Goal: Information Seeking & Learning: Compare options

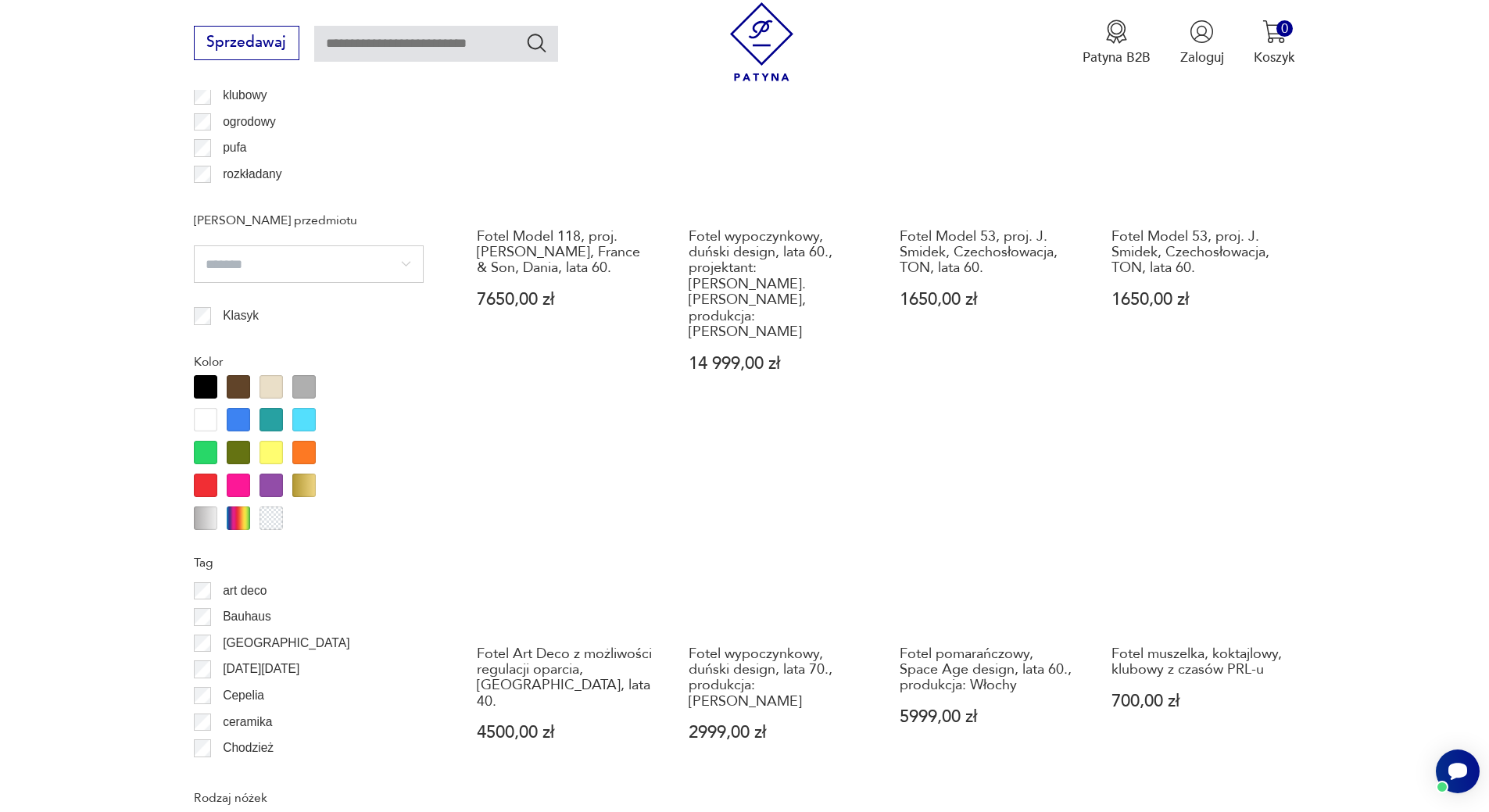
scroll to position [1614, 0]
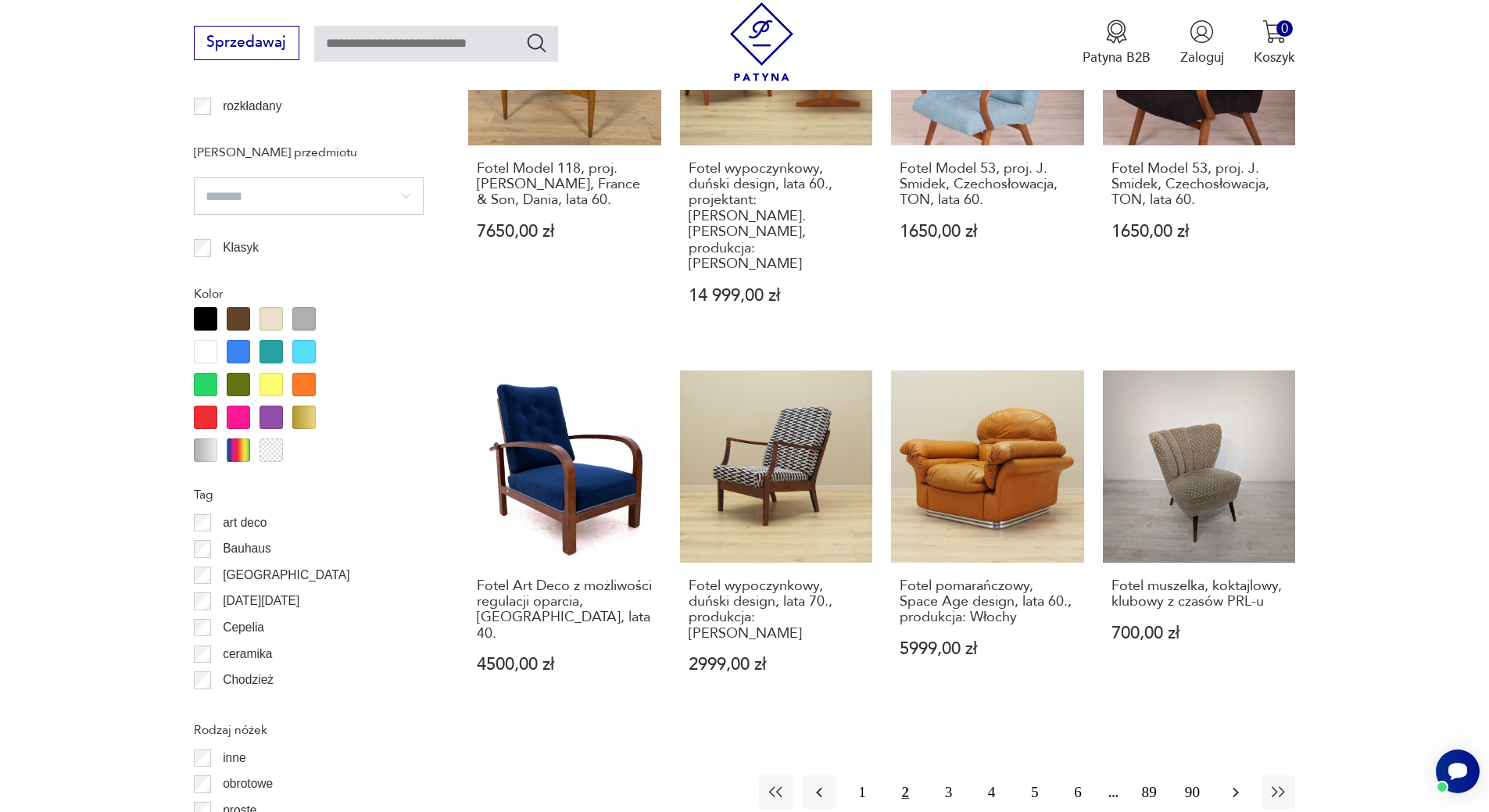
click at [1234, 782] on icon "button" at bounding box center [1235, 791] width 19 height 19
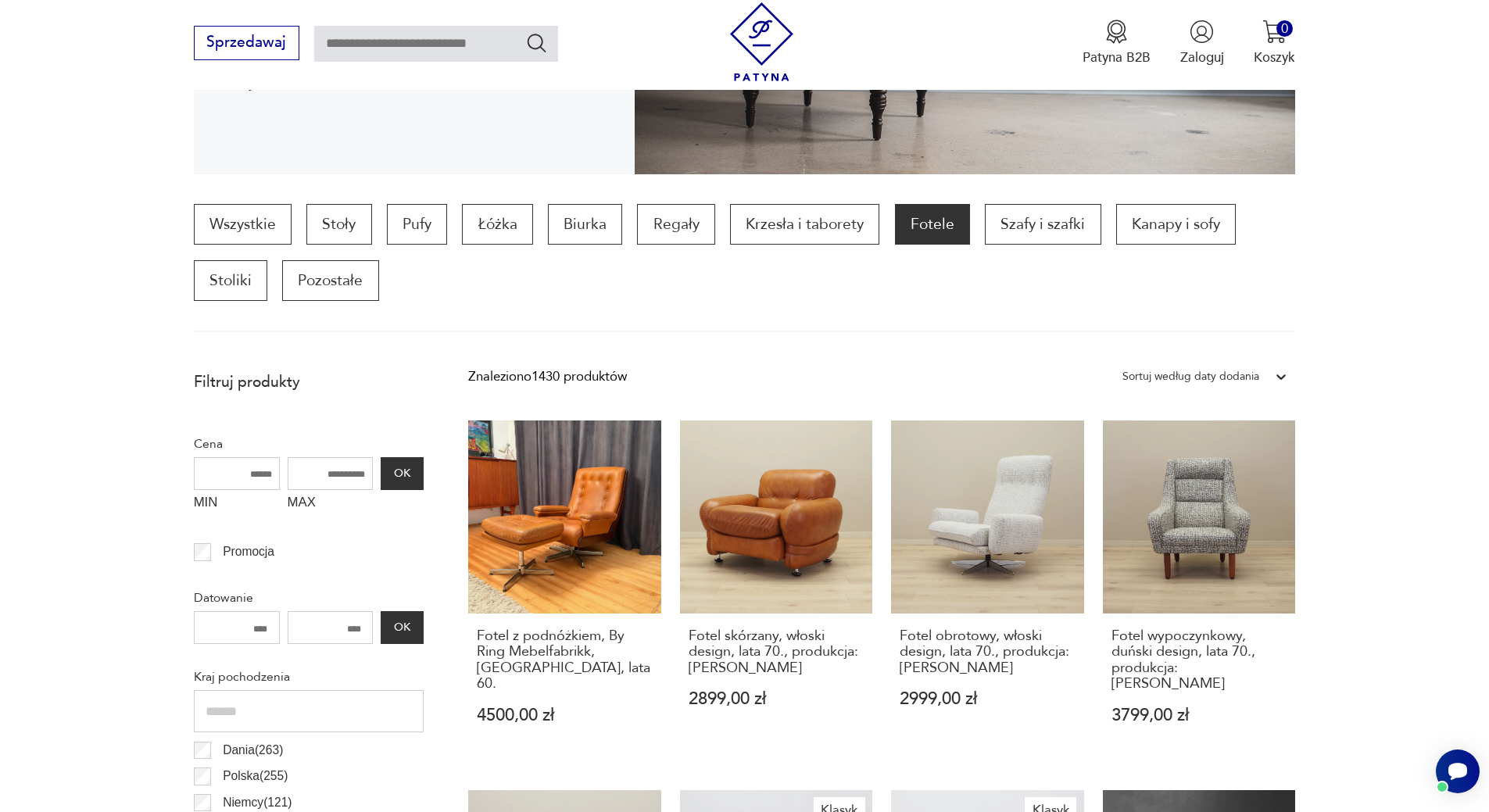
scroll to position [364, 0]
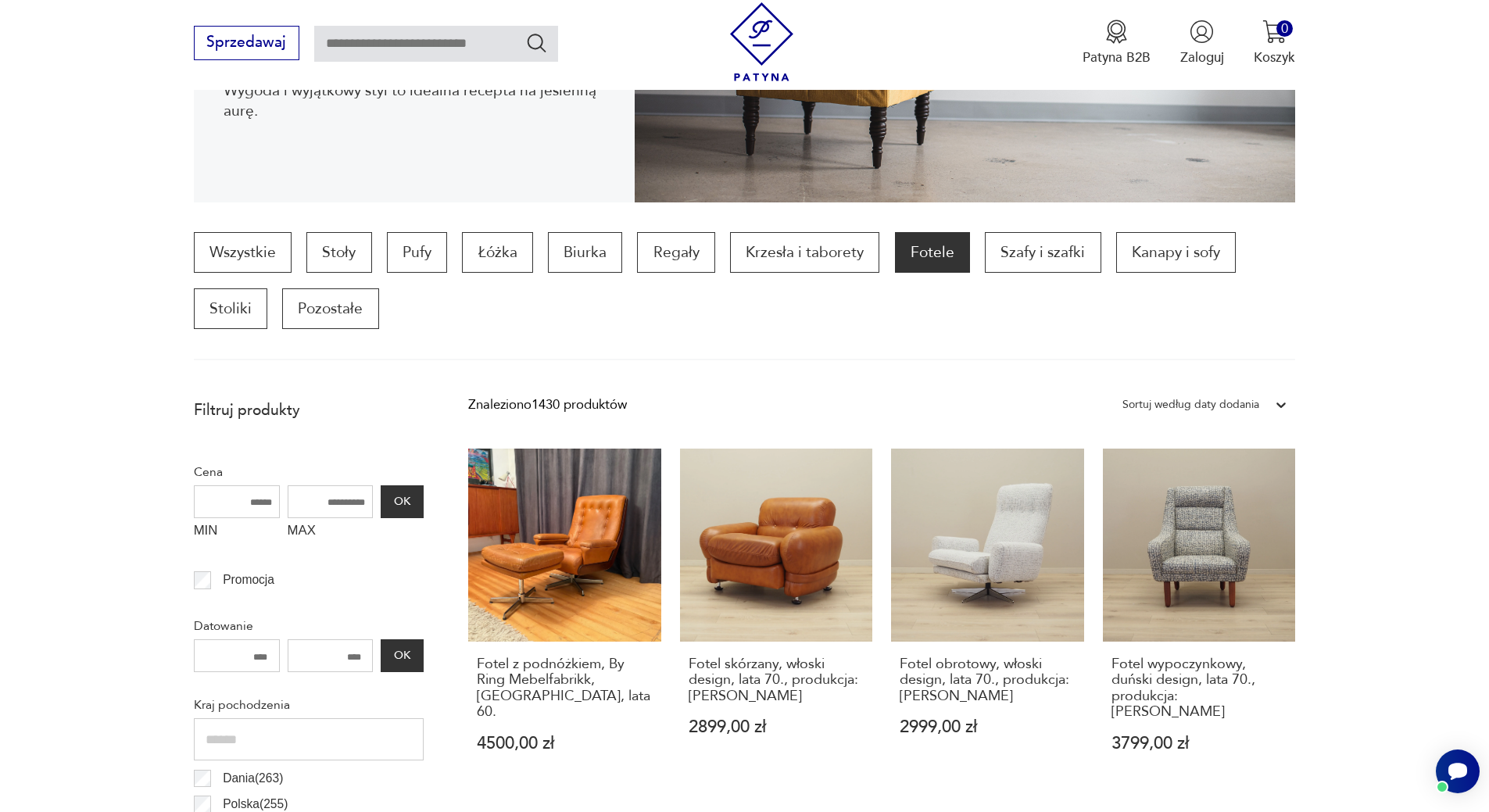
drag, startPoint x: 1449, startPoint y: 531, endPoint x: 1453, endPoint y: 623, distance: 92.1
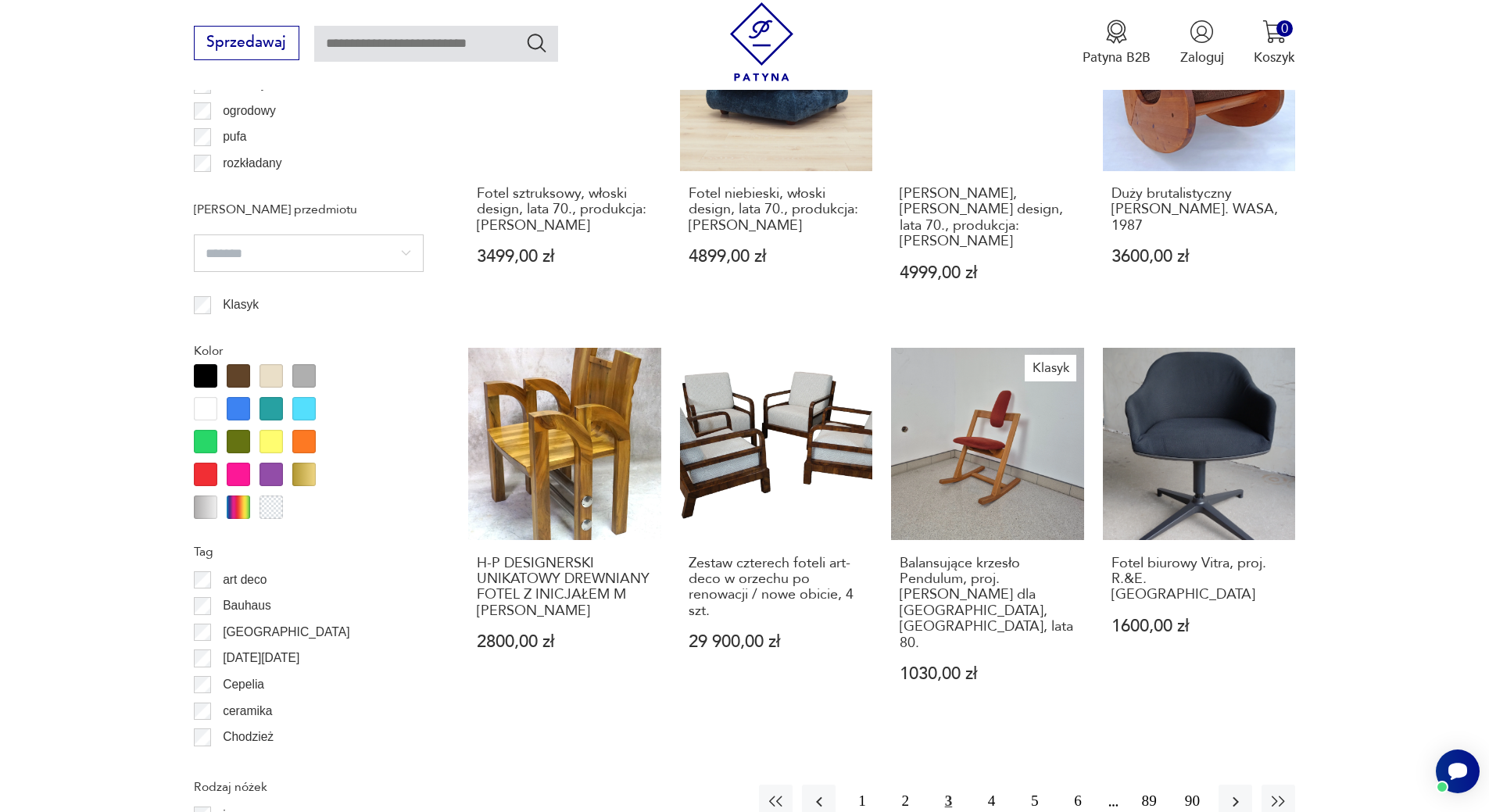
scroll to position [1614, 0]
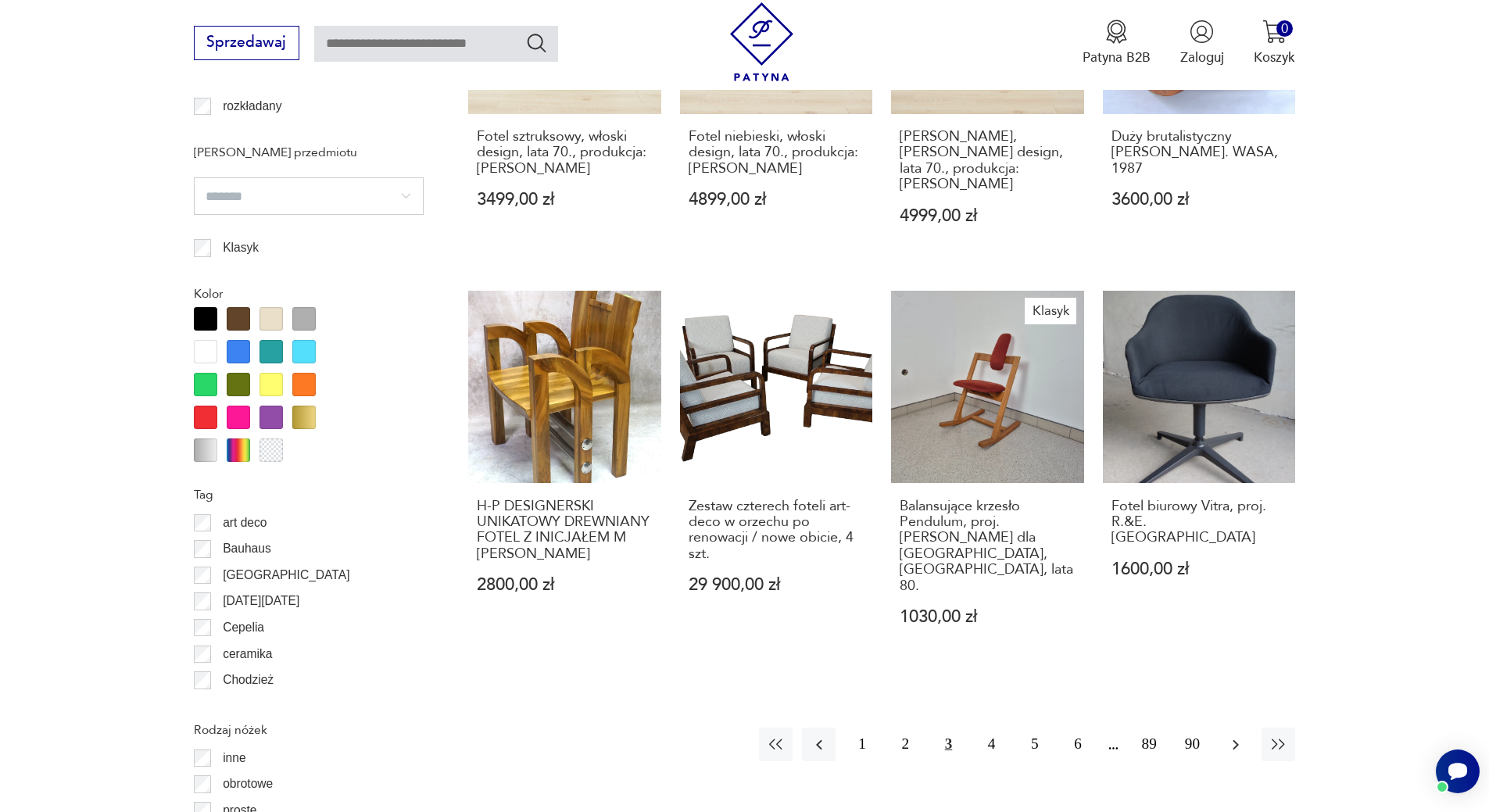
click at [1242, 735] on icon "button" at bounding box center [1235, 744] width 19 height 19
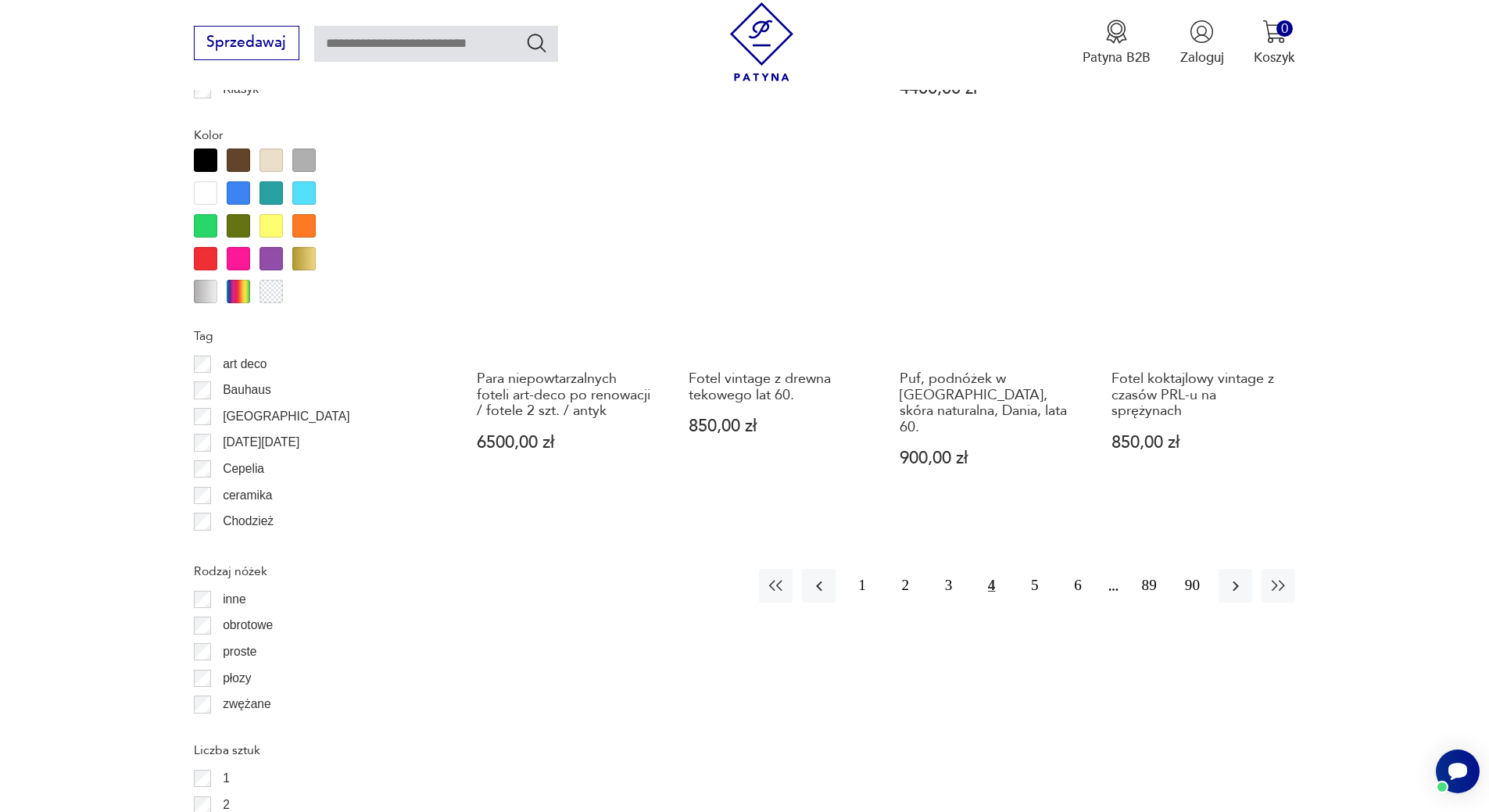
scroll to position [1827, 0]
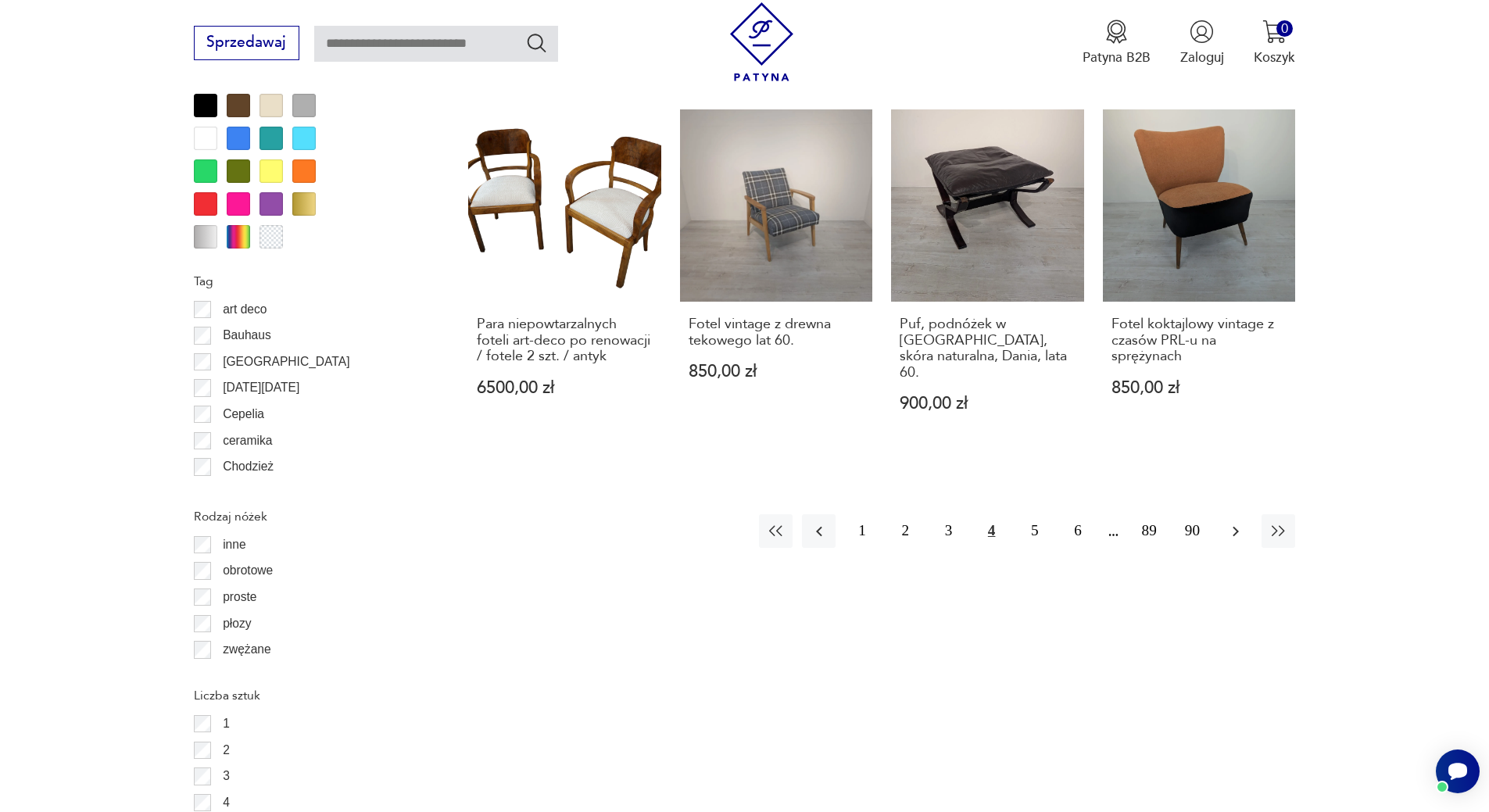
click at [1238, 514] on button "button" at bounding box center [1234, 531] width 33 height 33
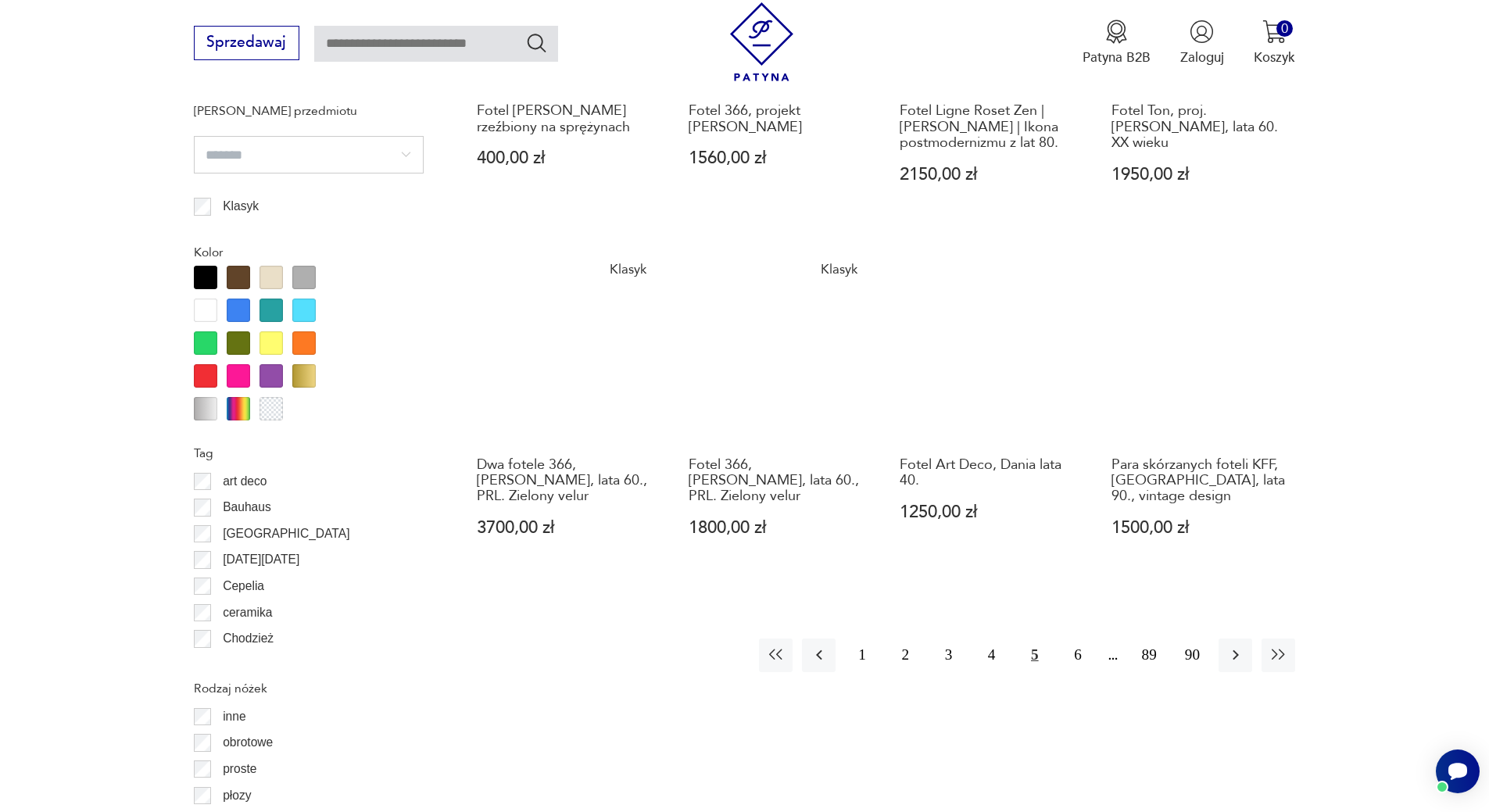
scroll to position [1692, 0]
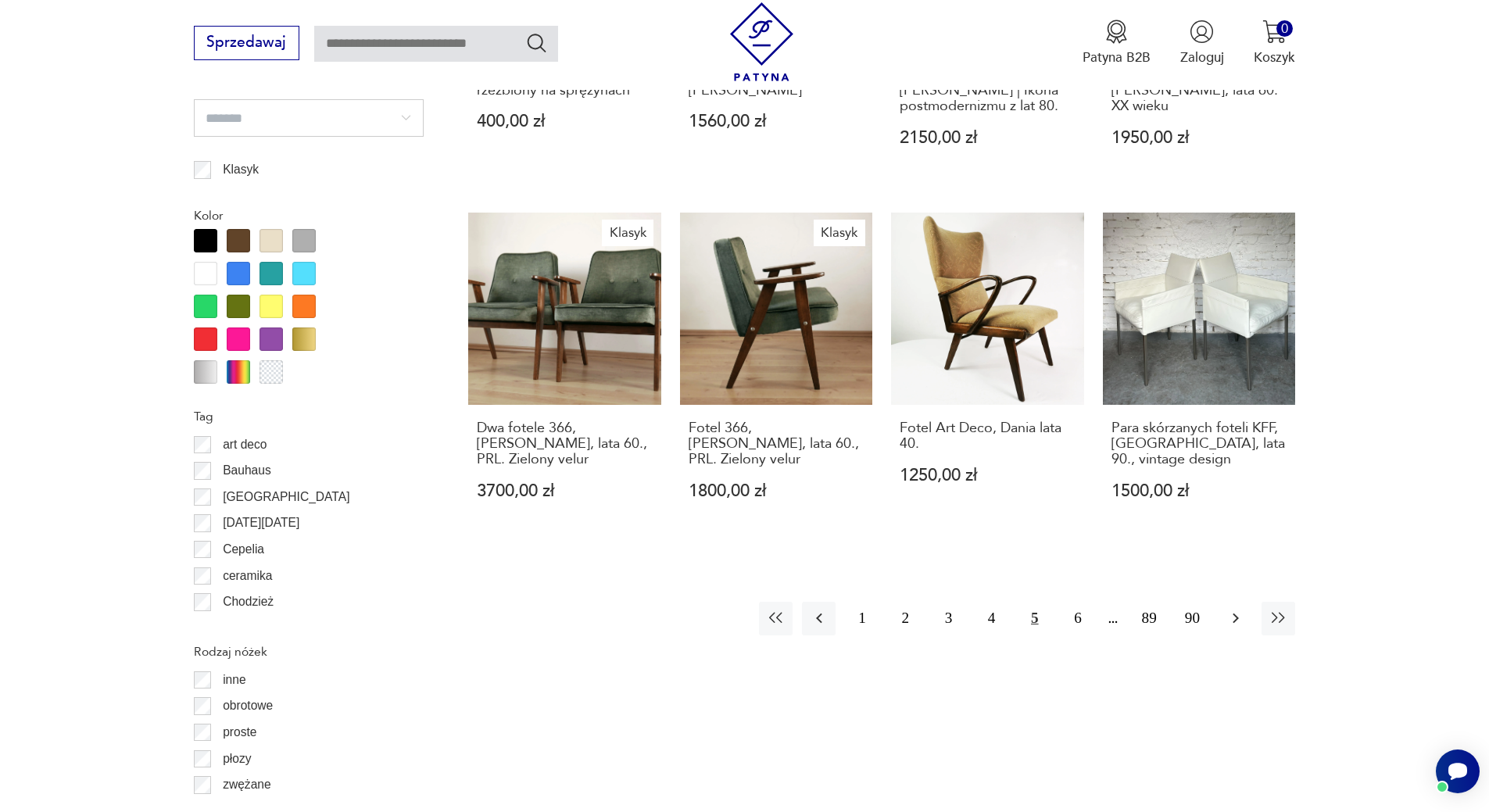
click at [1225, 601] on button "button" at bounding box center [1234, 618] width 33 height 33
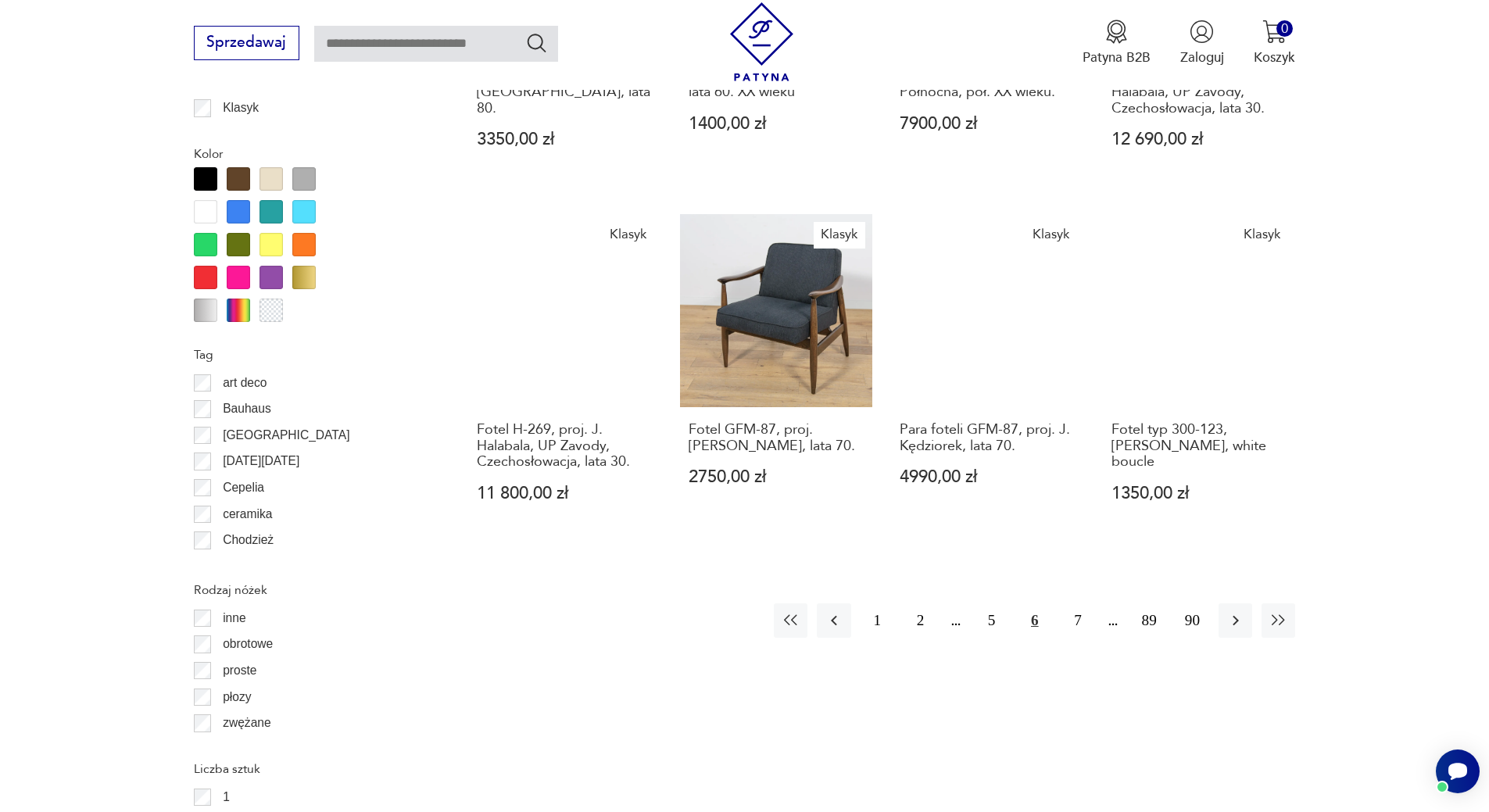
scroll to position [1848, 0]
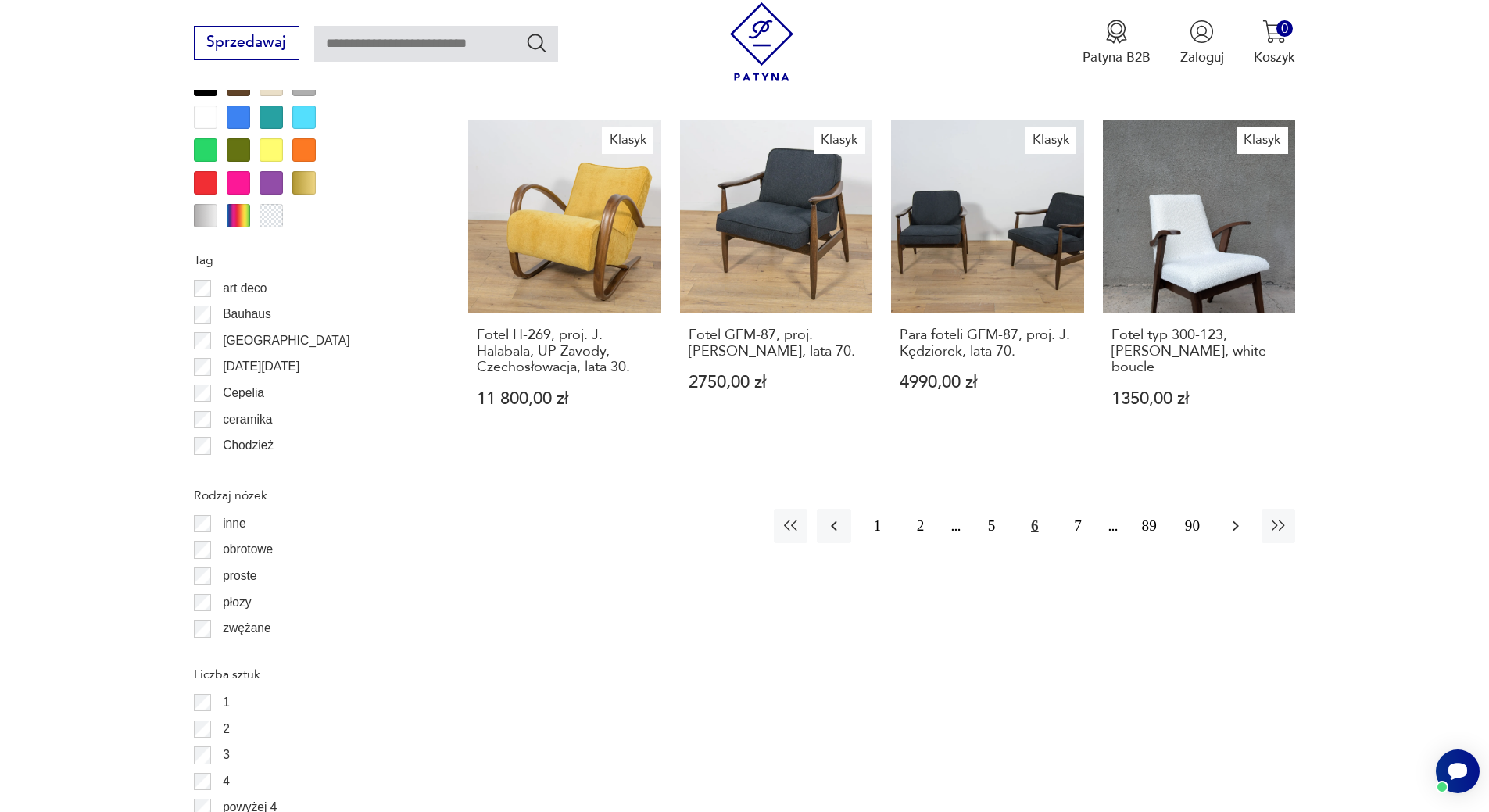
click at [1234, 522] on icon "button" at bounding box center [1235, 525] width 19 height 19
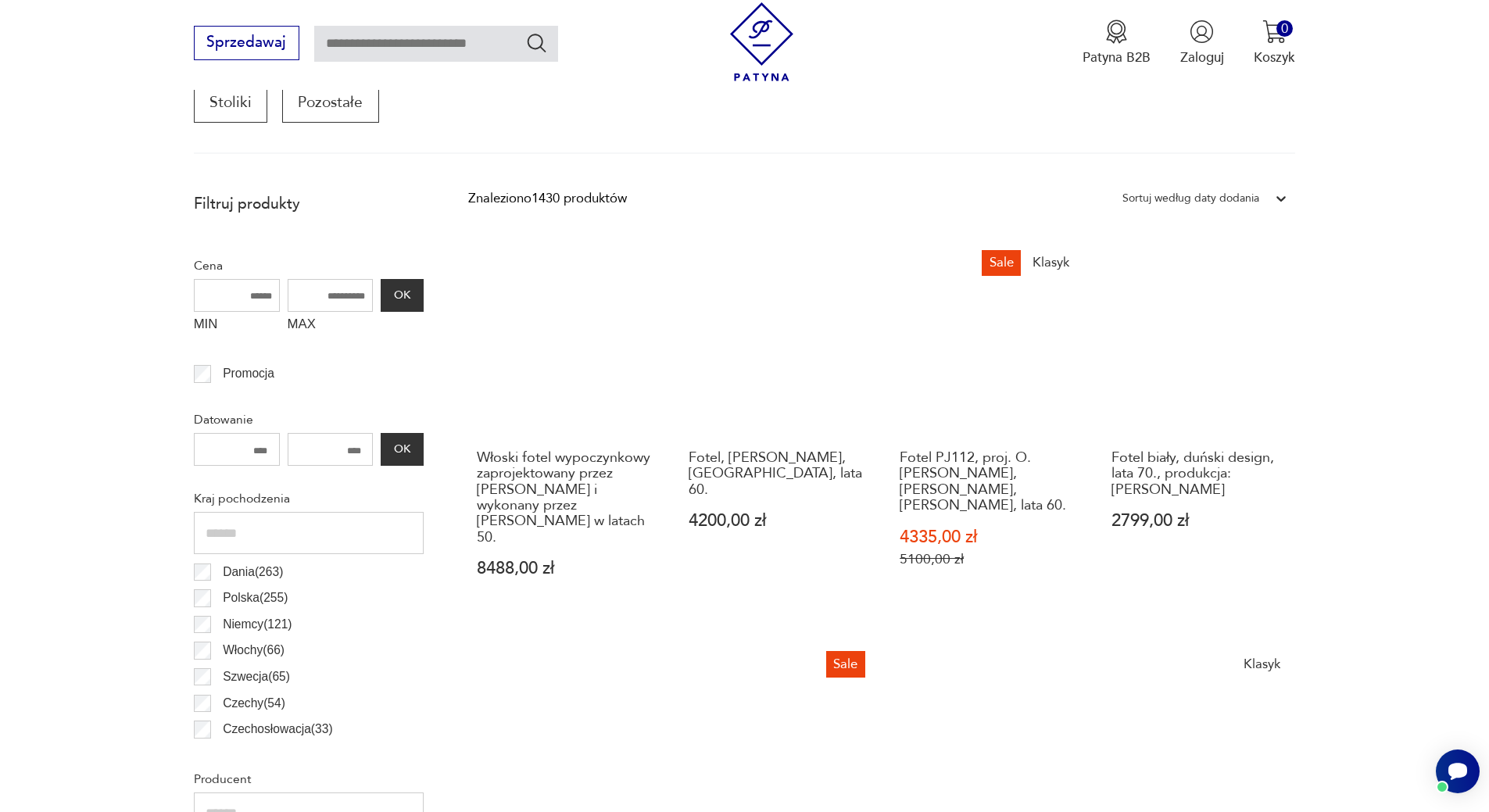
scroll to position [599, 0]
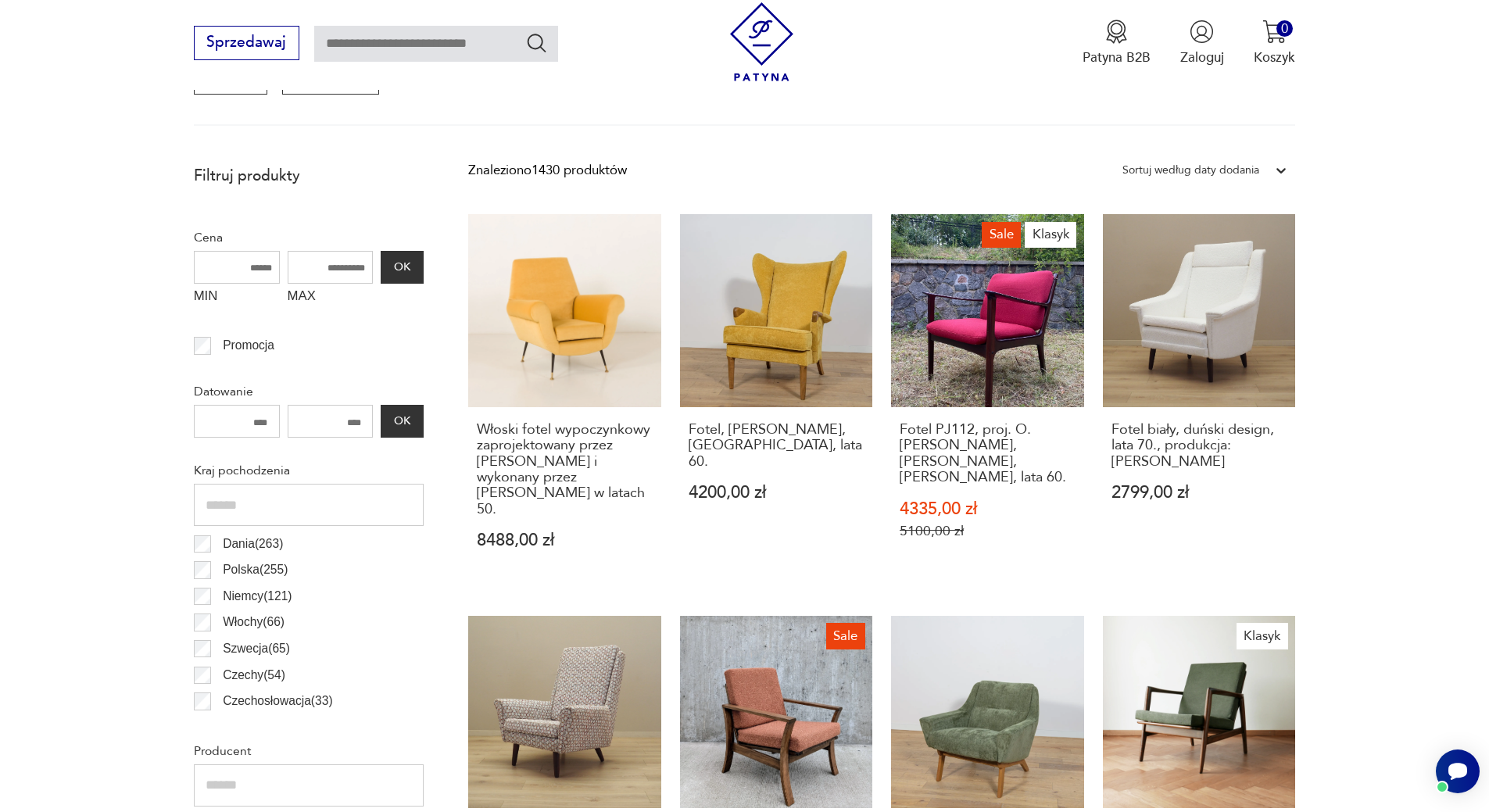
drag, startPoint x: 1446, startPoint y: 435, endPoint x: 1439, endPoint y: 323, distance: 112.2
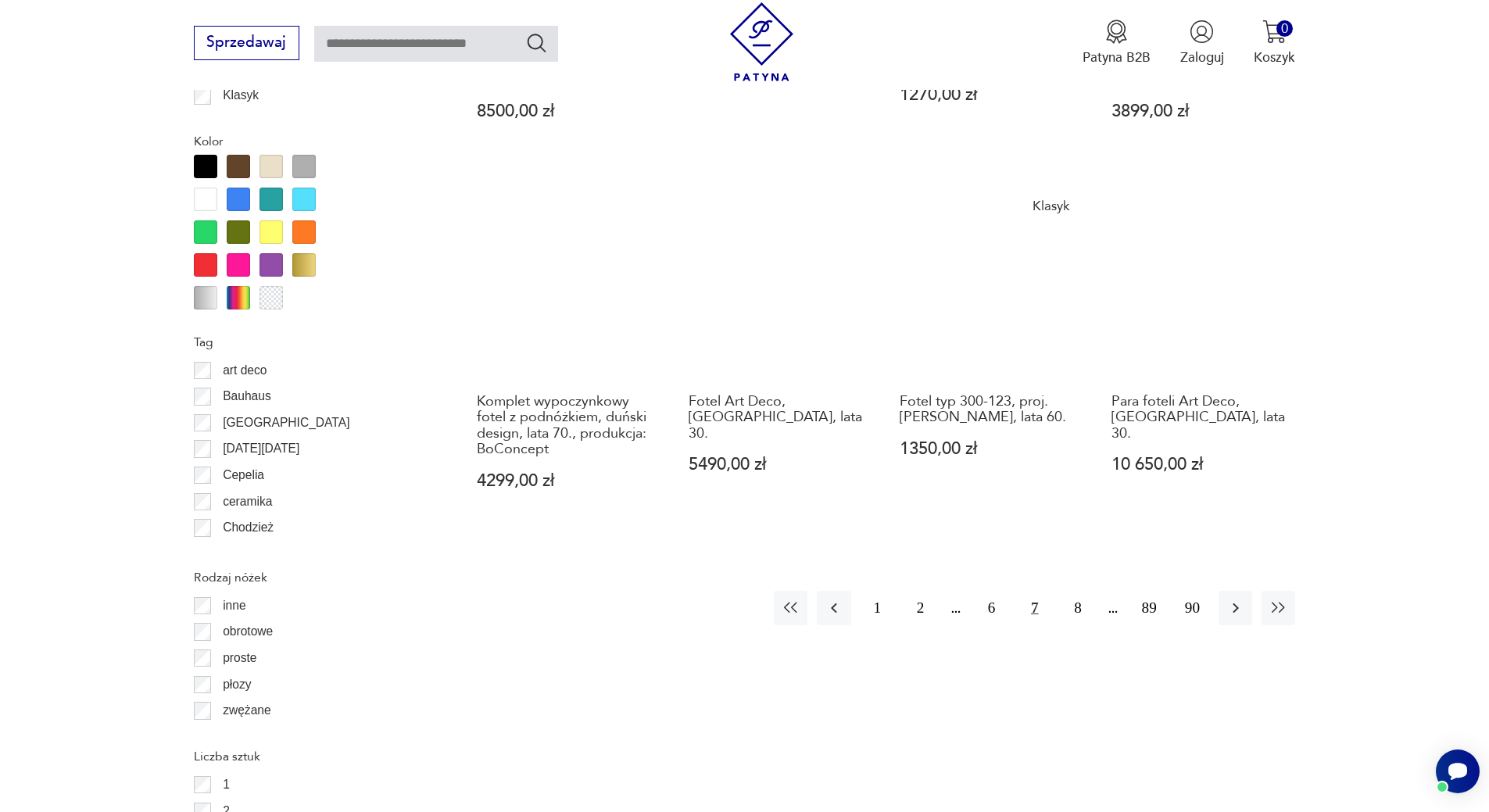
scroll to position [1770, 0]
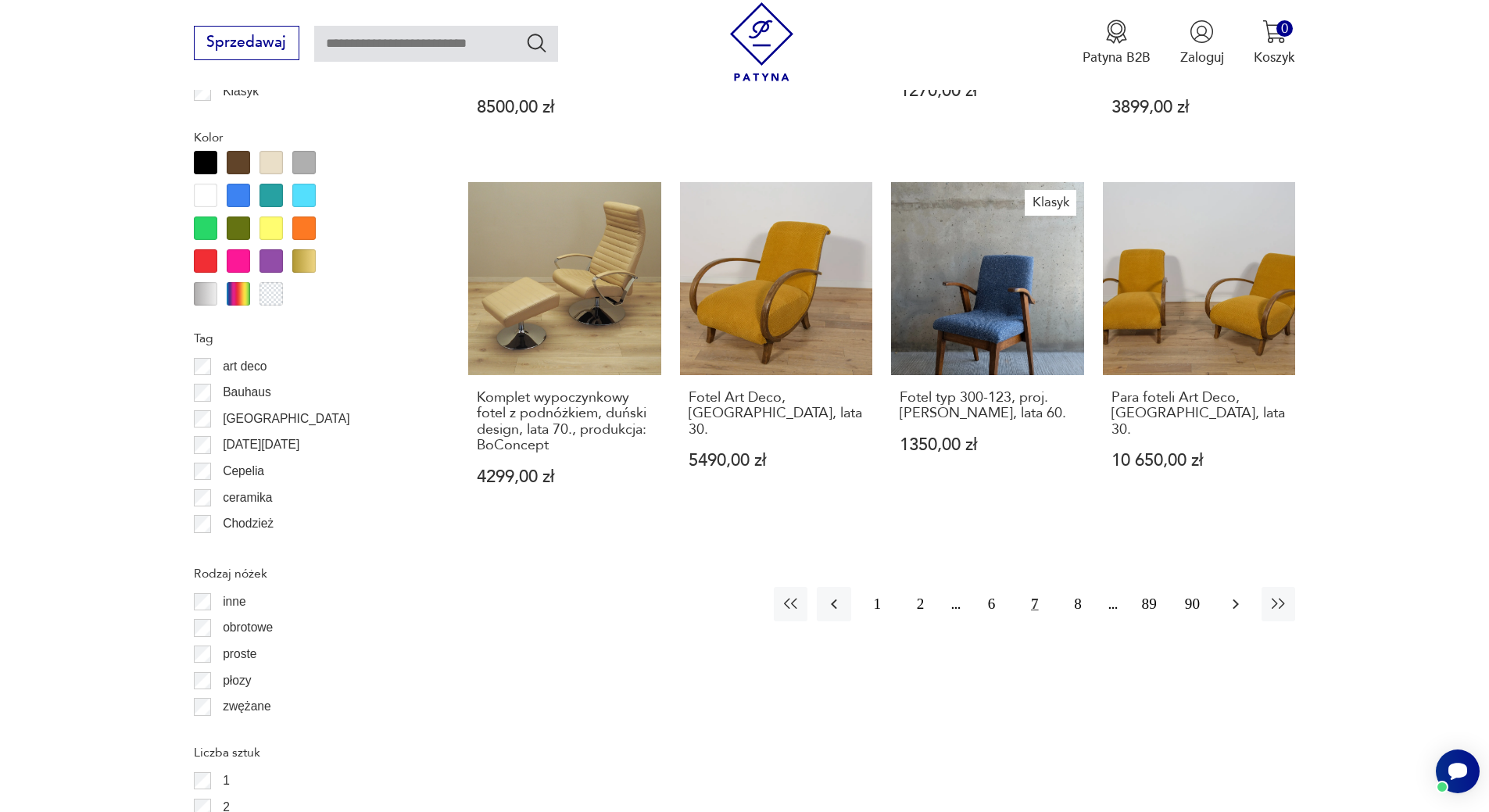
click at [1233, 594] on icon "button" at bounding box center [1235, 603] width 19 height 19
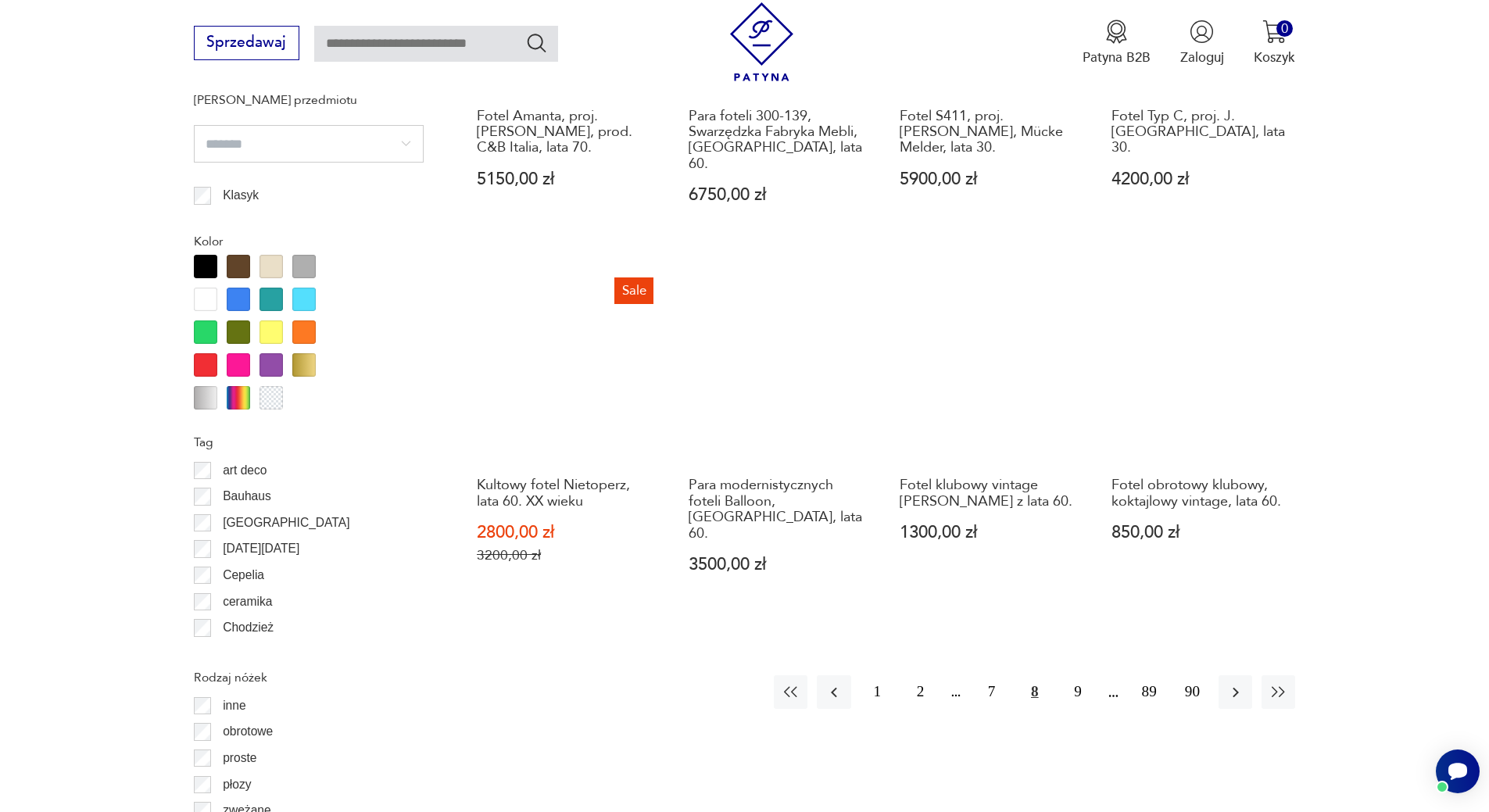
scroll to position [1692, 0]
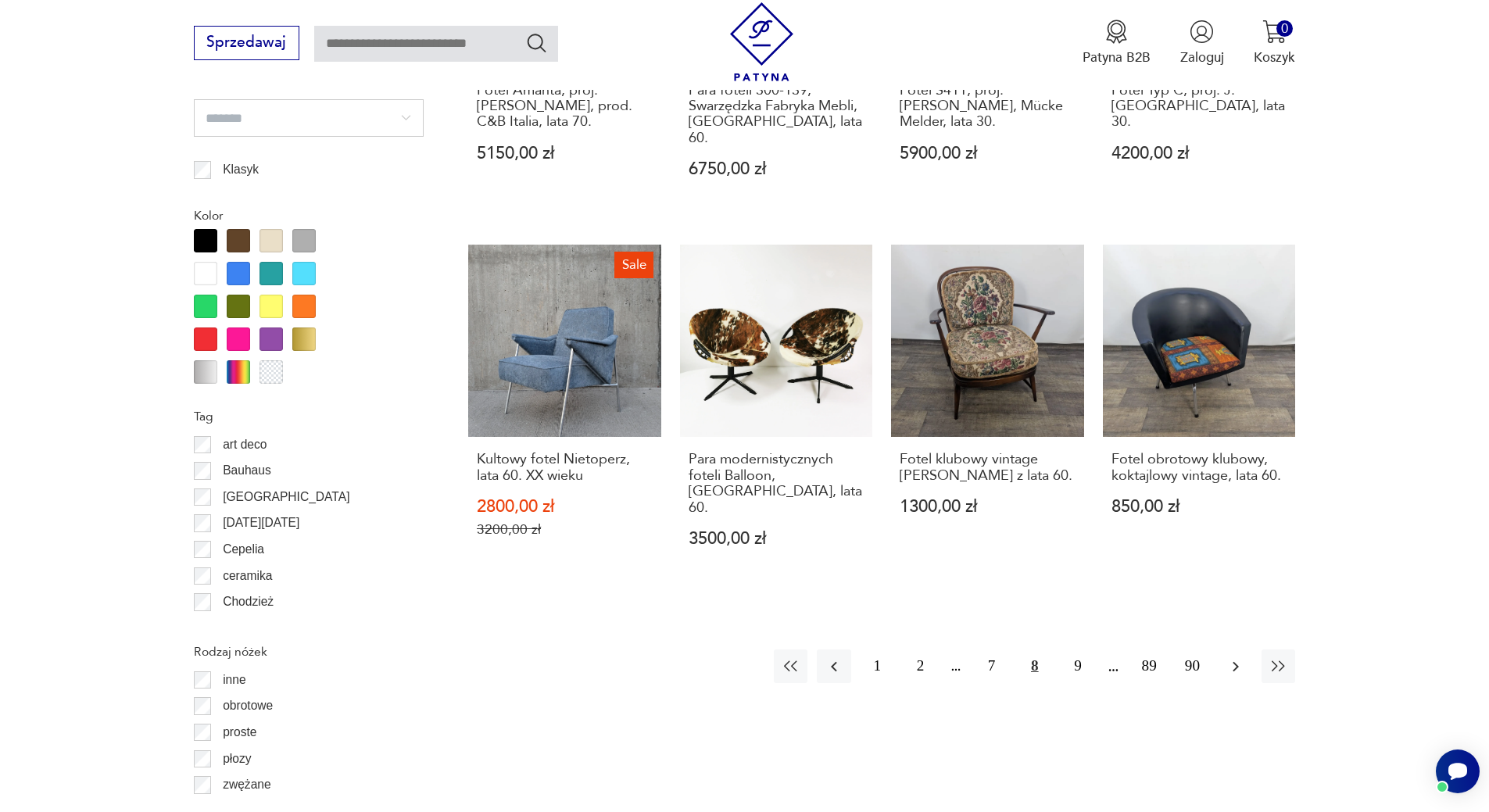
click at [1237, 657] on icon "button" at bounding box center [1235, 666] width 19 height 19
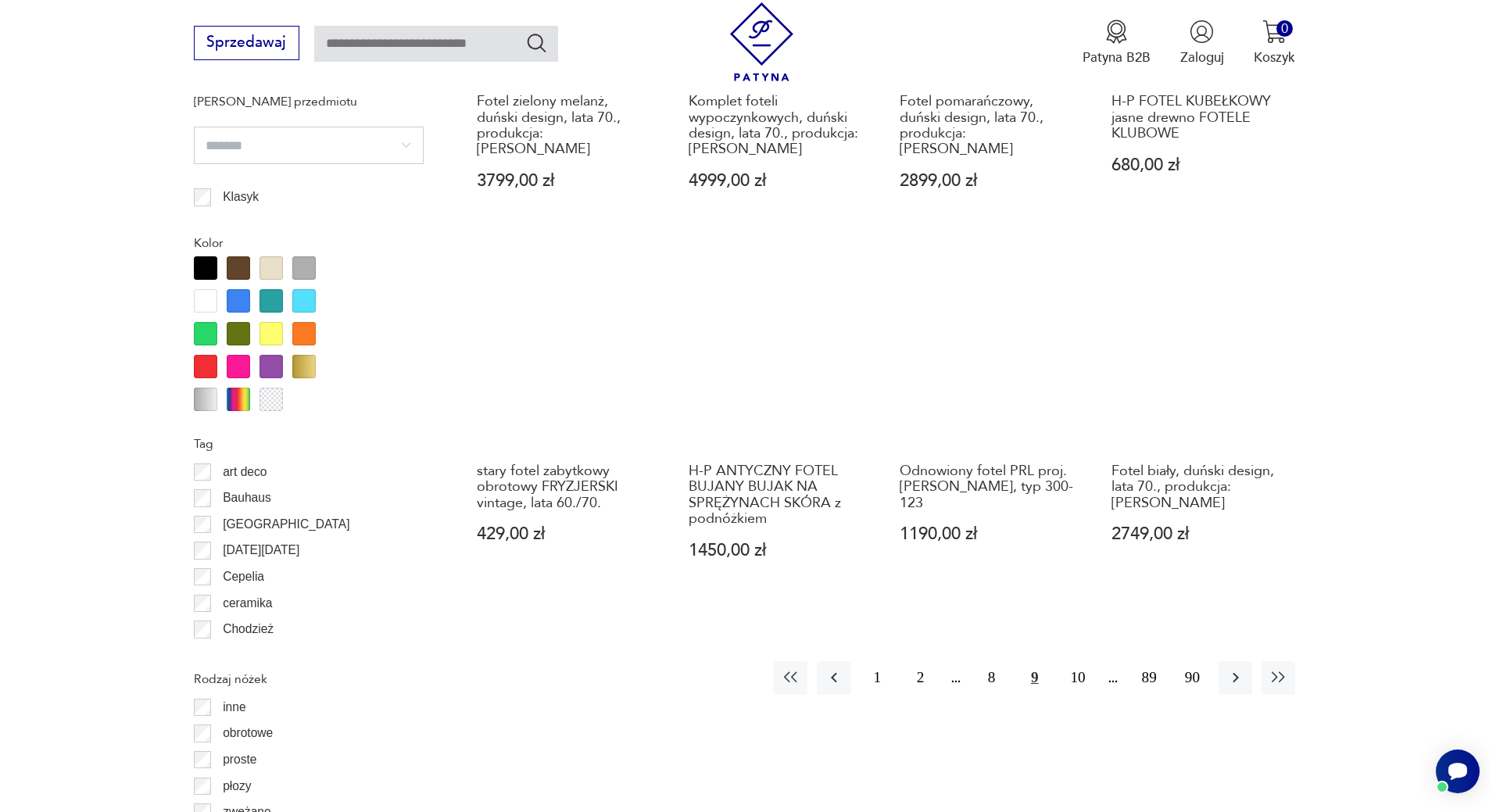
scroll to position [1692, 0]
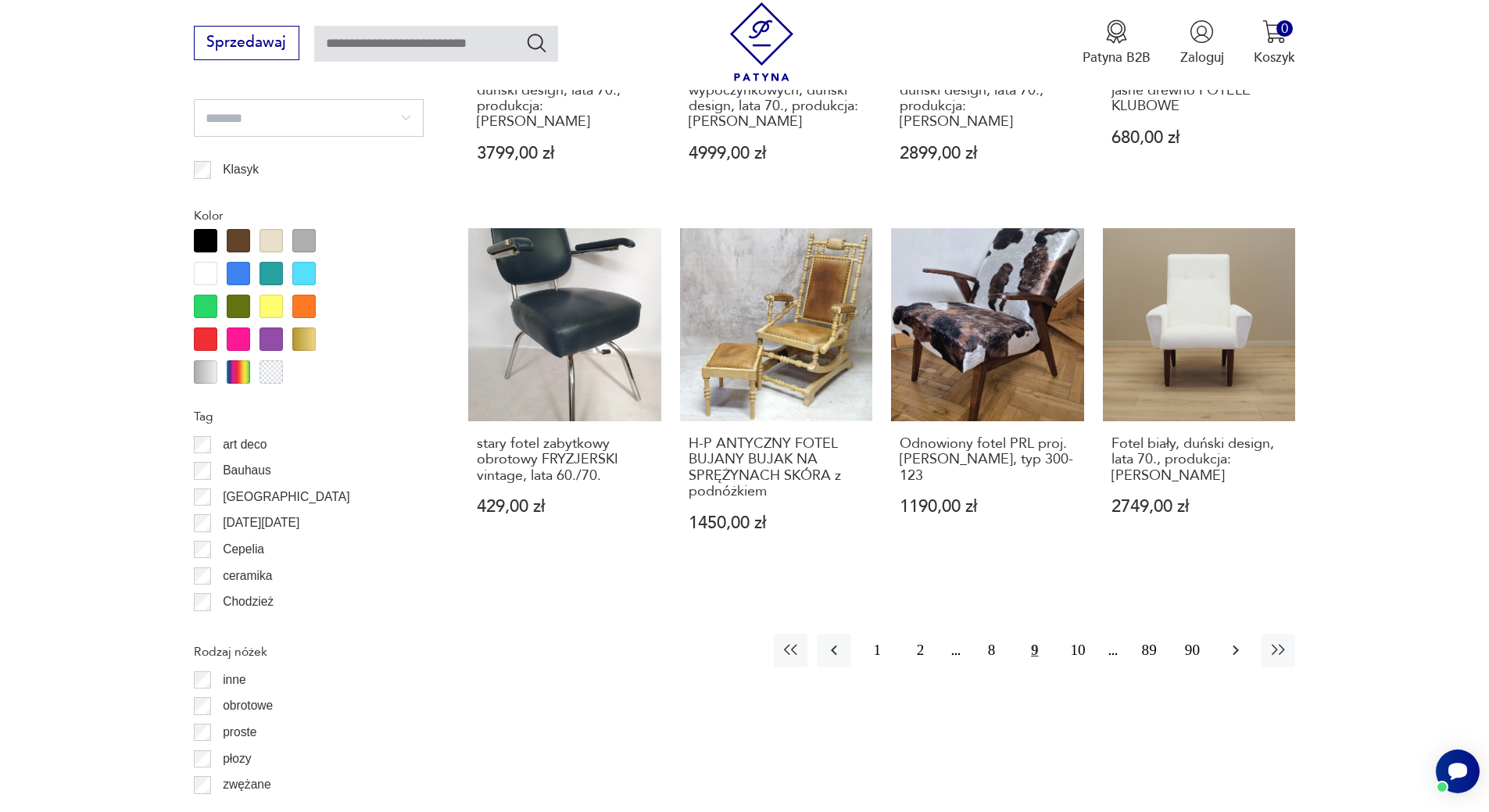
click at [1240, 641] on icon "button" at bounding box center [1235, 650] width 19 height 19
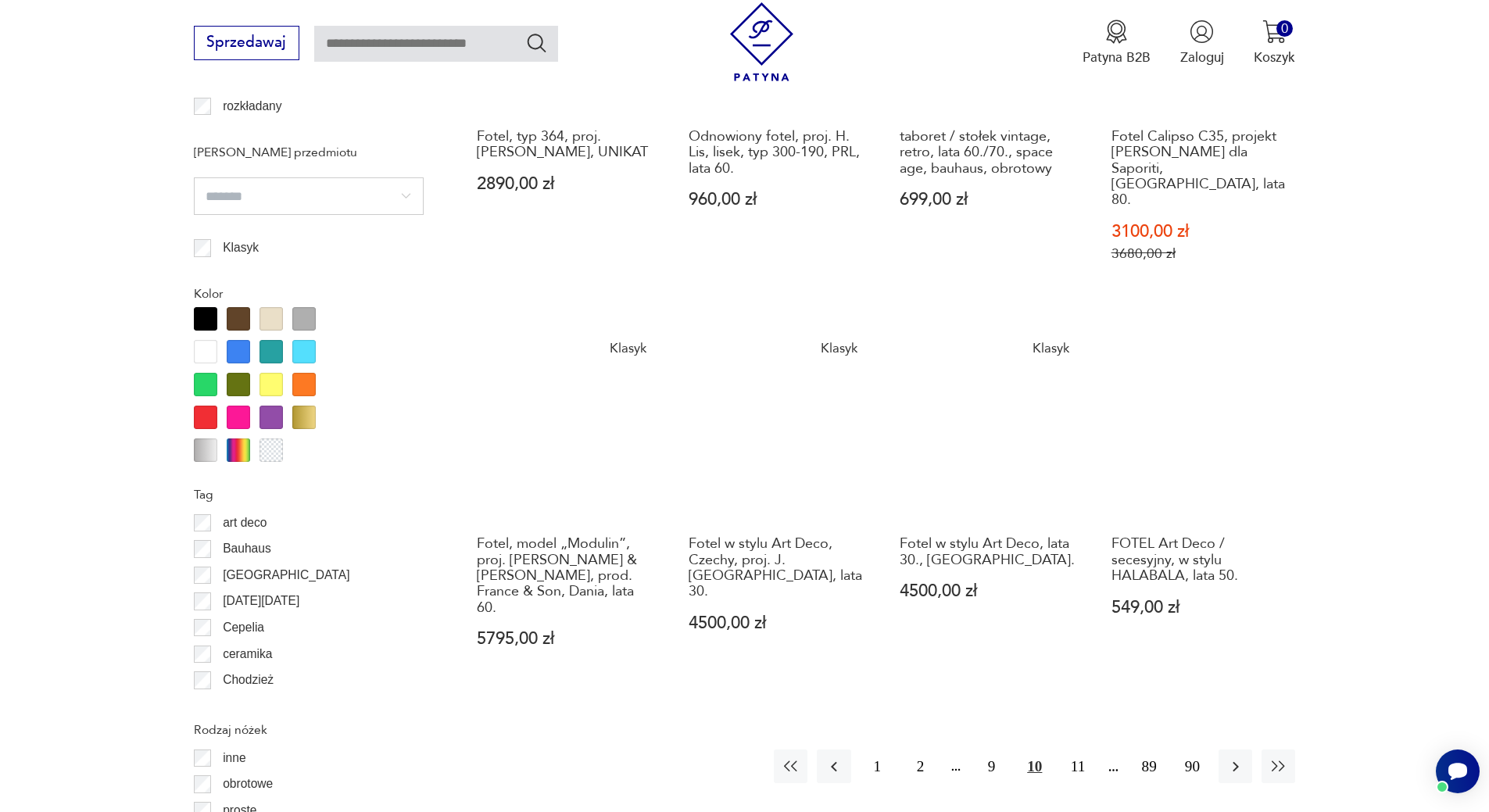
scroll to position [1692, 0]
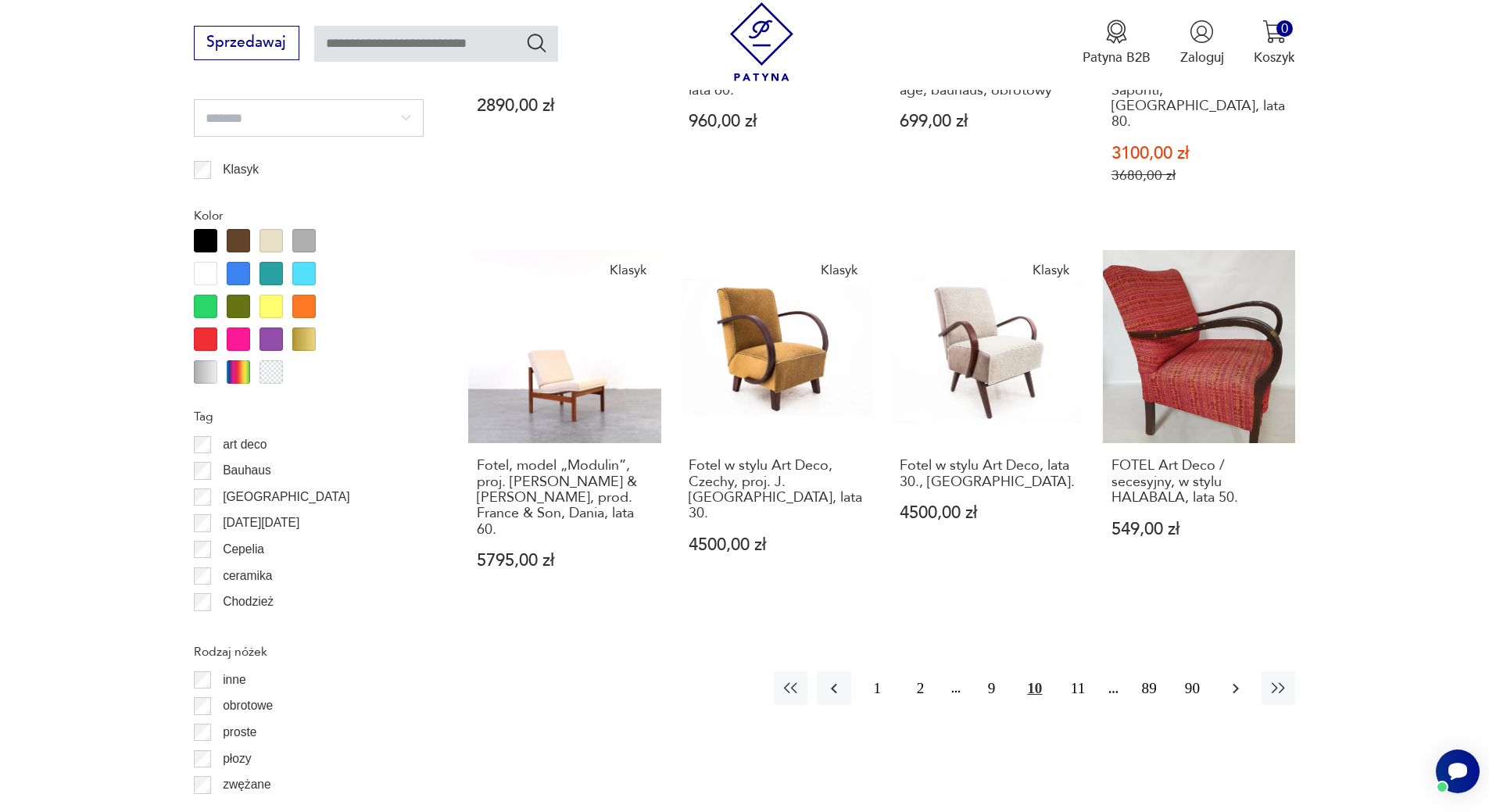
click at [1241, 679] on icon "button" at bounding box center [1235, 688] width 19 height 19
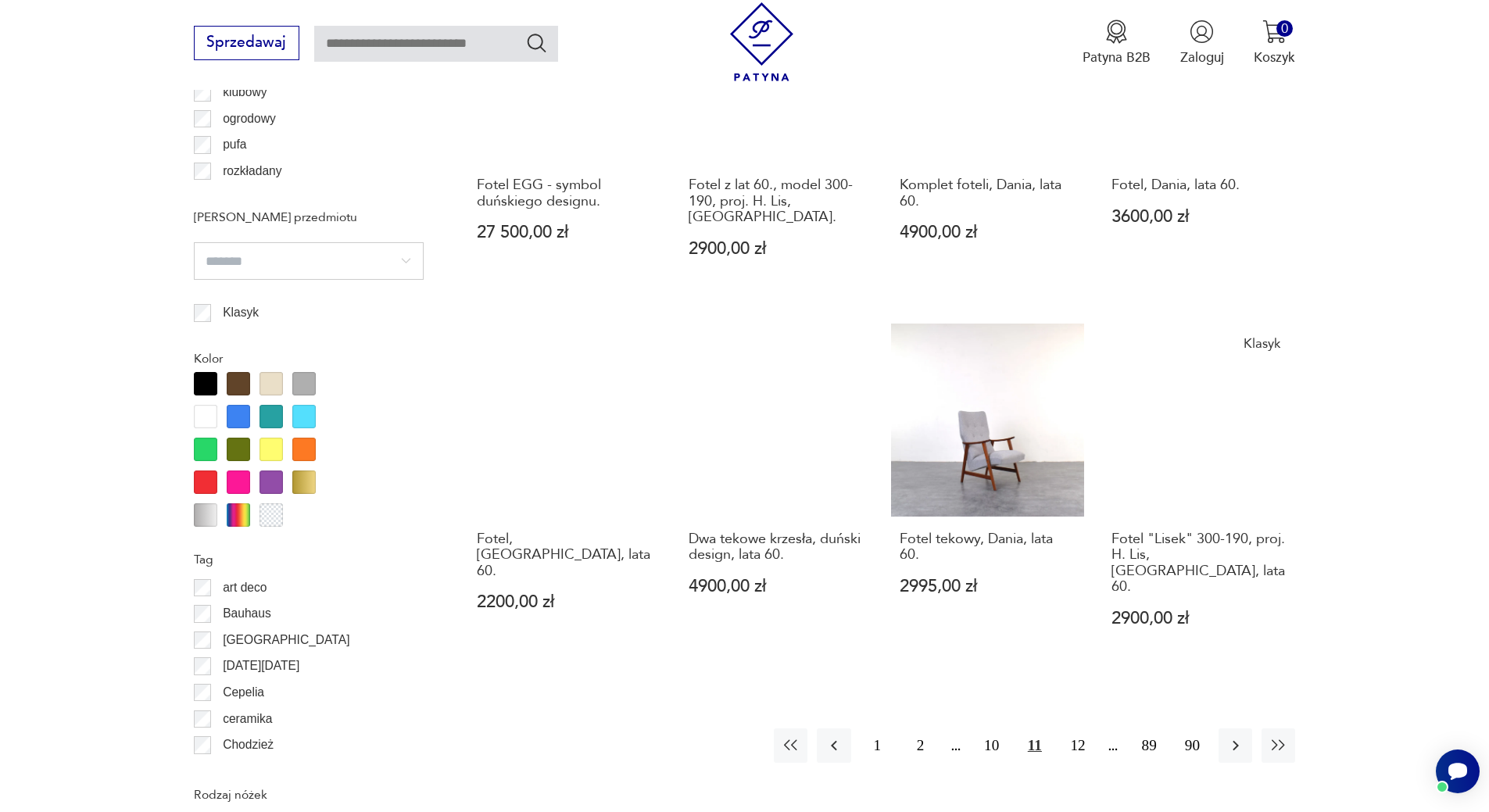
scroll to position [1770, 0]
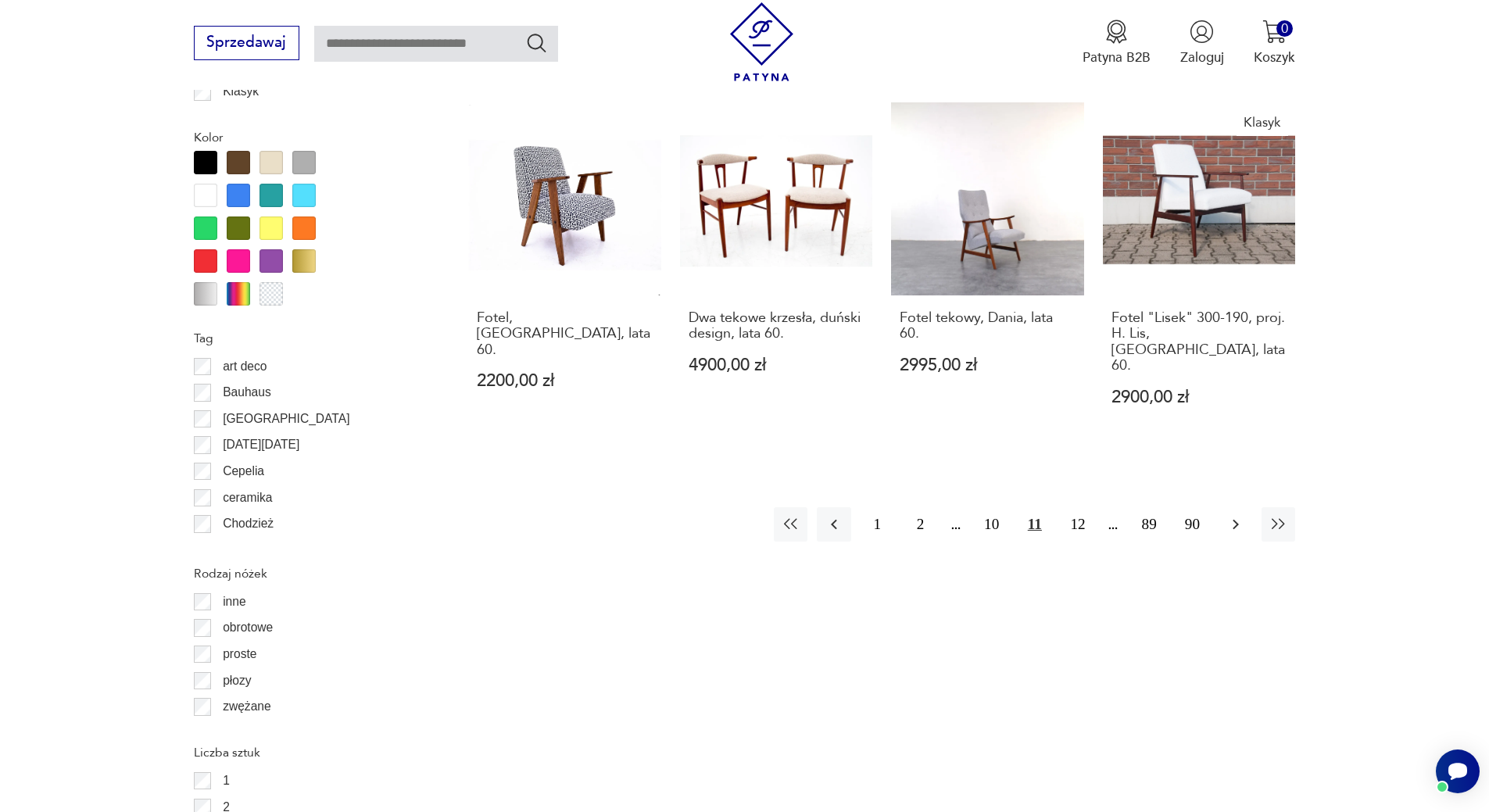
click at [1242, 514] on icon "button" at bounding box center [1235, 523] width 19 height 19
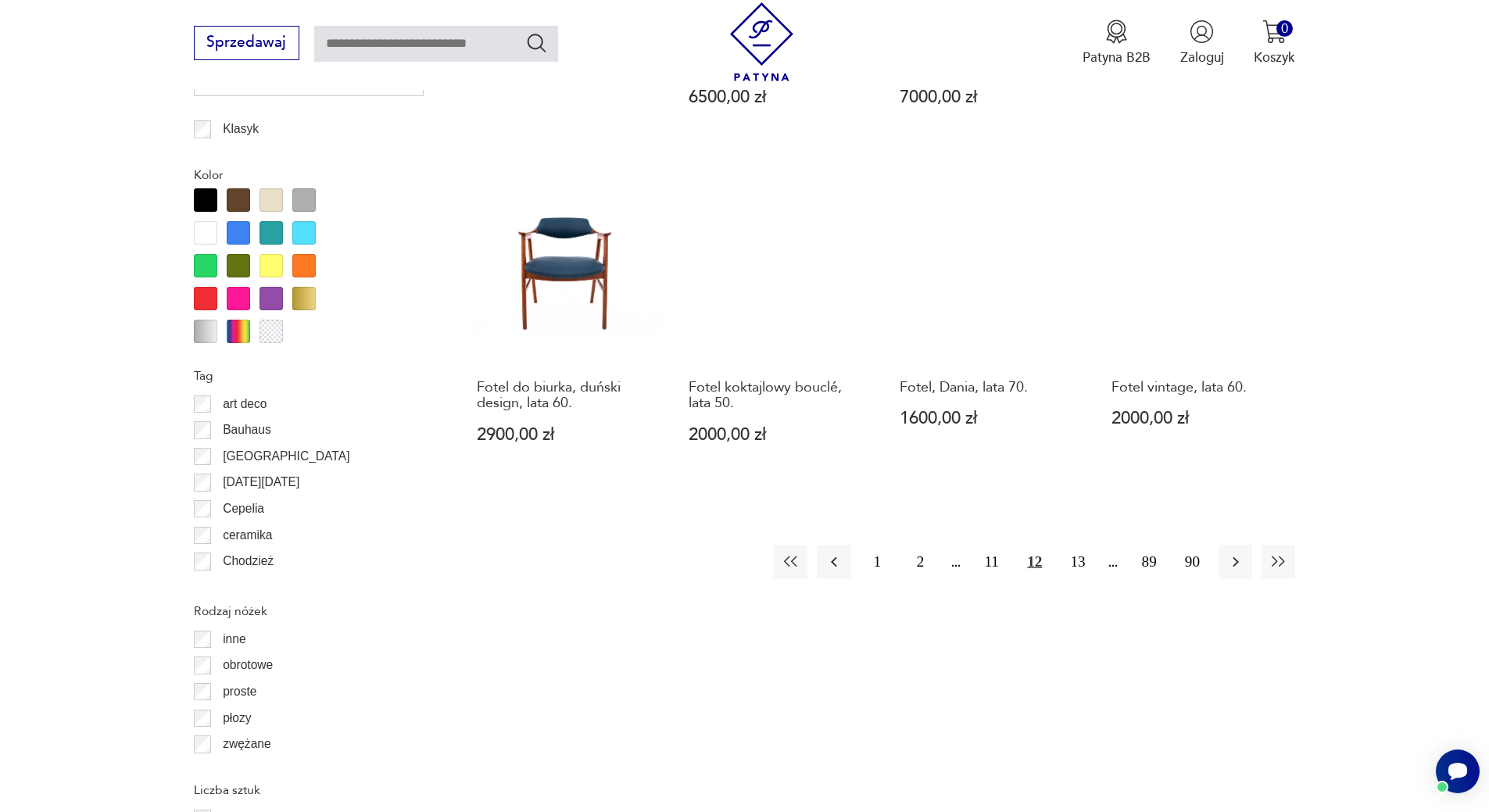
scroll to position [1770, 0]
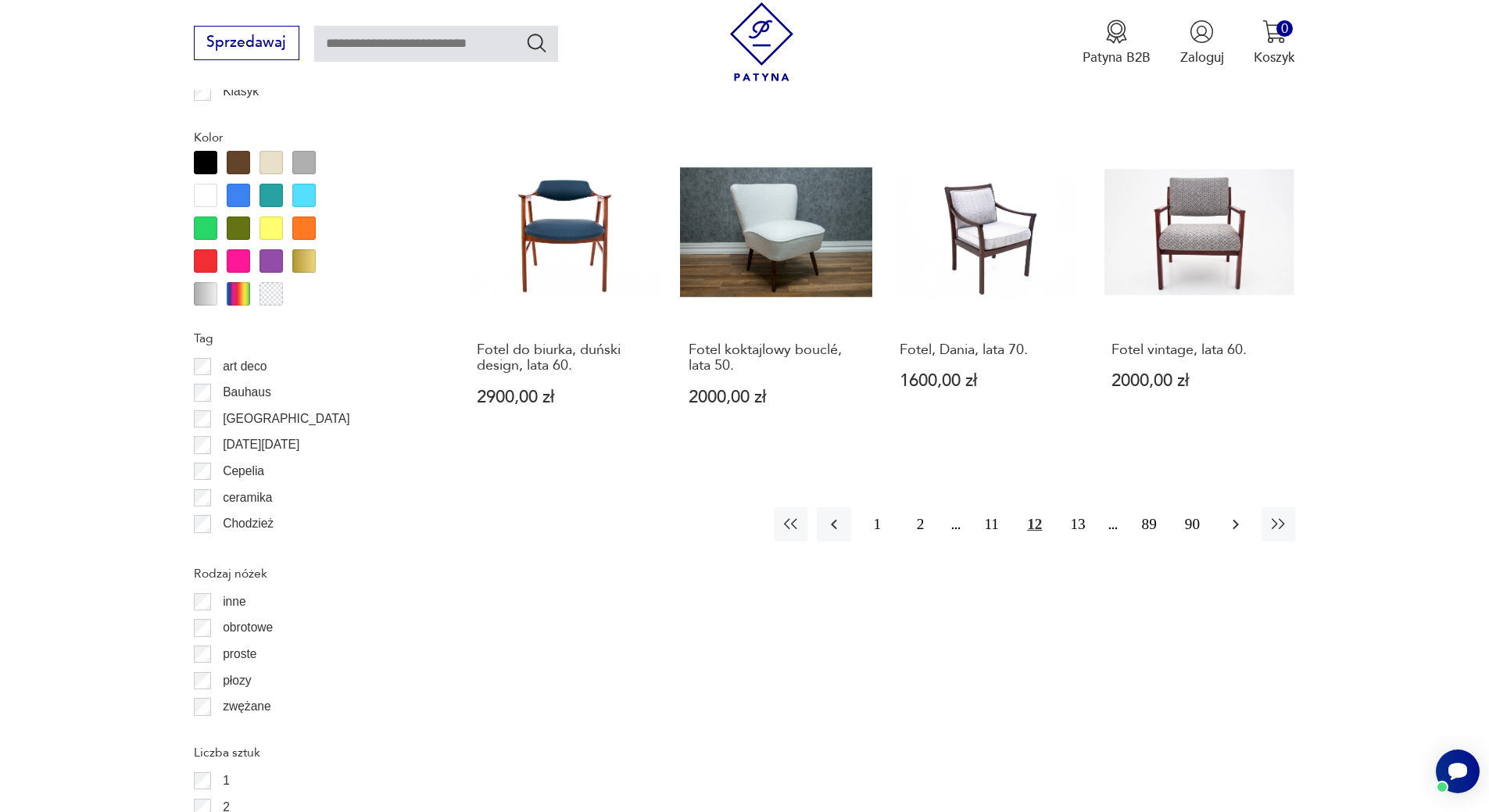
click at [1230, 514] on icon "button" at bounding box center [1235, 523] width 19 height 19
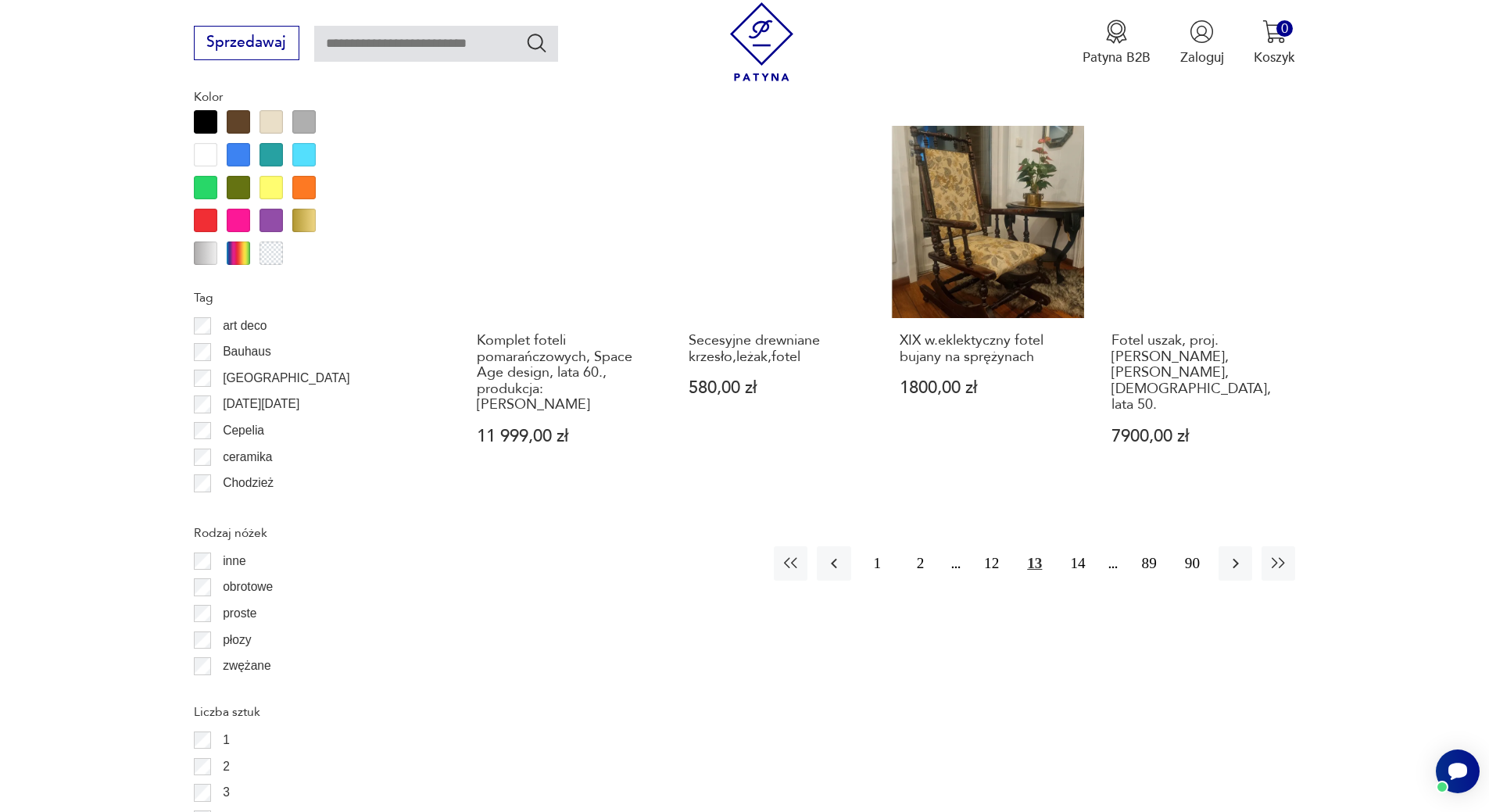
scroll to position [1848, 0]
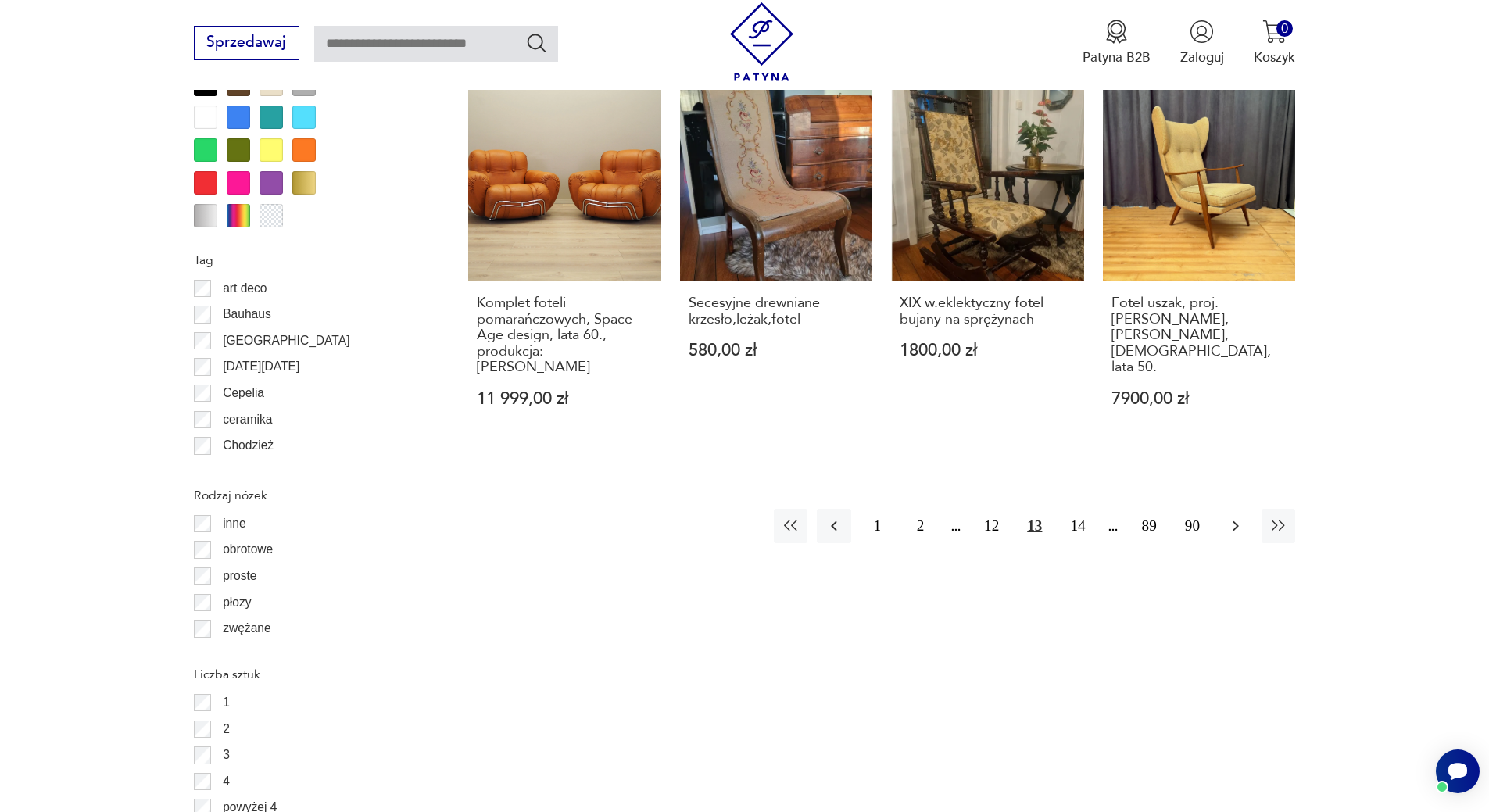
click at [1236, 516] on icon "button" at bounding box center [1235, 525] width 19 height 19
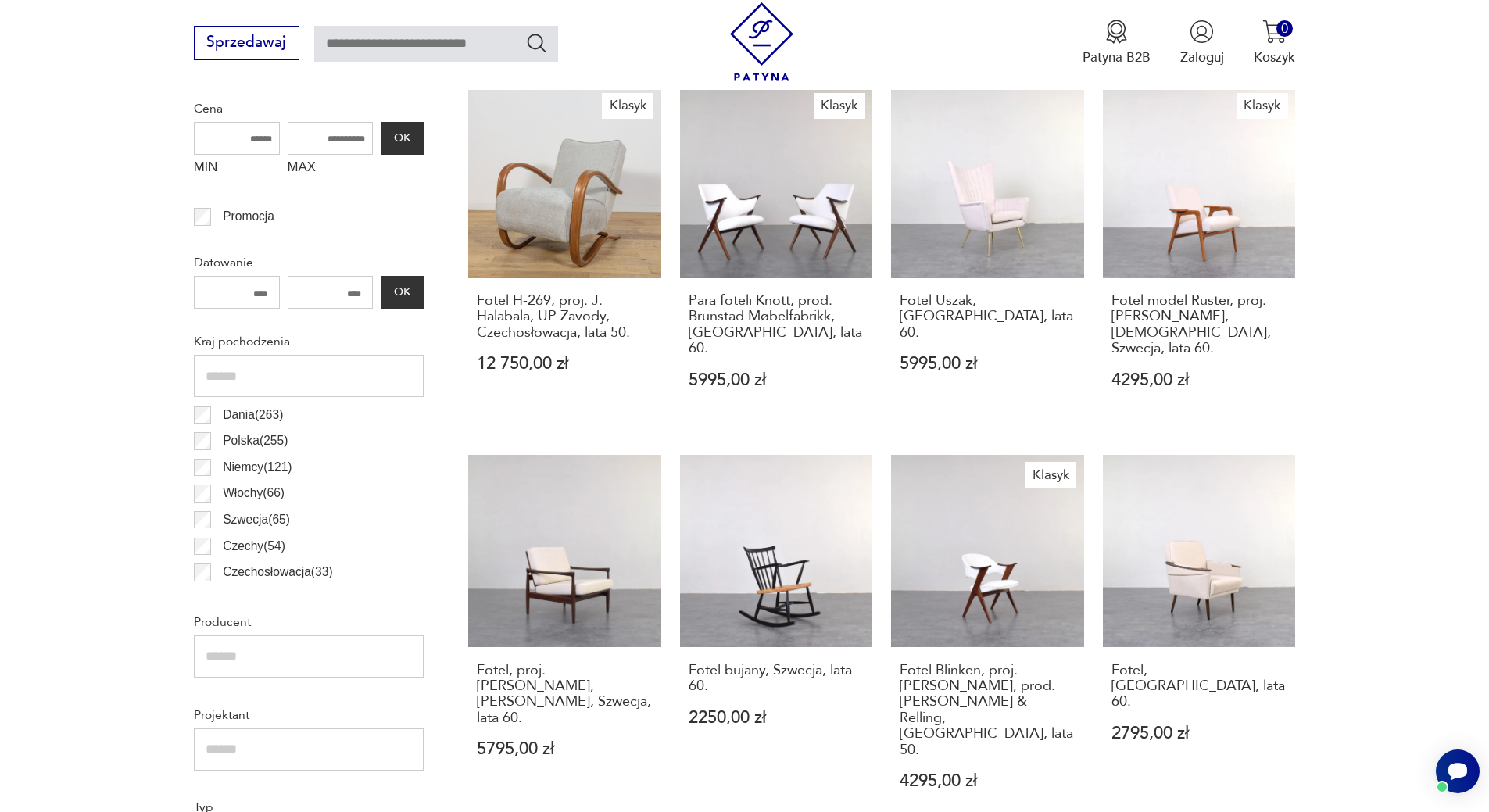
scroll to position [755, 0]
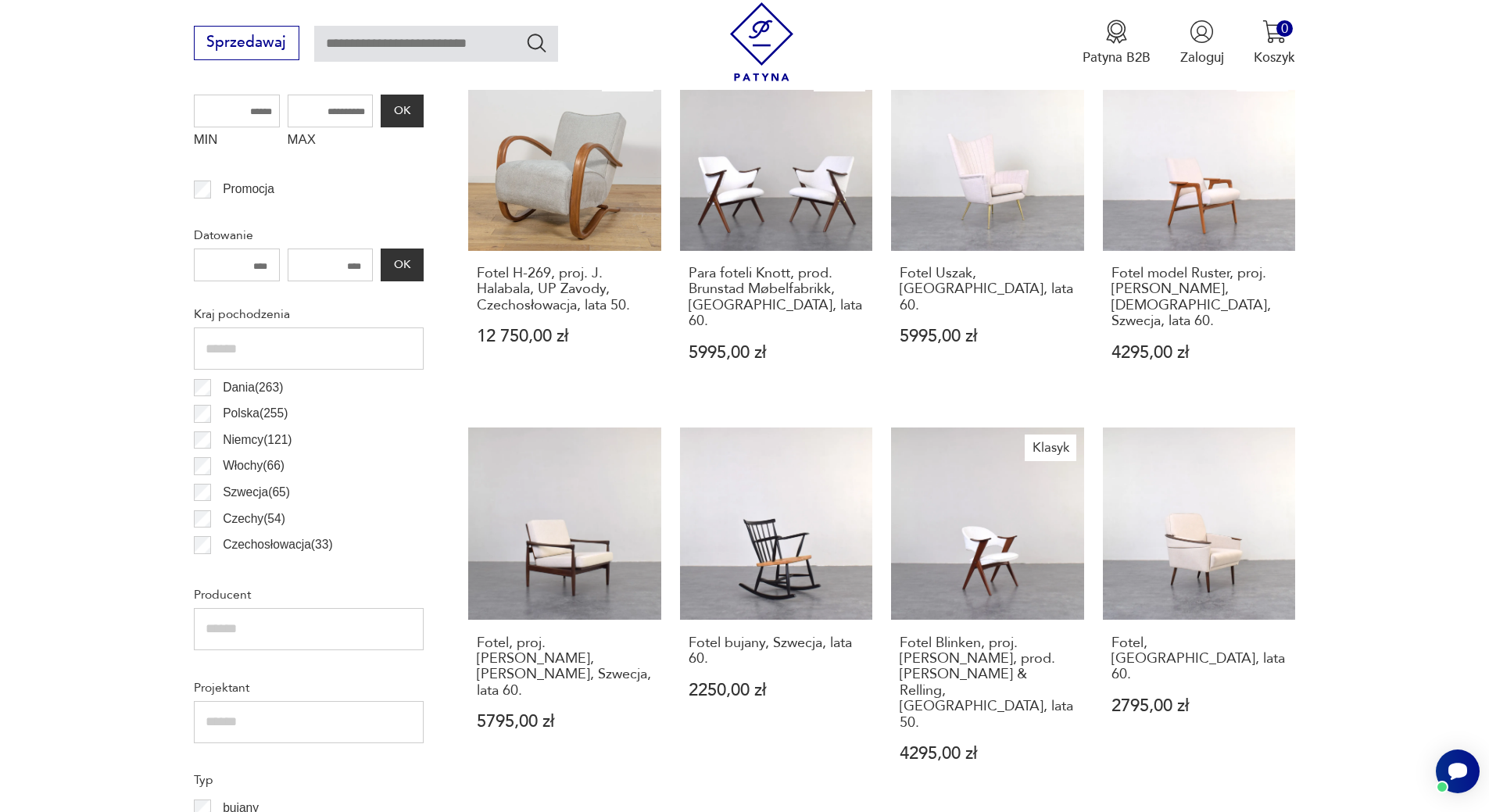
drag, startPoint x: 1484, startPoint y: 182, endPoint x: 1476, endPoint y: 100, distance: 82.4
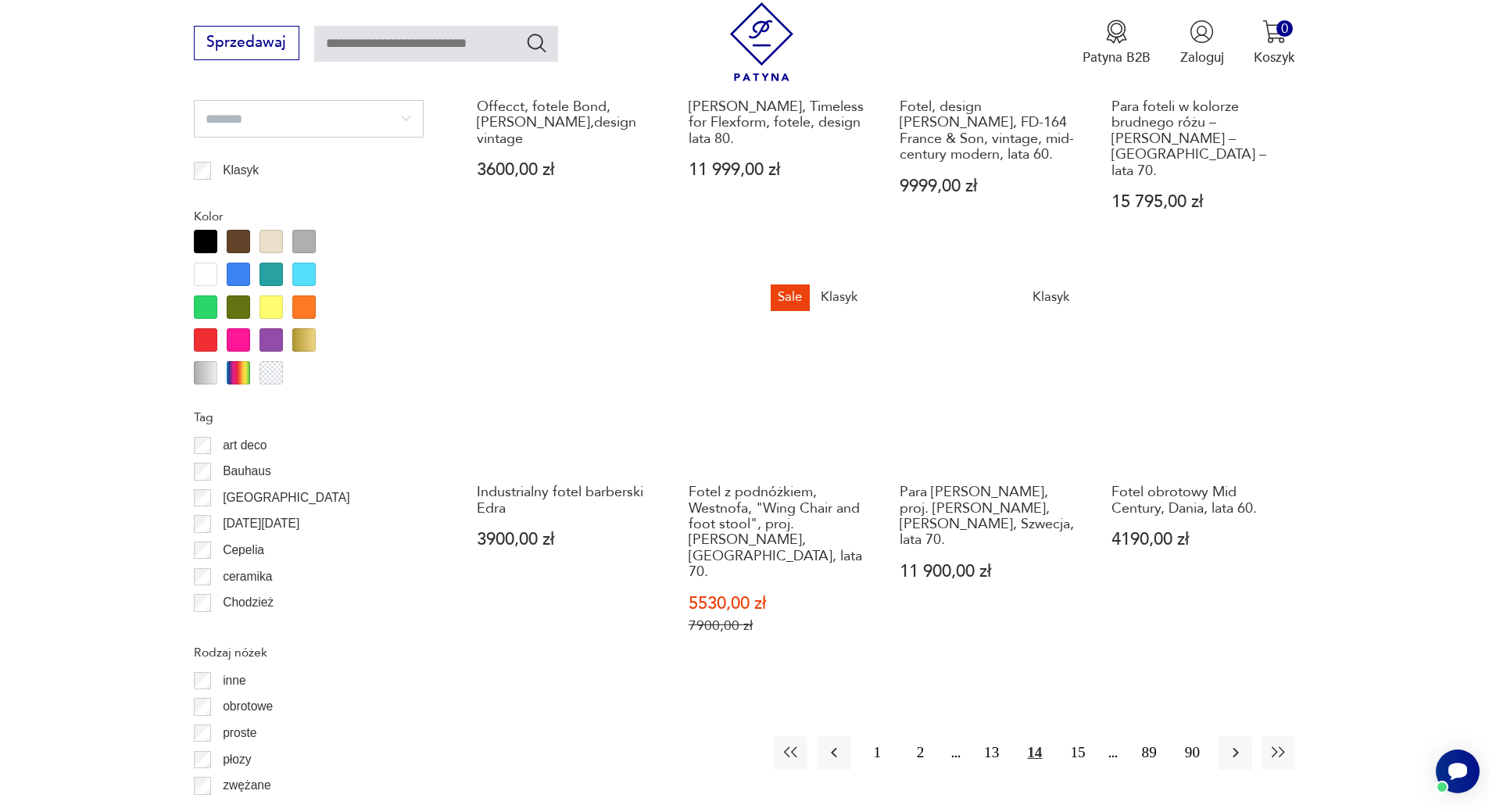
scroll to position [1692, 0]
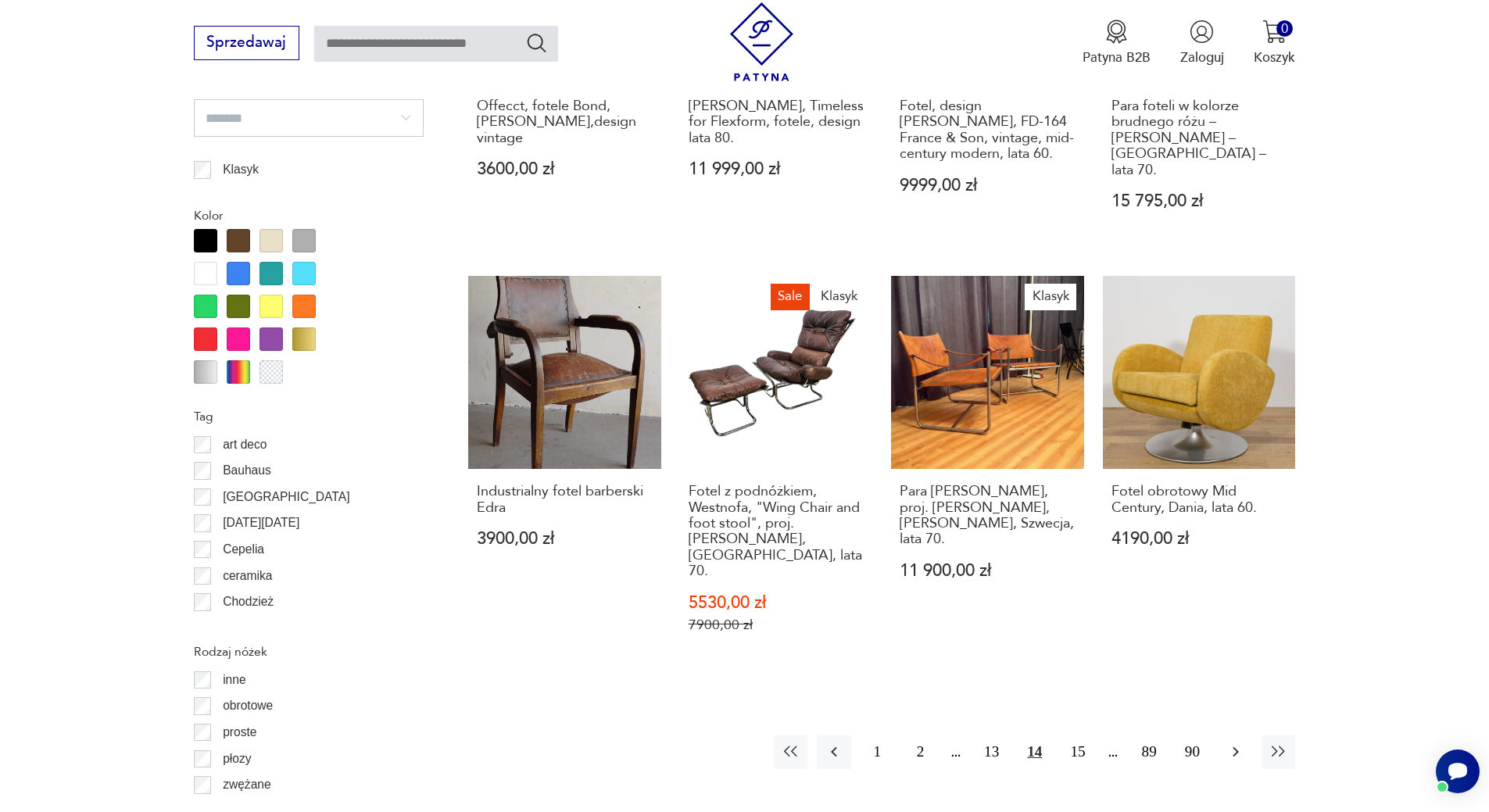
click at [1229, 742] on icon "button" at bounding box center [1235, 751] width 19 height 19
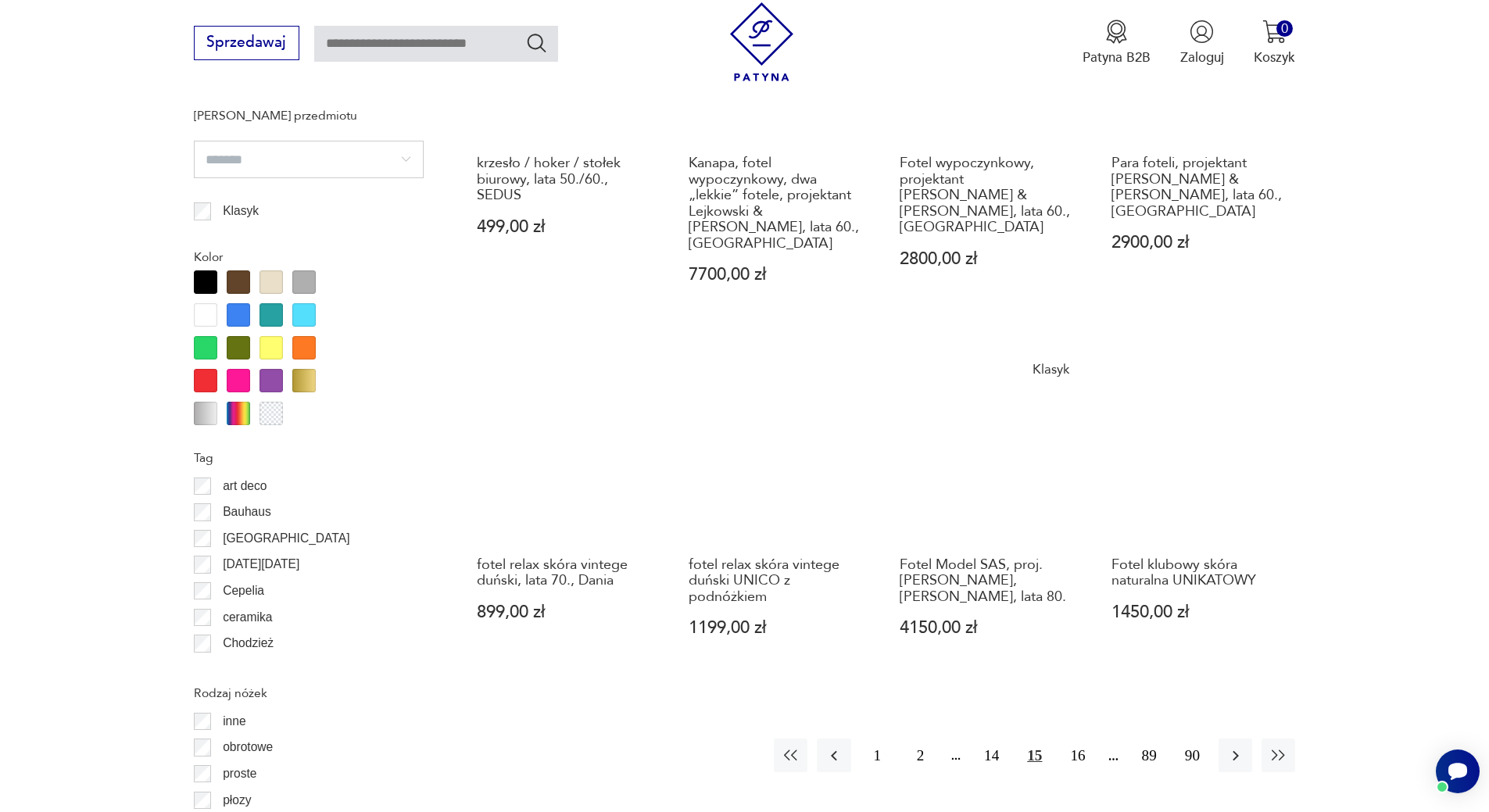
scroll to position [1770, 0]
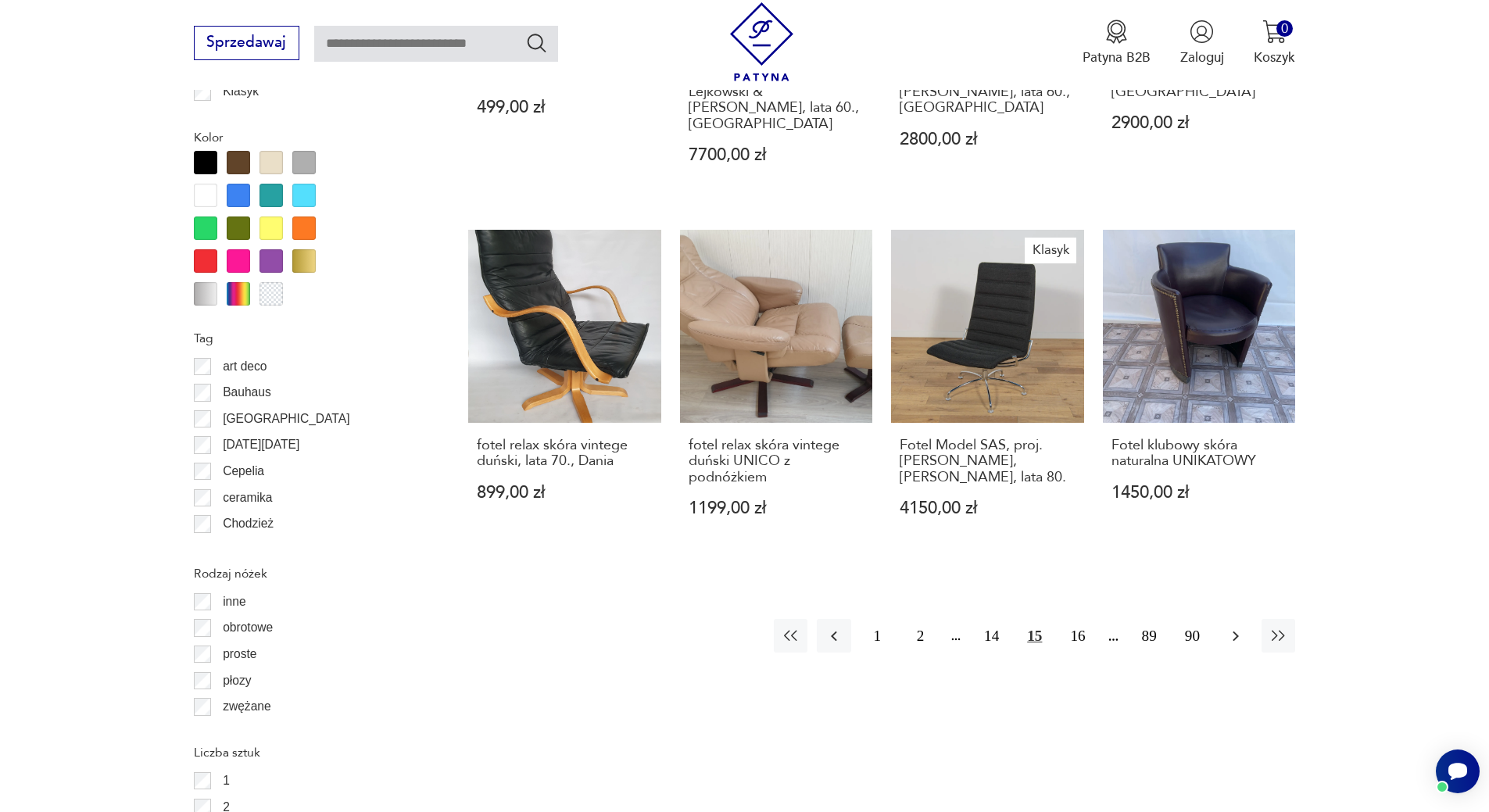
click at [1233, 626] on icon "button" at bounding box center [1235, 635] width 19 height 19
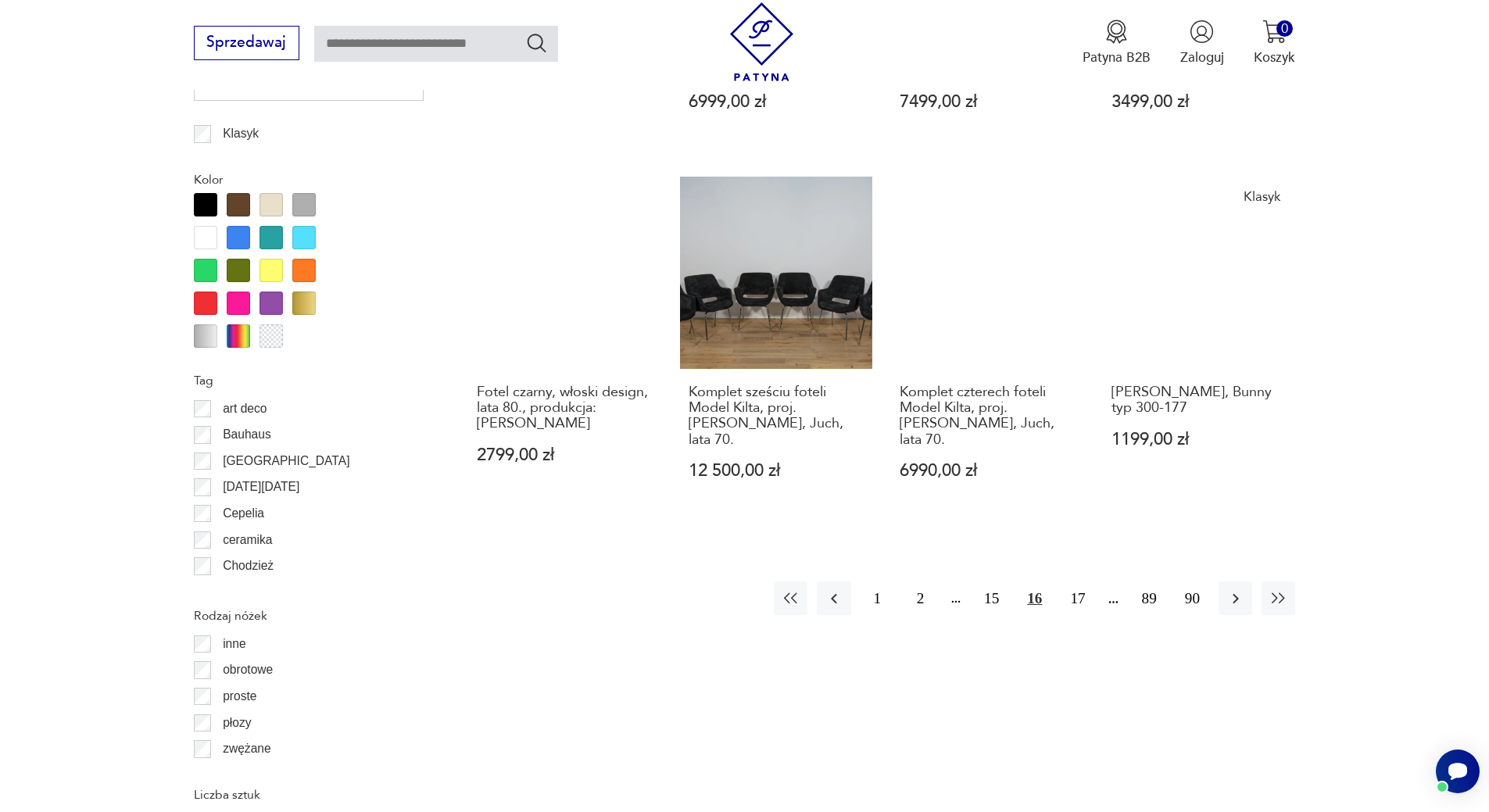
scroll to position [1692, 0]
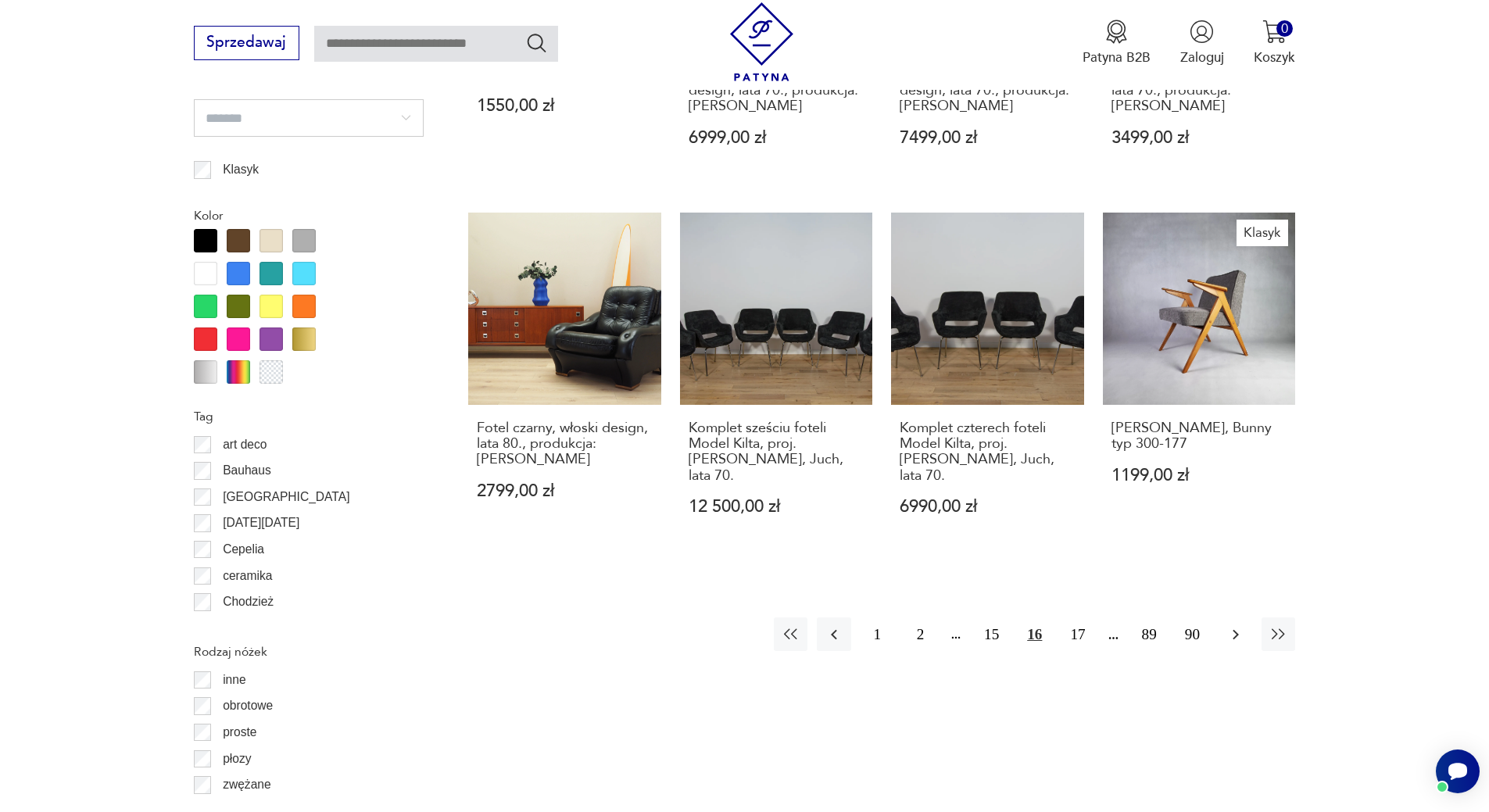
click at [1228, 625] on icon "button" at bounding box center [1235, 634] width 19 height 19
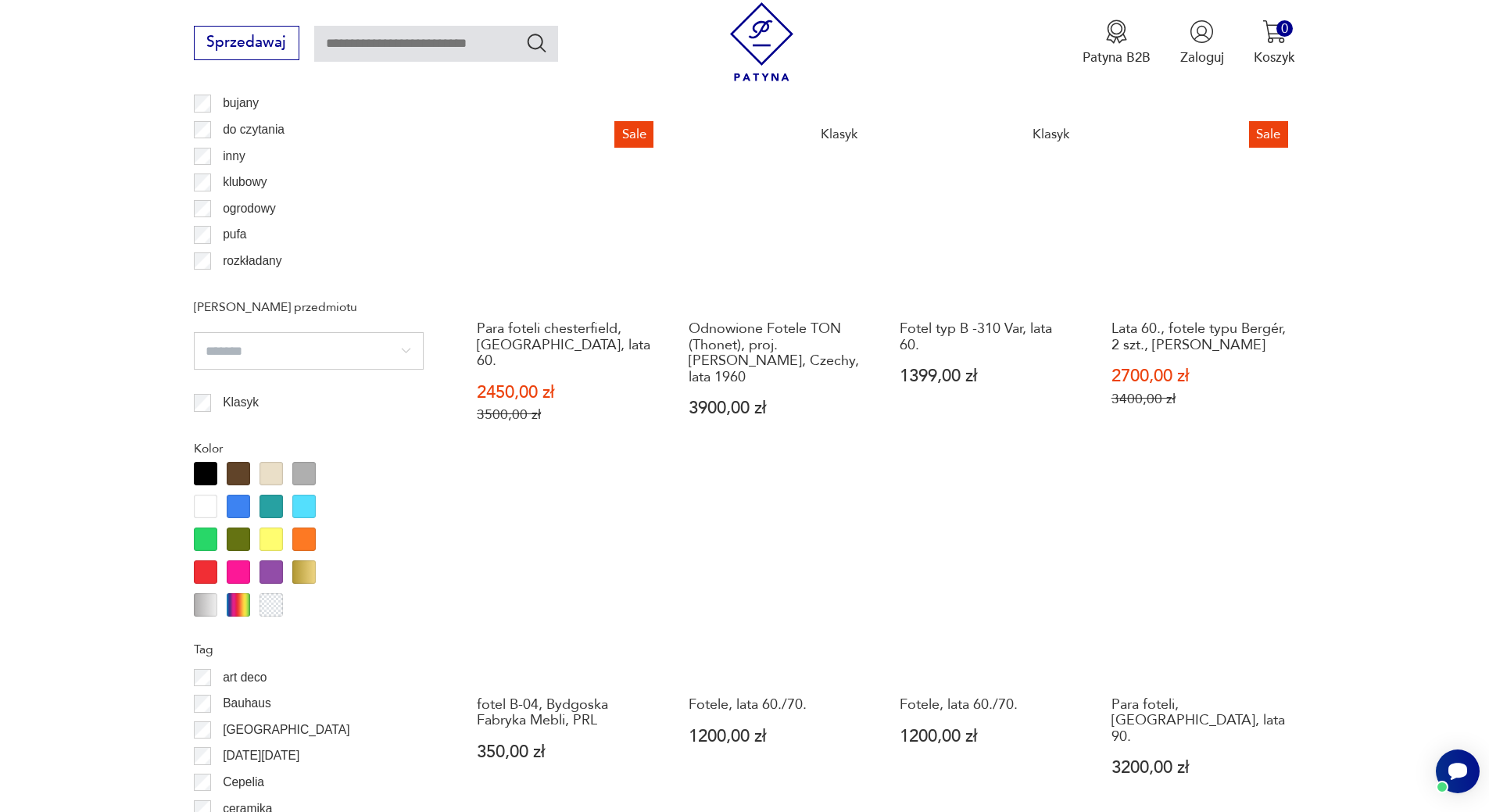
scroll to position [1692, 0]
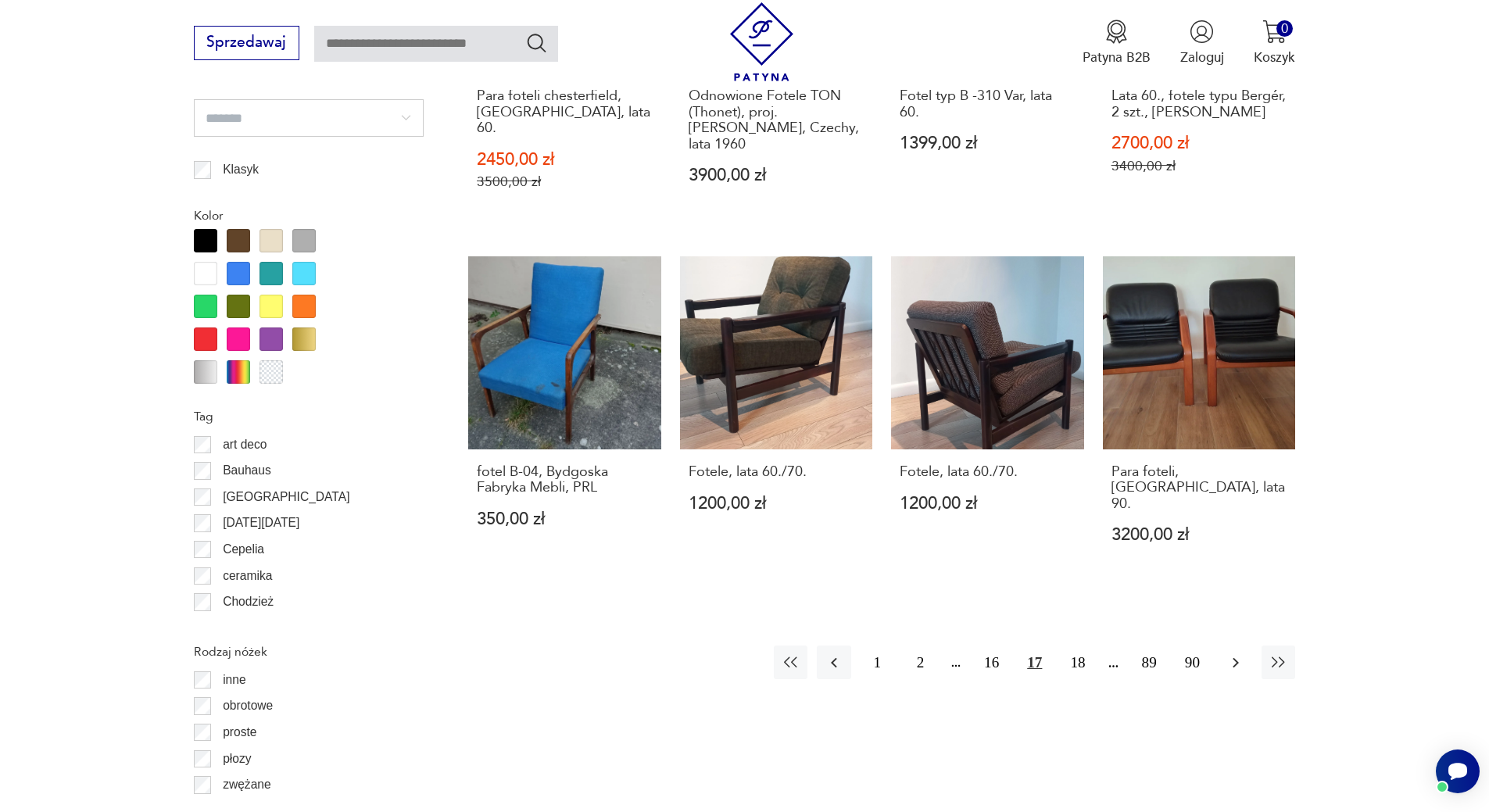
click at [1234, 653] on icon "button" at bounding box center [1235, 662] width 19 height 19
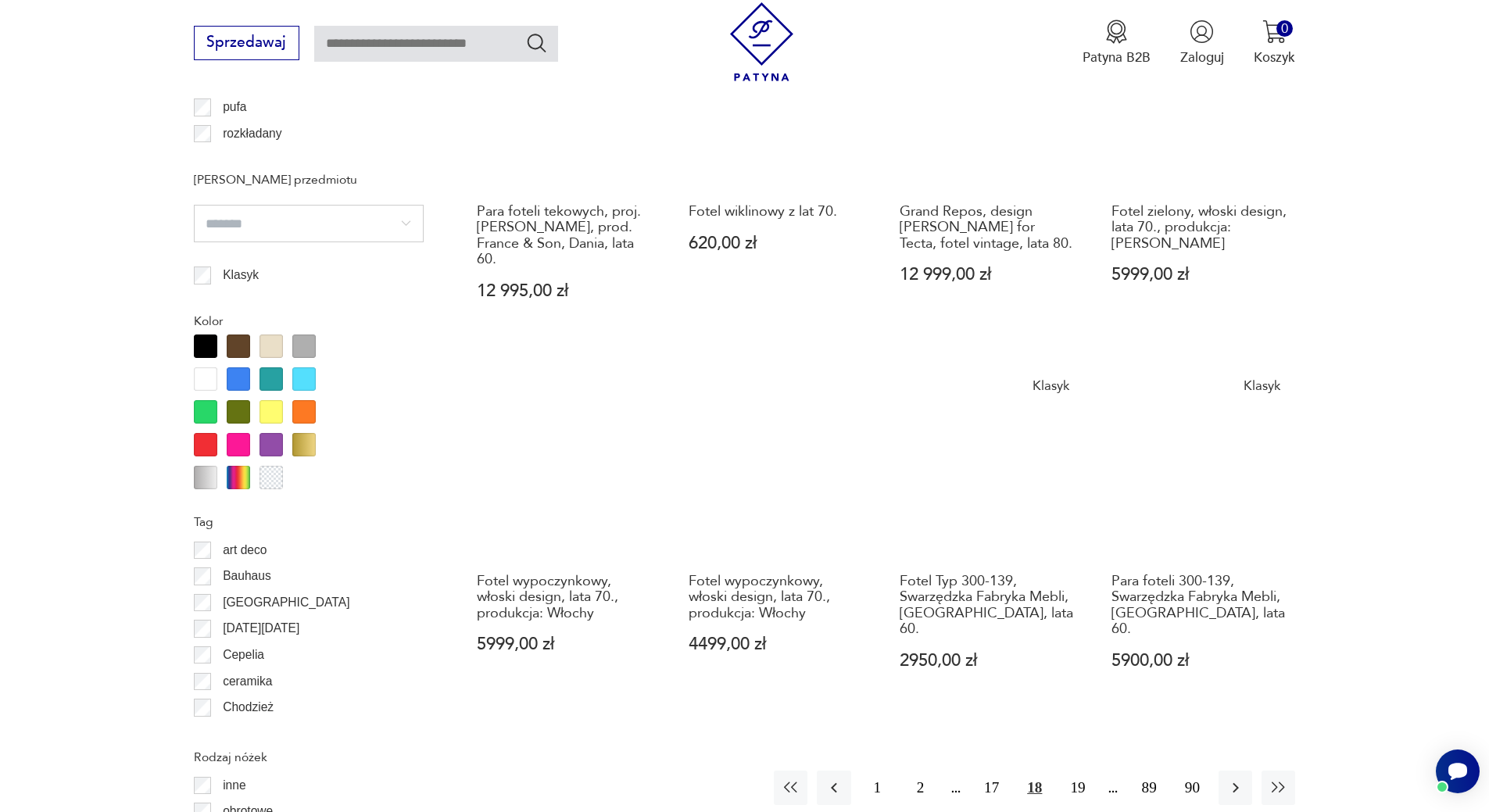
scroll to position [1614, 0]
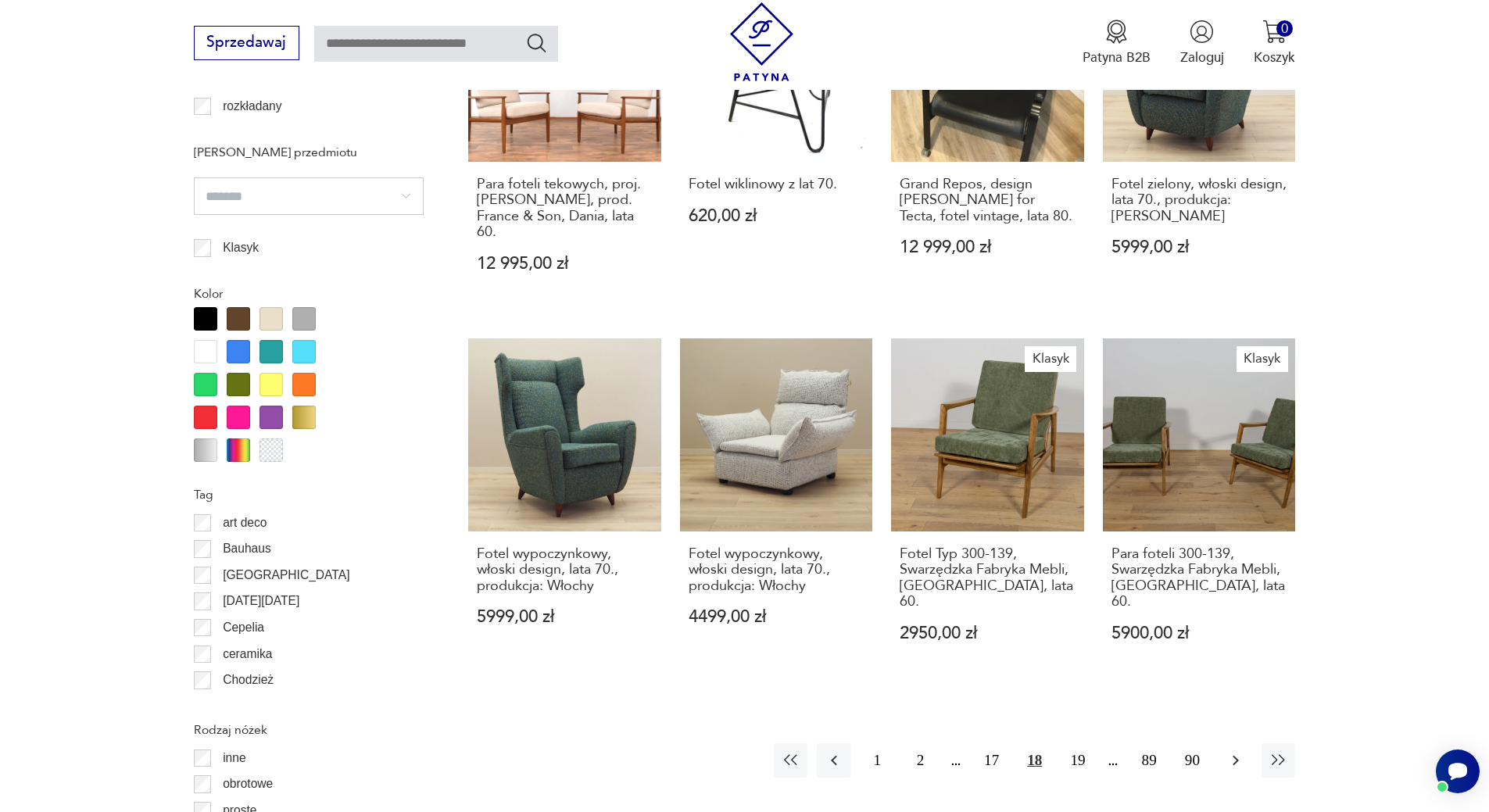
click at [1230, 751] on icon "button" at bounding box center [1235, 760] width 19 height 19
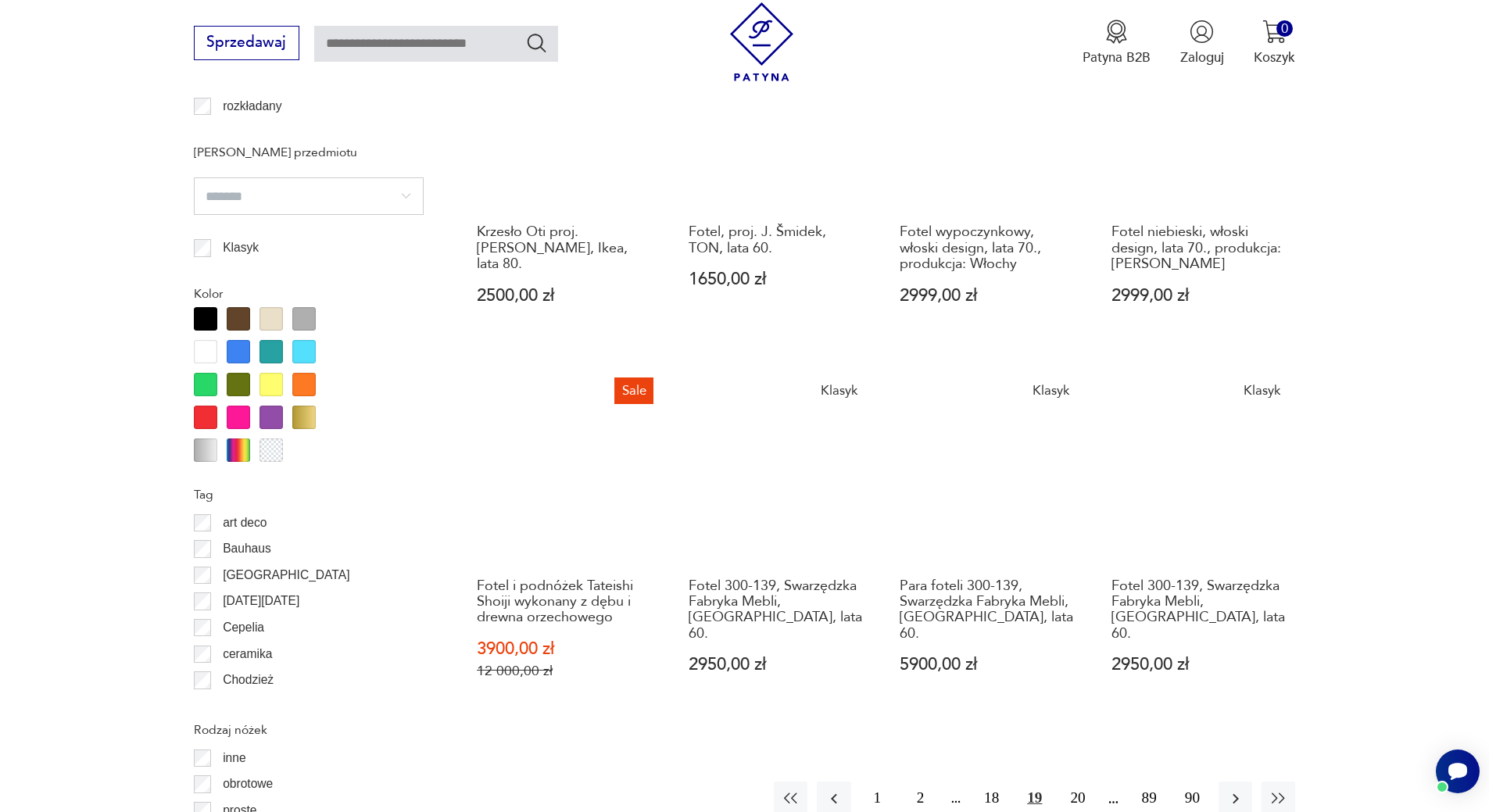
scroll to position [1692, 0]
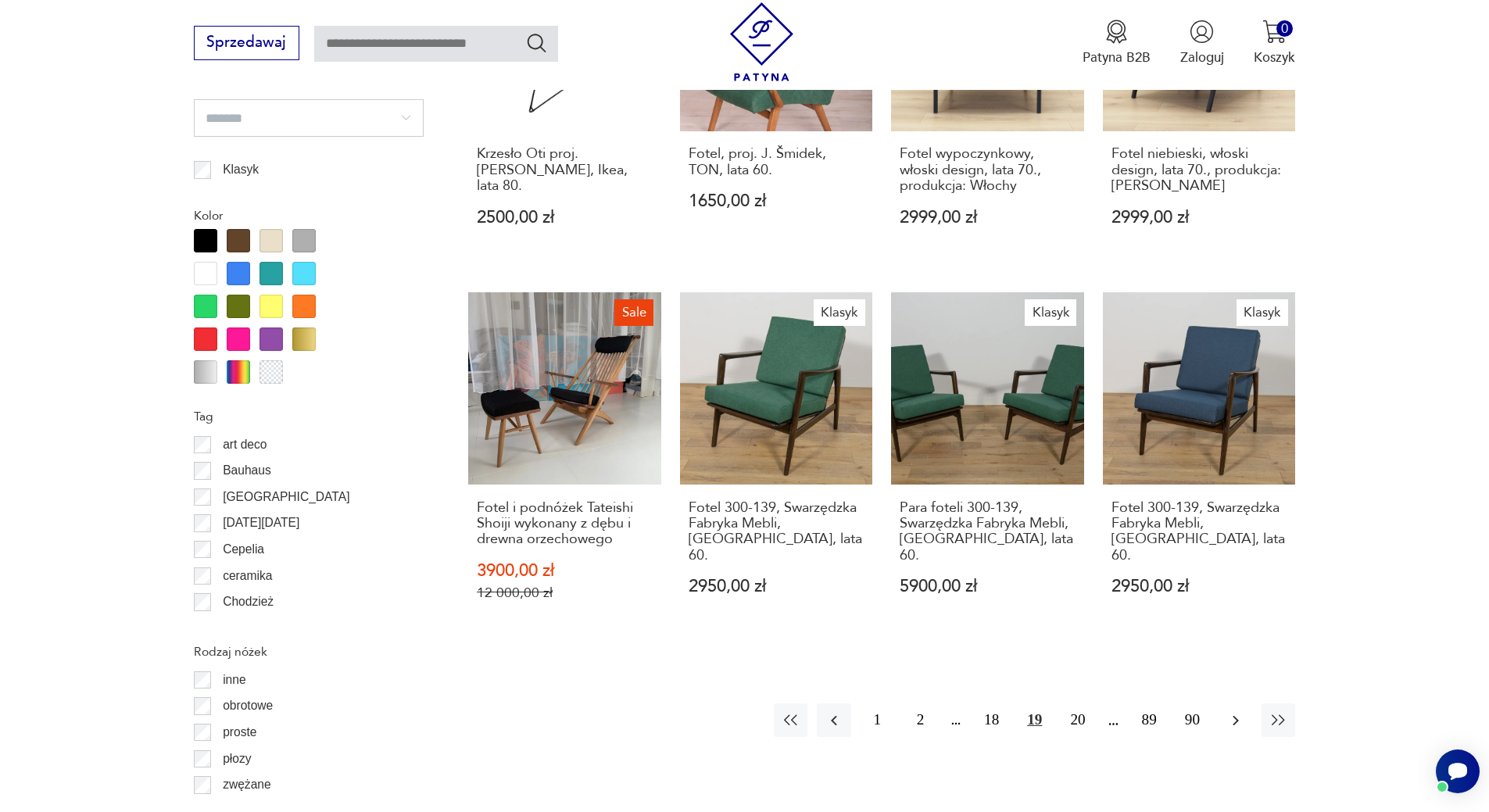
click at [1229, 711] on icon "button" at bounding box center [1235, 720] width 19 height 19
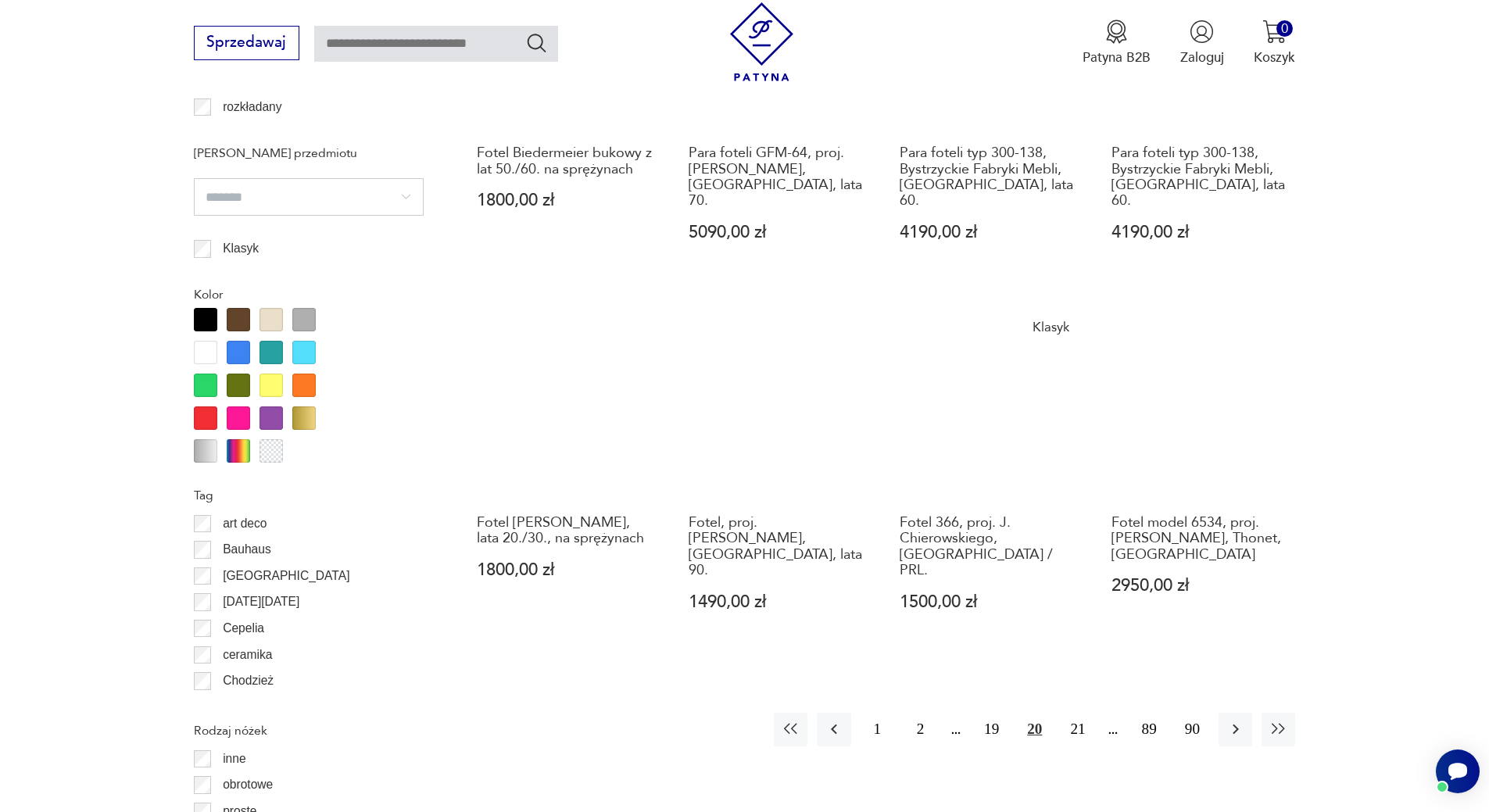
scroll to position [1614, 0]
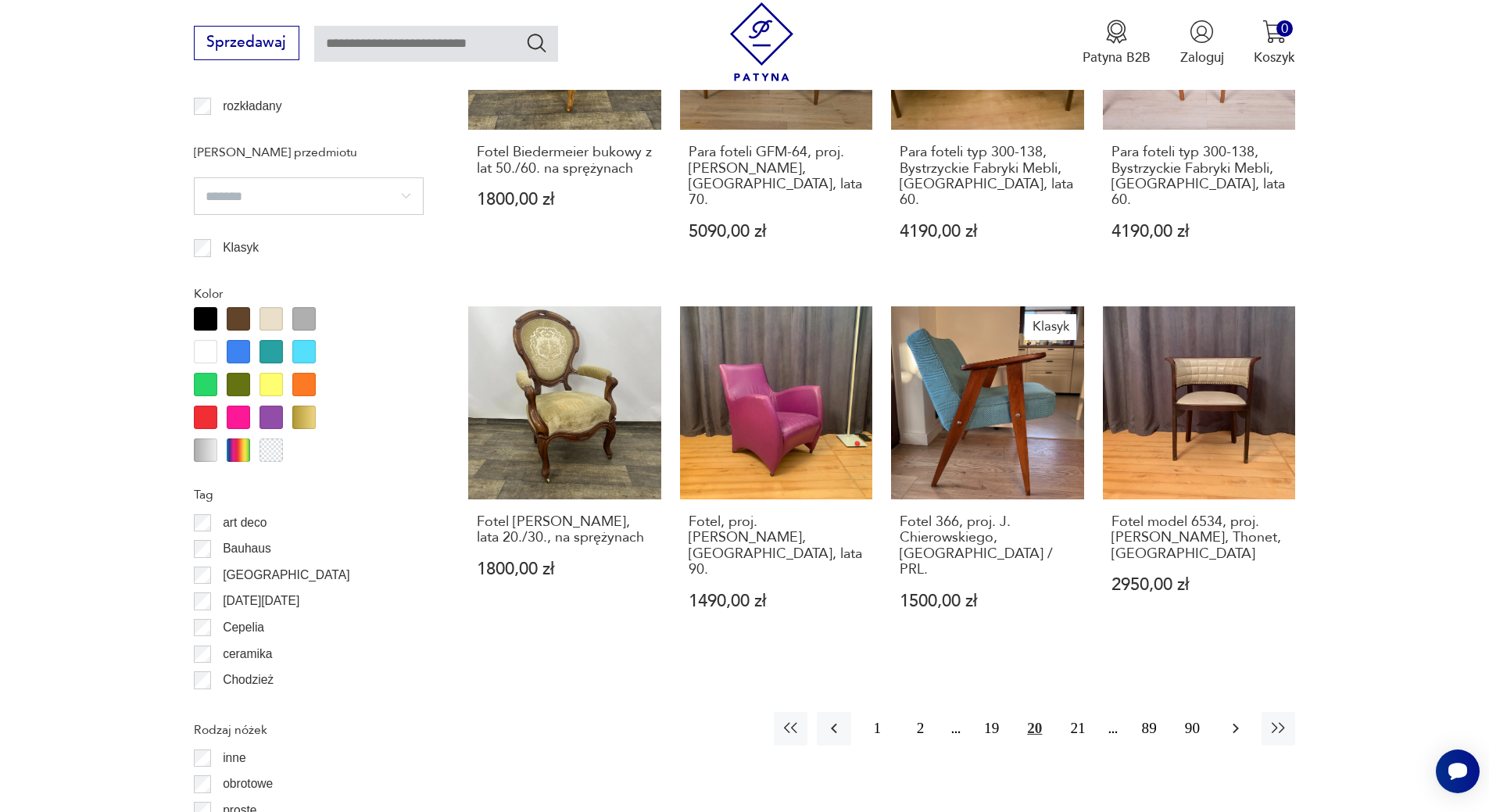
click at [1233, 719] on icon "button" at bounding box center [1235, 728] width 19 height 19
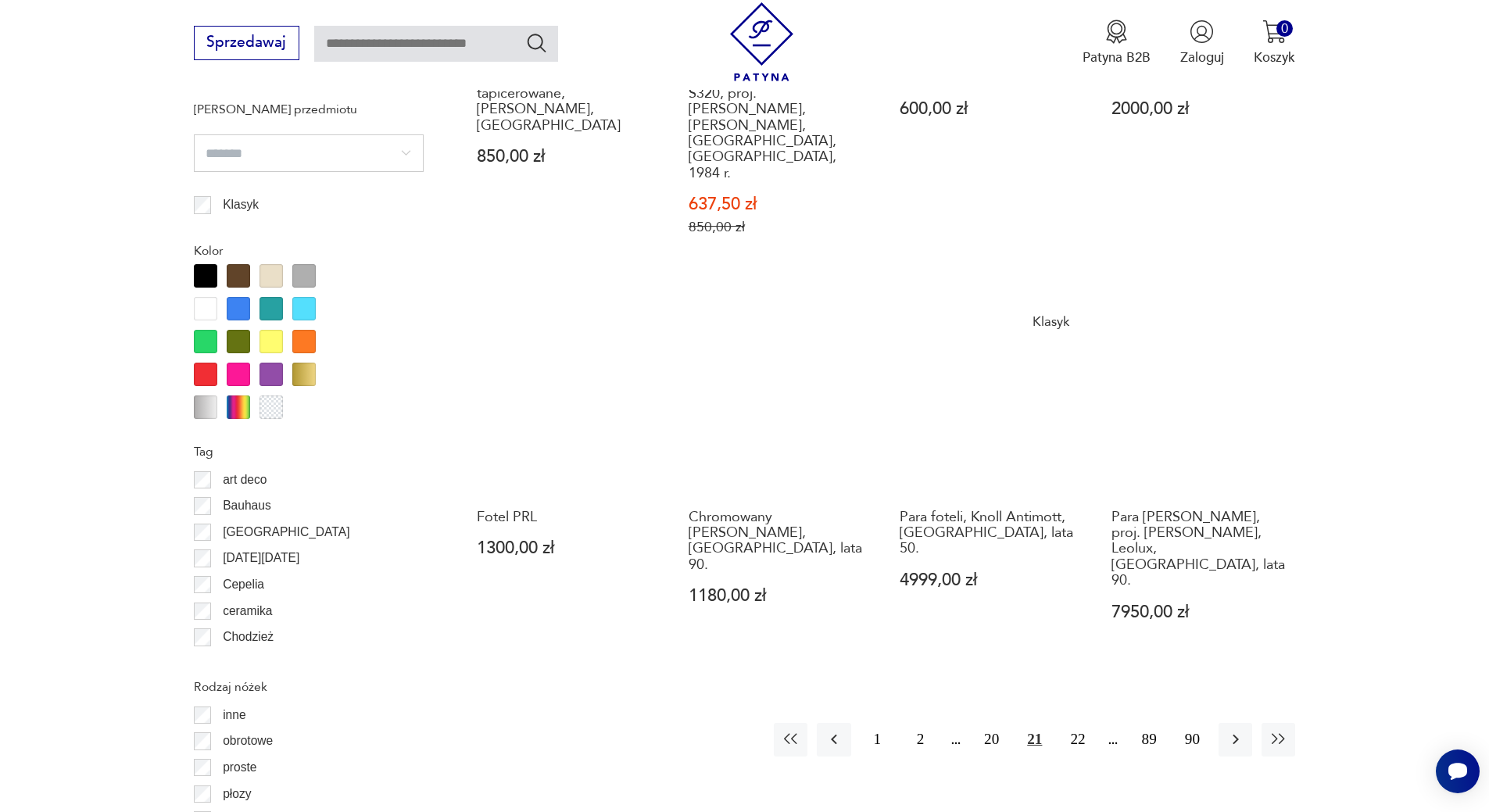
scroll to position [1692, 0]
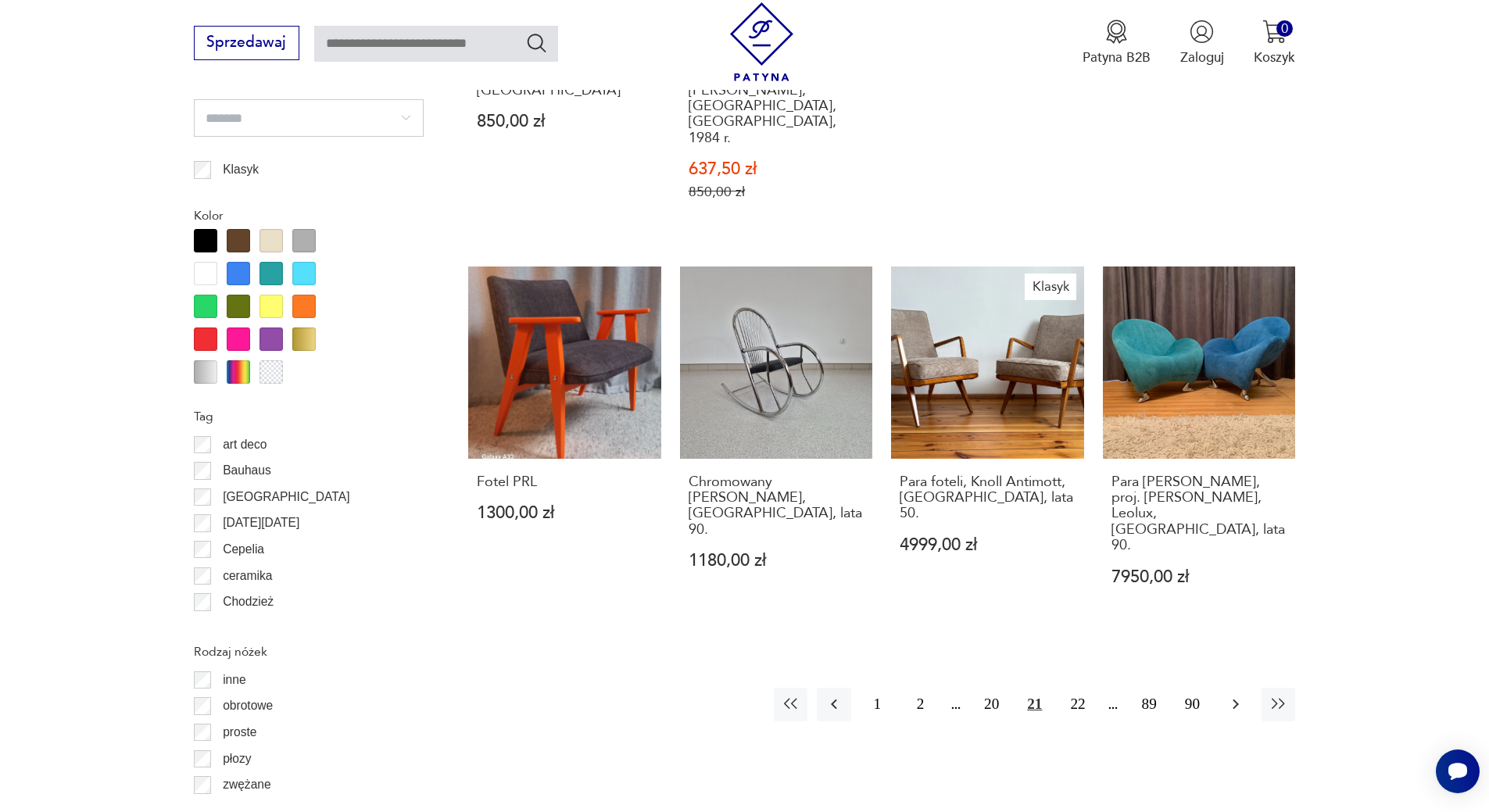
click at [1234, 695] on icon "button" at bounding box center [1235, 704] width 19 height 19
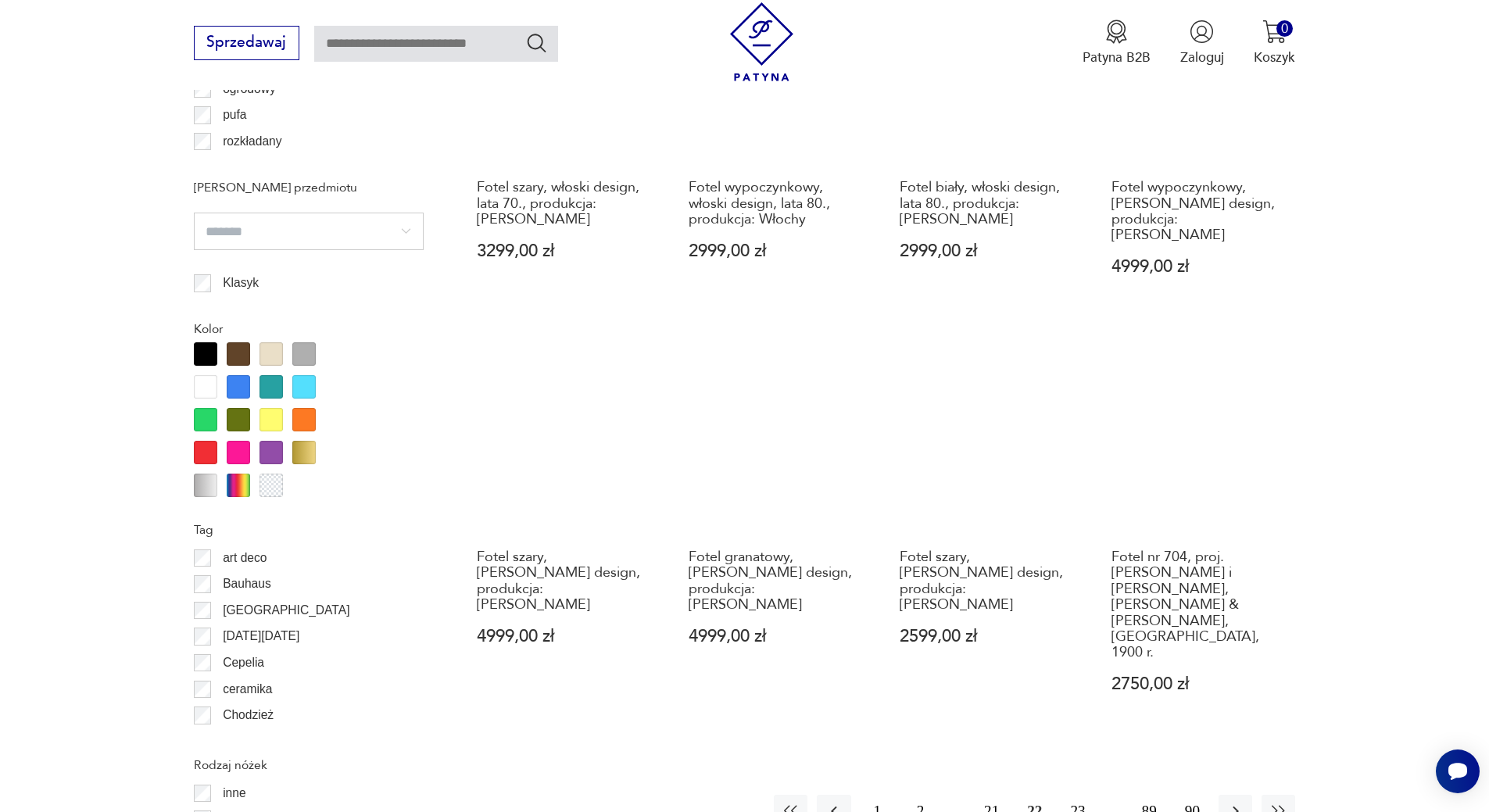
scroll to position [1614, 0]
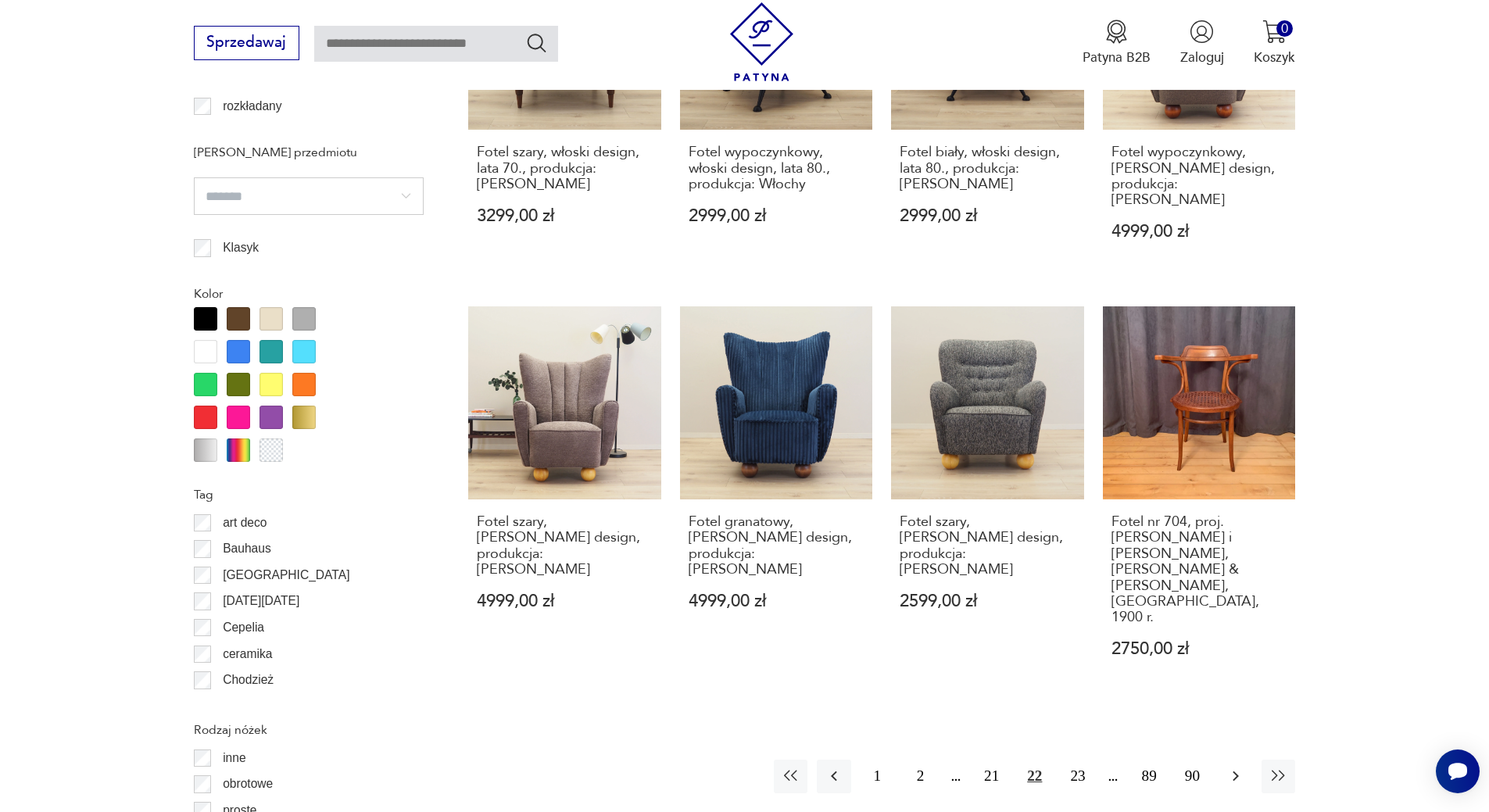
click at [1236, 766] on icon "button" at bounding box center [1235, 775] width 19 height 19
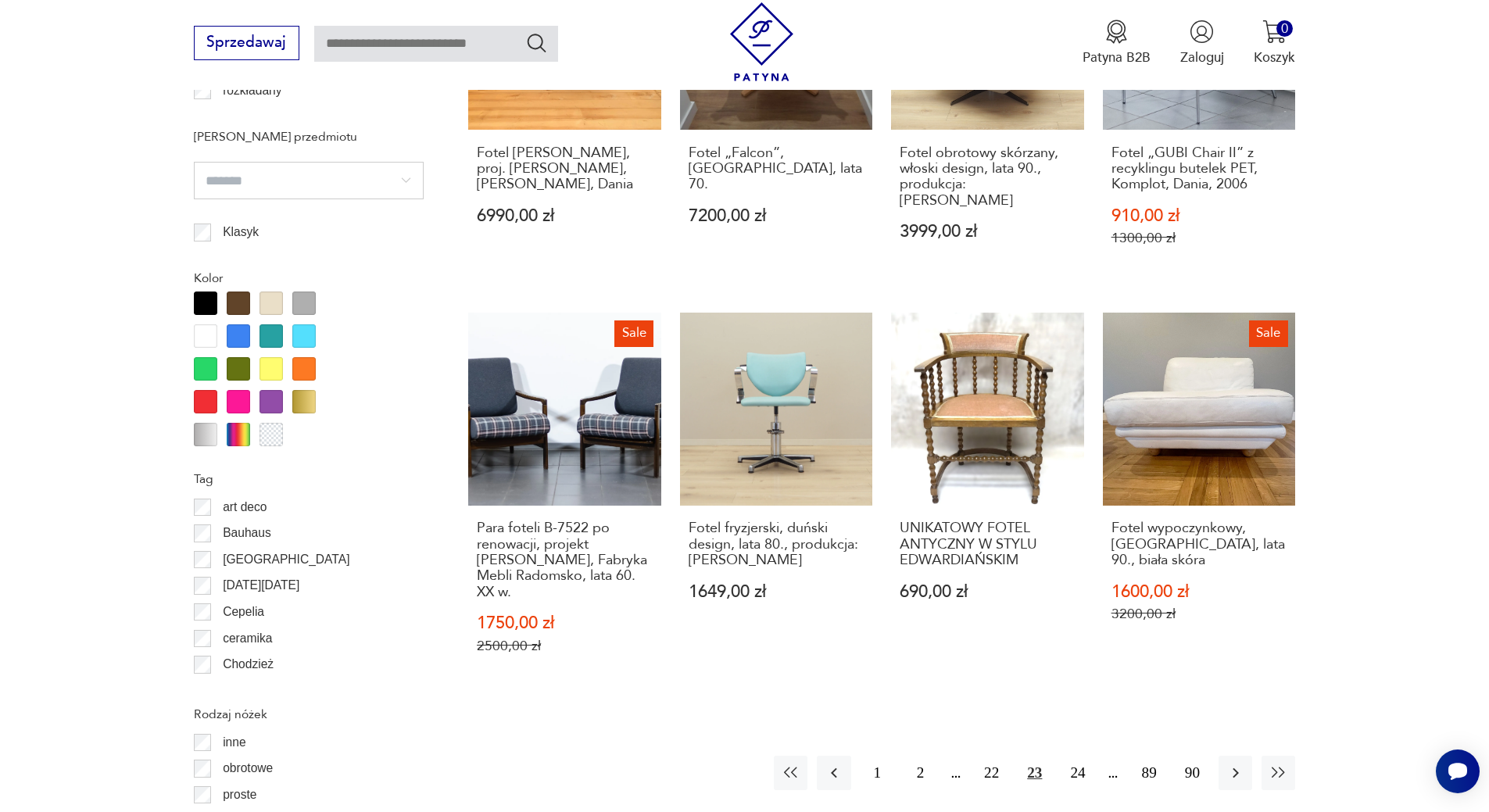
scroll to position [1669, 0]
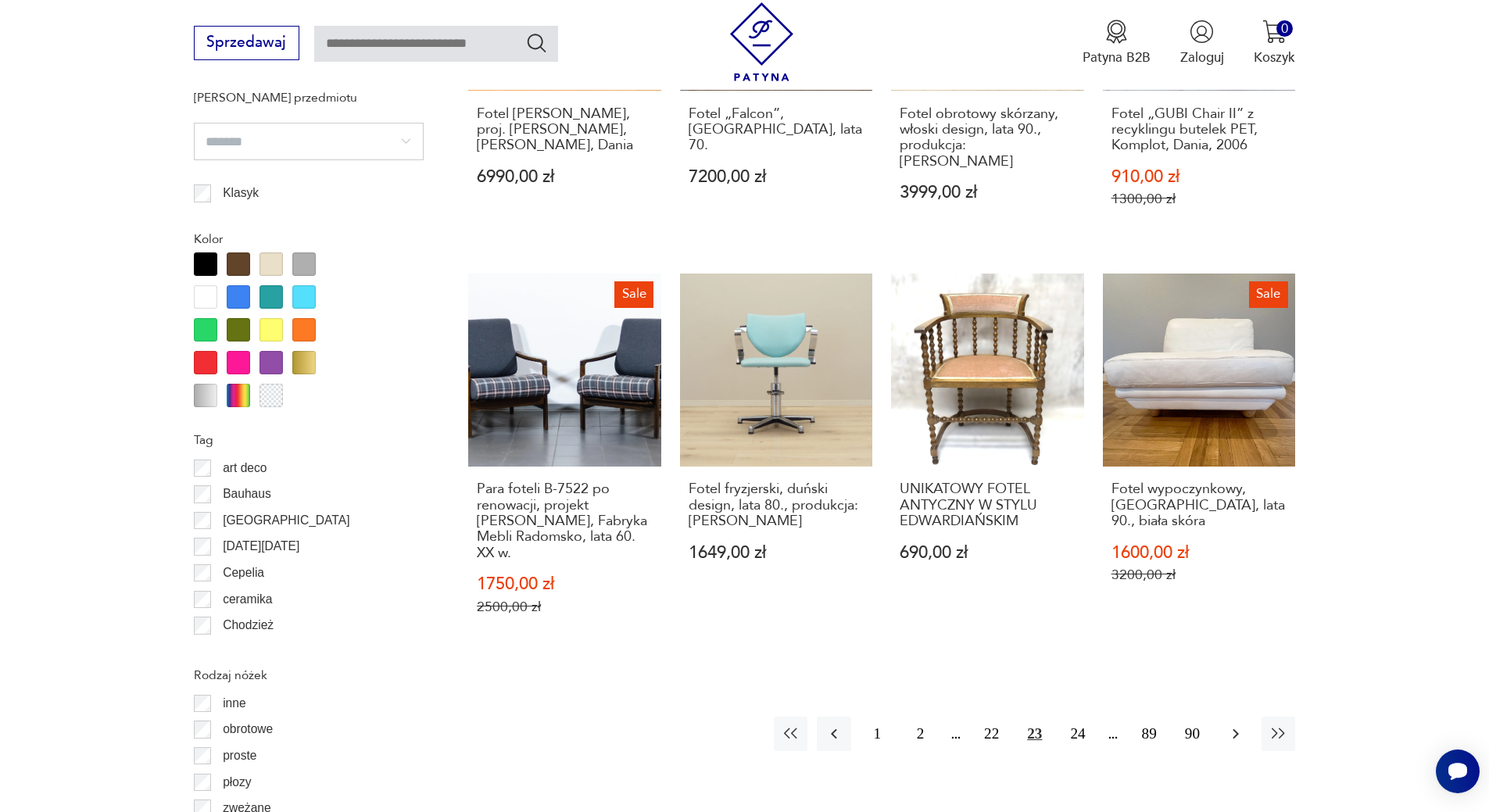
click at [1237, 724] on icon "button" at bounding box center [1235, 733] width 19 height 19
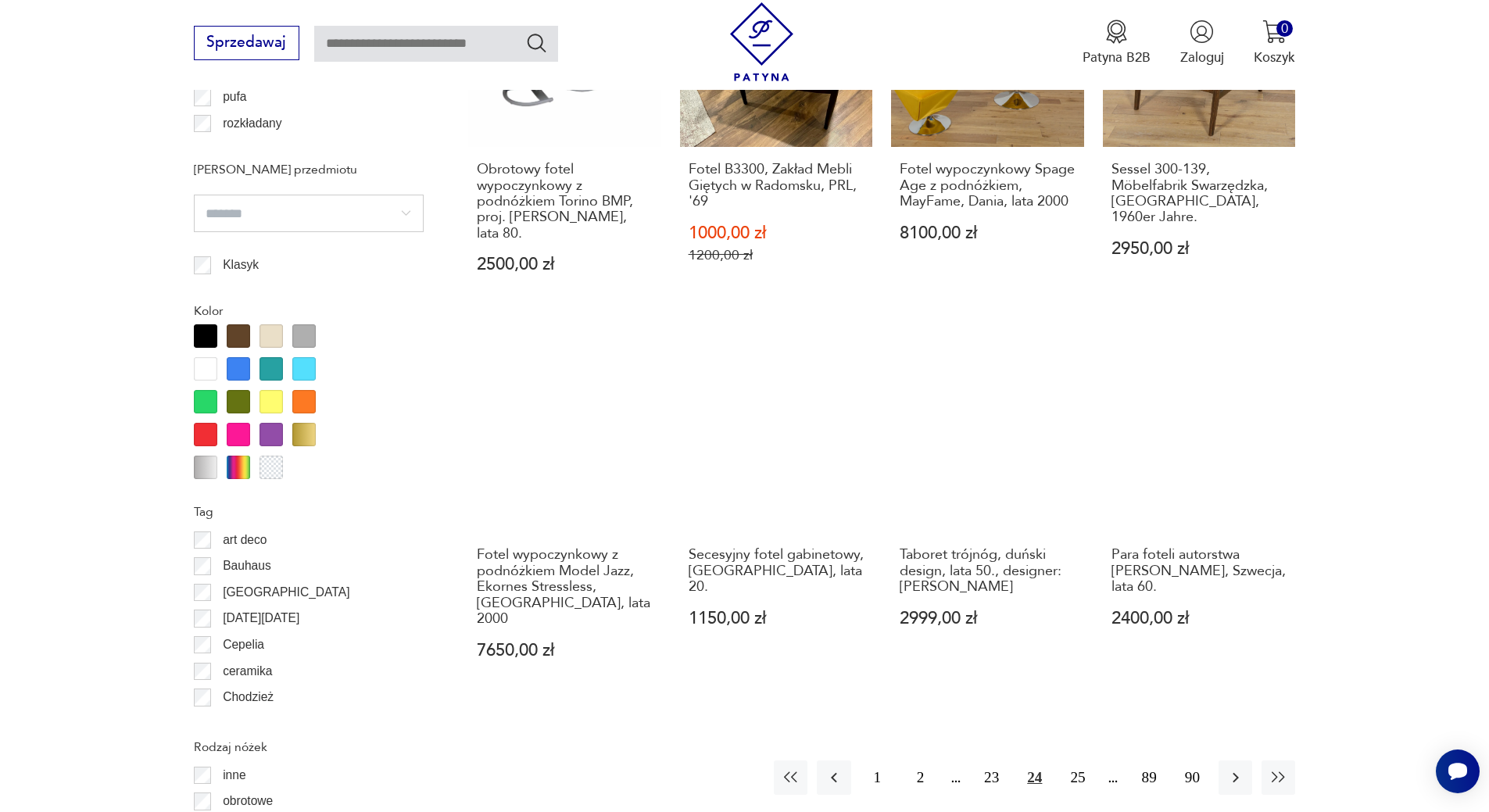
scroll to position [1818, 0]
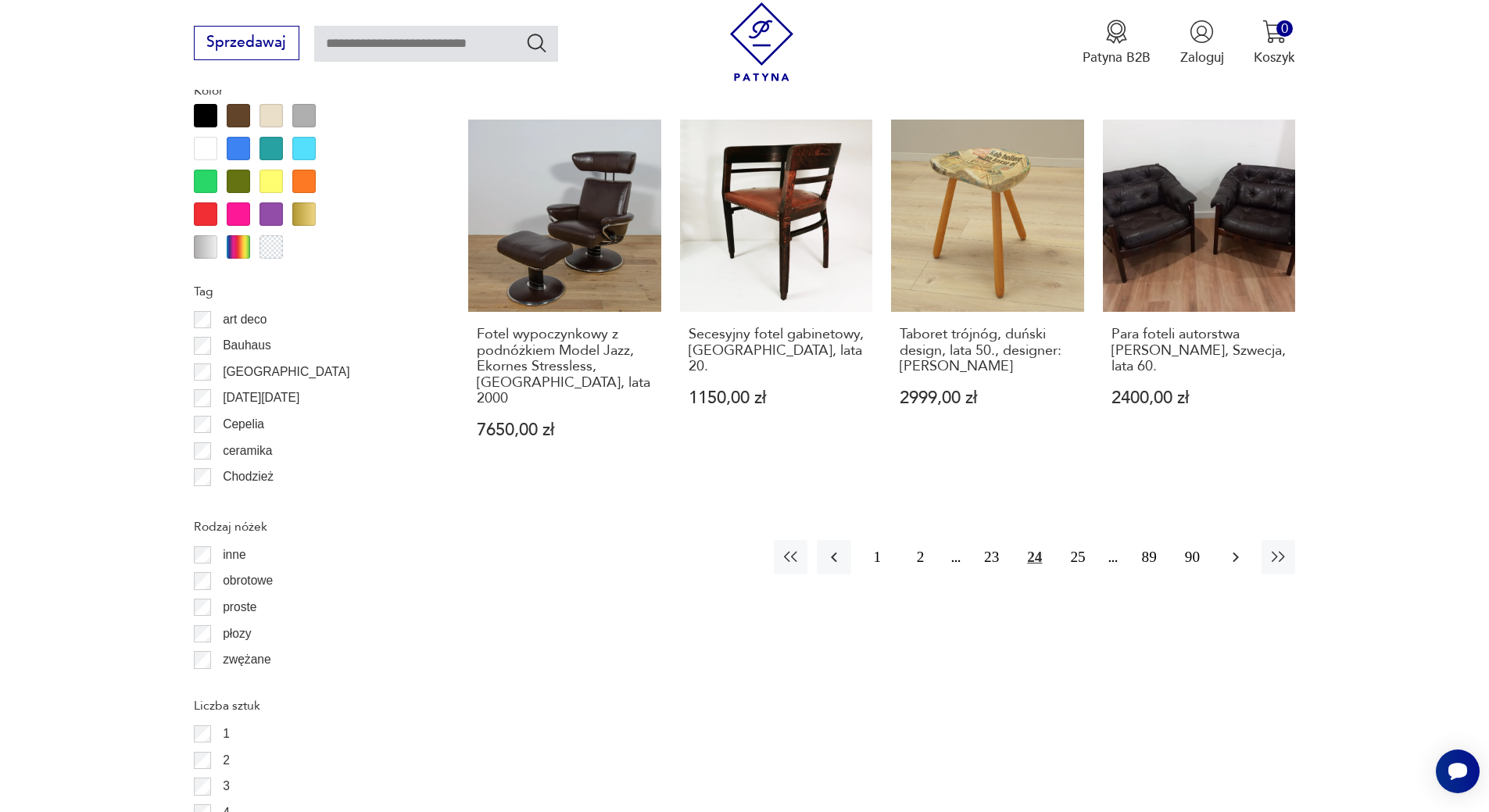
click at [1241, 548] on icon "button" at bounding box center [1235, 557] width 19 height 19
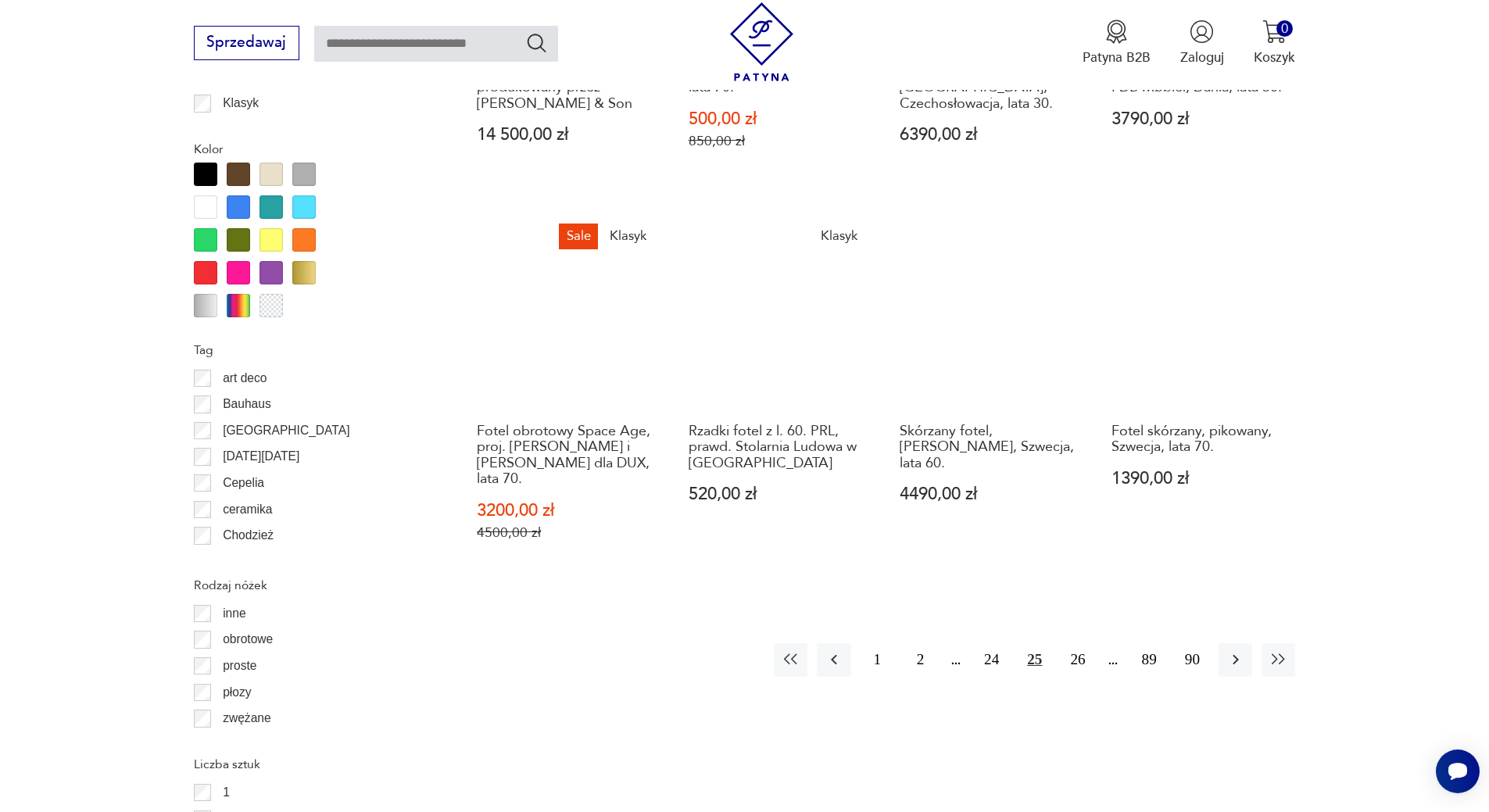
scroll to position [1732, 0]
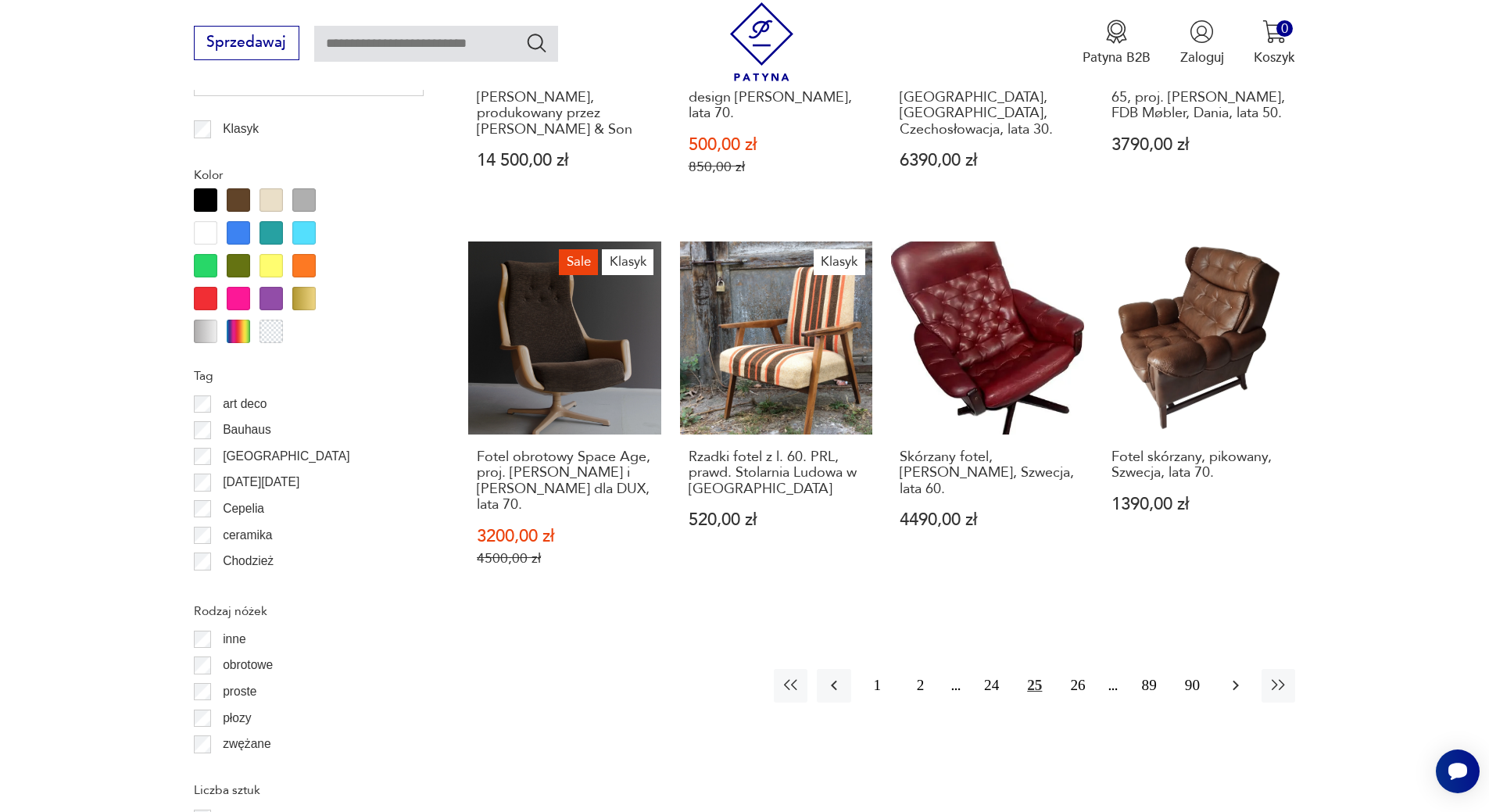
click at [1233, 676] on icon "button" at bounding box center [1235, 685] width 19 height 19
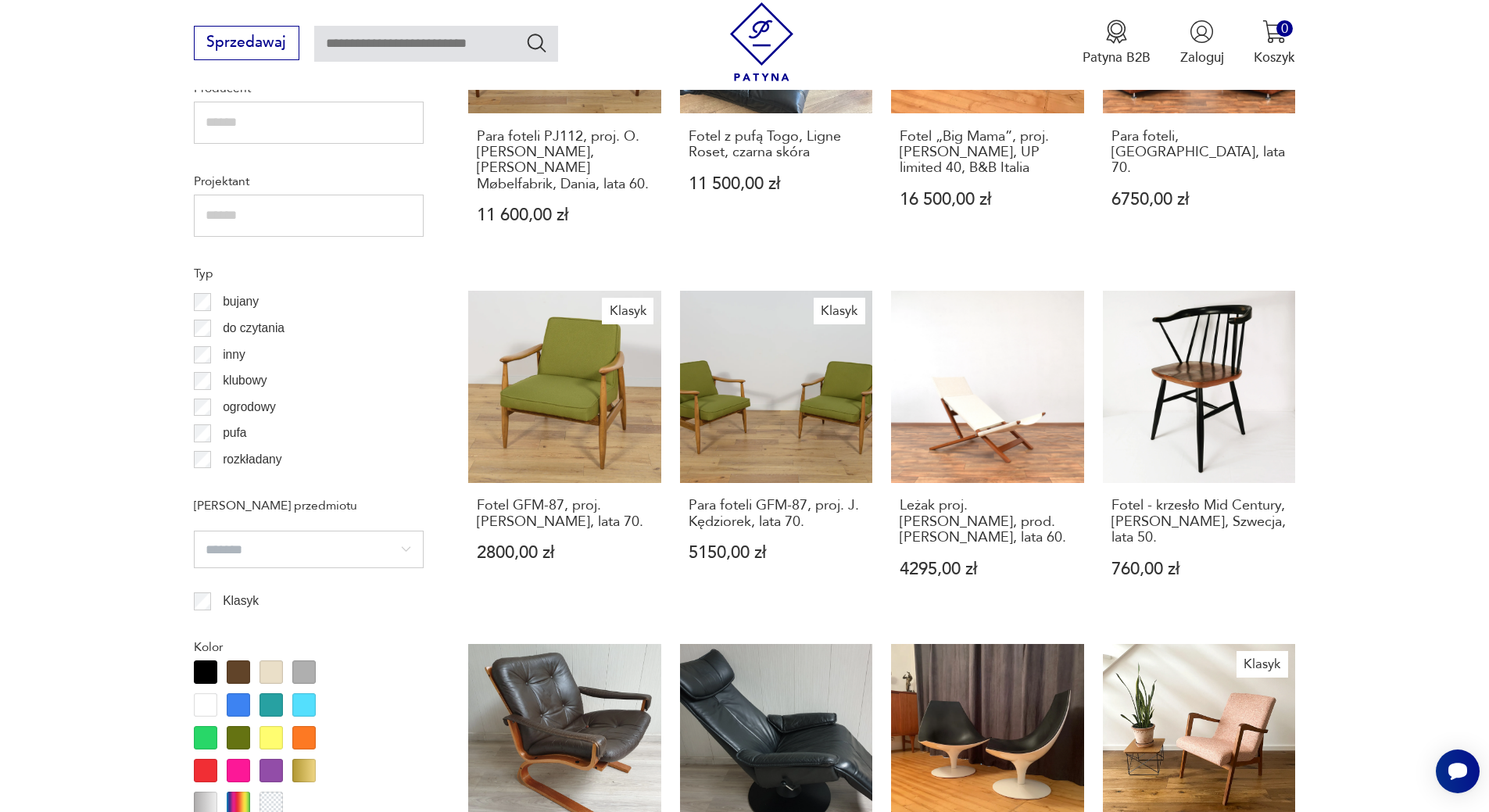
scroll to position [1618, 0]
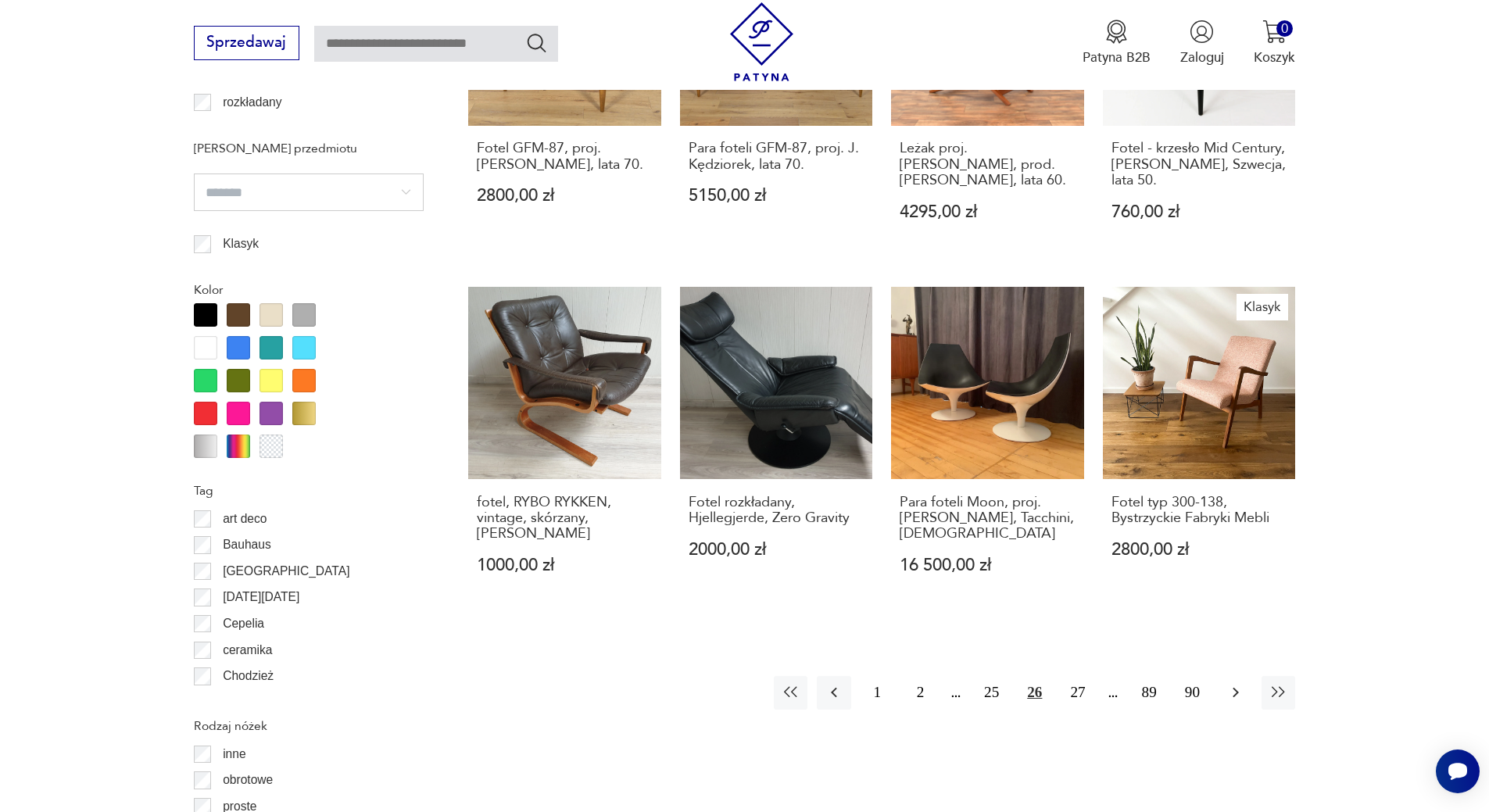
click at [1237, 683] on icon "button" at bounding box center [1235, 692] width 19 height 19
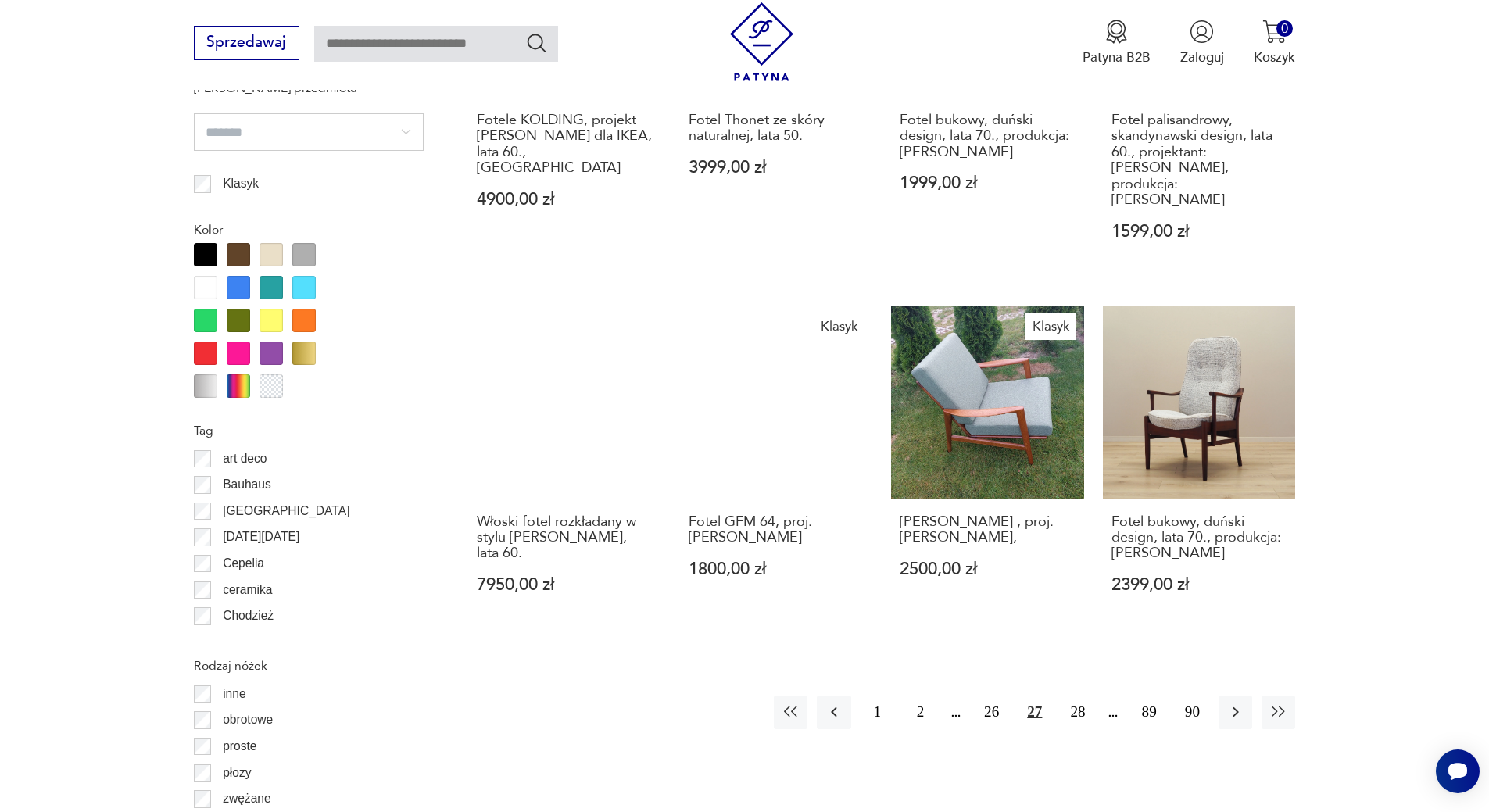
scroll to position [1692, 0]
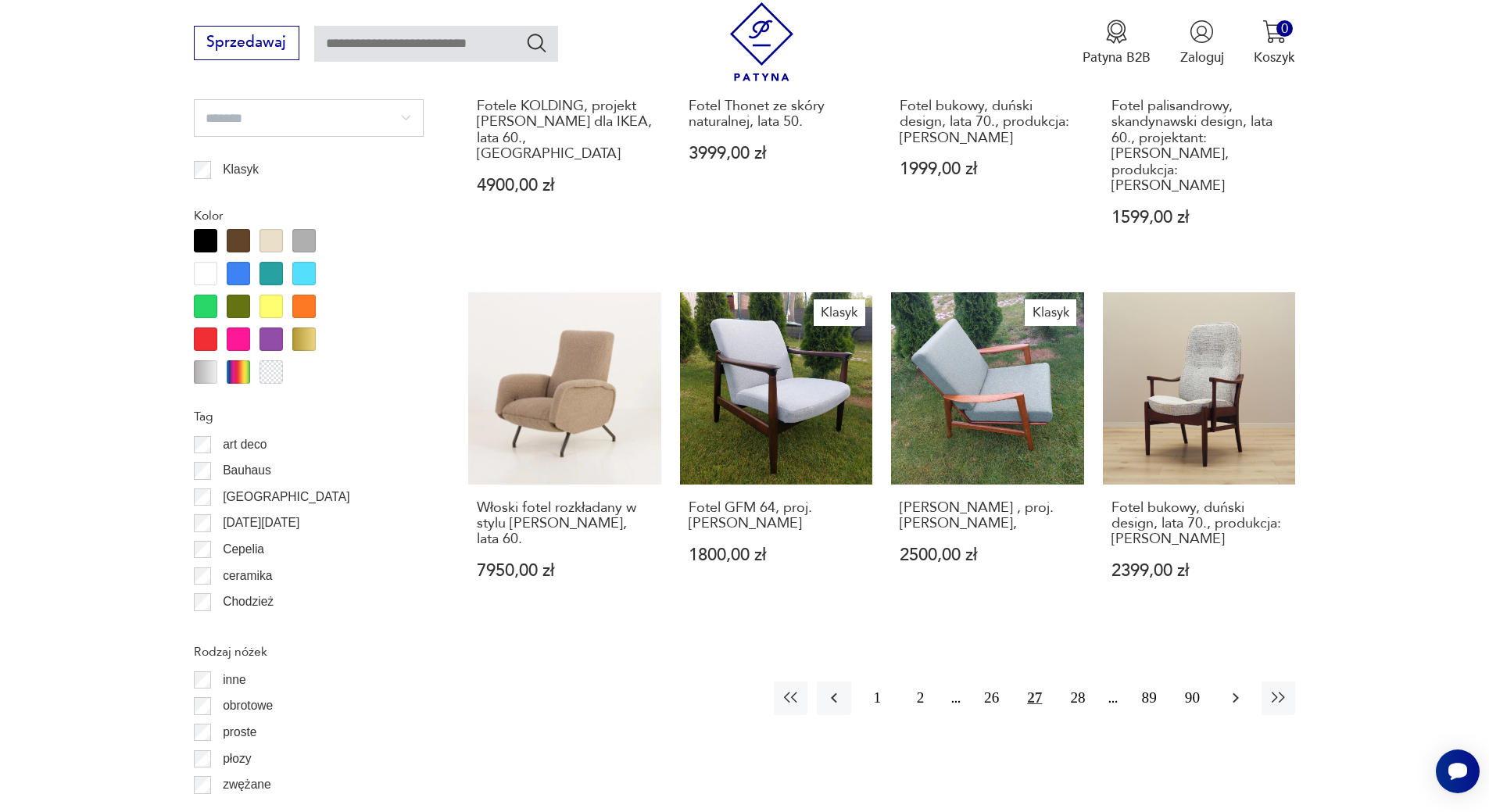
click at [1233, 688] on icon "button" at bounding box center [1235, 697] width 19 height 19
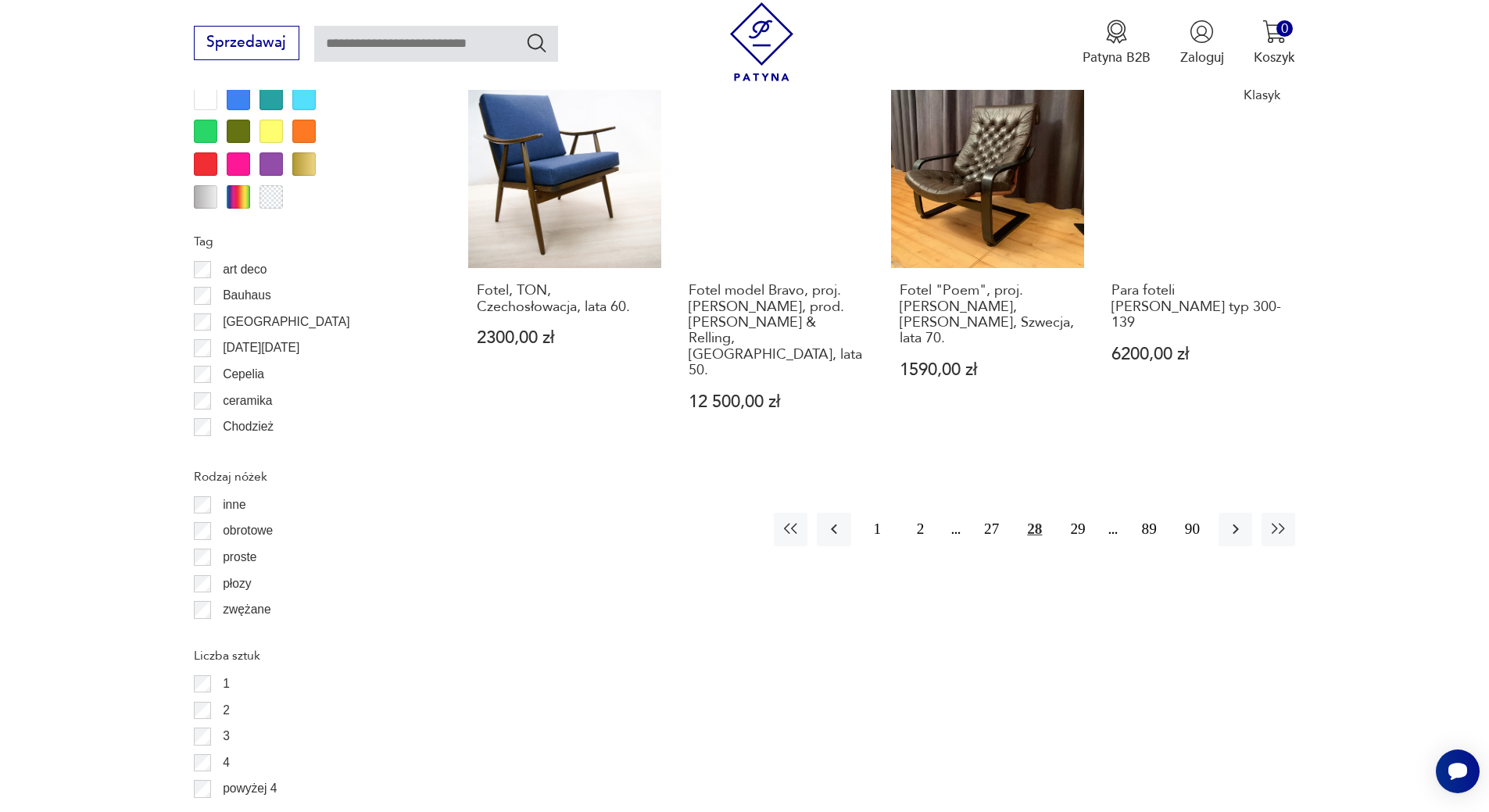
scroll to position [1927, 0]
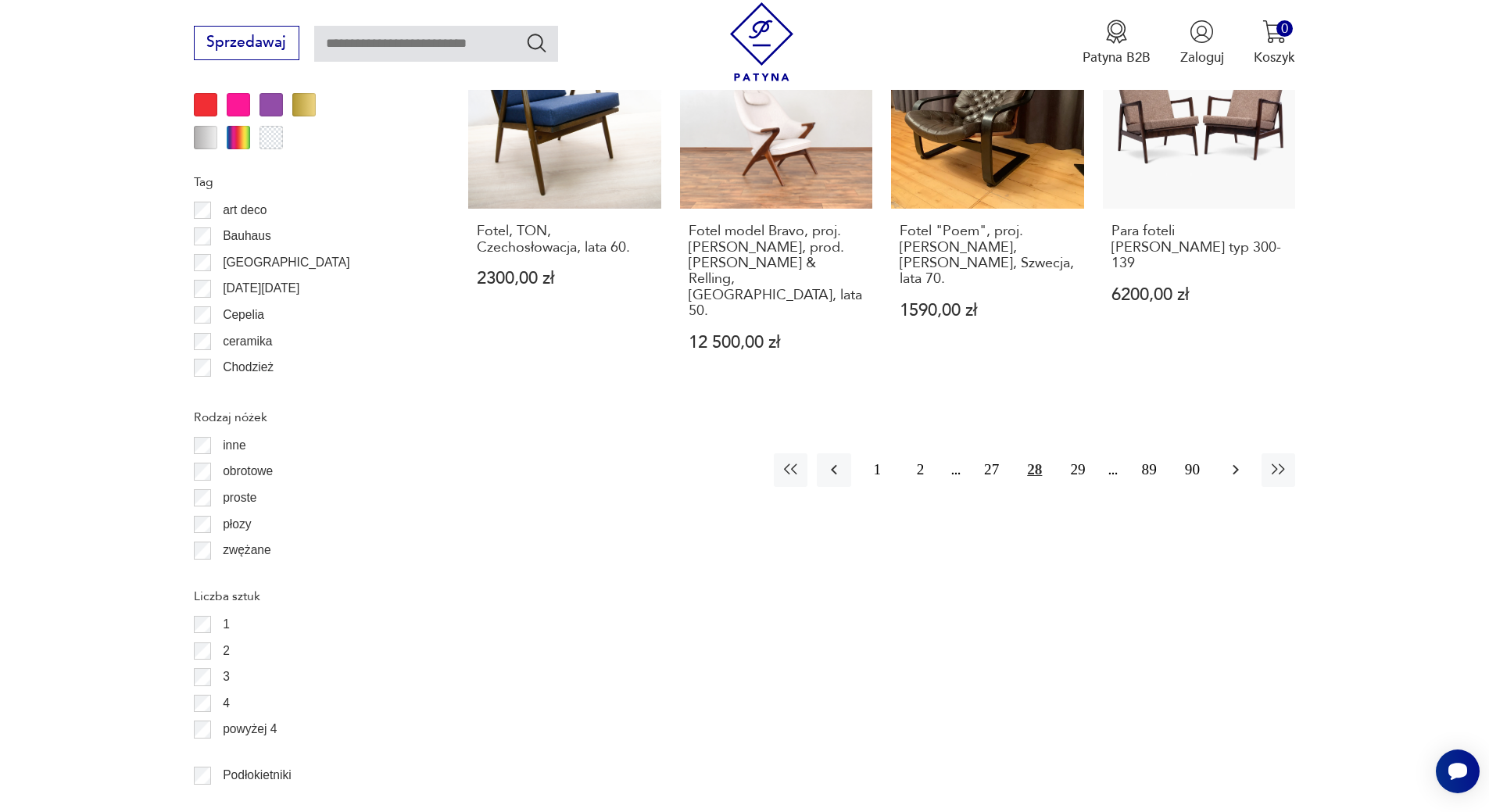
click at [1242, 460] on icon "button" at bounding box center [1235, 469] width 19 height 19
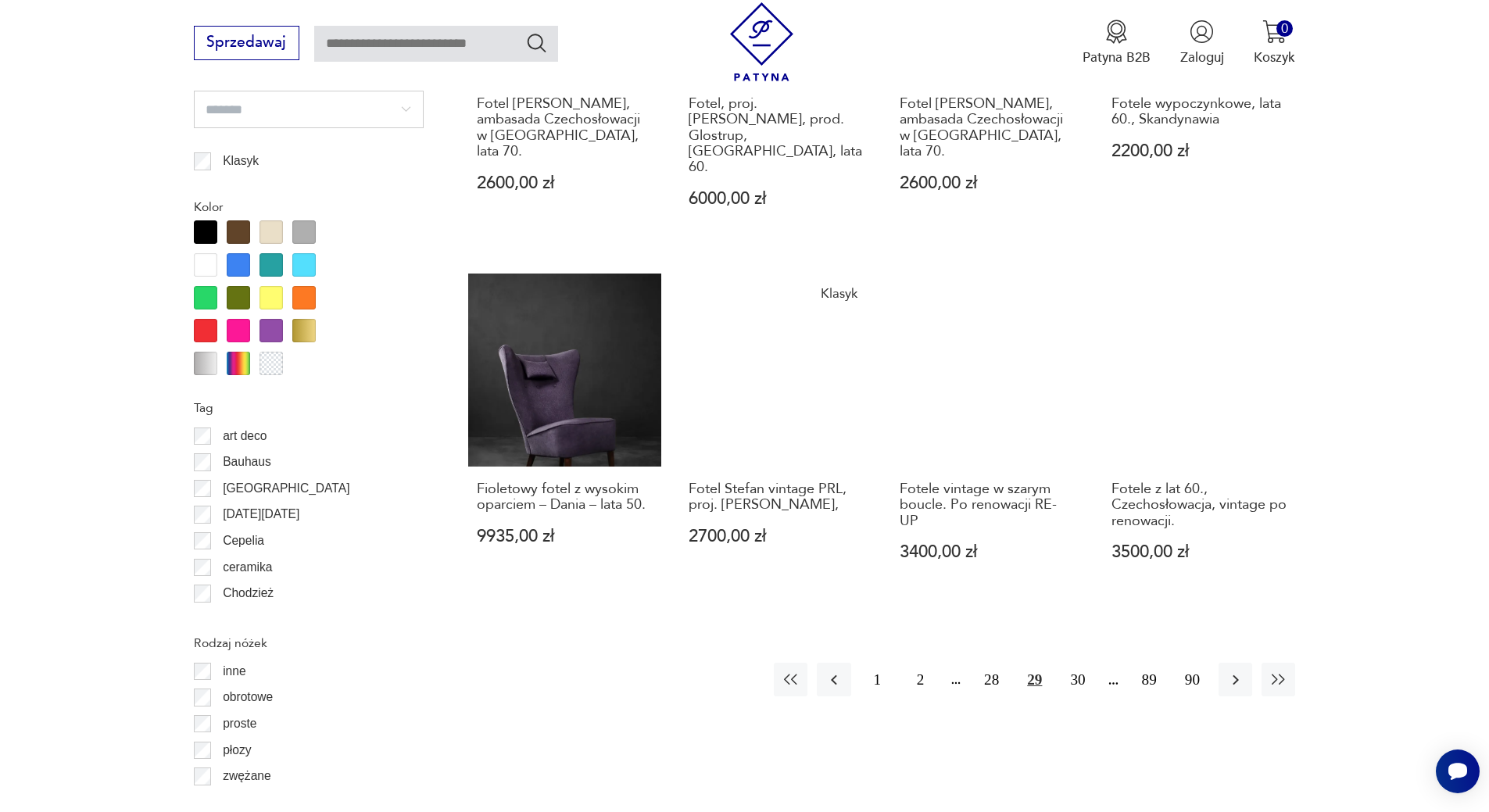
scroll to position [1719, 0]
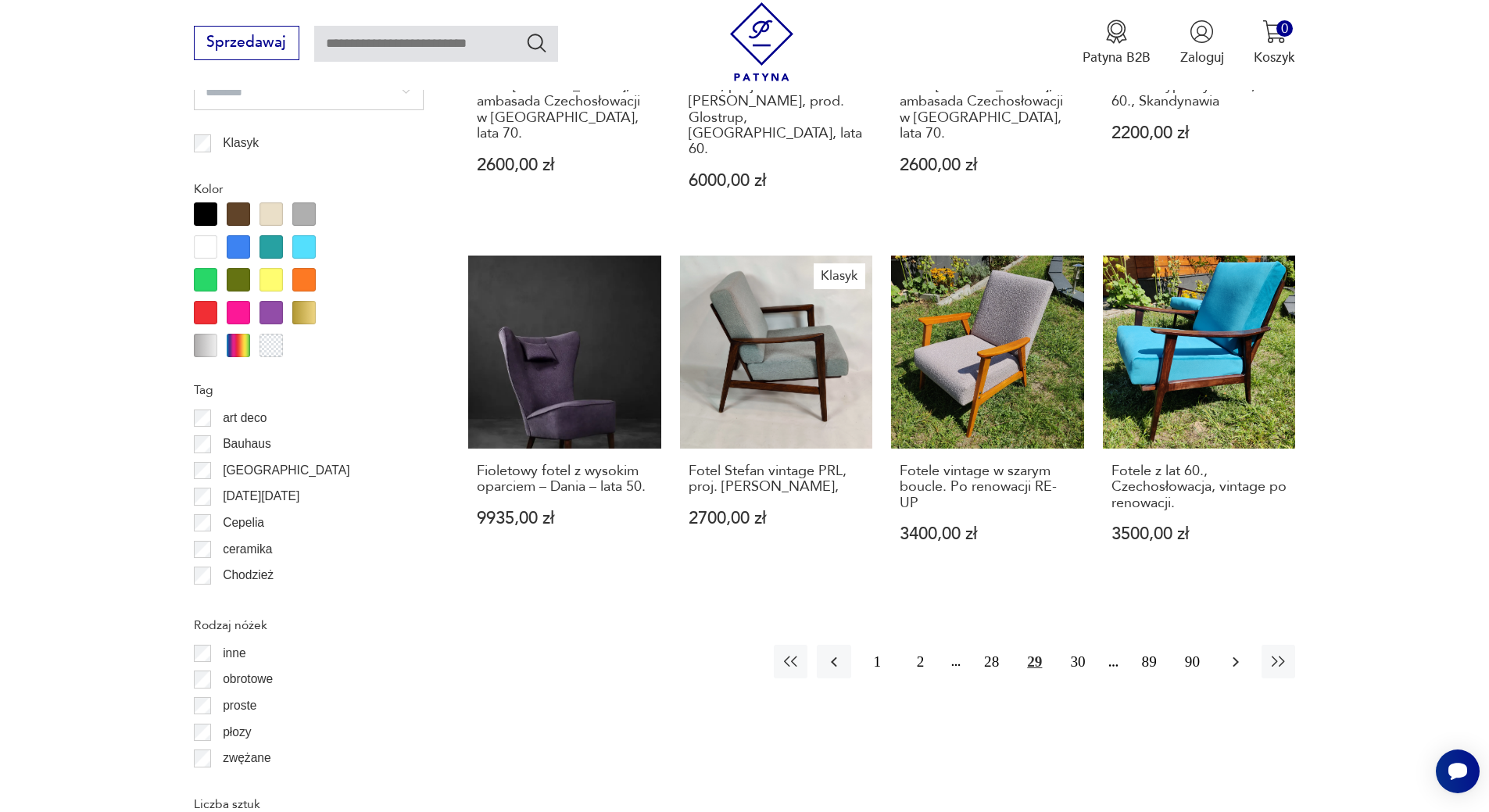
click at [1242, 652] on icon "button" at bounding box center [1235, 661] width 19 height 19
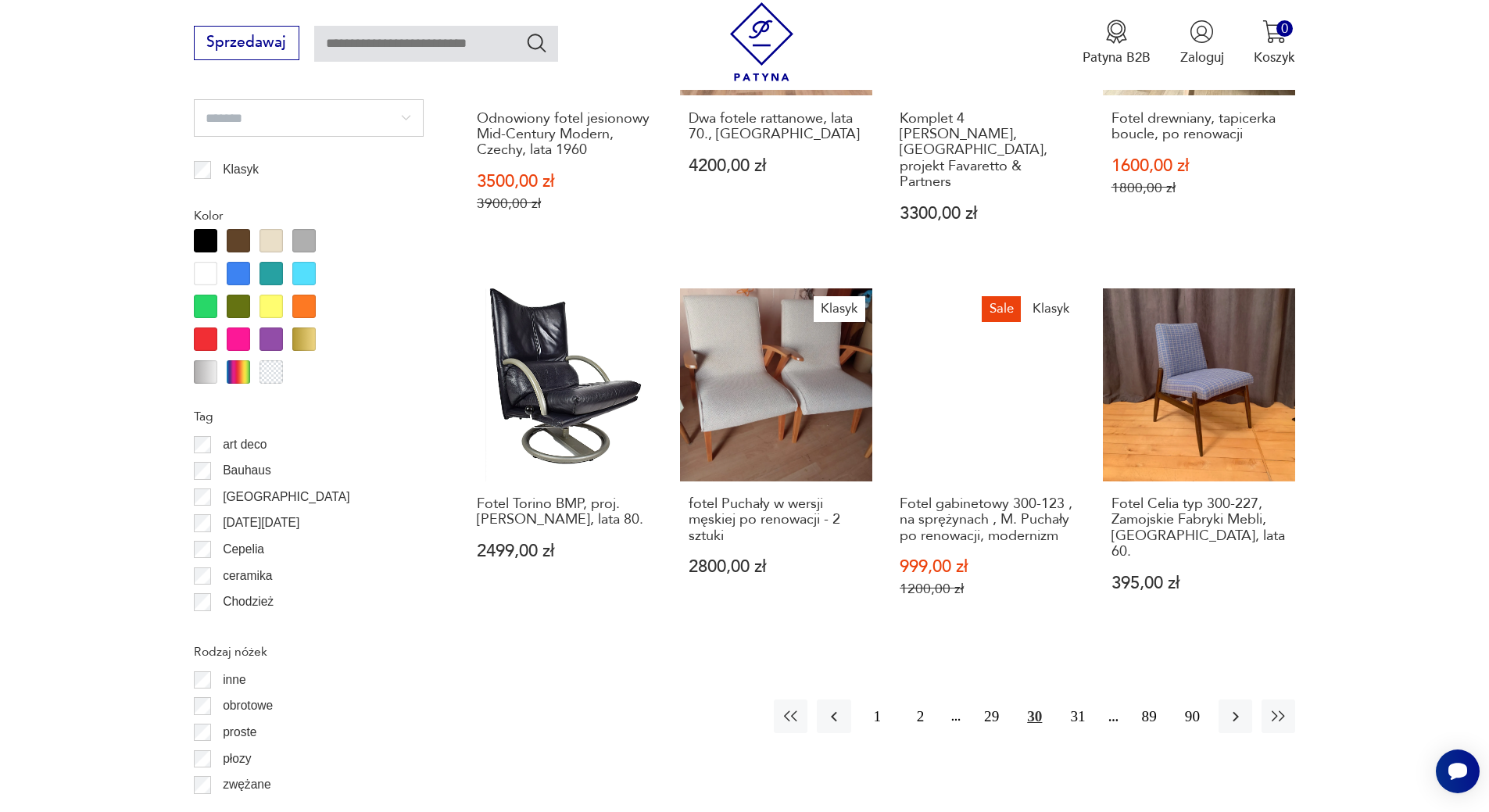
scroll to position [1770, 0]
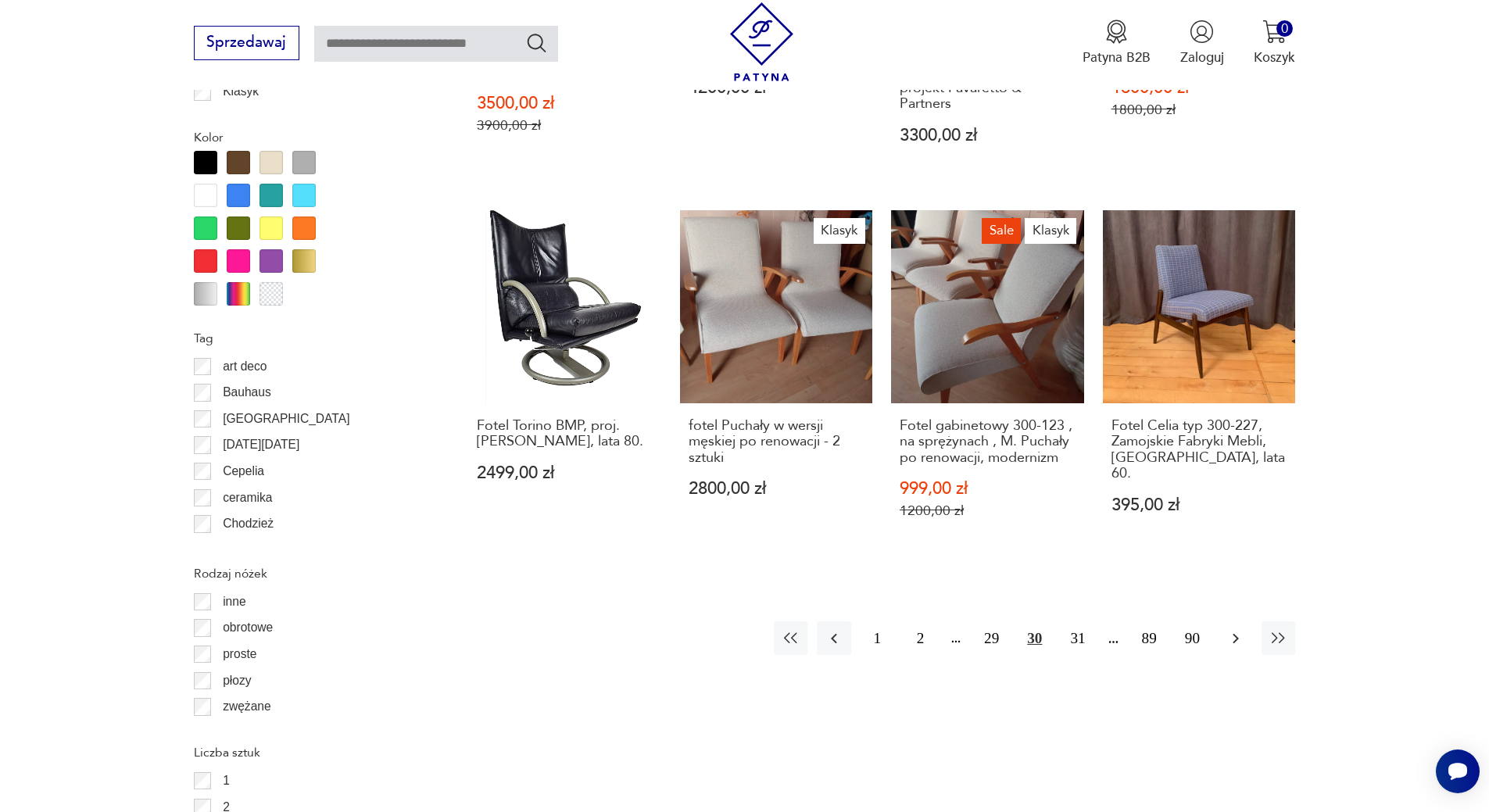
click at [1233, 629] on icon "button" at bounding box center [1235, 638] width 19 height 19
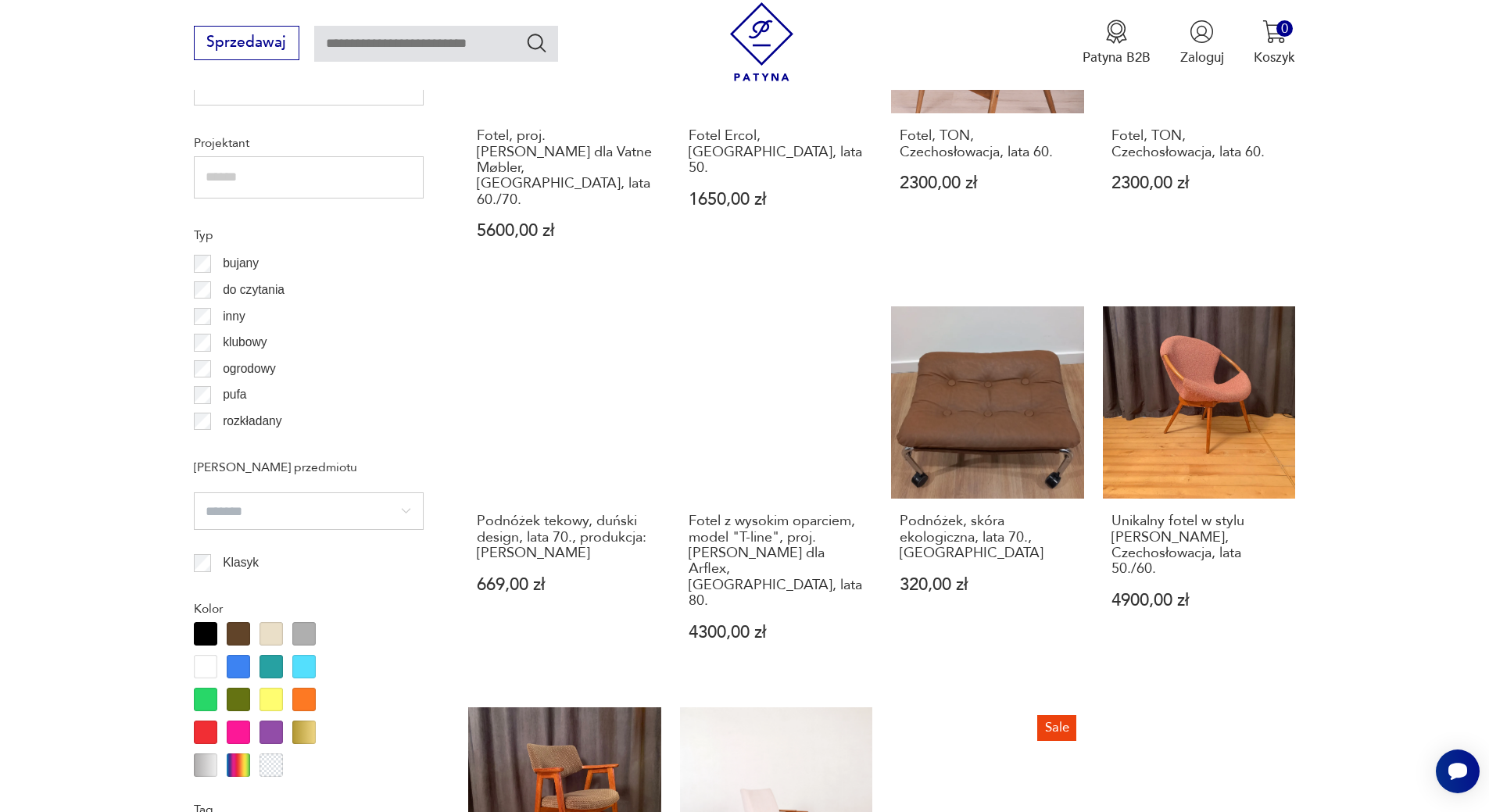
scroll to position [1692, 0]
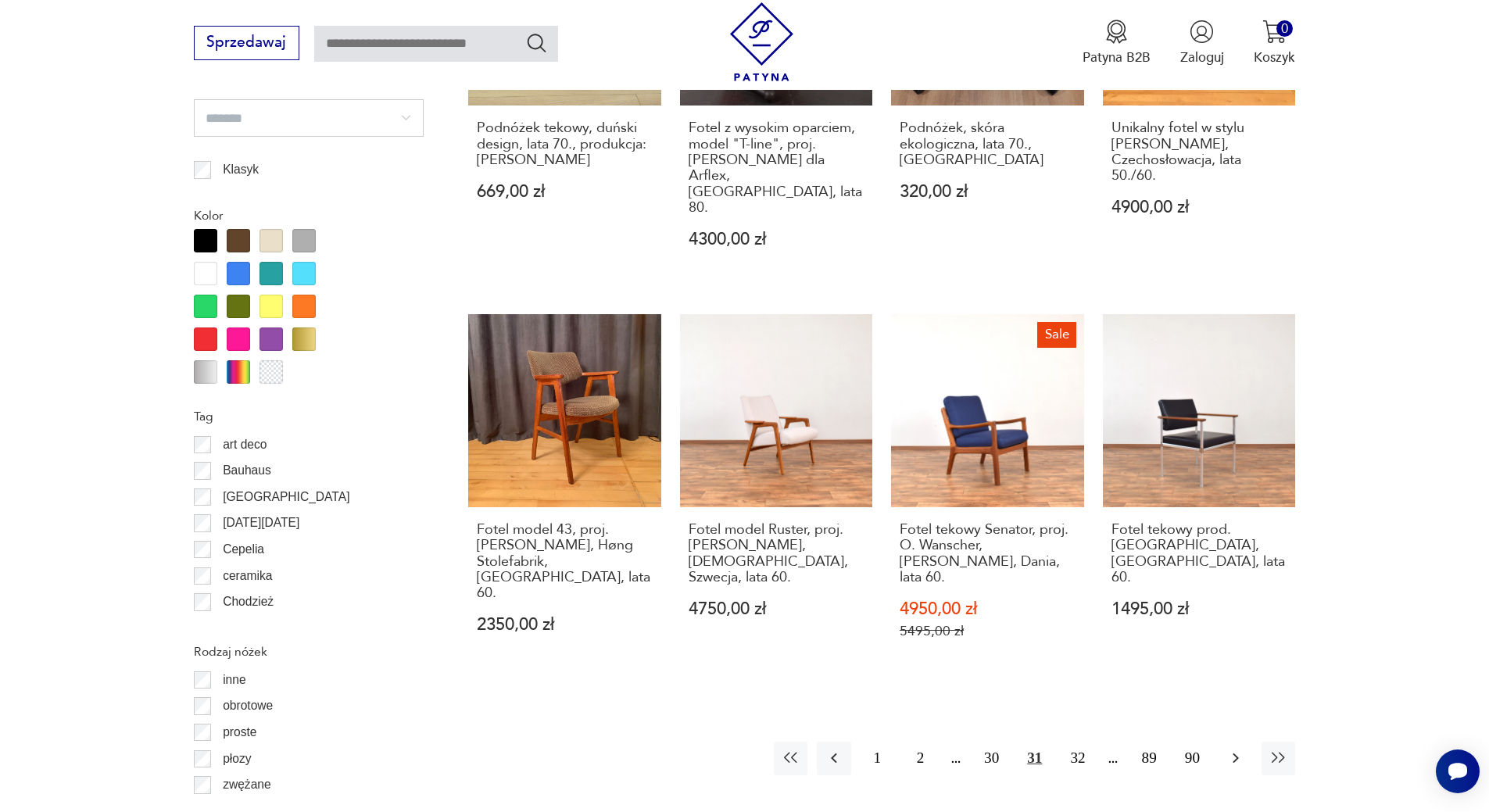
click at [1231, 748] on icon "button" at bounding box center [1235, 757] width 19 height 19
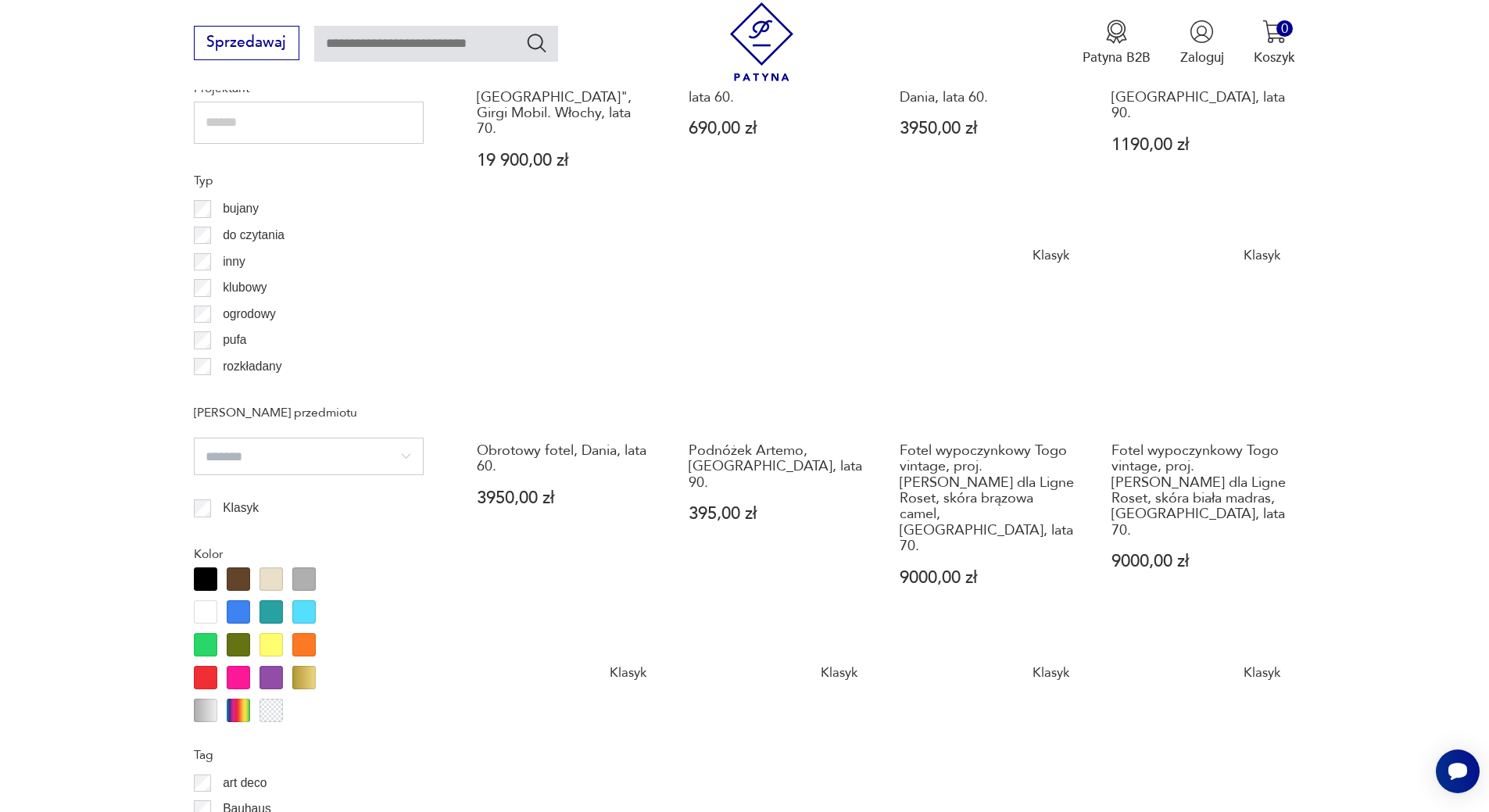
scroll to position [1848, 0]
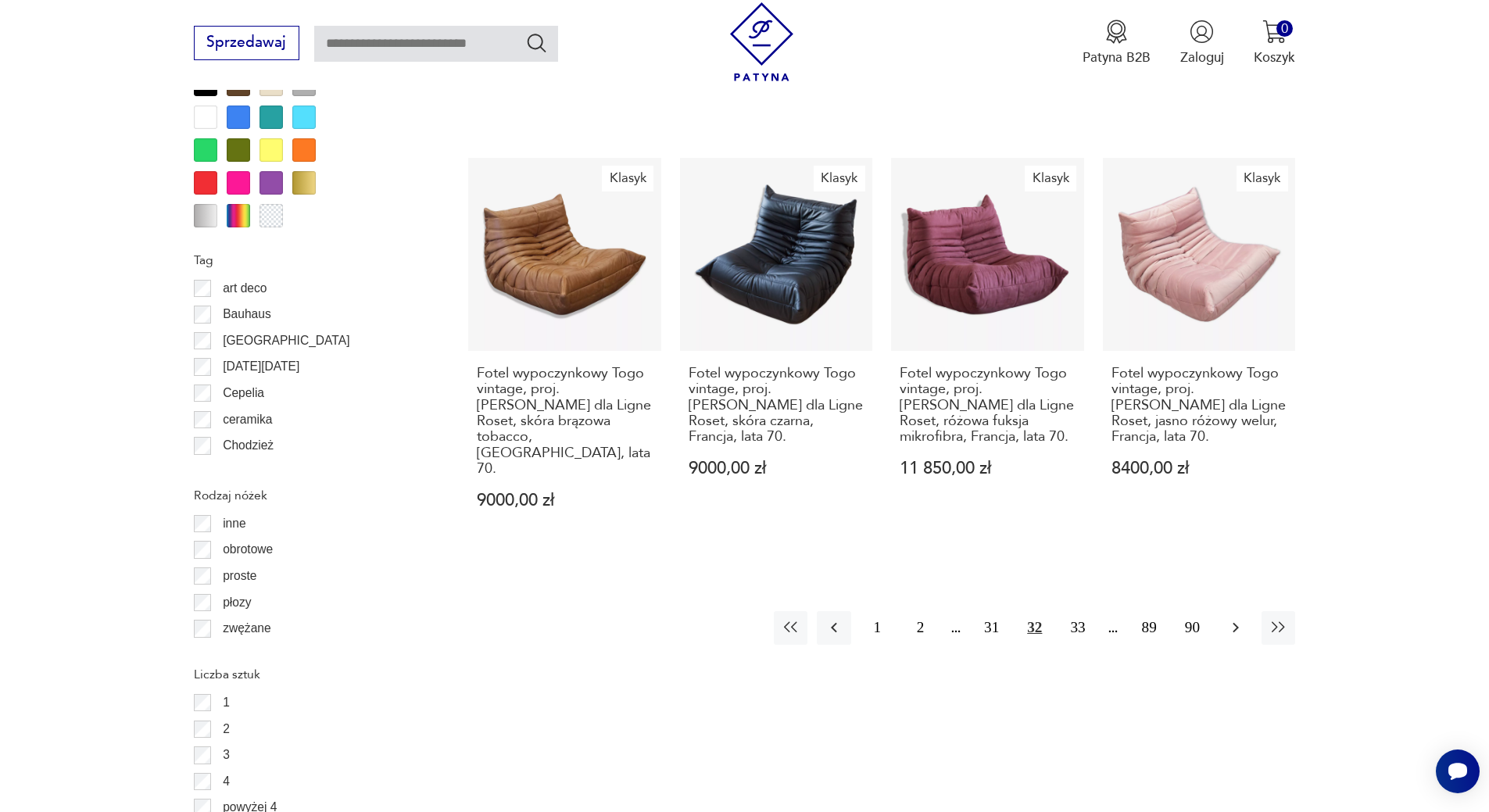
click at [1227, 618] on icon "button" at bounding box center [1235, 627] width 19 height 19
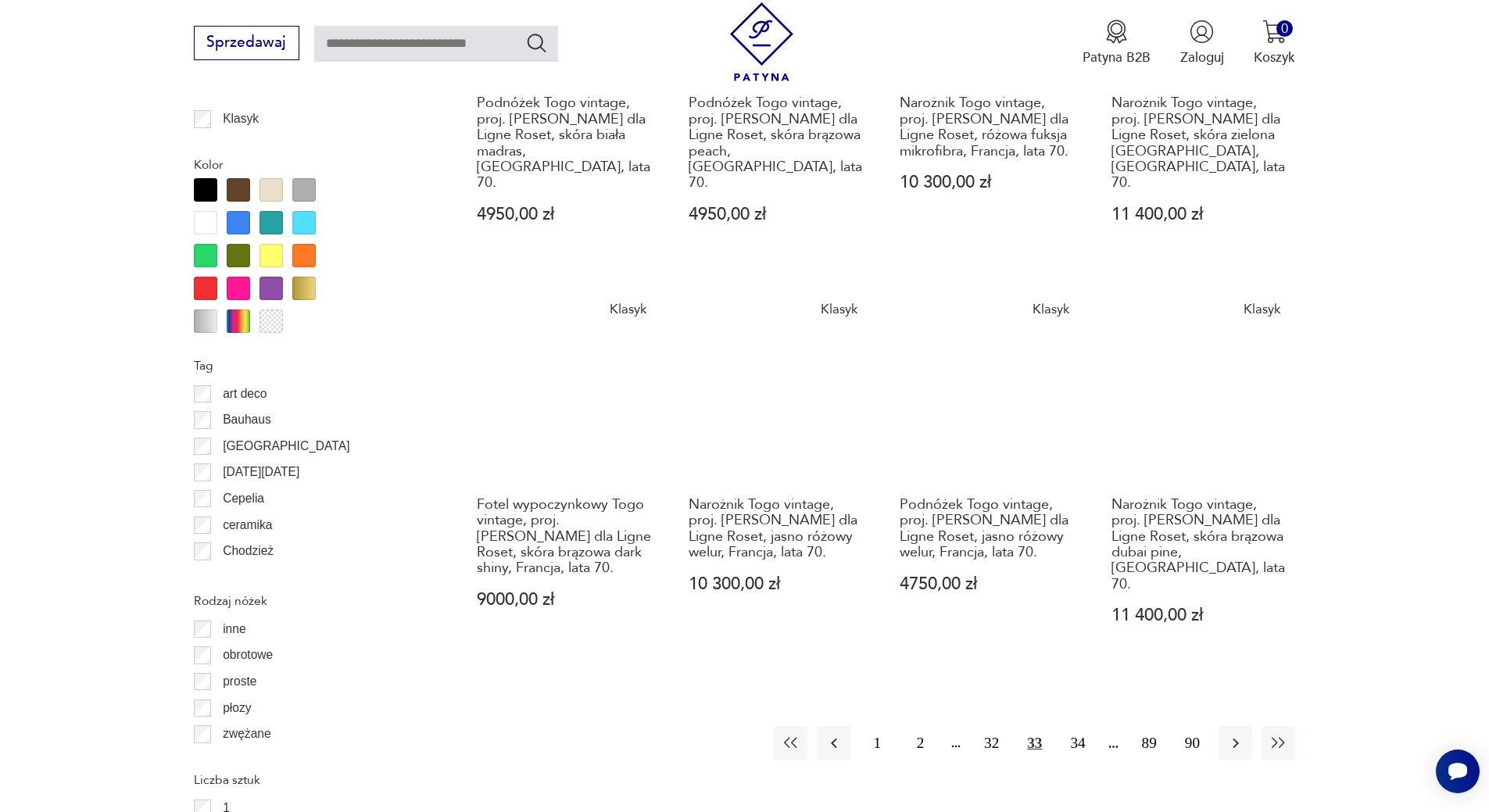
scroll to position [1770, 0]
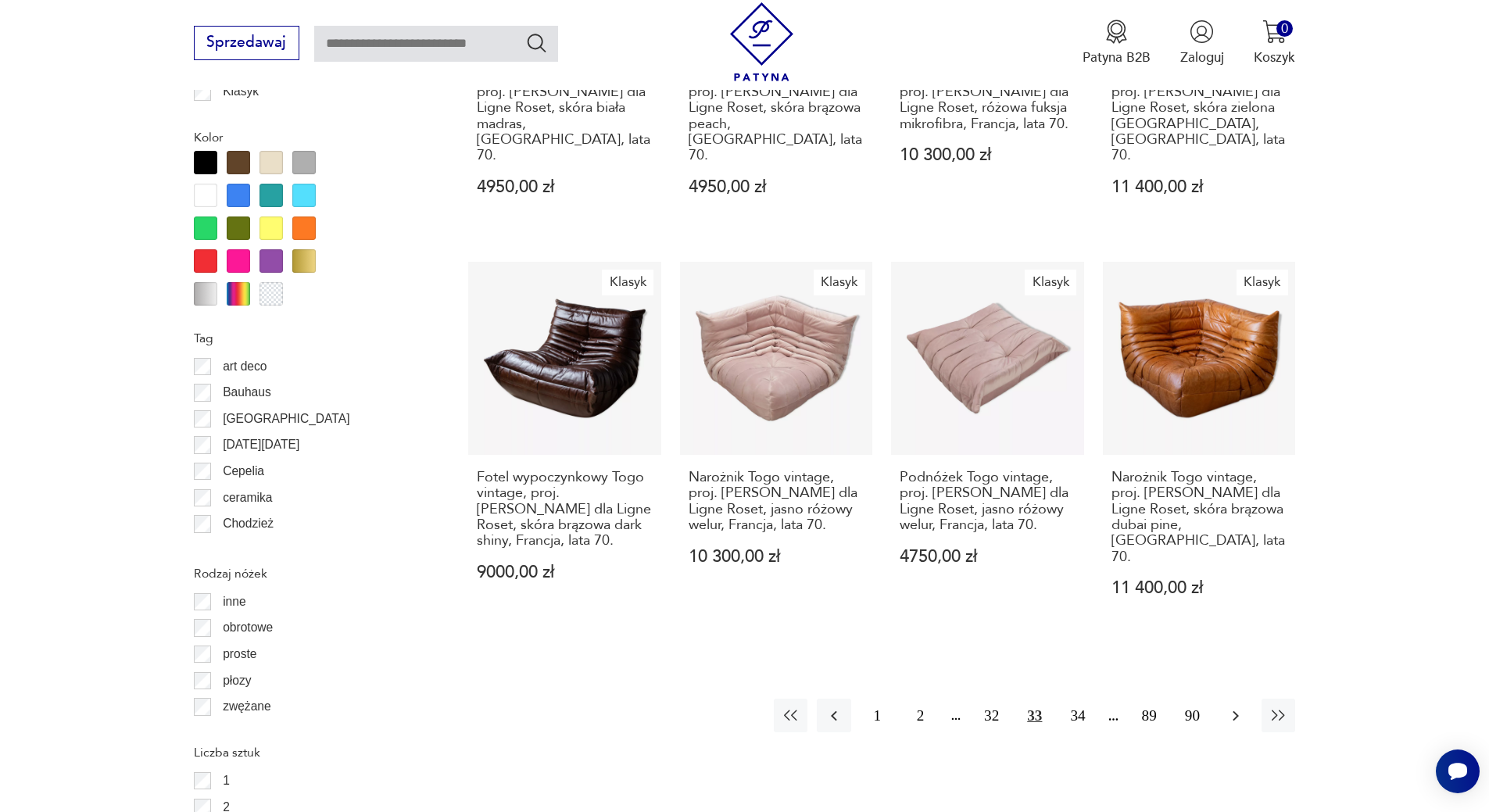
click at [1237, 706] on icon "button" at bounding box center [1235, 715] width 19 height 19
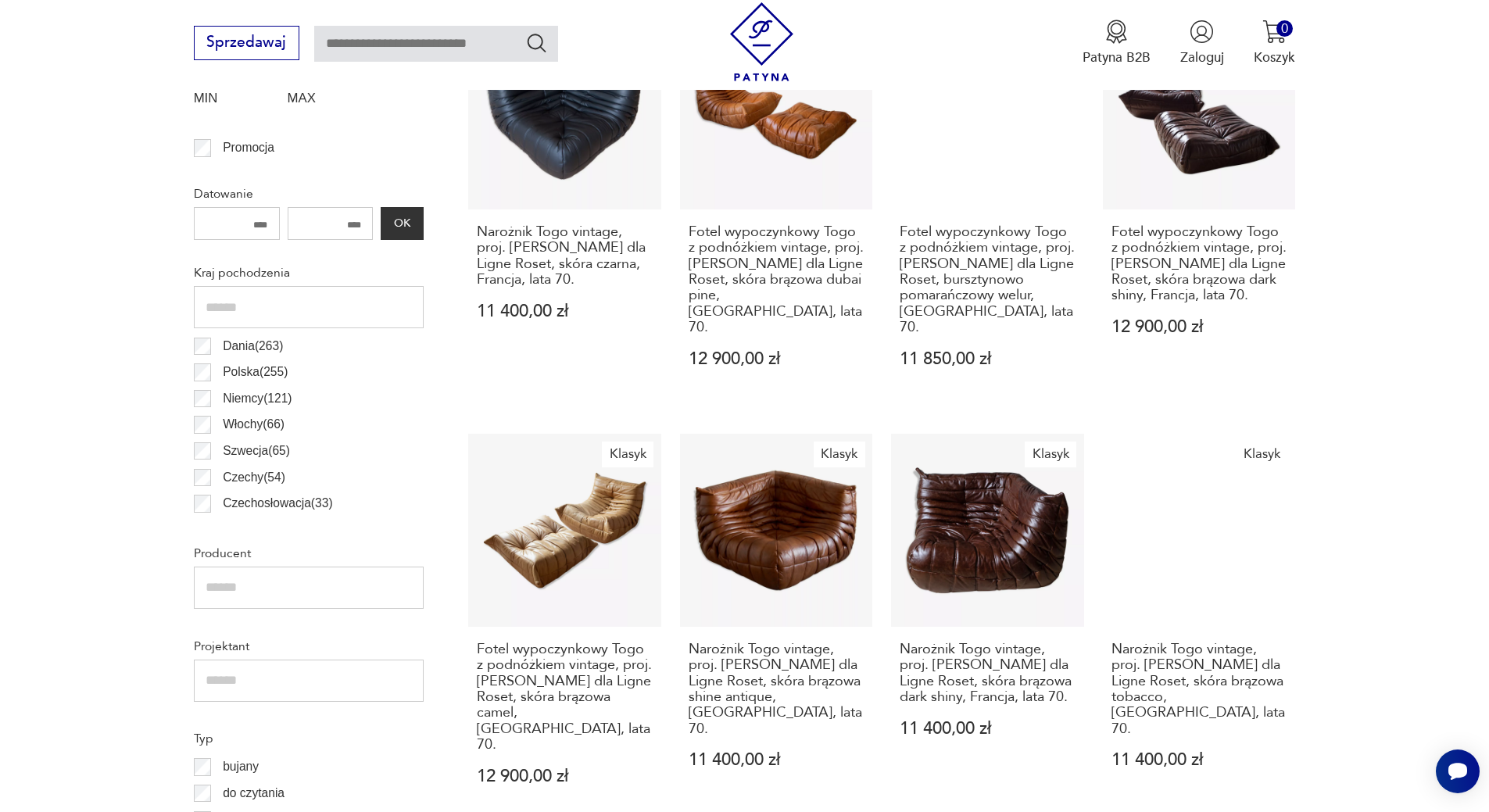
scroll to position [521, 0]
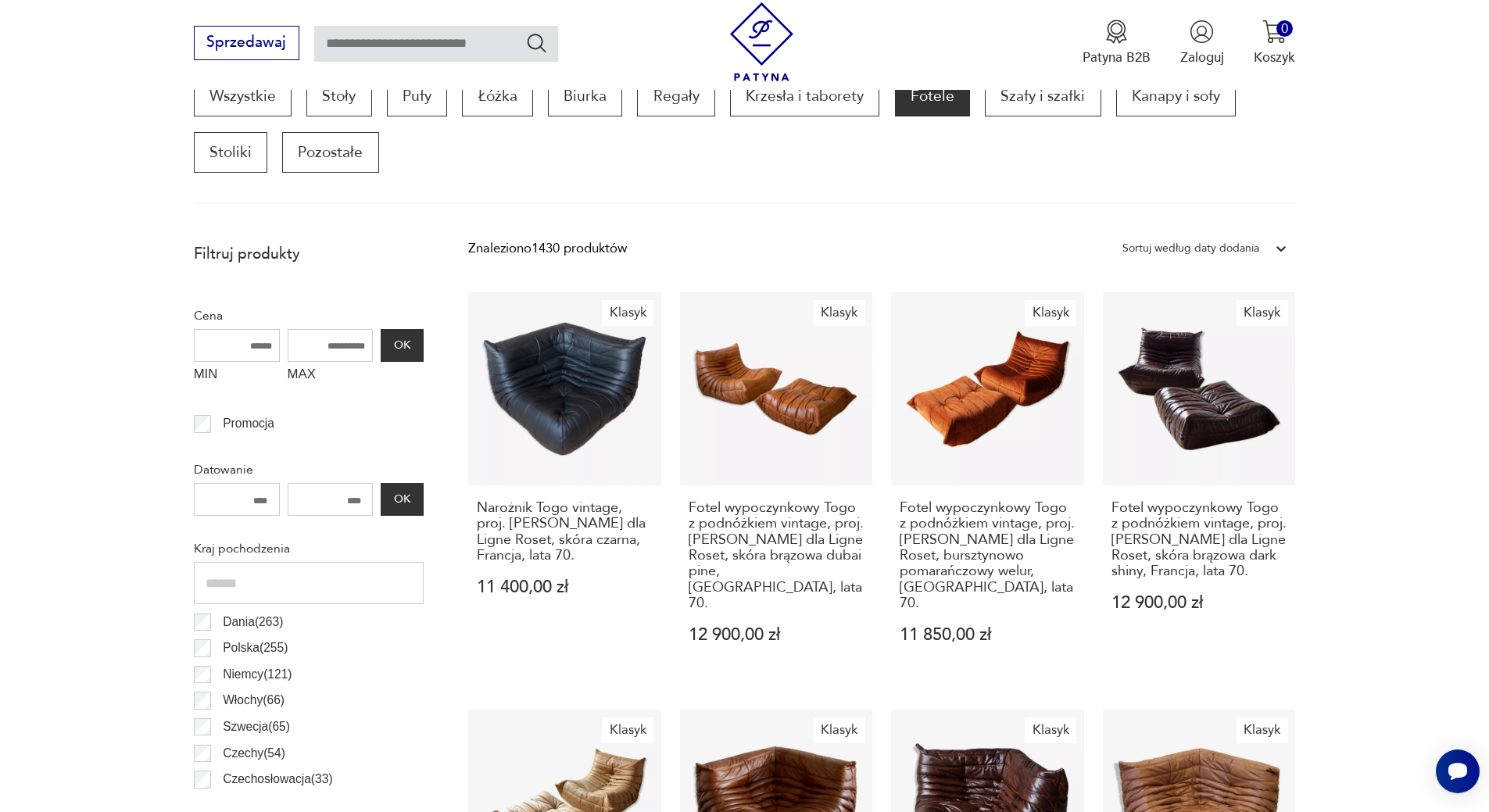
click at [346, 345] on input "MAX" at bounding box center [331, 345] width 86 height 33
drag, startPoint x: 349, startPoint y: 350, endPoint x: 368, endPoint y: 344, distance: 19.9
click at [354, 350] on input "*****" at bounding box center [331, 345] width 86 height 33
click at [364, 345] on input "*****" at bounding box center [331, 345] width 86 height 33
type input "****"
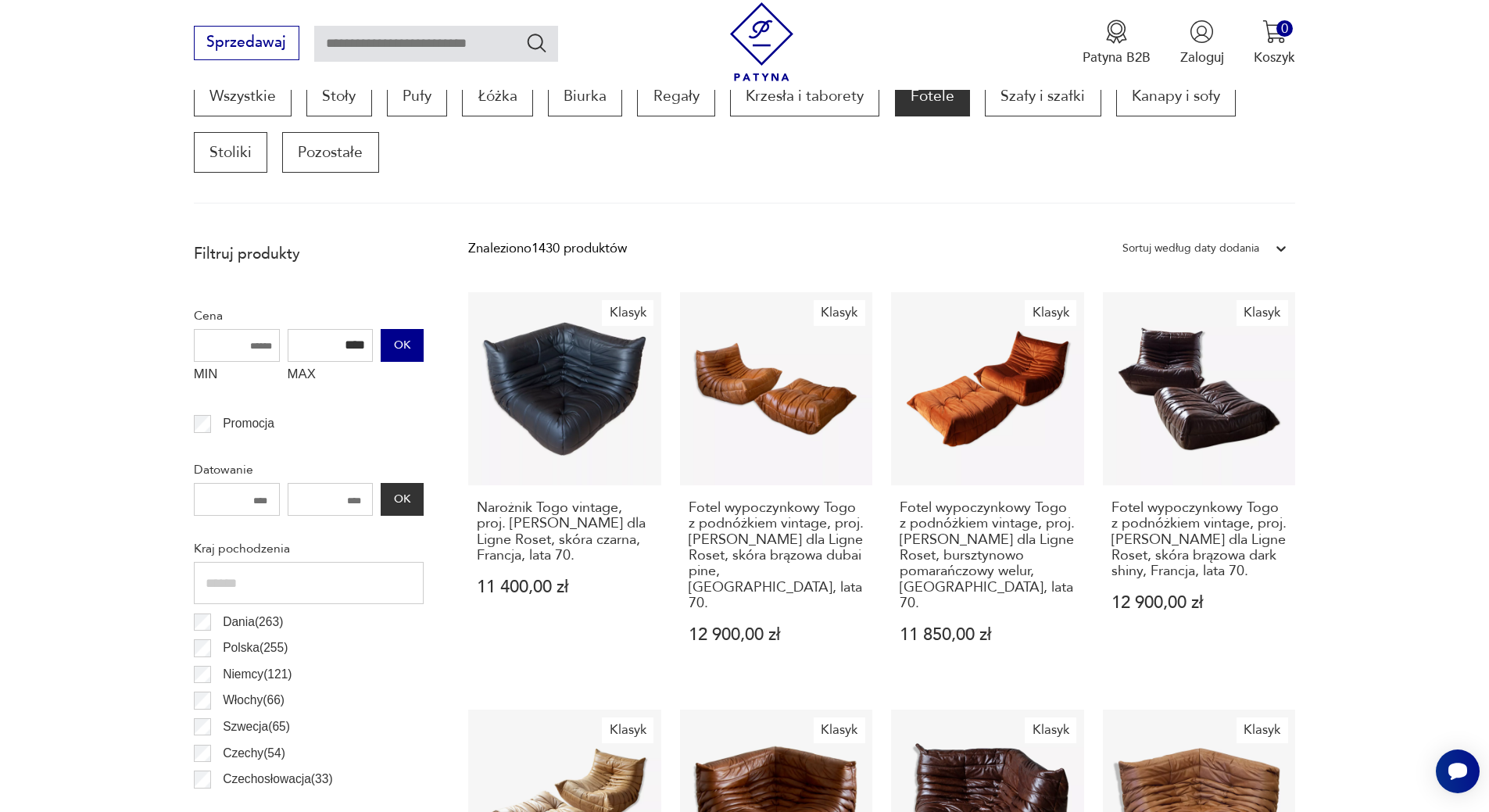
click at [409, 341] on button "OK" at bounding box center [402, 345] width 42 height 33
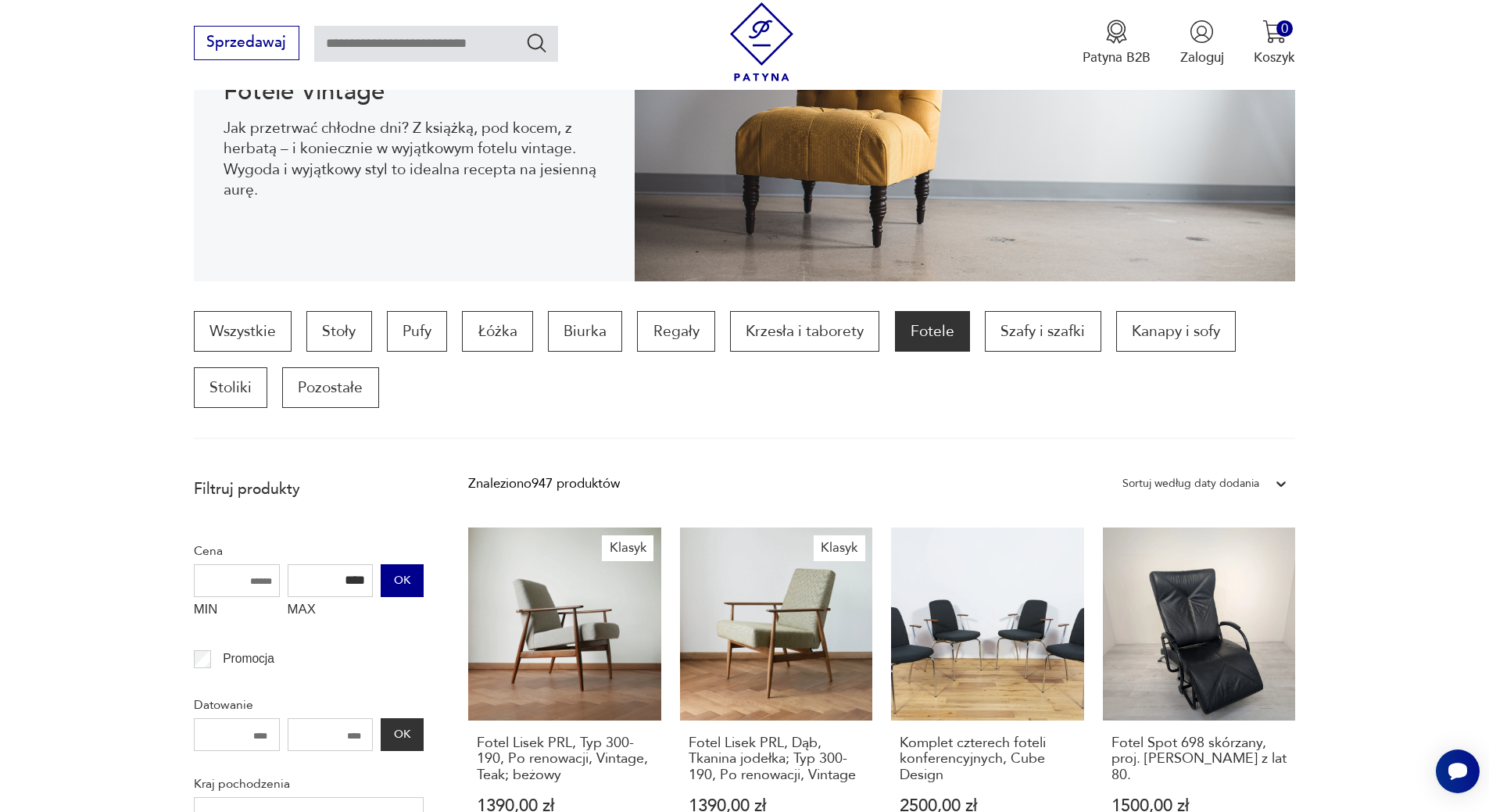
scroll to position [286, 0]
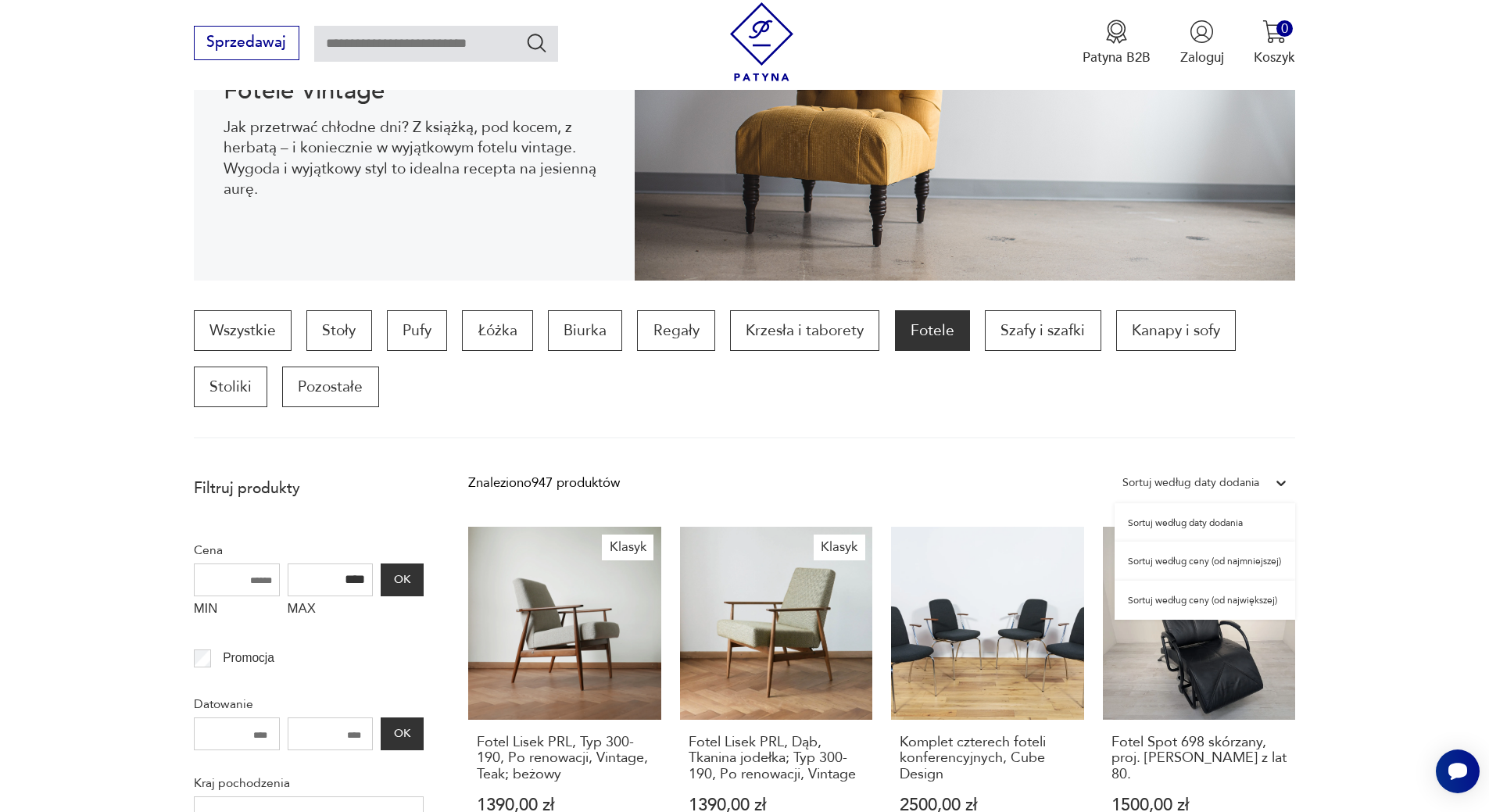
click at [1237, 478] on div "Sortuj według daty dodania" at bounding box center [1190, 482] width 137 height 21
click at [1236, 558] on div "Sortuj według ceny (od najmniejszej)" at bounding box center [1204, 561] width 180 height 39
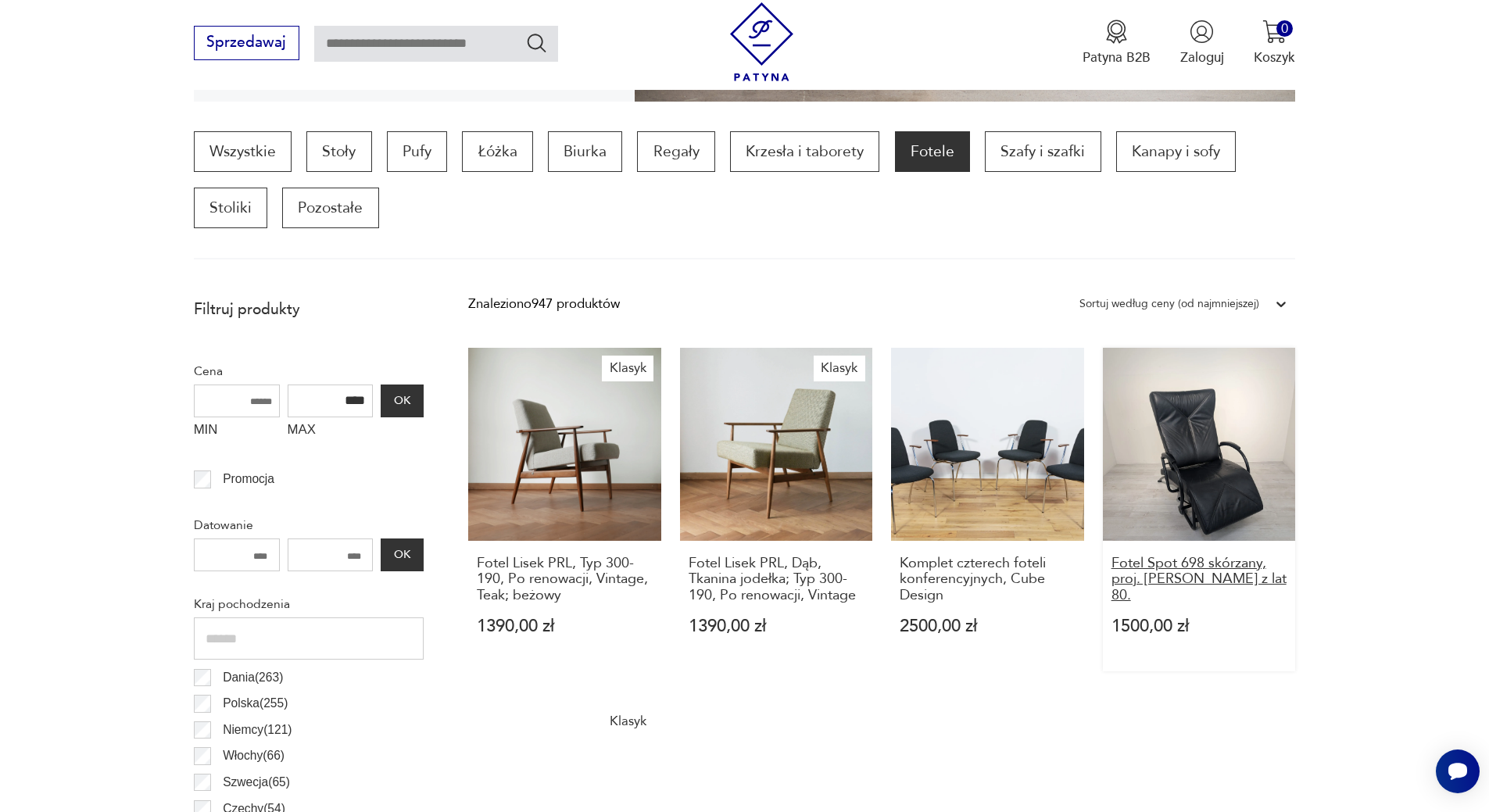
scroll to position [521, 0]
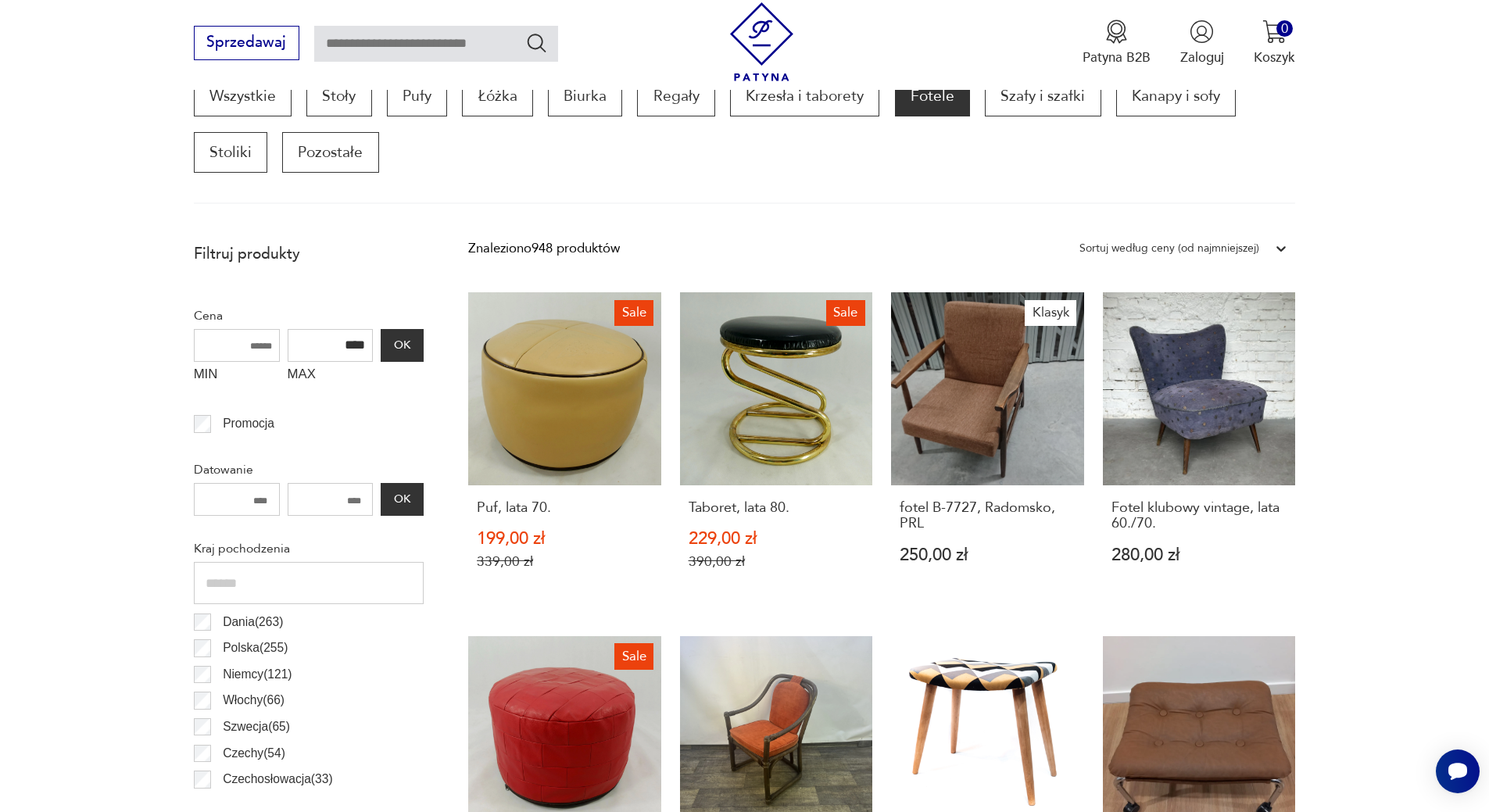
click at [1260, 241] on div "Sortuj według ceny (od najmniejszej)" at bounding box center [1169, 248] width 195 height 23
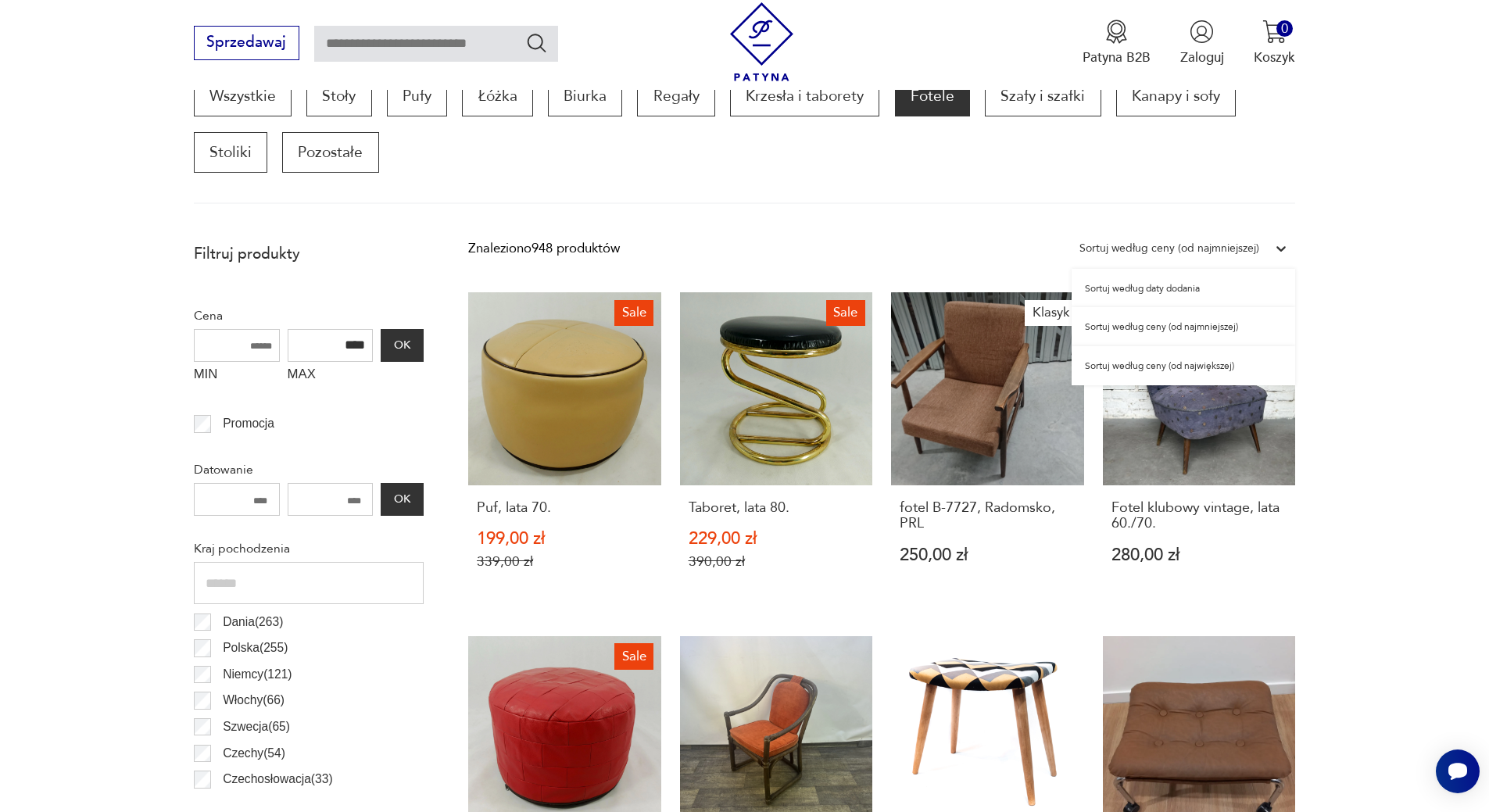
click at [1194, 367] on div "Sortuj według ceny (od największej)" at bounding box center [1182, 366] width 223 height 39
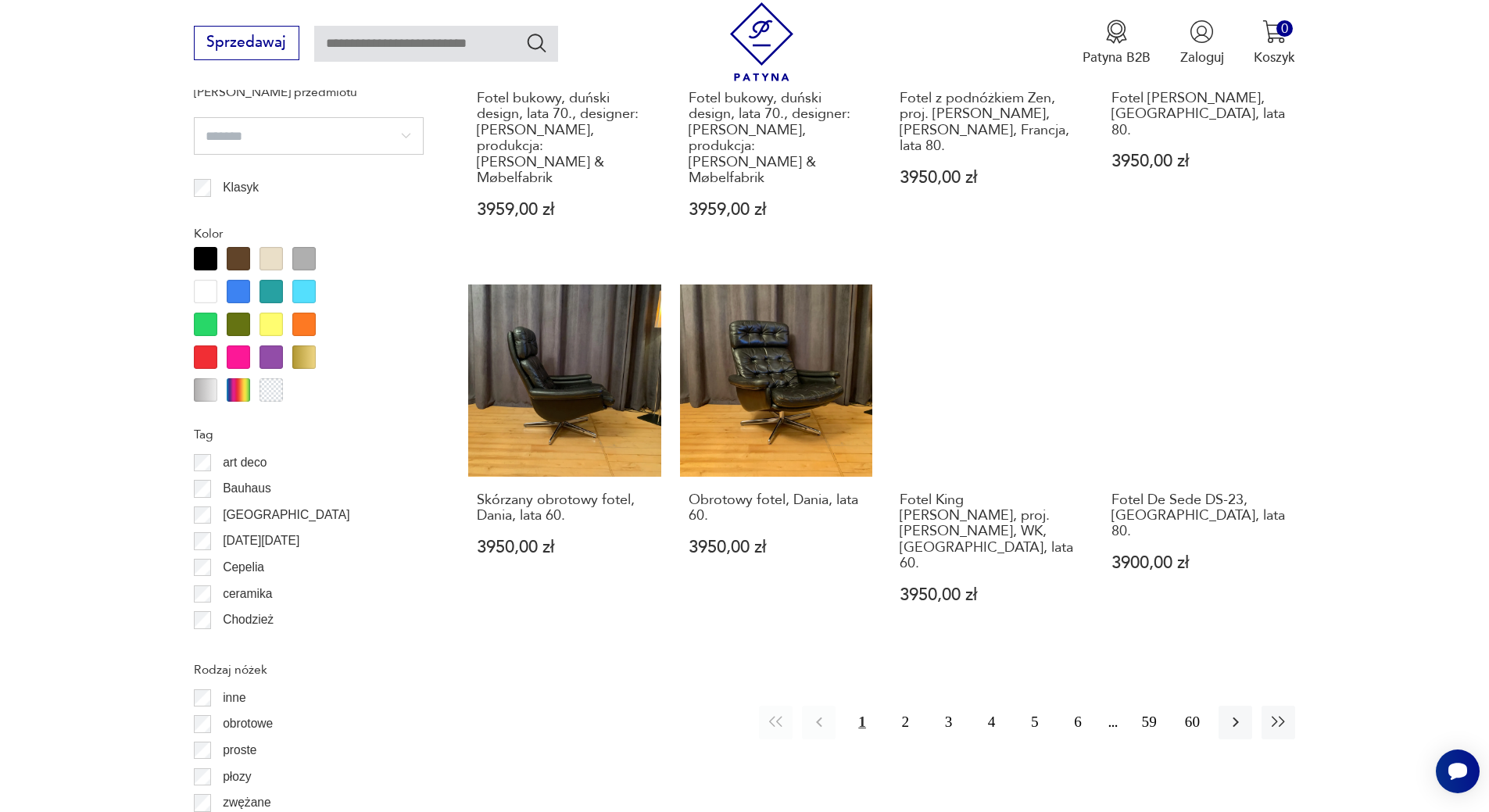
scroll to position [1692, 0]
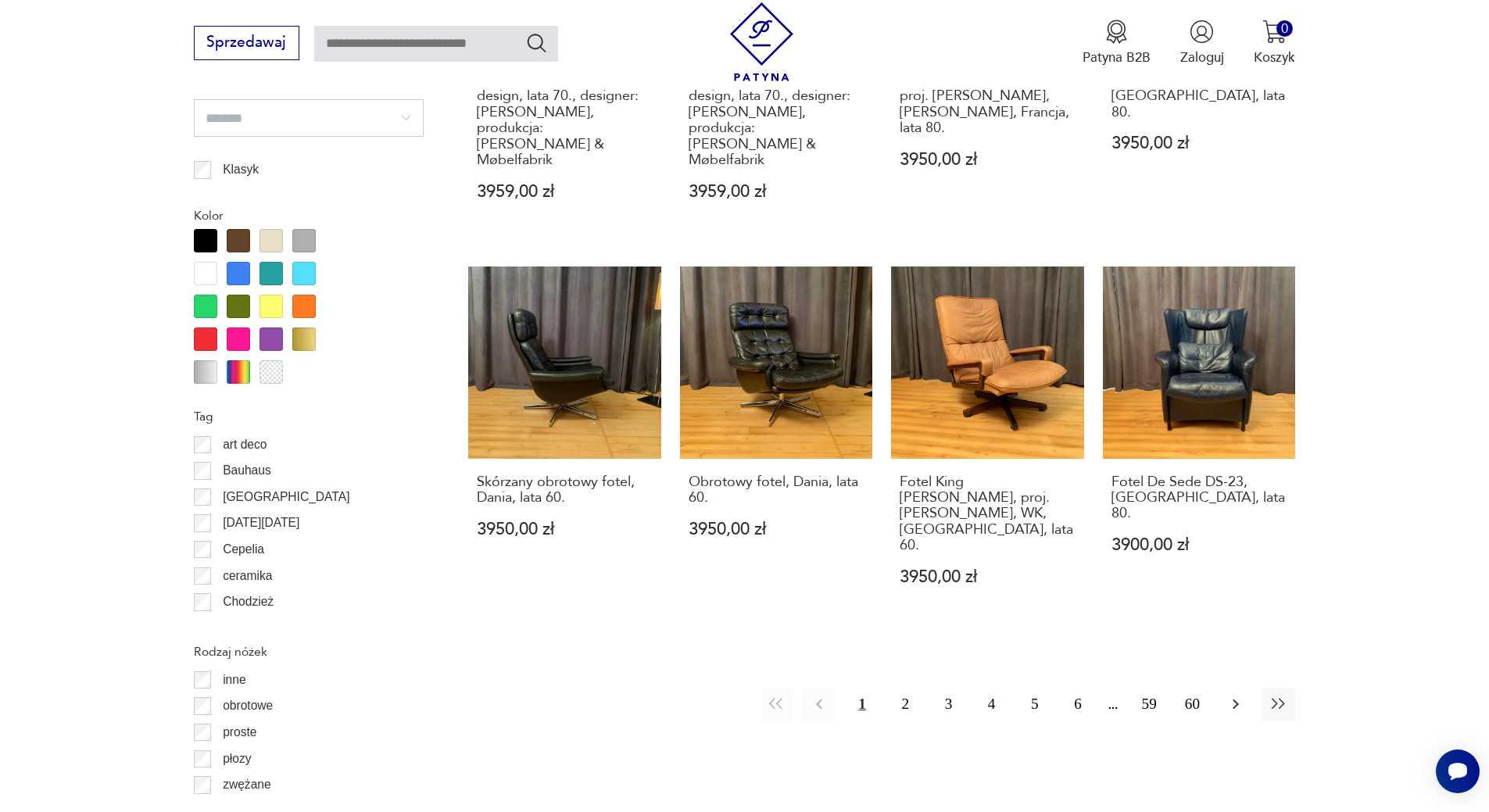
click at [1240, 695] on icon "button" at bounding box center [1235, 704] width 19 height 19
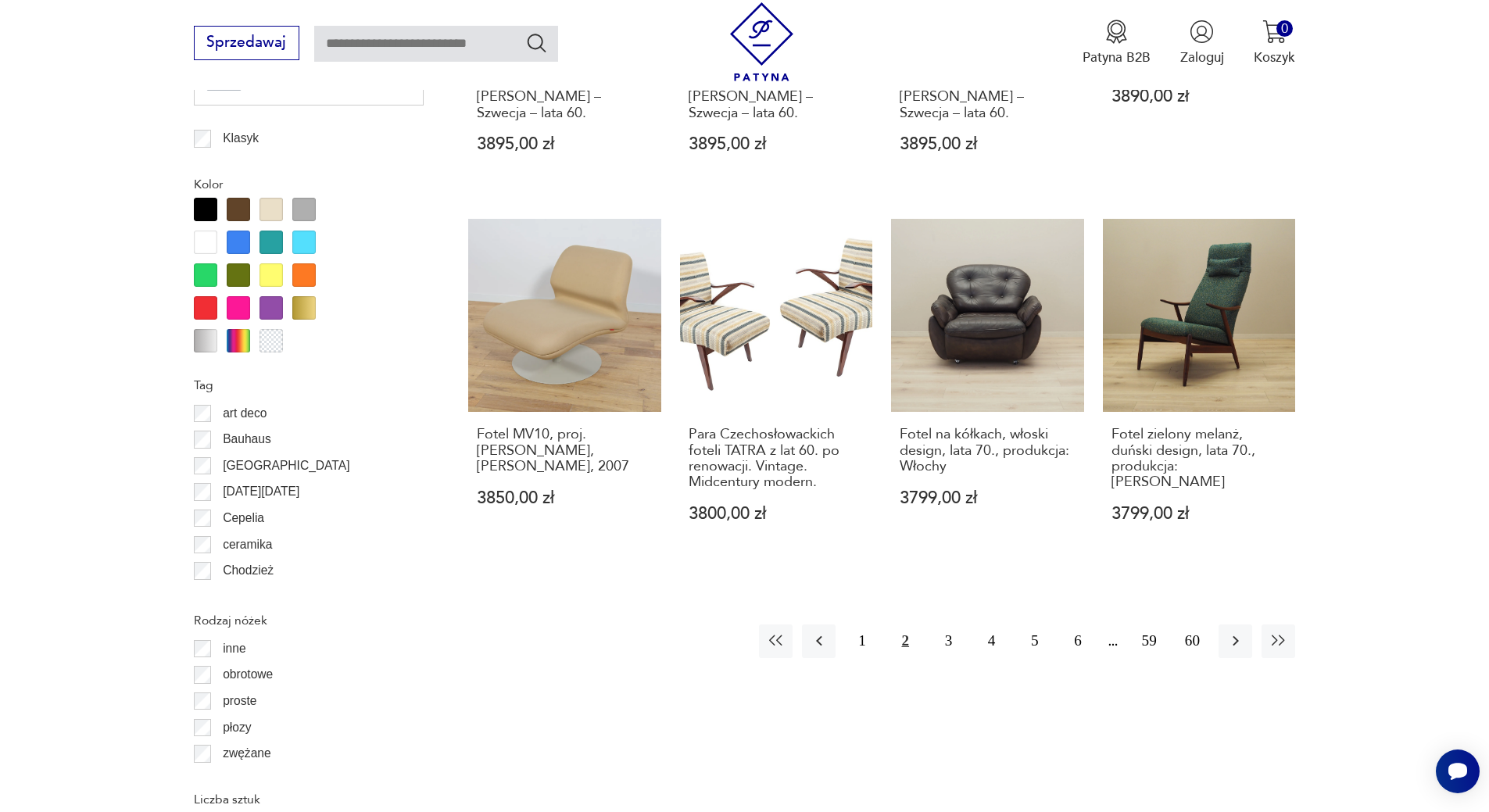
scroll to position [1739, 0]
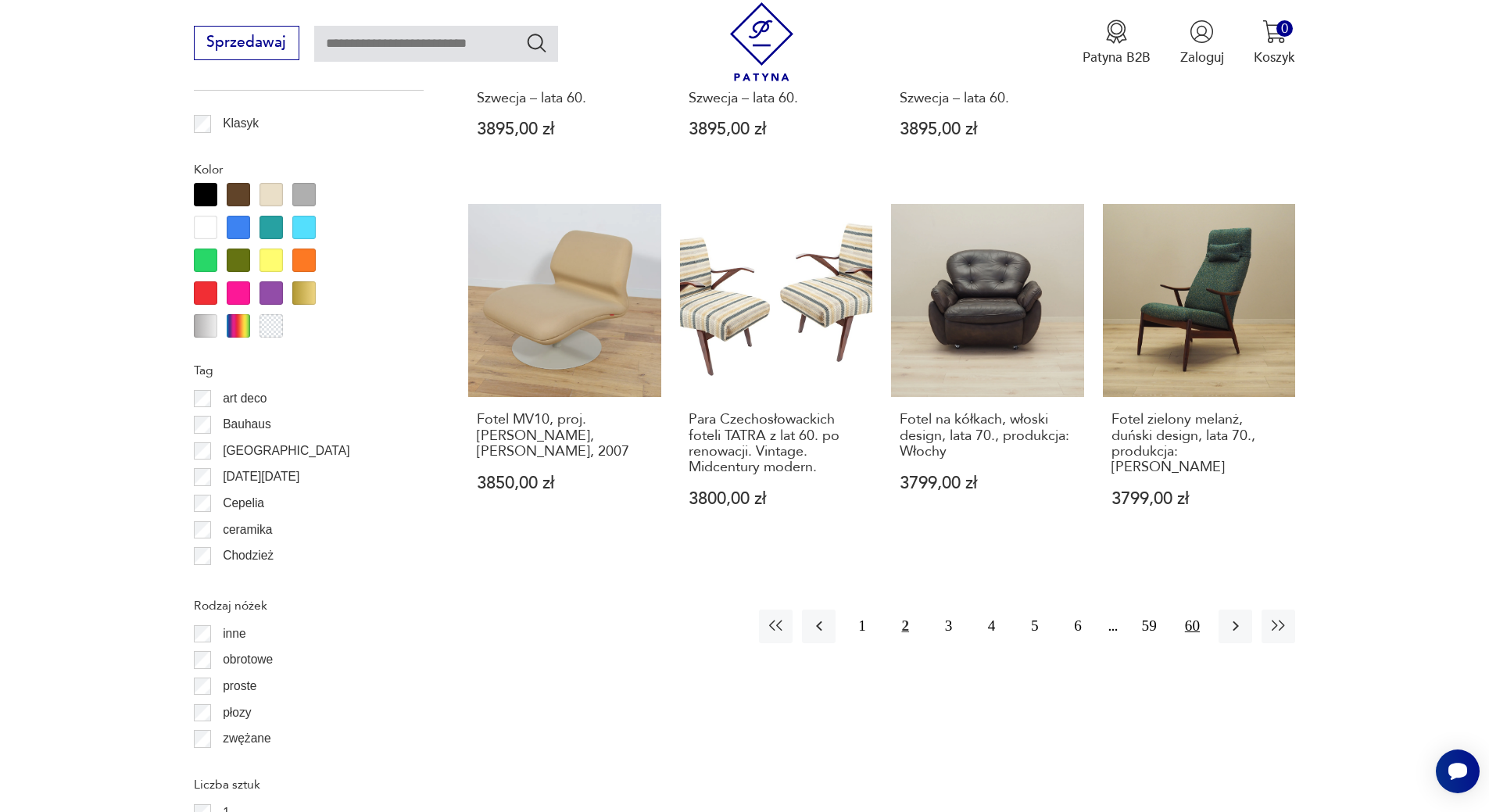
click at [1202, 609] on button "60" at bounding box center [1191, 626] width 33 height 33
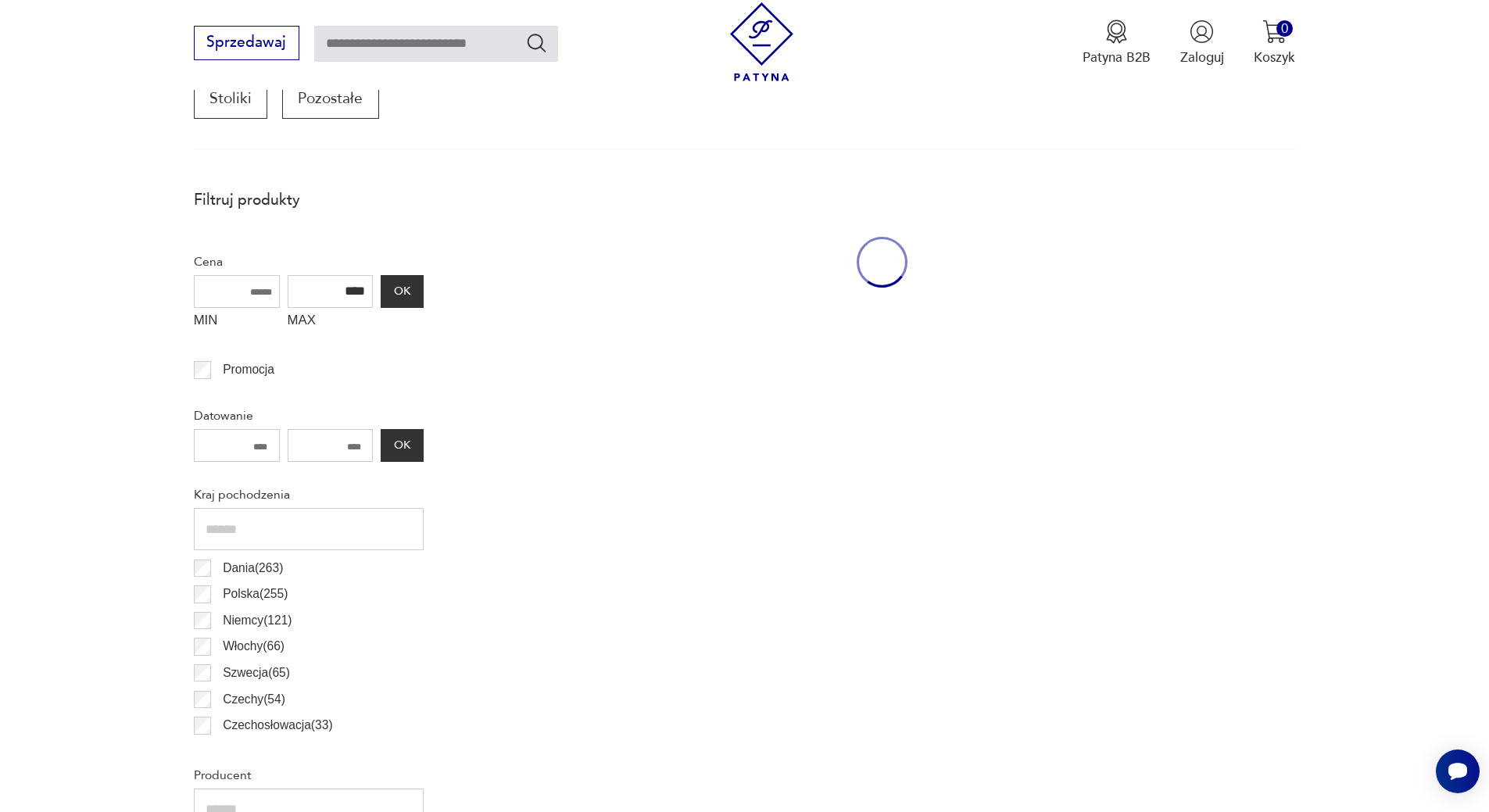
scroll to position [521, 0]
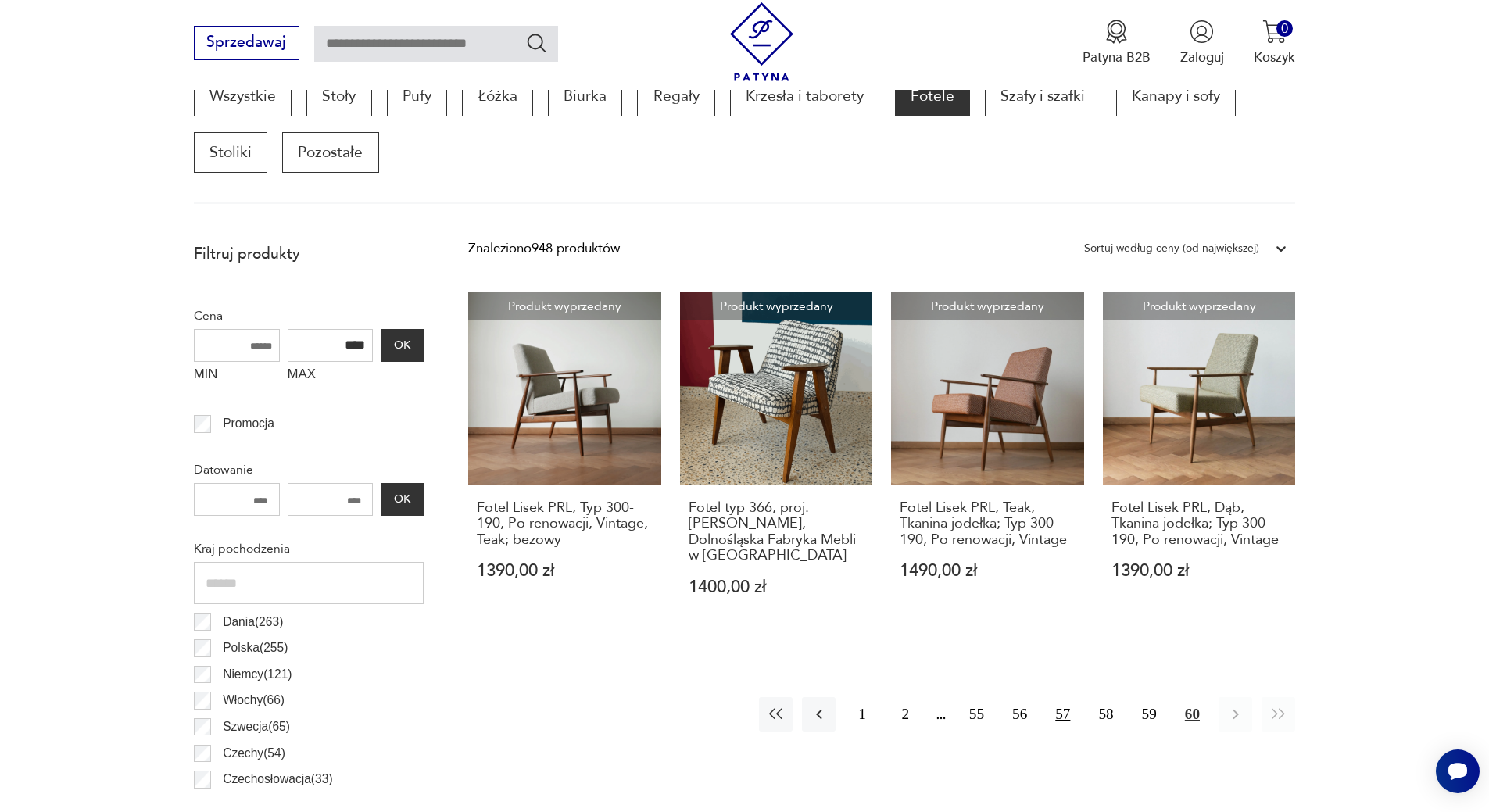
click at [1060, 714] on button "57" at bounding box center [1061, 713] width 33 height 33
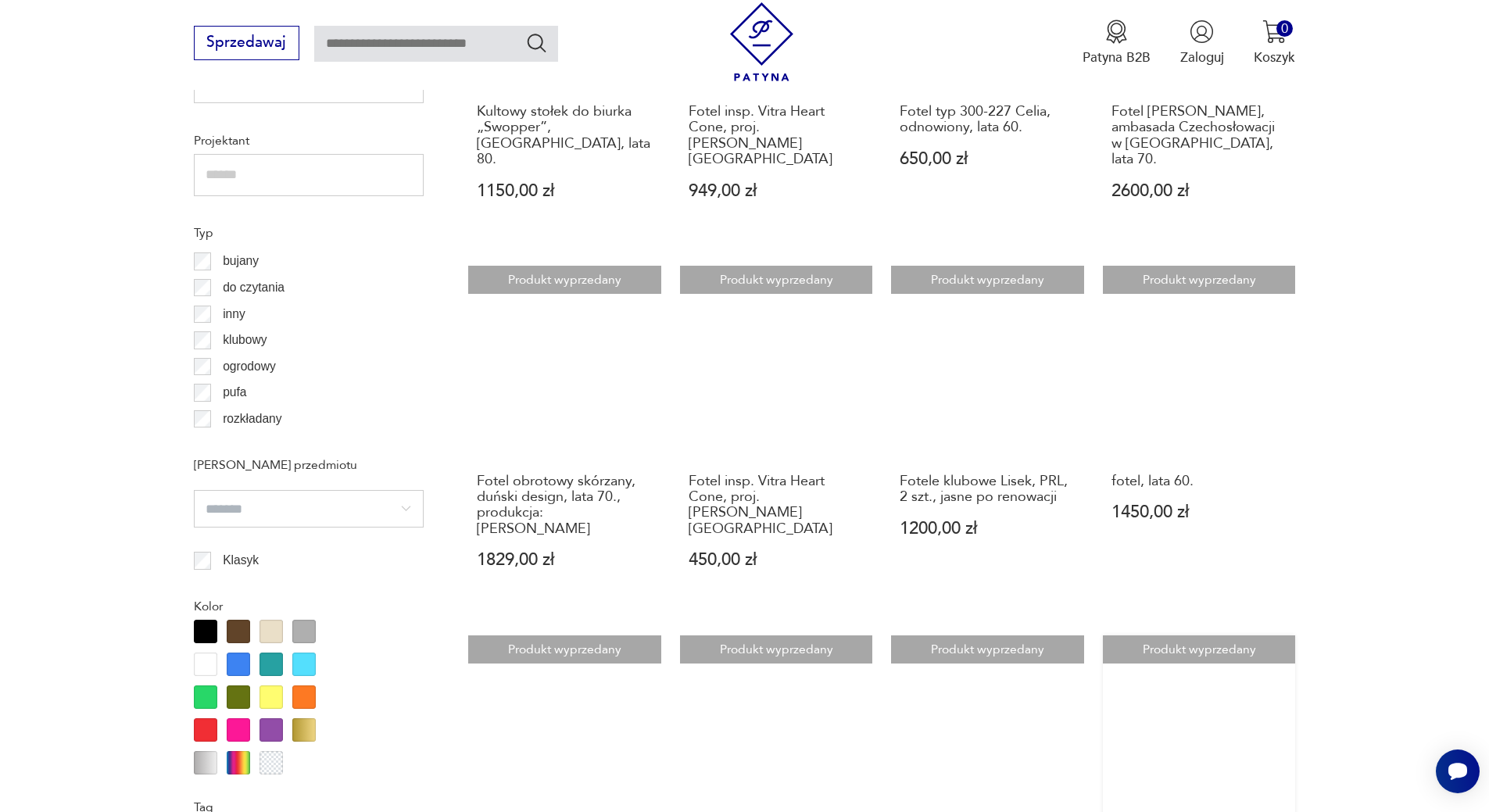
scroll to position [1692, 0]
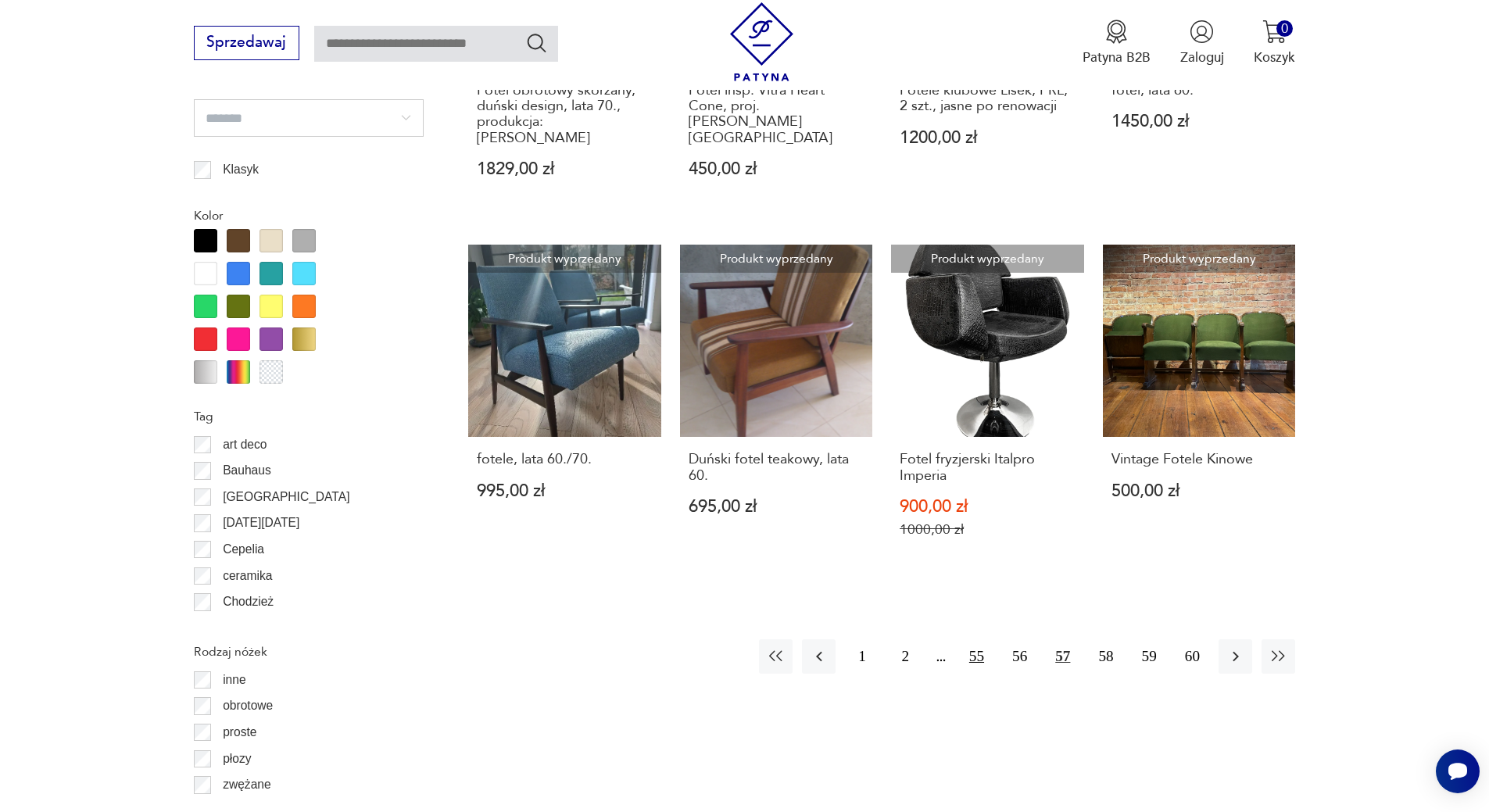
click at [980, 639] on button "55" at bounding box center [975, 655] width 33 height 33
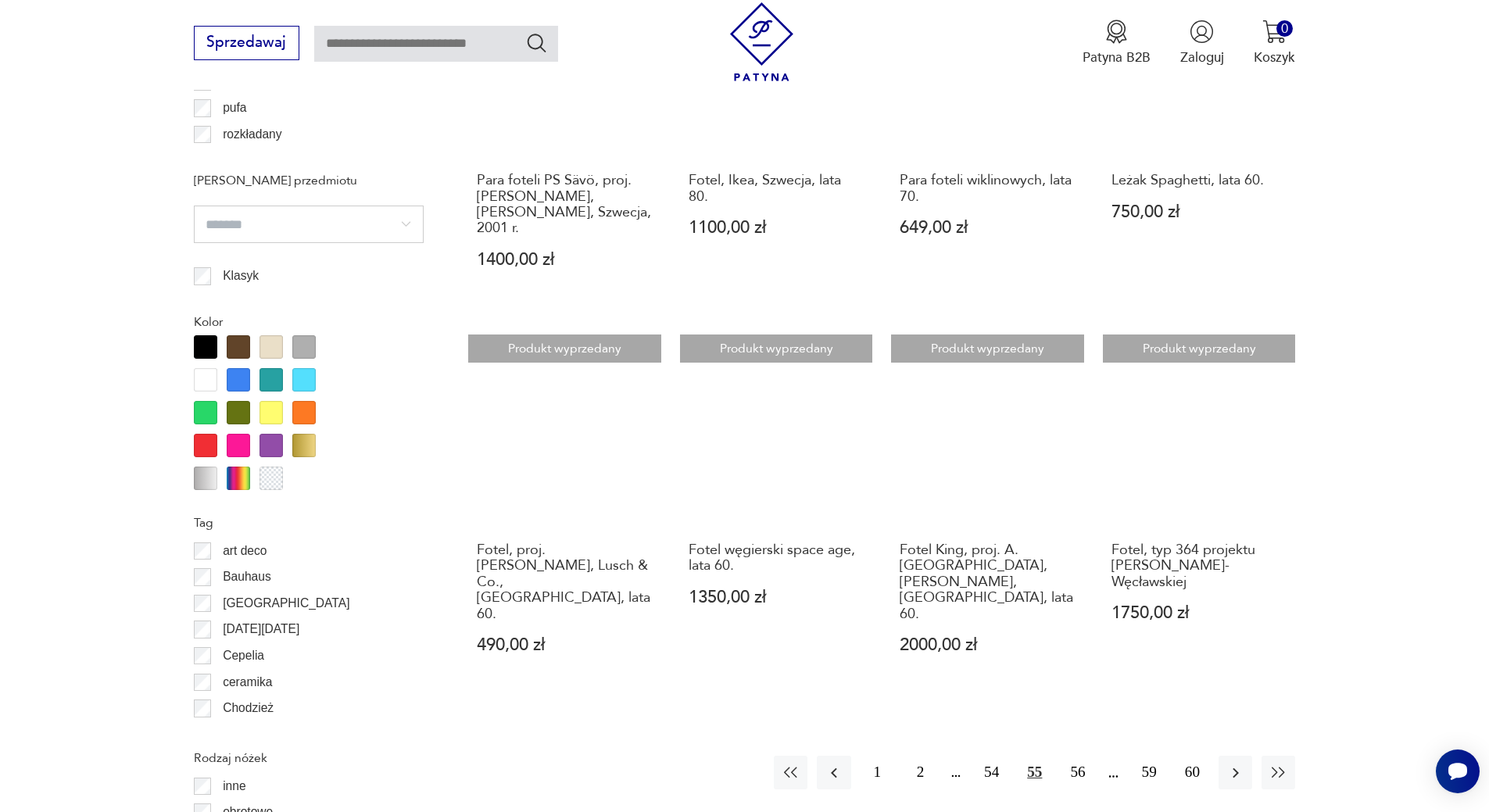
scroll to position [1614, 0]
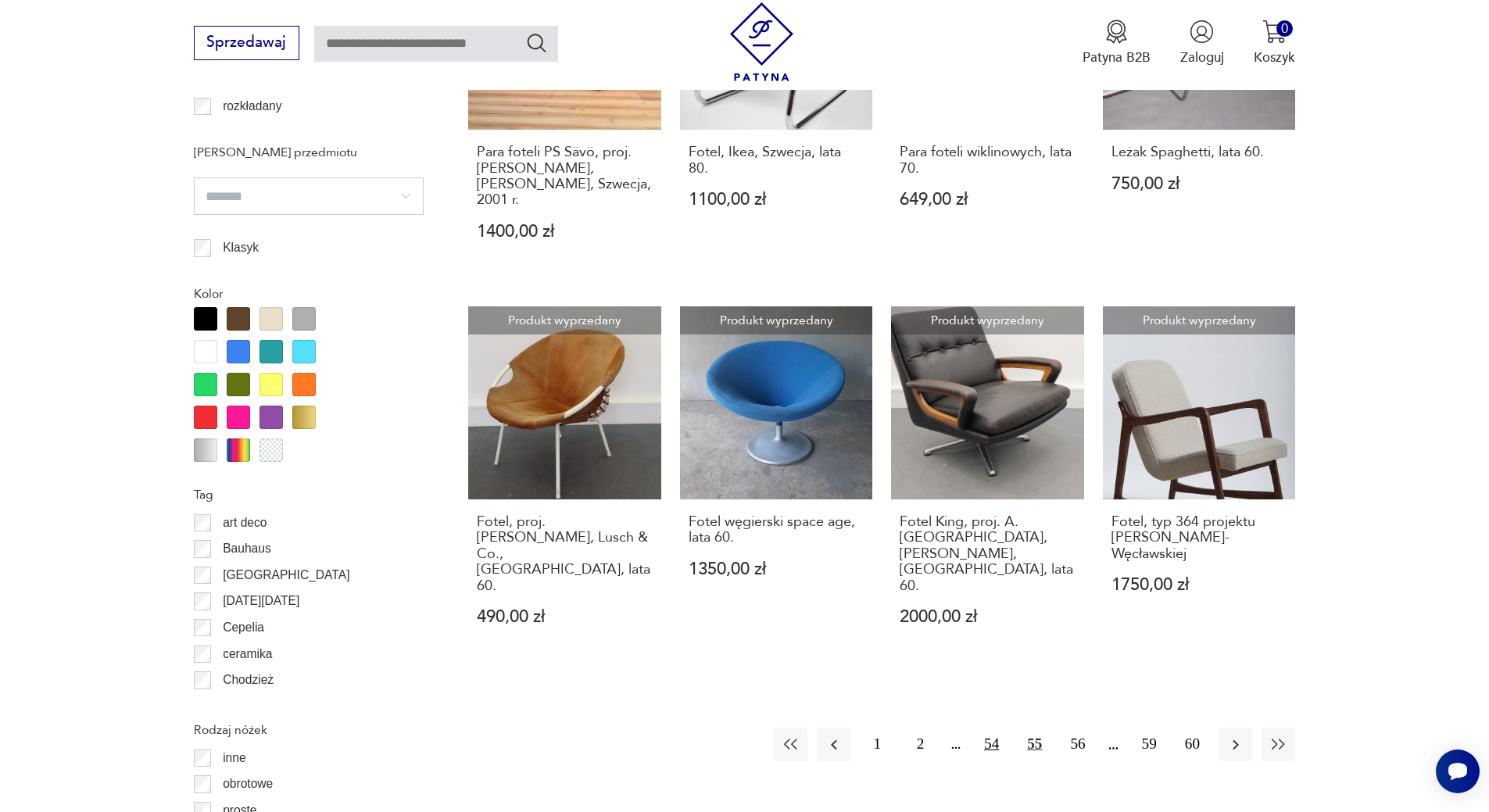
click at [994, 728] on button "54" at bounding box center [991, 744] width 33 height 33
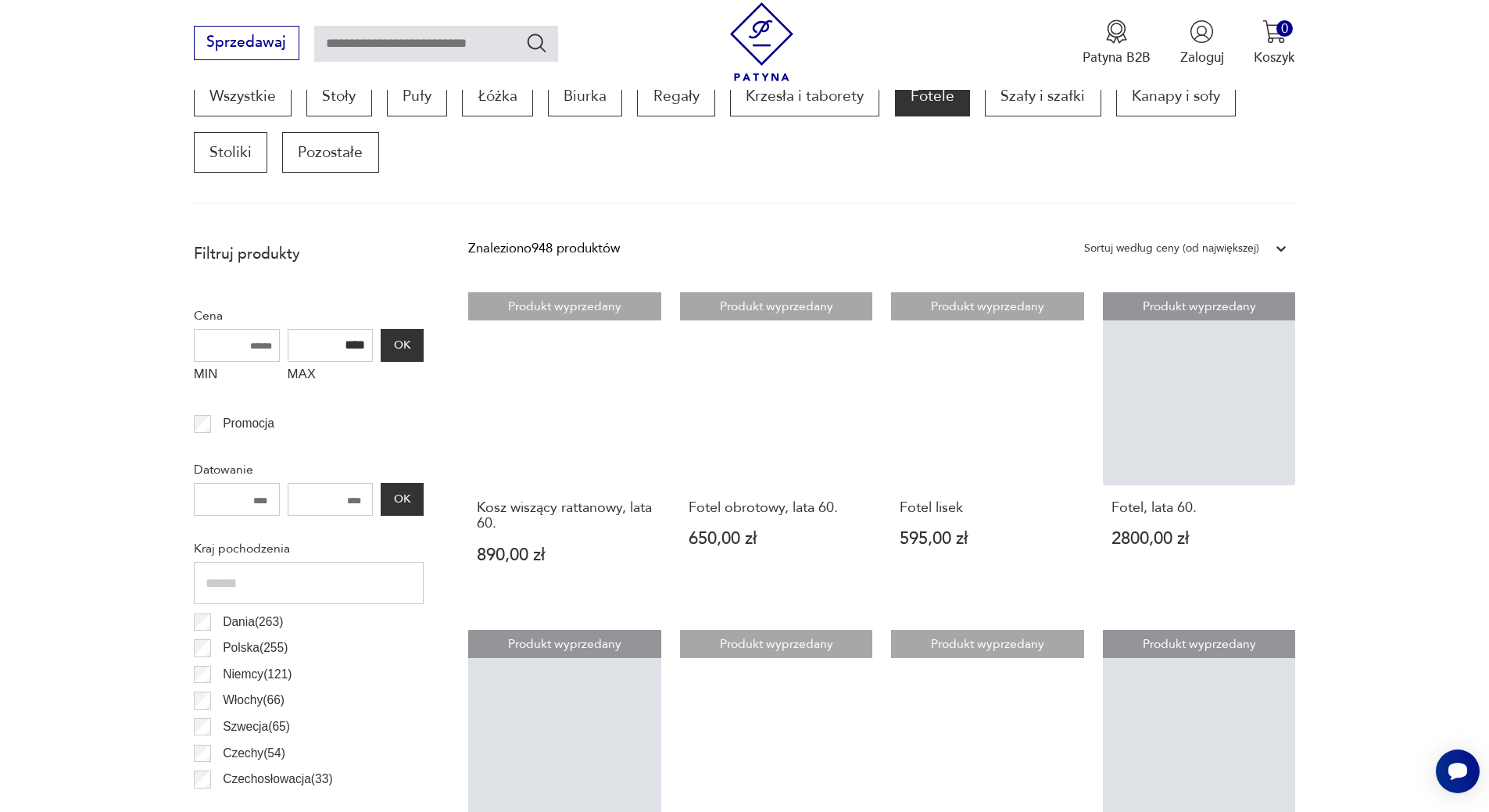
scroll to position [1770, 0]
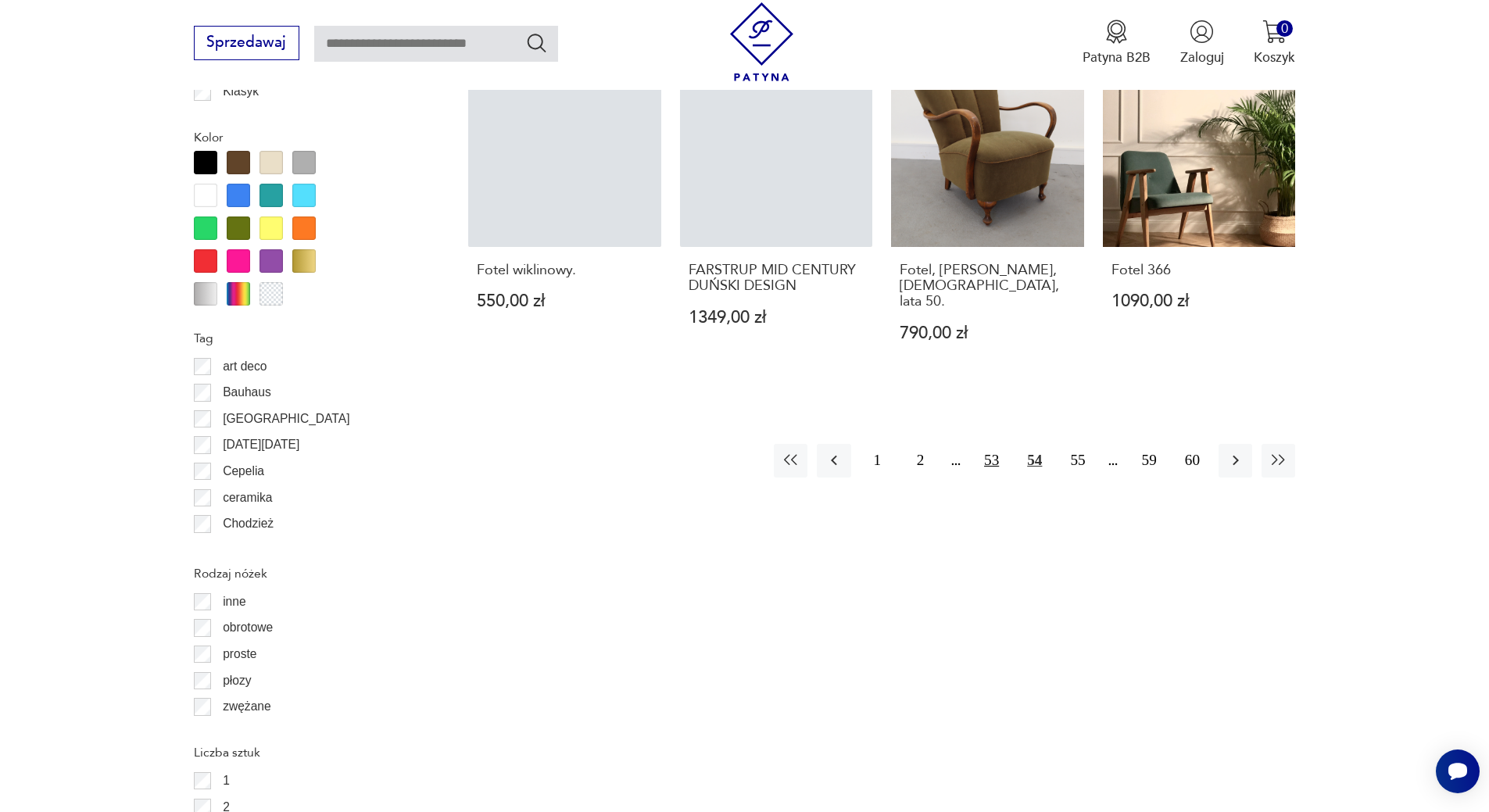
click at [992, 445] on button "53" at bounding box center [991, 460] width 33 height 33
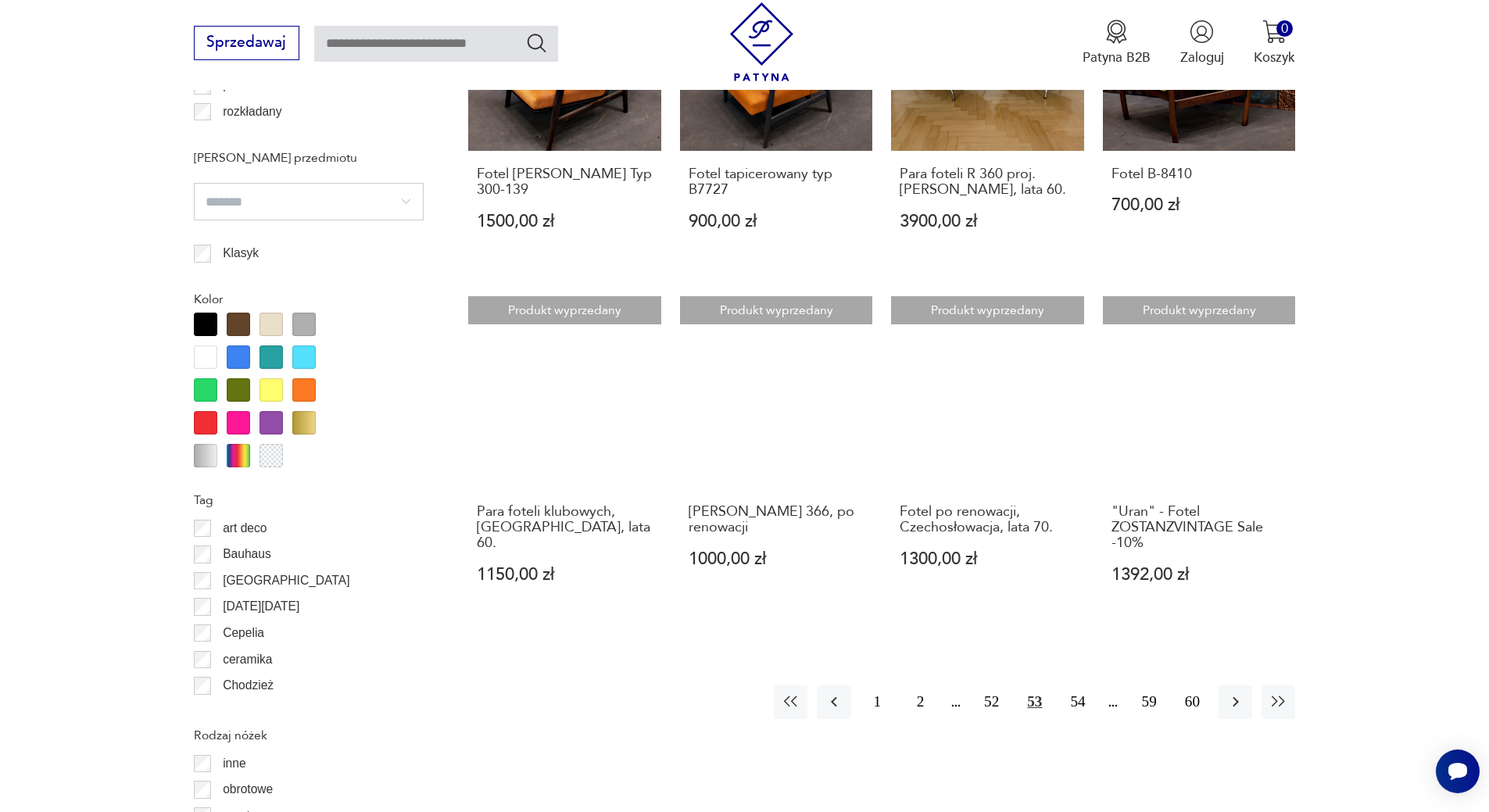
scroll to position [1631, 0]
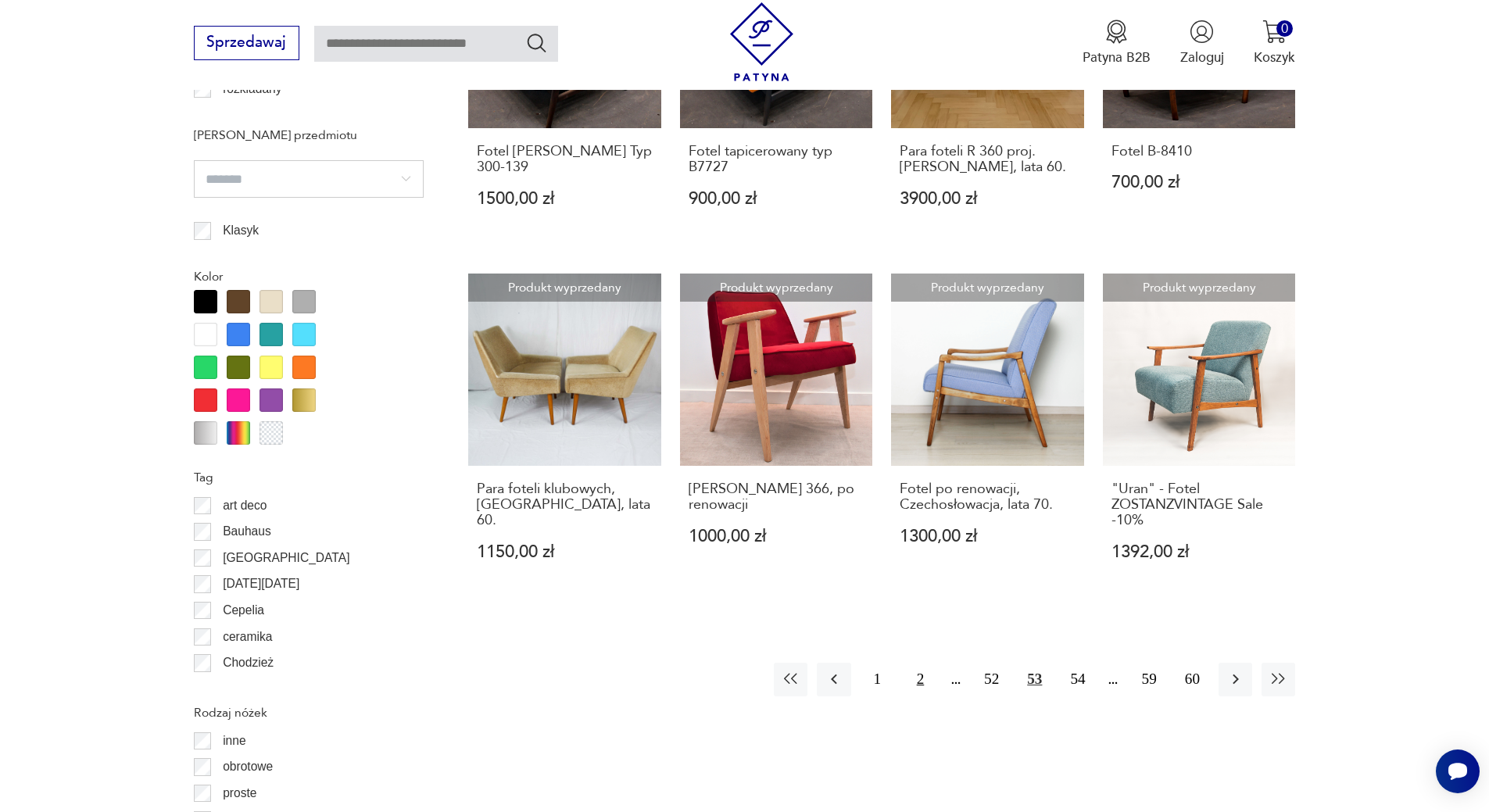
click at [924, 662] on button "2" at bounding box center [920, 678] width 33 height 33
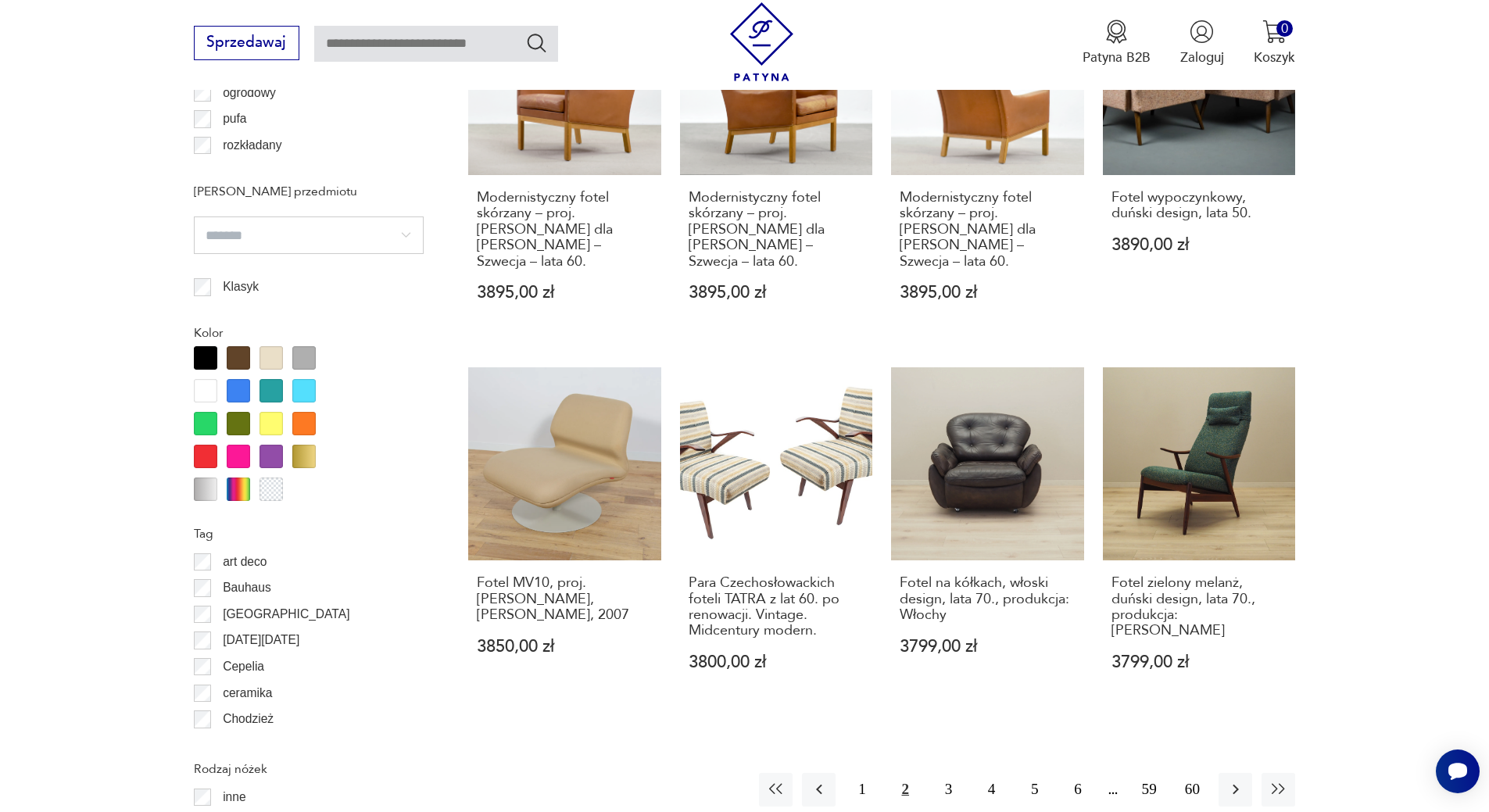
scroll to position [1564, 0]
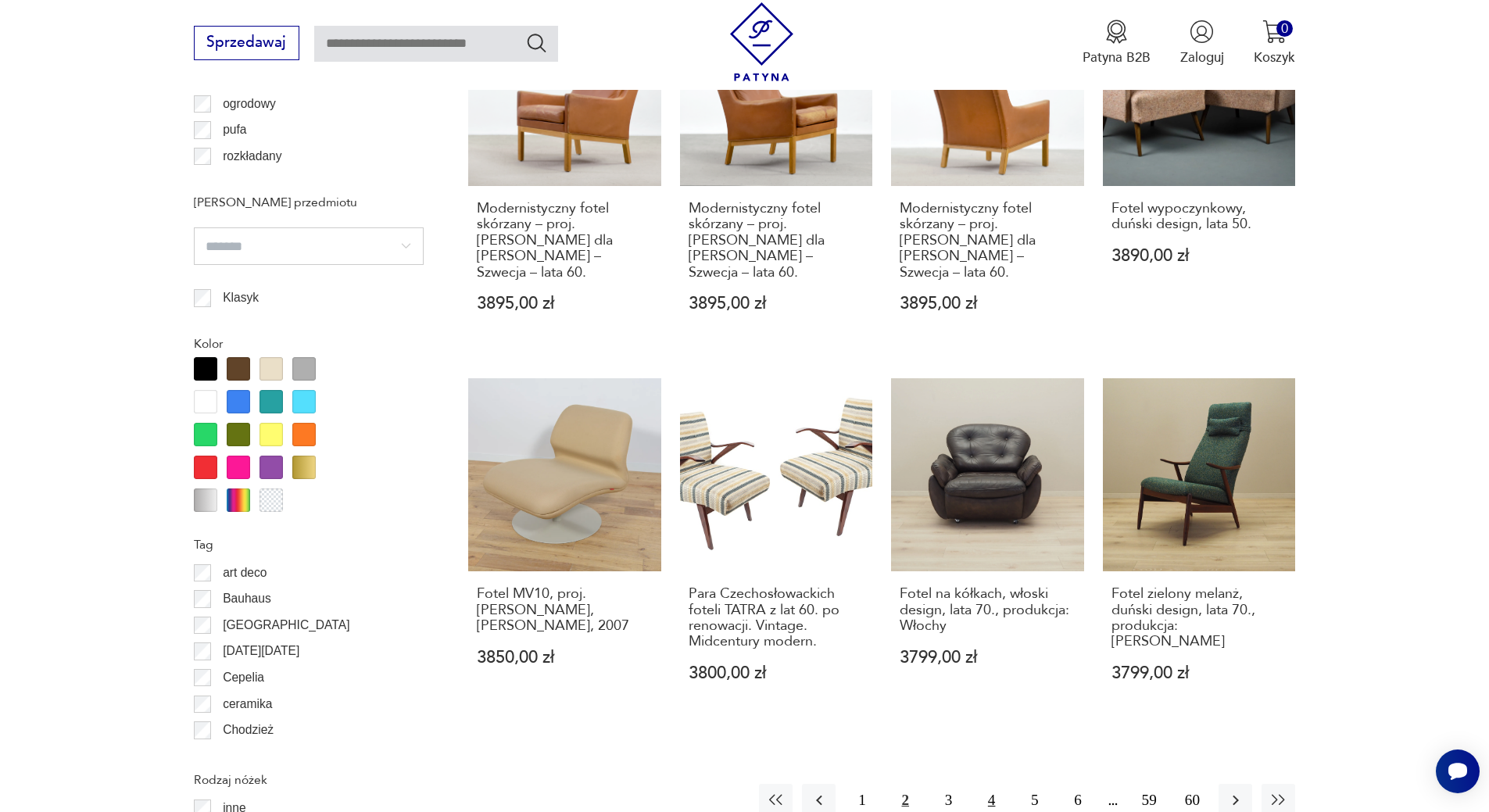
click at [996, 783] on button "4" at bounding box center [991, 799] width 33 height 33
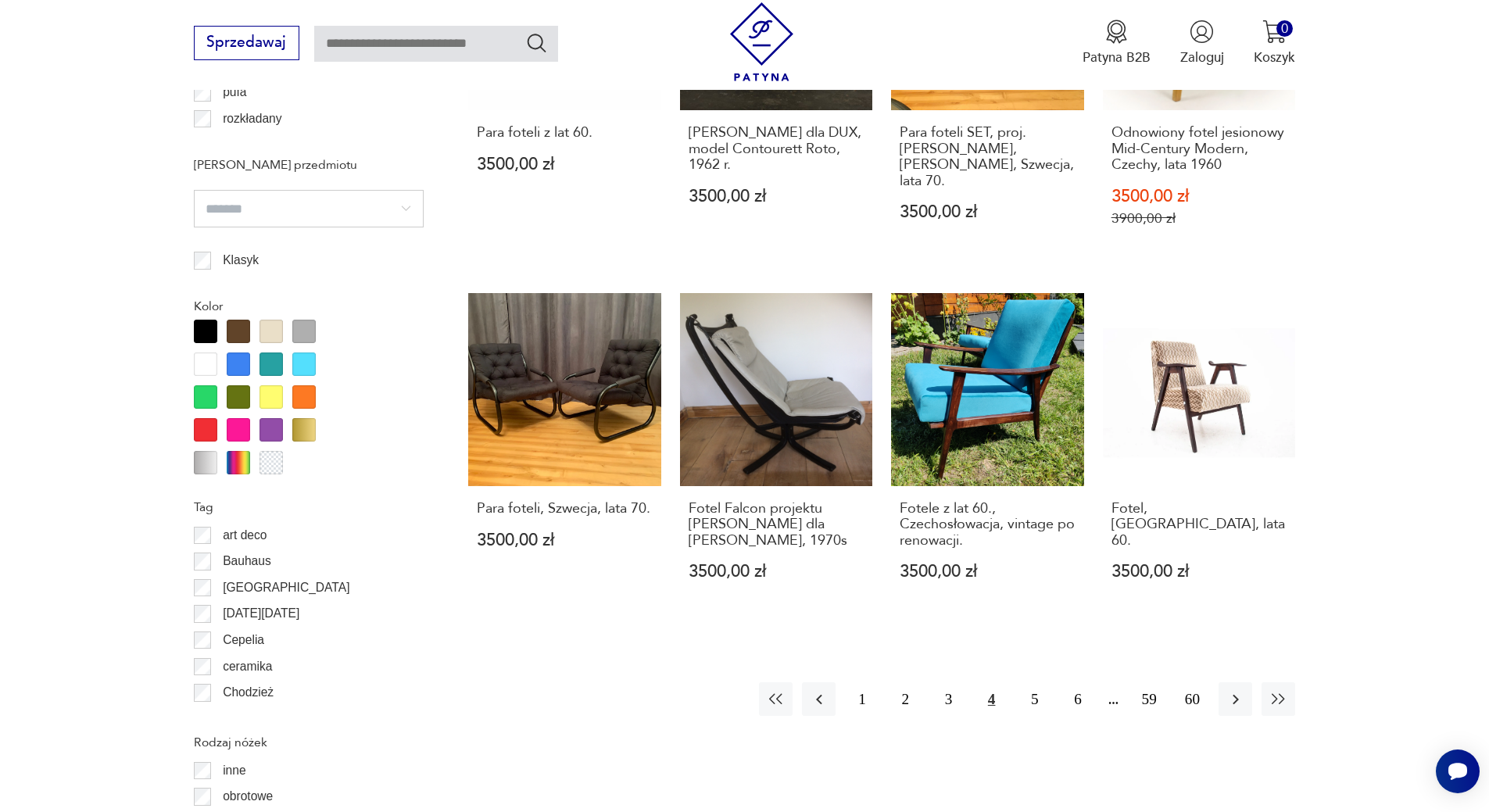
scroll to position [1612, 0]
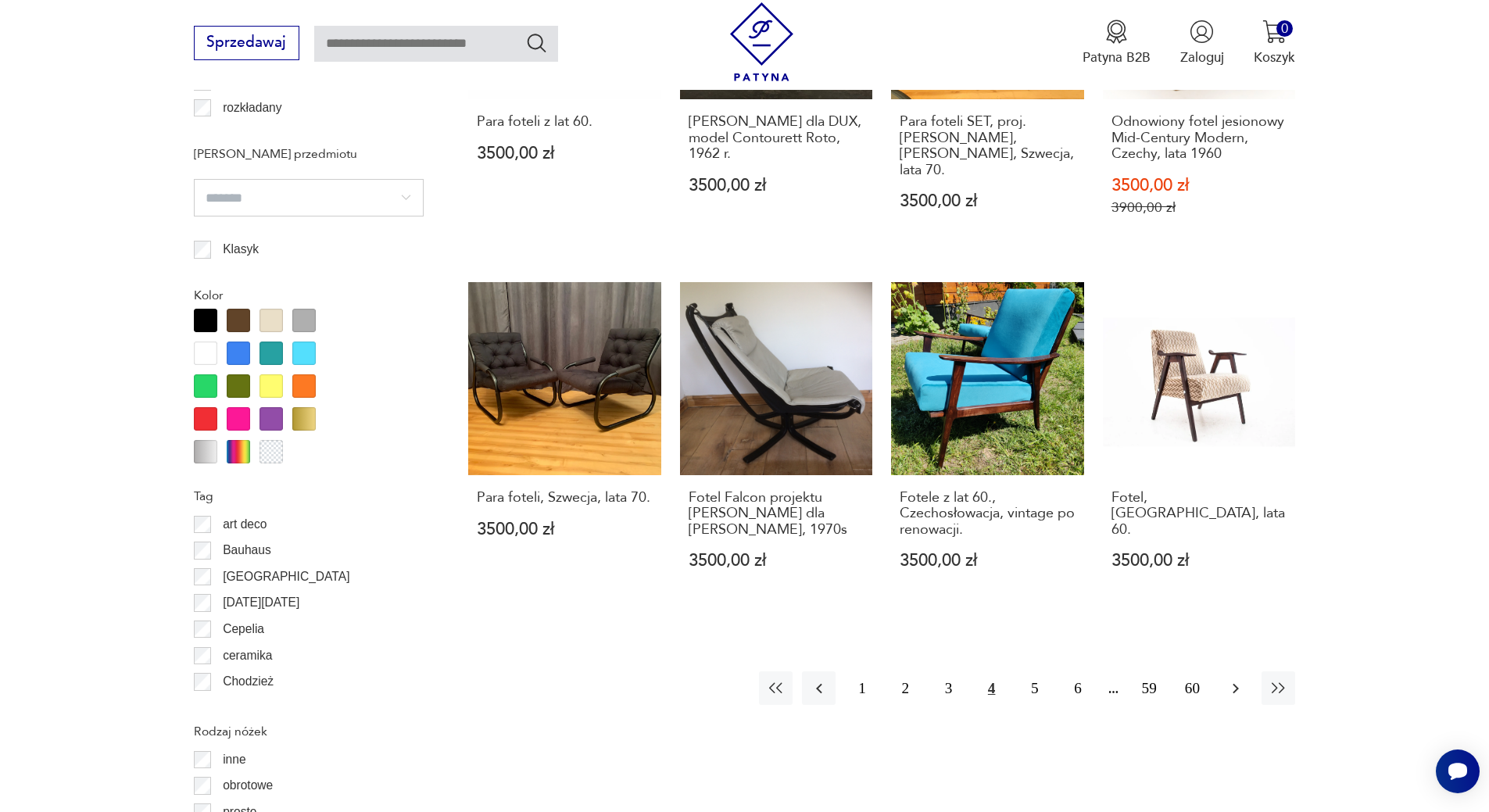
click at [1230, 691] on icon "button" at bounding box center [1235, 688] width 19 height 19
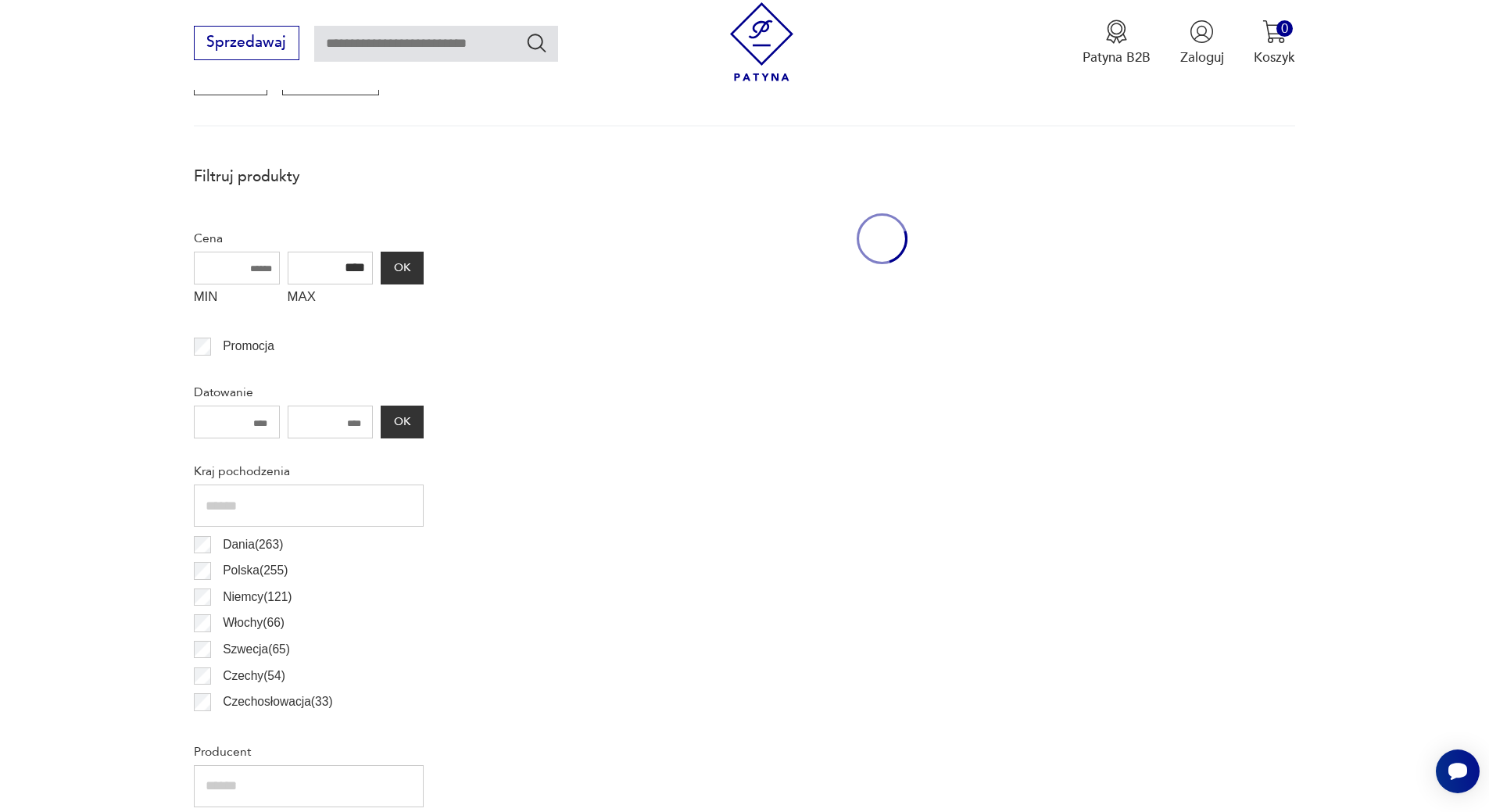
scroll to position [521, 0]
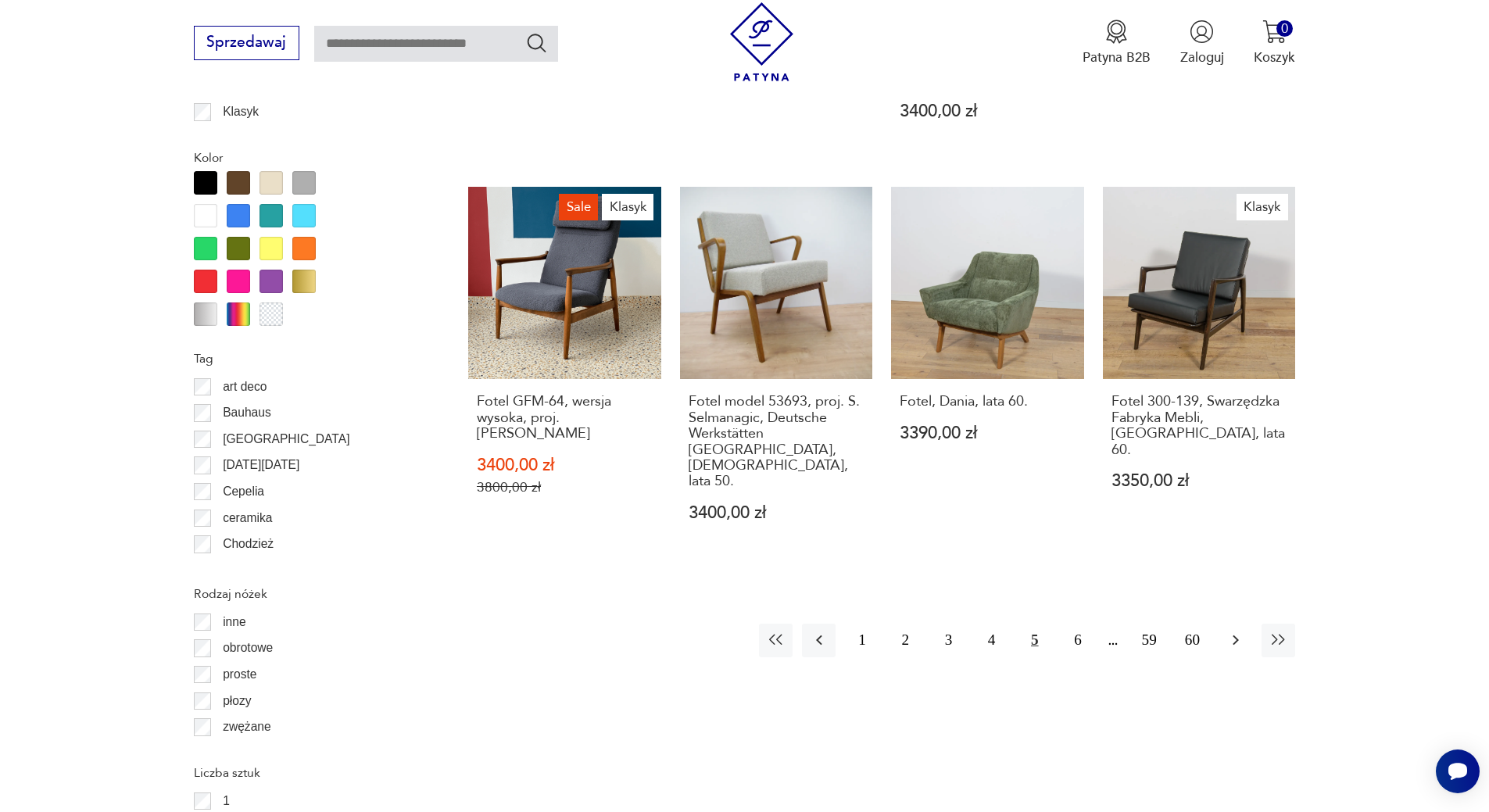
click at [1230, 630] on icon "button" at bounding box center [1235, 639] width 19 height 19
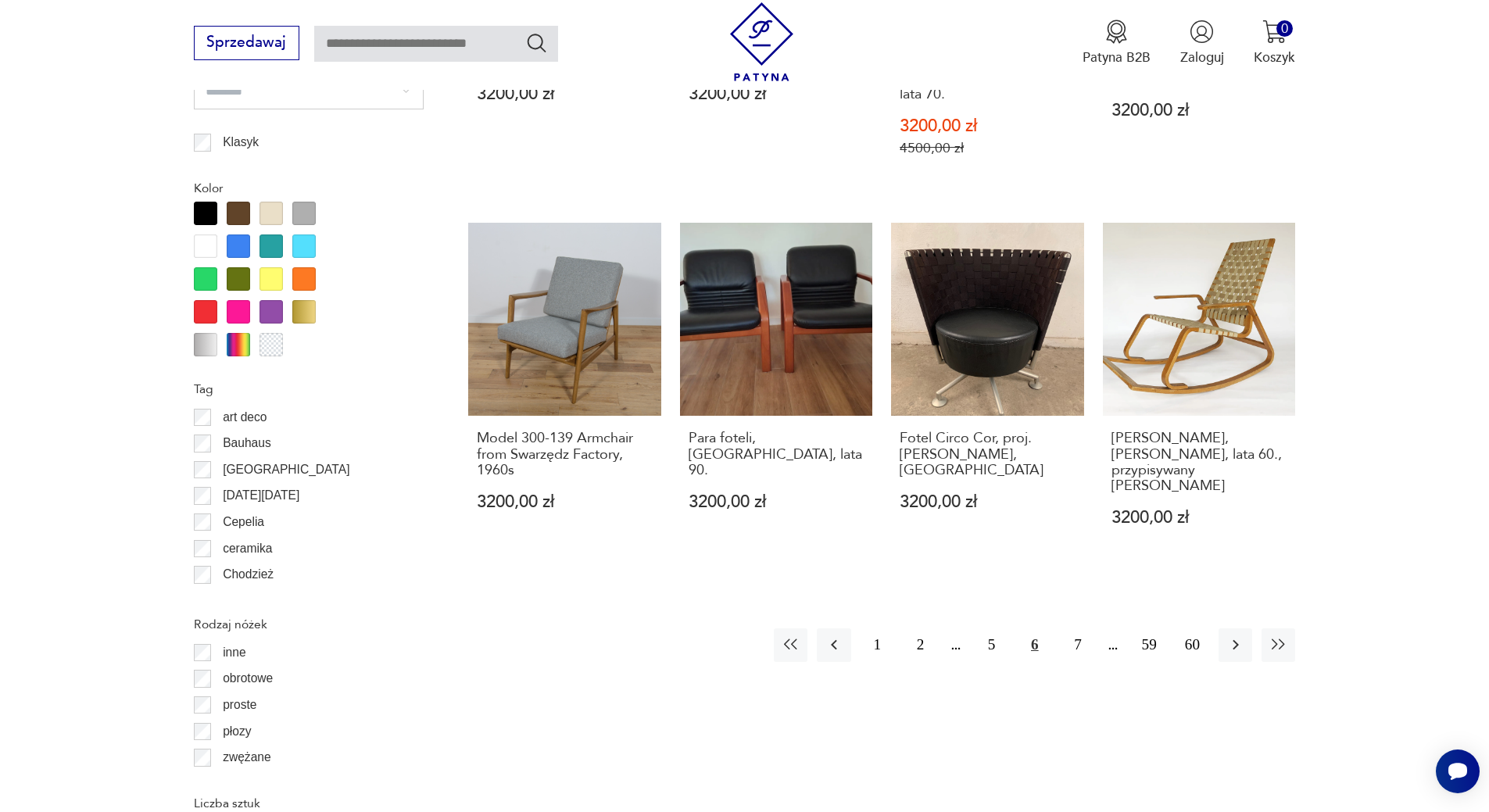
scroll to position [1848, 0]
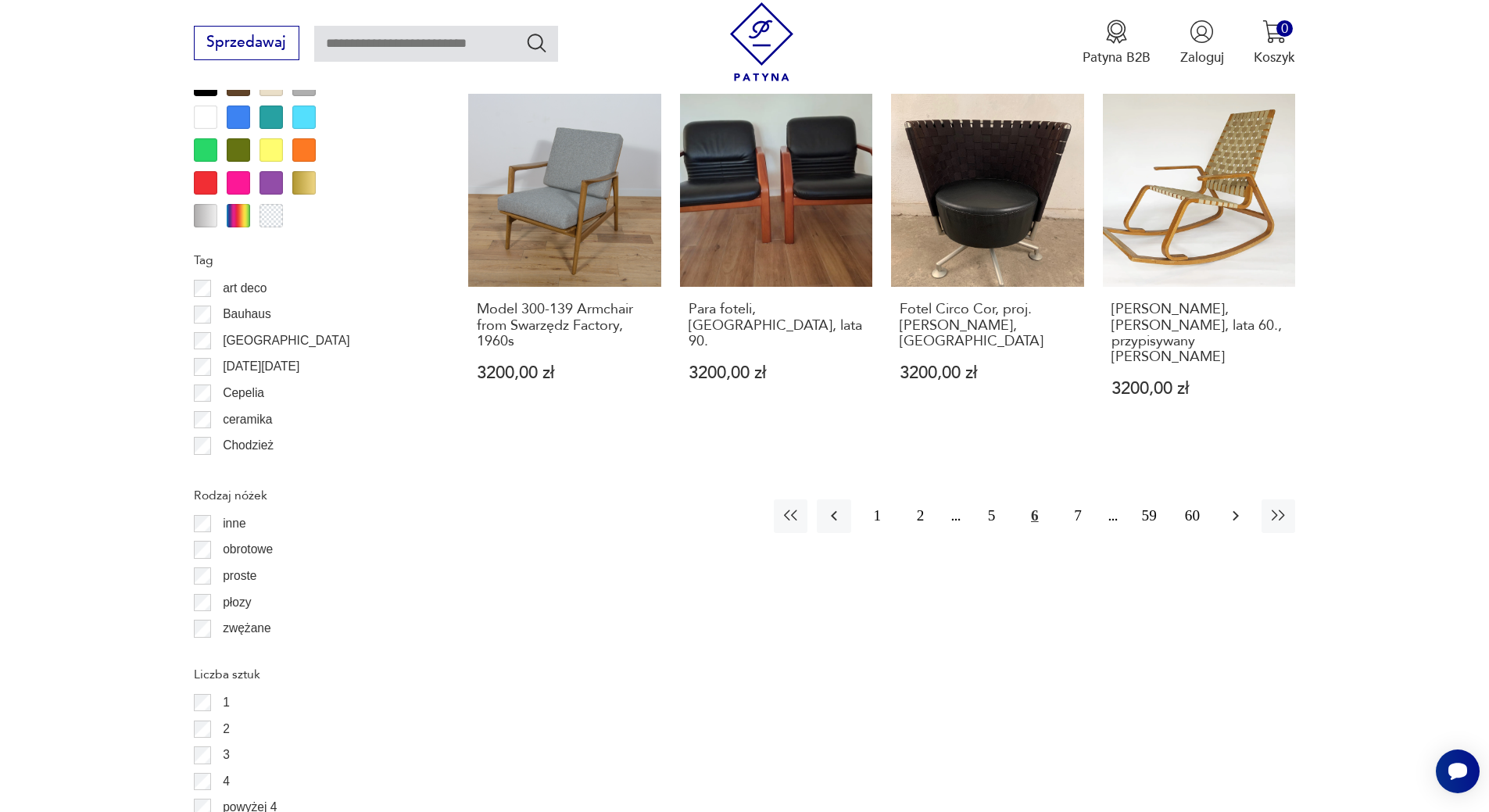
click at [1234, 511] on icon "button" at bounding box center [1235, 515] width 6 height 10
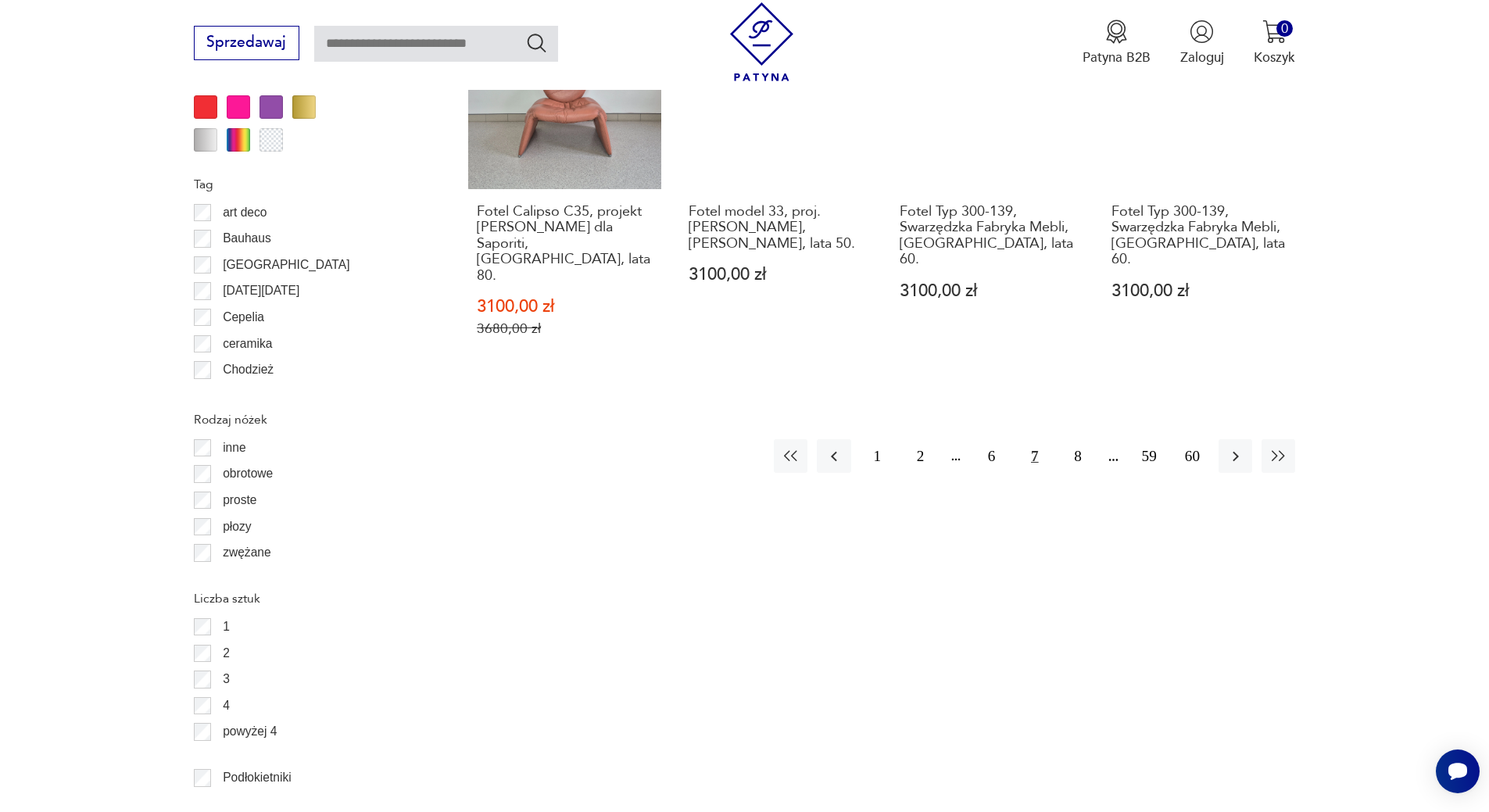
scroll to position [1927, 0]
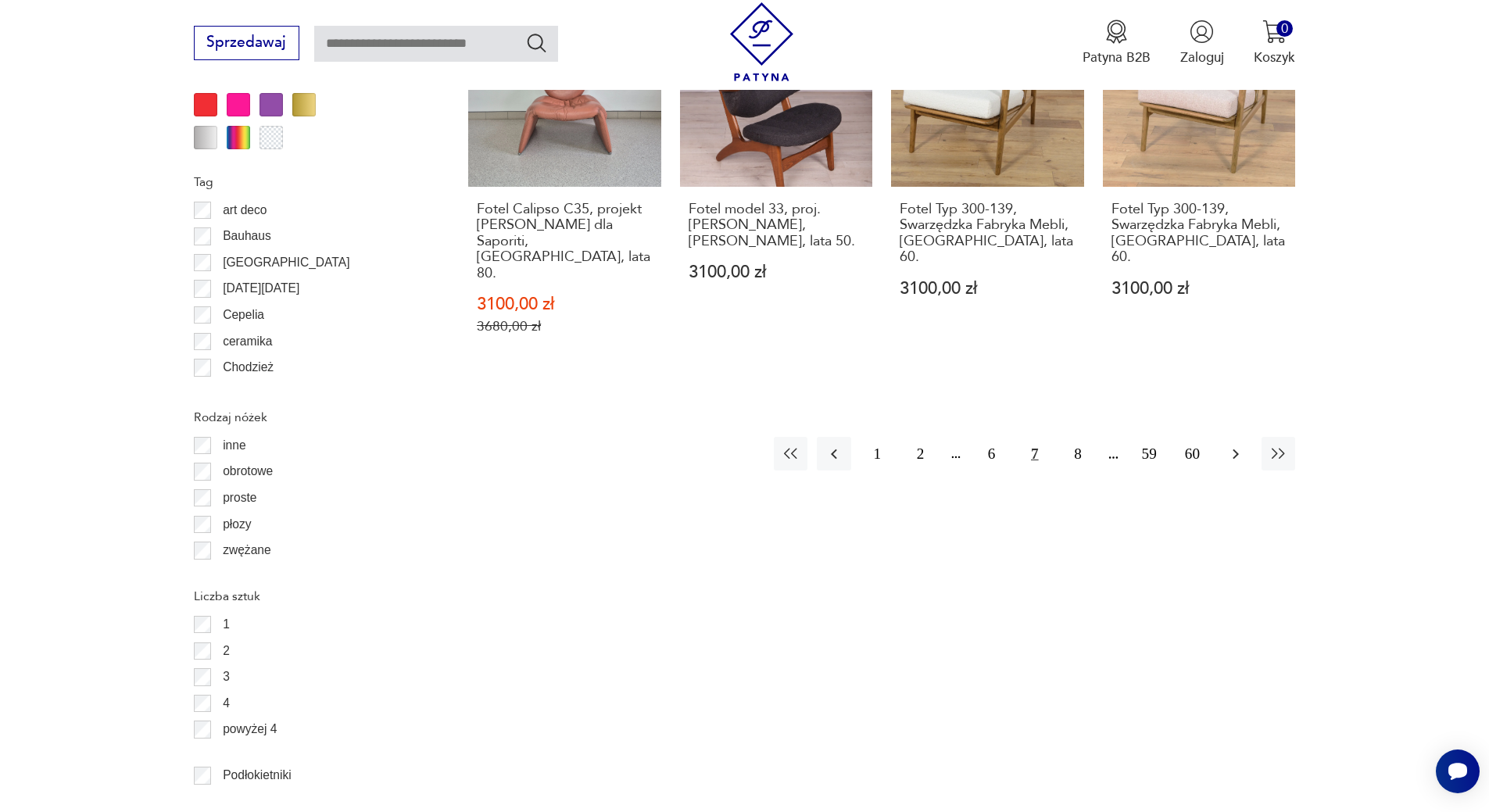
click at [1236, 445] on icon "button" at bounding box center [1235, 454] width 19 height 19
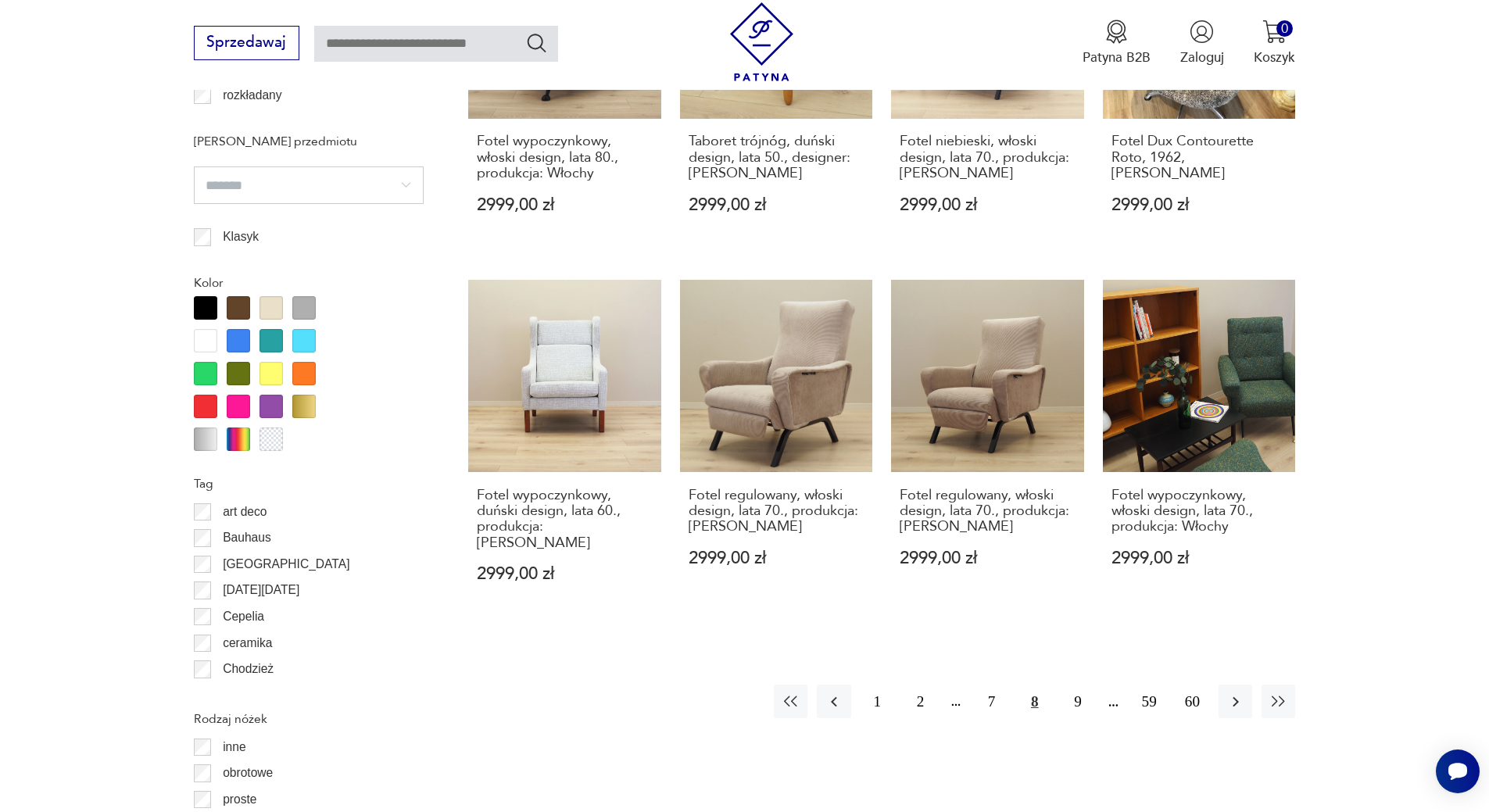
scroll to position [1654, 0]
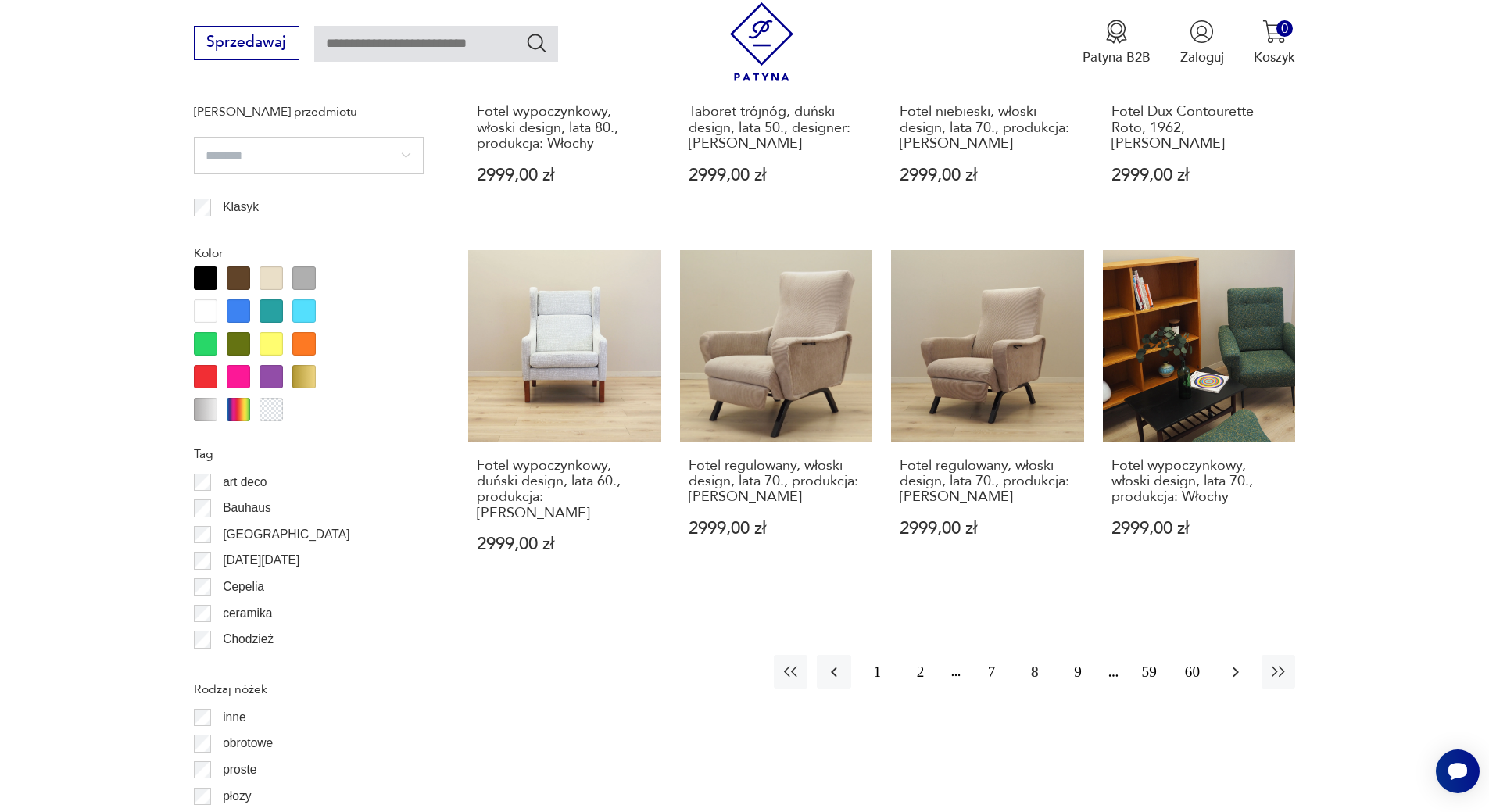
click at [1234, 662] on icon "button" at bounding box center [1235, 671] width 19 height 19
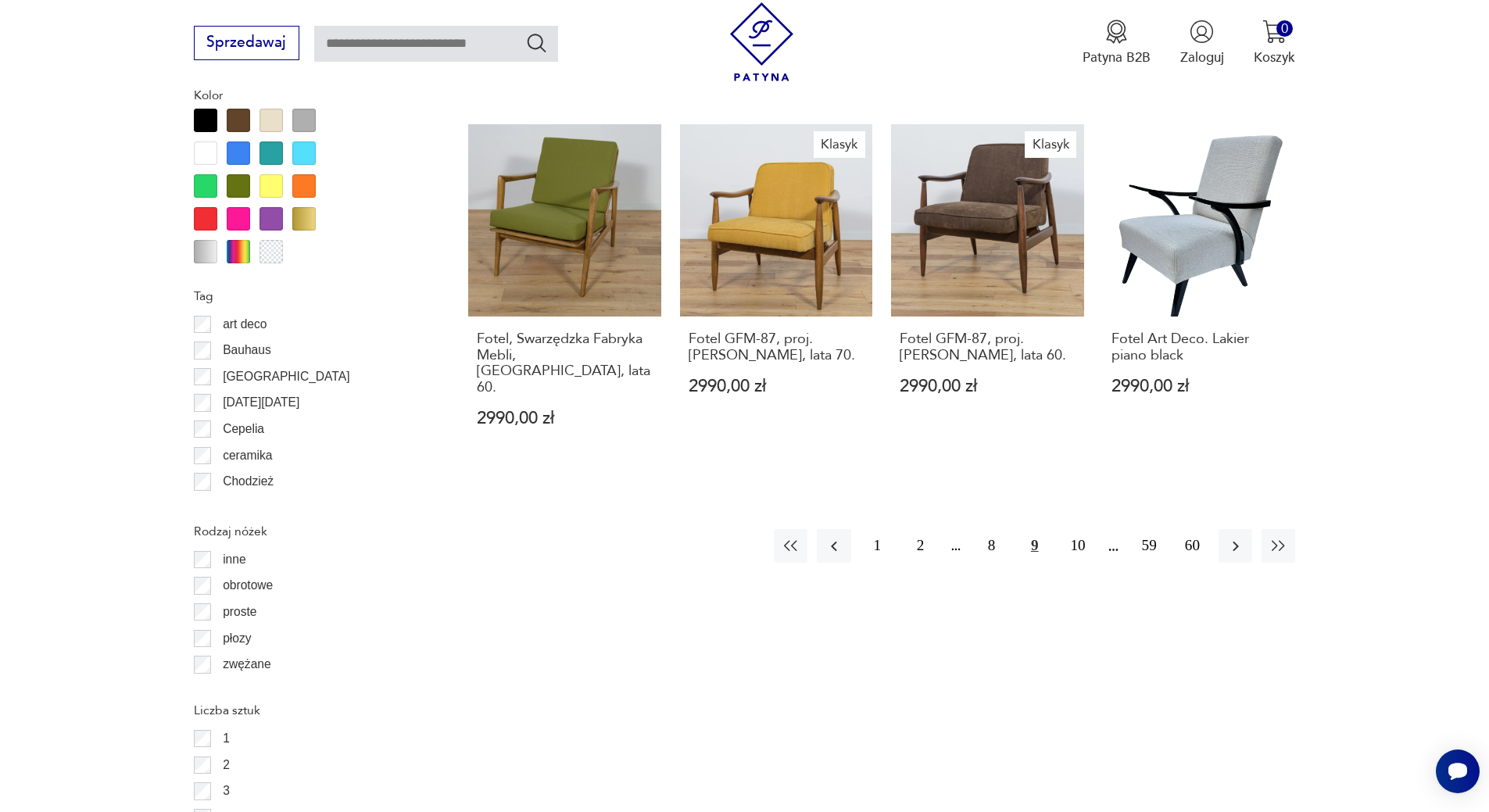
scroll to position [1848, 0]
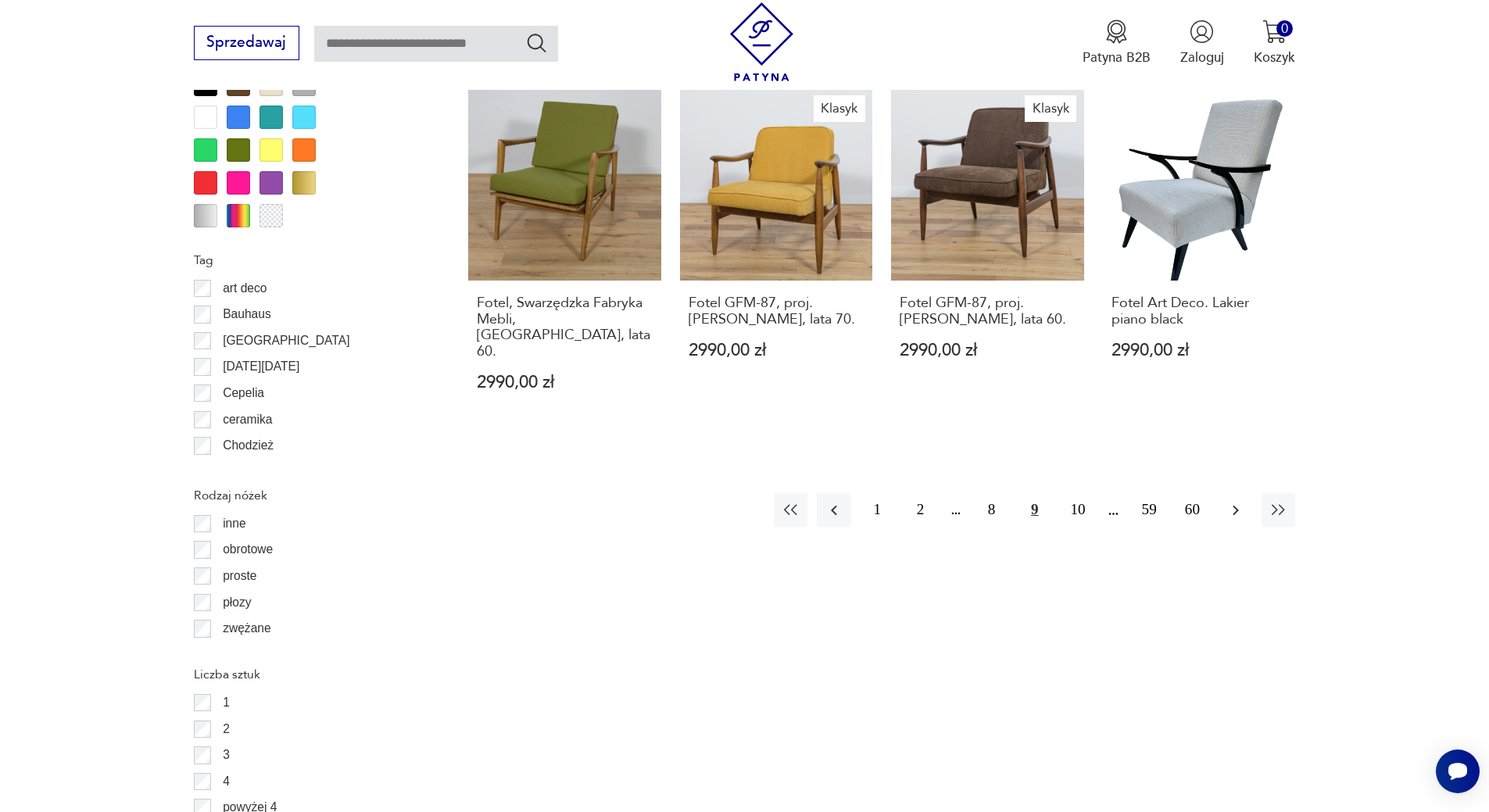
click at [1242, 493] on button "button" at bounding box center [1234, 509] width 33 height 33
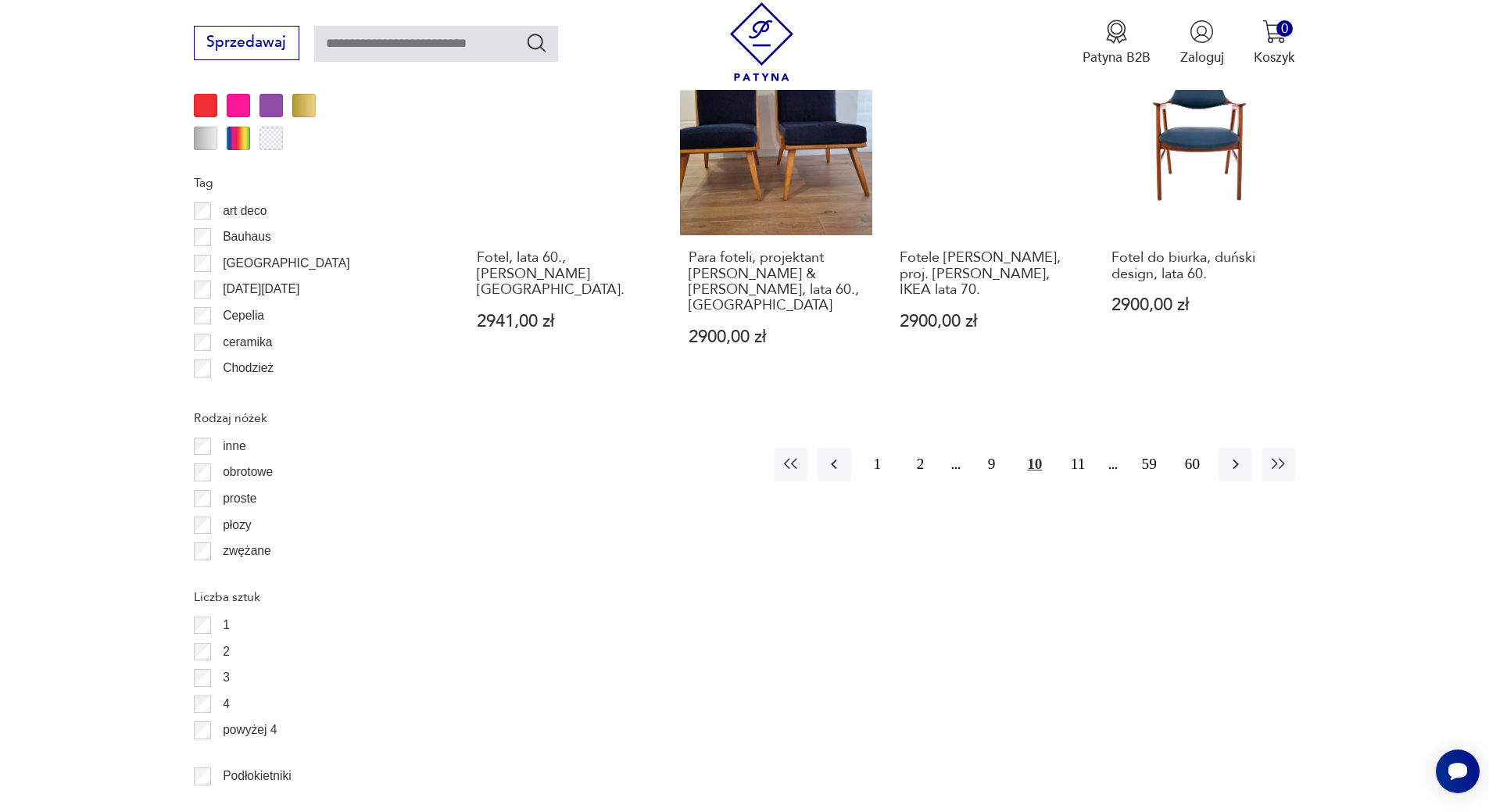
scroll to position [1927, 0]
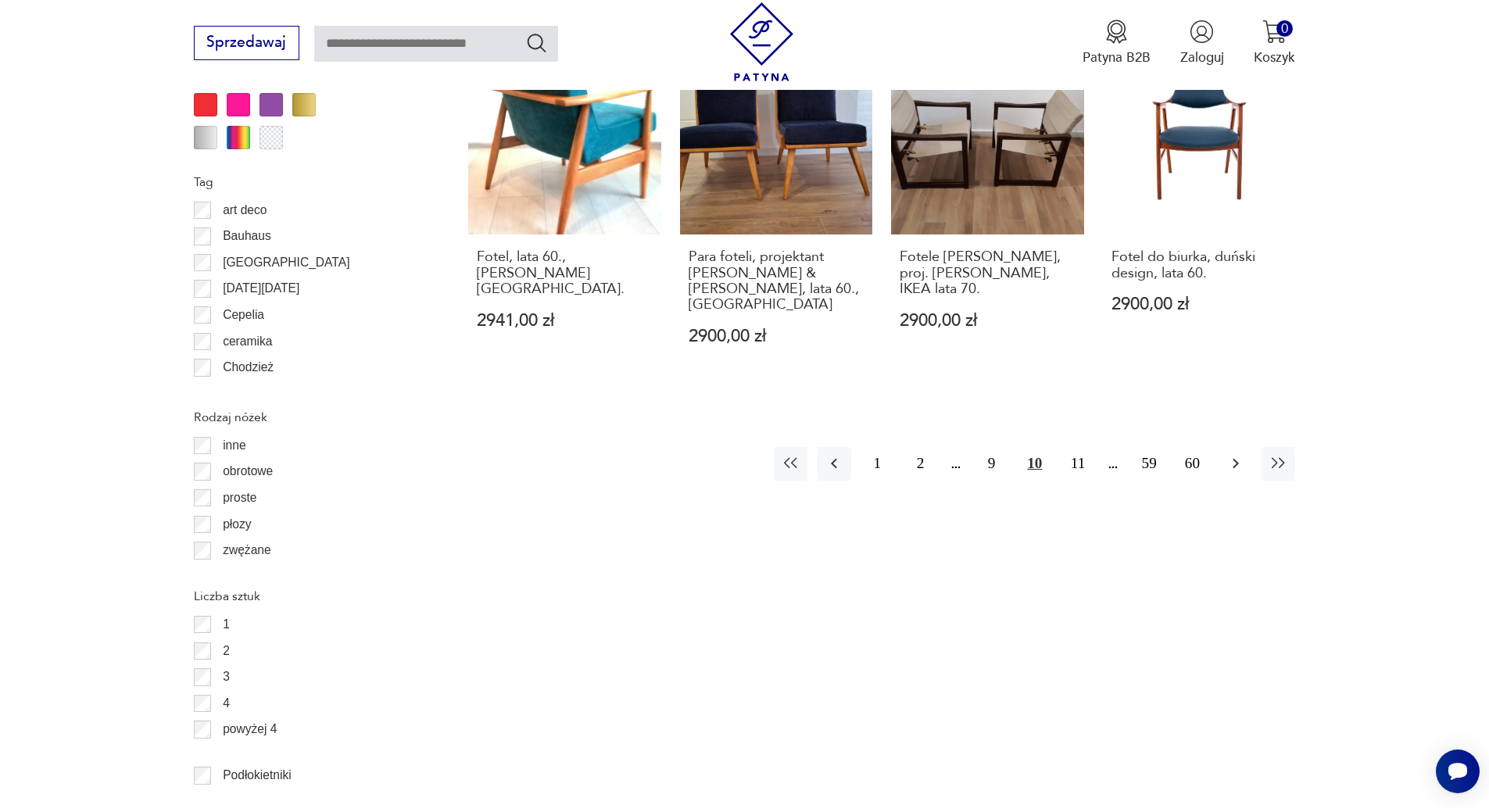
click at [1233, 454] on icon "button" at bounding box center [1235, 462] width 19 height 19
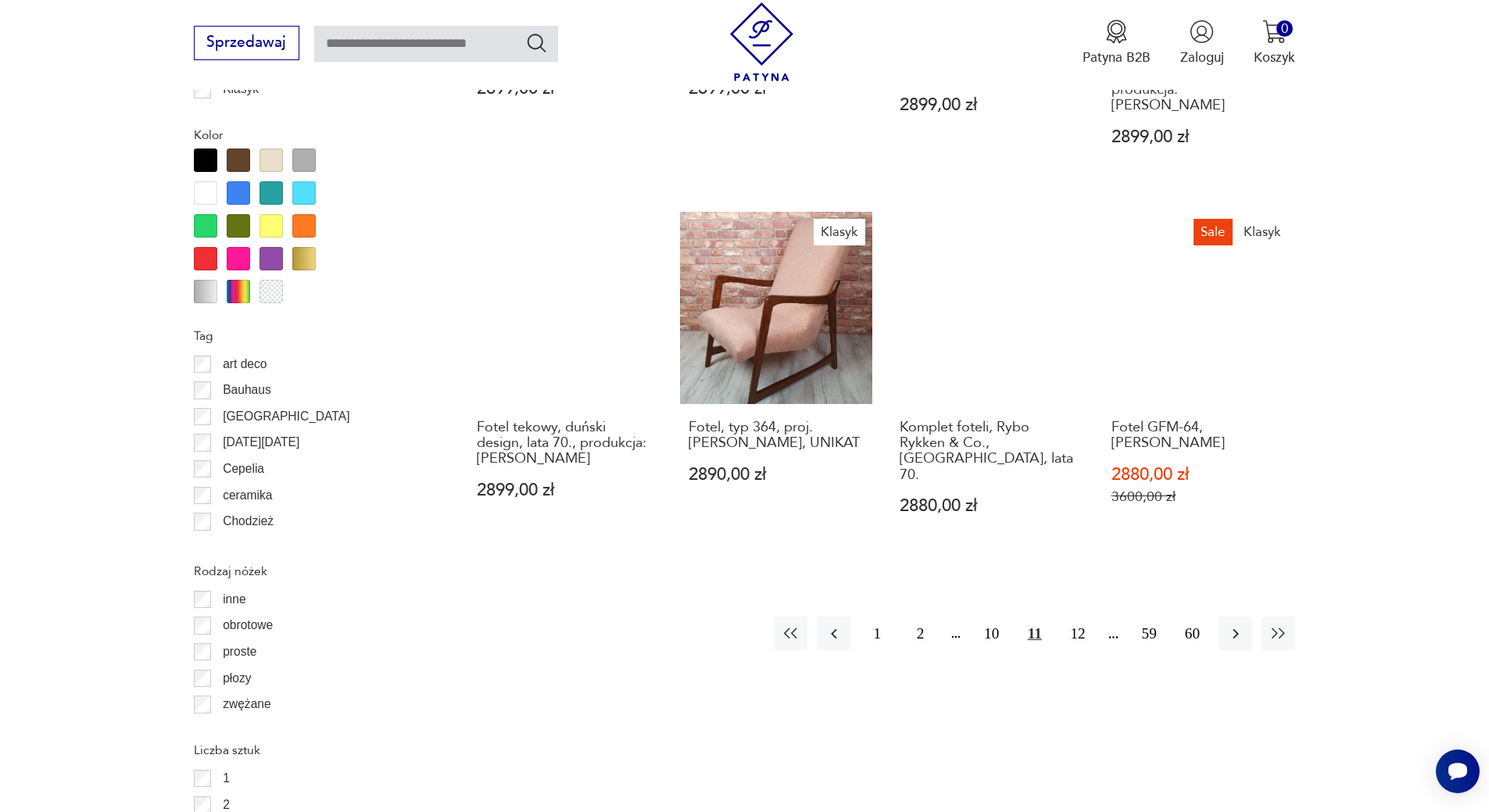
scroll to position [1927, 0]
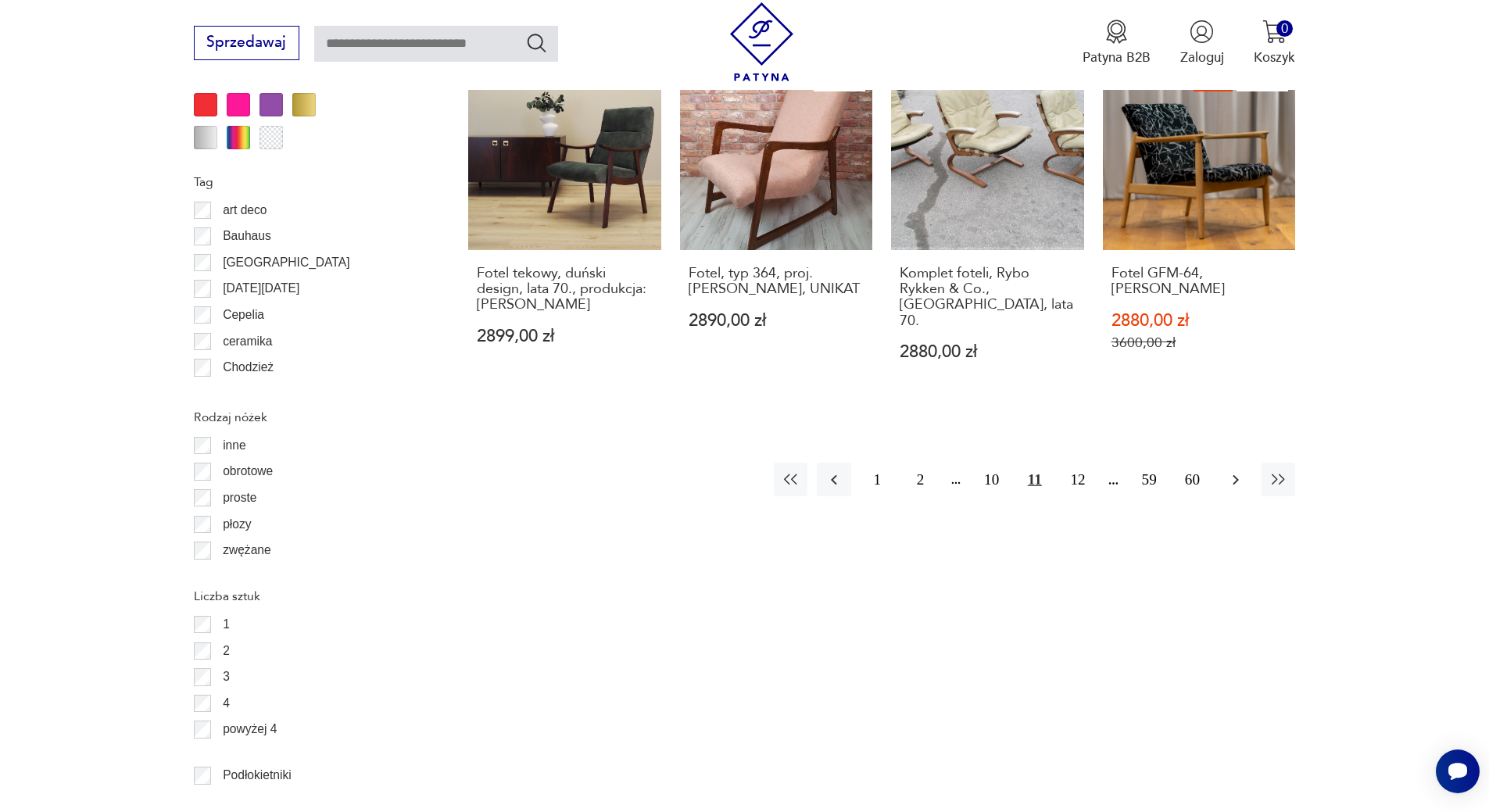
click at [1224, 462] on button "button" at bounding box center [1234, 479] width 33 height 33
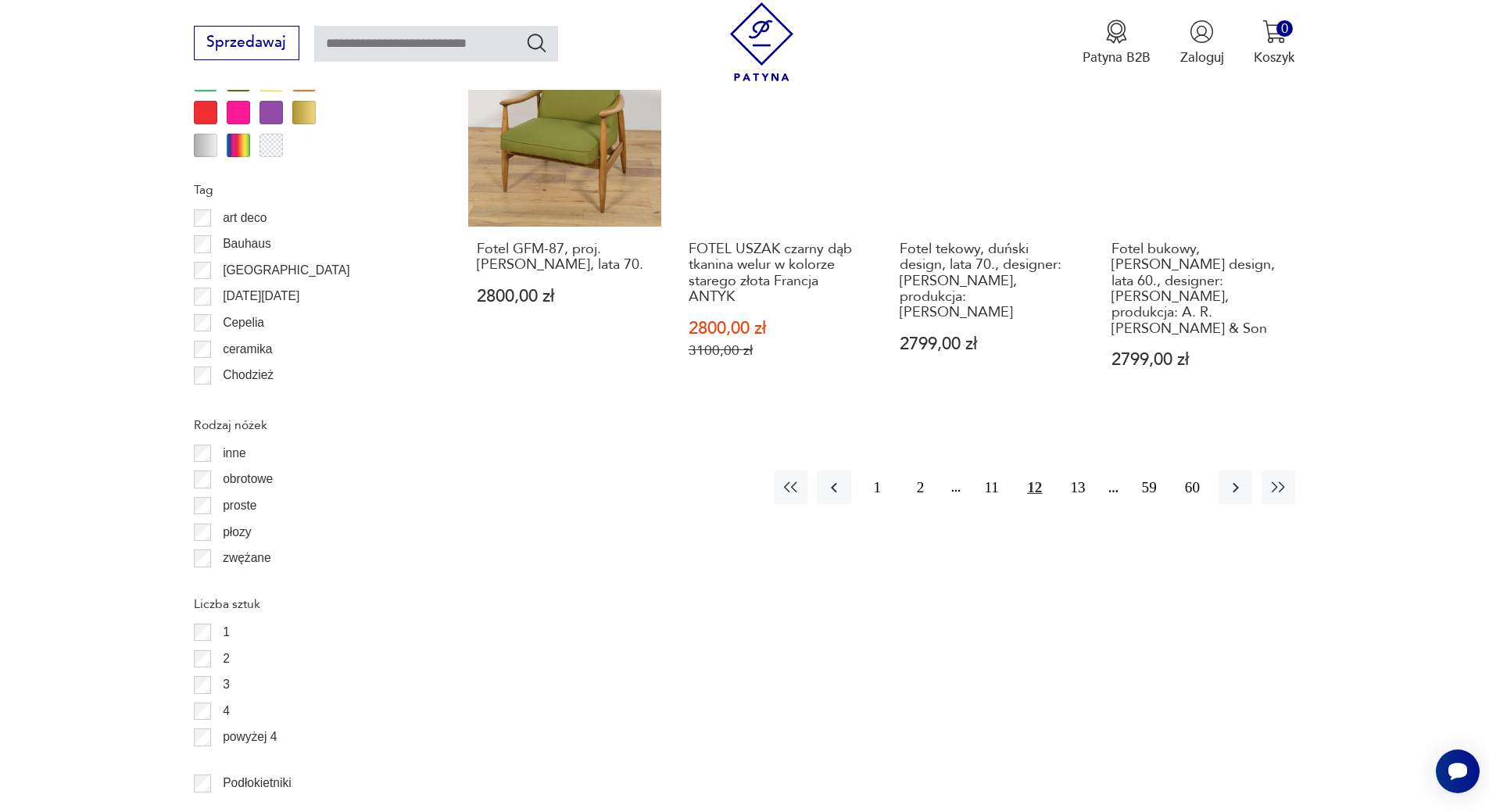
scroll to position [1927, 0]
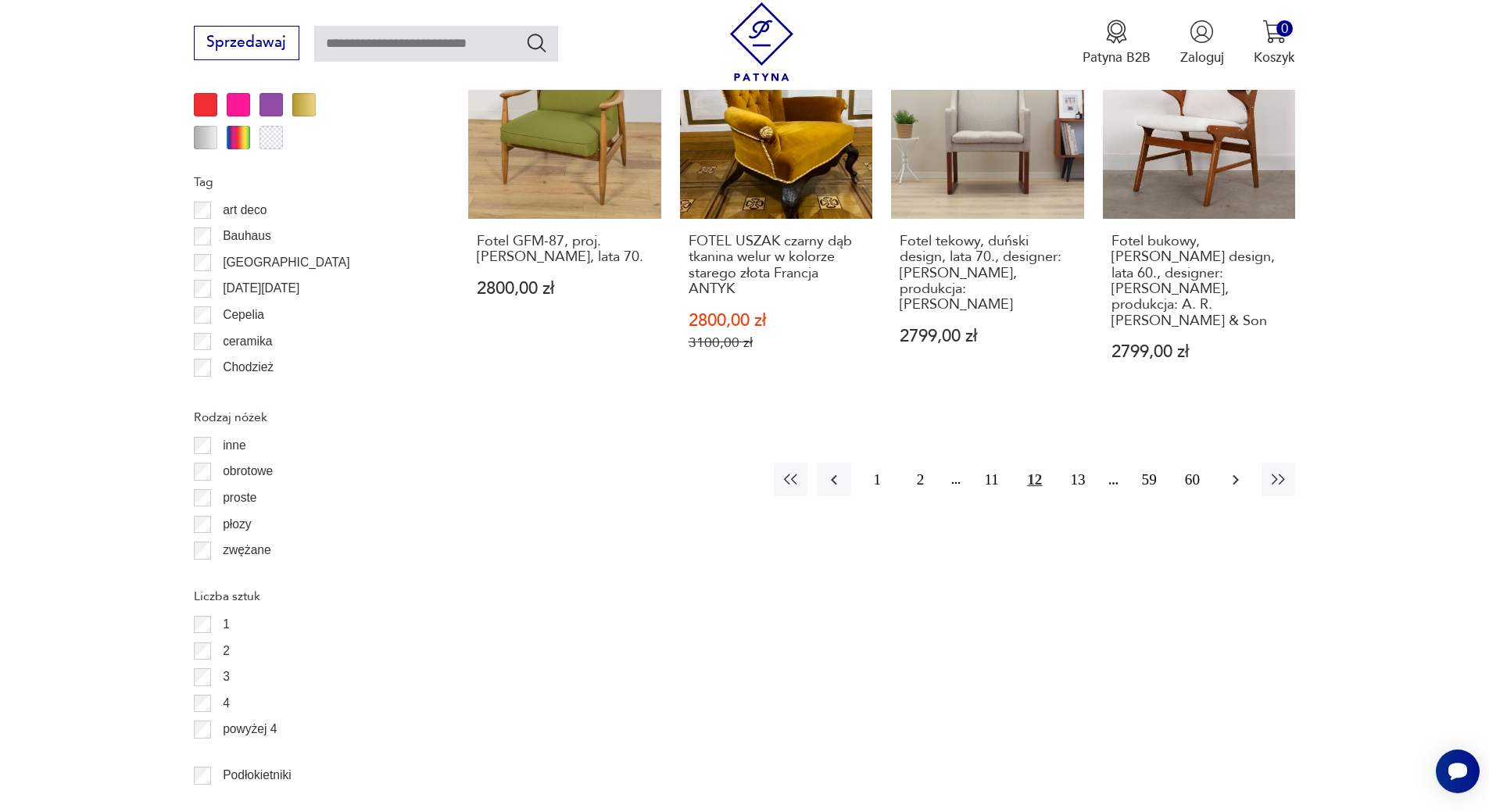
click at [1230, 462] on button "button" at bounding box center [1234, 479] width 33 height 33
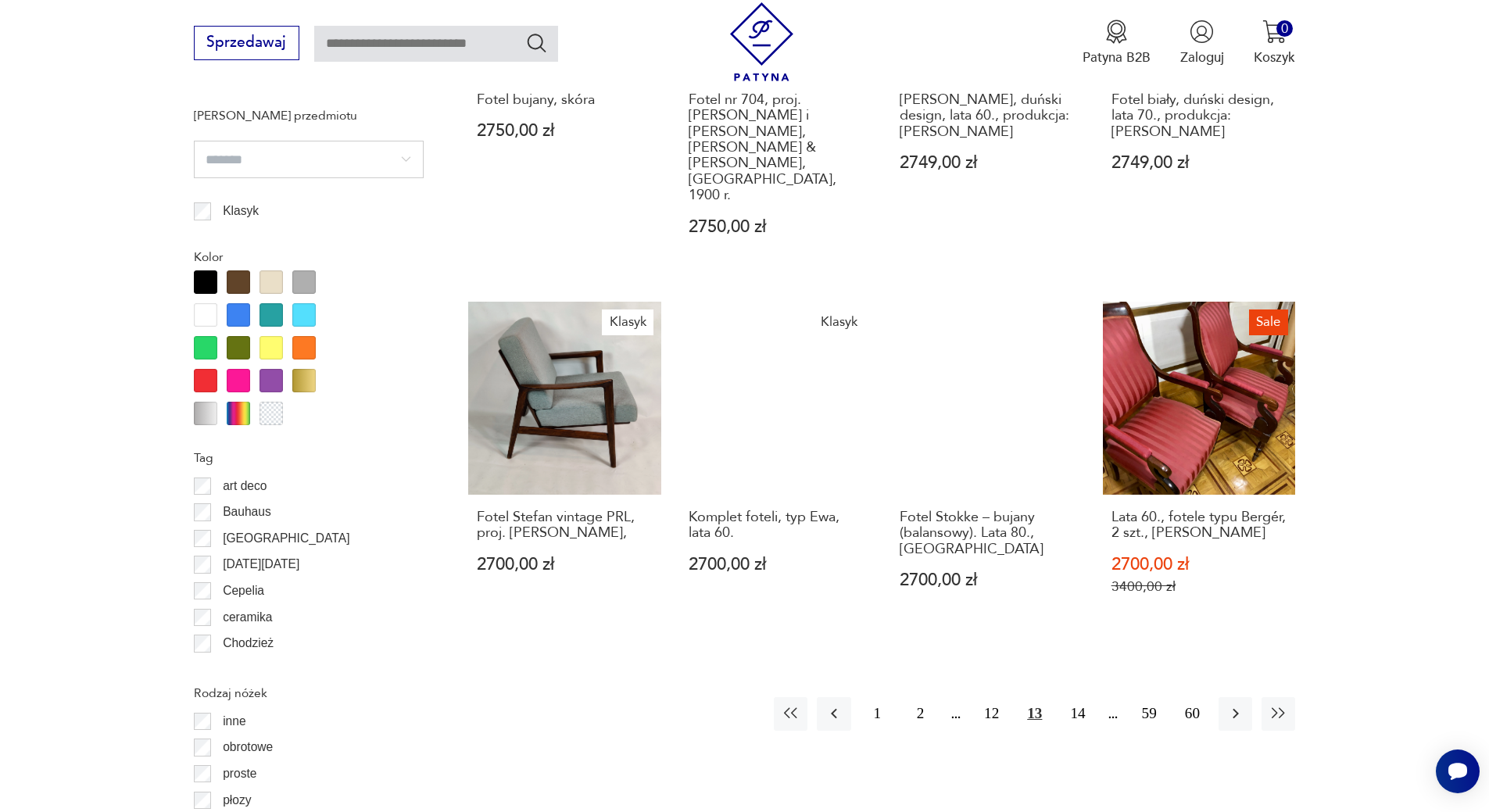
scroll to position [1770, 0]
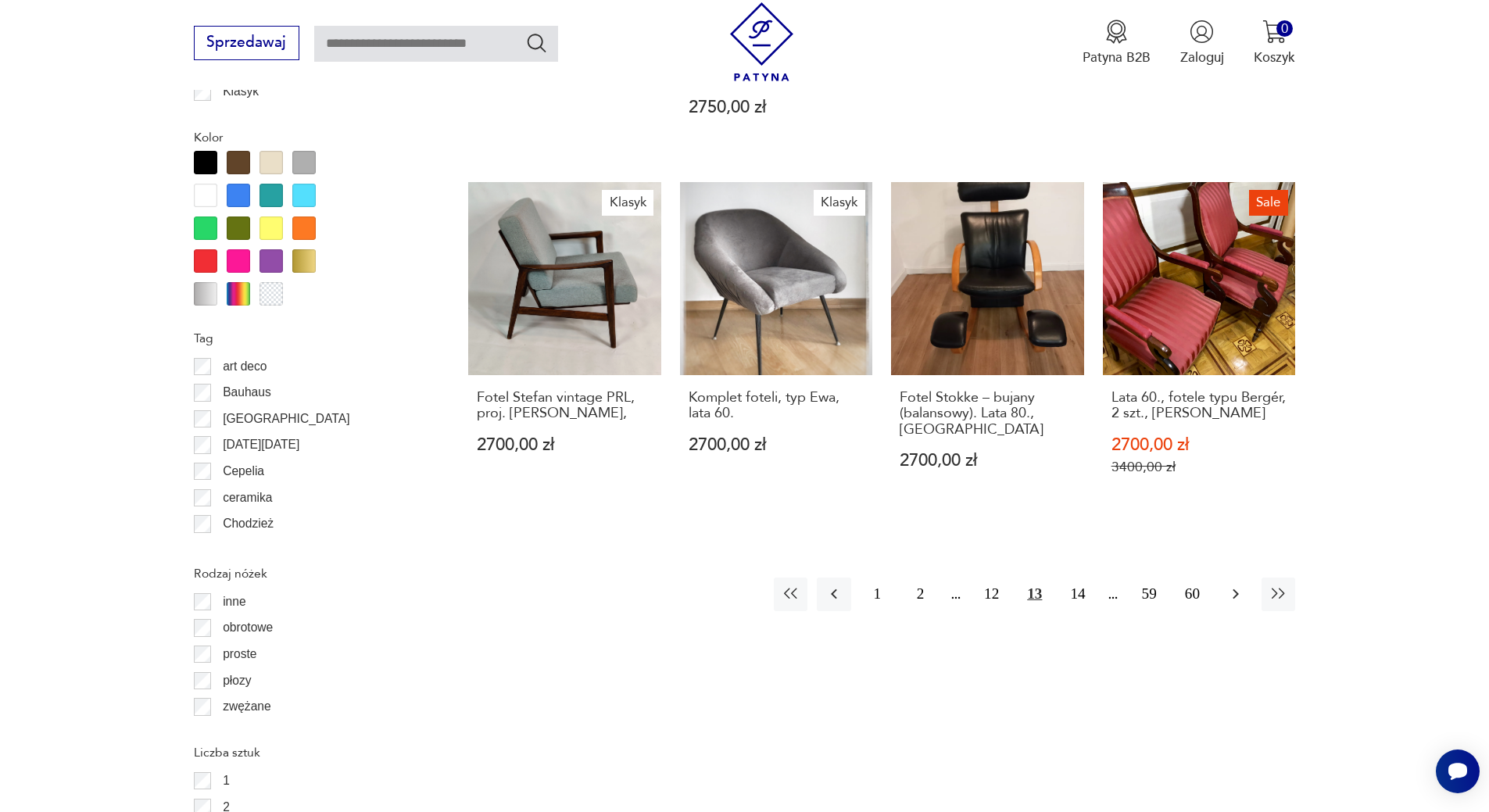
click at [1226, 584] on icon "button" at bounding box center [1235, 593] width 19 height 19
drag, startPoint x: 1282, startPoint y: 515, endPoint x: 1386, endPoint y: 508, distance: 104.2
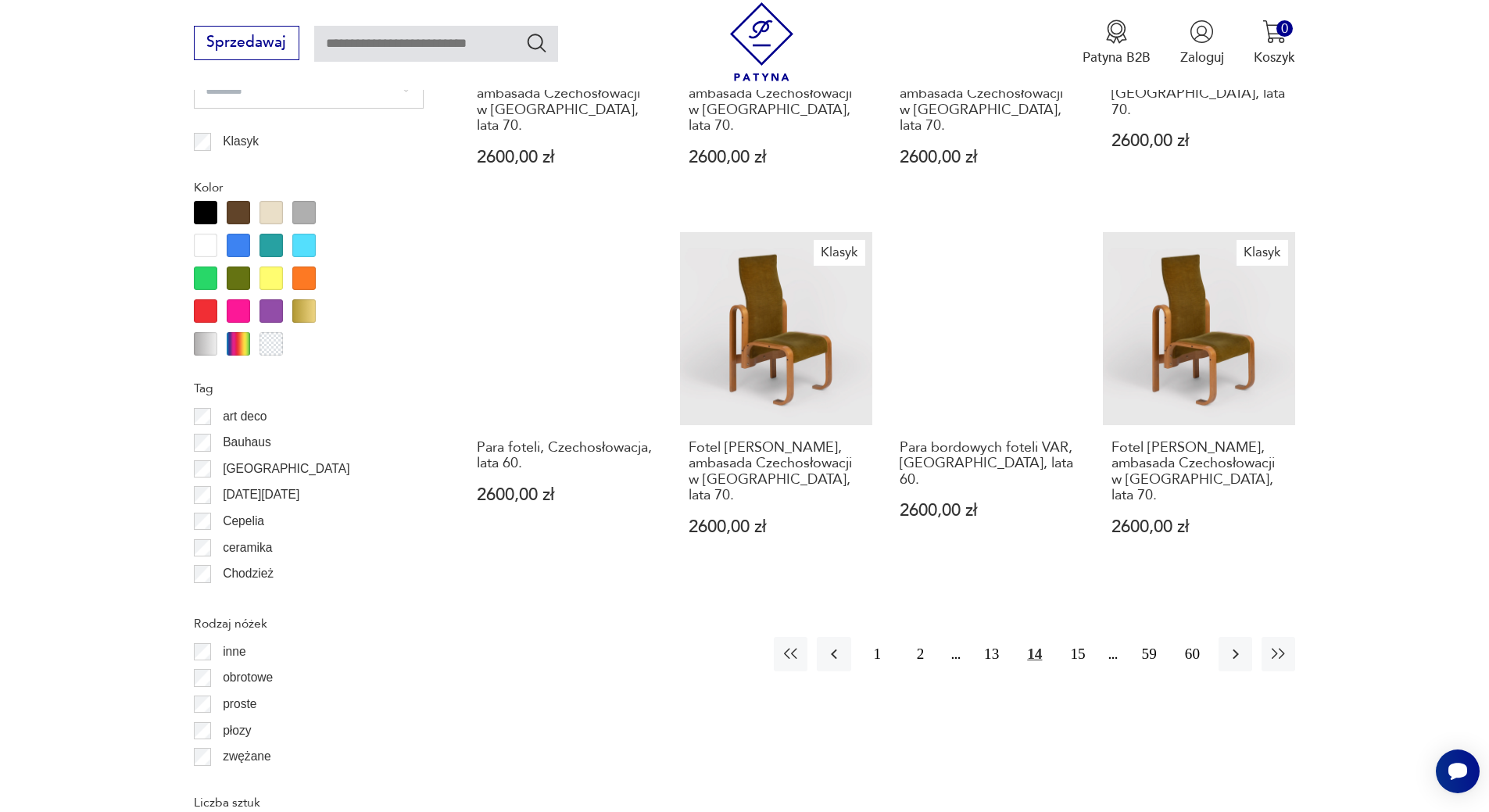
scroll to position [1692, 0]
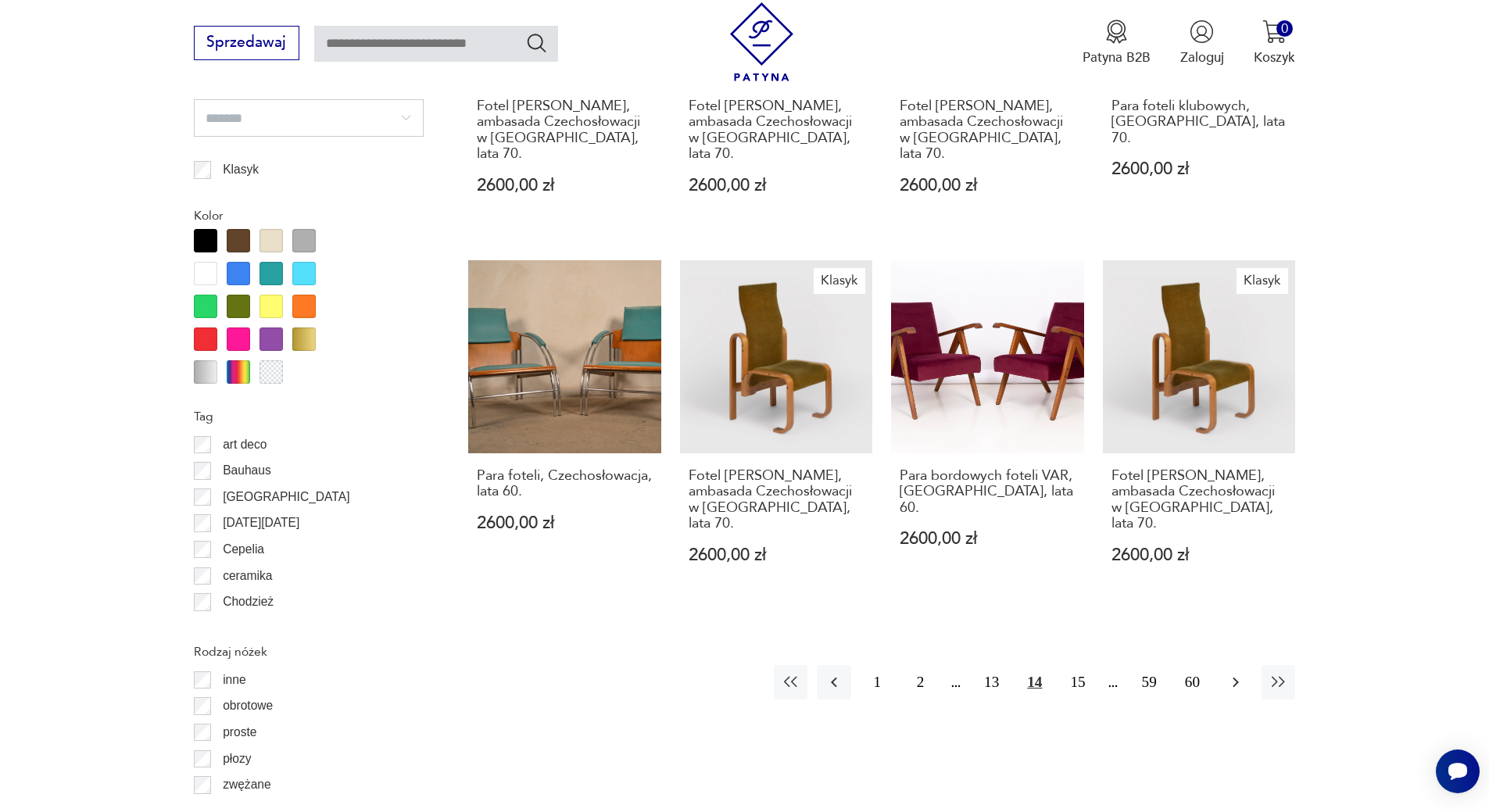
click at [1234, 673] on icon "button" at bounding box center [1235, 682] width 19 height 19
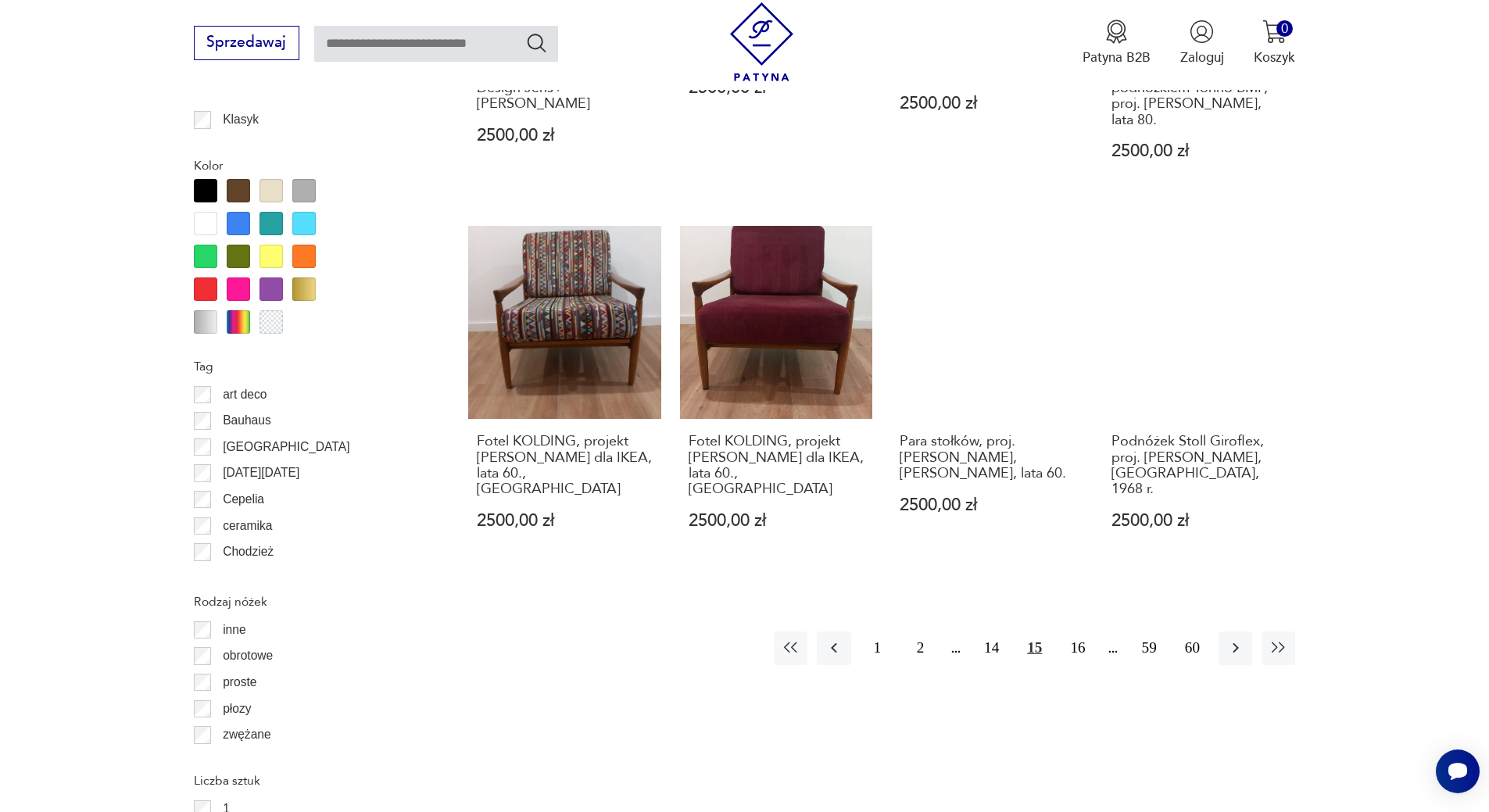
scroll to position [1770, 0]
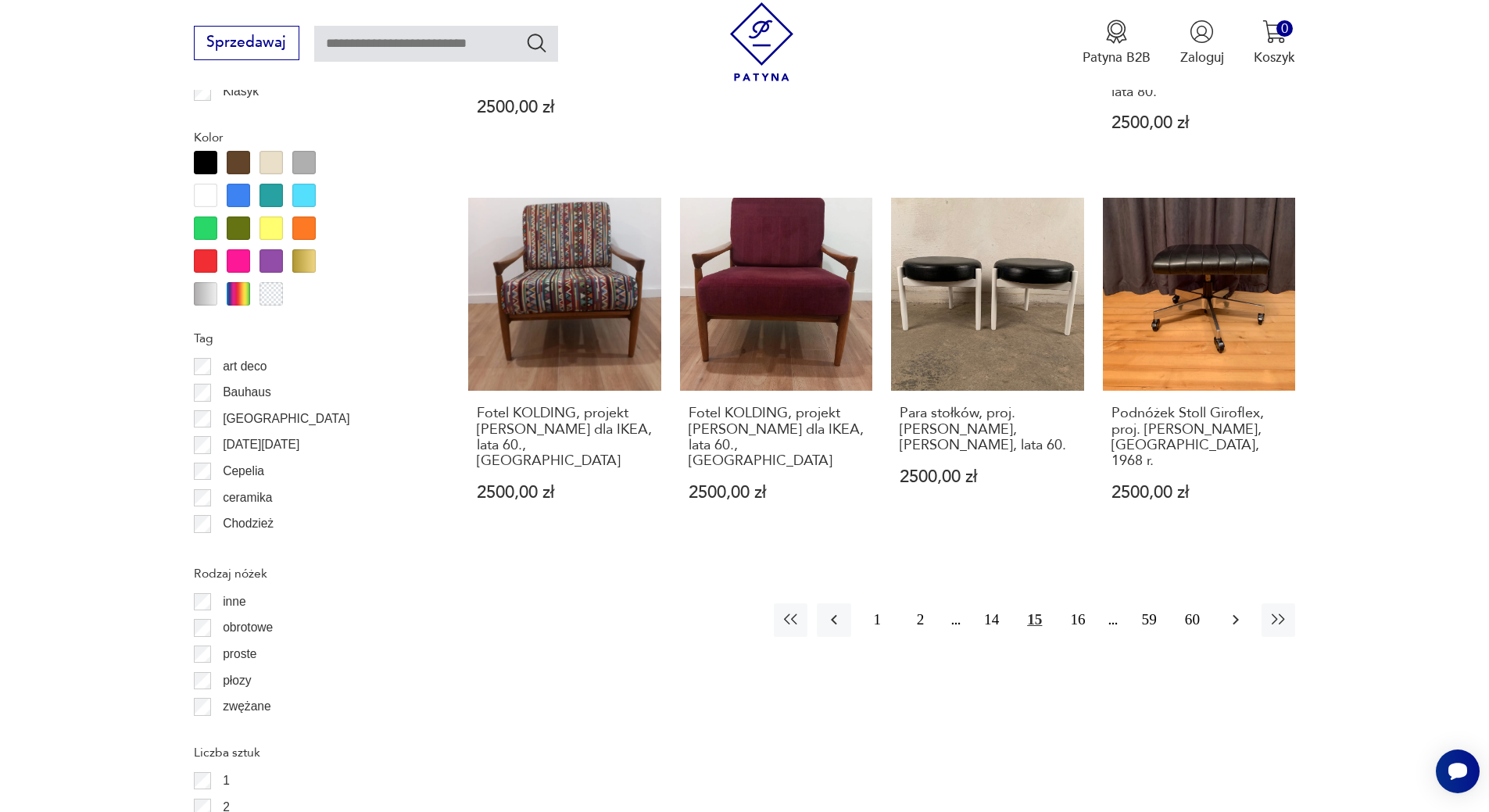
click at [1240, 610] on icon "button" at bounding box center [1235, 619] width 19 height 19
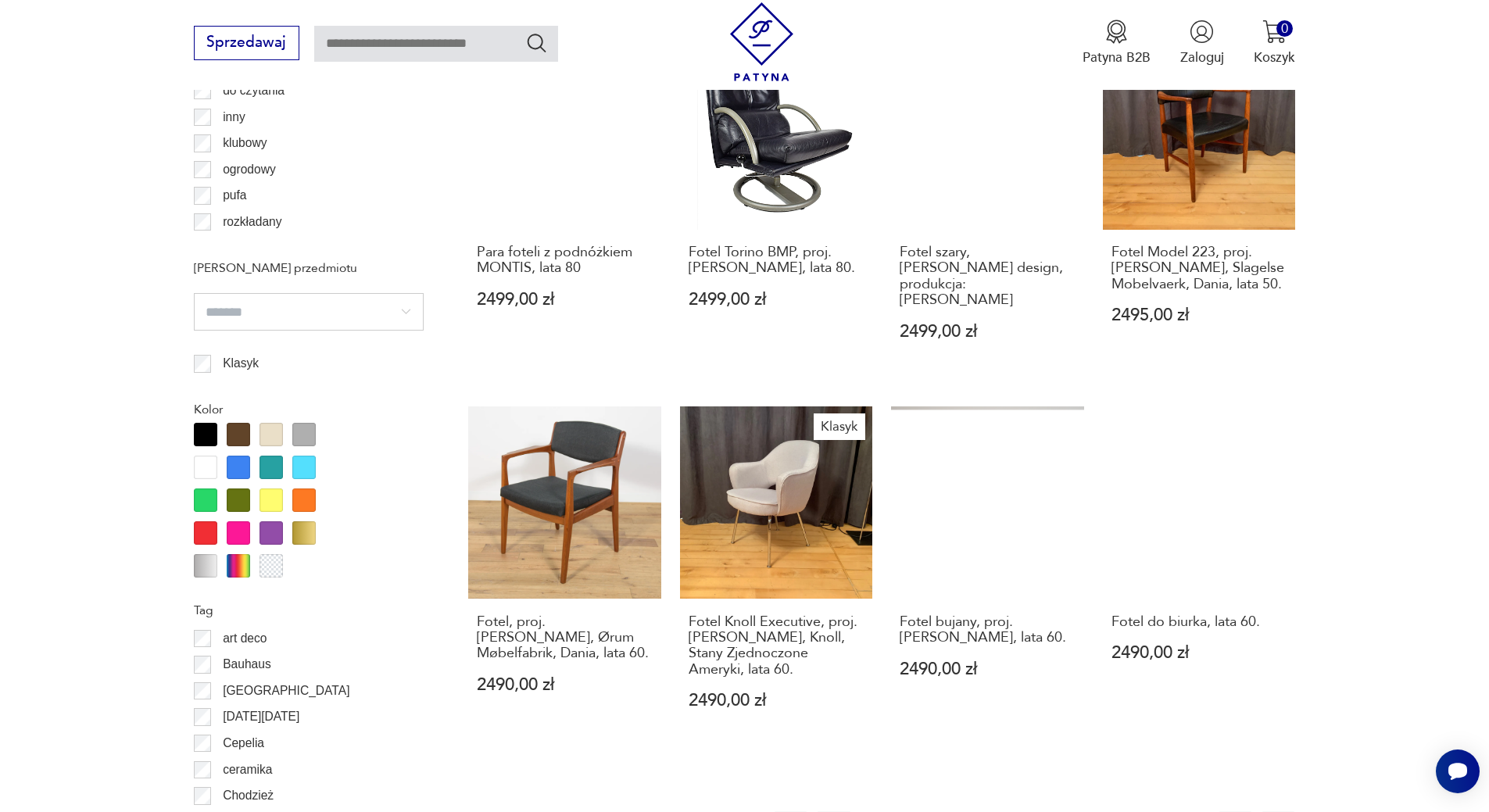
scroll to position [1654, 0]
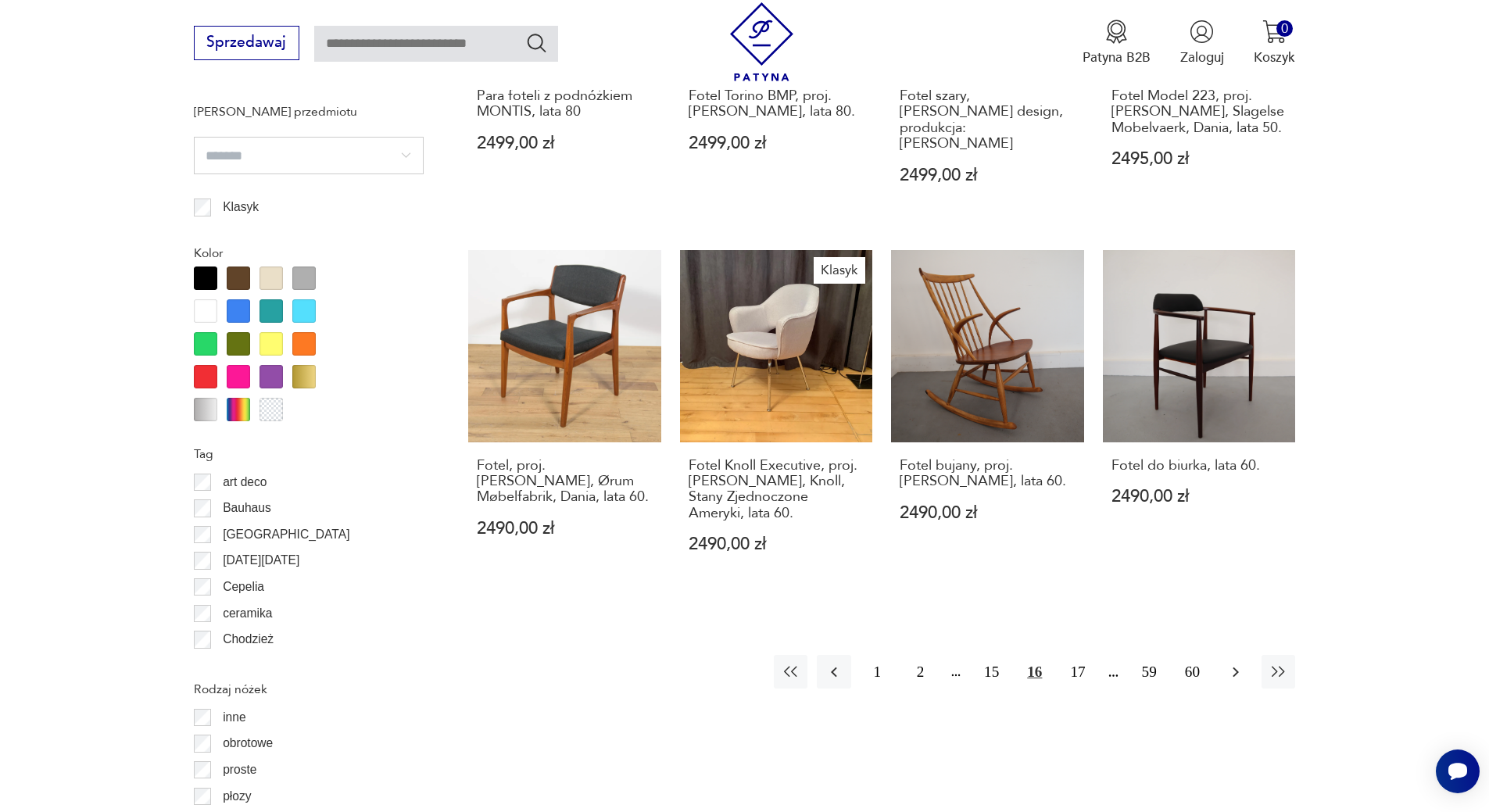
click at [1238, 662] on icon "button" at bounding box center [1235, 671] width 19 height 19
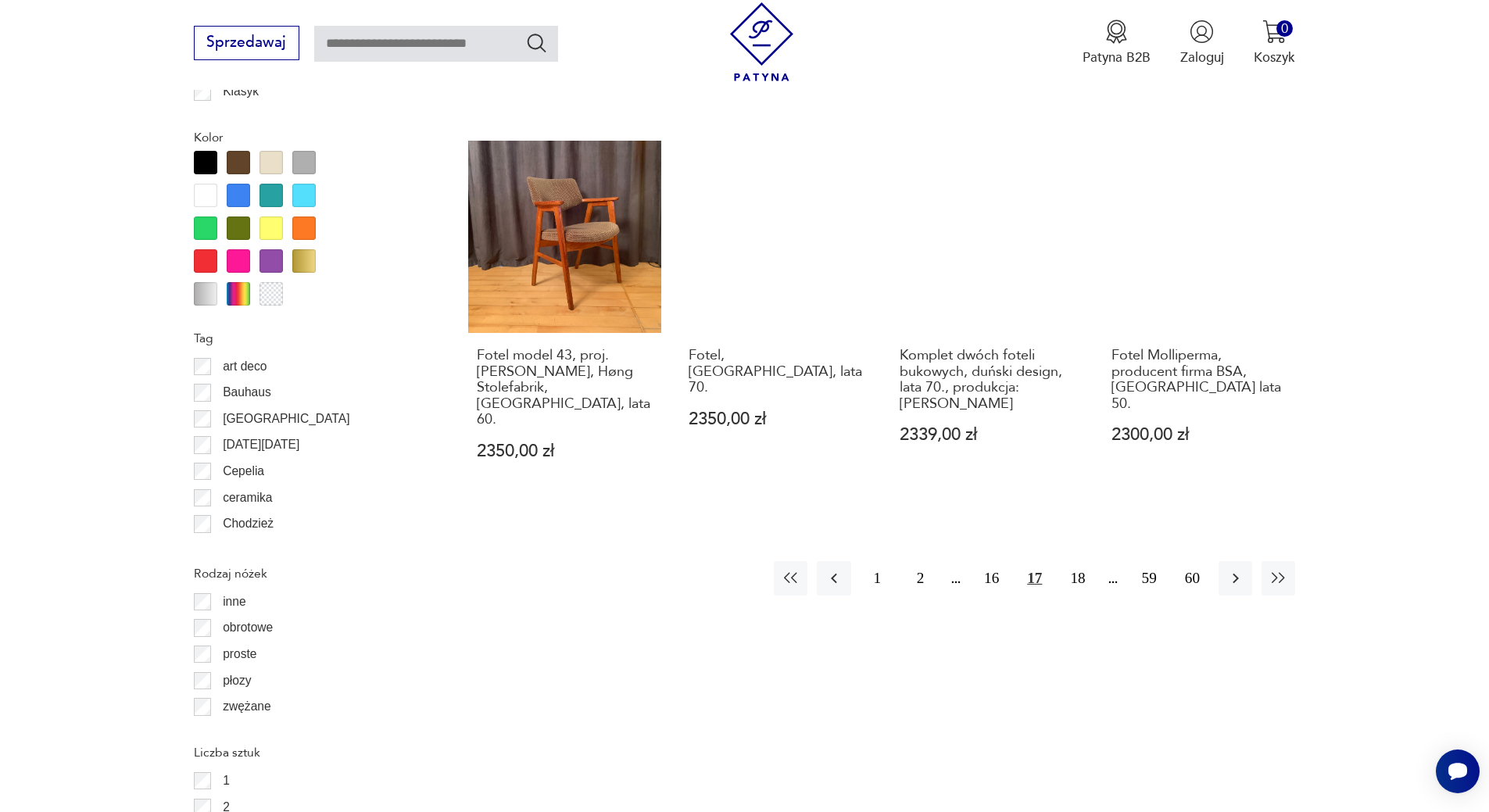
scroll to position [1692, 0]
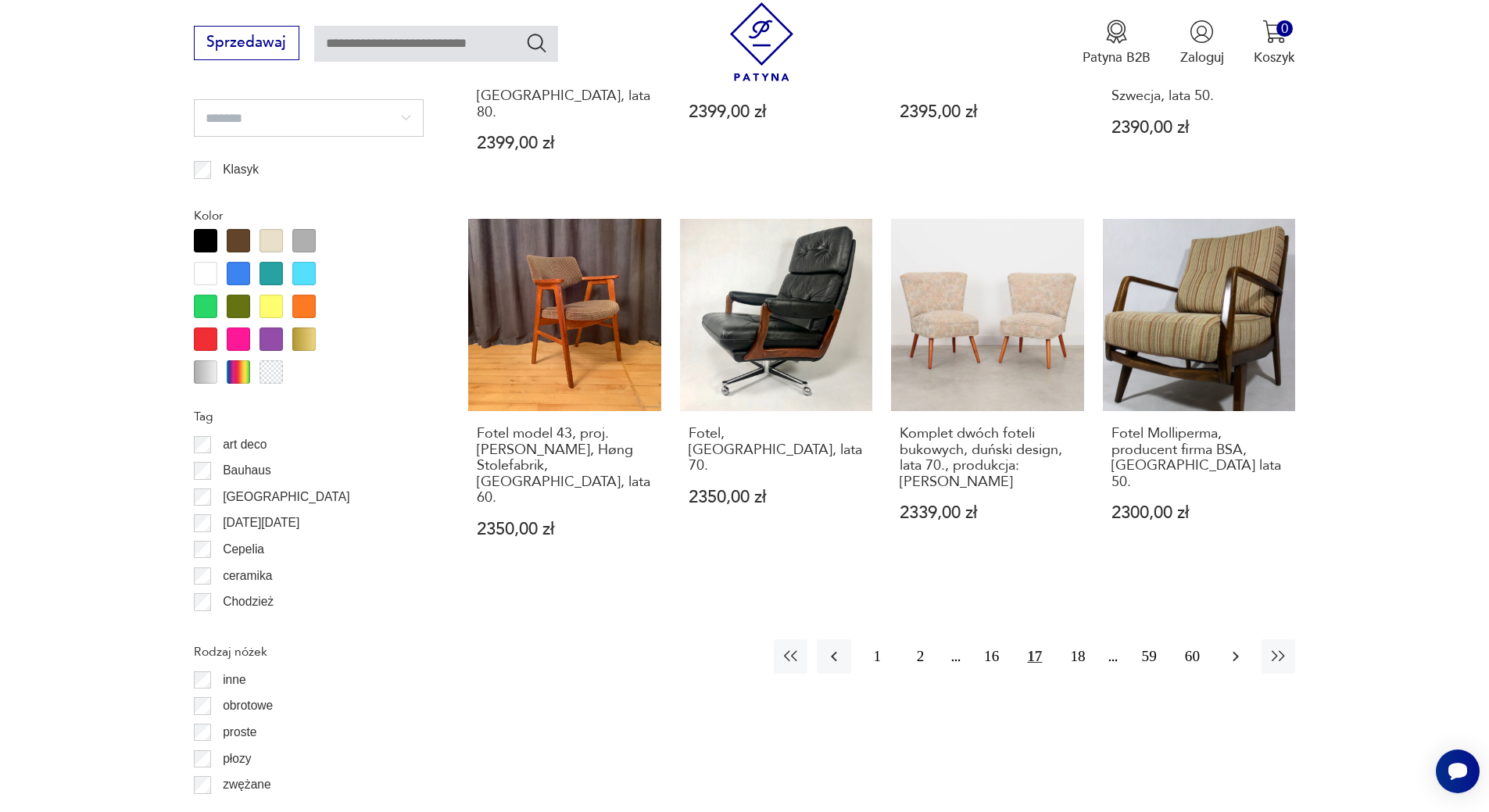
click at [1227, 647] on icon "button" at bounding box center [1235, 656] width 19 height 19
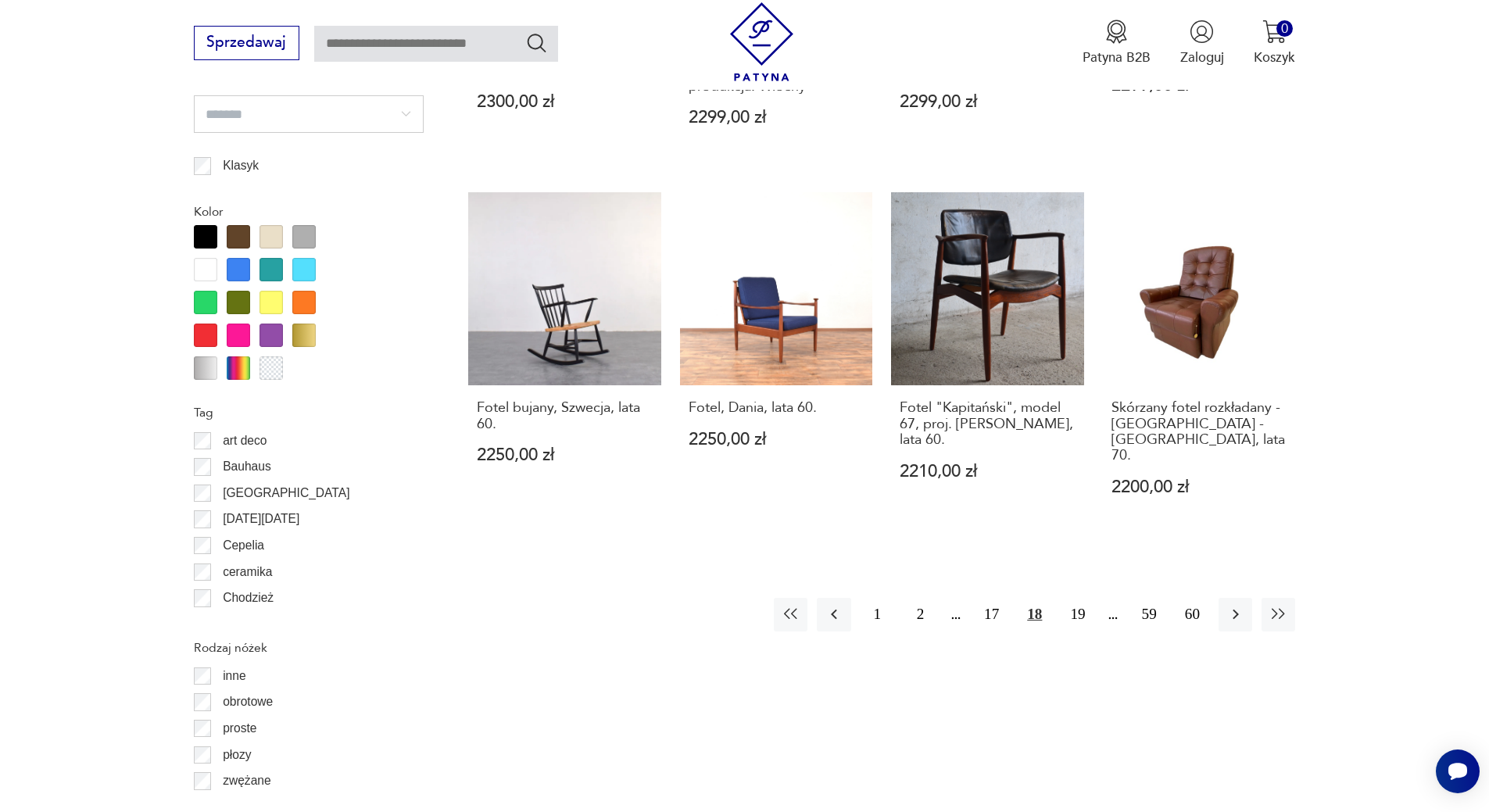
scroll to position [1723, 0]
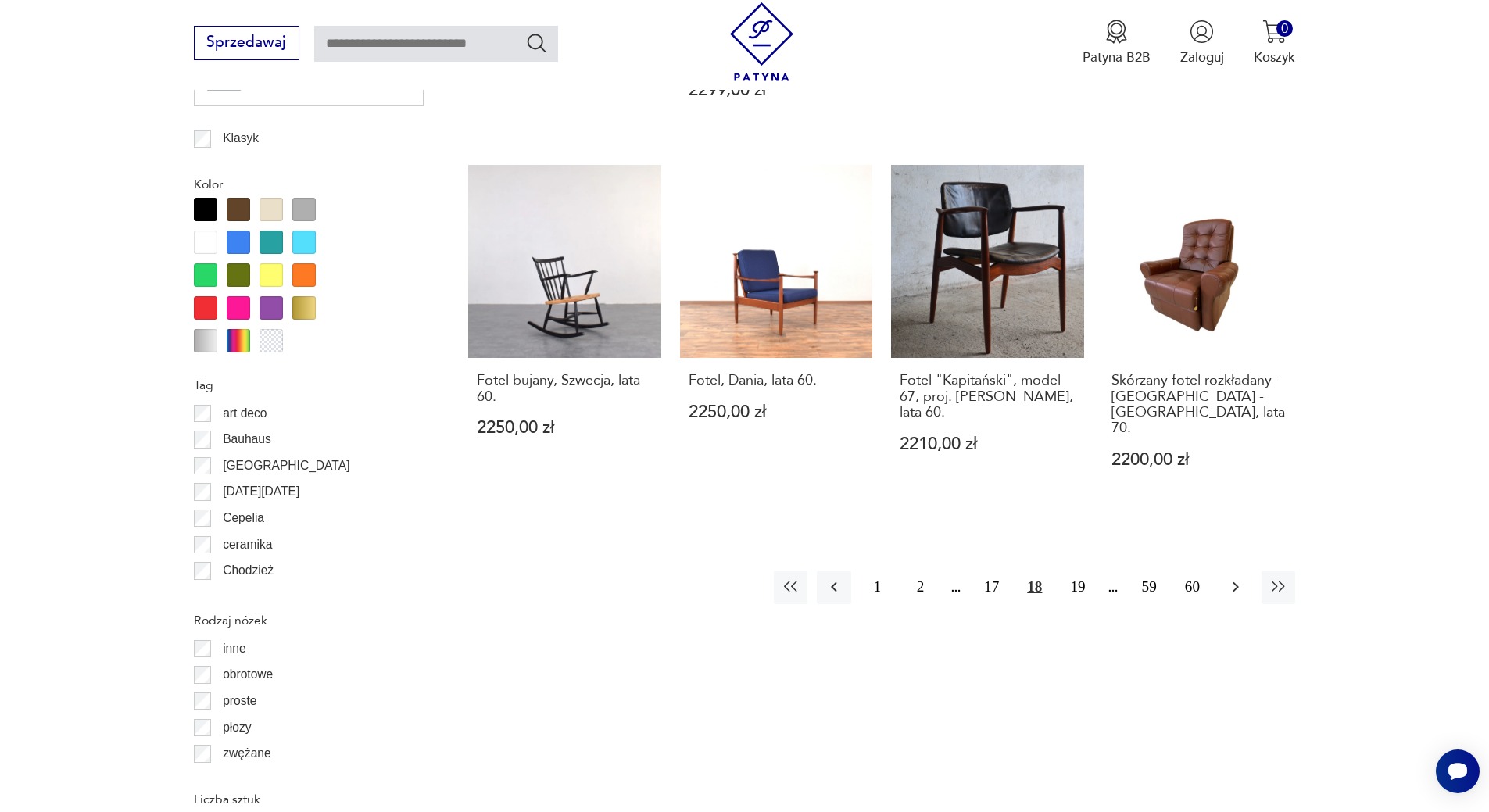
click at [1244, 577] on icon "button" at bounding box center [1235, 586] width 19 height 19
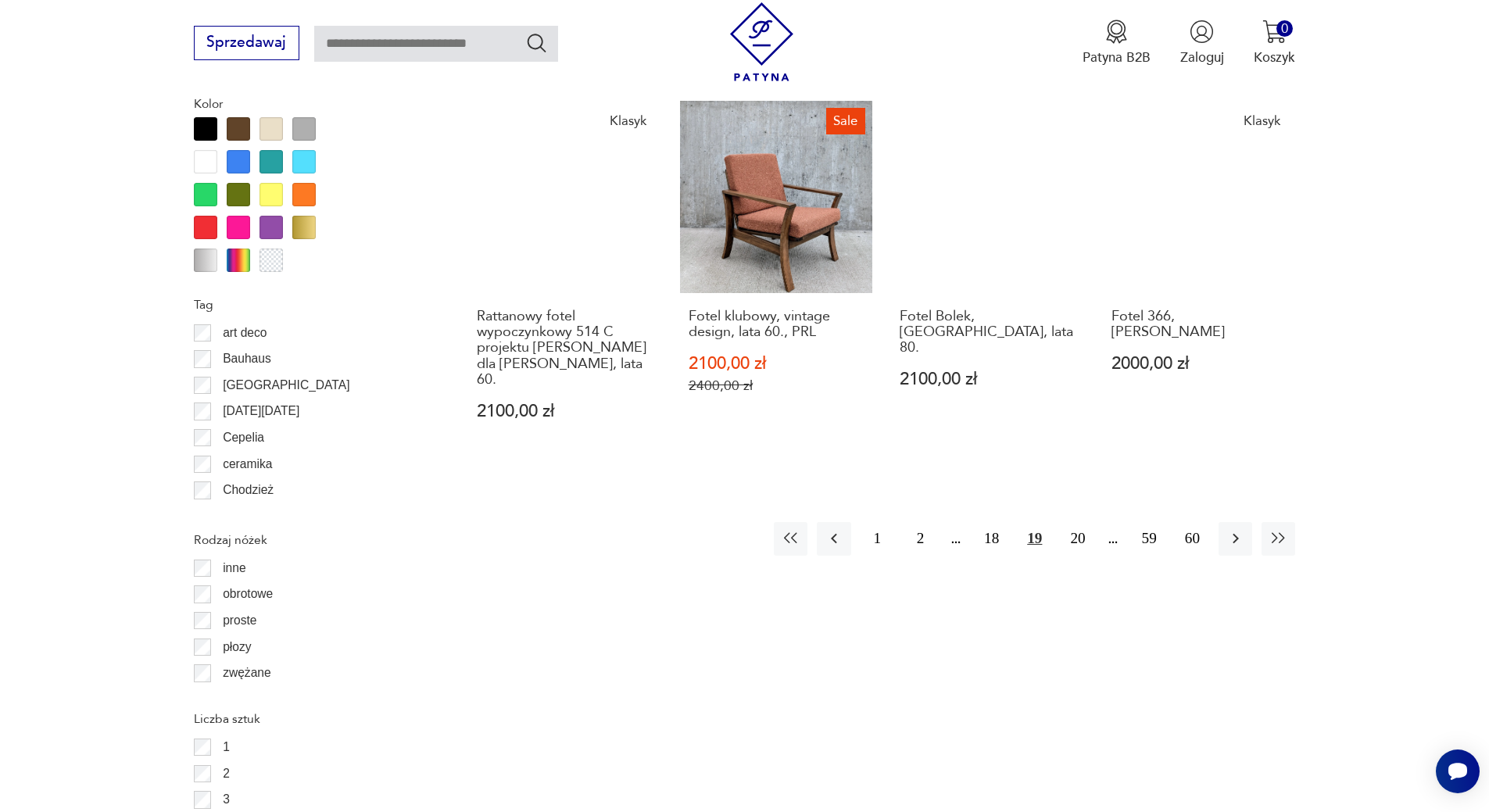
scroll to position [1692, 0]
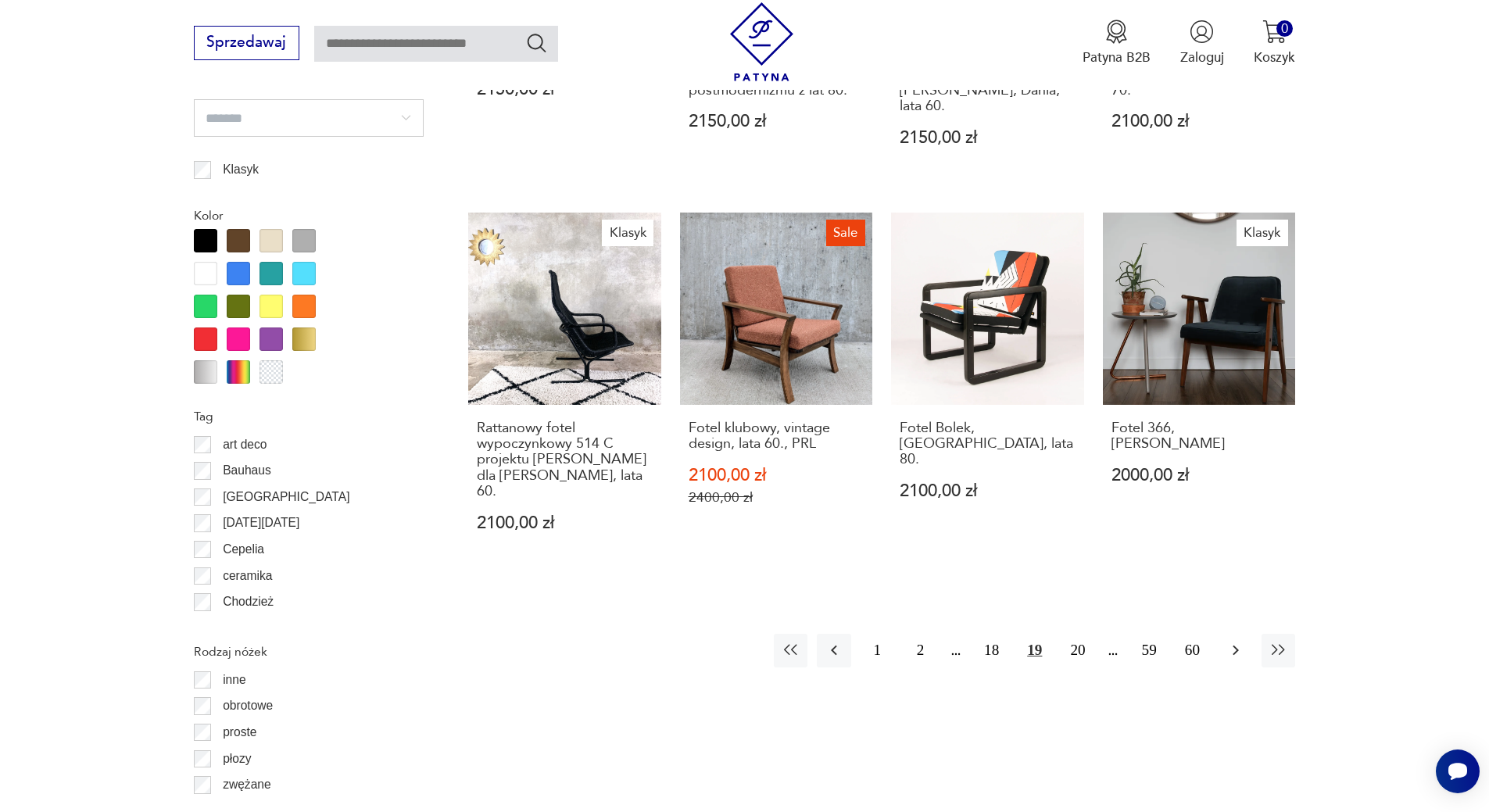
click at [1239, 641] on icon "button" at bounding box center [1235, 650] width 19 height 19
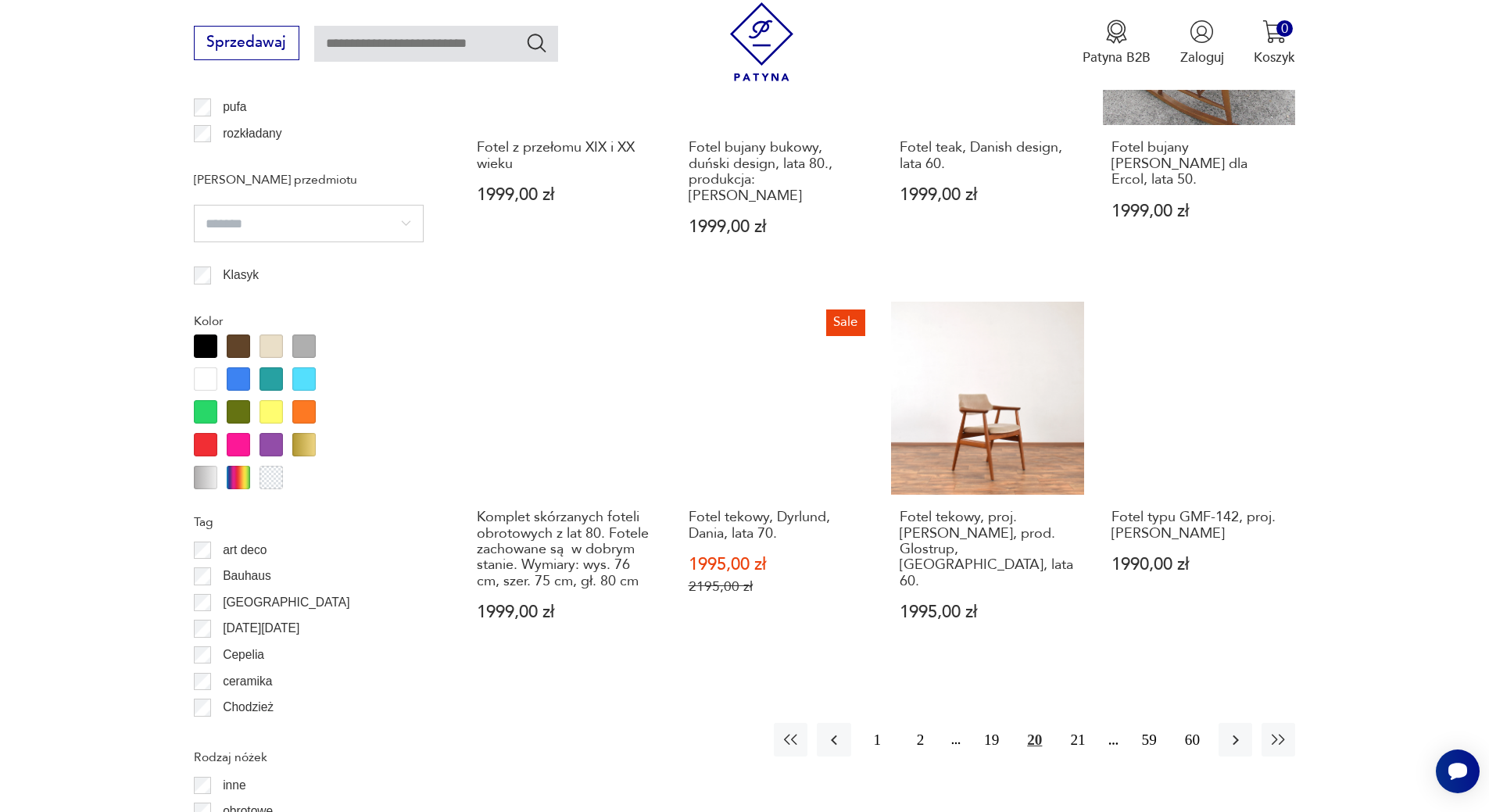
scroll to position [1614, 0]
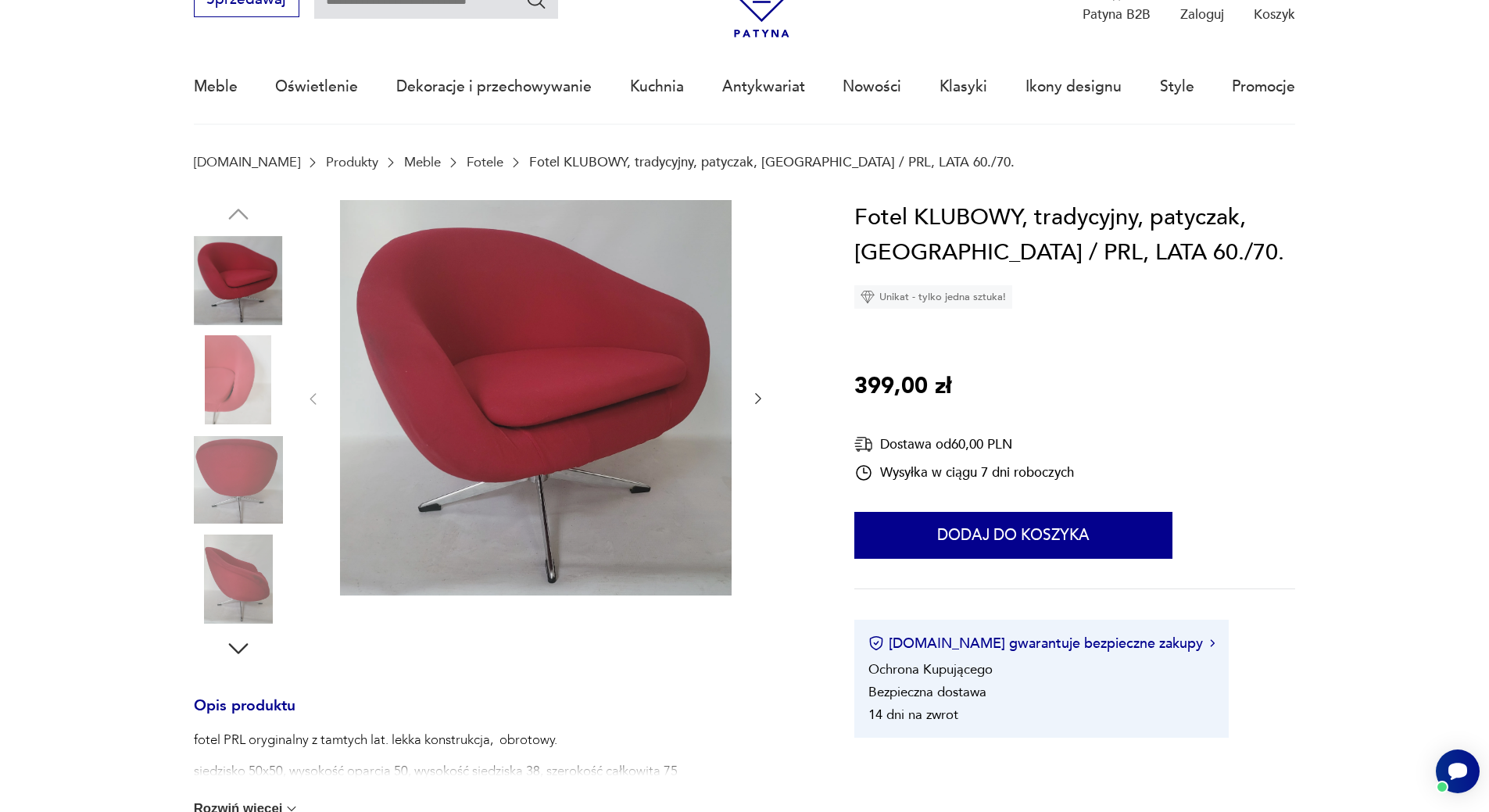
scroll to position [78, 0]
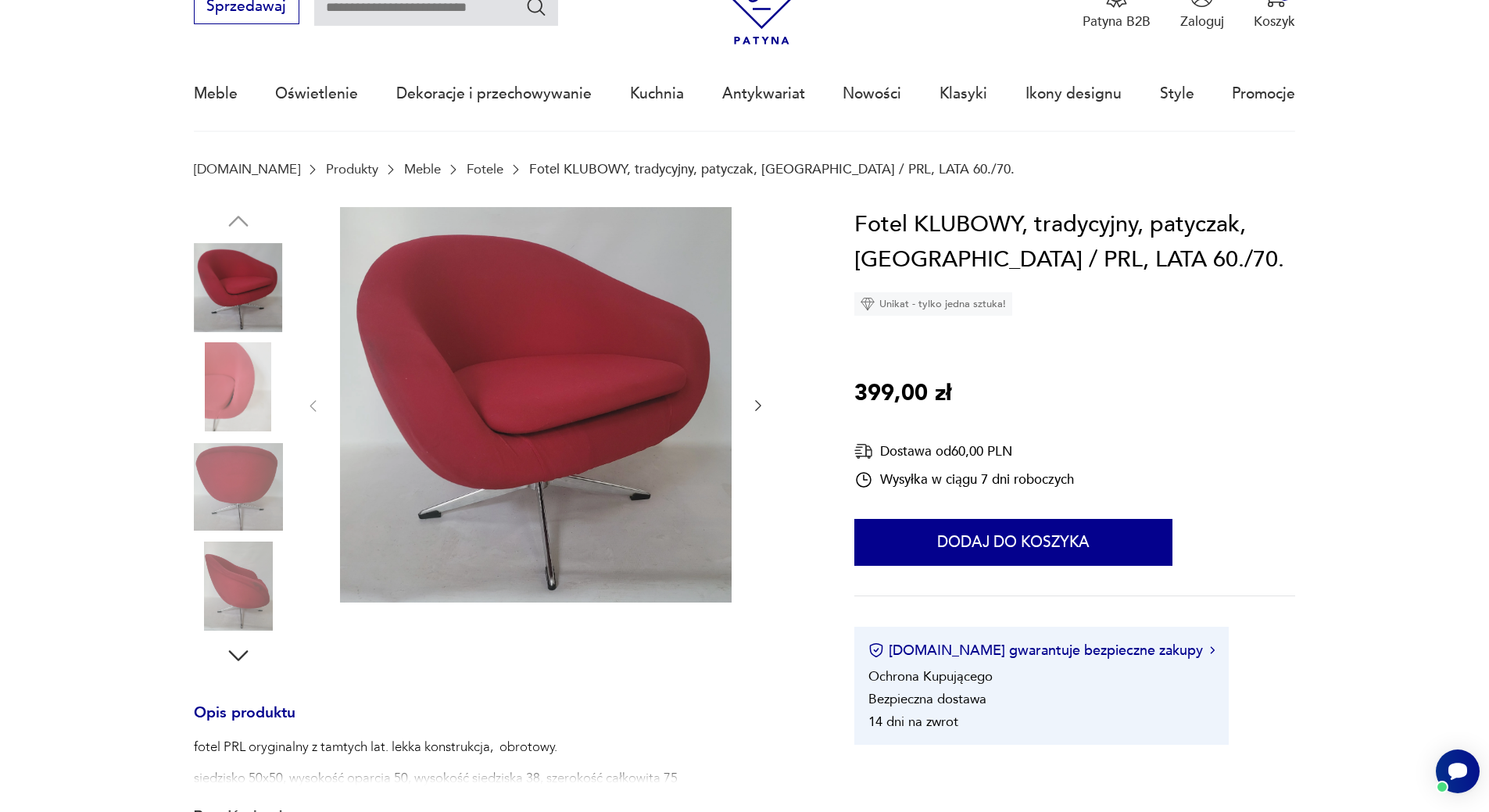
click at [245, 371] on img at bounding box center [238, 386] width 89 height 89
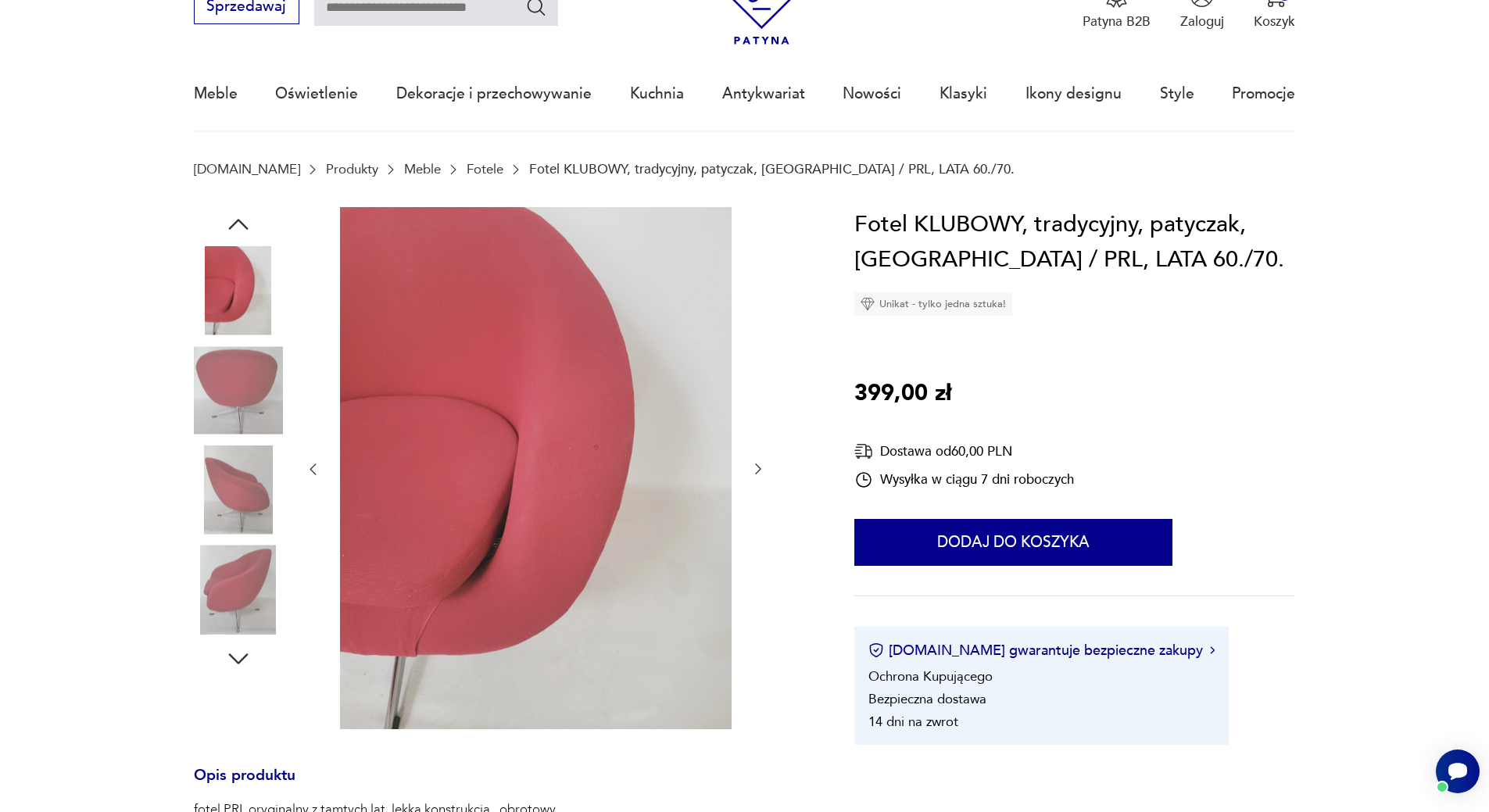
click at [220, 447] on img at bounding box center [238, 489] width 89 height 89
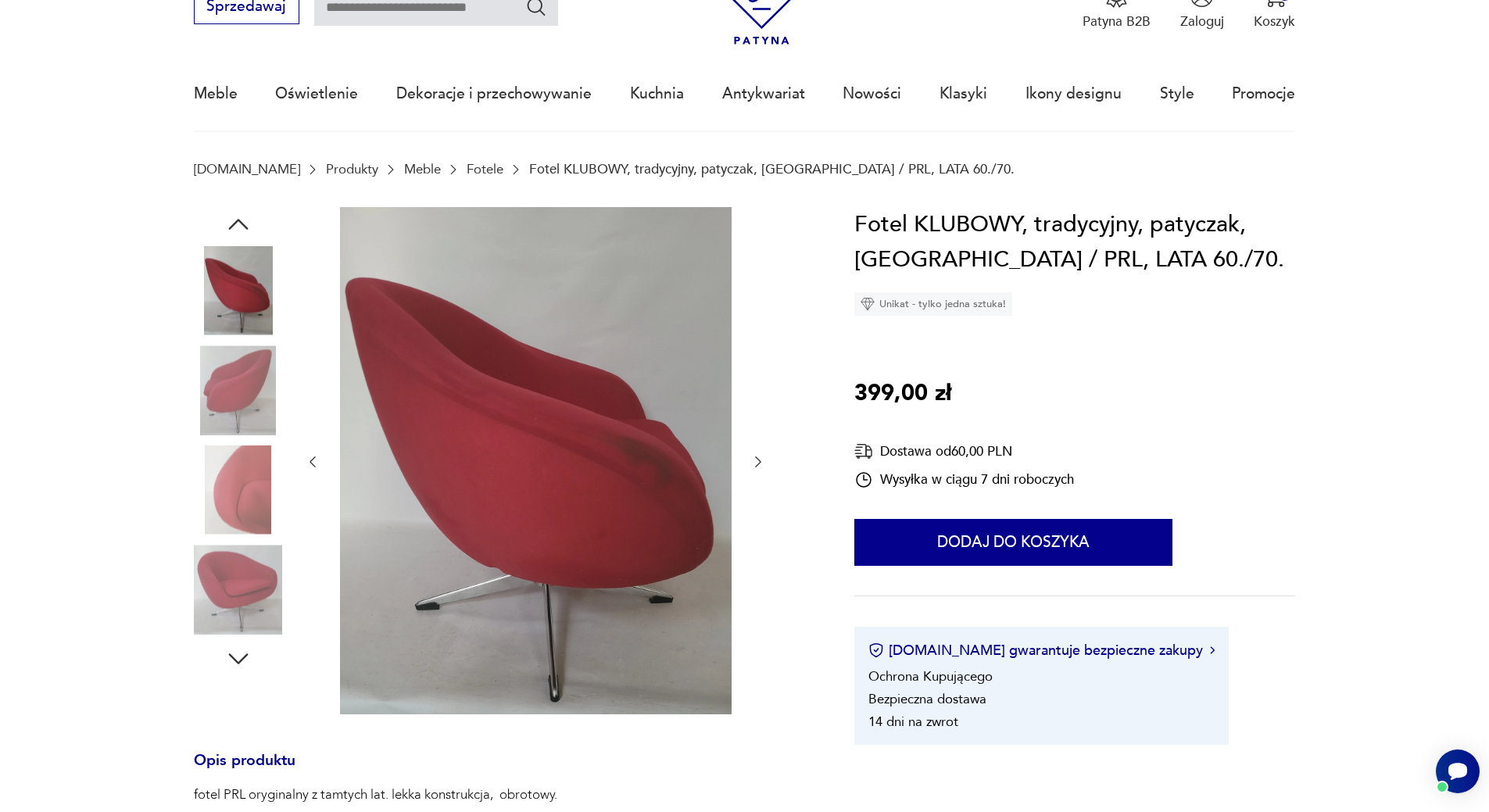
click at [227, 445] on img at bounding box center [238, 489] width 89 height 89
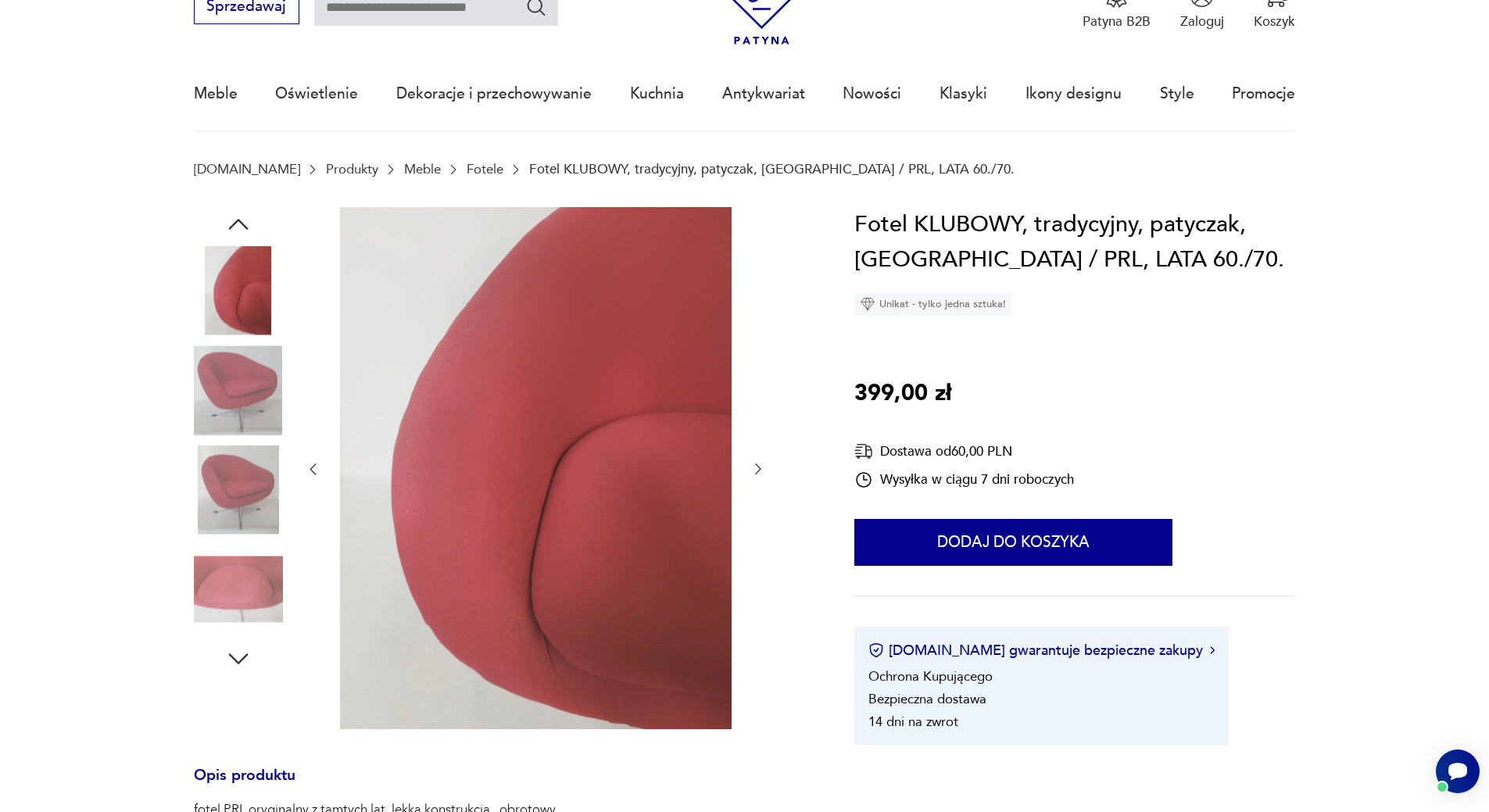
click at [242, 485] on img at bounding box center [238, 489] width 89 height 89
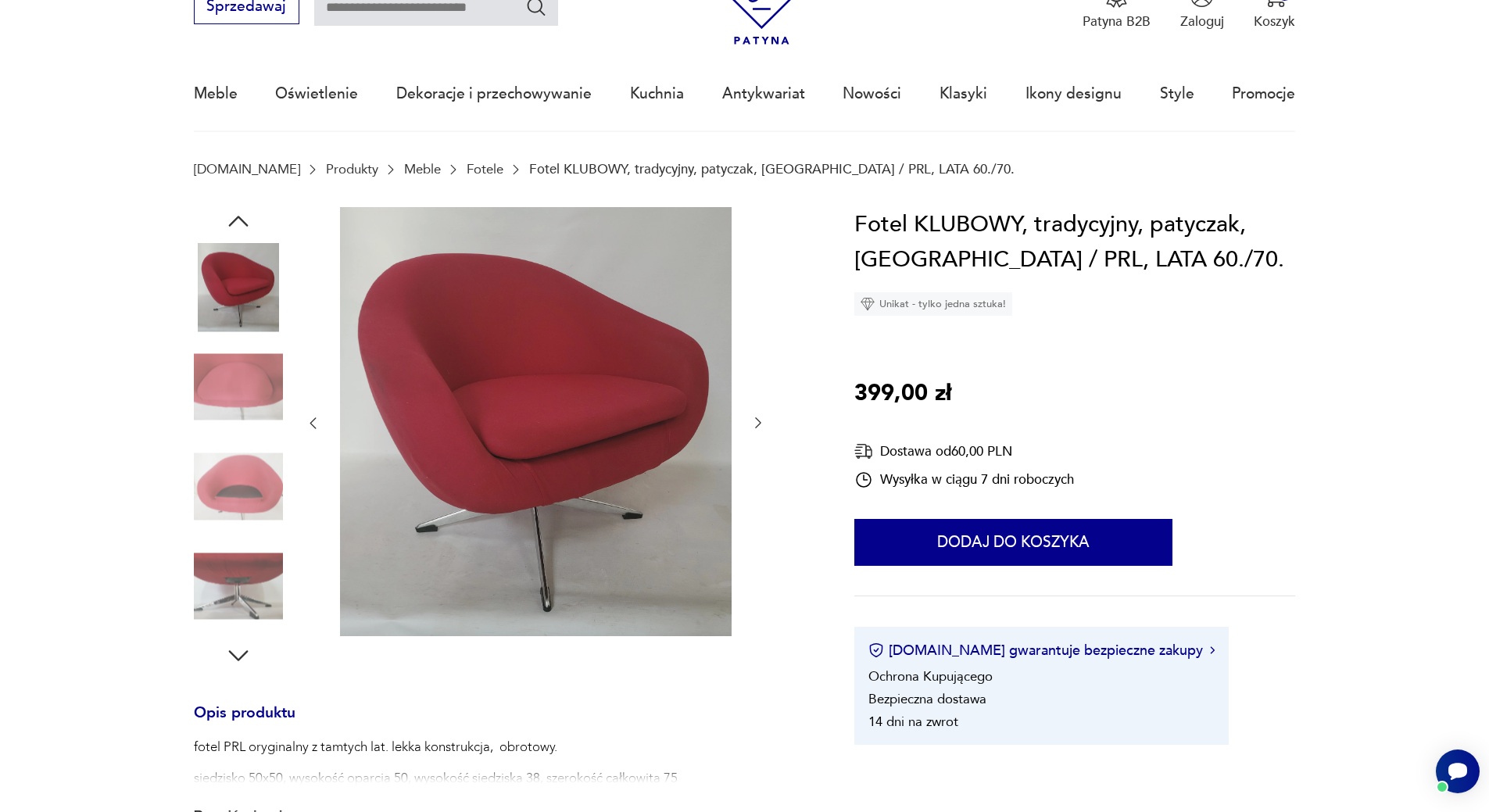
click at [235, 483] on img at bounding box center [238, 486] width 89 height 89
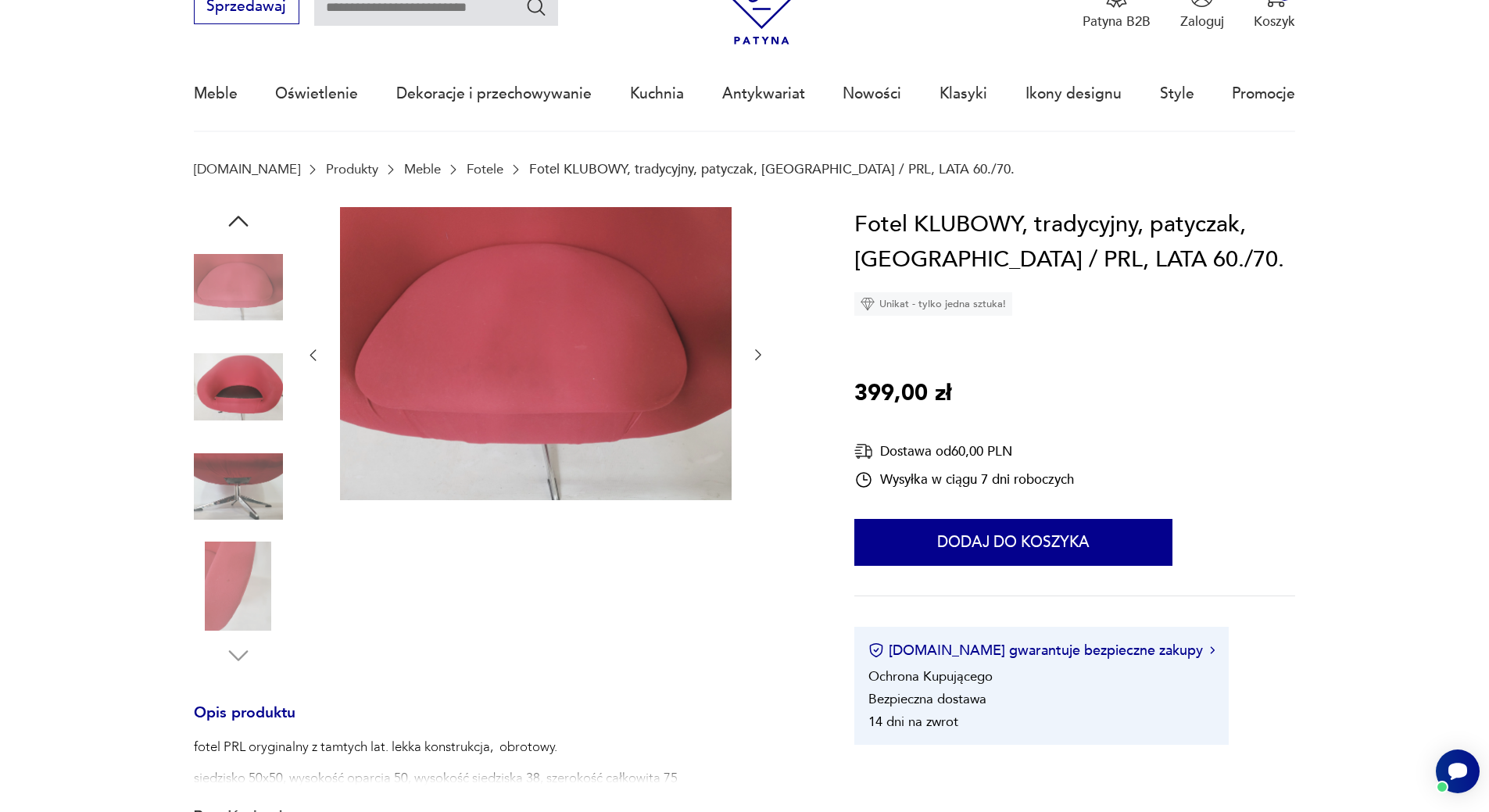
click at [248, 494] on img at bounding box center [238, 486] width 89 height 89
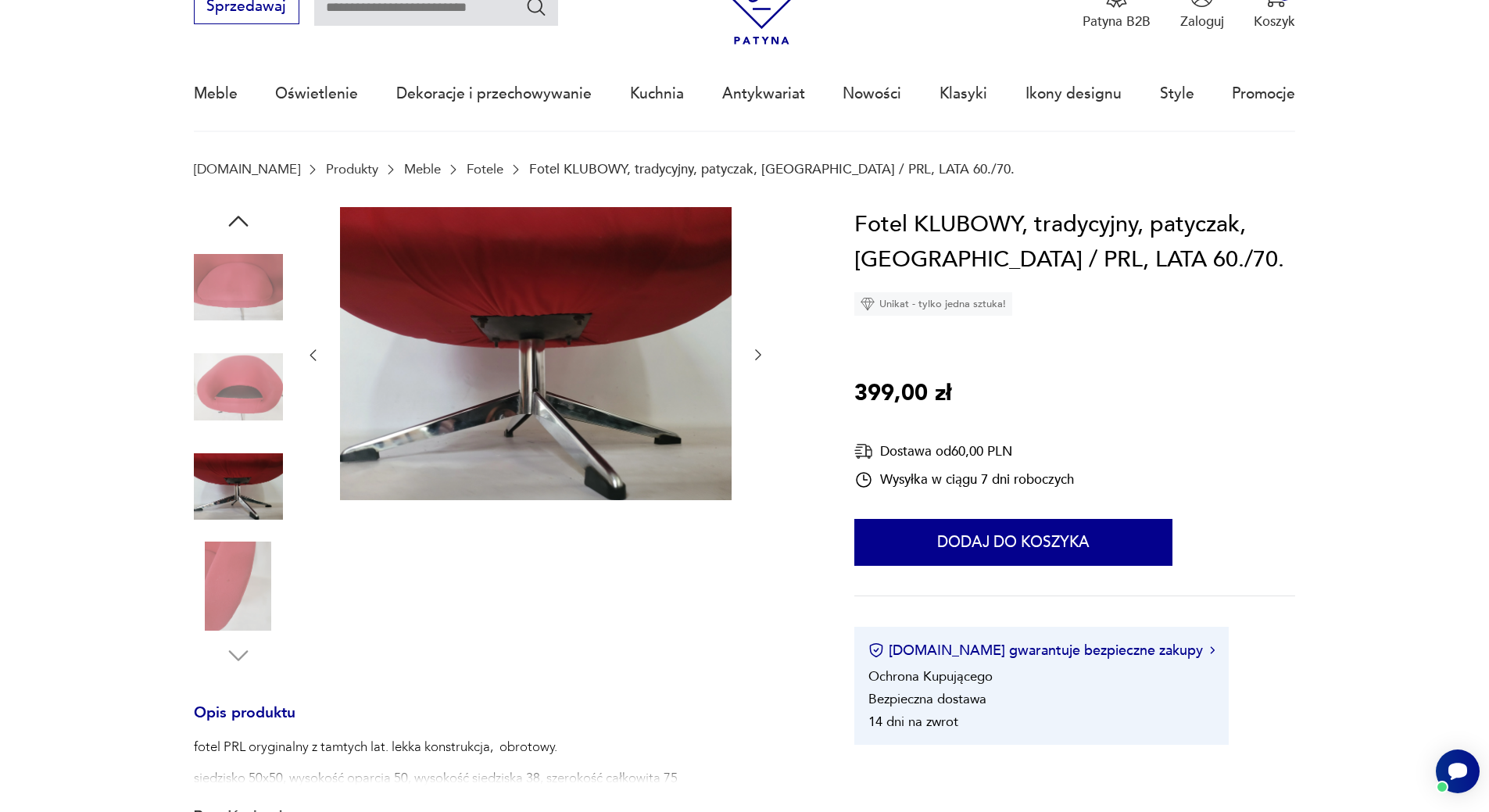
click at [253, 583] on img at bounding box center [238, 585] width 89 height 89
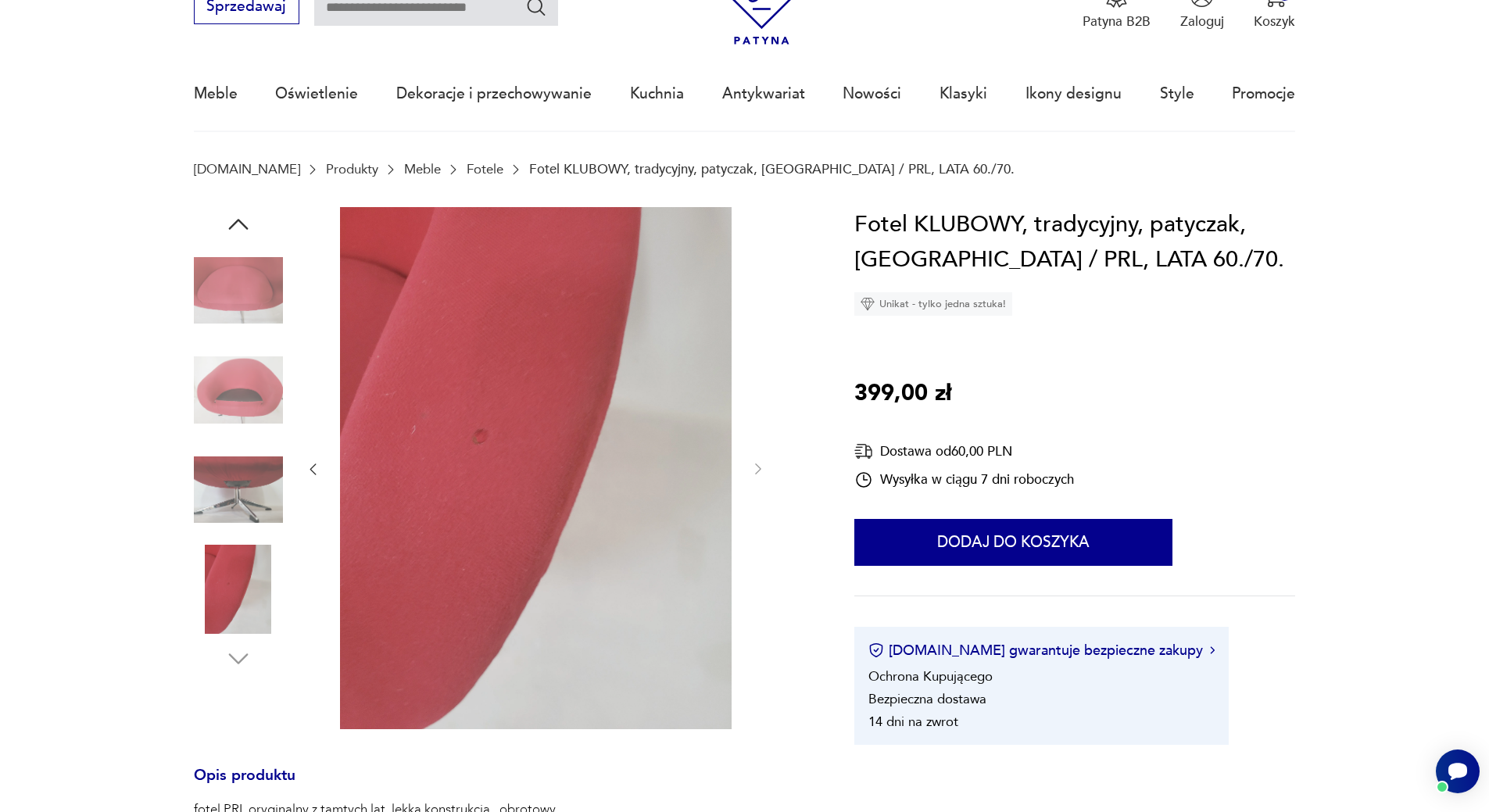
click at [228, 512] on img at bounding box center [238, 489] width 89 height 89
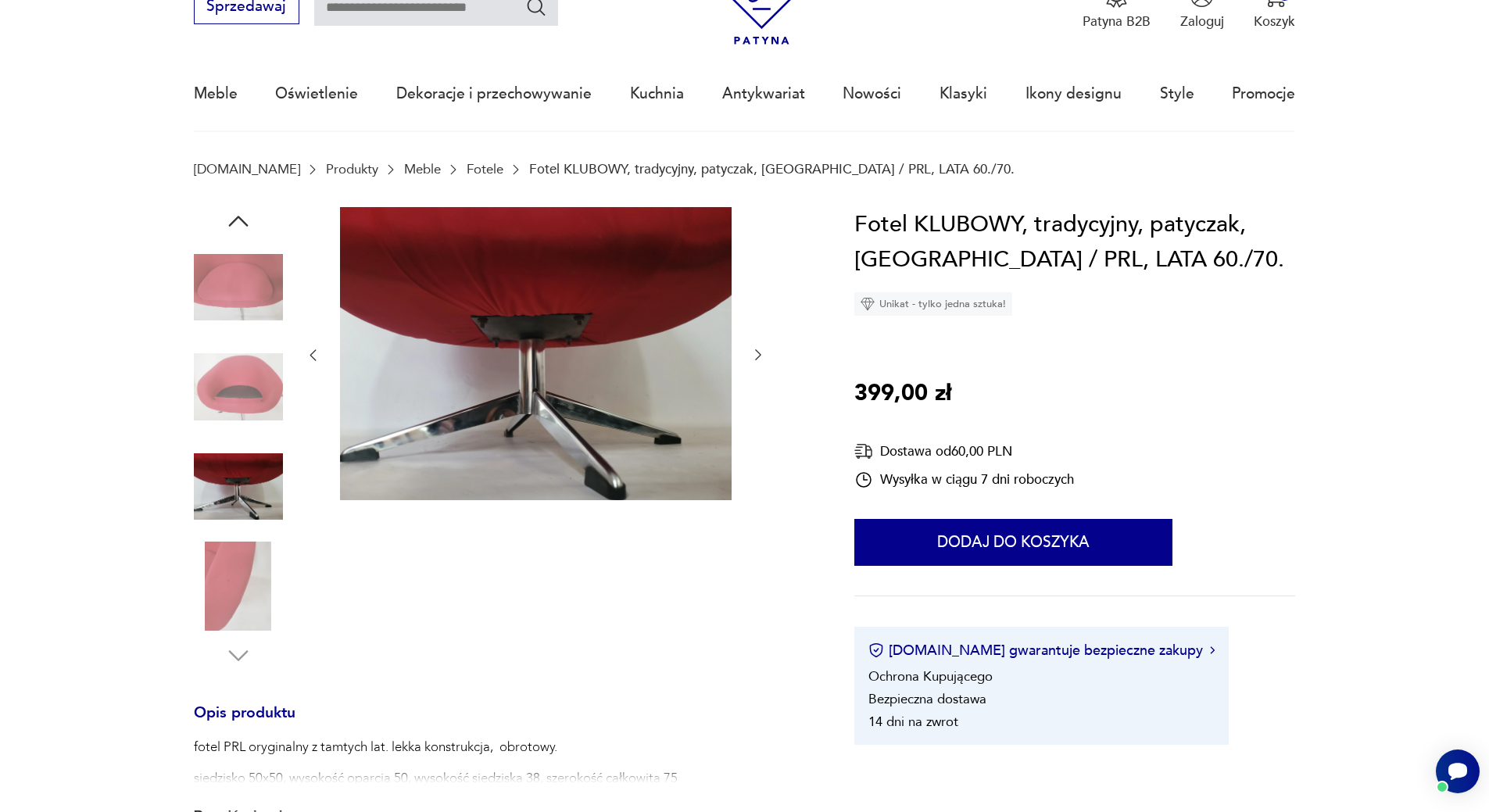
click at [256, 292] on img at bounding box center [238, 287] width 89 height 89
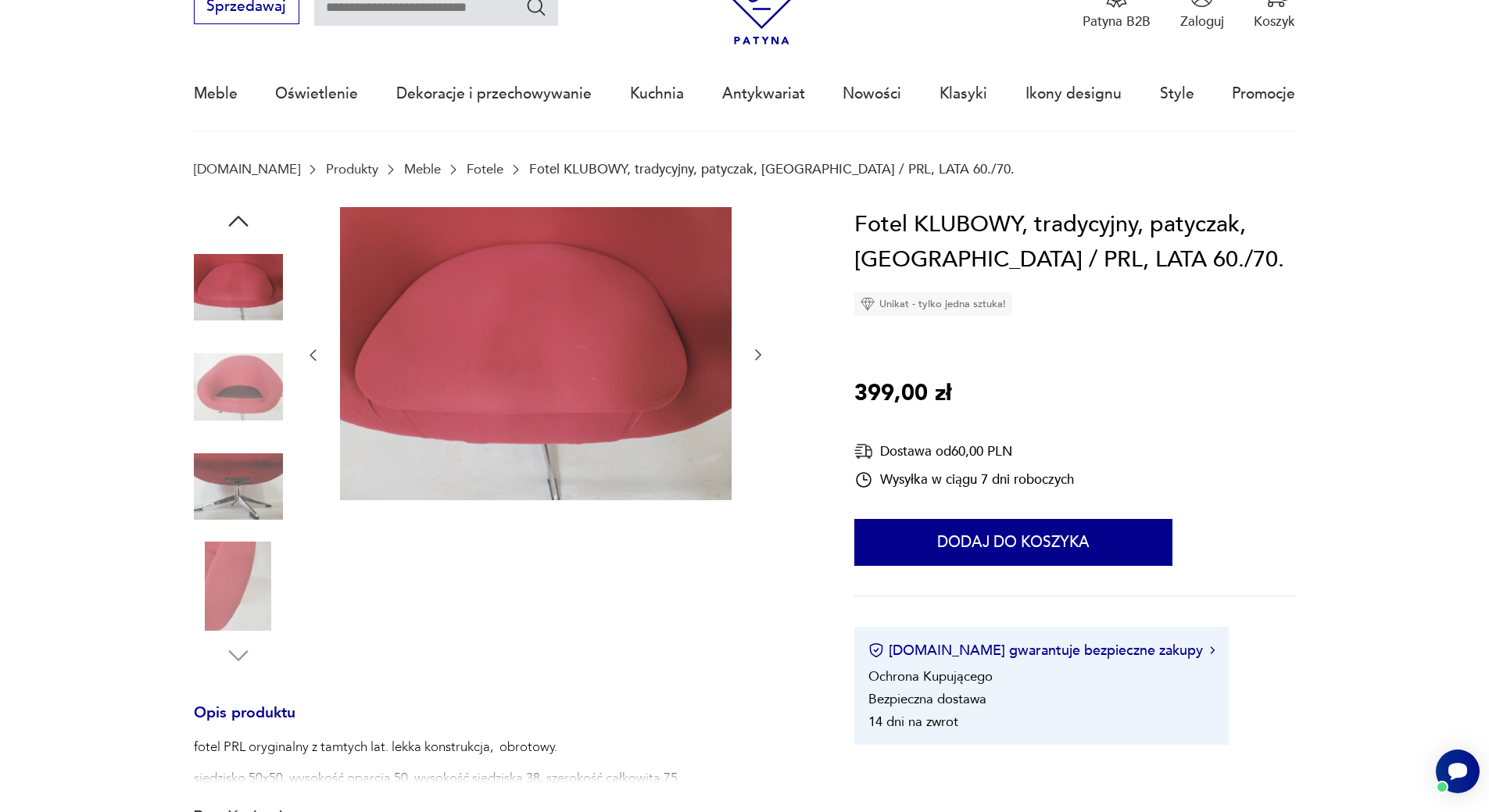
click at [756, 346] on button "button" at bounding box center [757, 355] width 15 height 19
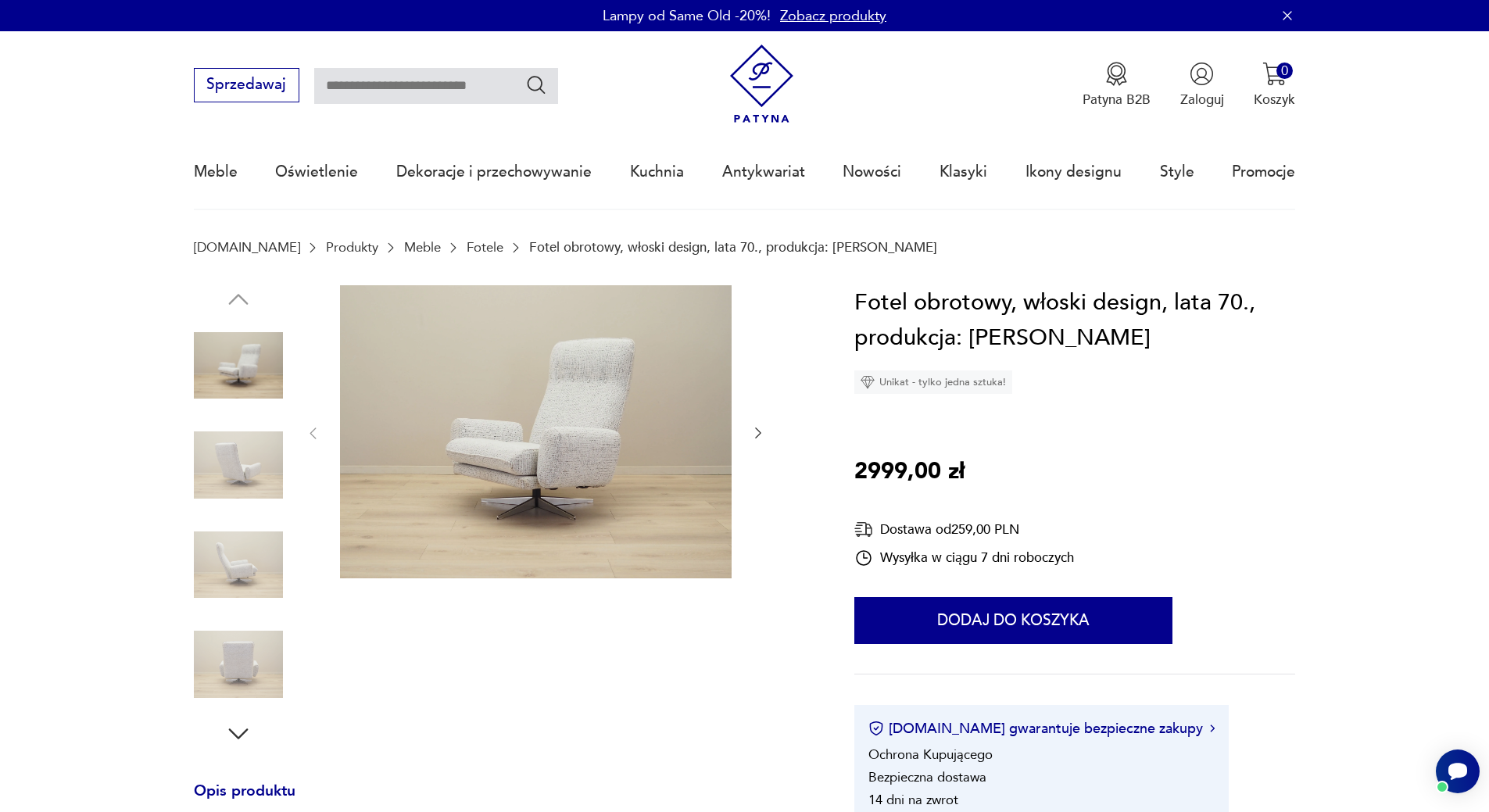
click at [235, 464] on img at bounding box center [238, 464] width 89 height 89
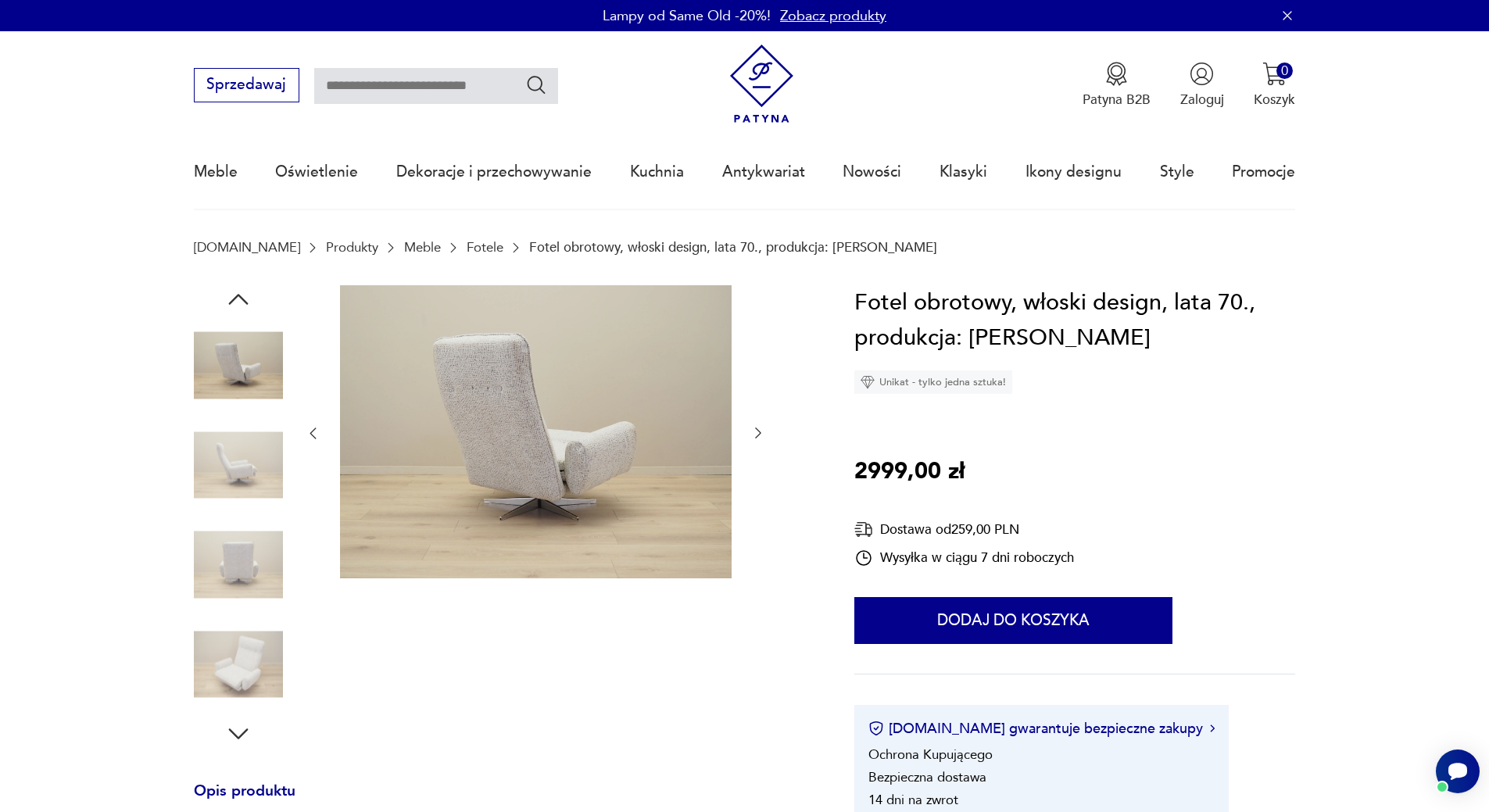
click at [239, 479] on img at bounding box center [238, 464] width 89 height 89
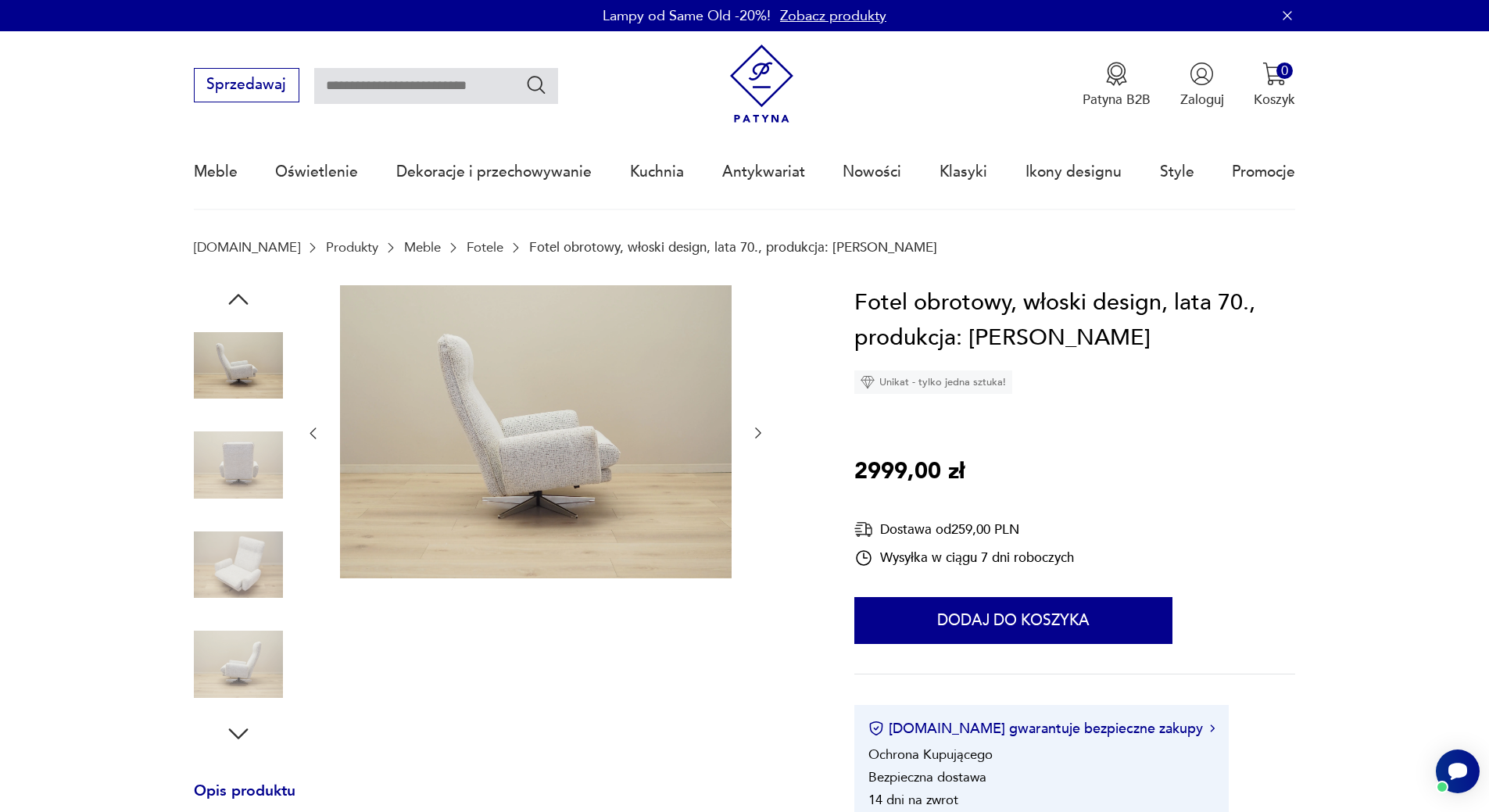
click at [235, 501] on img at bounding box center [238, 464] width 89 height 89
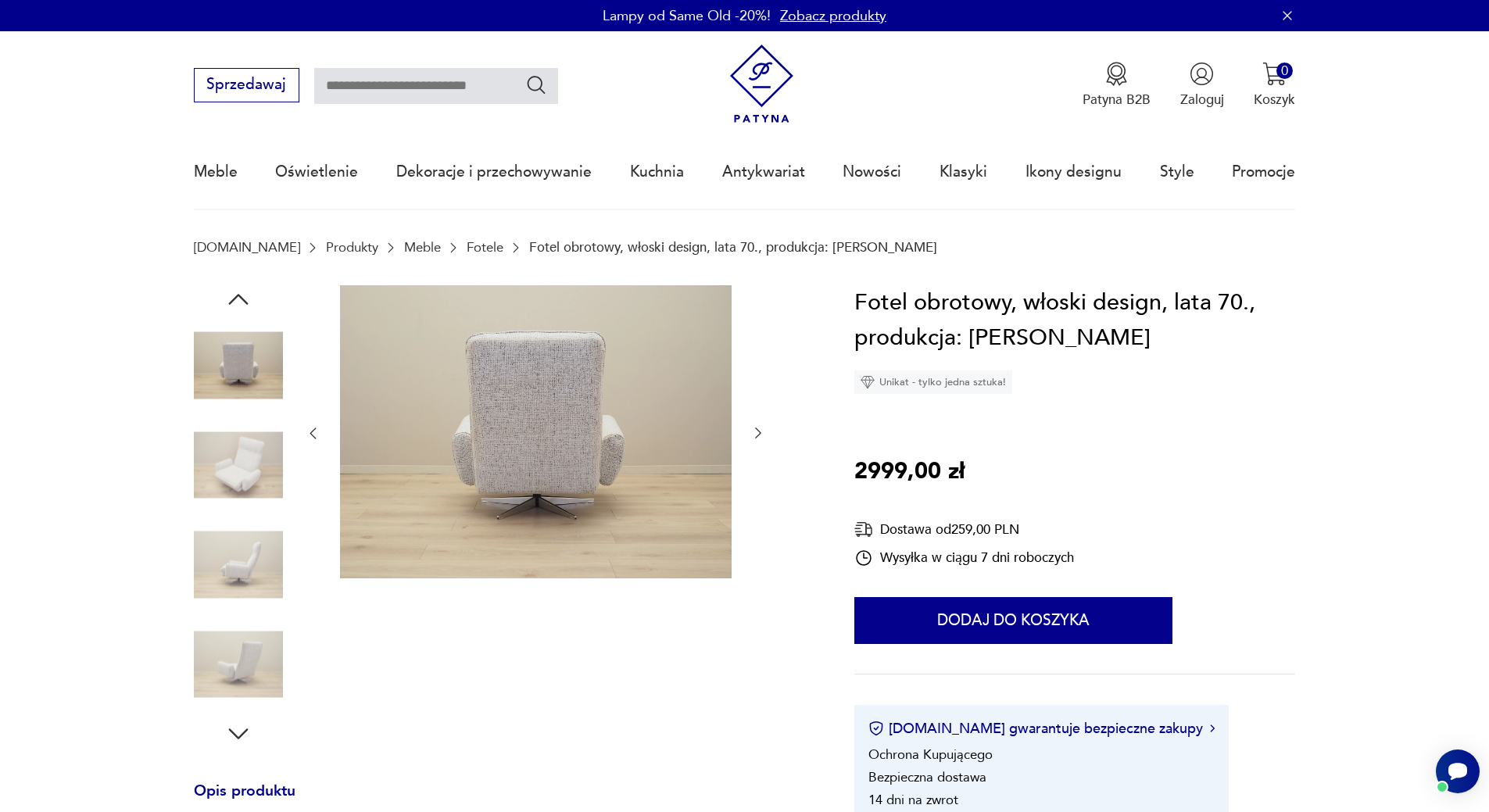
click at [235, 571] on img at bounding box center [238, 565] width 89 height 89
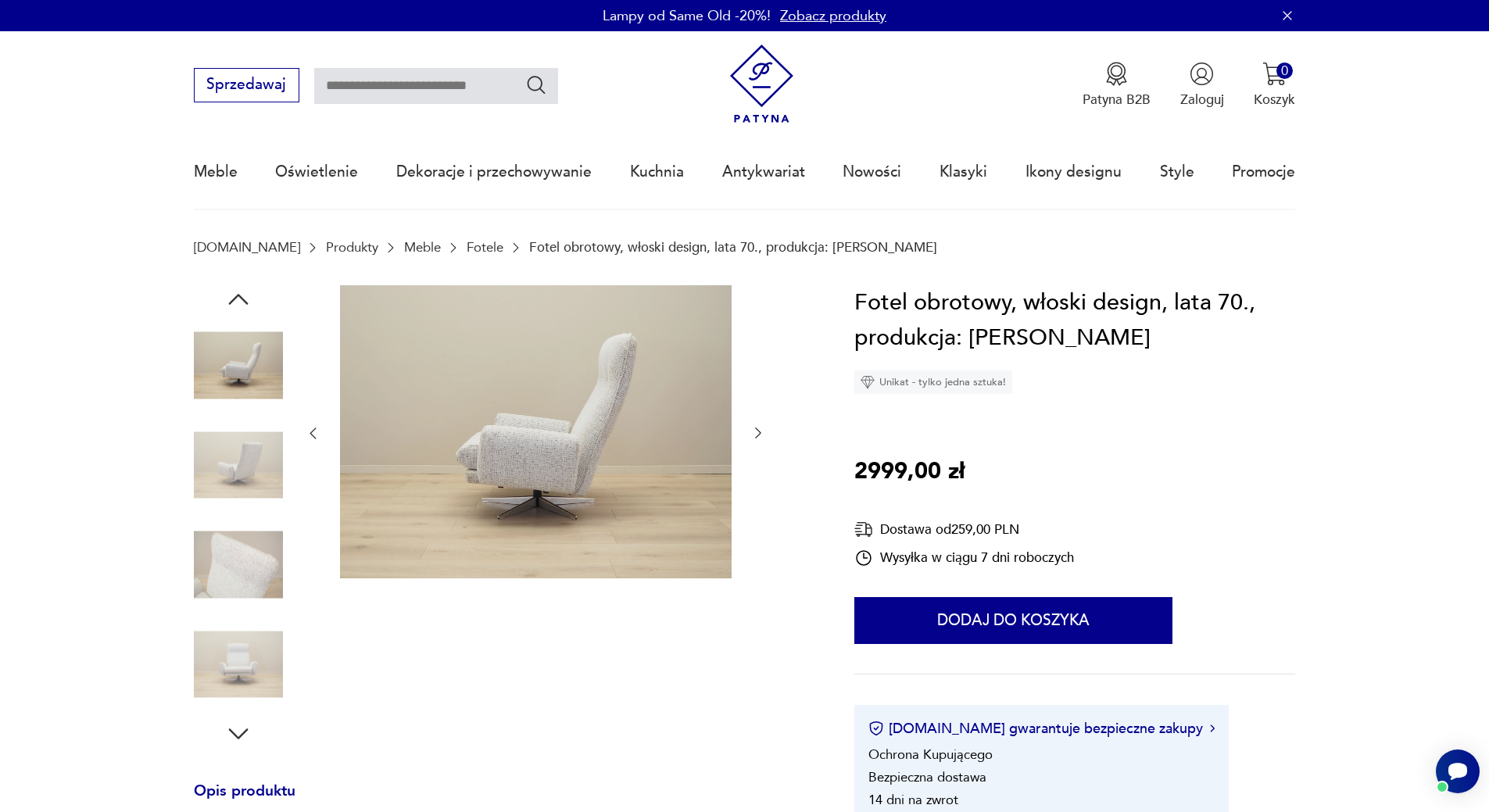
click at [262, 596] on img at bounding box center [238, 565] width 89 height 89
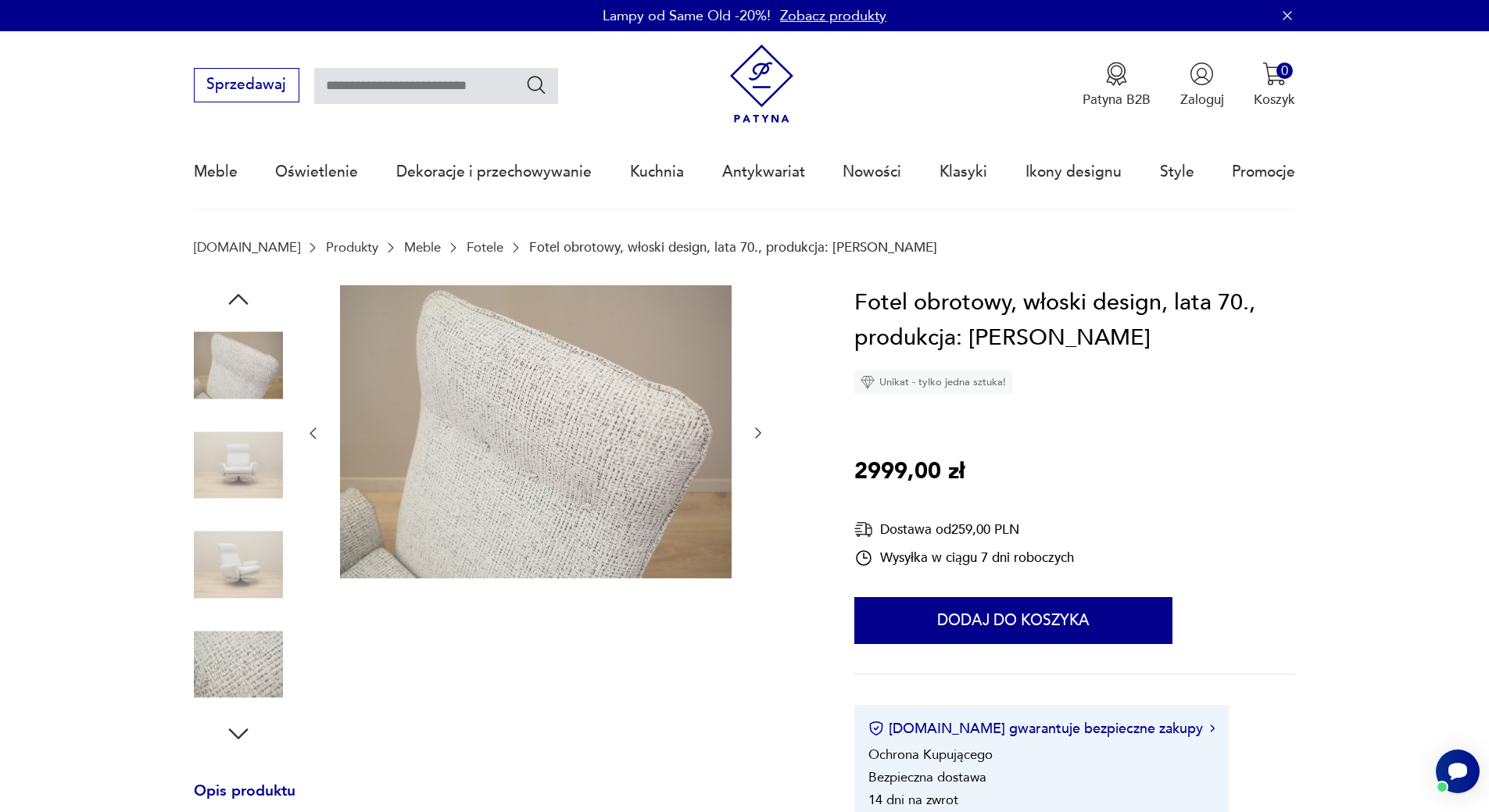
click at [251, 576] on img at bounding box center [238, 565] width 89 height 89
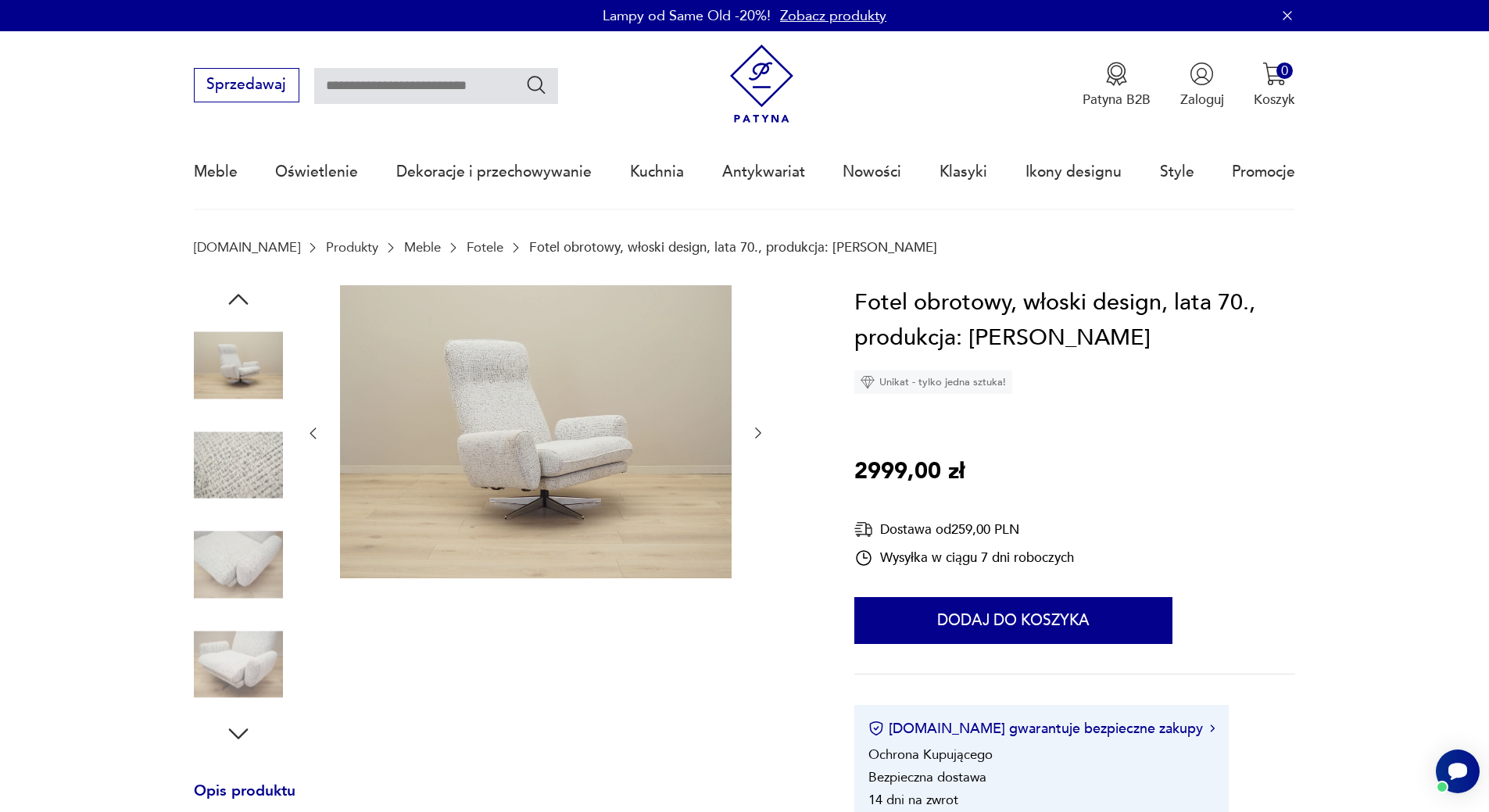
click at [249, 671] on img at bounding box center [238, 663] width 89 height 89
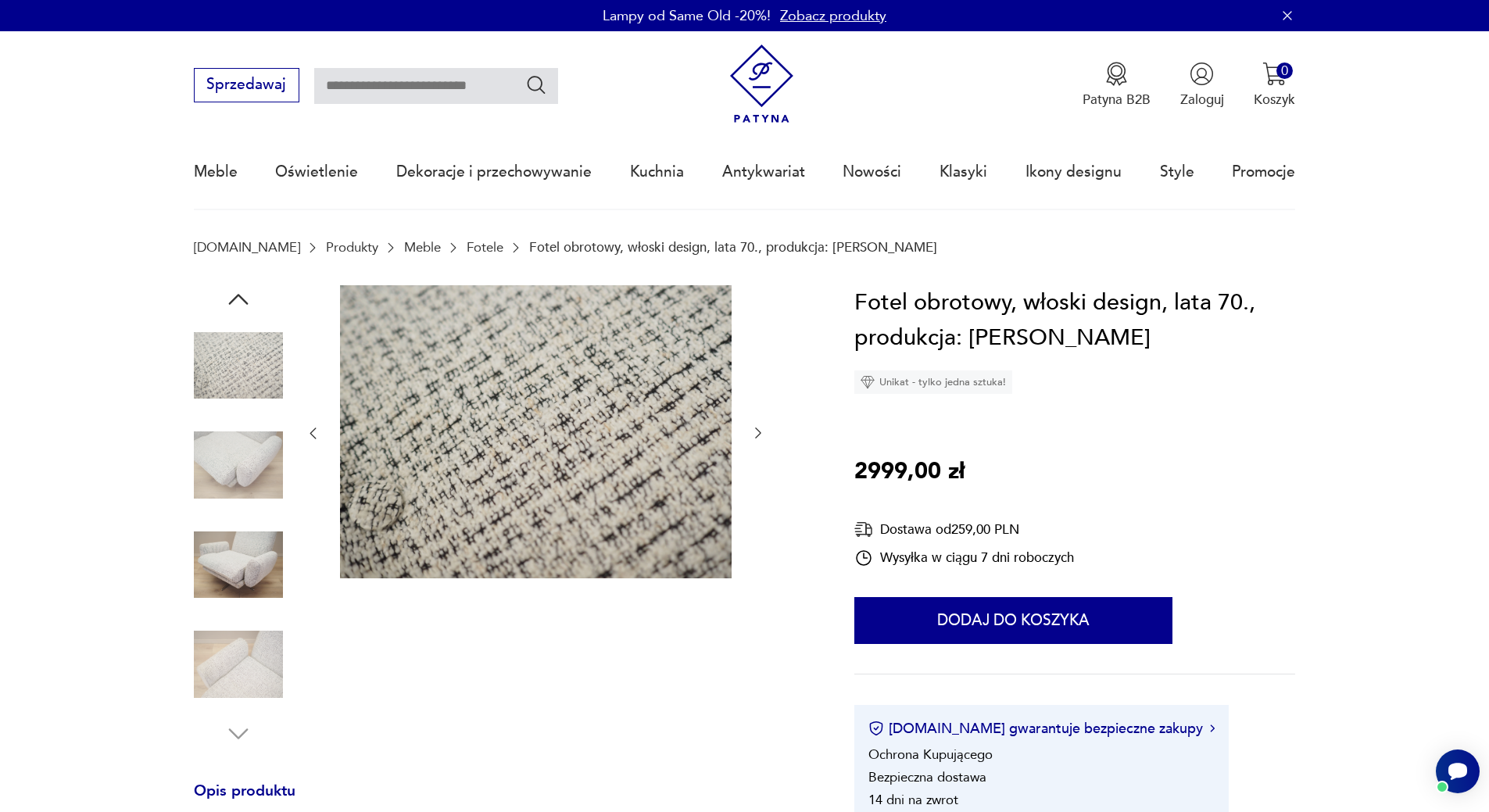
click at [754, 431] on icon "button" at bounding box center [757, 432] width 15 height 15
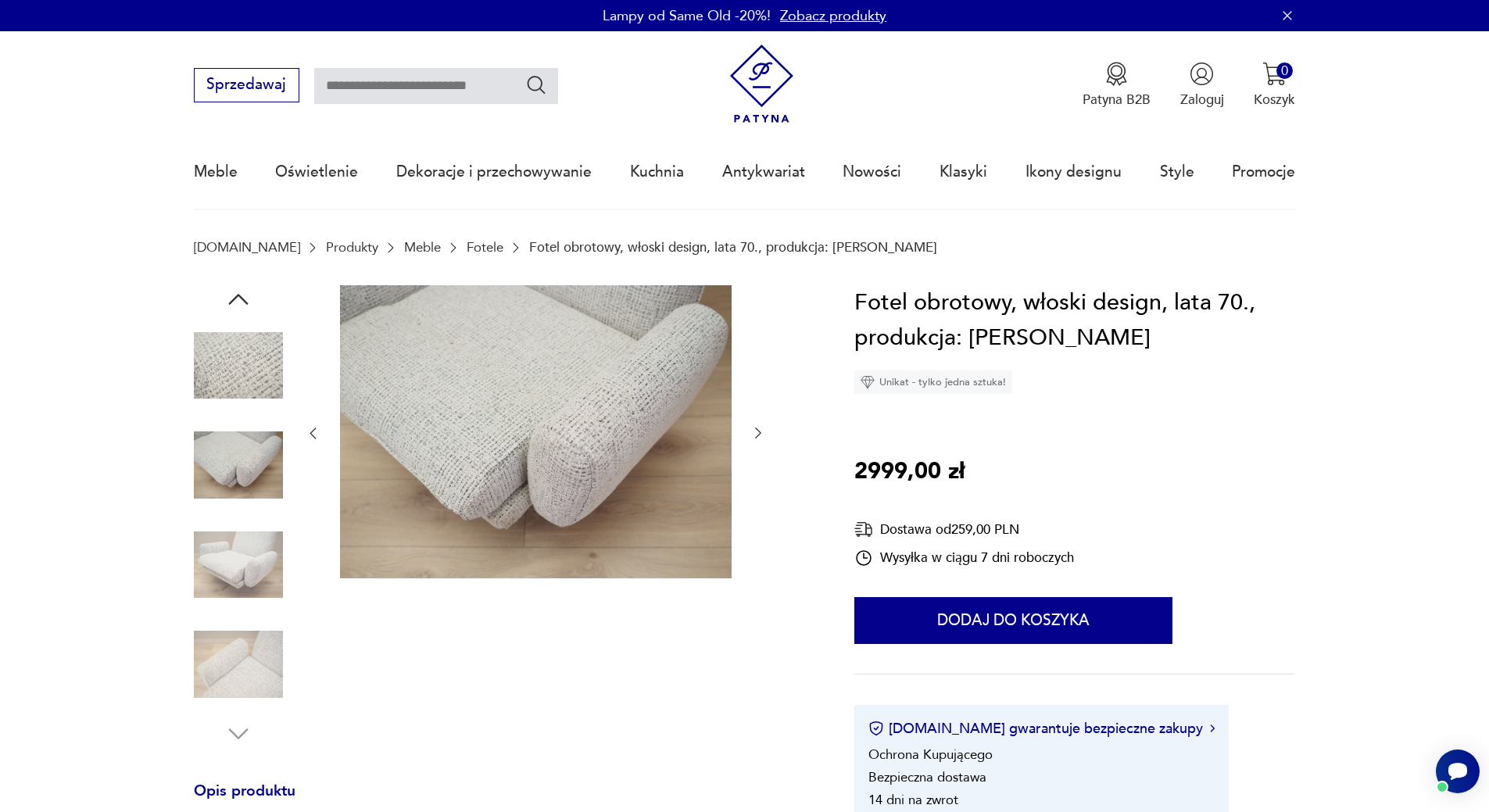
click at [755, 430] on icon "button" at bounding box center [757, 432] width 15 height 15
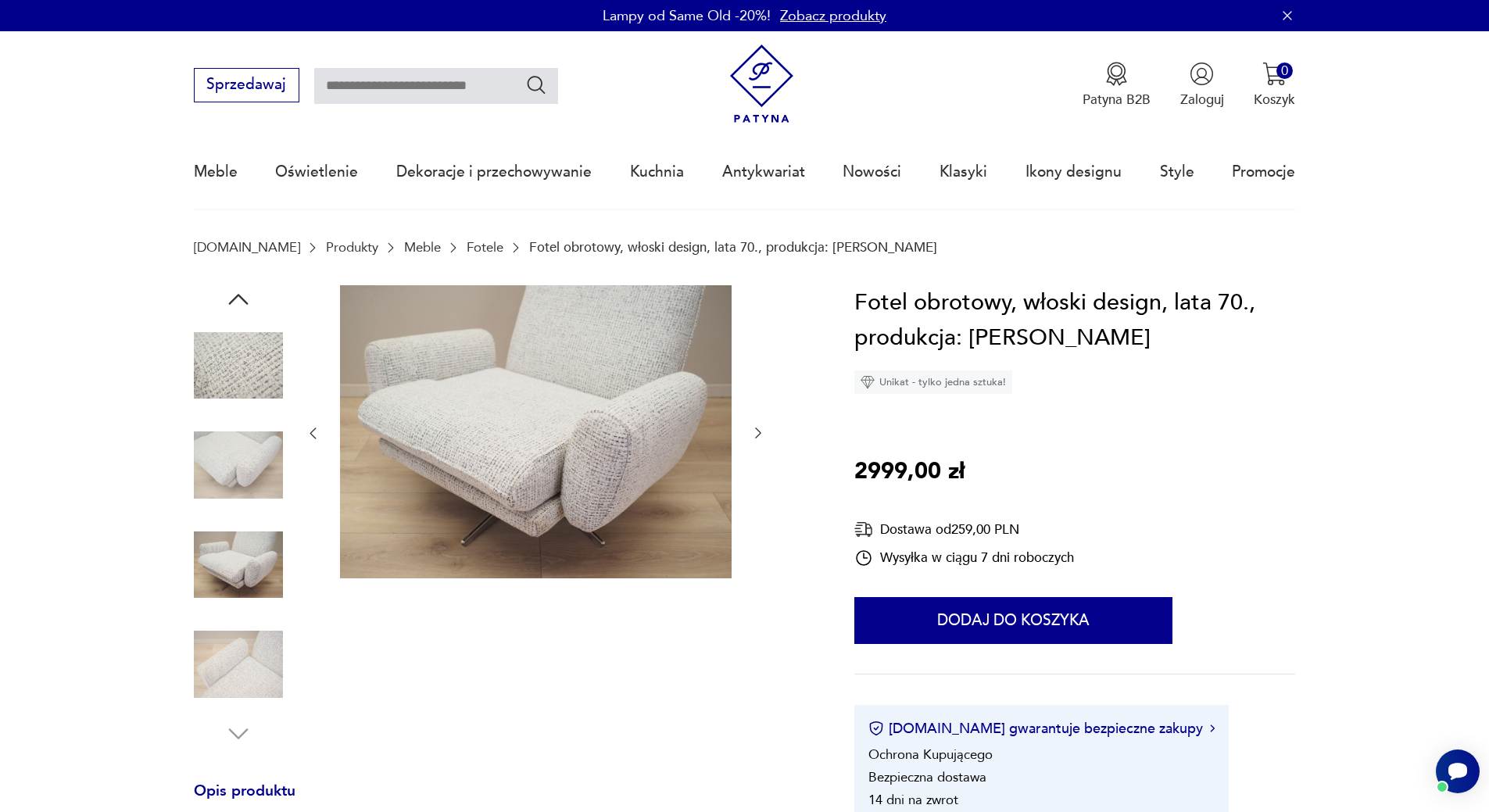
click at [222, 376] on img at bounding box center [238, 365] width 89 height 89
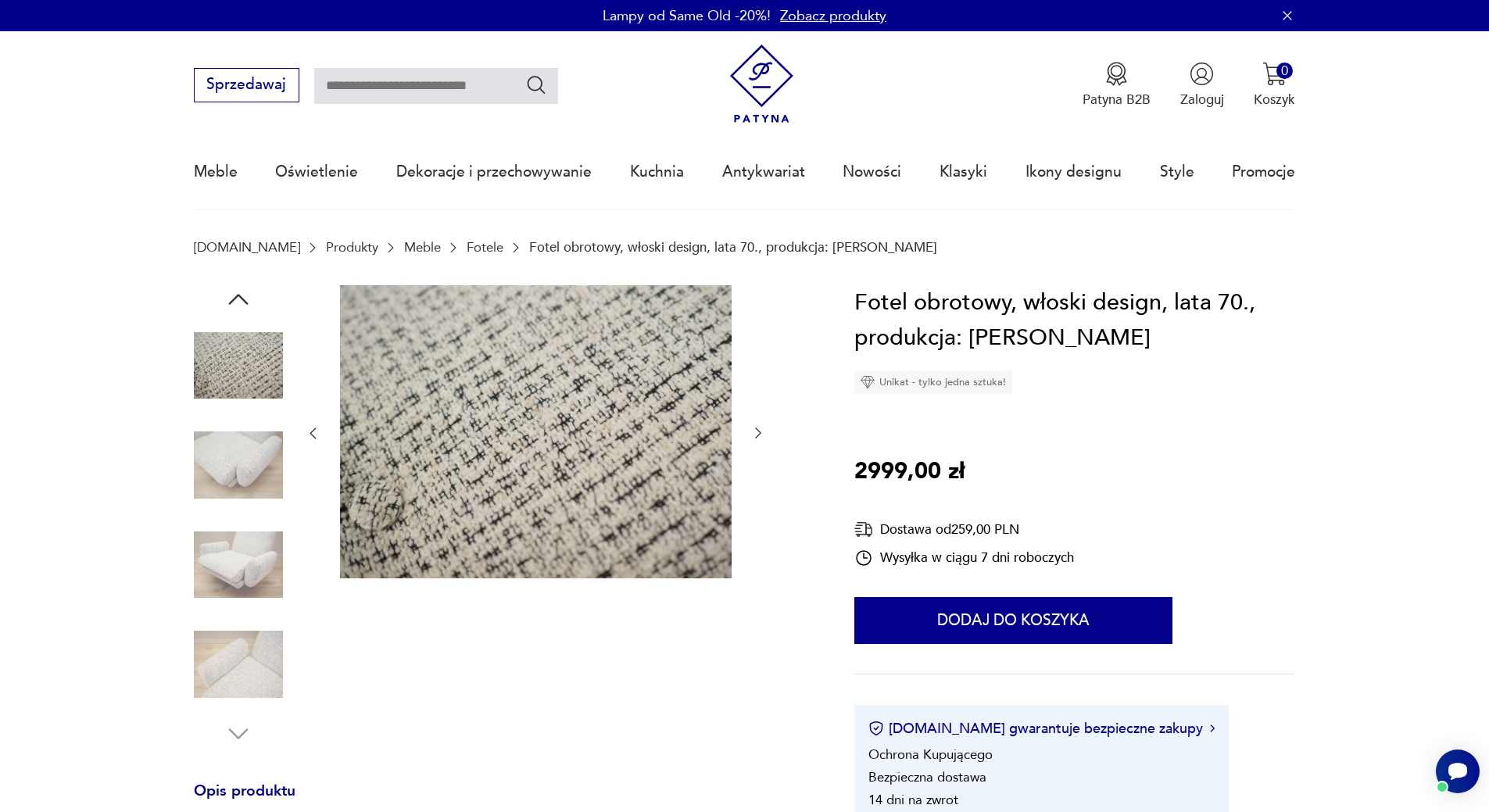
click at [223, 448] on img at bounding box center [238, 464] width 89 height 89
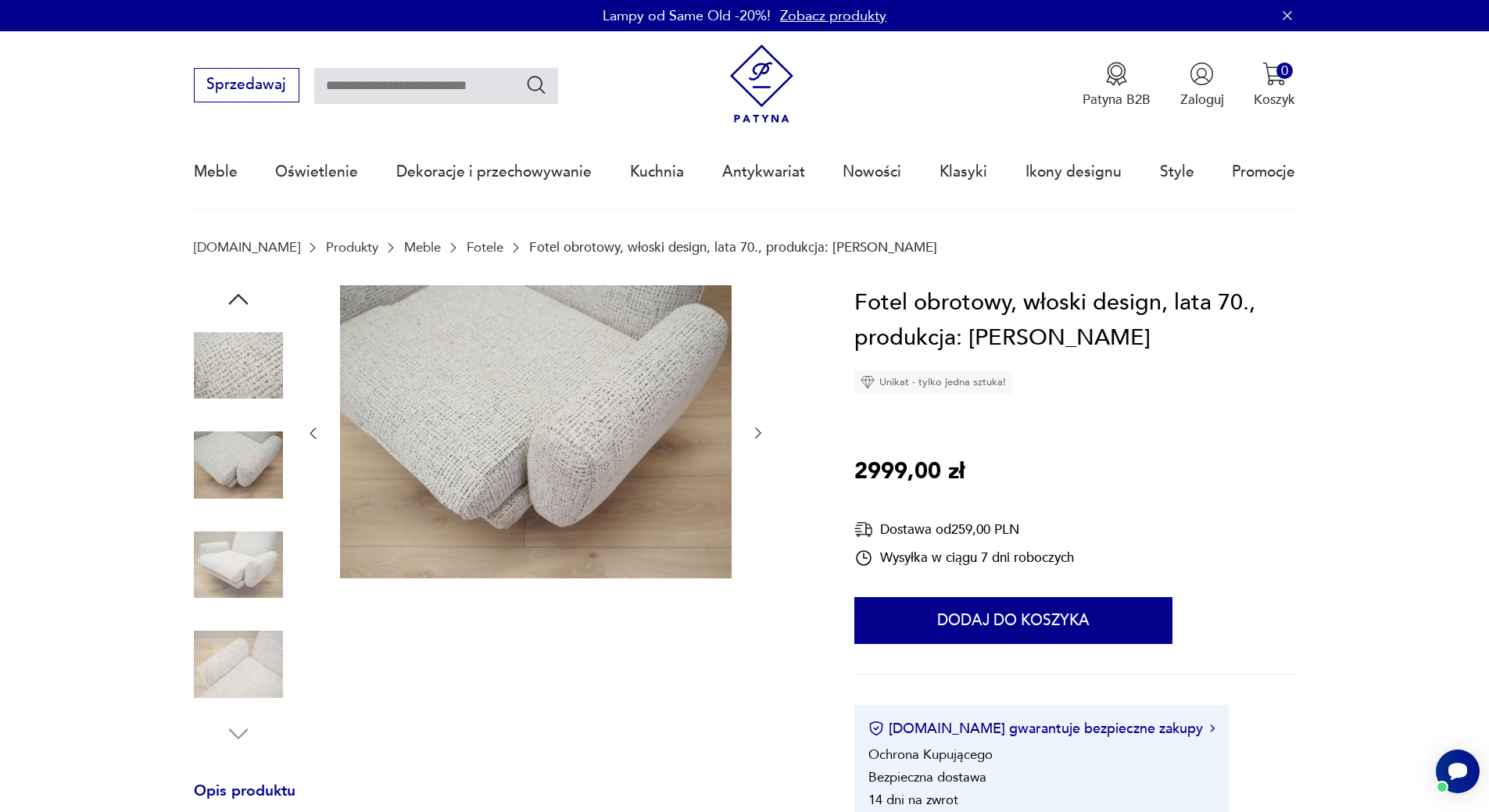
click at [224, 535] on img at bounding box center [238, 565] width 89 height 89
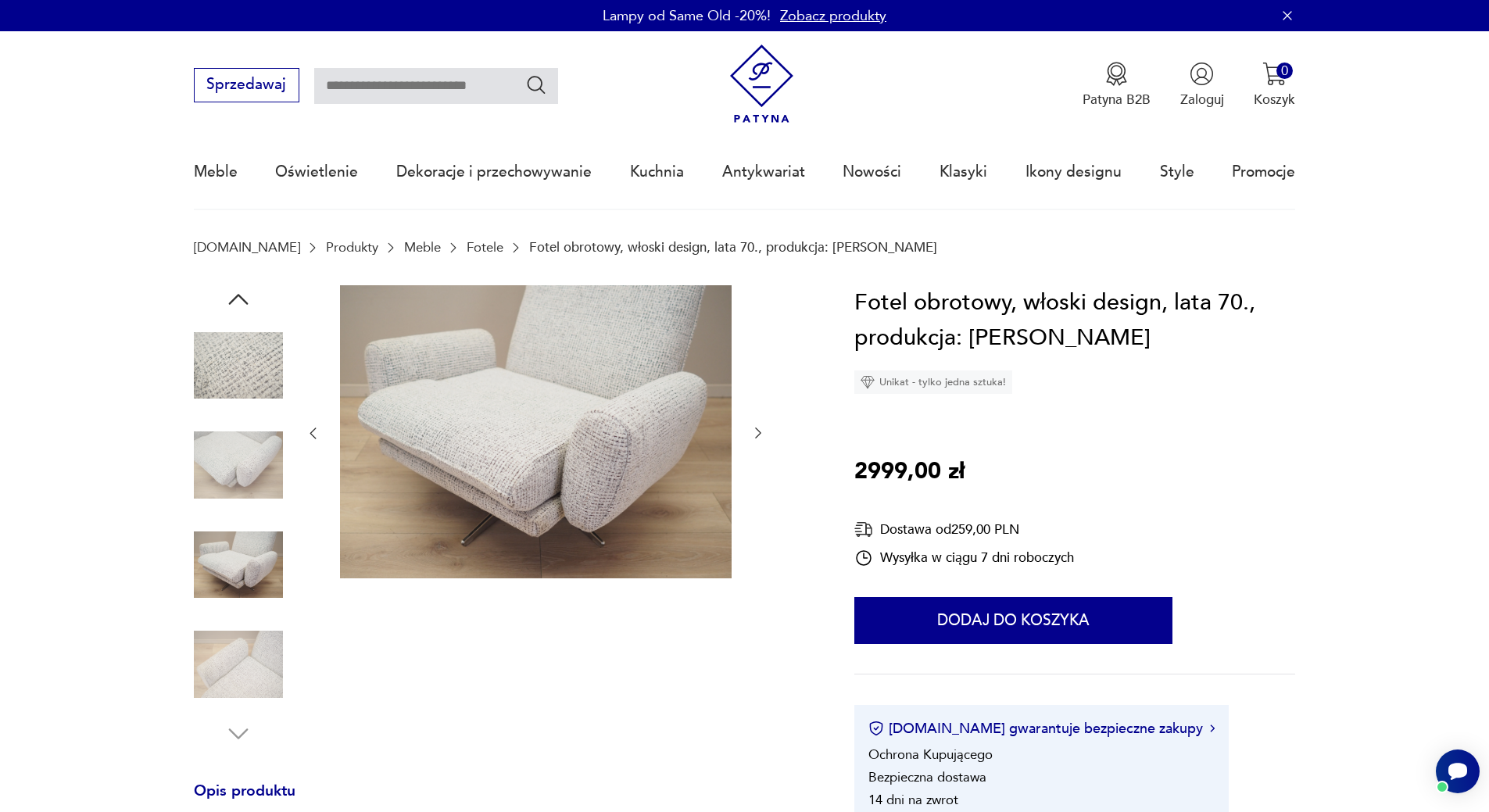
click at [262, 451] on img at bounding box center [238, 464] width 89 height 89
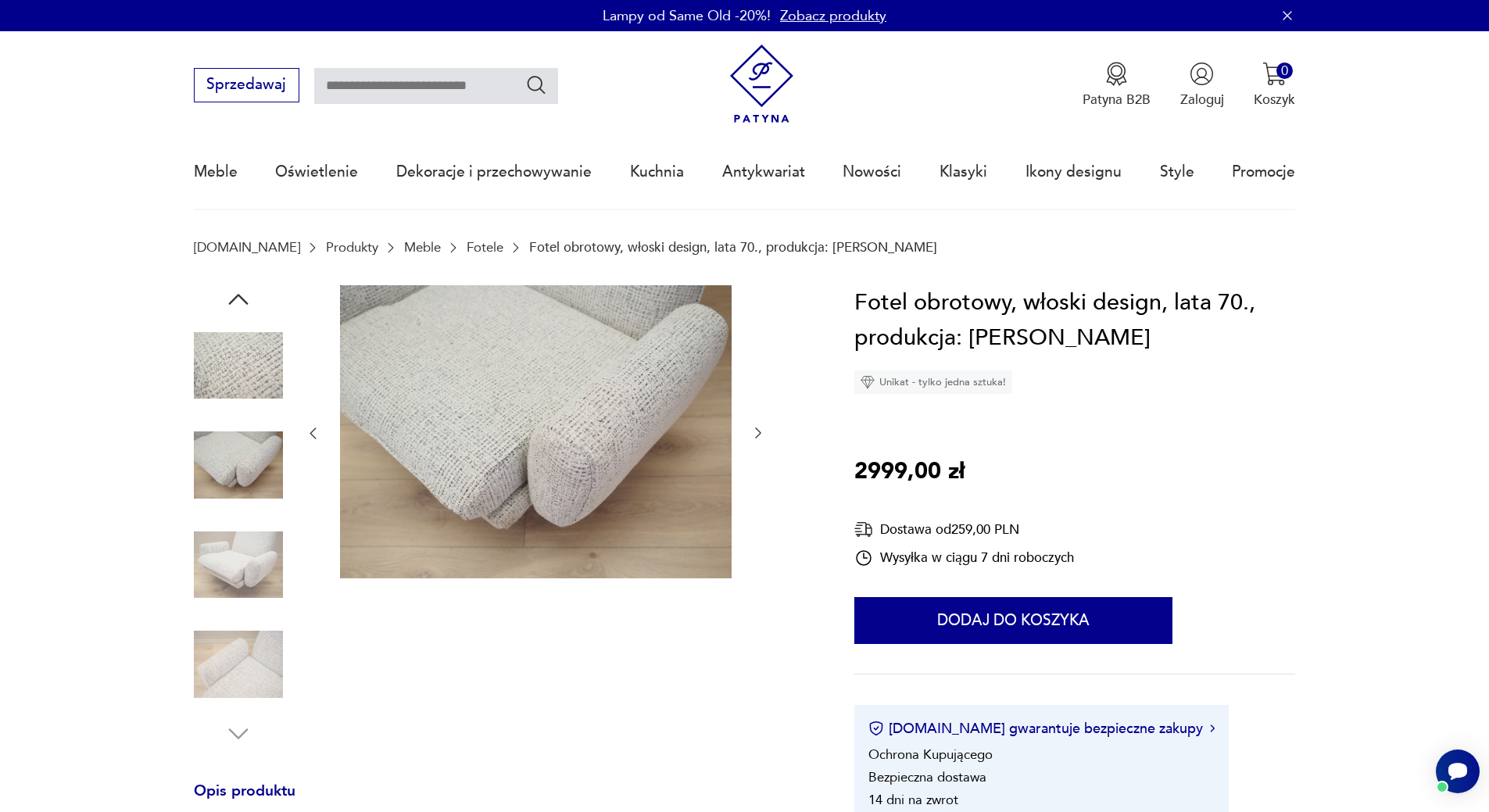
click at [235, 575] on img at bounding box center [238, 565] width 89 height 89
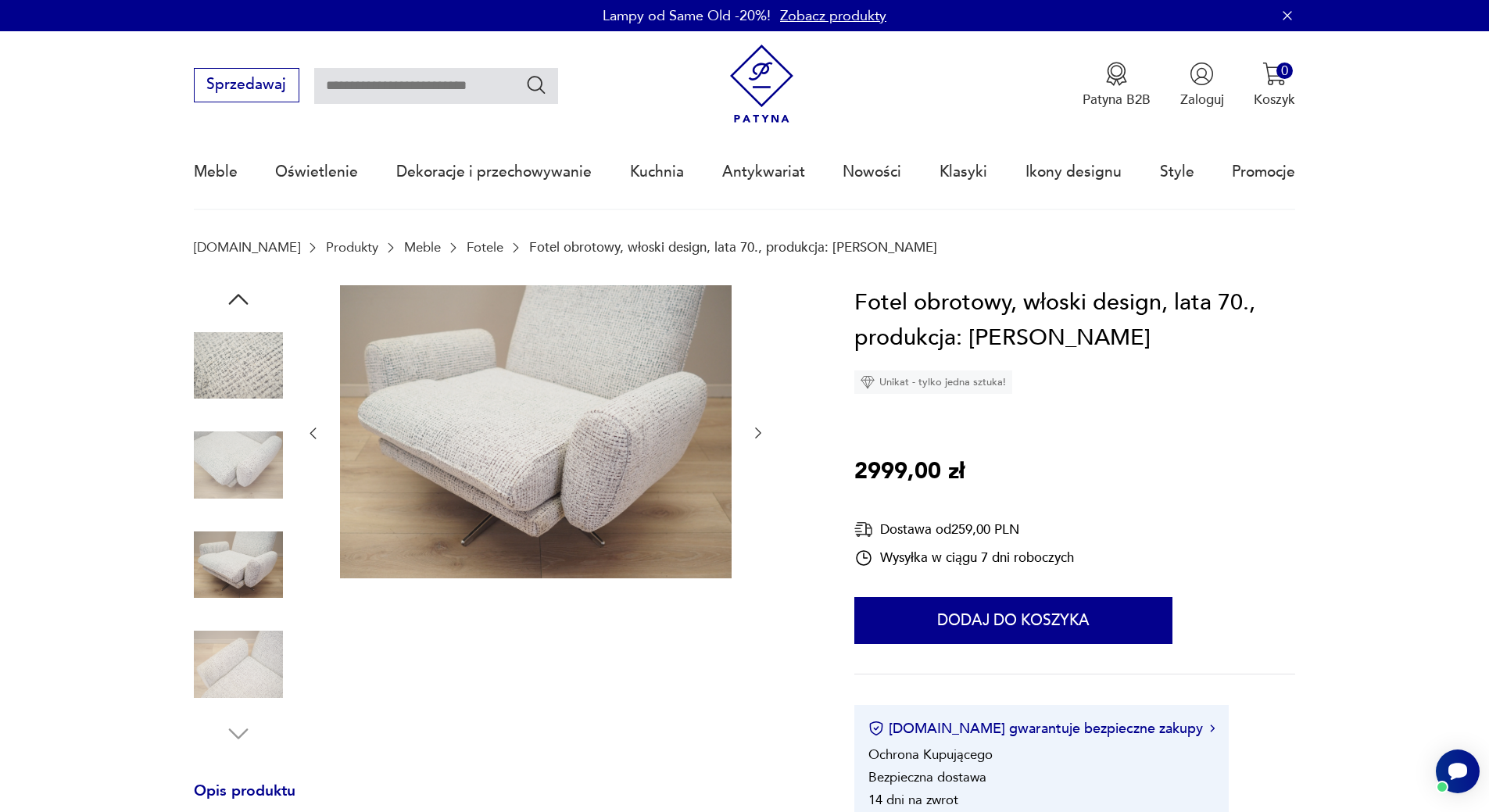
click at [755, 436] on icon "button" at bounding box center [757, 432] width 15 height 15
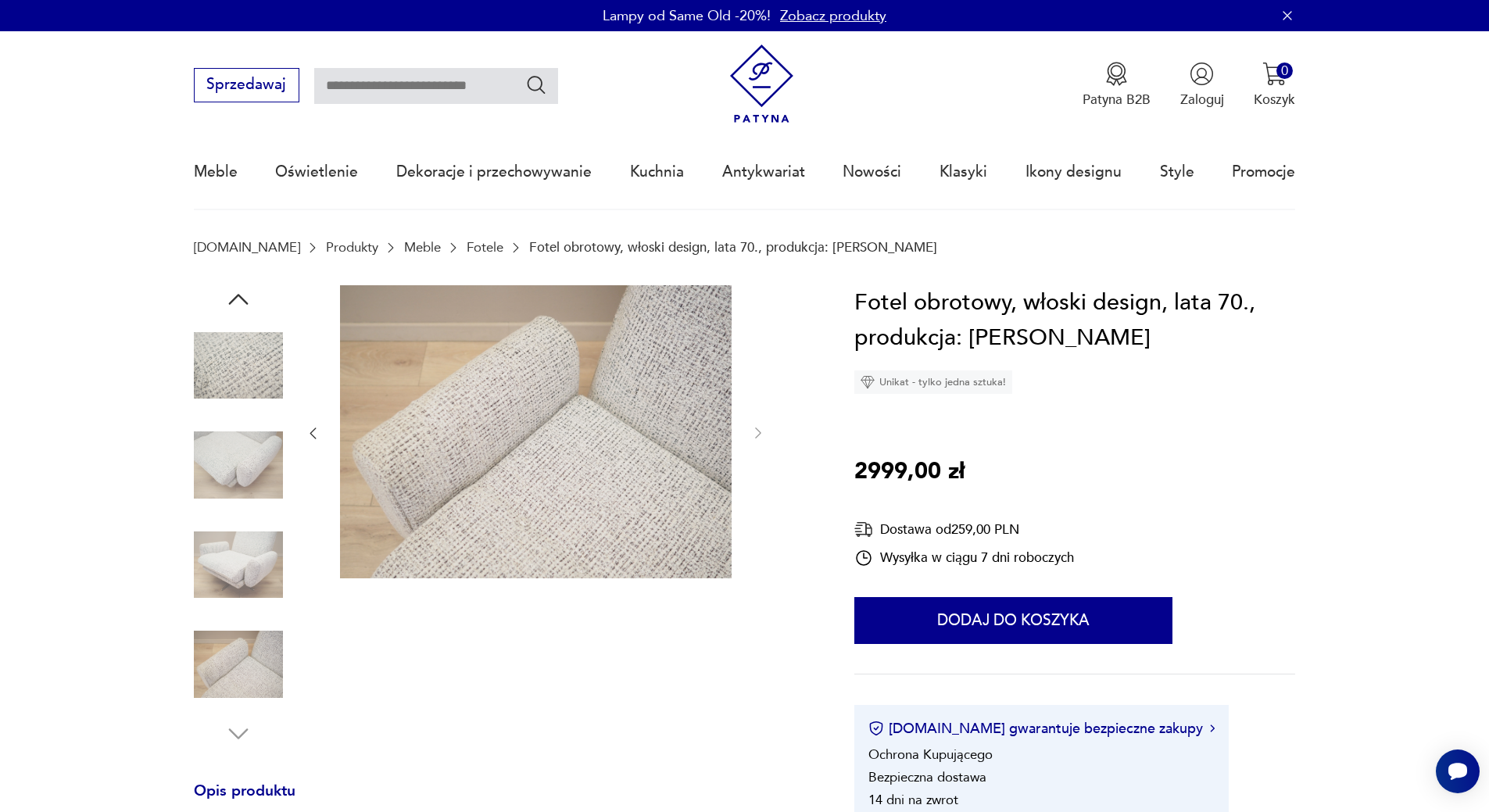
click at [247, 574] on img at bounding box center [238, 565] width 89 height 89
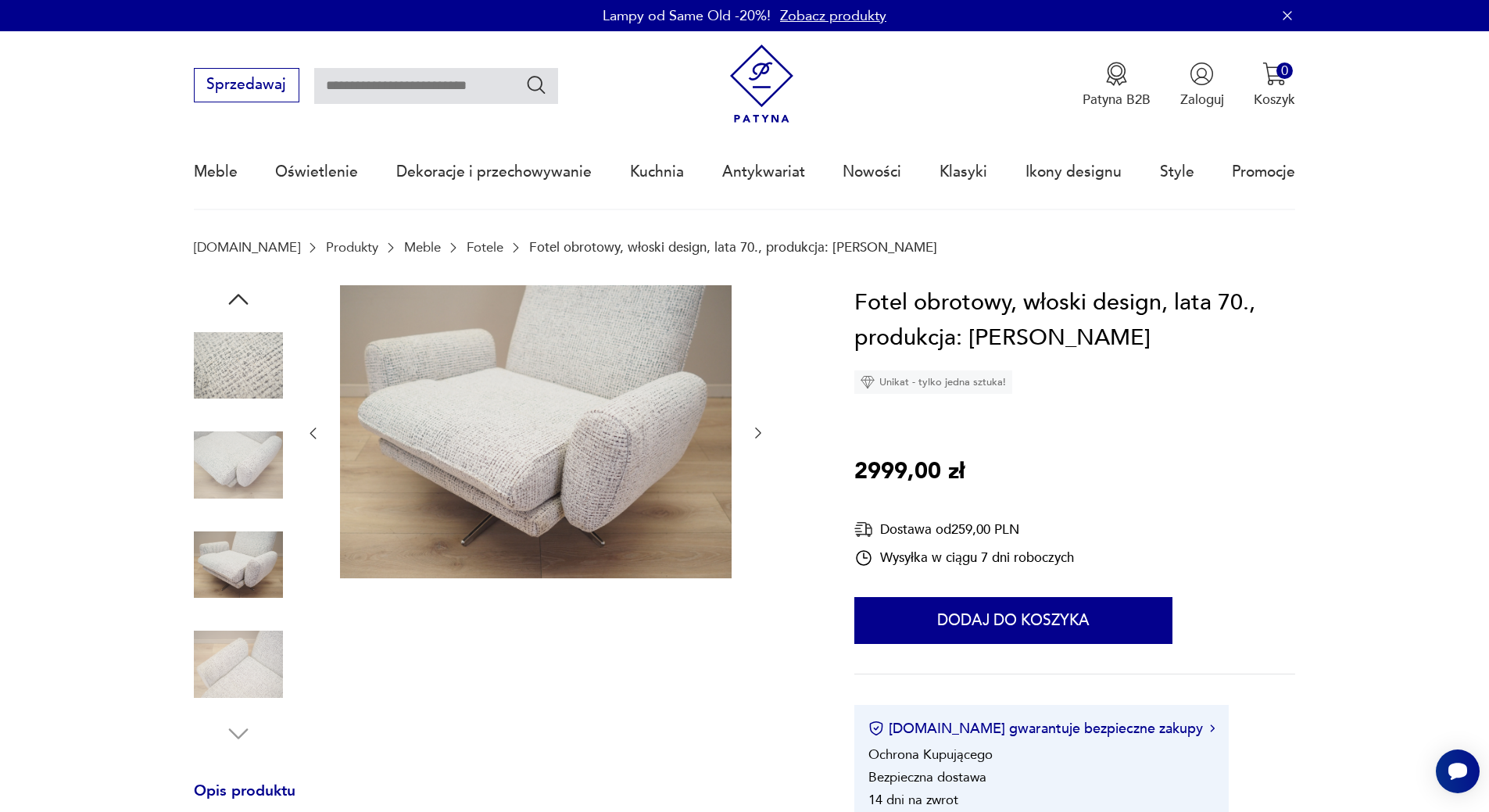
click at [239, 465] on img at bounding box center [238, 464] width 89 height 89
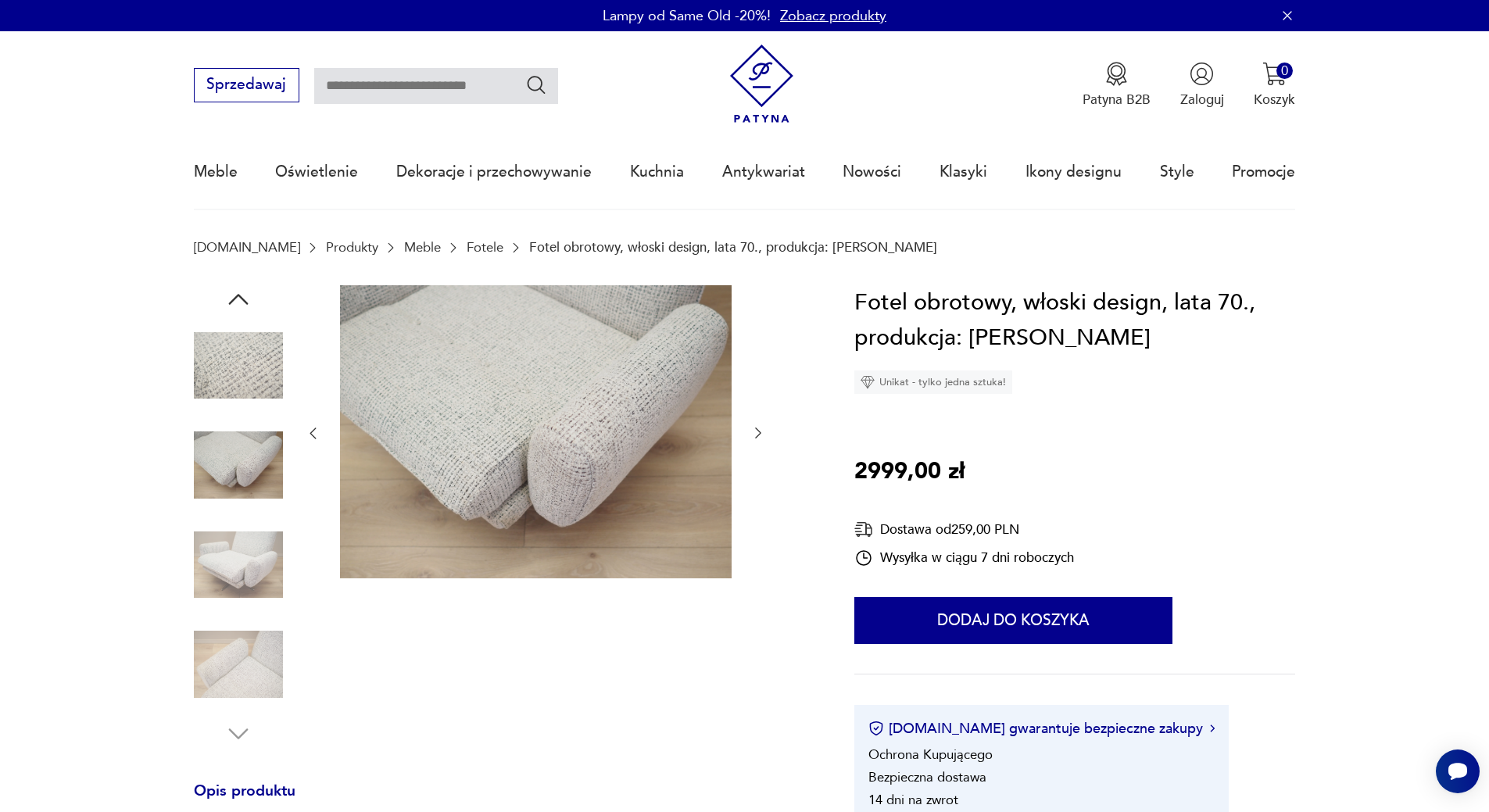
click at [251, 568] on img at bounding box center [238, 565] width 89 height 89
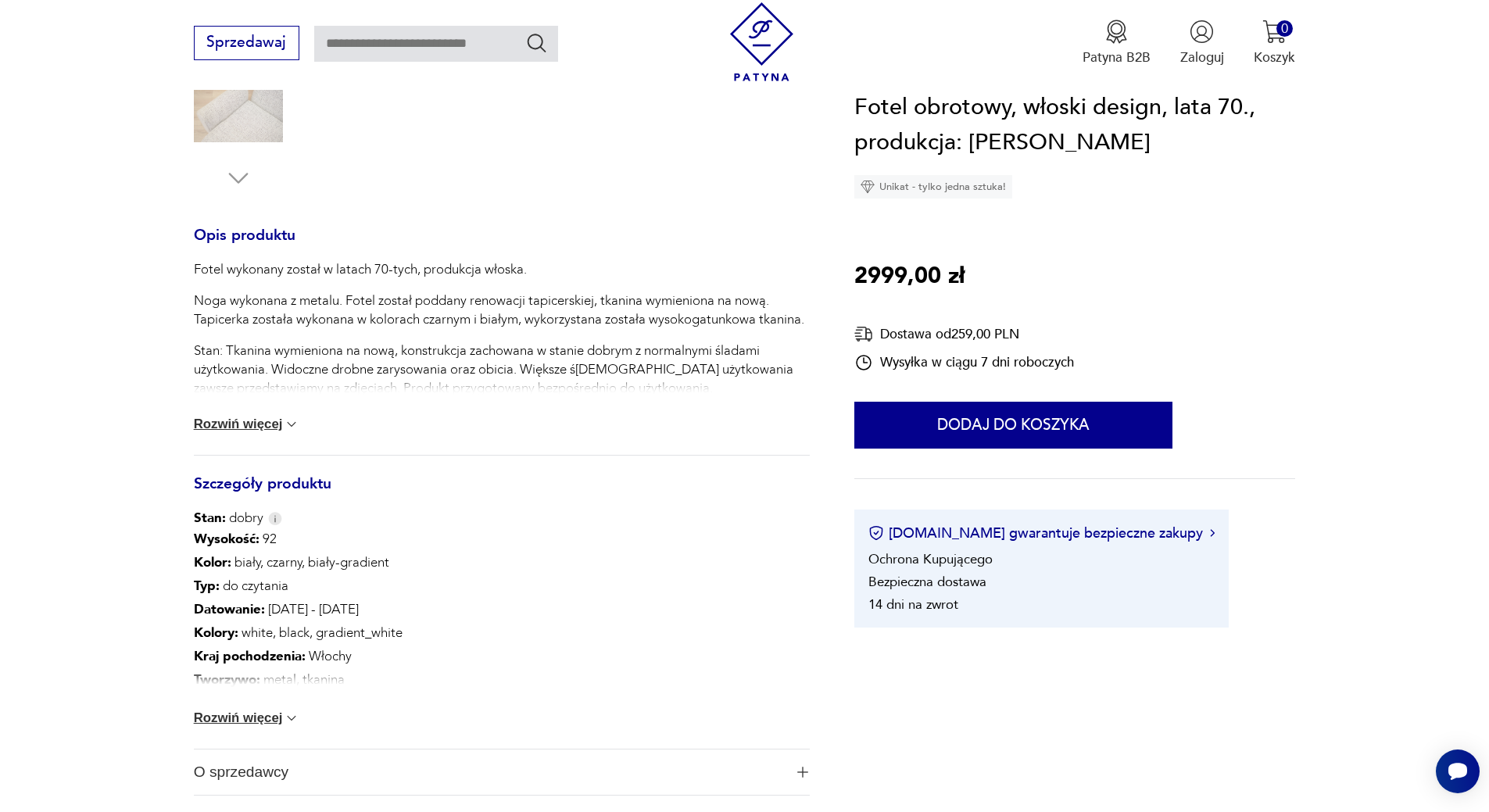
scroll to position [625, 0]
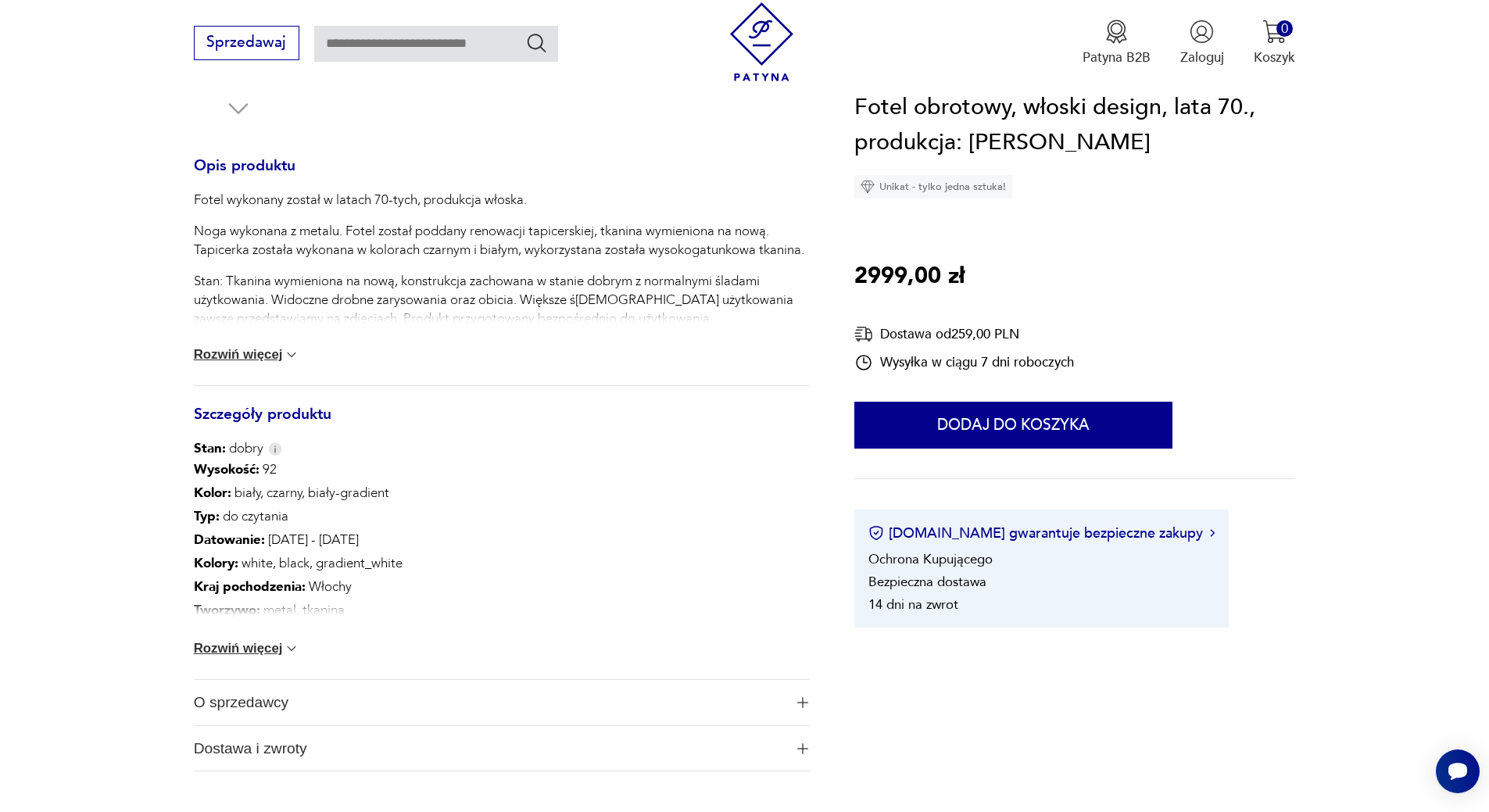
click at [295, 652] on img at bounding box center [290, 648] width 15 height 15
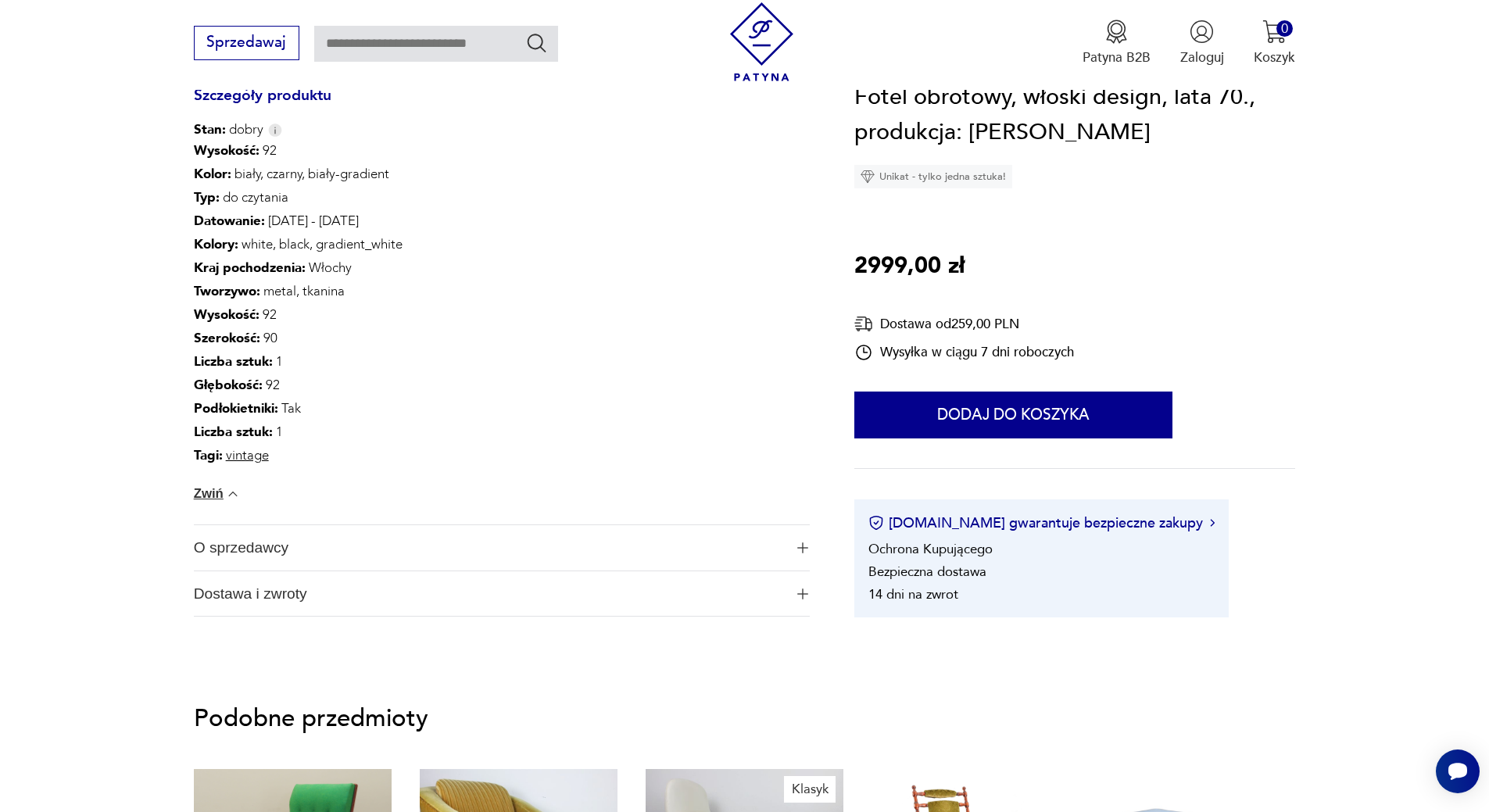
scroll to position [1015, 0]
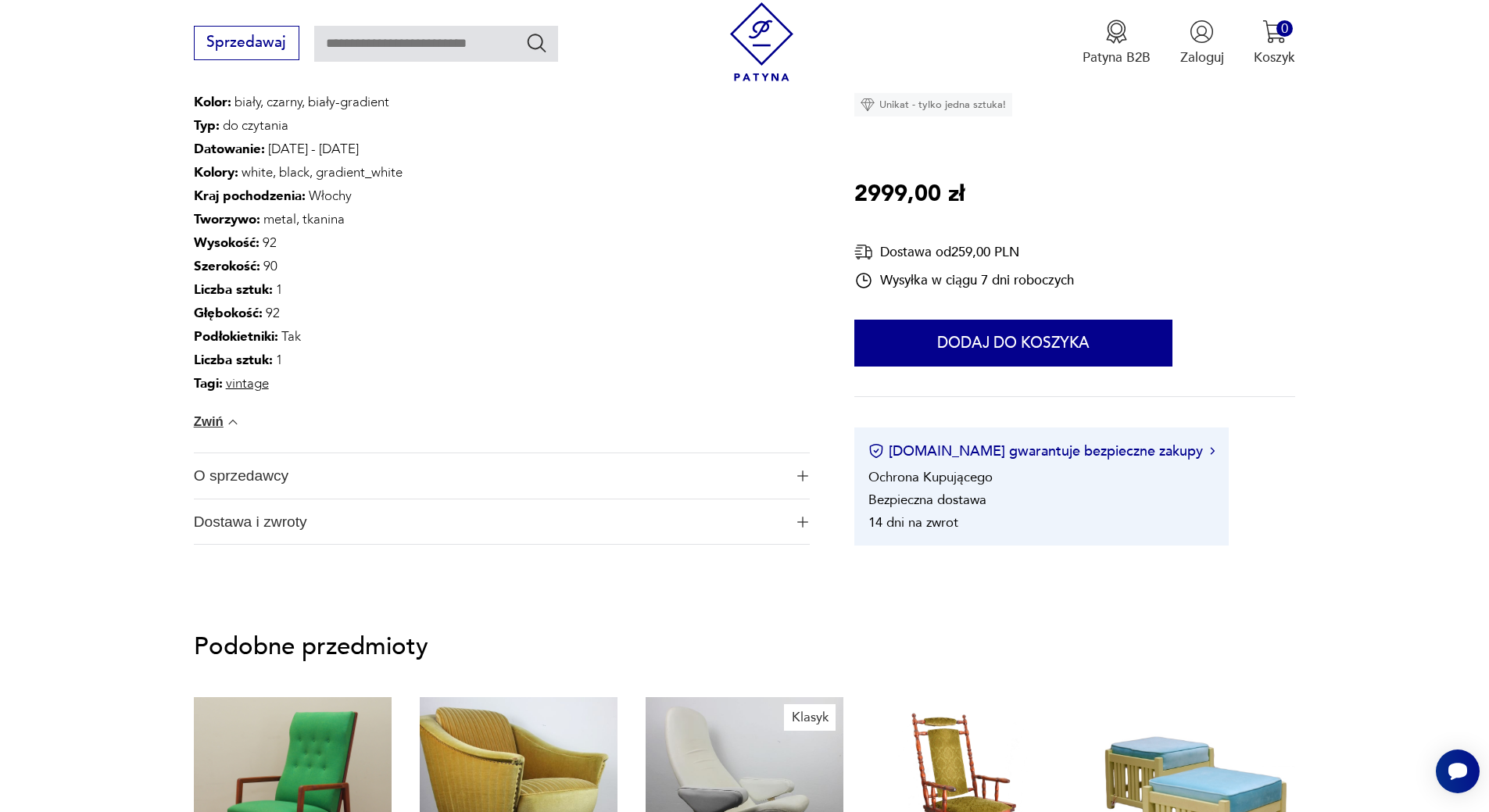
click at [238, 475] on span "O sprzedawcy" at bounding box center [489, 476] width 590 height 46
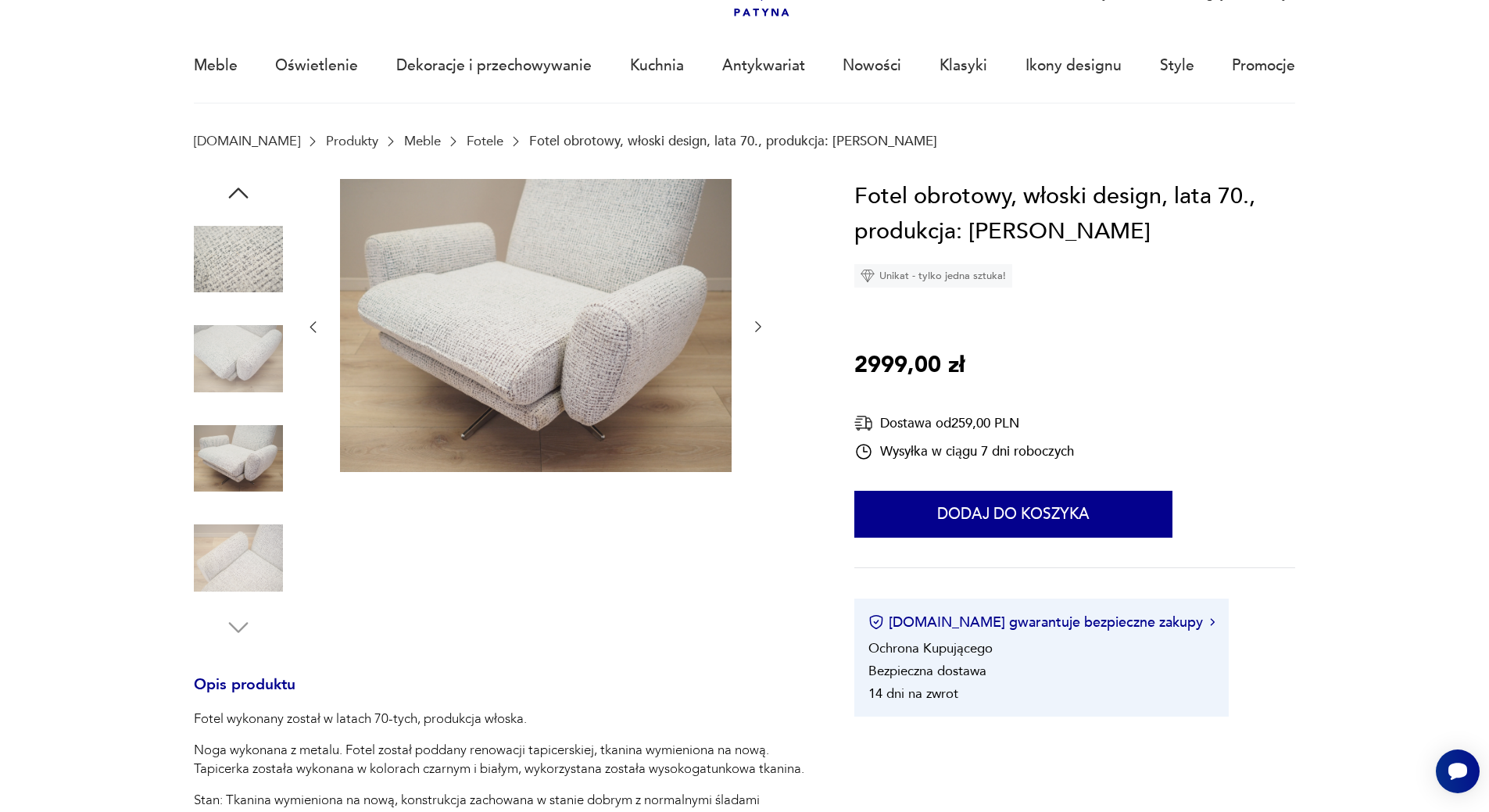
scroll to position [78, 0]
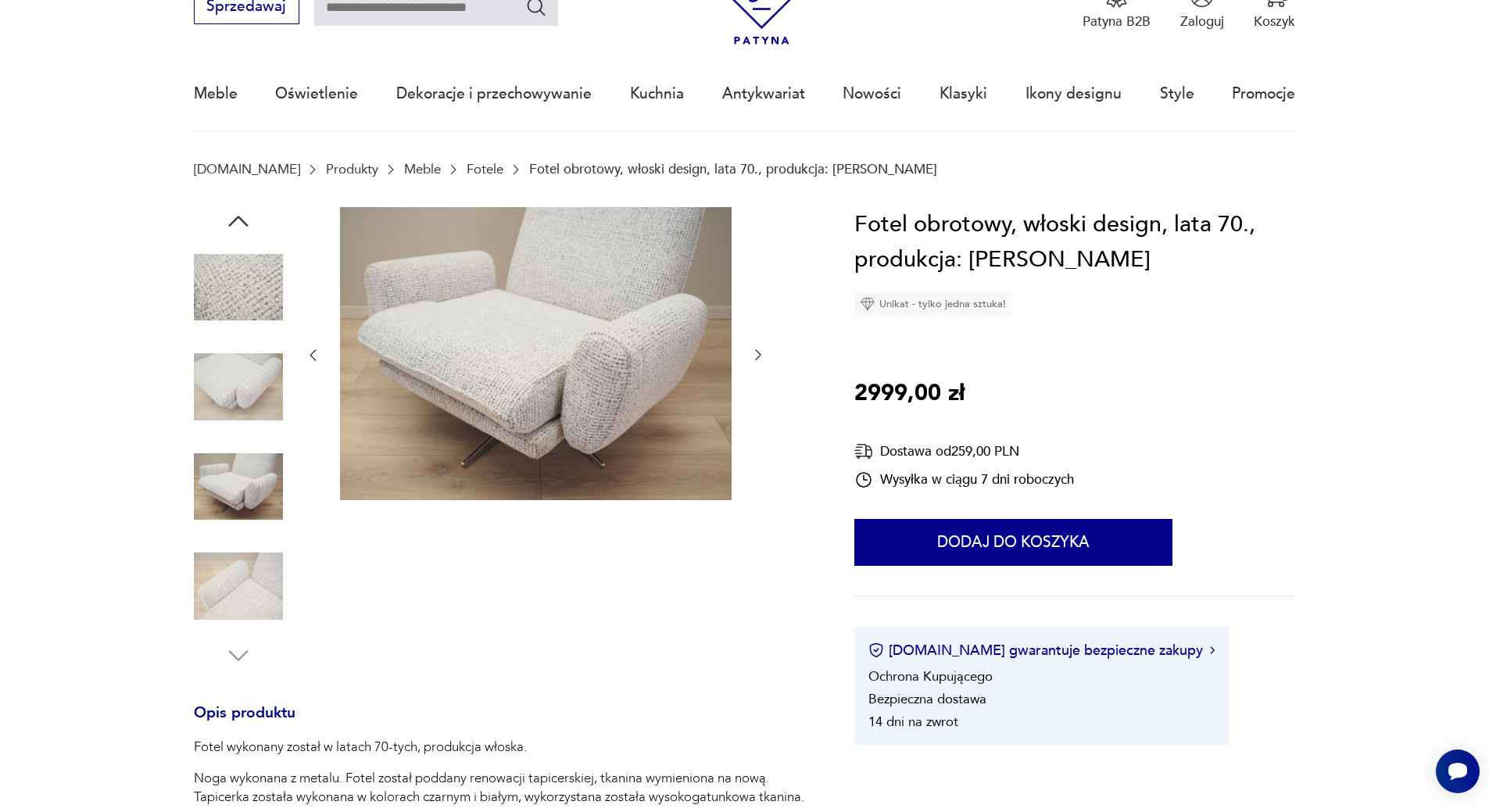
click at [257, 283] on img at bounding box center [238, 287] width 89 height 89
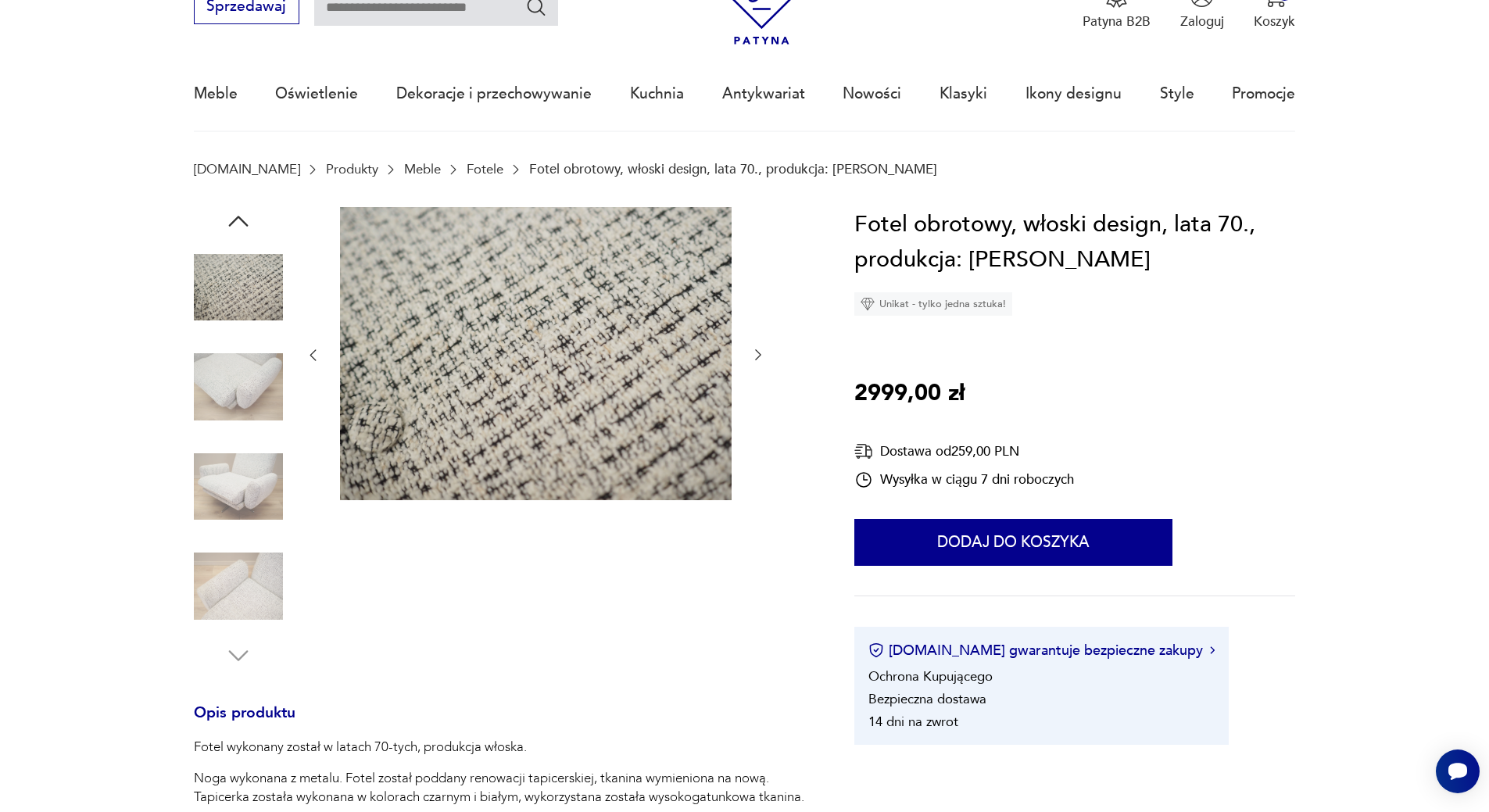
click at [253, 358] on img at bounding box center [238, 386] width 89 height 89
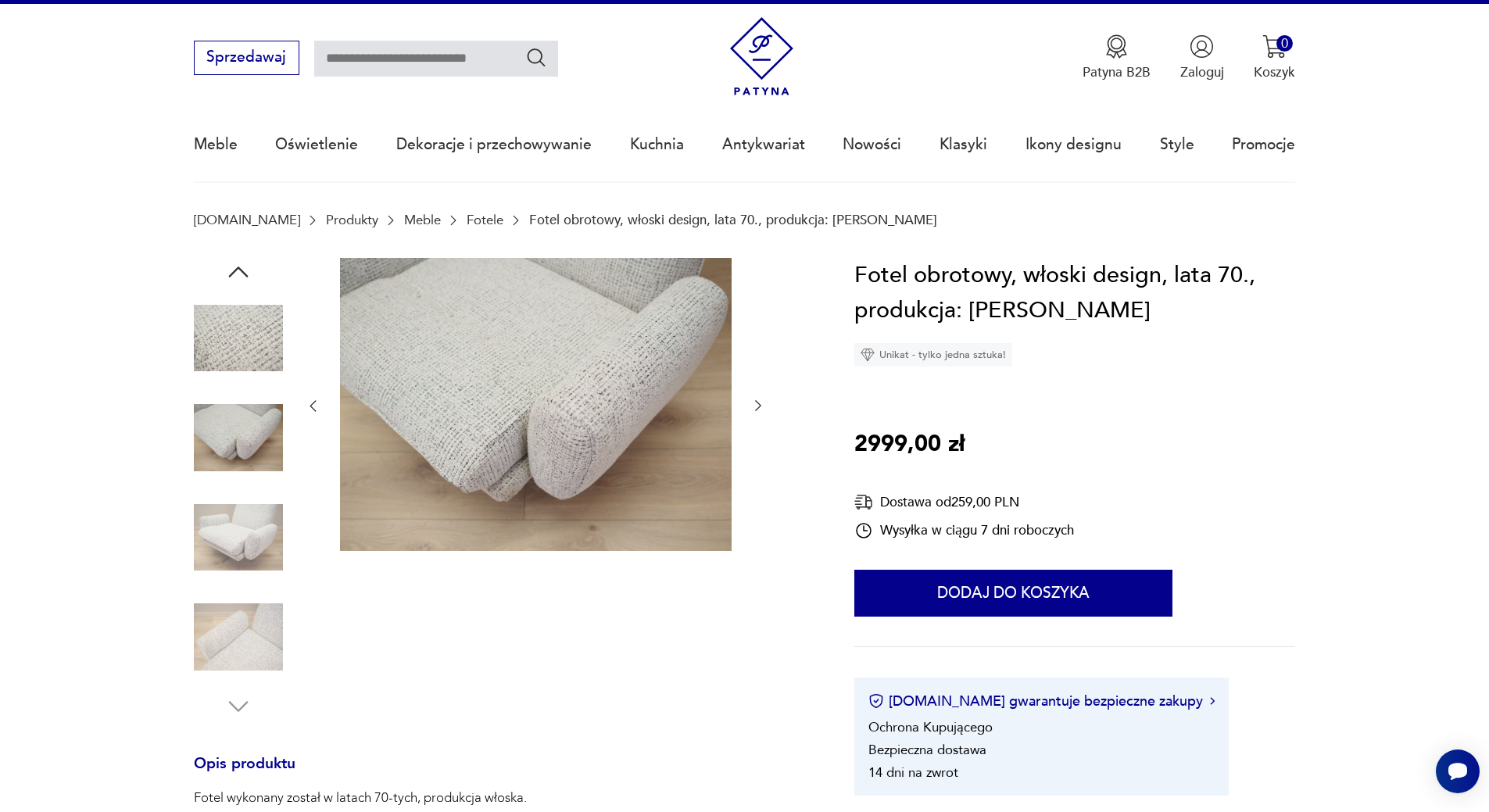
scroll to position [0, 0]
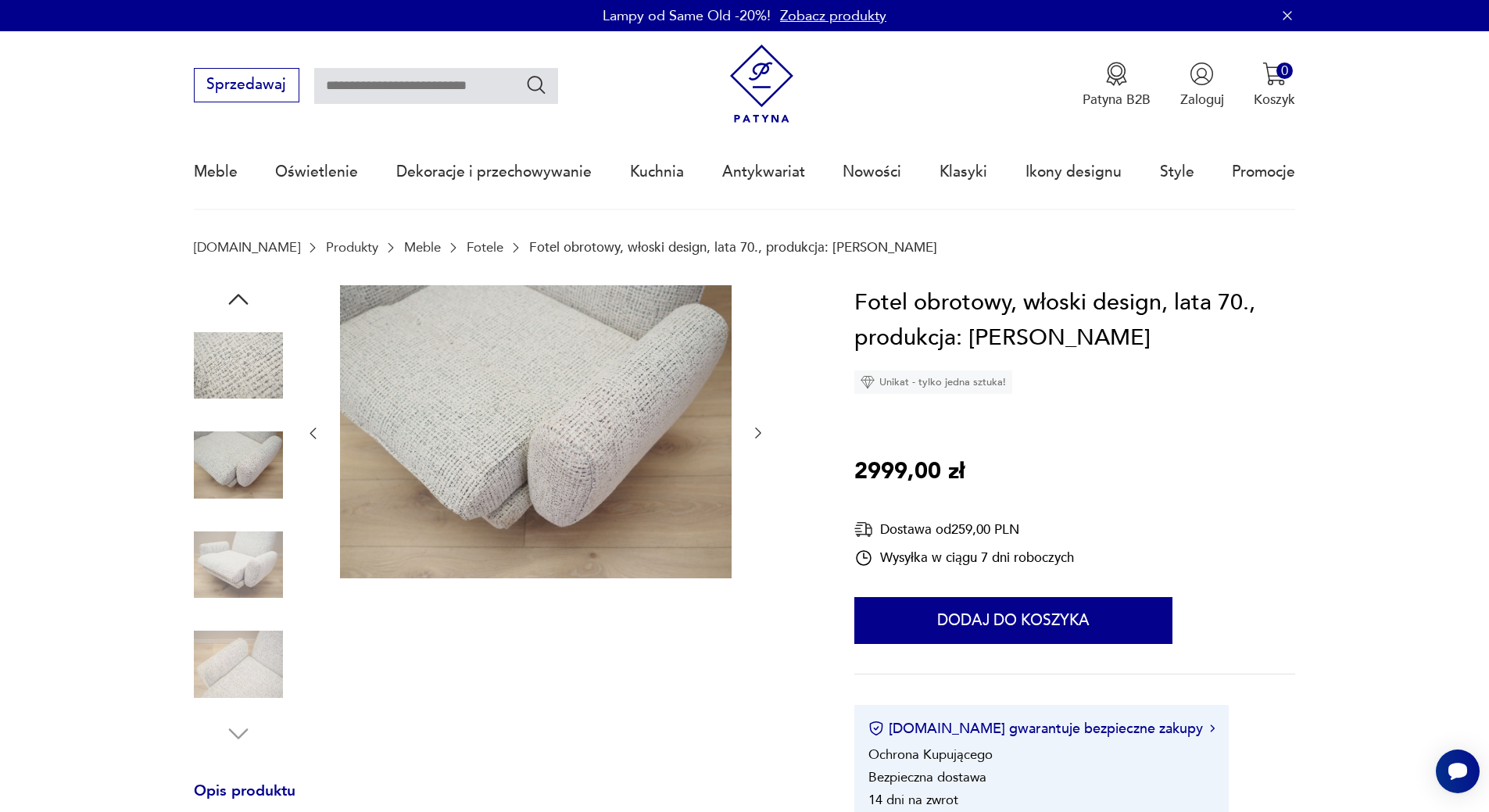
click at [218, 570] on img at bounding box center [238, 565] width 89 height 89
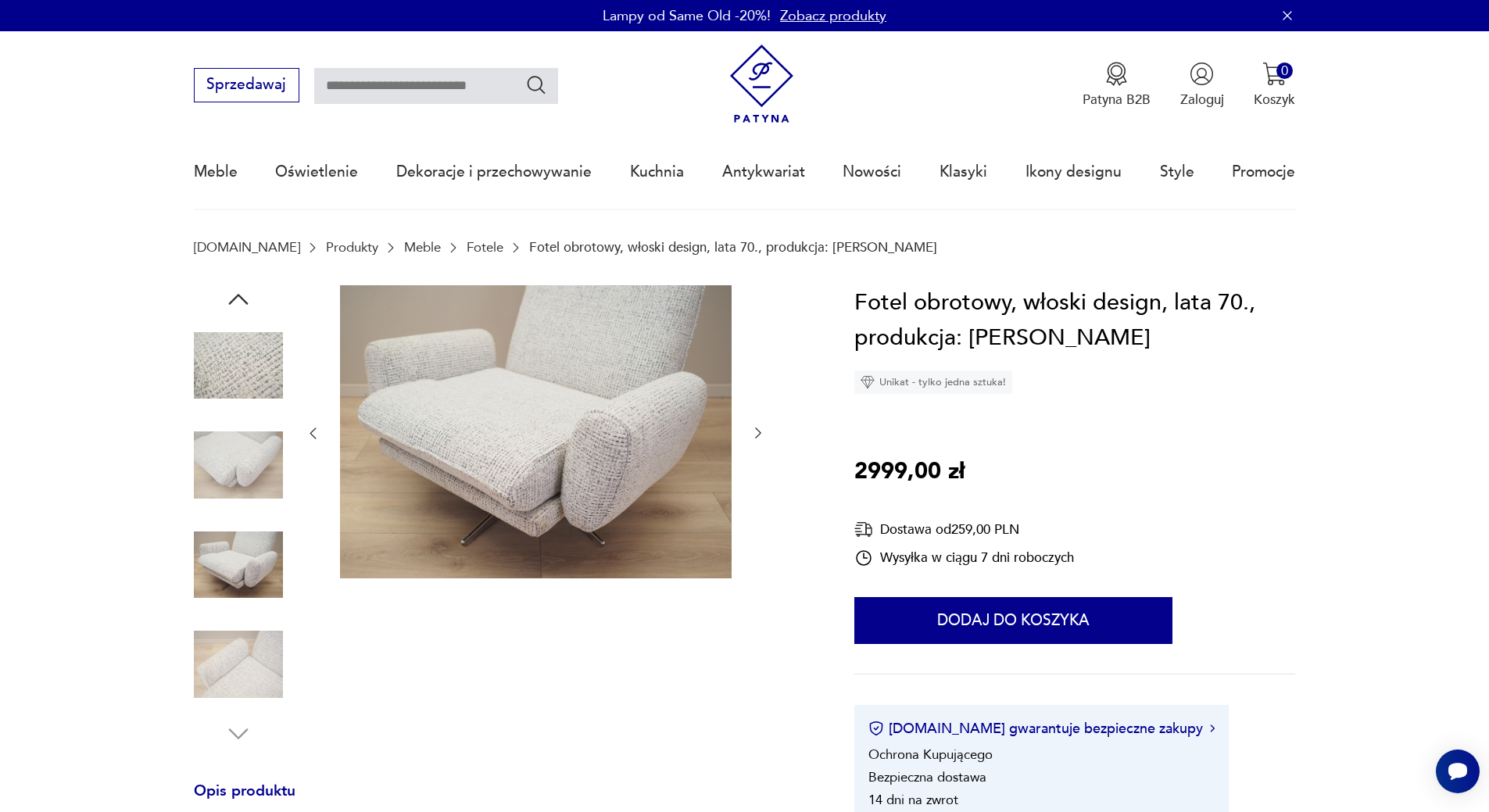
click at [267, 652] on img at bounding box center [238, 663] width 89 height 89
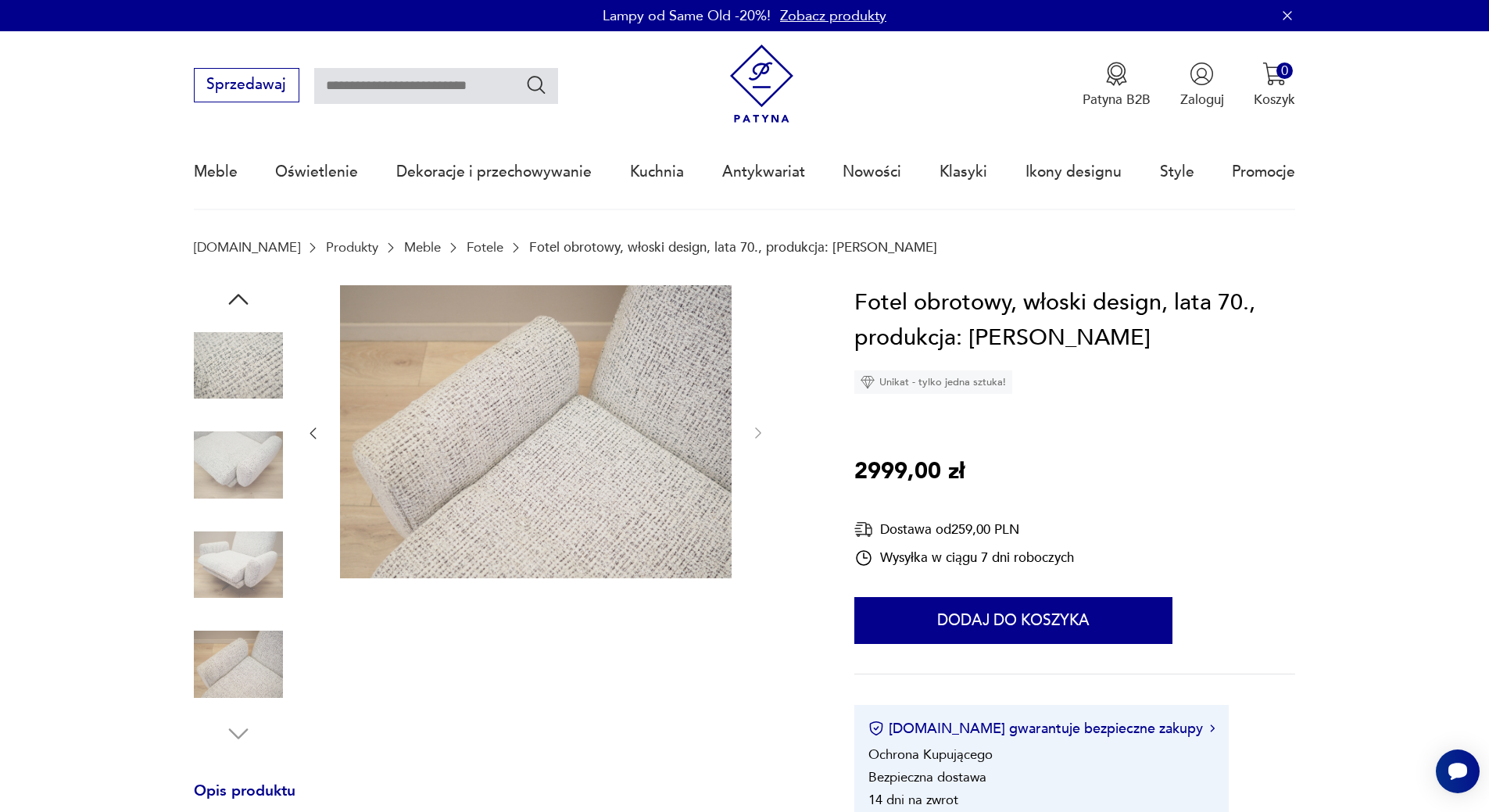
click at [249, 375] on img at bounding box center [238, 365] width 89 height 89
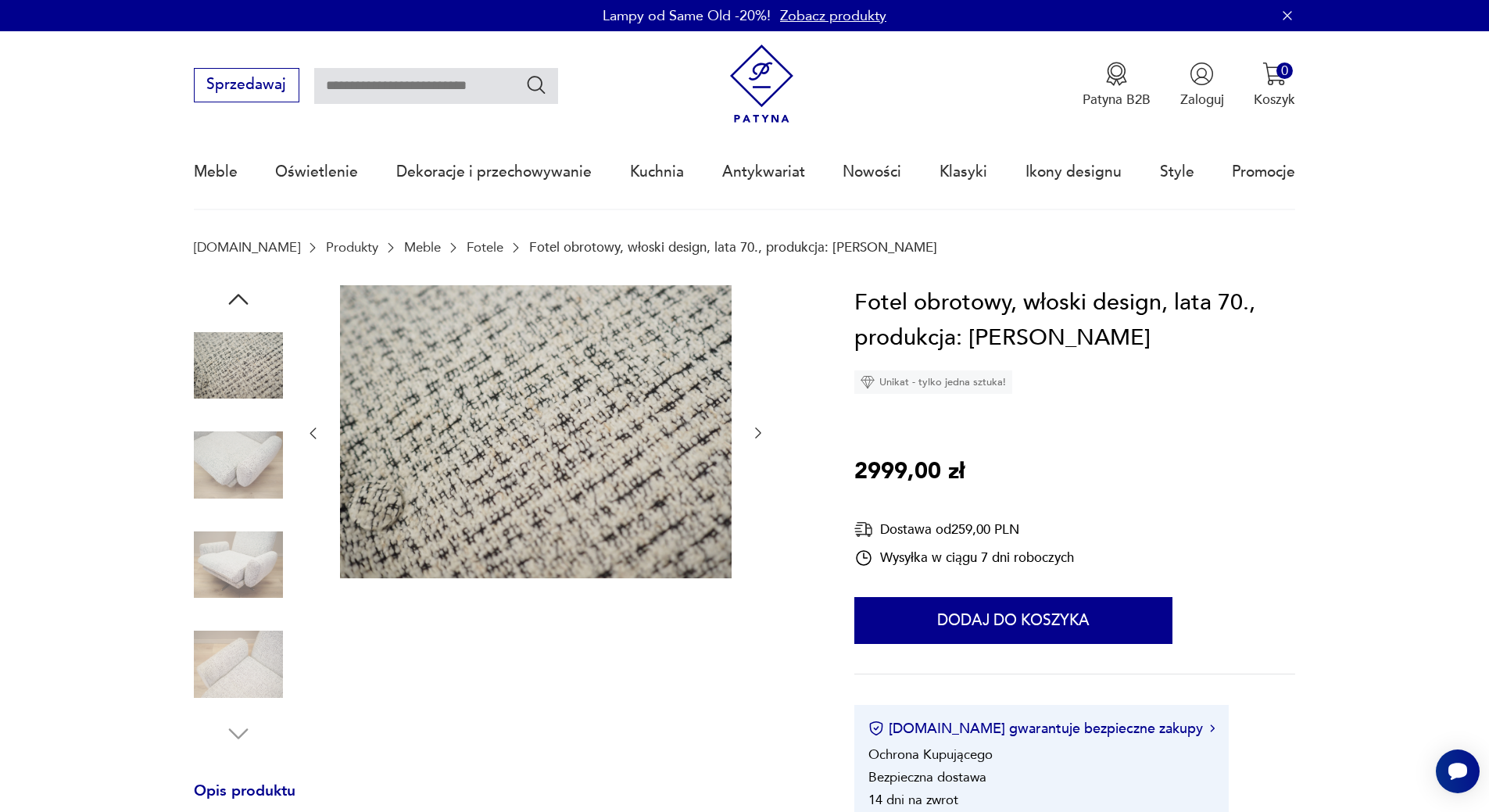
click at [240, 294] on icon "button" at bounding box center [238, 298] width 28 height 28
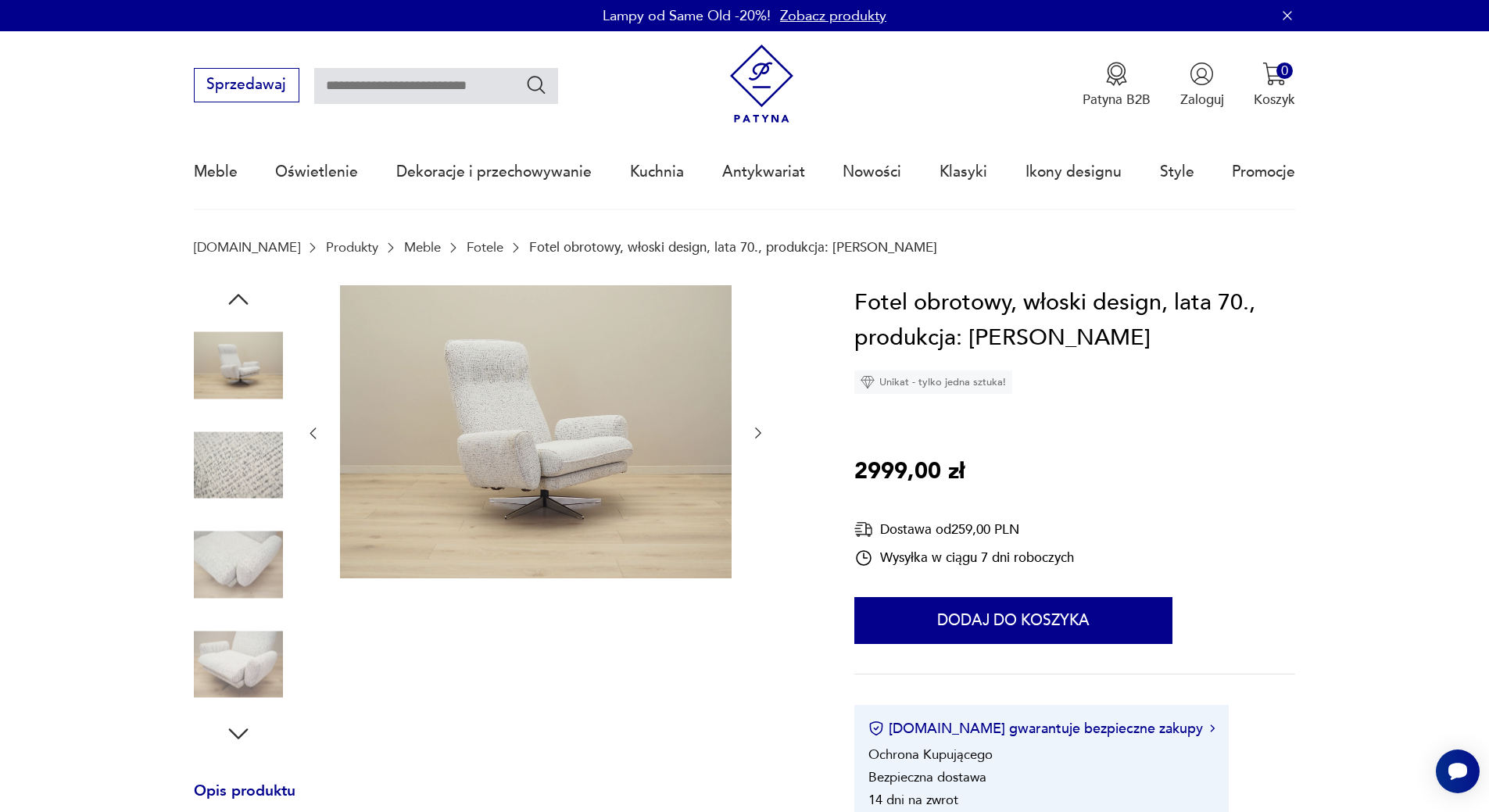
click at [240, 294] on icon "button" at bounding box center [238, 298] width 28 height 28
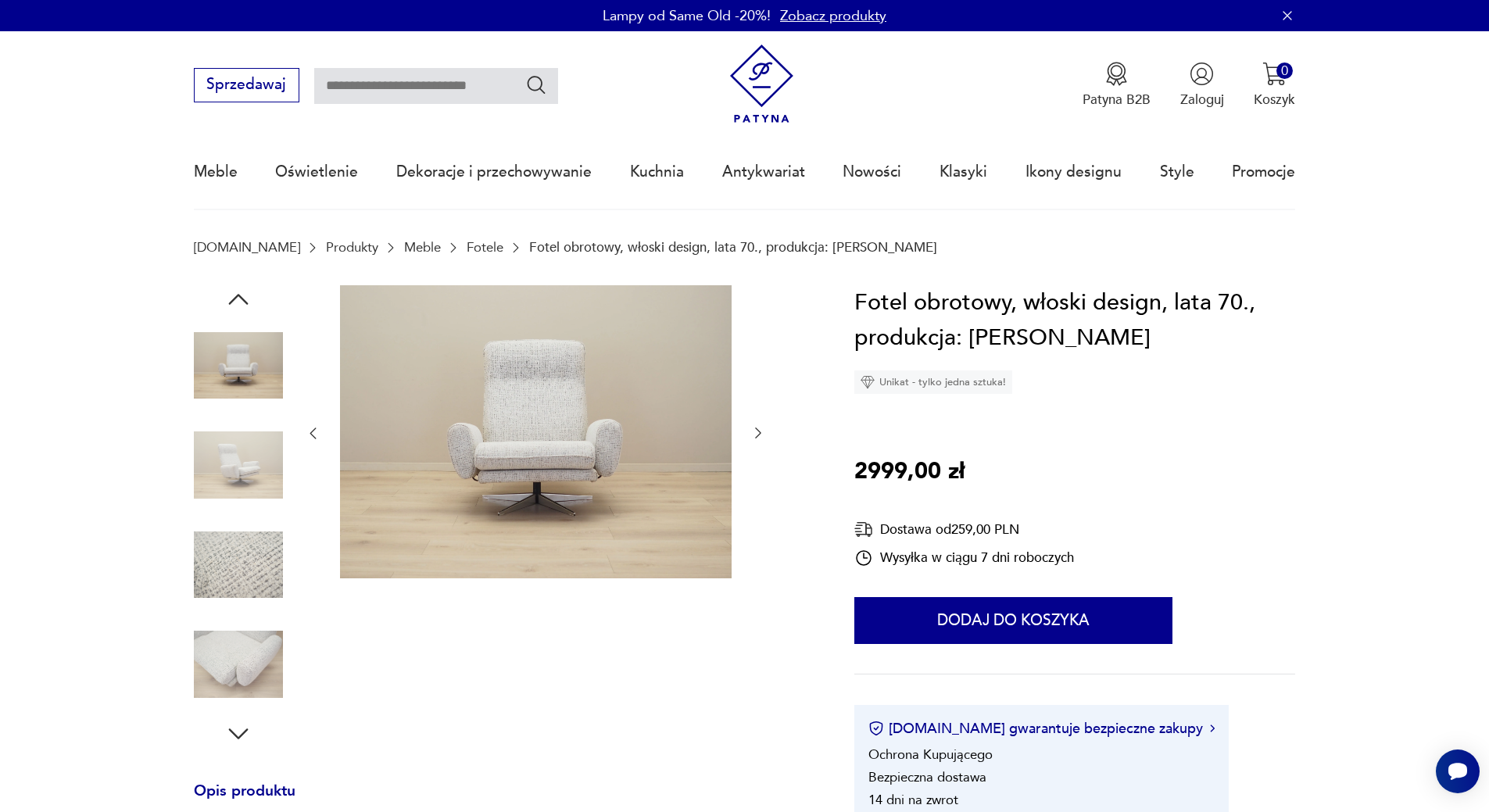
click at [253, 464] on img at bounding box center [238, 464] width 89 height 89
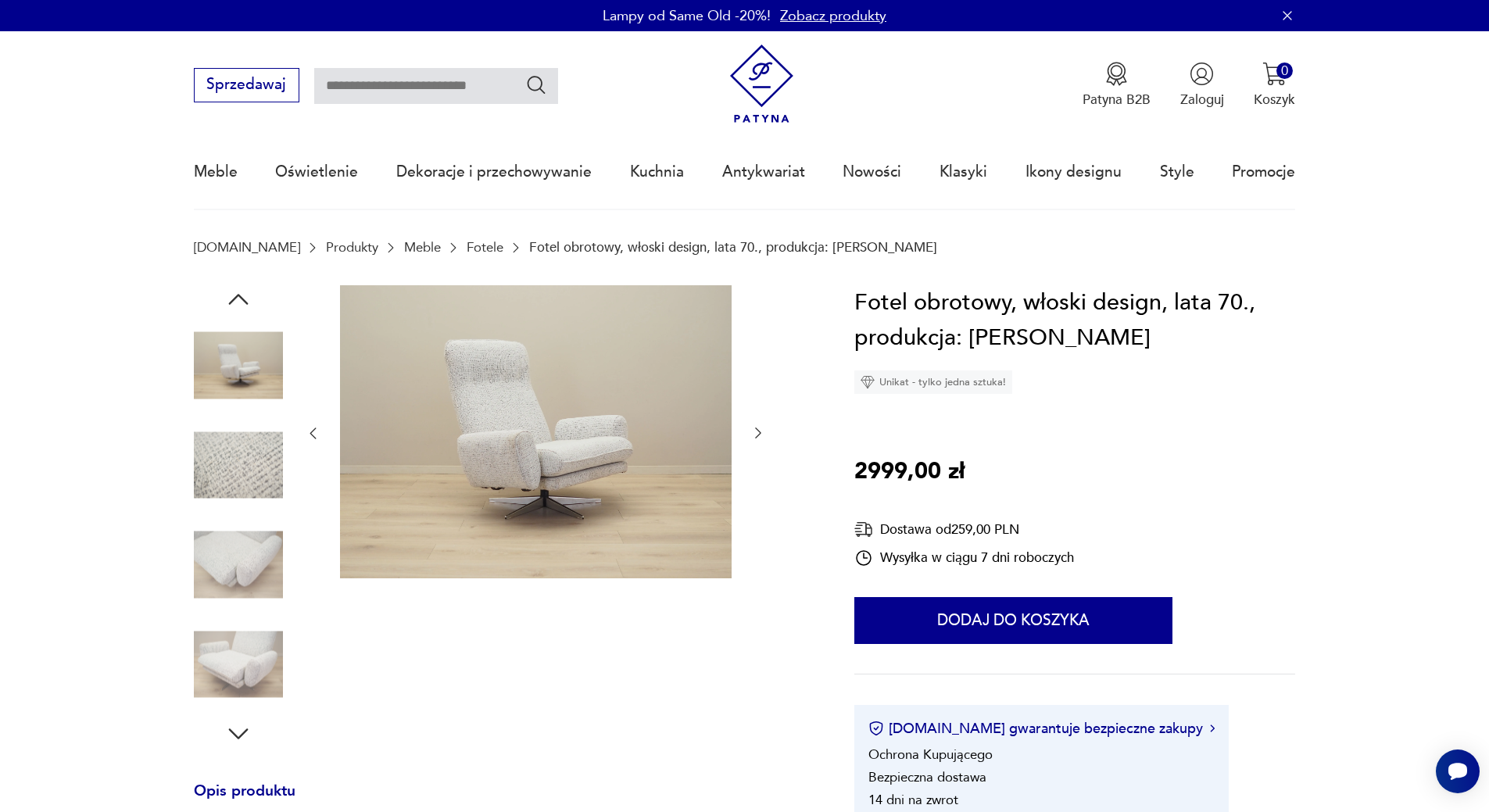
click at [567, 453] on img at bounding box center [535, 432] width 392 height 294
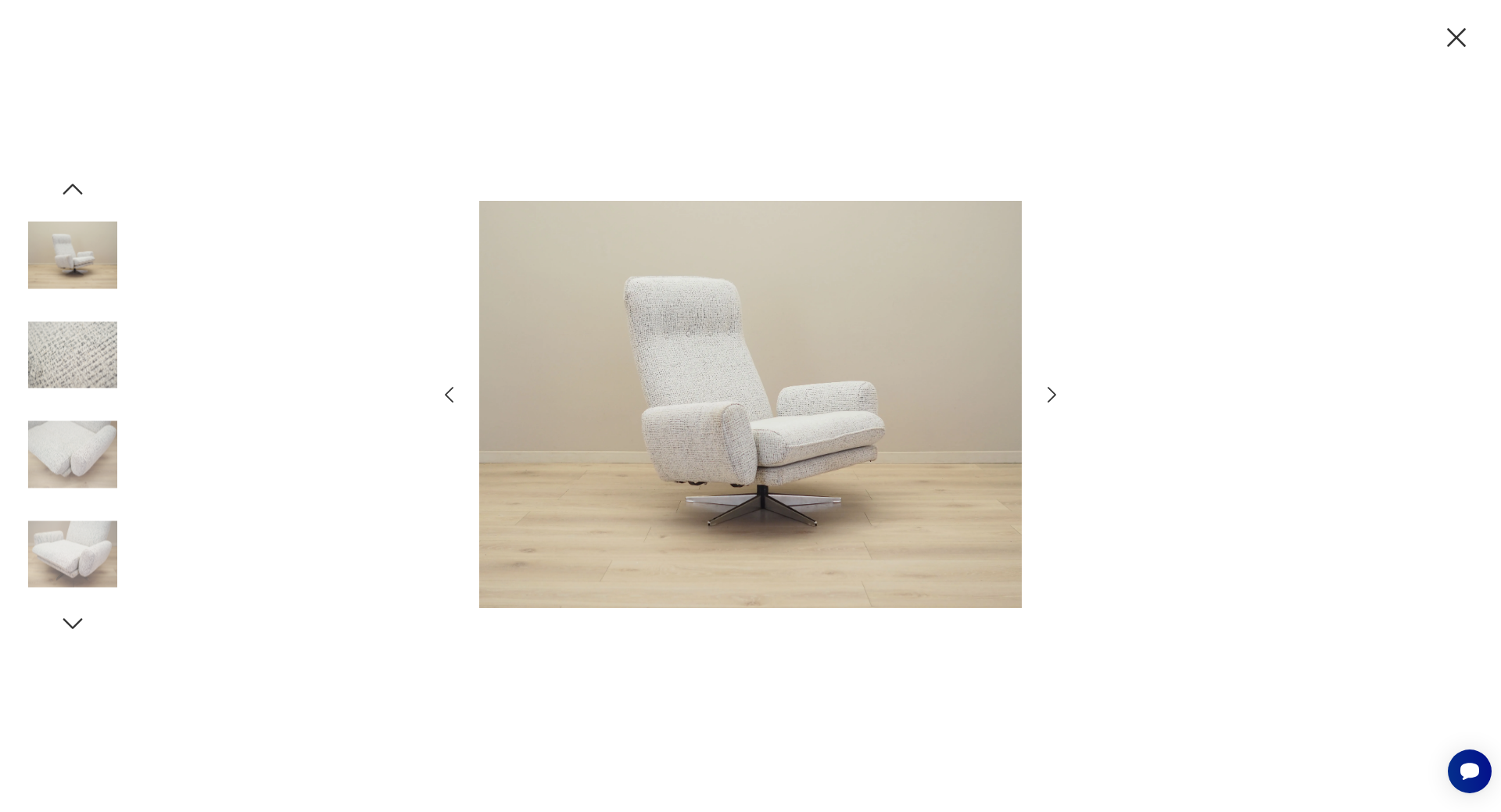
click at [87, 259] on img at bounding box center [72, 255] width 89 height 89
click at [74, 183] on icon "button" at bounding box center [72, 188] width 28 height 28
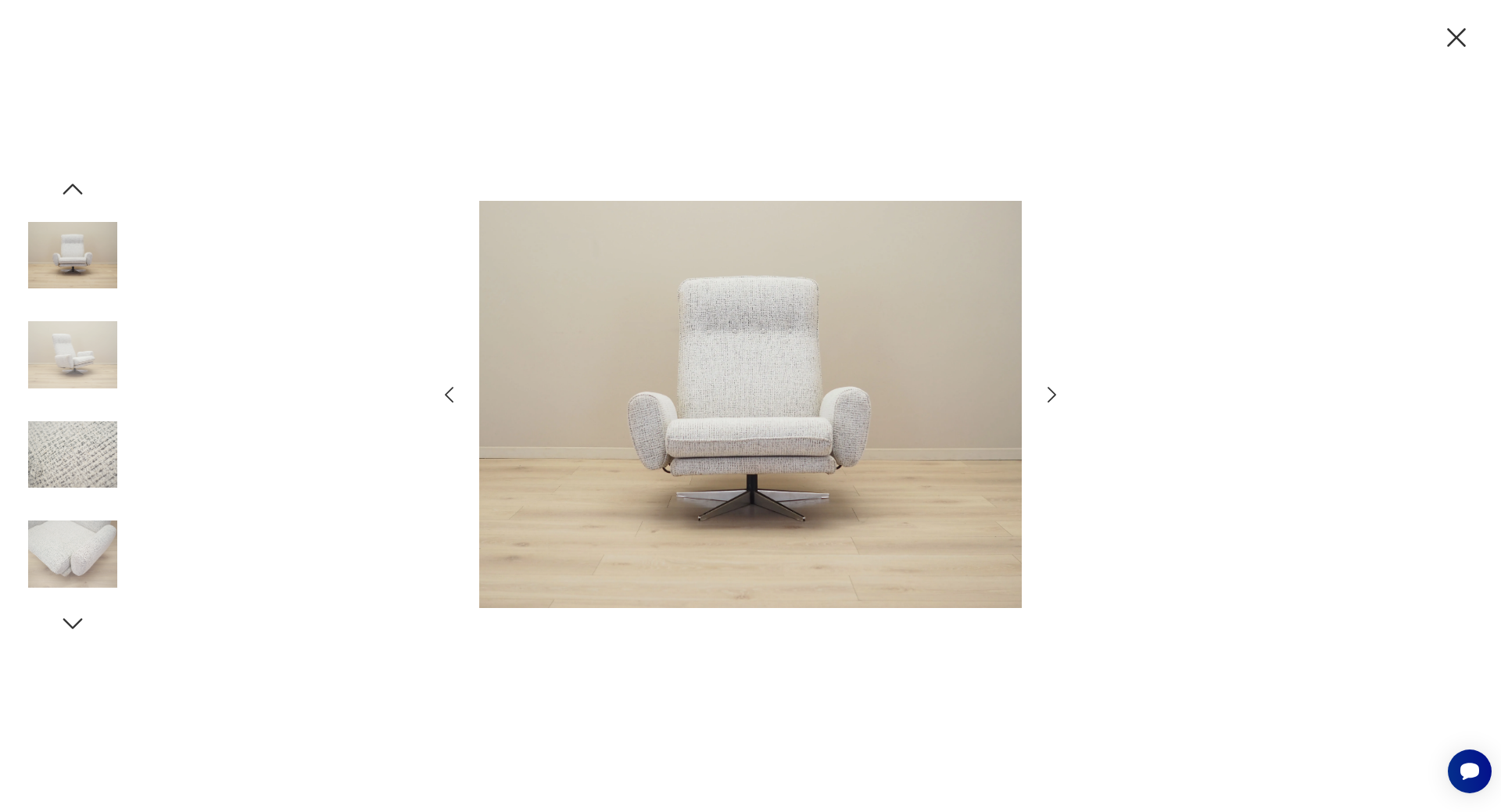
click at [70, 240] on img at bounding box center [72, 255] width 89 height 89
click at [1462, 37] on icon "button" at bounding box center [1456, 38] width 33 height 33
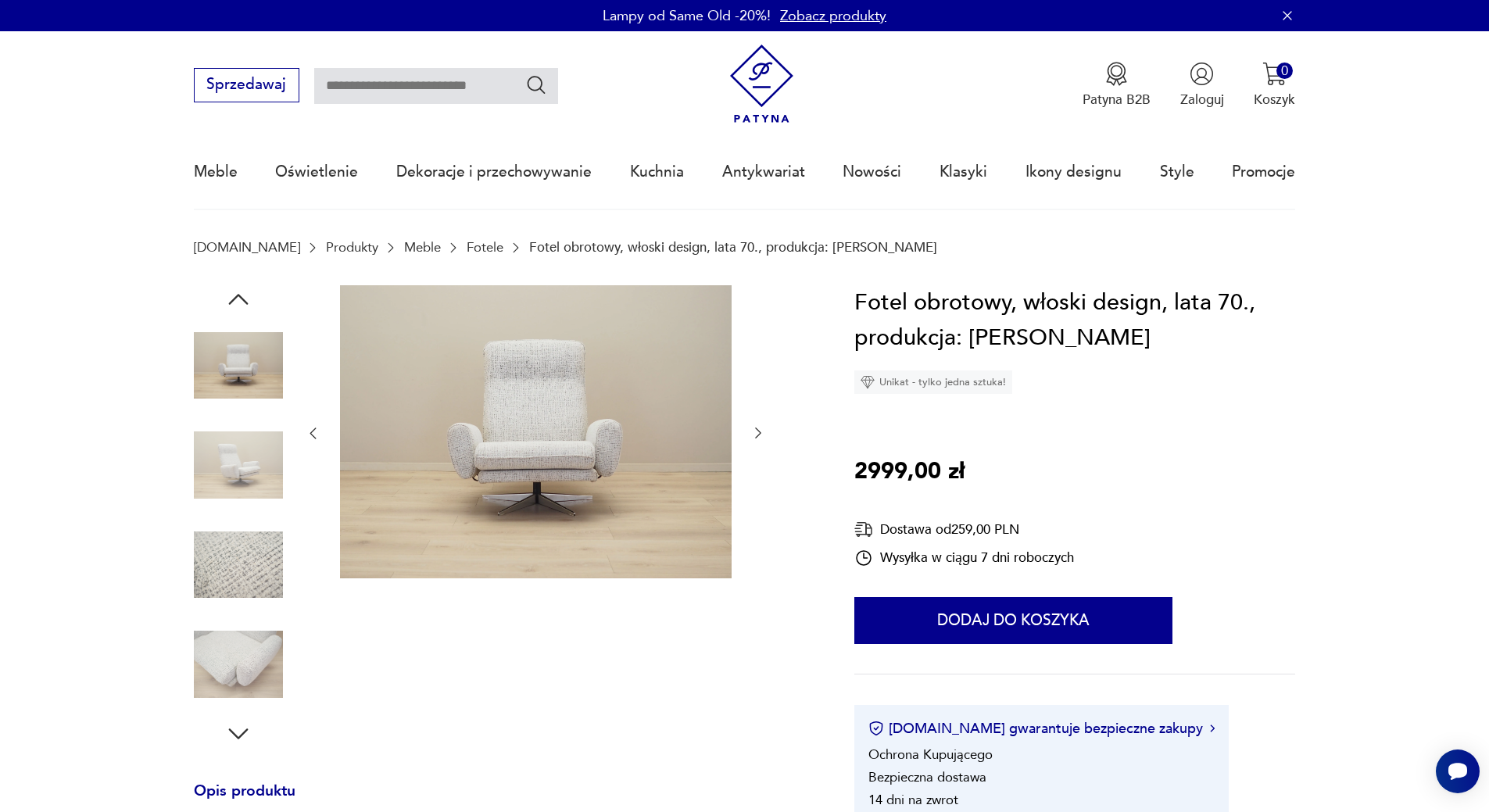
click at [263, 456] on img at bounding box center [238, 464] width 89 height 89
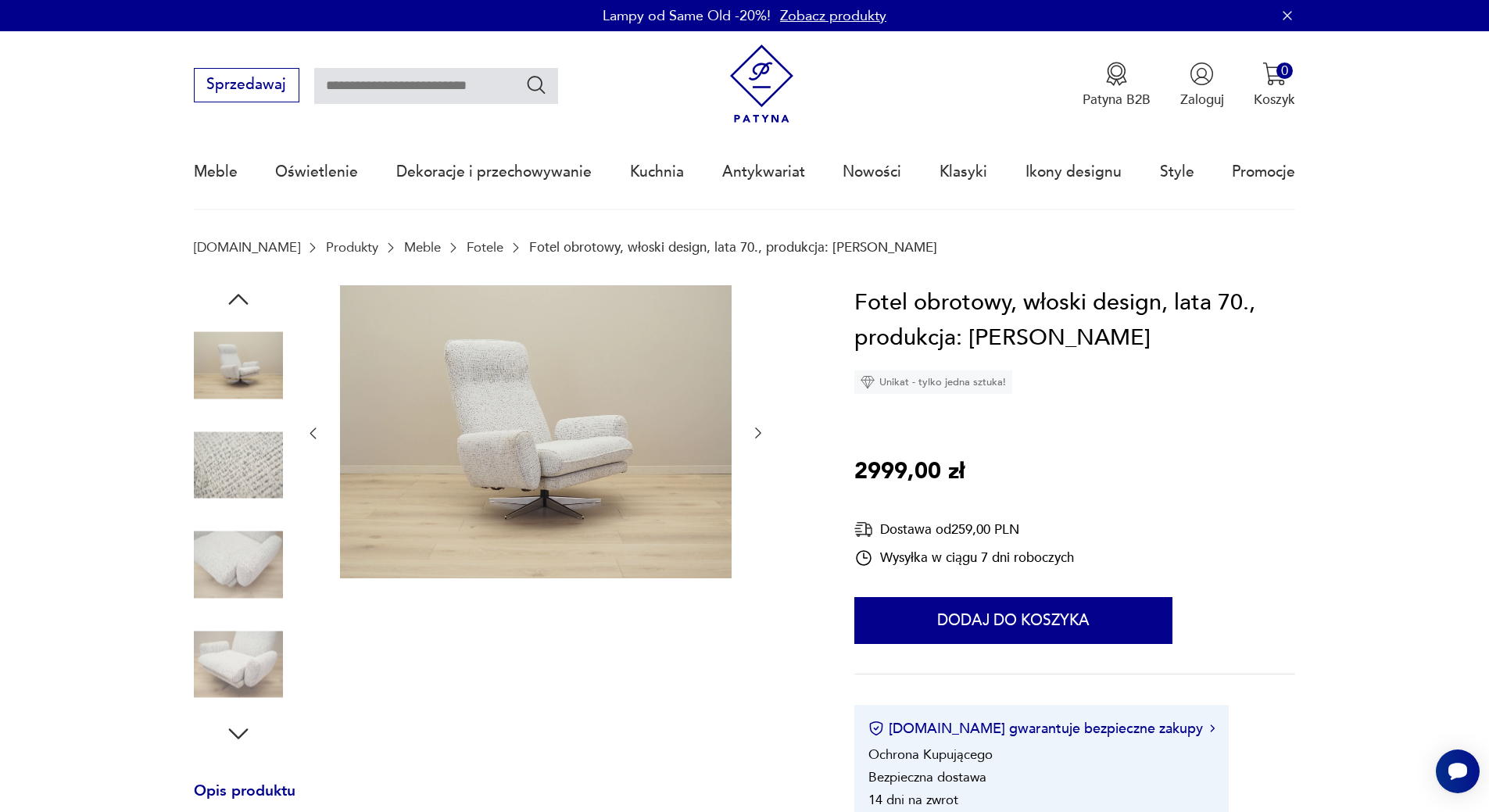
click at [262, 556] on img at bounding box center [238, 565] width 89 height 89
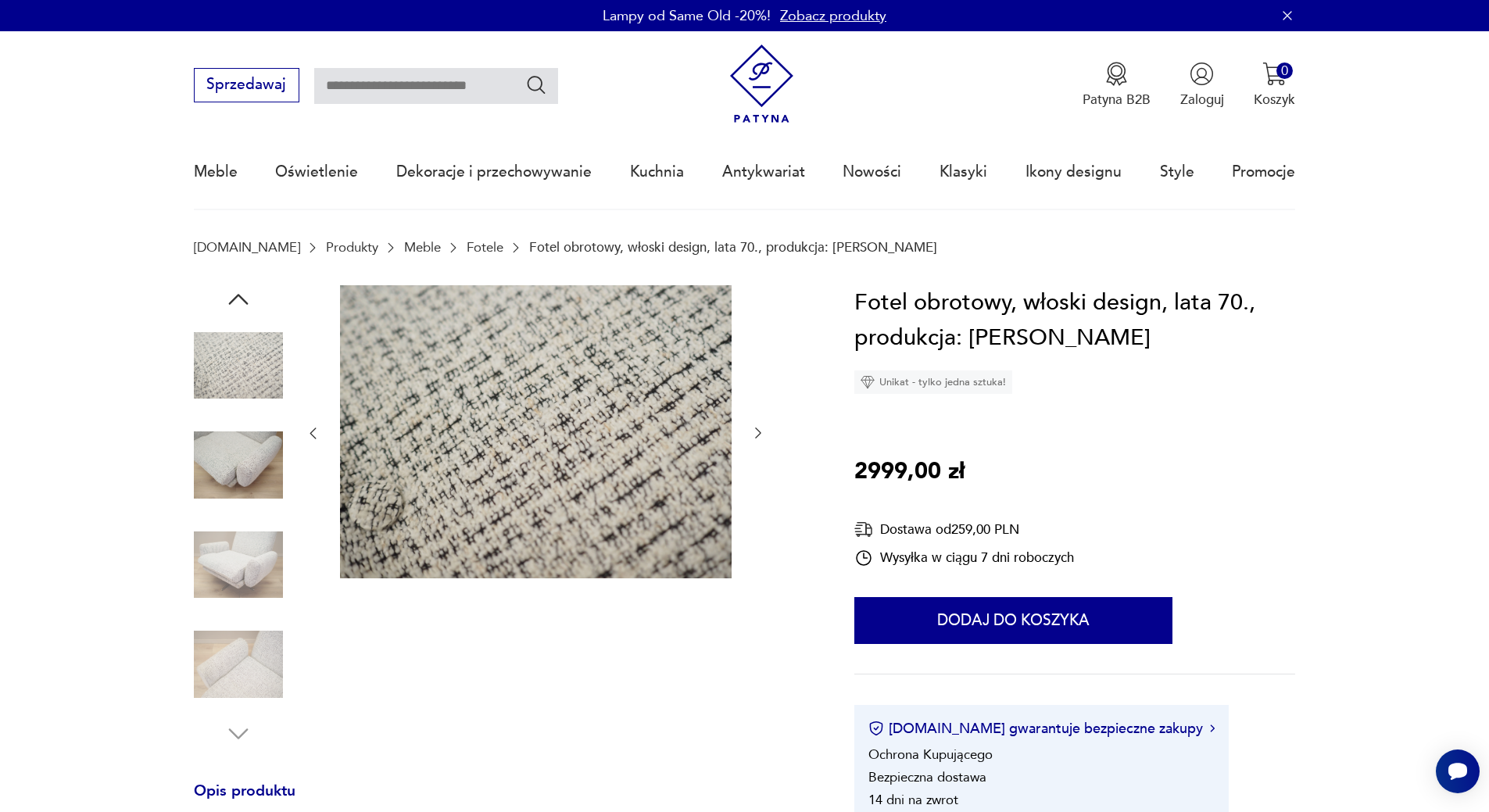
click at [262, 554] on img at bounding box center [238, 565] width 89 height 89
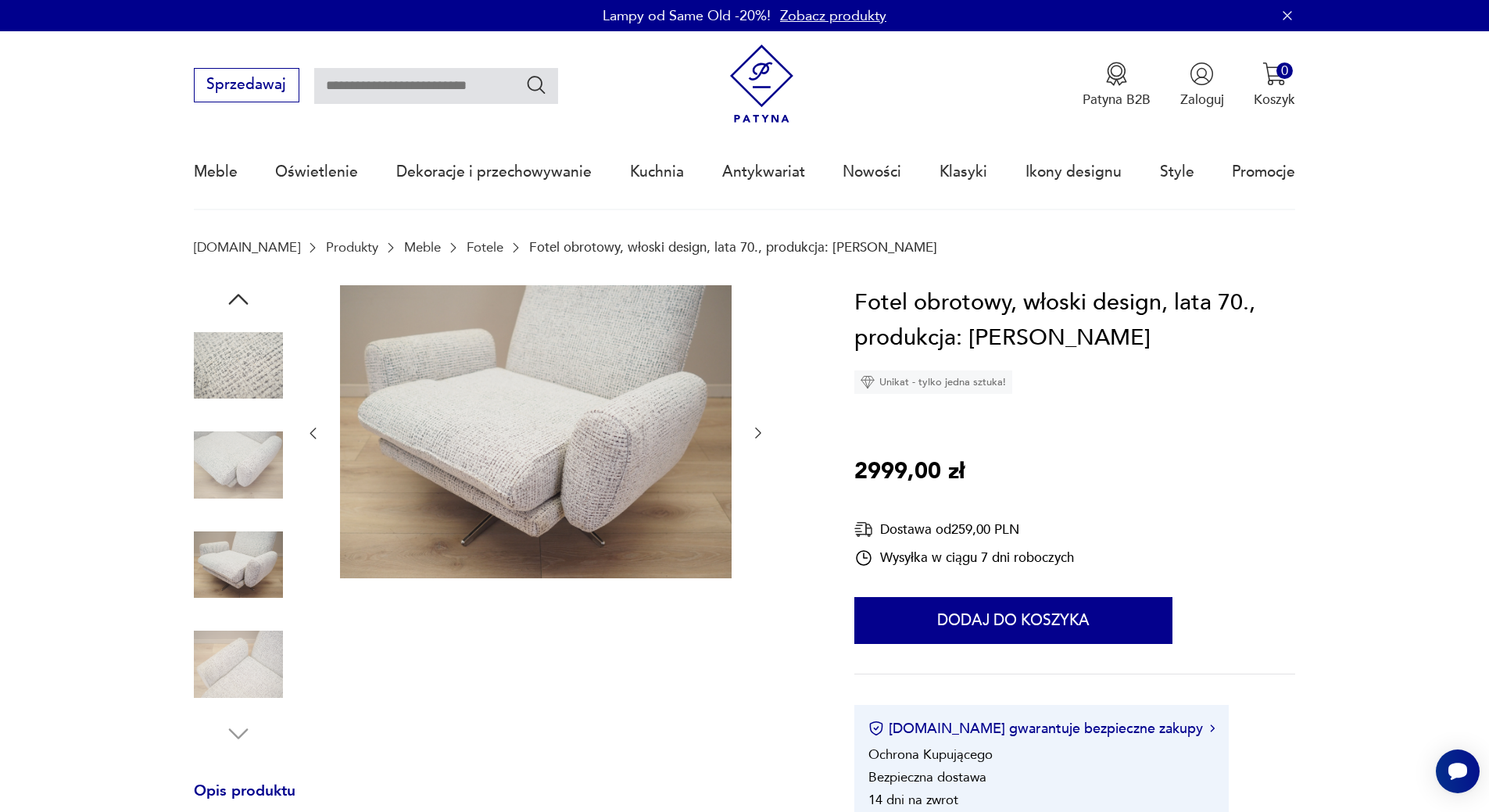
drag, startPoint x: 247, startPoint y: 557, endPoint x: 708, endPoint y: 643, distance: 469.0
click at [708, 643] on div at bounding box center [535, 516] width 461 height 462
click at [264, 557] on img at bounding box center [238, 565] width 89 height 89
click at [240, 673] on img at bounding box center [238, 663] width 89 height 89
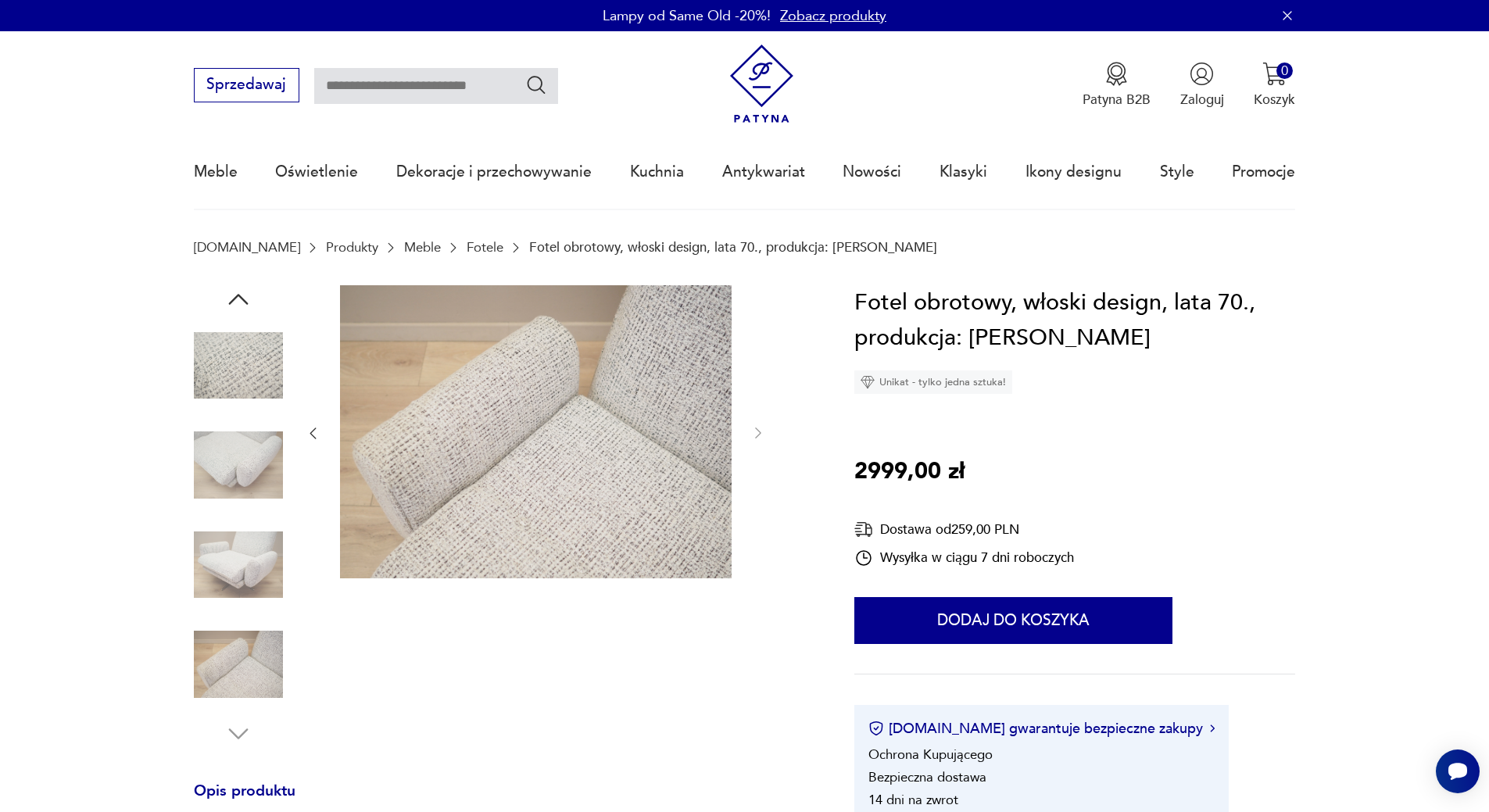
click at [241, 371] on img at bounding box center [238, 365] width 89 height 89
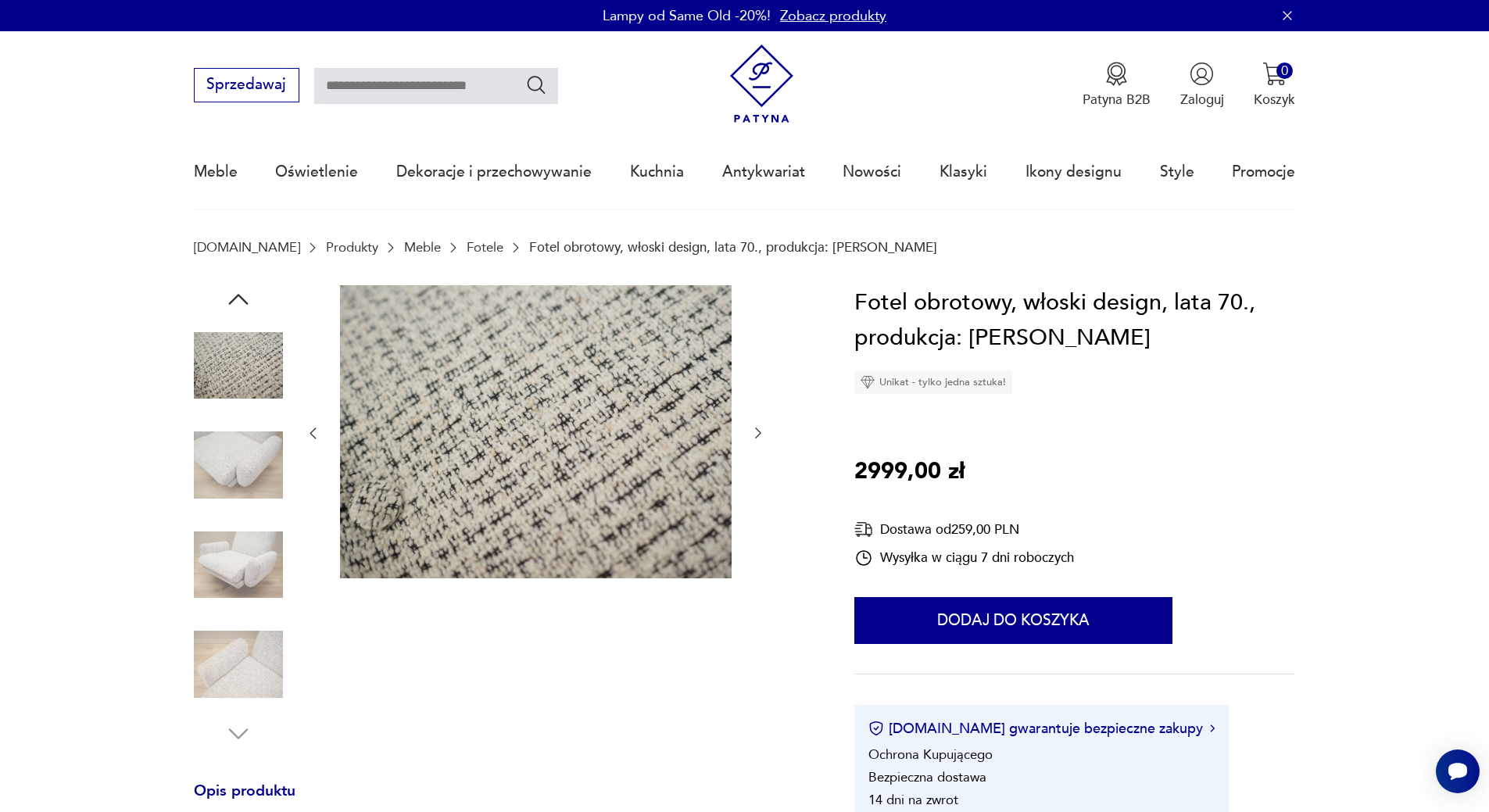
click at [233, 457] on img at bounding box center [238, 464] width 89 height 89
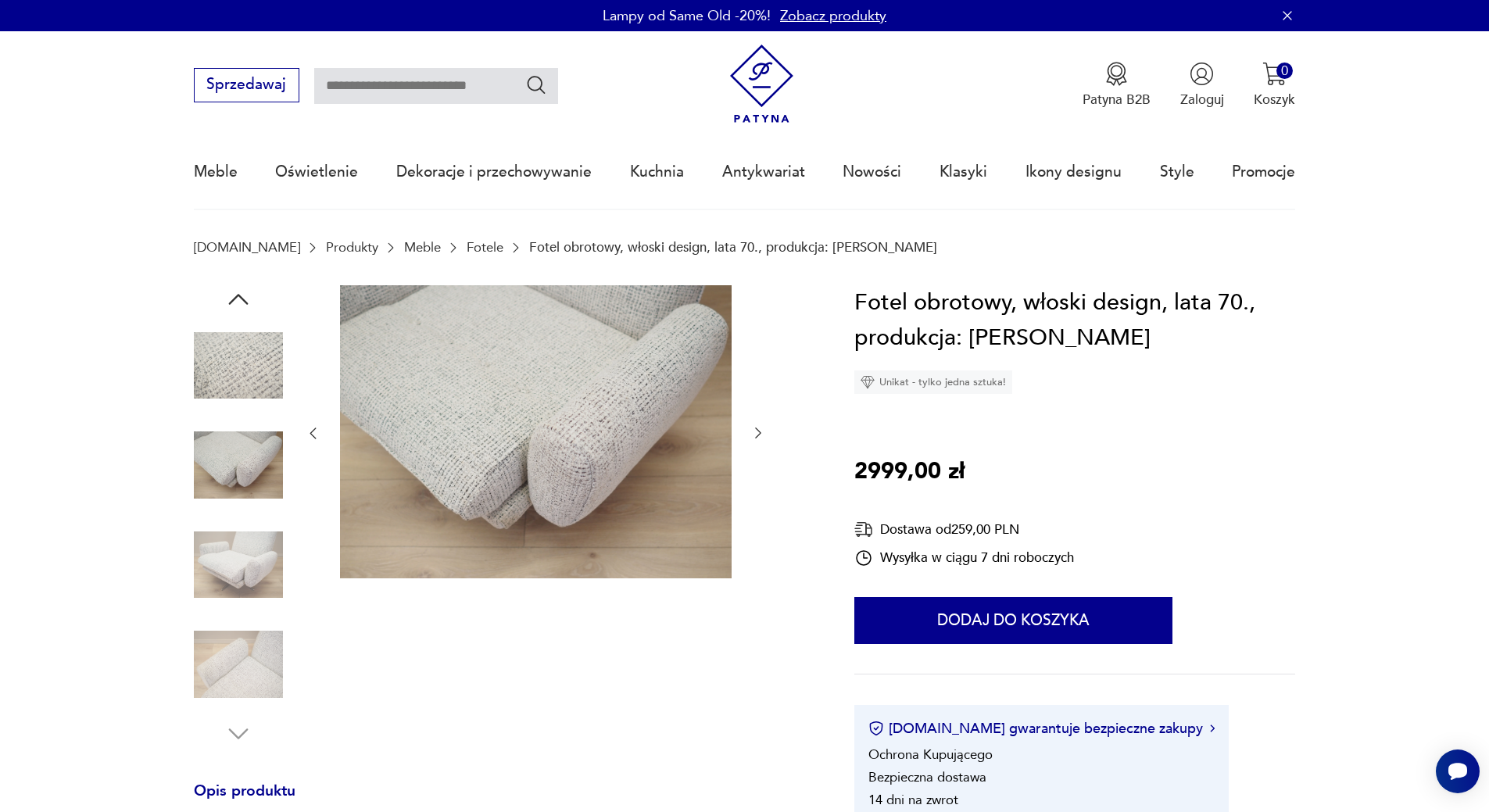
click at [238, 572] on img at bounding box center [238, 565] width 89 height 89
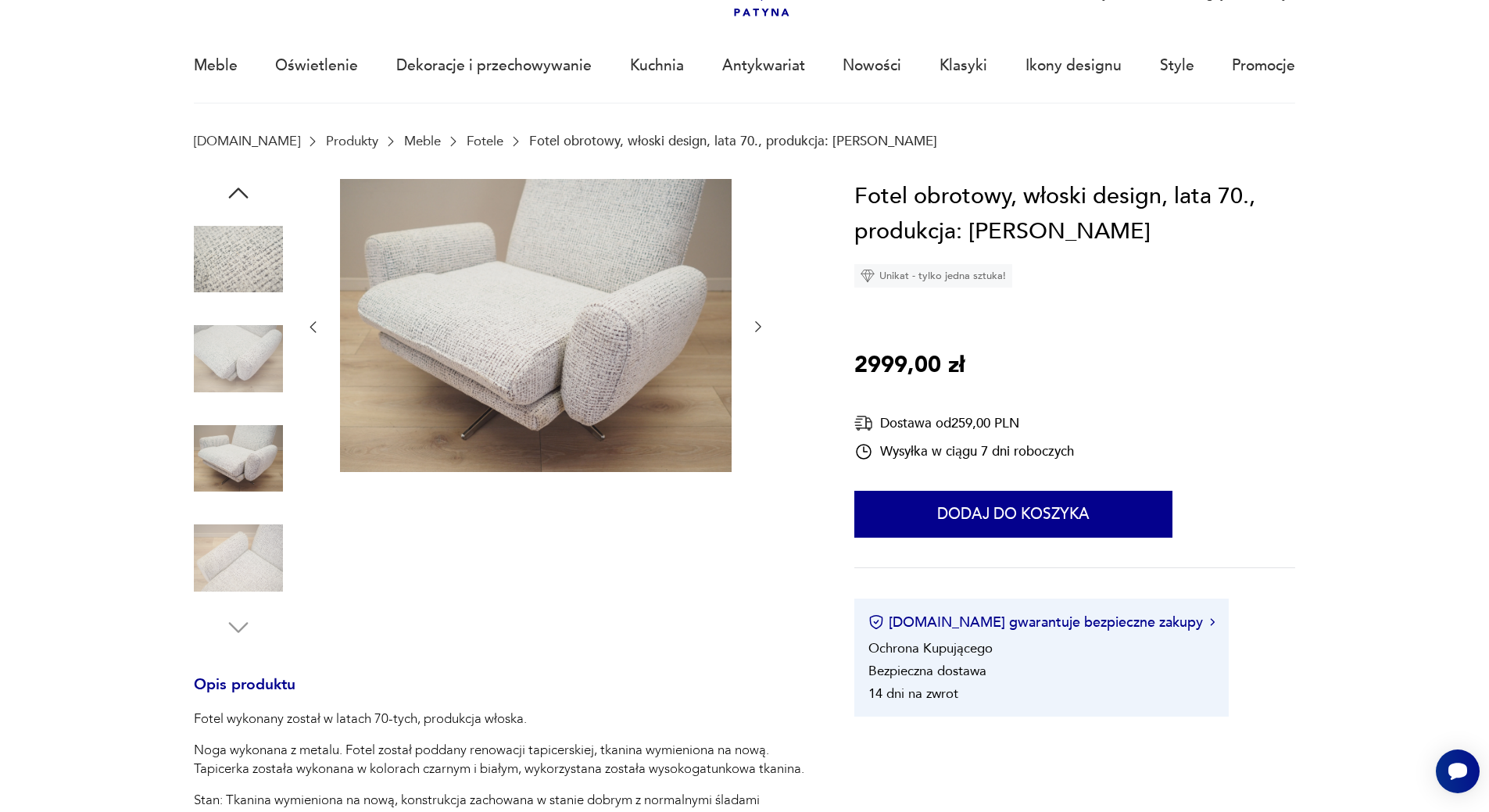
scroll to position [78, 0]
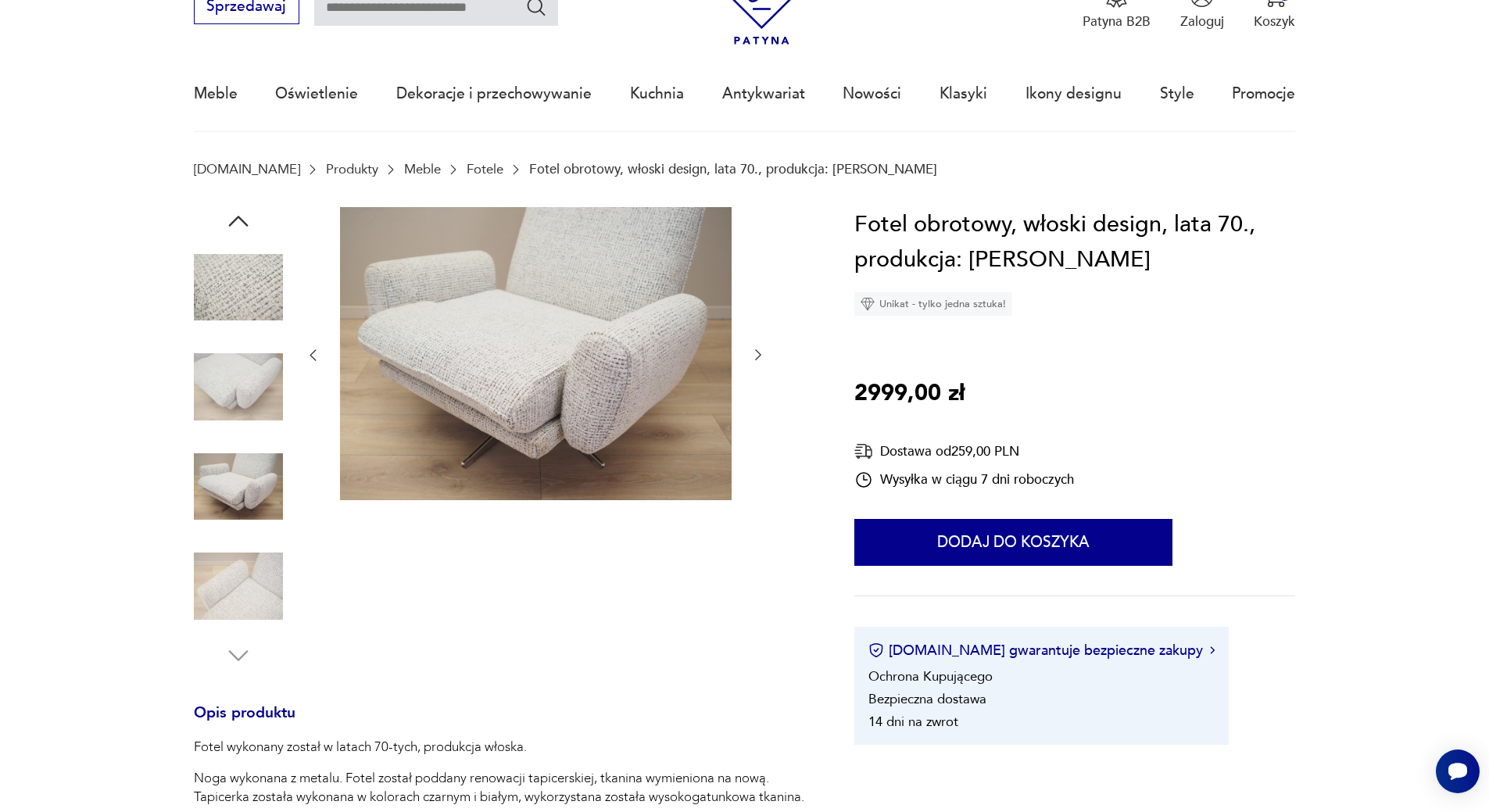
click at [759, 354] on icon "button" at bounding box center [757, 356] width 6 height 11
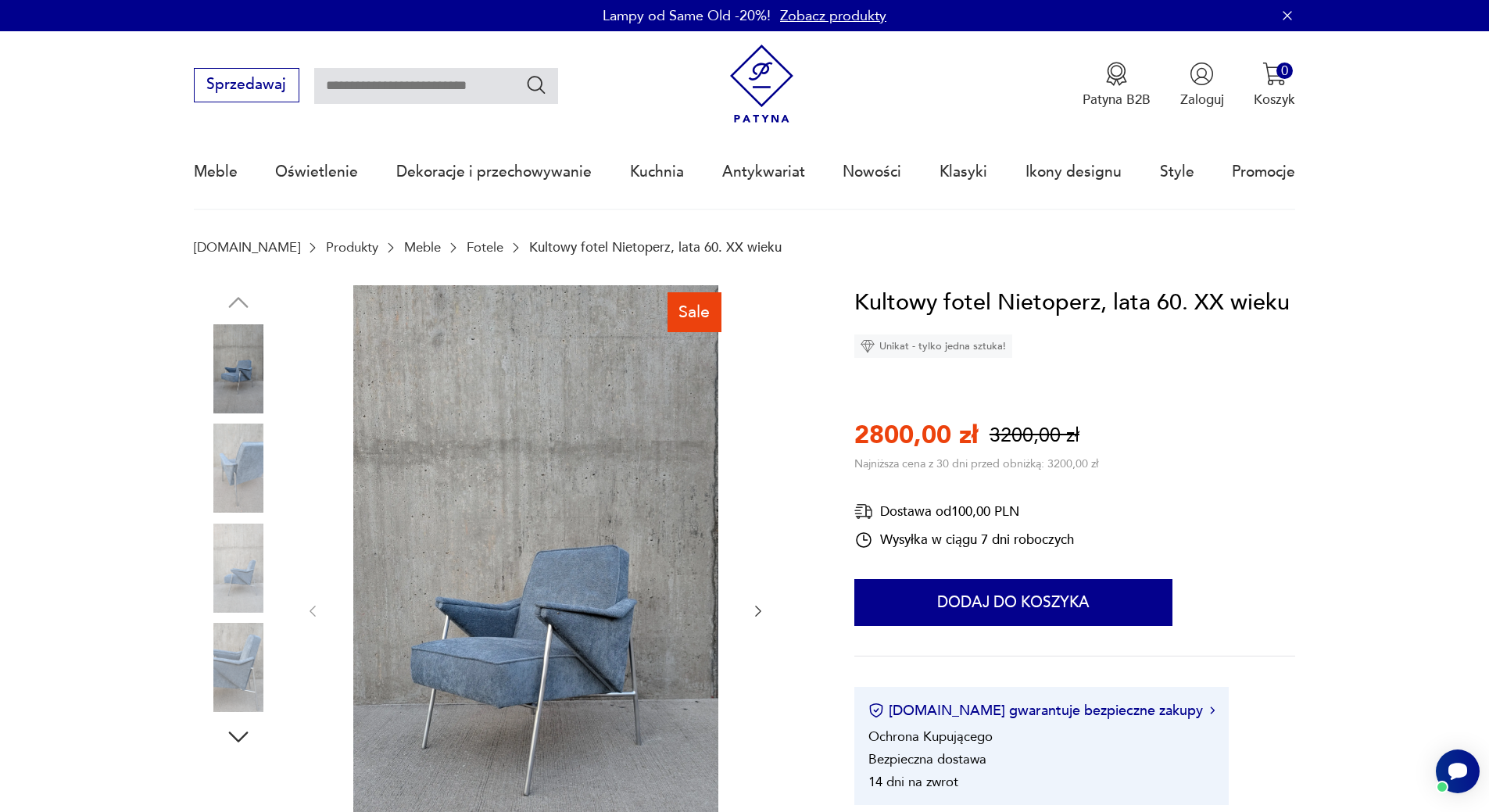
click at [238, 579] on img at bounding box center [238, 567] width 89 height 89
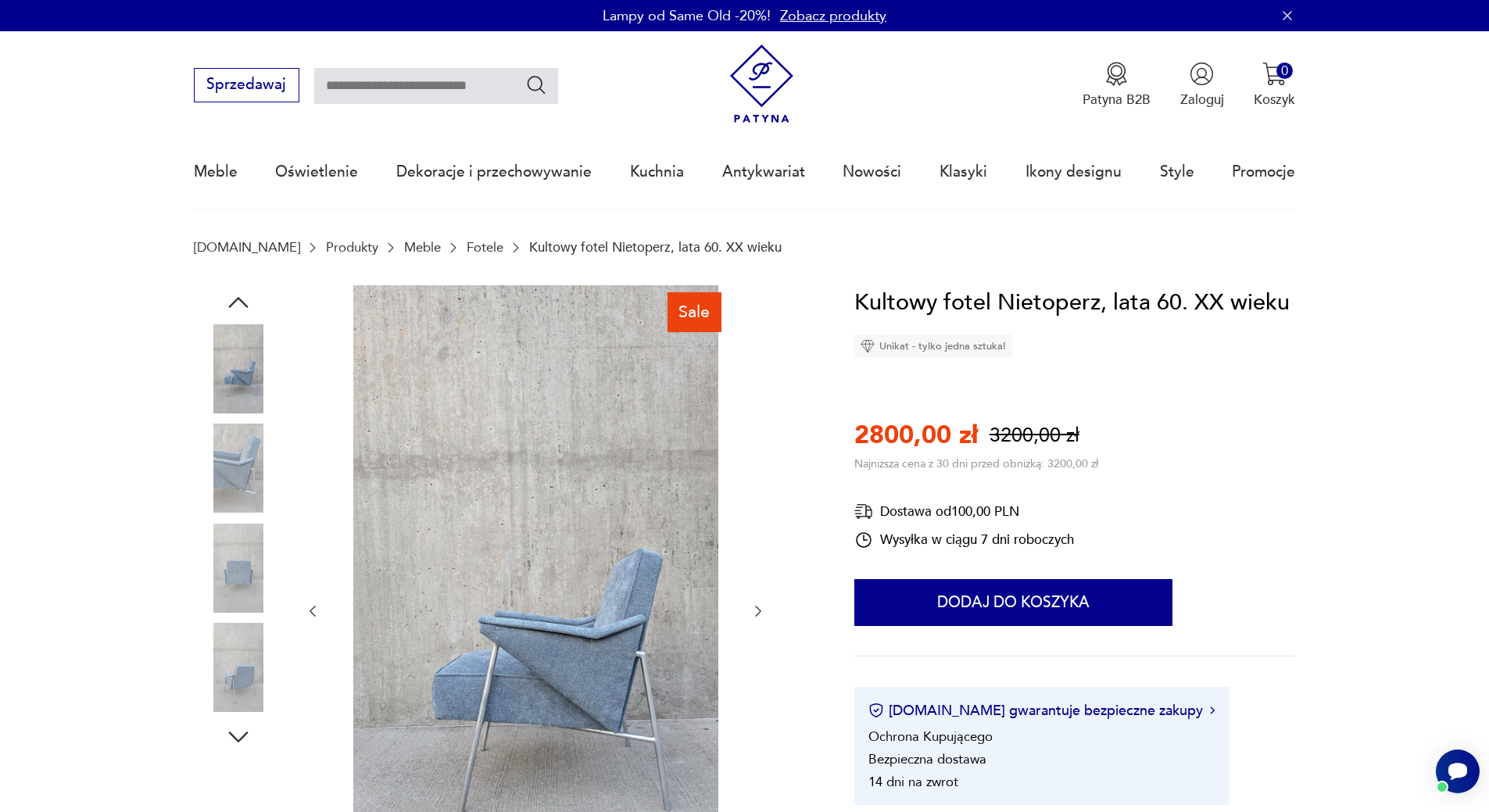
click at [238, 678] on img at bounding box center [238, 667] width 89 height 89
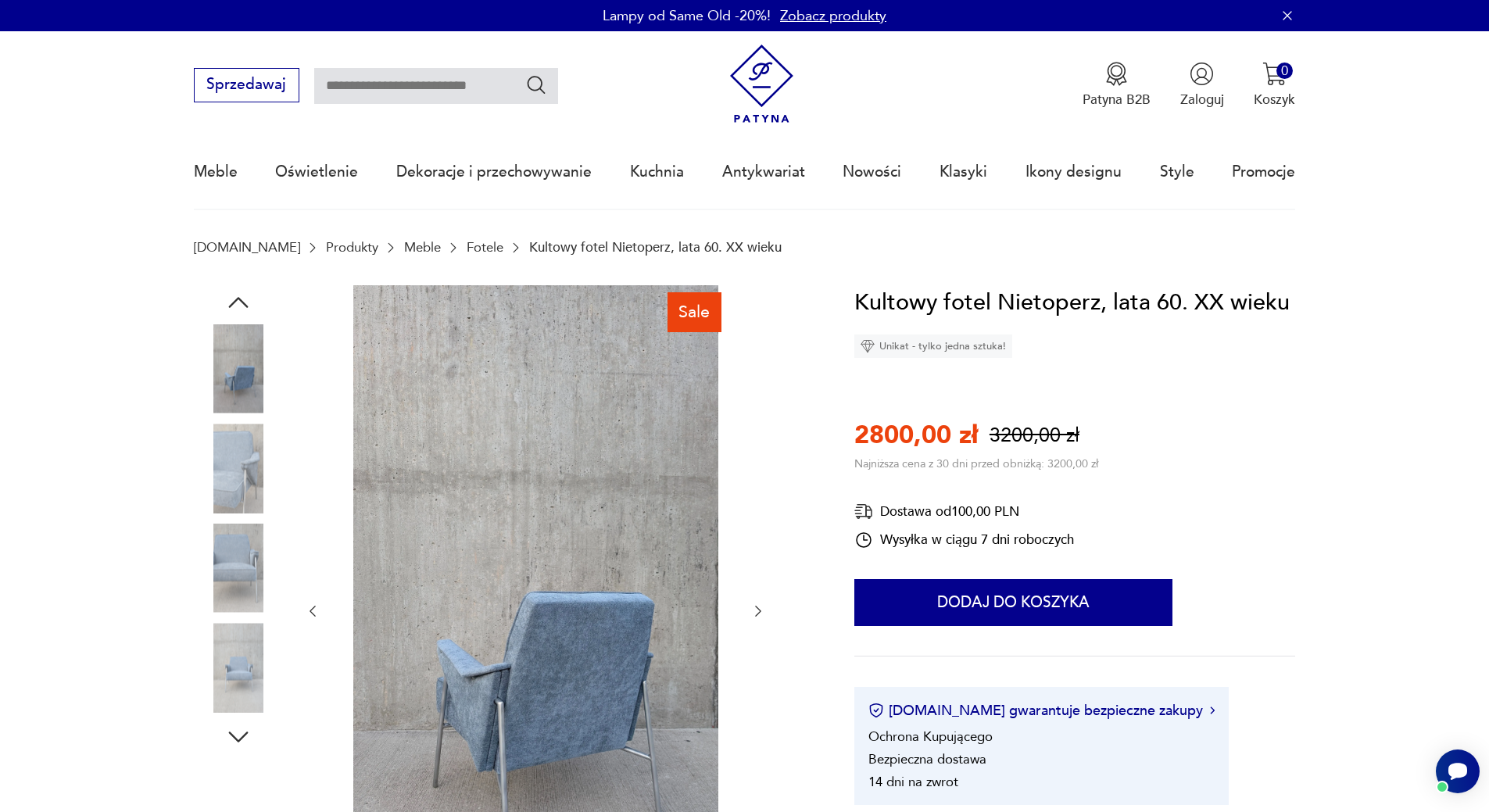
click at [255, 669] on img at bounding box center [238, 667] width 89 height 89
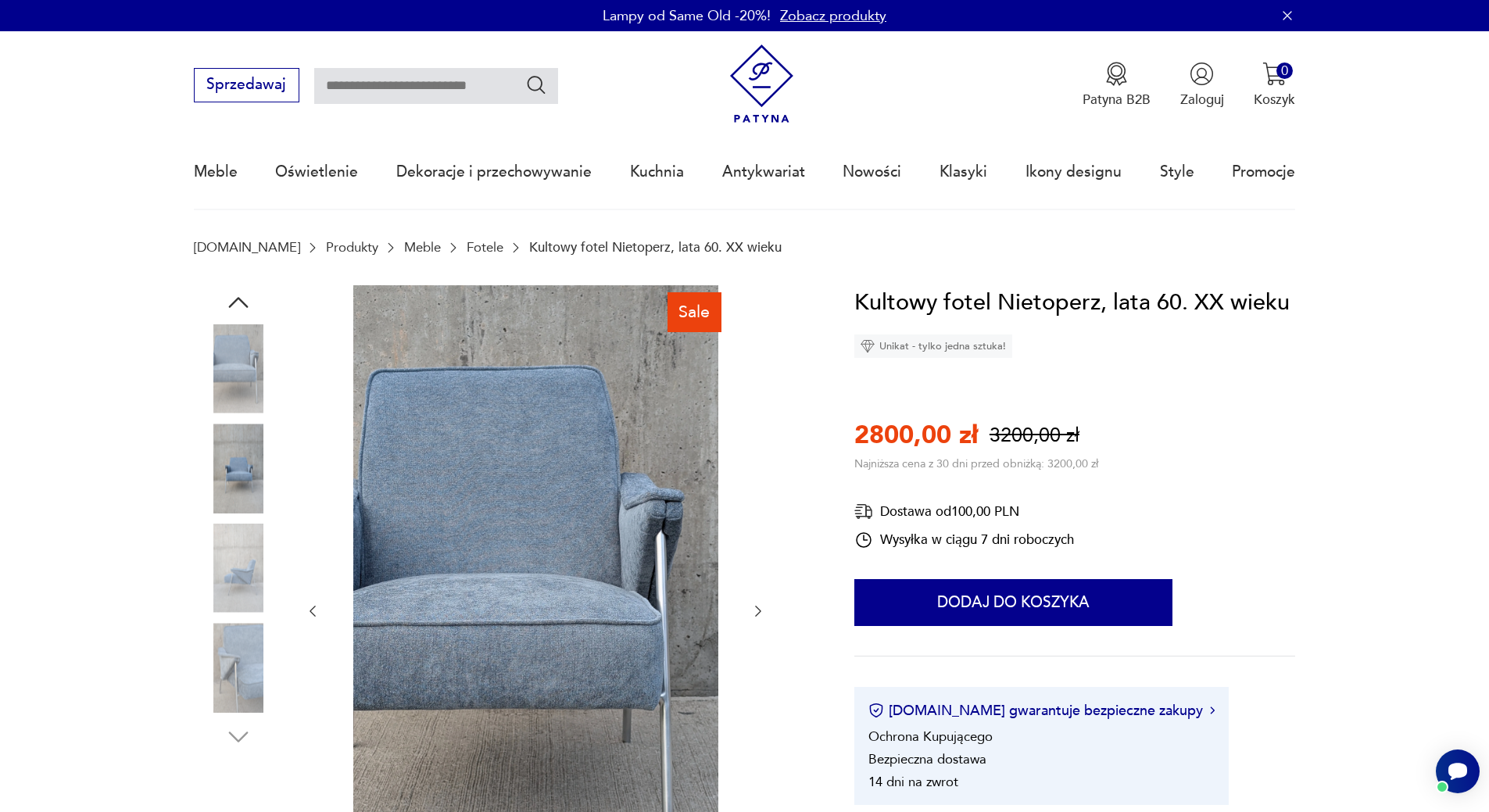
scroll to position [78, 0]
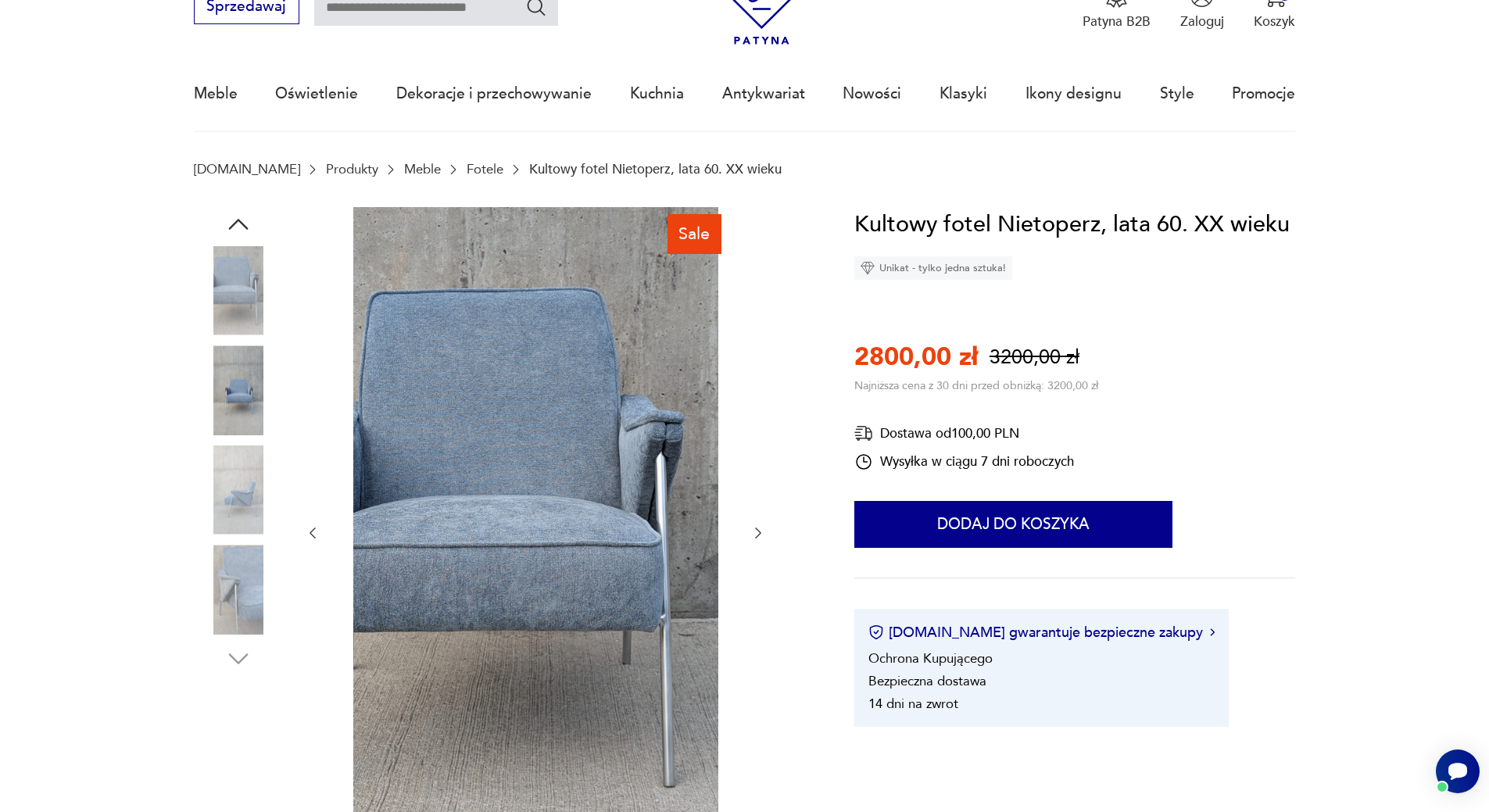
click at [235, 609] on img at bounding box center [238, 589] width 89 height 89
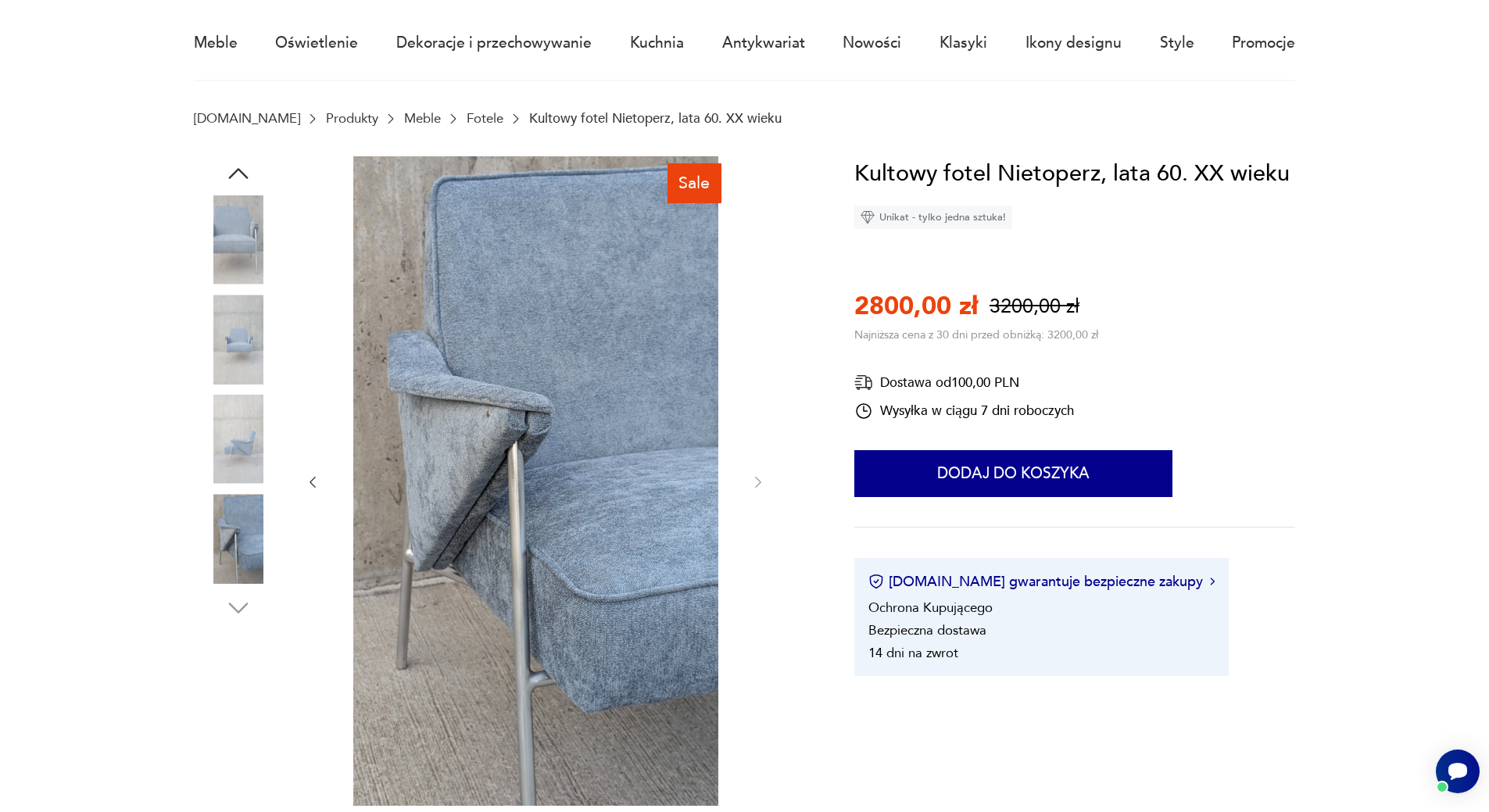
scroll to position [156, 0]
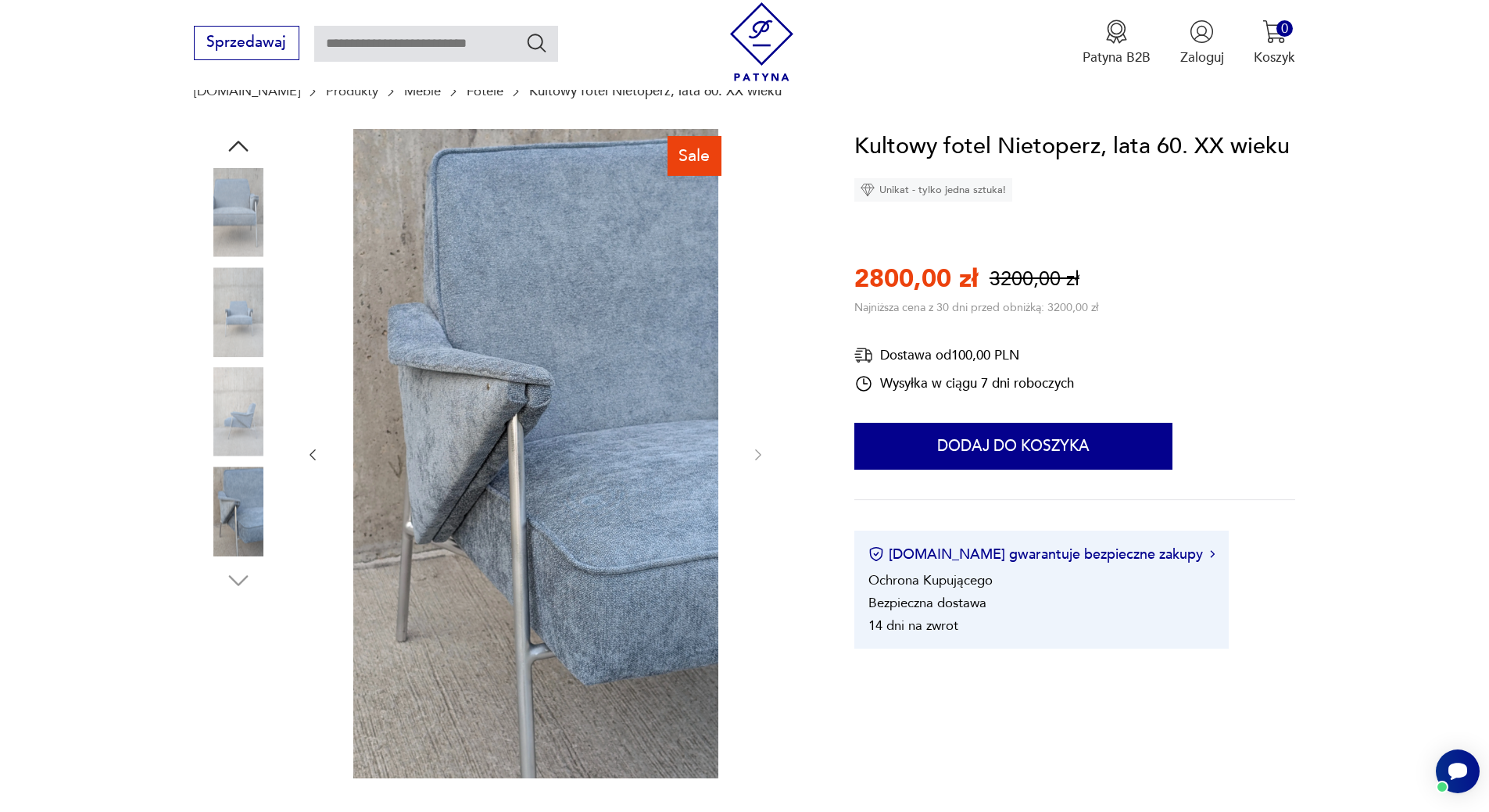
click at [238, 559] on div at bounding box center [238, 363] width 89 height 469
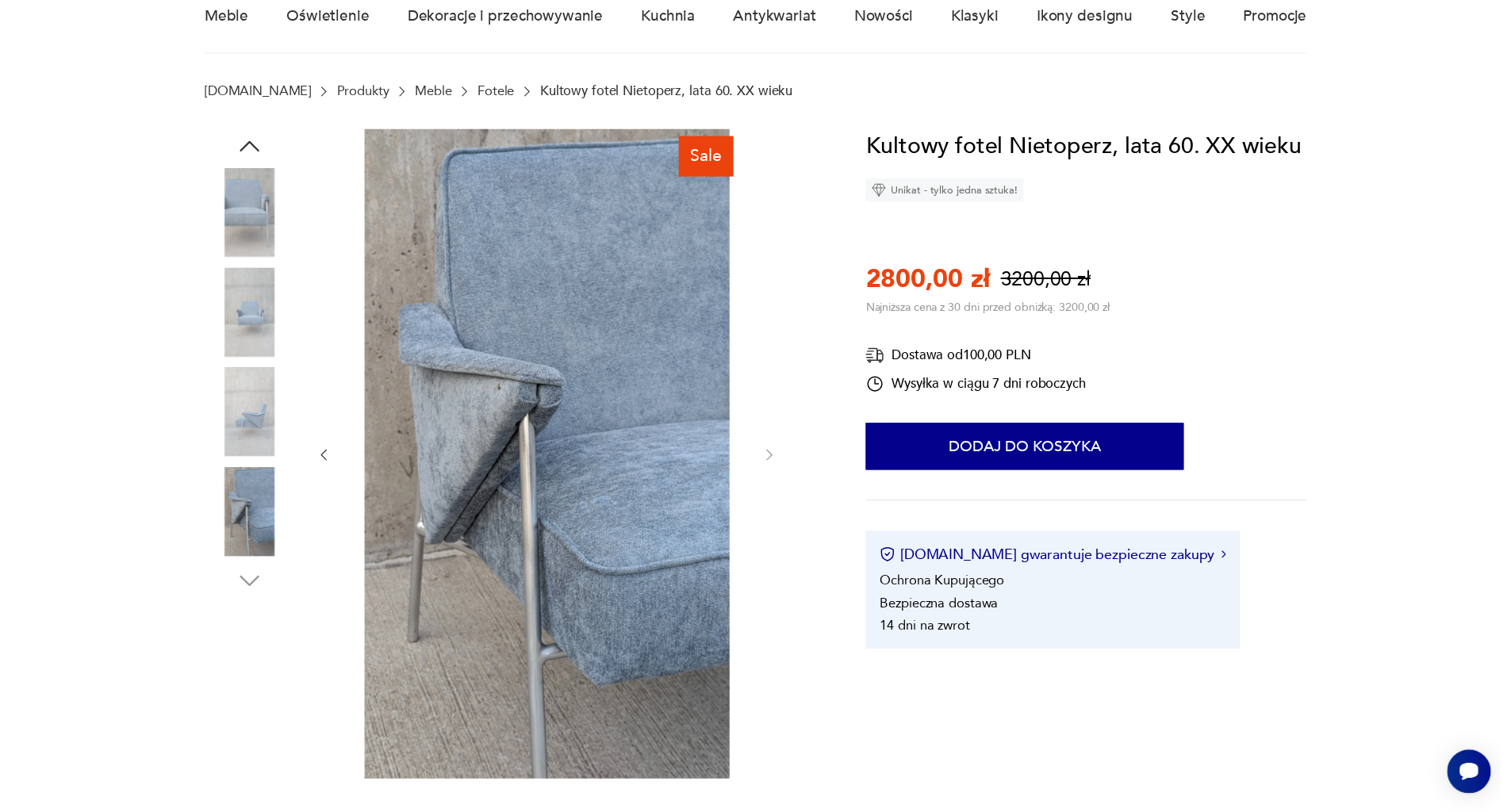
scroll to position [79, 0]
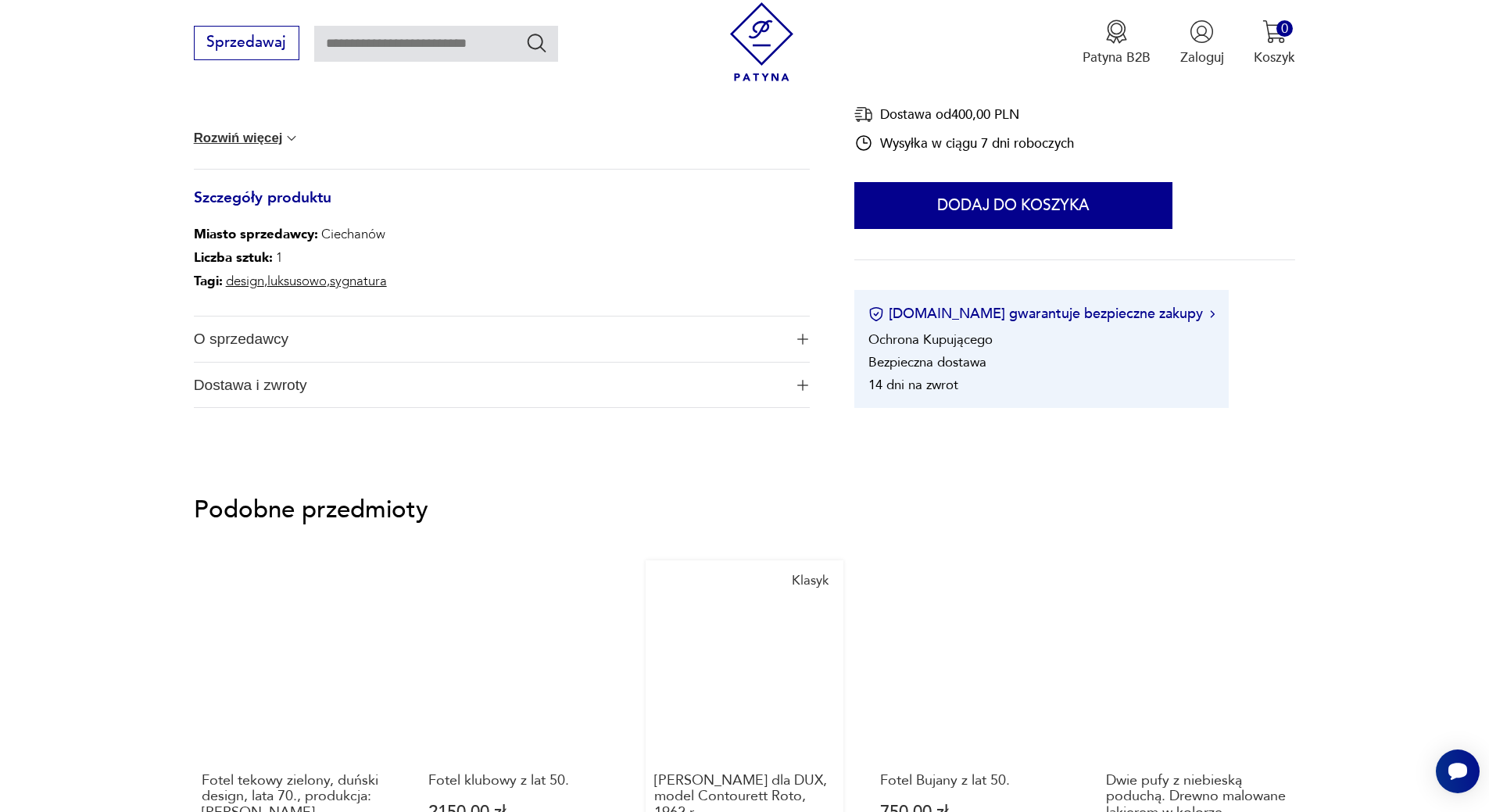
scroll to position [860, 0]
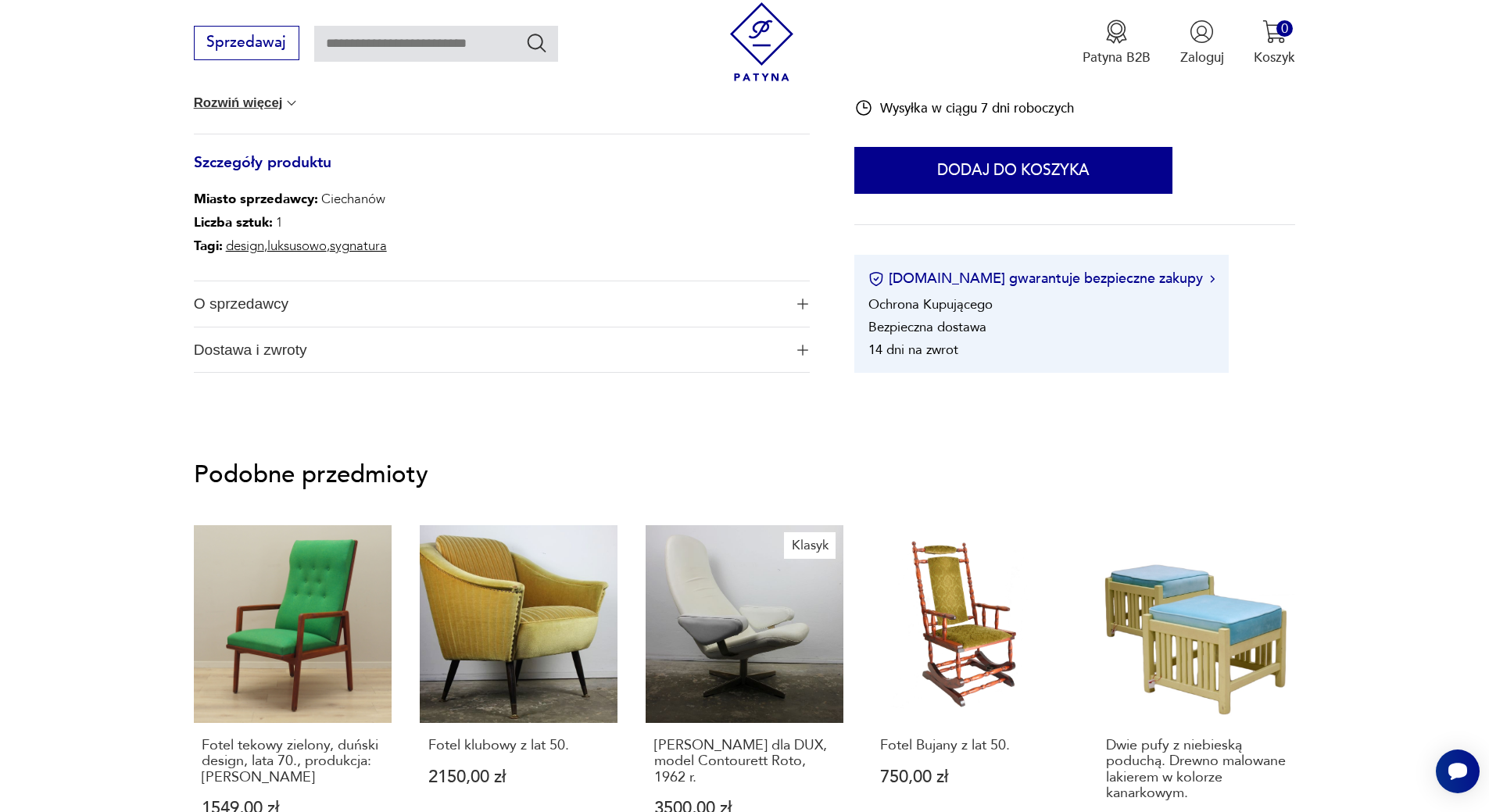
drag, startPoint x: 795, startPoint y: 652, endPoint x: 1459, endPoint y: 527, distance: 675.7
click at [1470, 528] on section "Podobne przedmioty Fotel tekowy zielony, duński design, lata 70., produkcja: [P…" at bounding box center [744, 687] width 1489 height 538
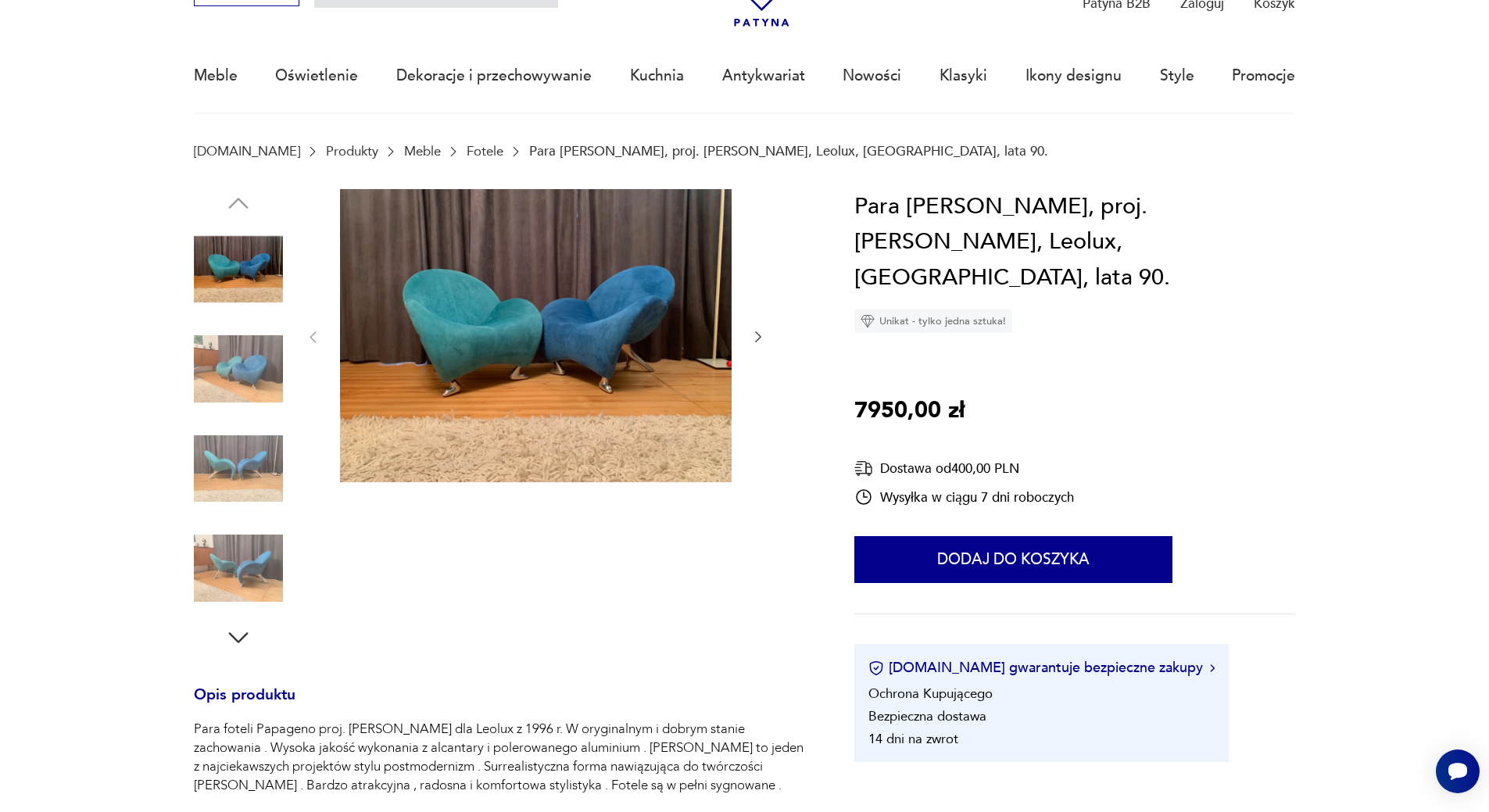
scroll to position [78, 0]
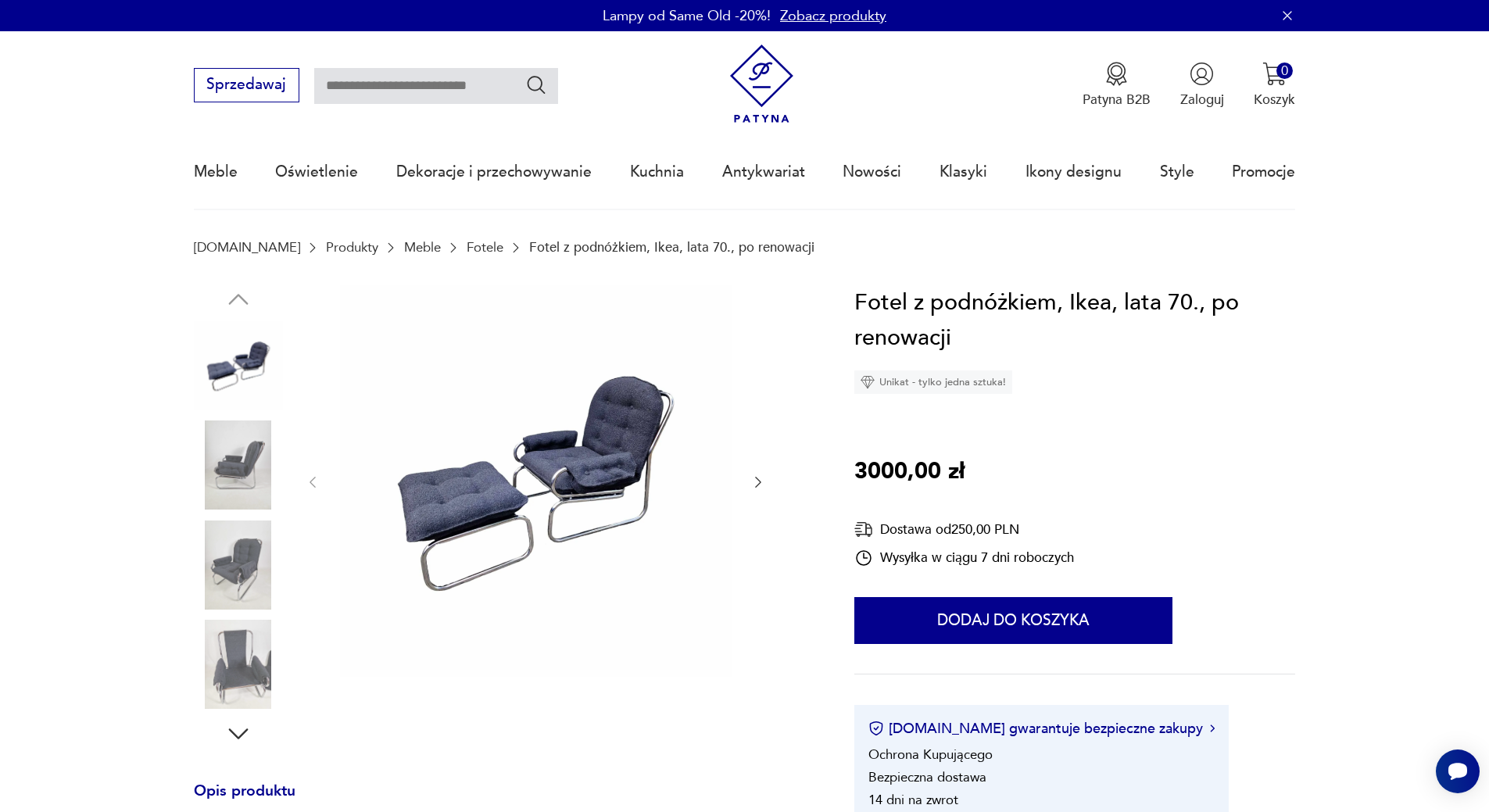
click at [243, 478] on img at bounding box center [238, 464] width 89 height 89
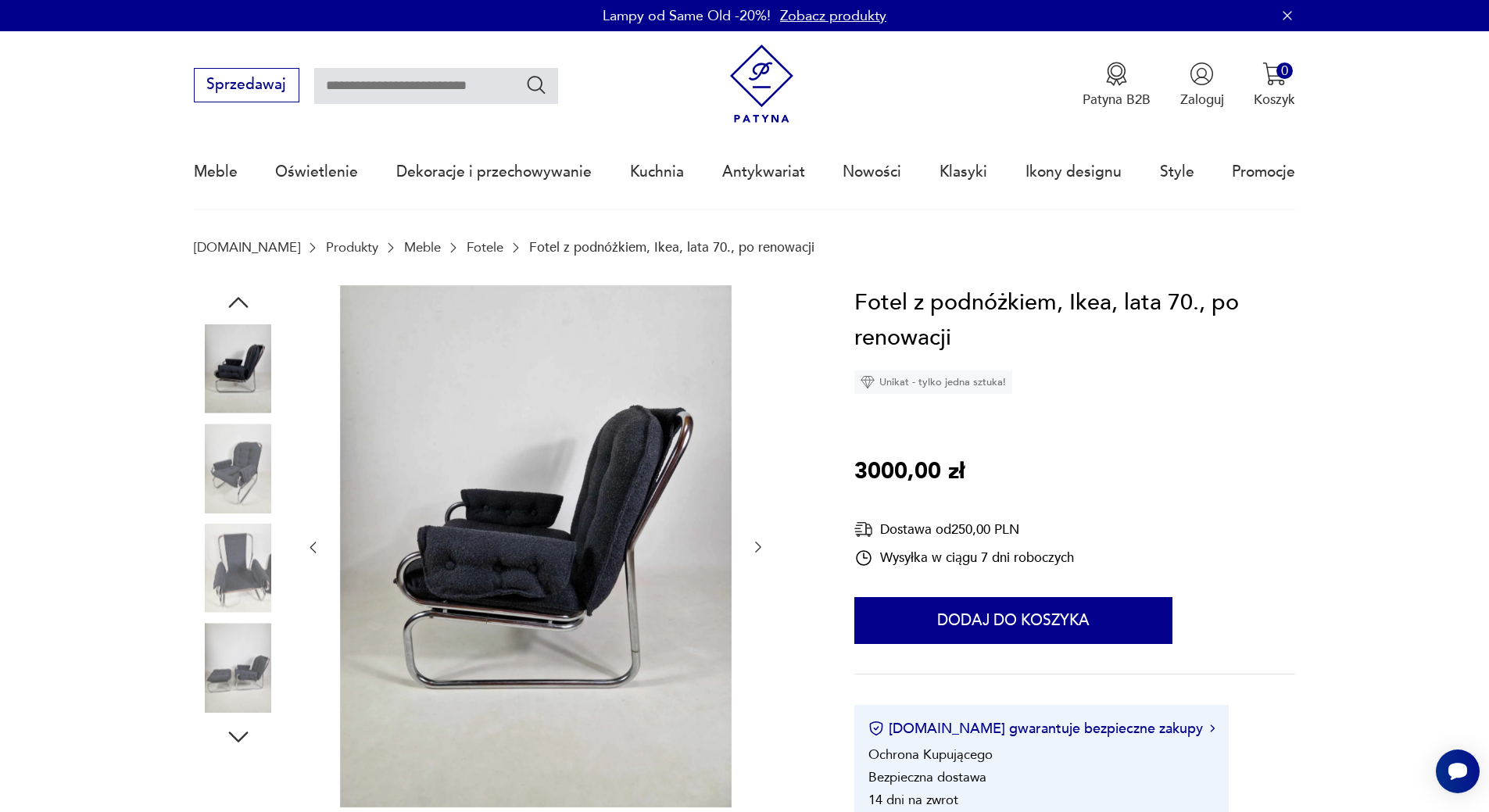
click at [248, 515] on div at bounding box center [238, 419] width 89 height 391
click at [253, 551] on img at bounding box center [238, 567] width 89 height 89
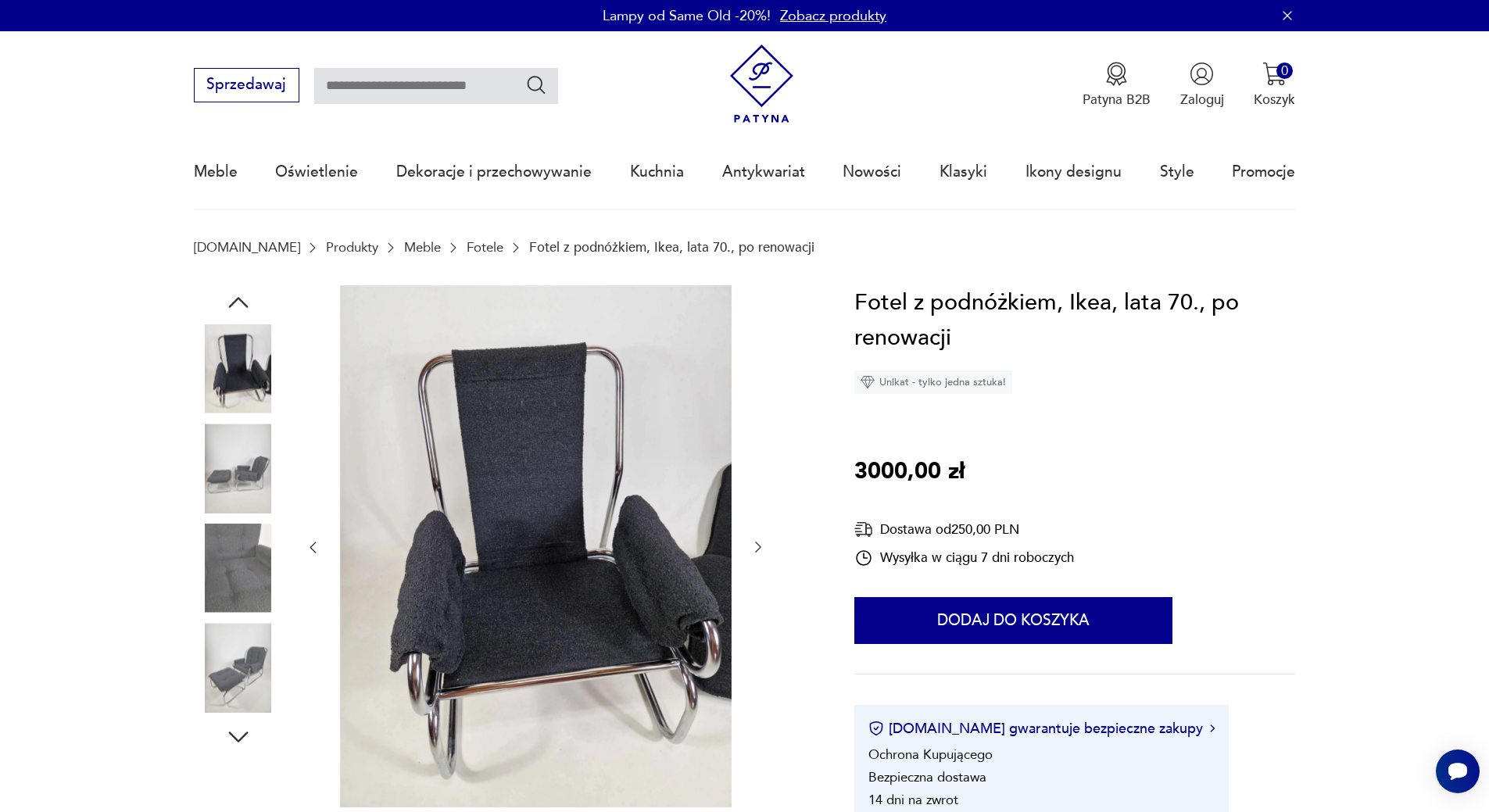
click at [229, 560] on img at bounding box center [238, 567] width 89 height 89
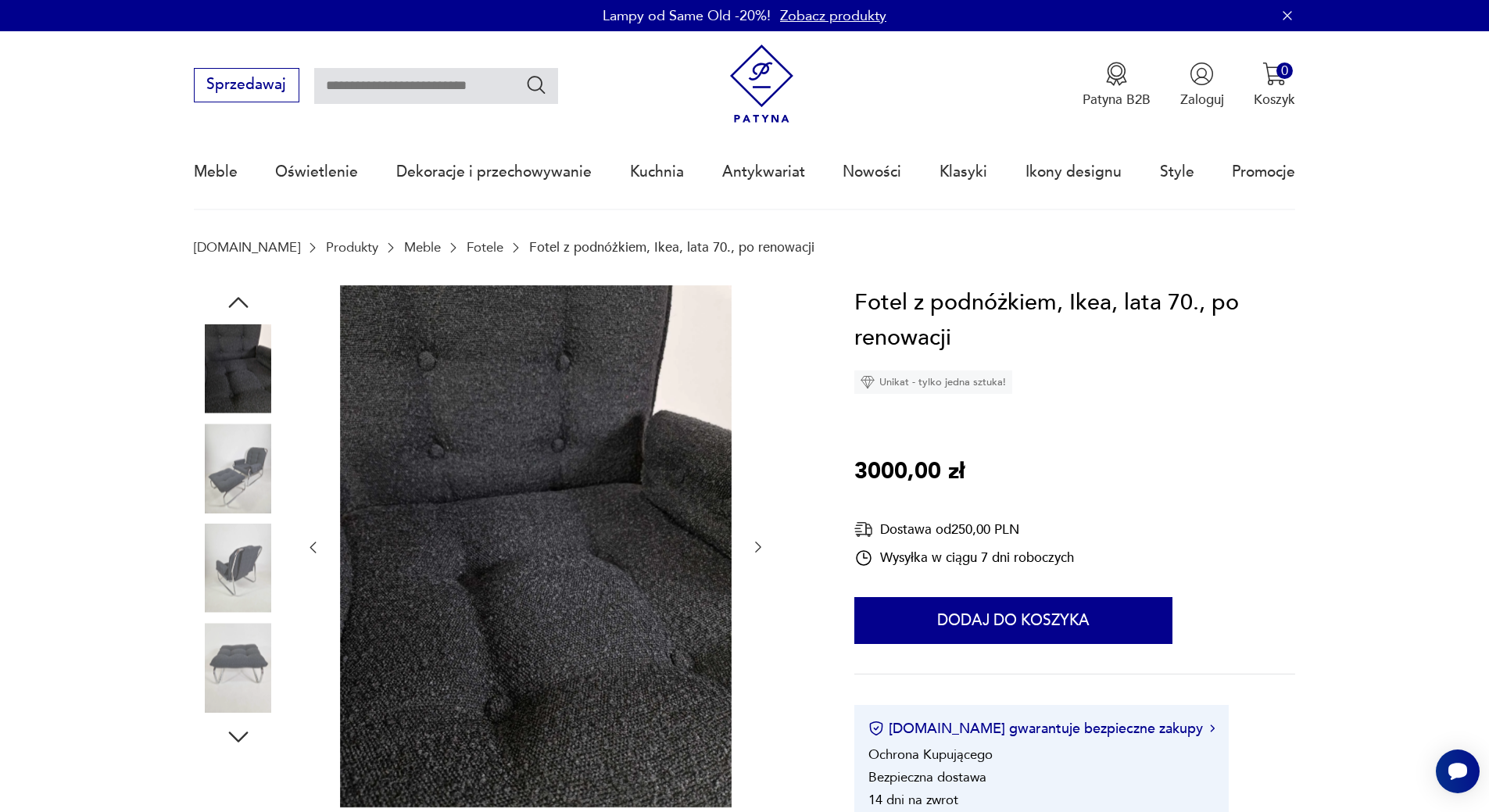
click at [230, 585] on img at bounding box center [238, 567] width 89 height 89
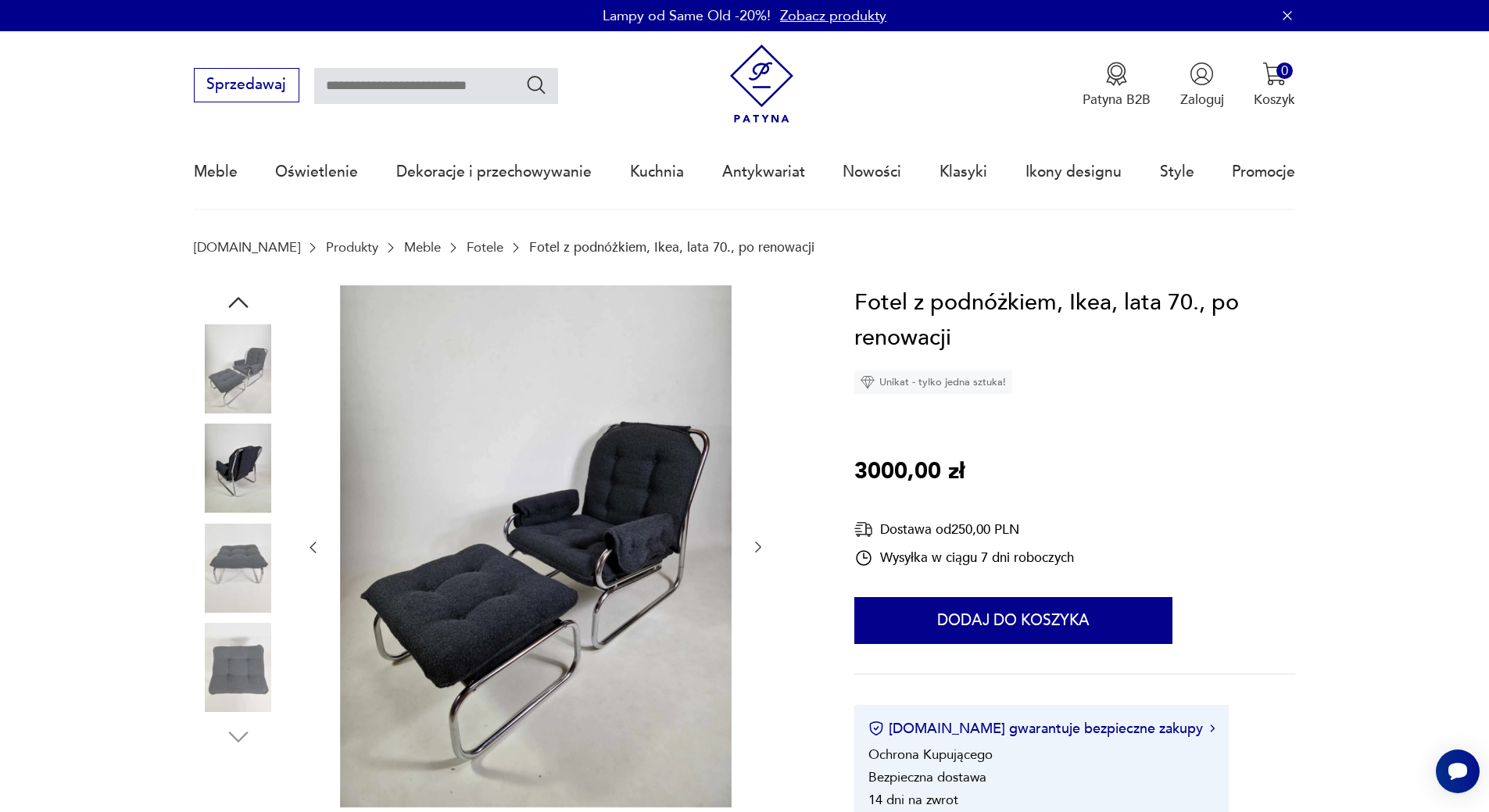
click at [235, 685] on img at bounding box center [238, 667] width 89 height 89
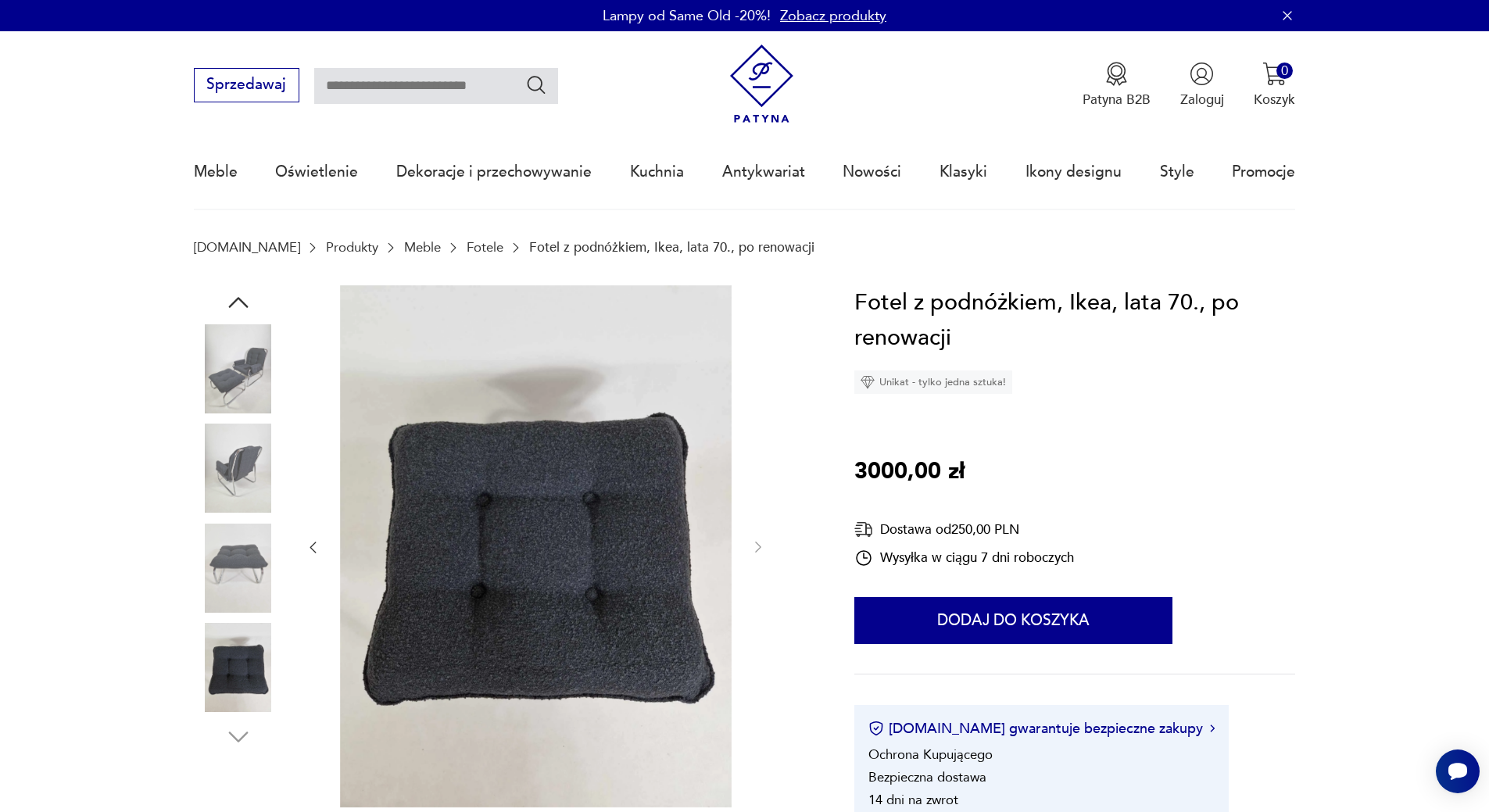
click at [251, 465] on img at bounding box center [238, 467] width 89 height 89
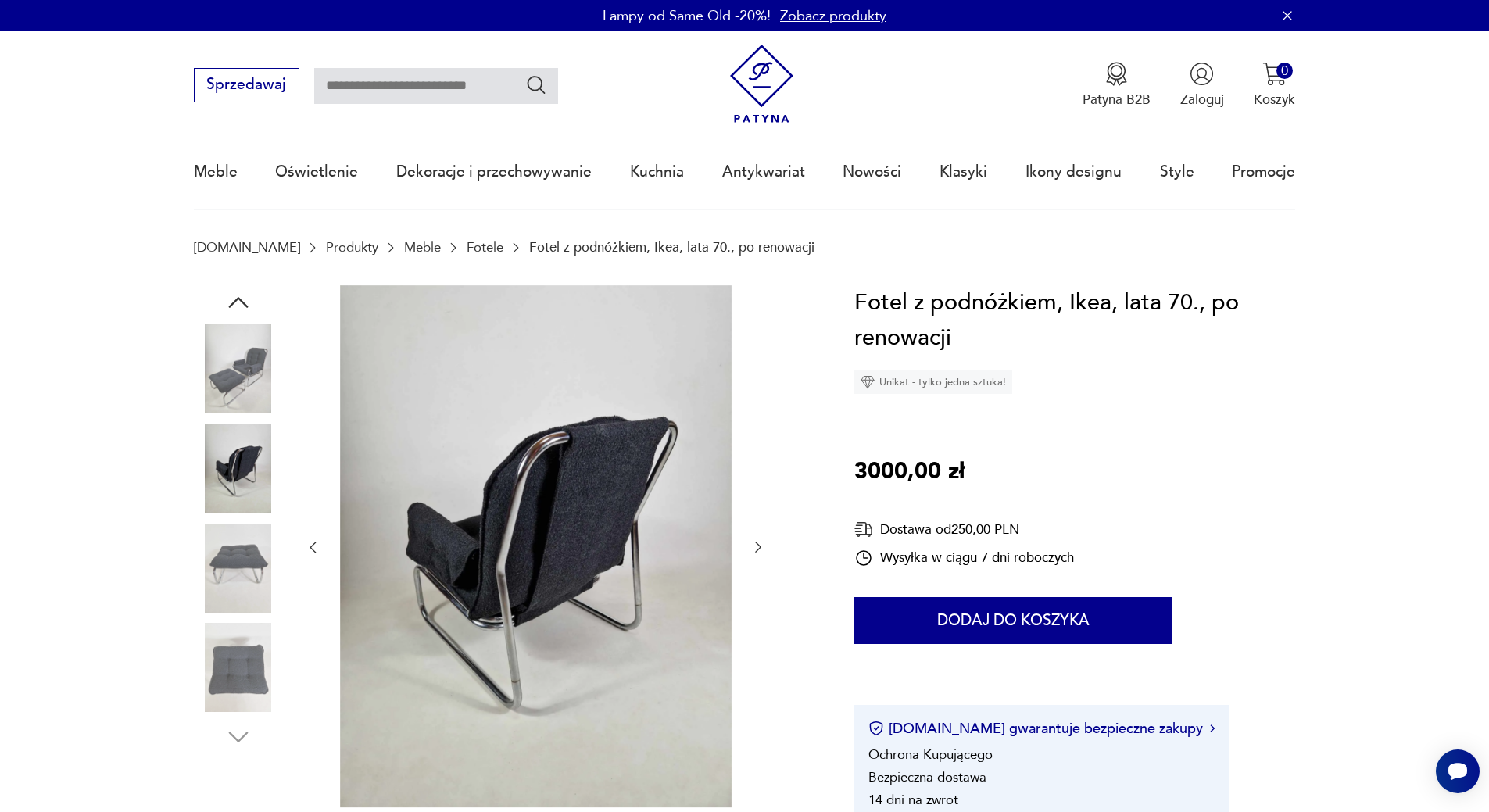
click at [227, 360] on img at bounding box center [238, 368] width 89 height 89
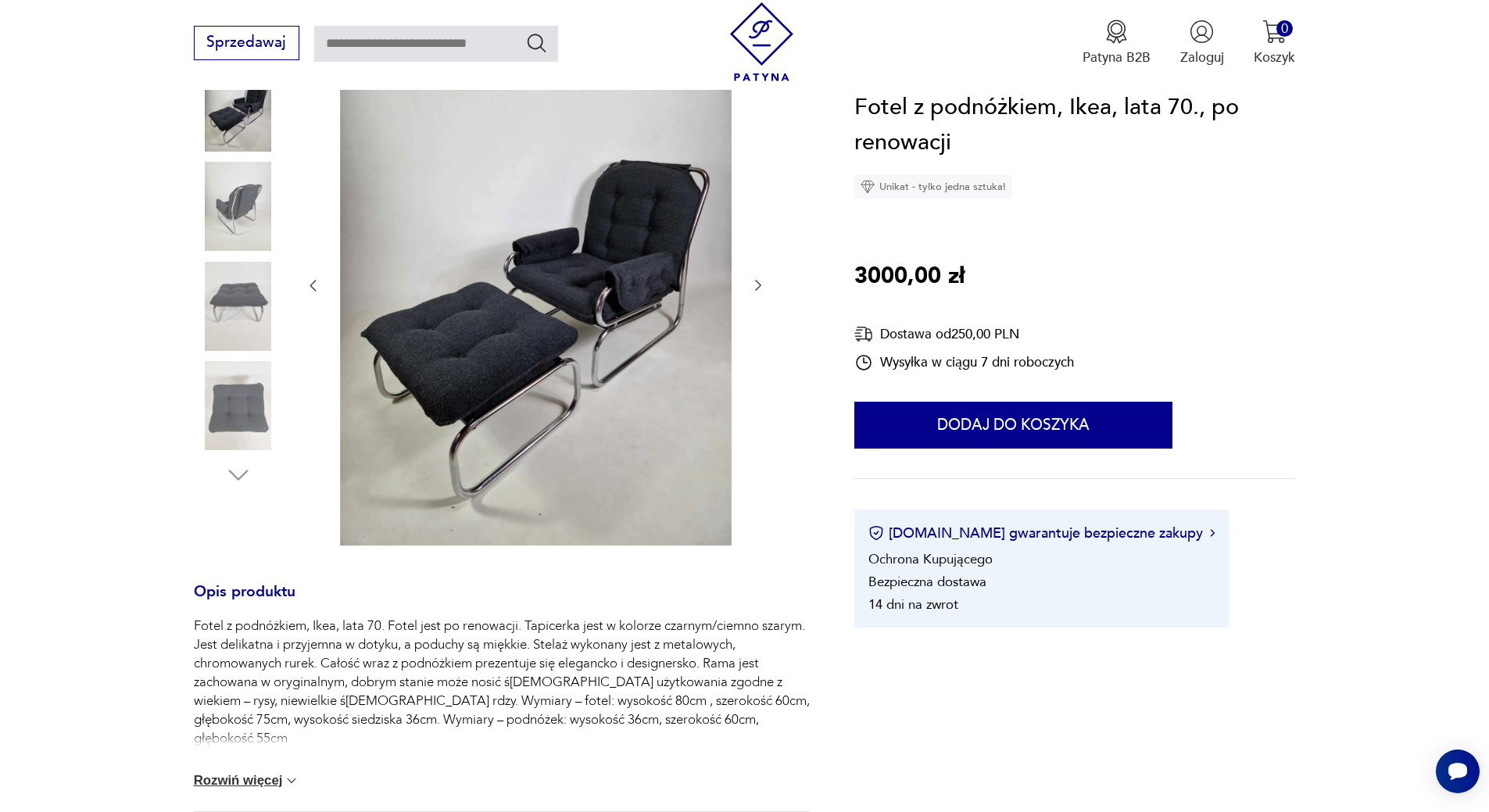
scroll to position [235, 0]
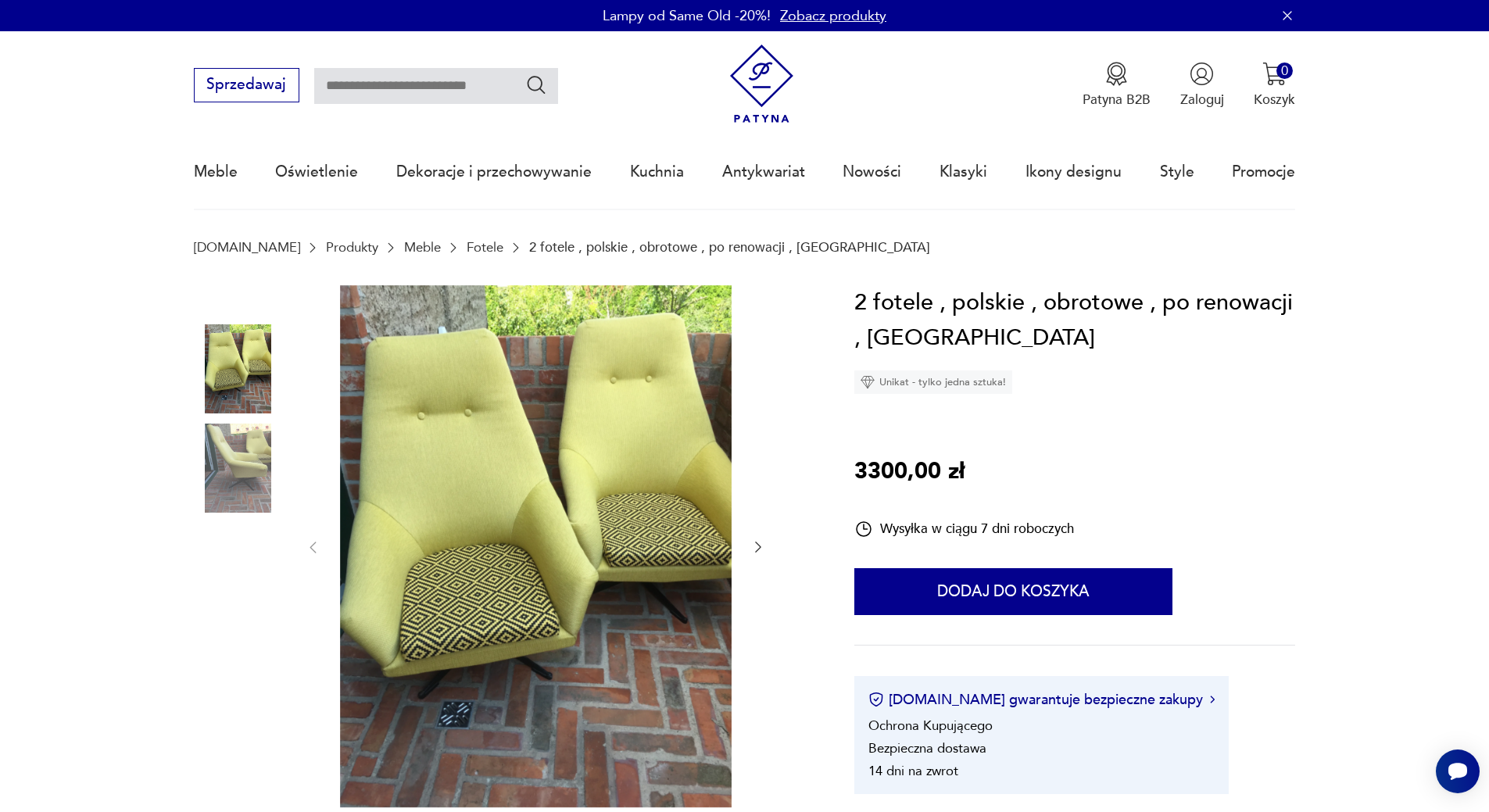
click at [758, 545] on icon "button" at bounding box center [757, 548] width 6 height 11
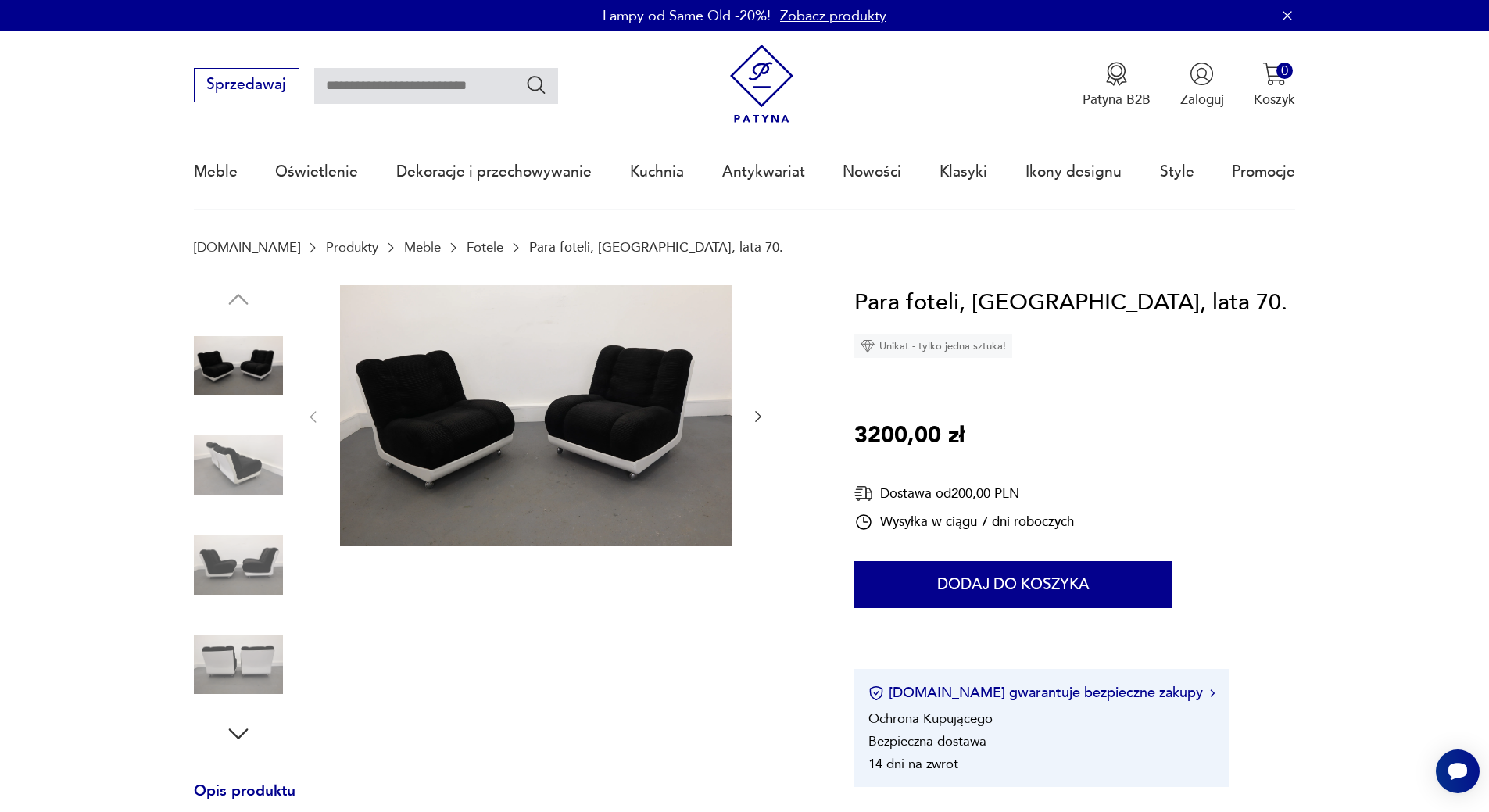
click at [244, 466] on img at bounding box center [238, 464] width 89 height 89
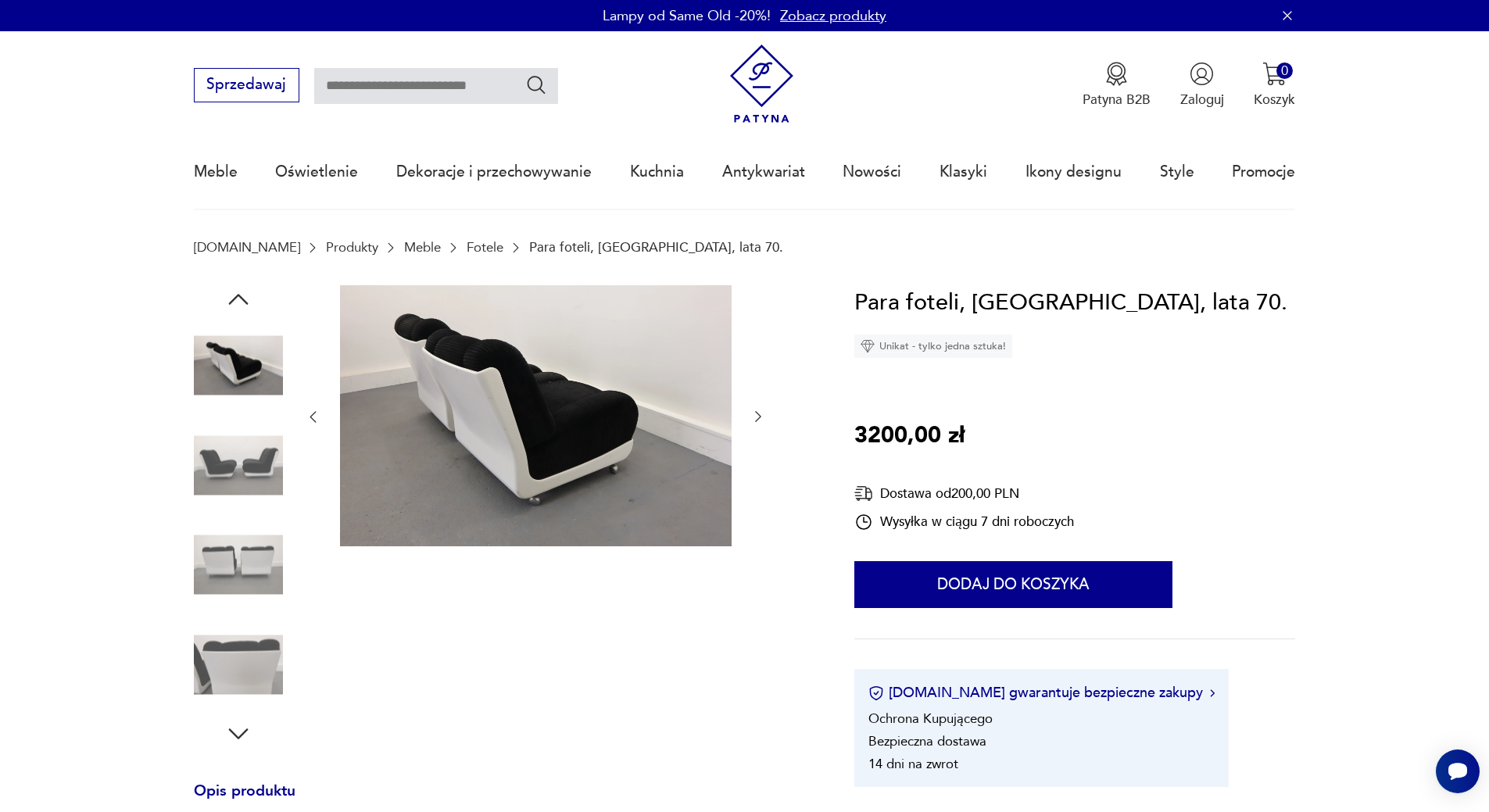
click at [243, 468] on img at bounding box center [238, 464] width 89 height 89
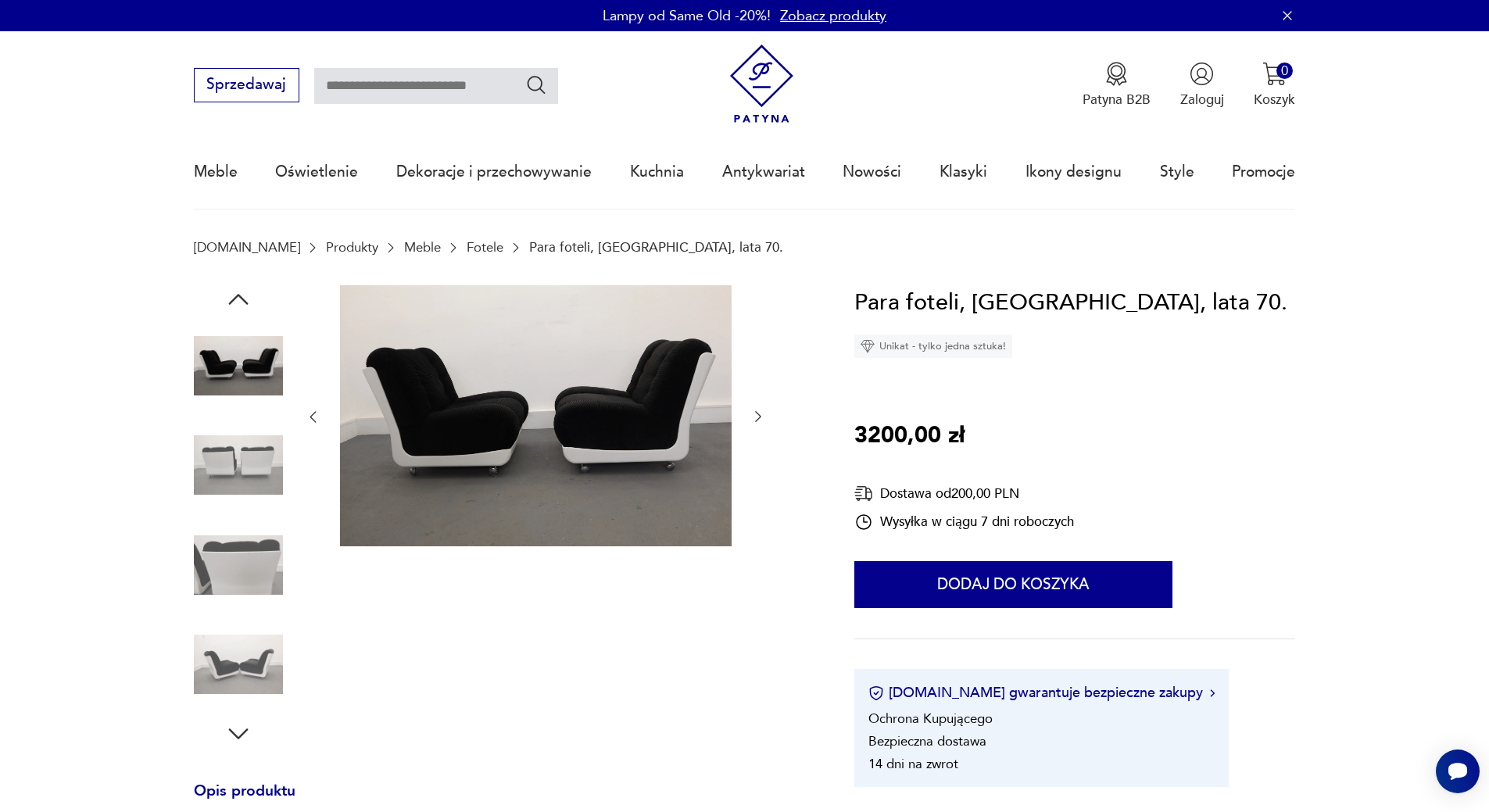
click at [266, 462] on img at bounding box center [238, 464] width 89 height 89
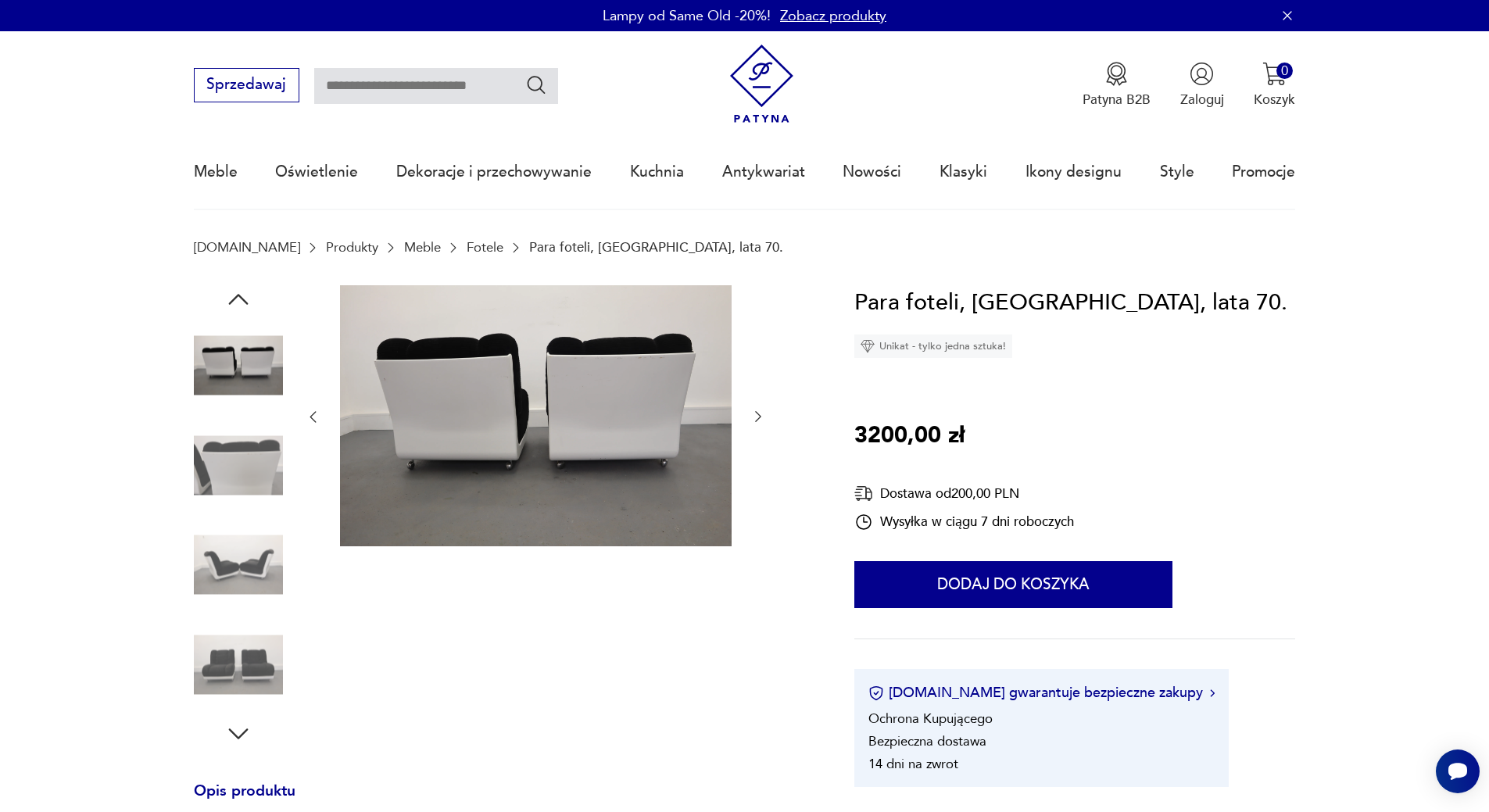
click at [255, 551] on img at bounding box center [238, 565] width 89 height 89
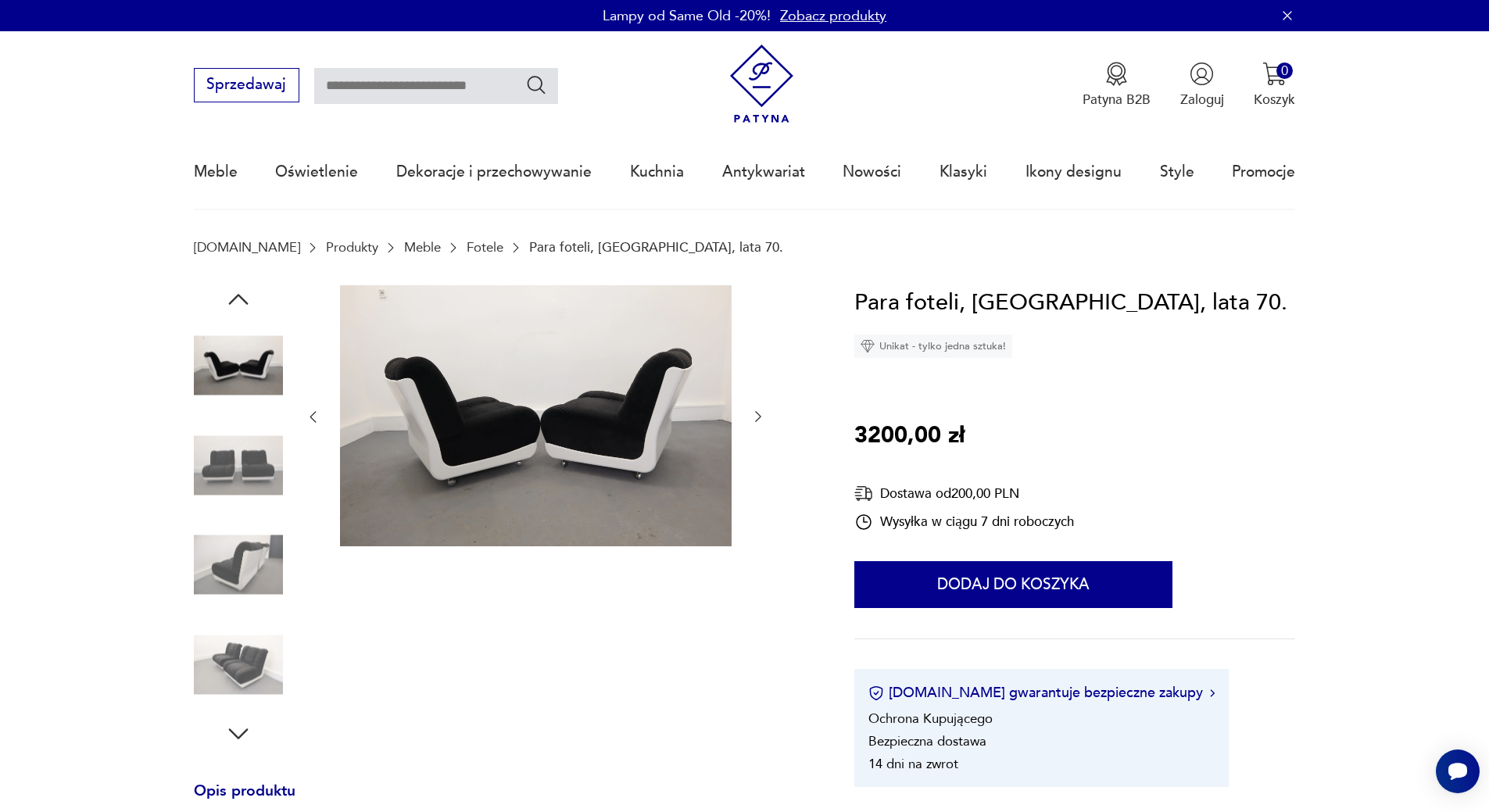
click at [248, 490] on img at bounding box center [238, 464] width 89 height 89
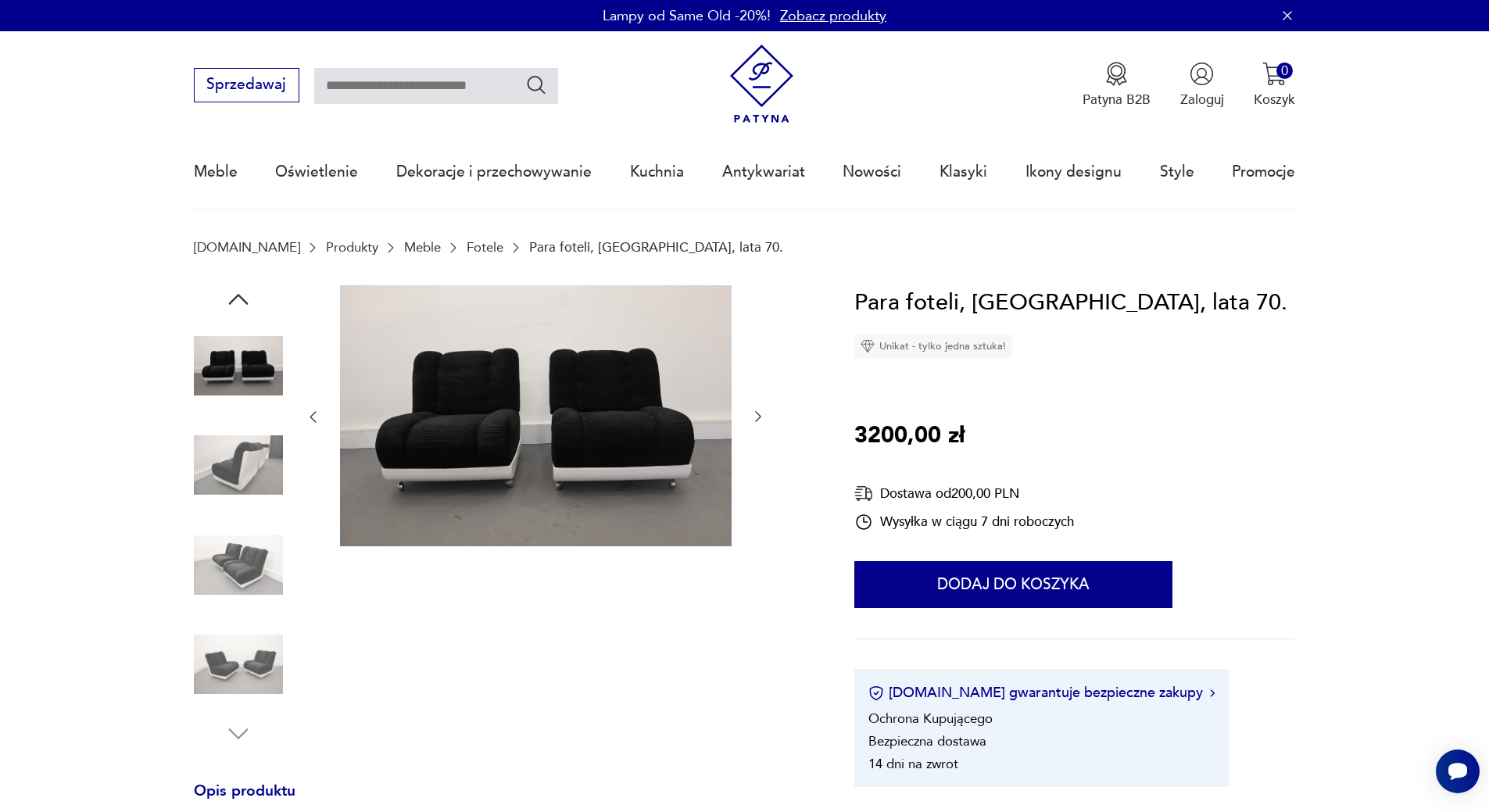
click at [248, 466] on img at bounding box center [238, 464] width 89 height 89
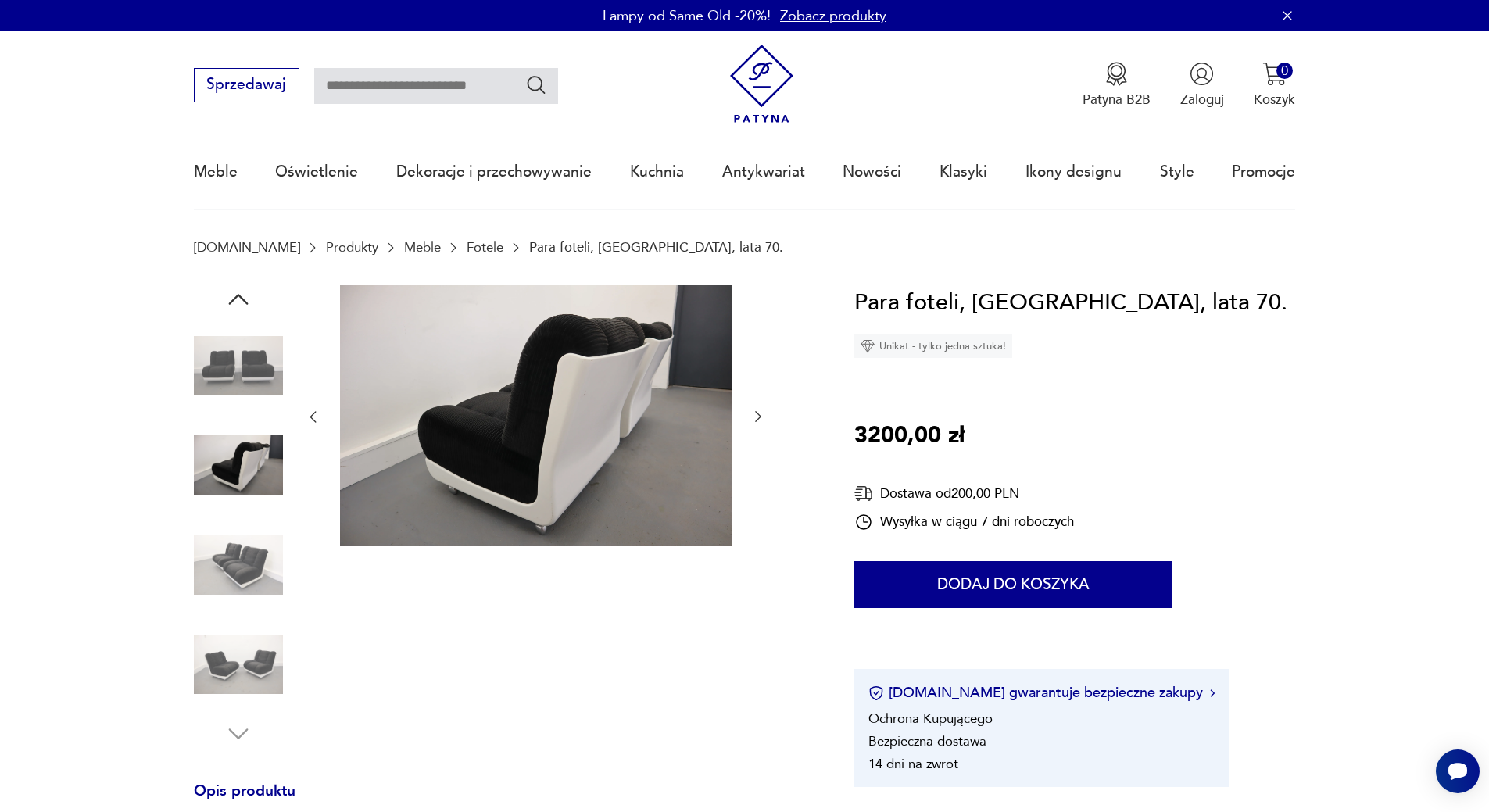
click at [239, 563] on img at bounding box center [238, 565] width 89 height 89
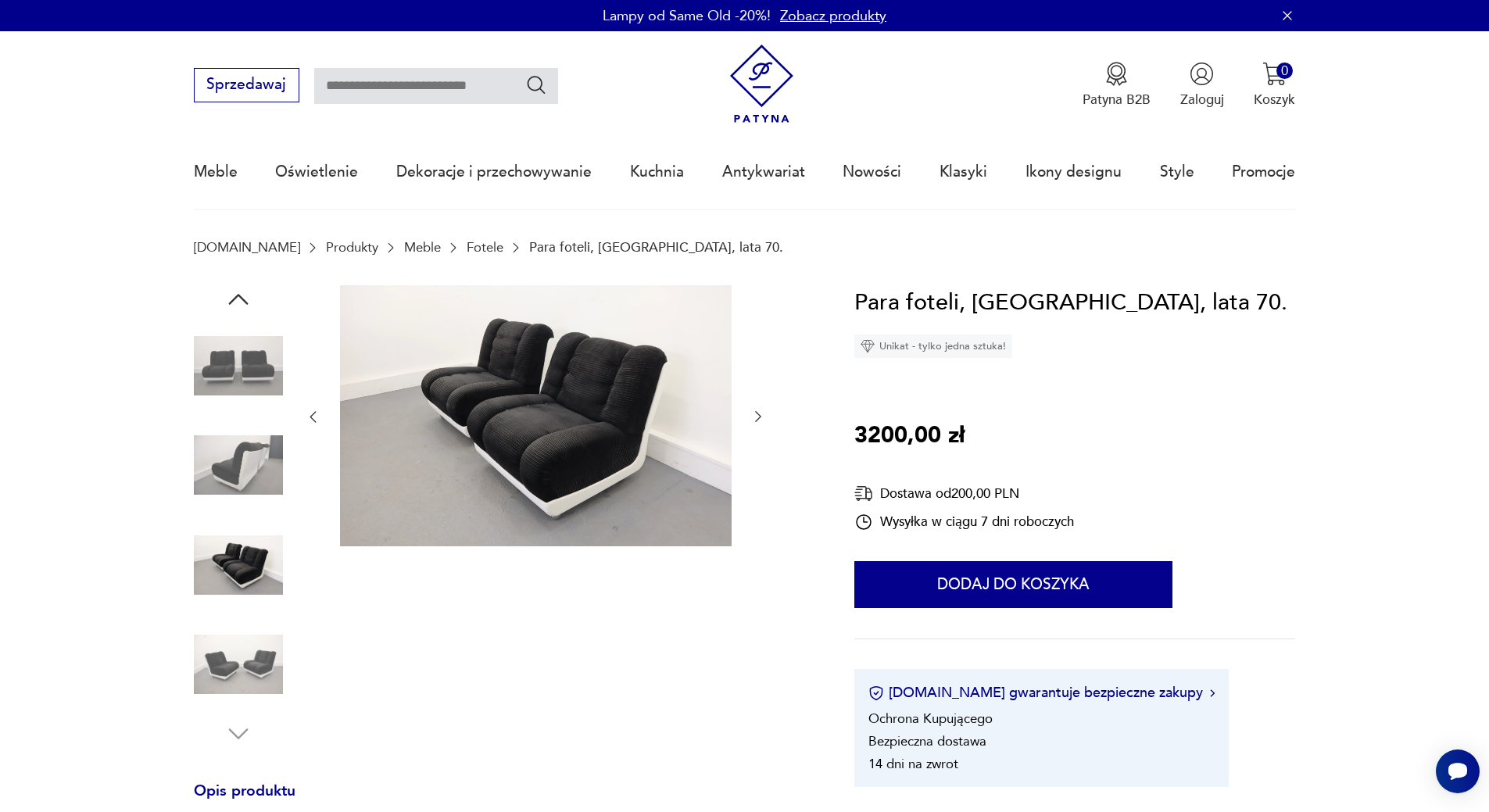
click at [212, 574] on img at bounding box center [238, 565] width 89 height 89
click at [225, 661] on img at bounding box center [238, 663] width 89 height 89
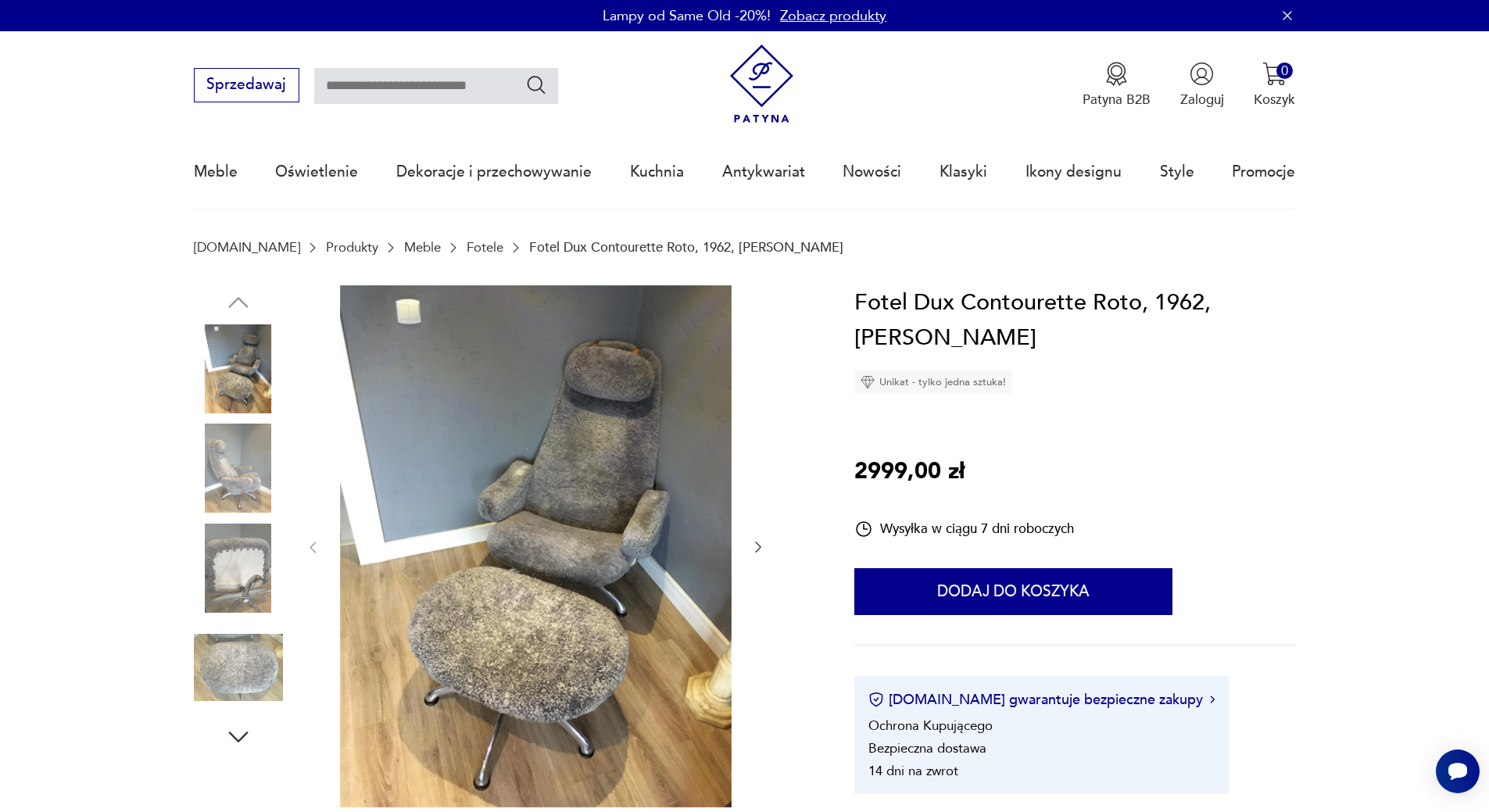
click at [233, 453] on img at bounding box center [238, 467] width 89 height 89
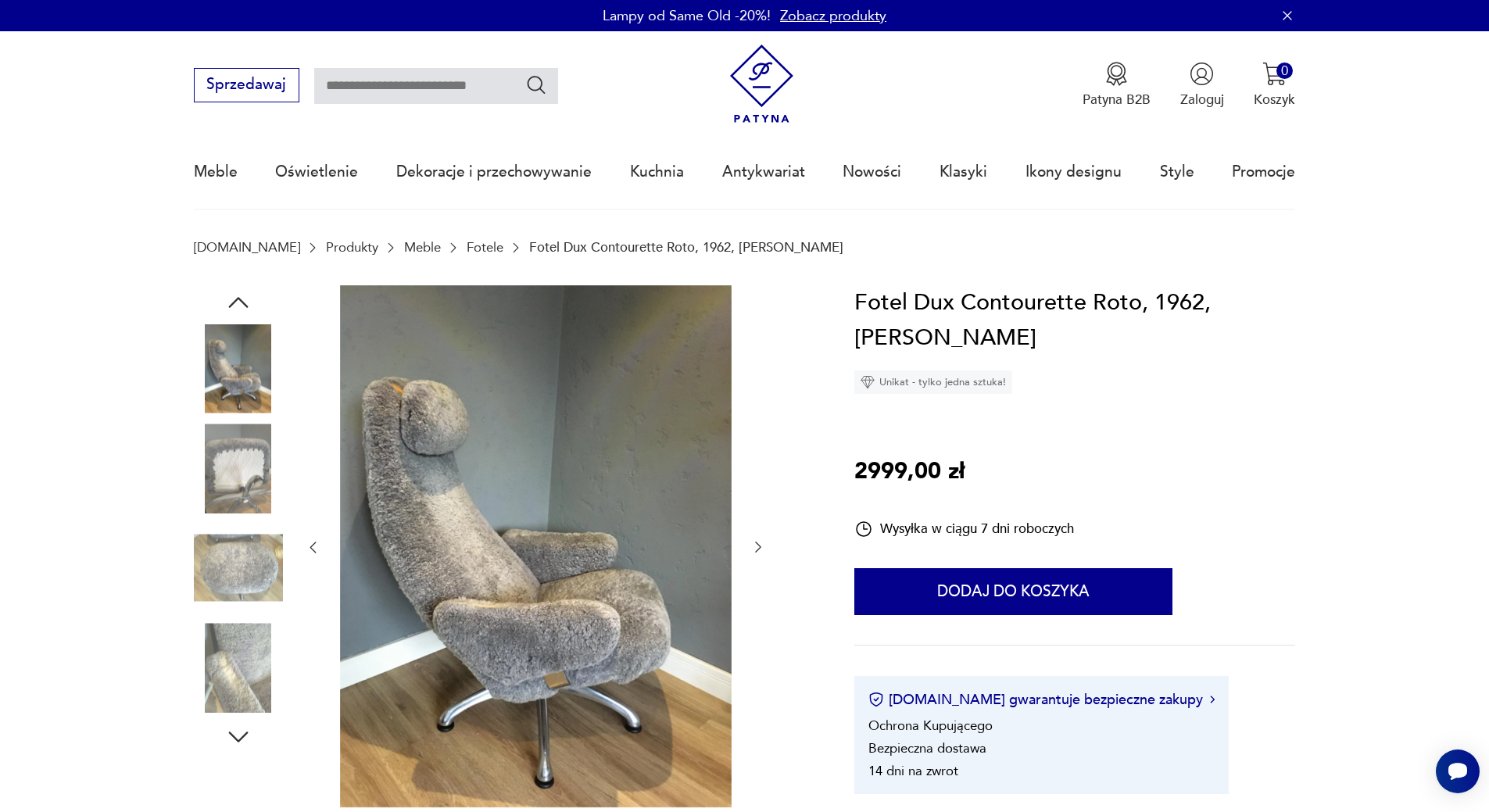
click at [229, 473] on img at bounding box center [238, 467] width 89 height 89
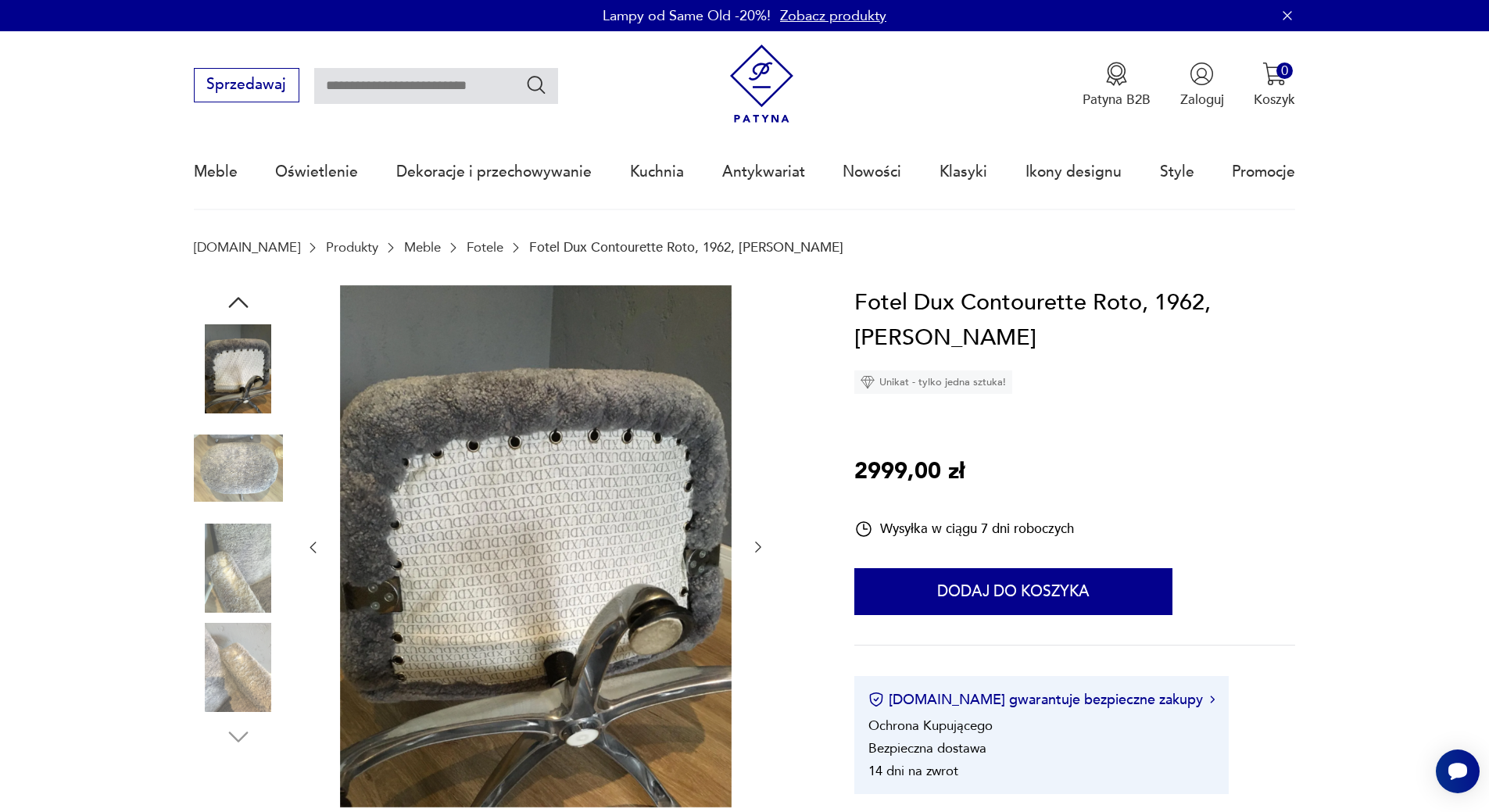
click at [240, 551] on img at bounding box center [238, 567] width 89 height 89
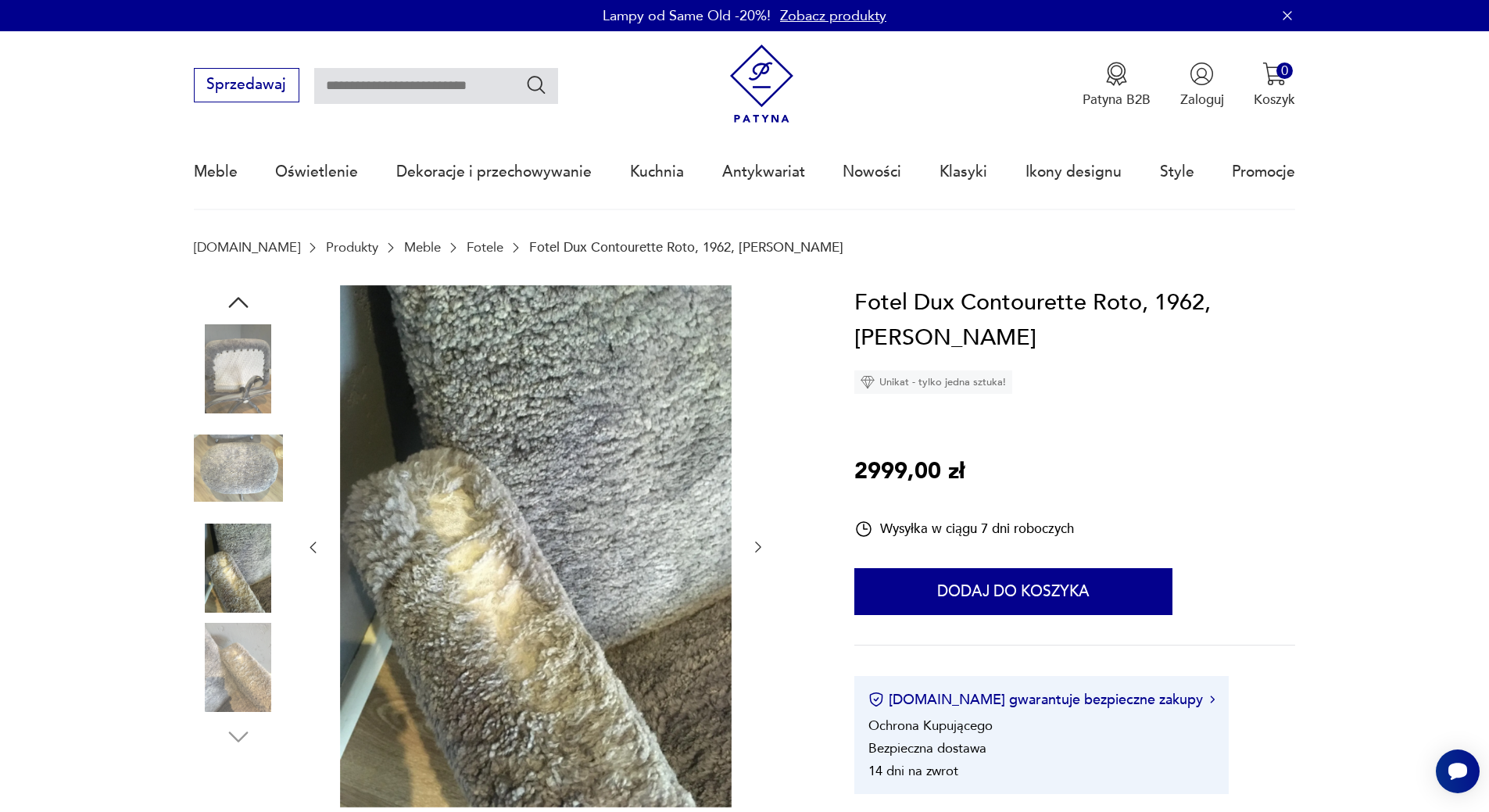
click at [254, 654] on img at bounding box center [238, 667] width 89 height 89
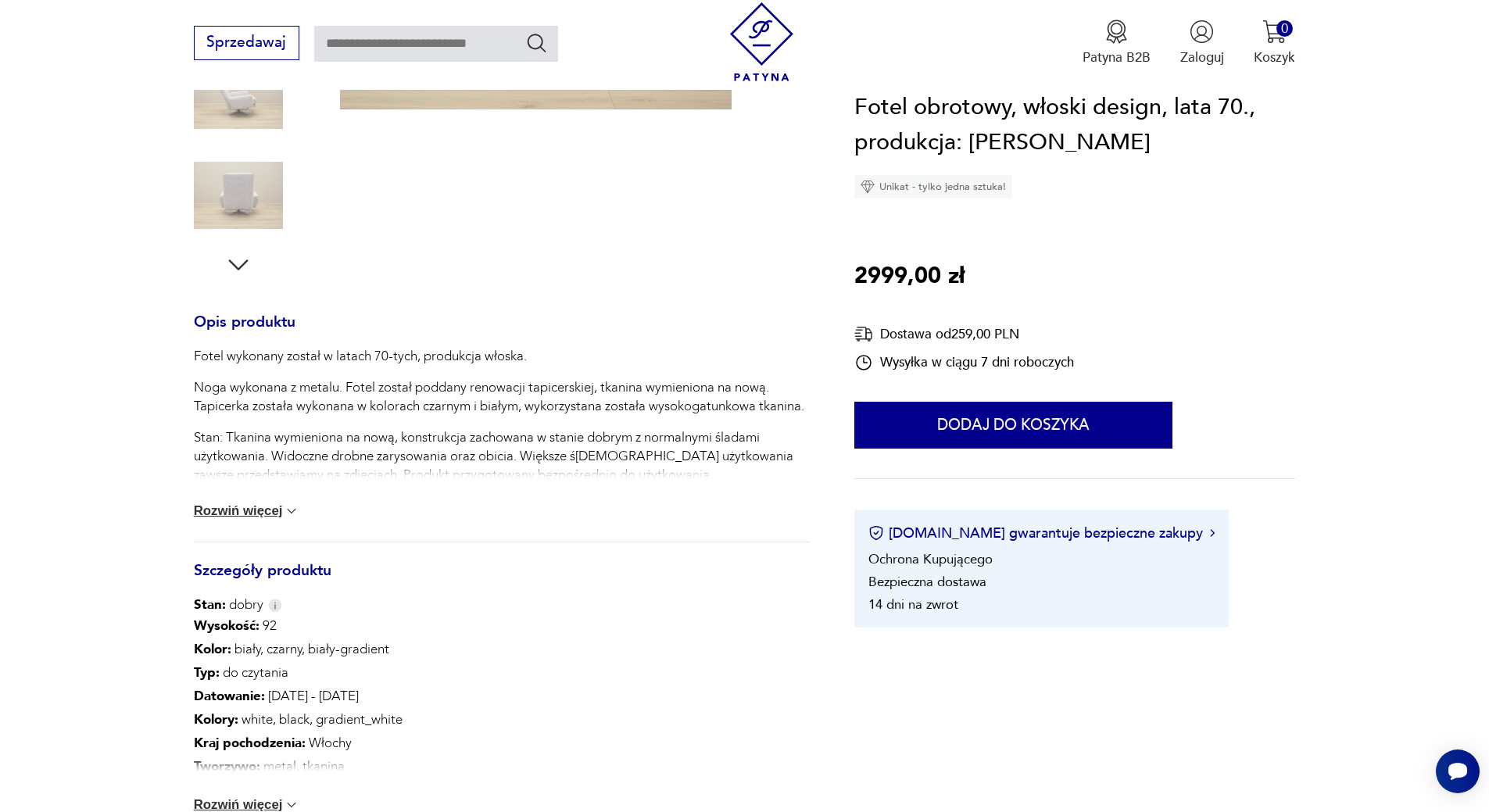
click at [252, 506] on button "Rozwiń więcej" at bounding box center [247, 510] width 107 height 15
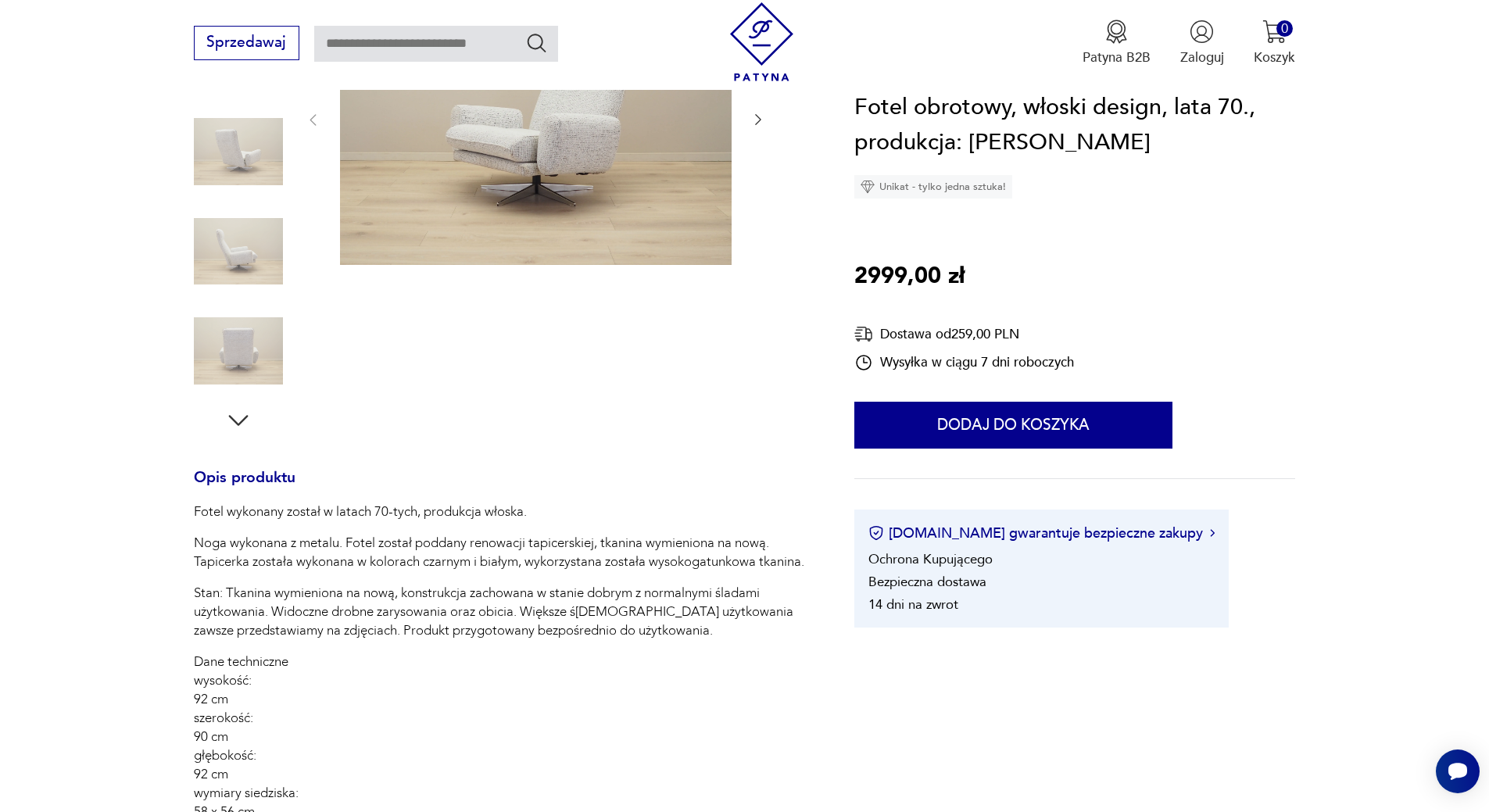
scroll to position [235, 0]
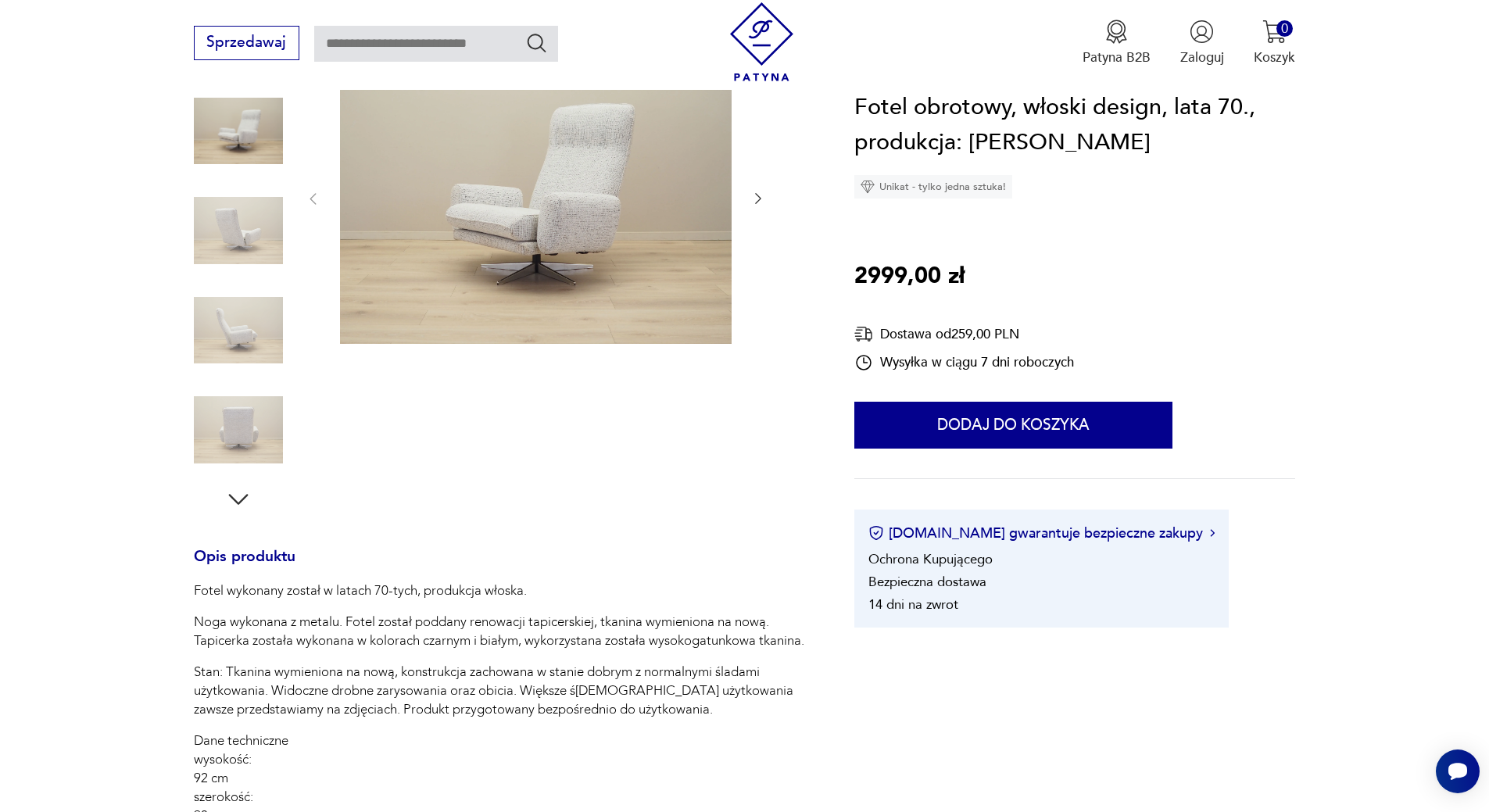
click at [238, 240] on img at bounding box center [238, 229] width 89 height 89
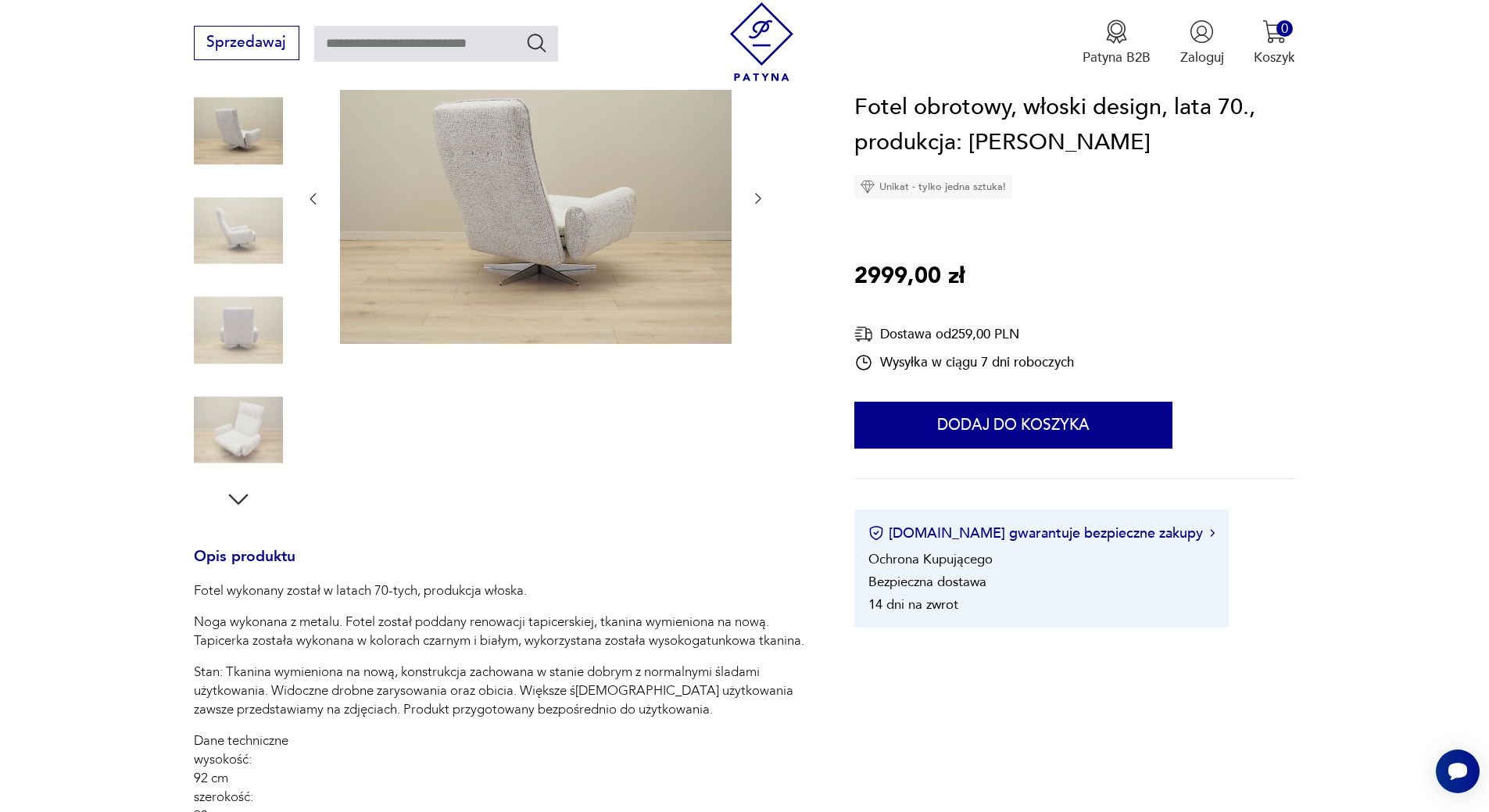
click at [240, 338] on img at bounding box center [238, 330] width 89 height 89
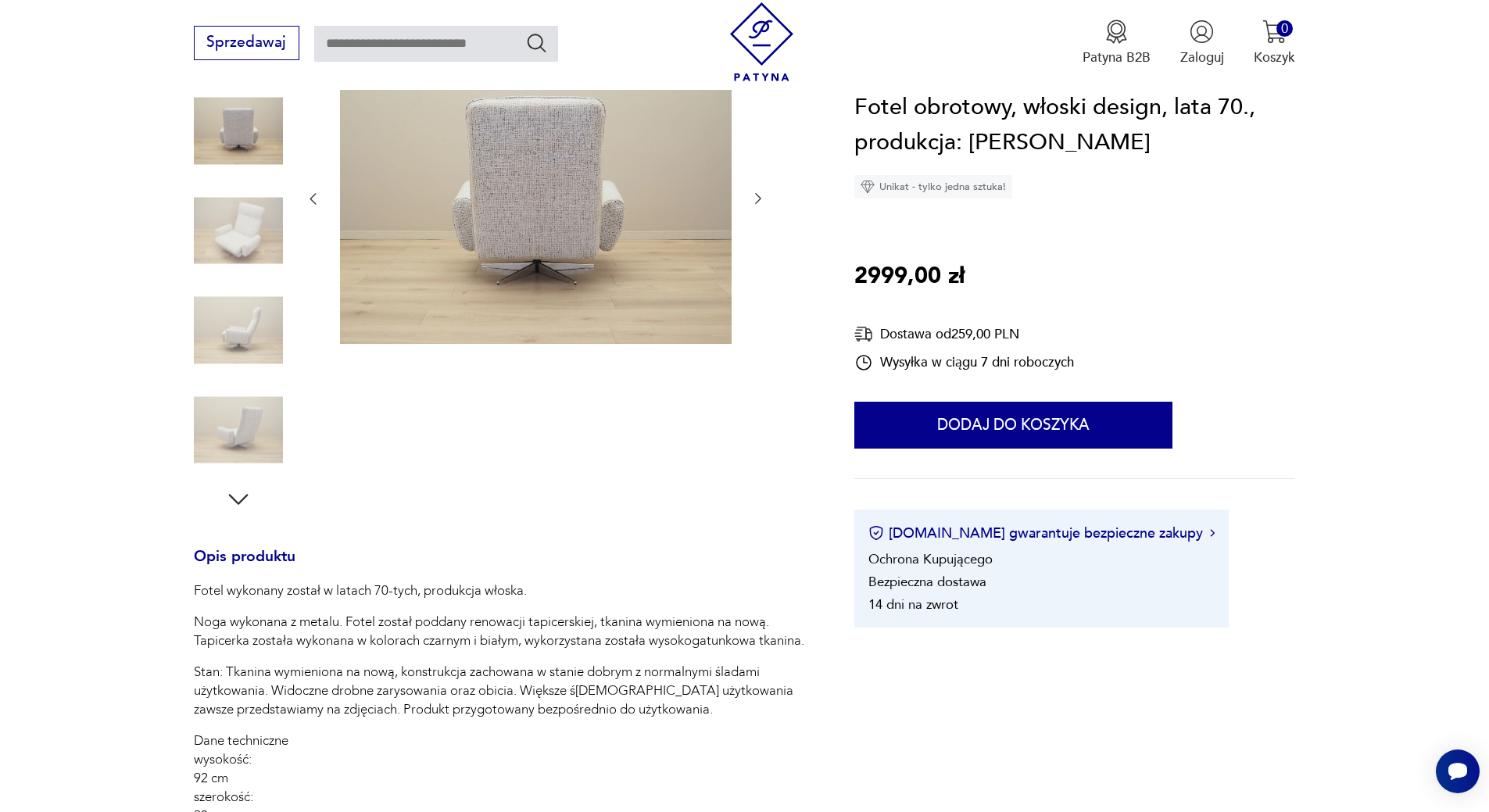
click at [231, 337] on img at bounding box center [238, 330] width 89 height 89
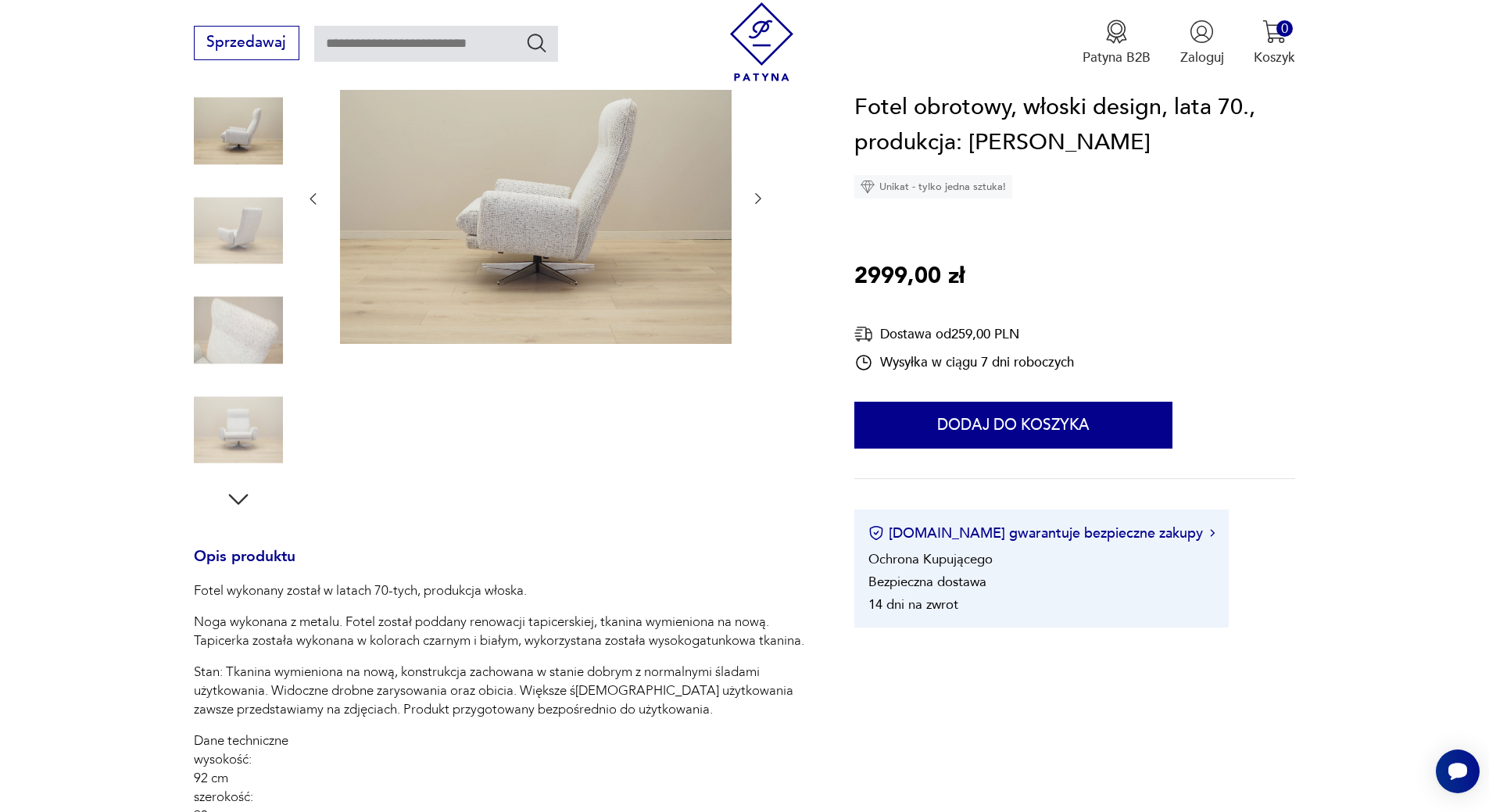
click at [237, 373] on img at bounding box center [238, 330] width 89 height 89
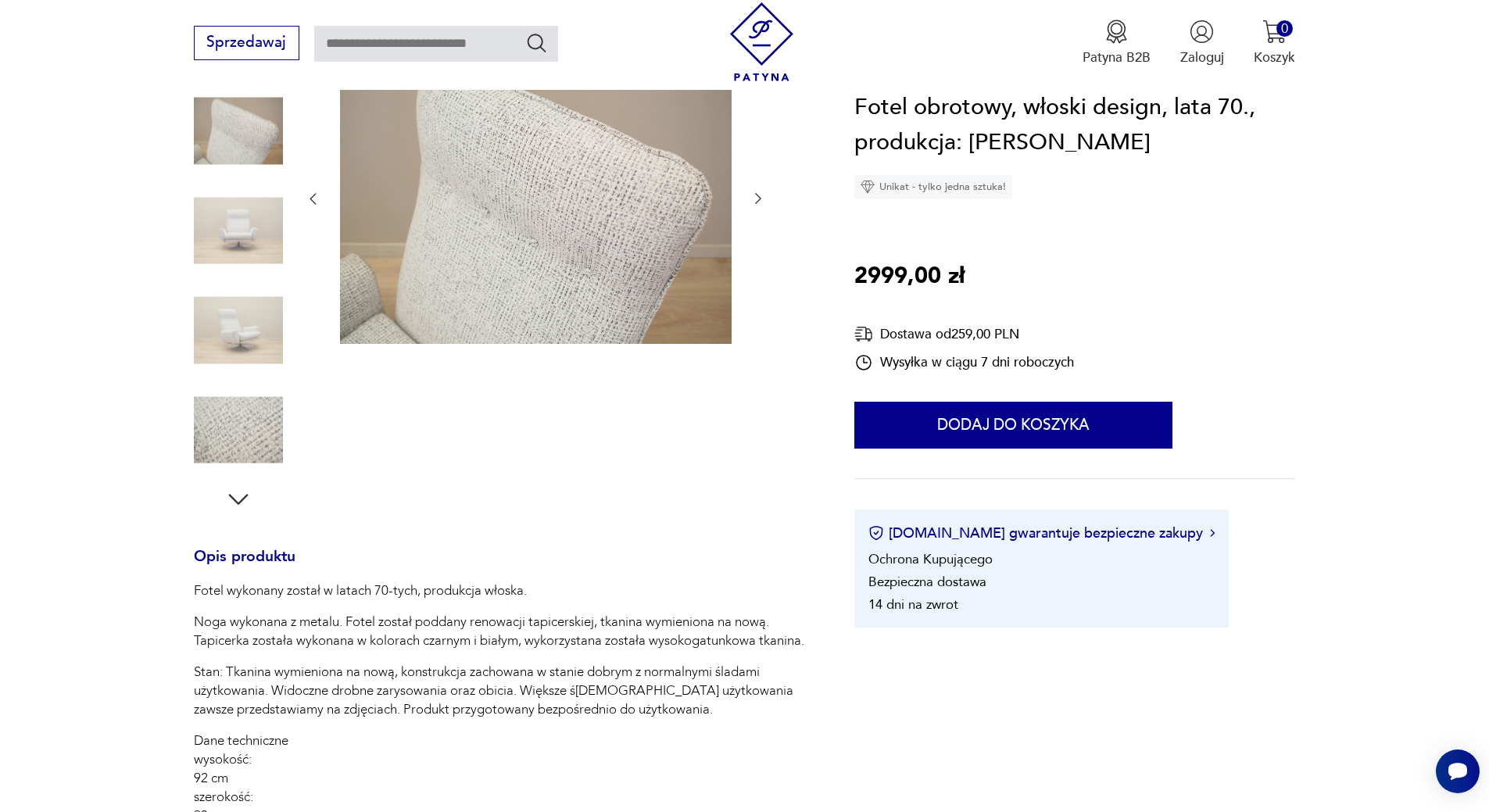
click at [237, 331] on img at bounding box center [238, 330] width 89 height 89
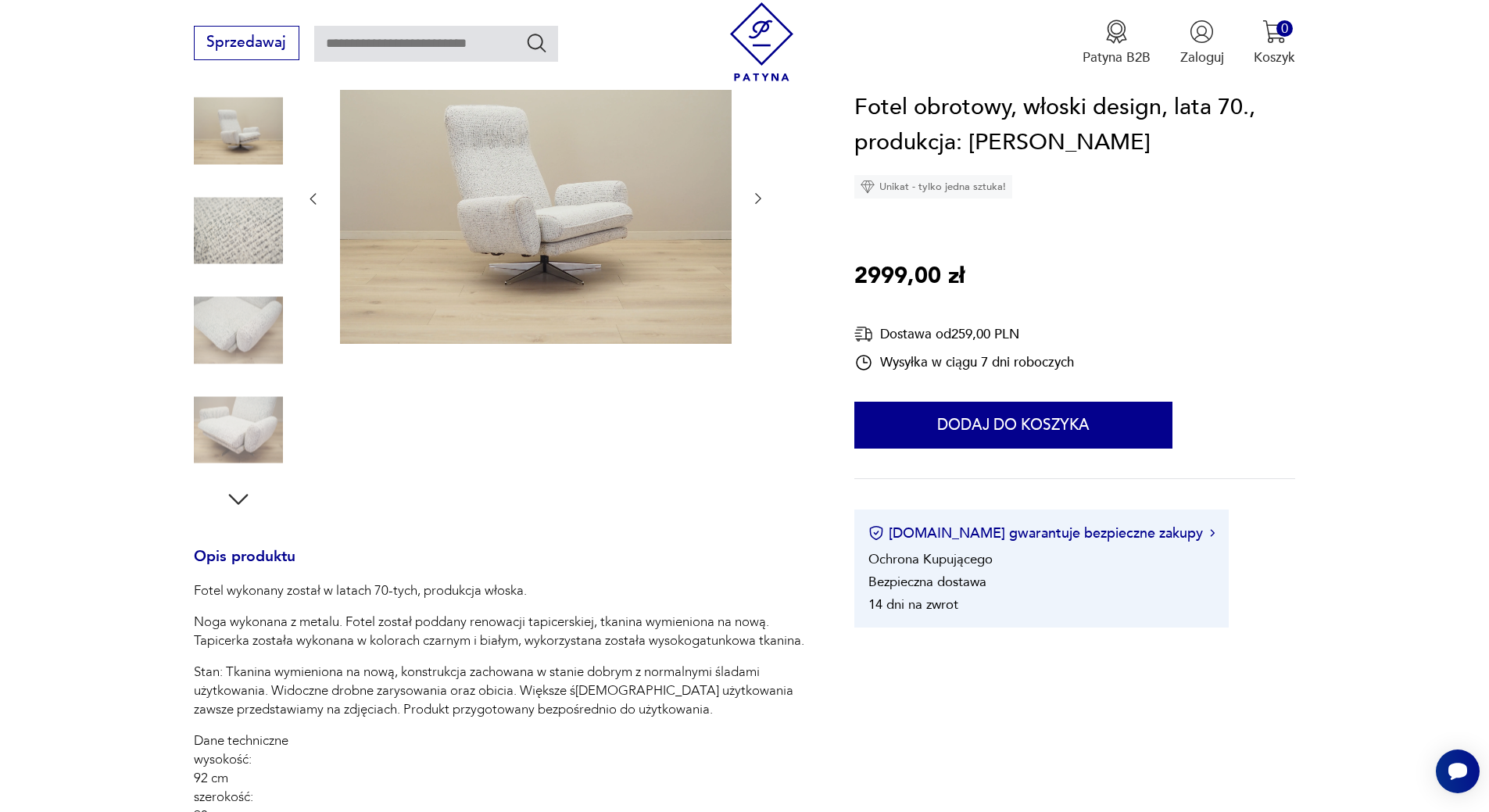
click at [240, 436] on img at bounding box center [238, 429] width 89 height 89
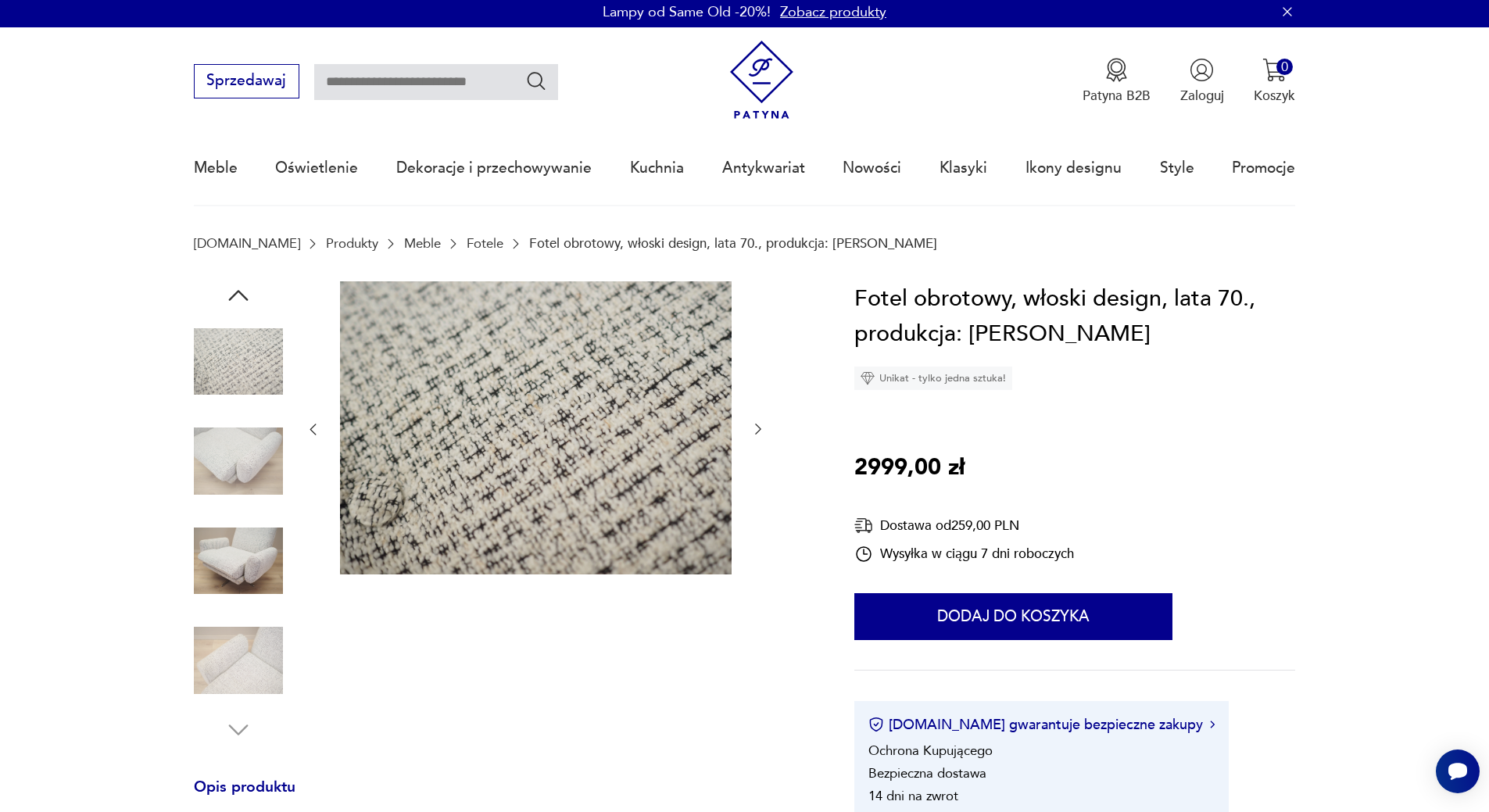
scroll to position [0, 0]
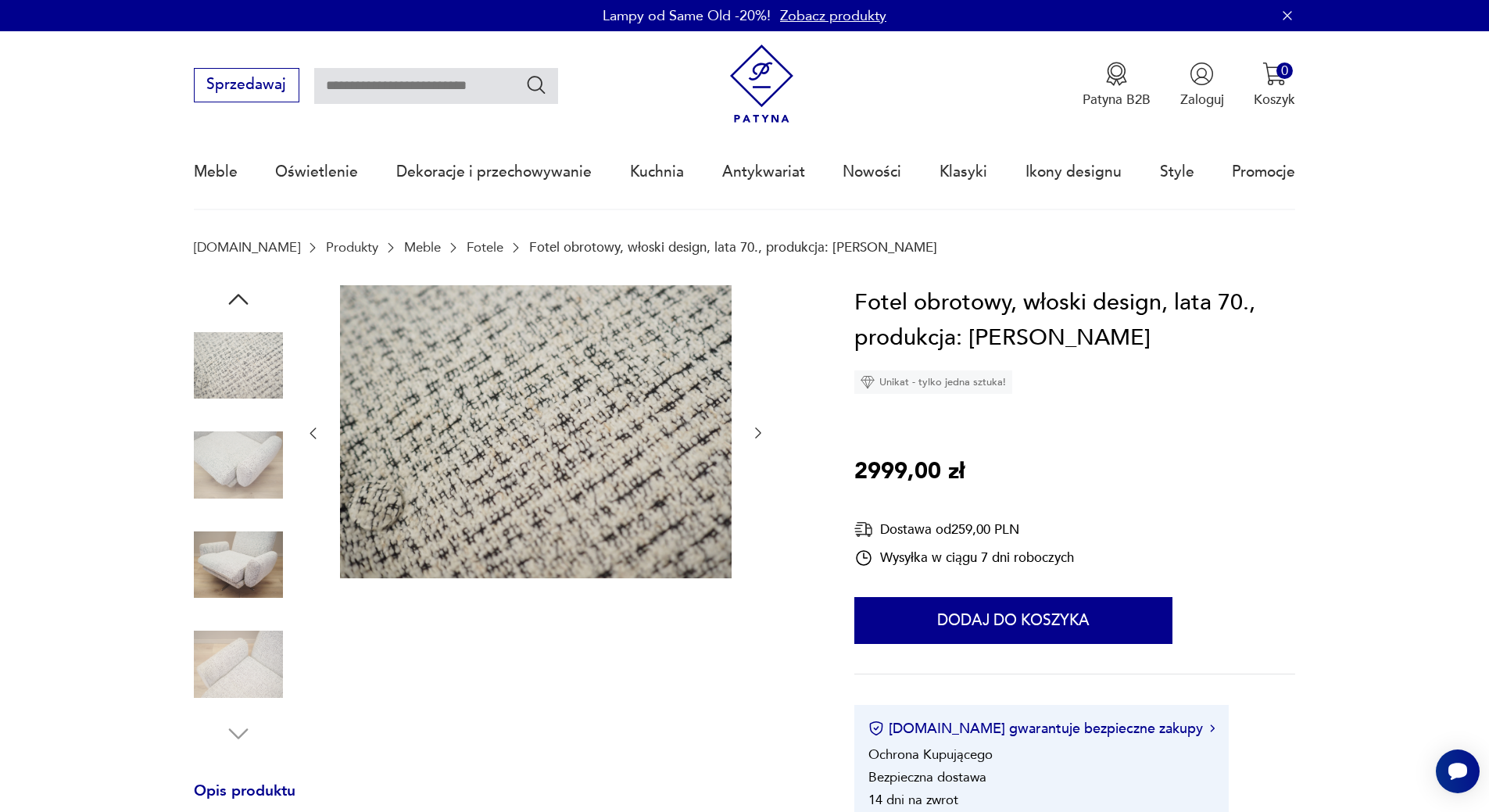
click at [250, 461] on img at bounding box center [238, 464] width 89 height 89
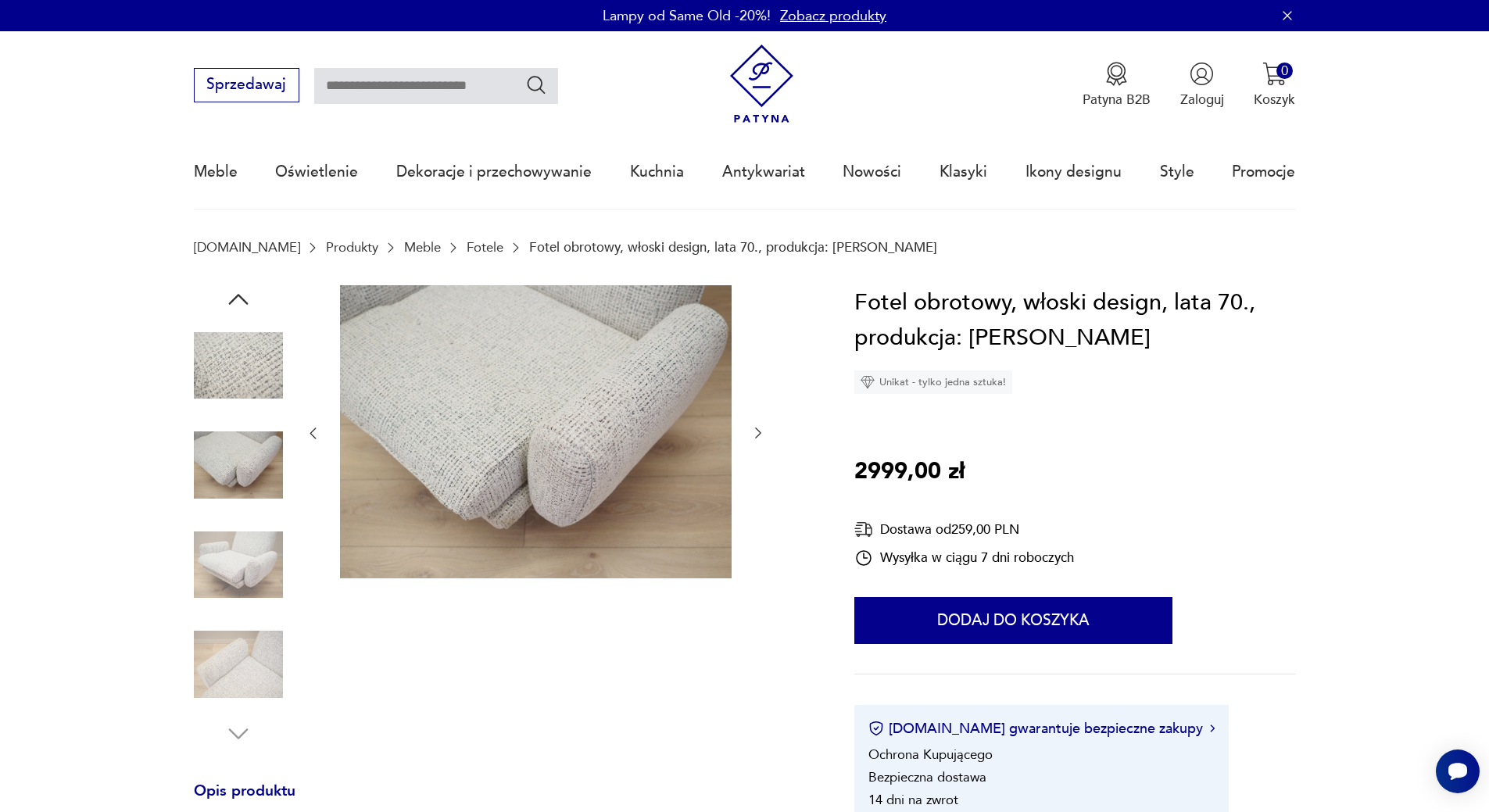
click at [244, 669] on img at bounding box center [238, 663] width 89 height 89
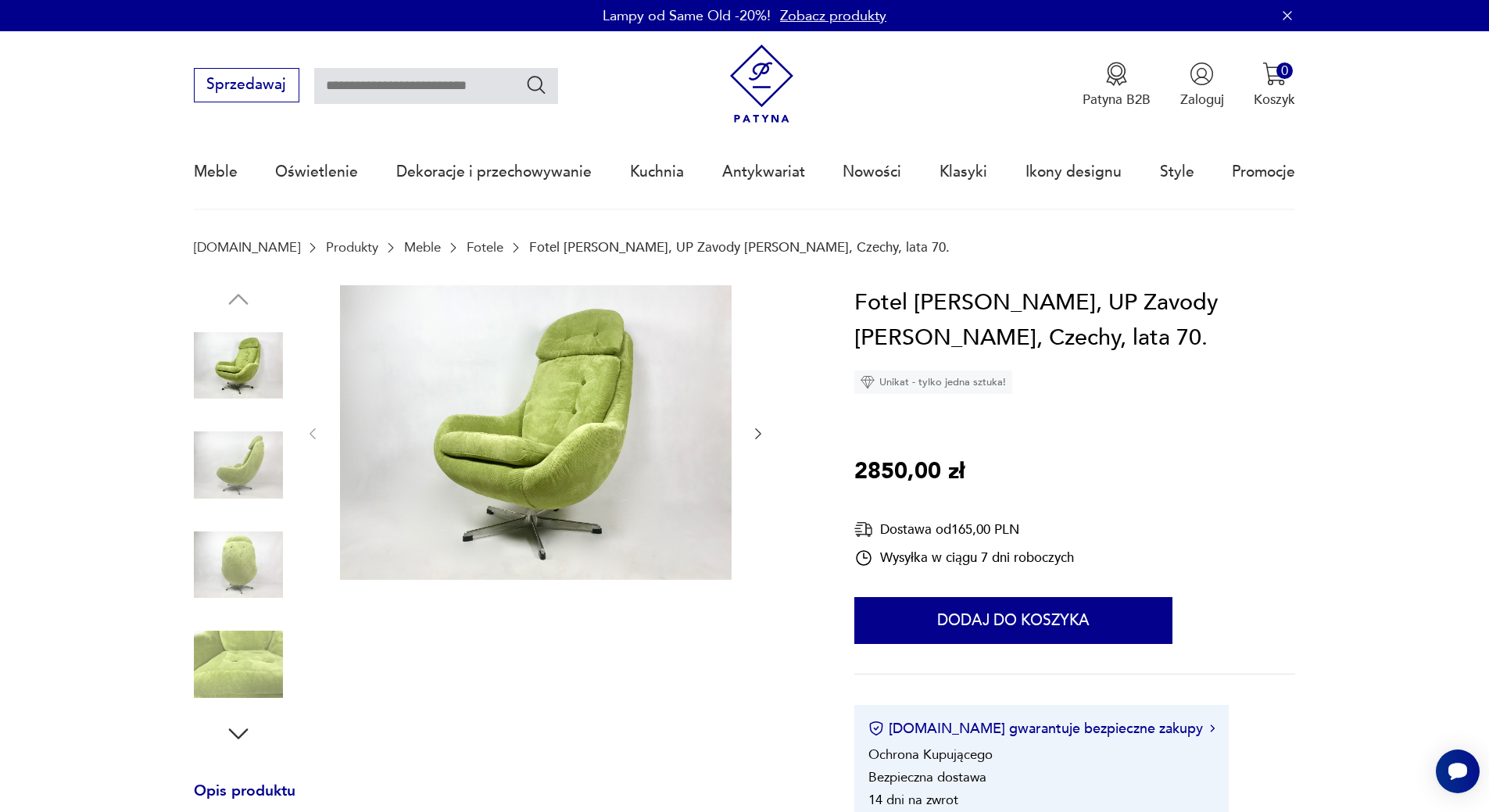
click at [247, 473] on img at bounding box center [238, 464] width 89 height 89
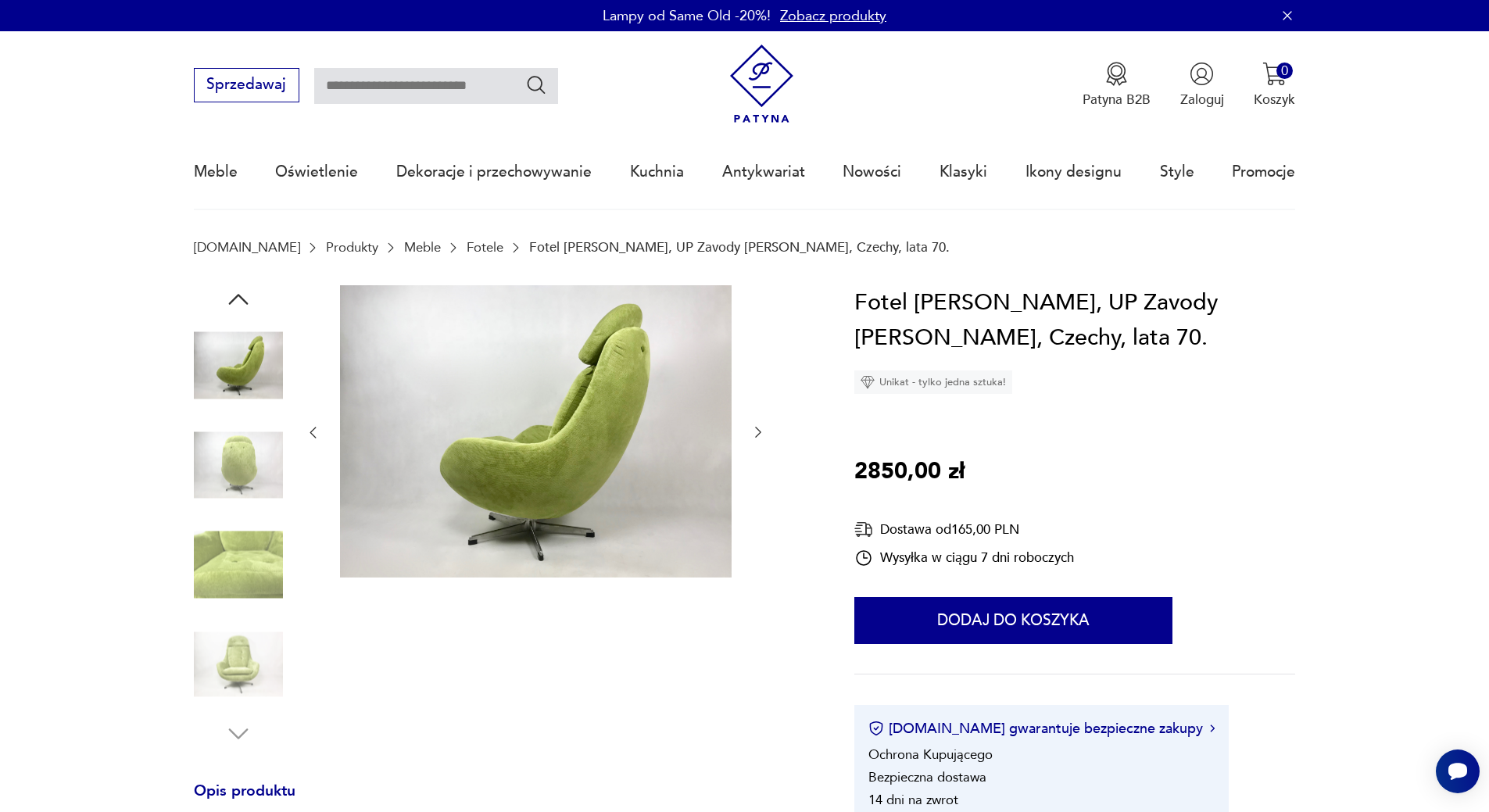
click at [250, 470] on img at bounding box center [238, 464] width 89 height 89
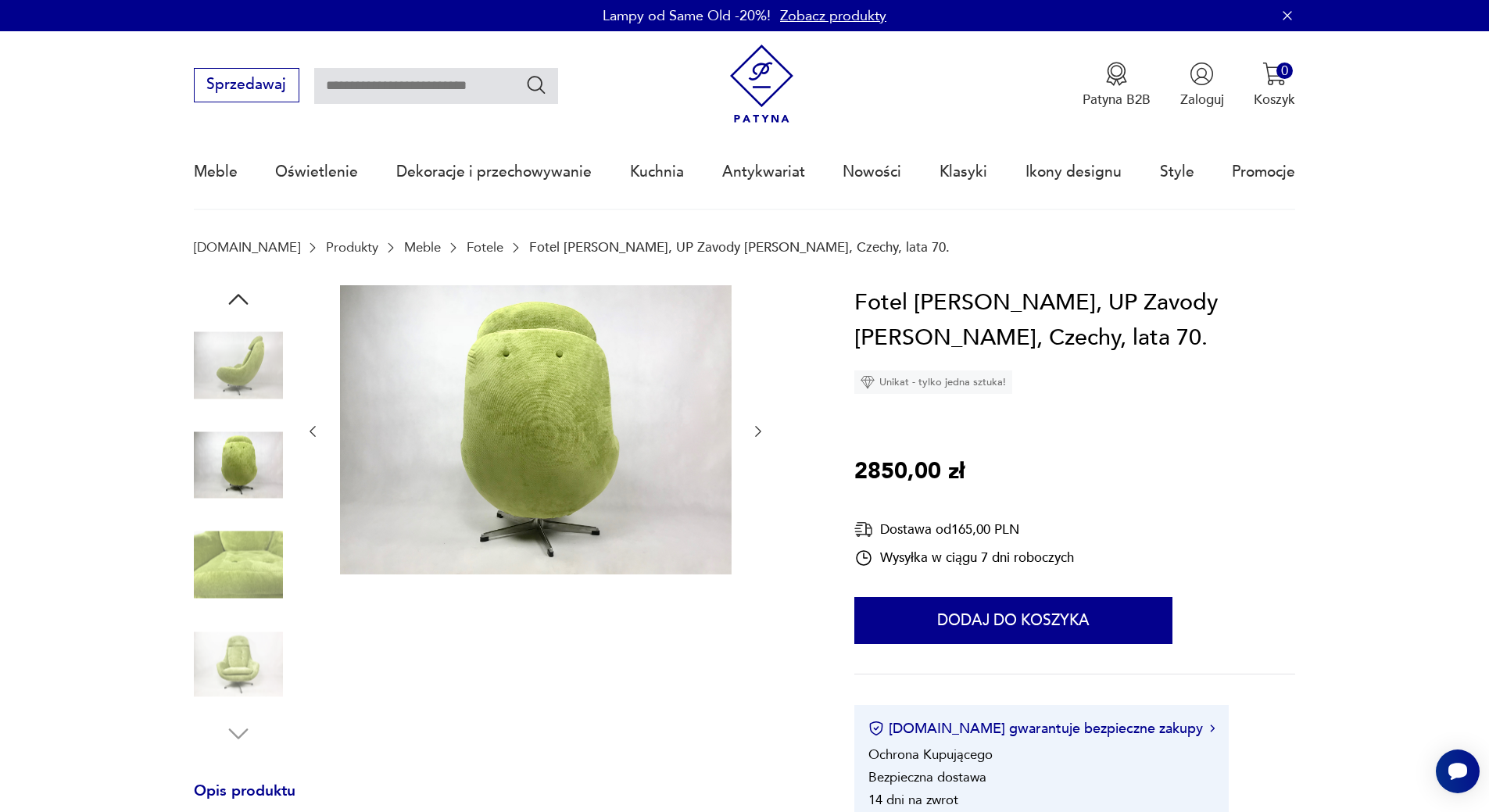
click at [260, 545] on img at bounding box center [238, 565] width 89 height 89
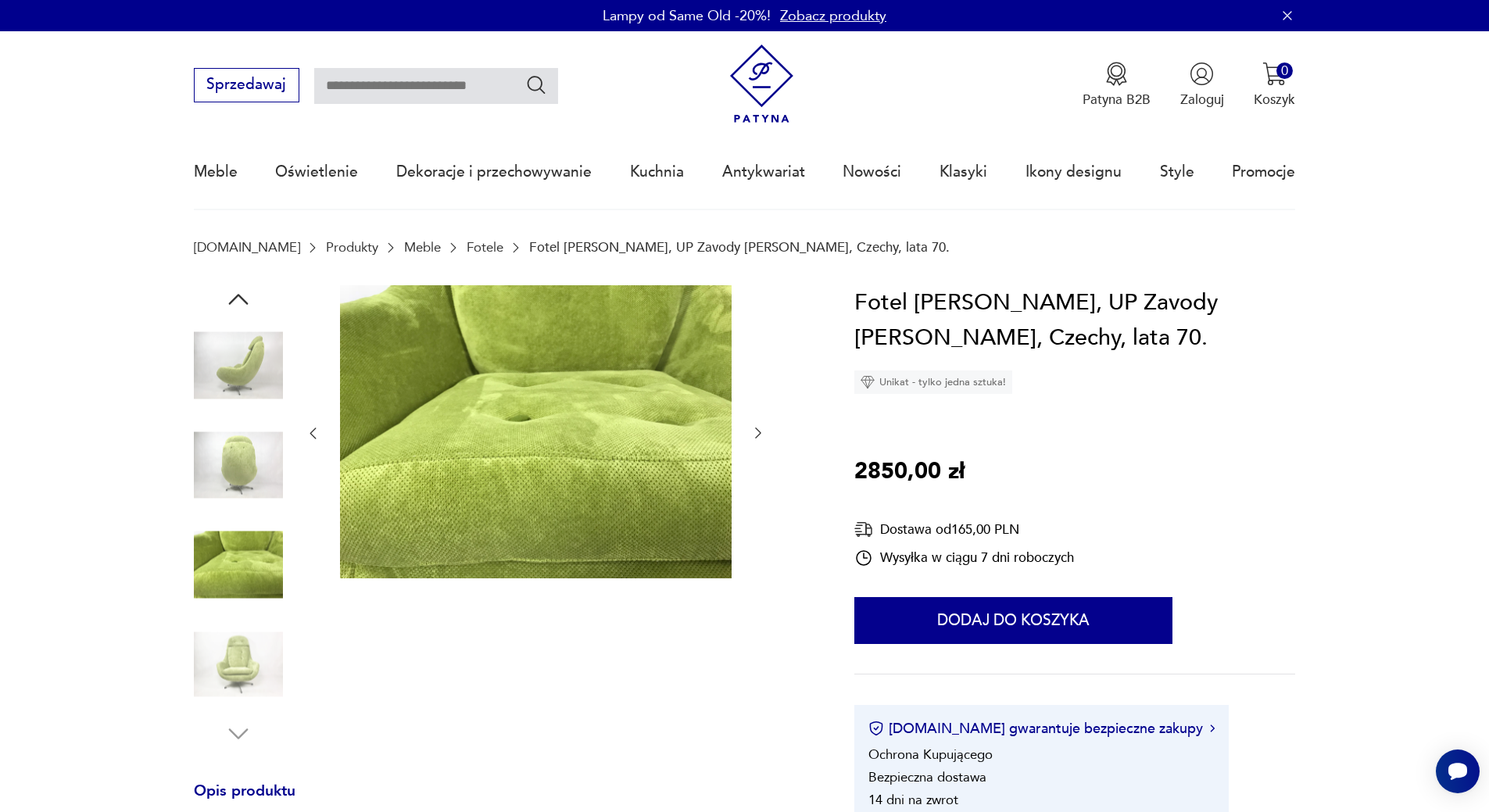
click at [247, 667] on img at bounding box center [238, 663] width 89 height 89
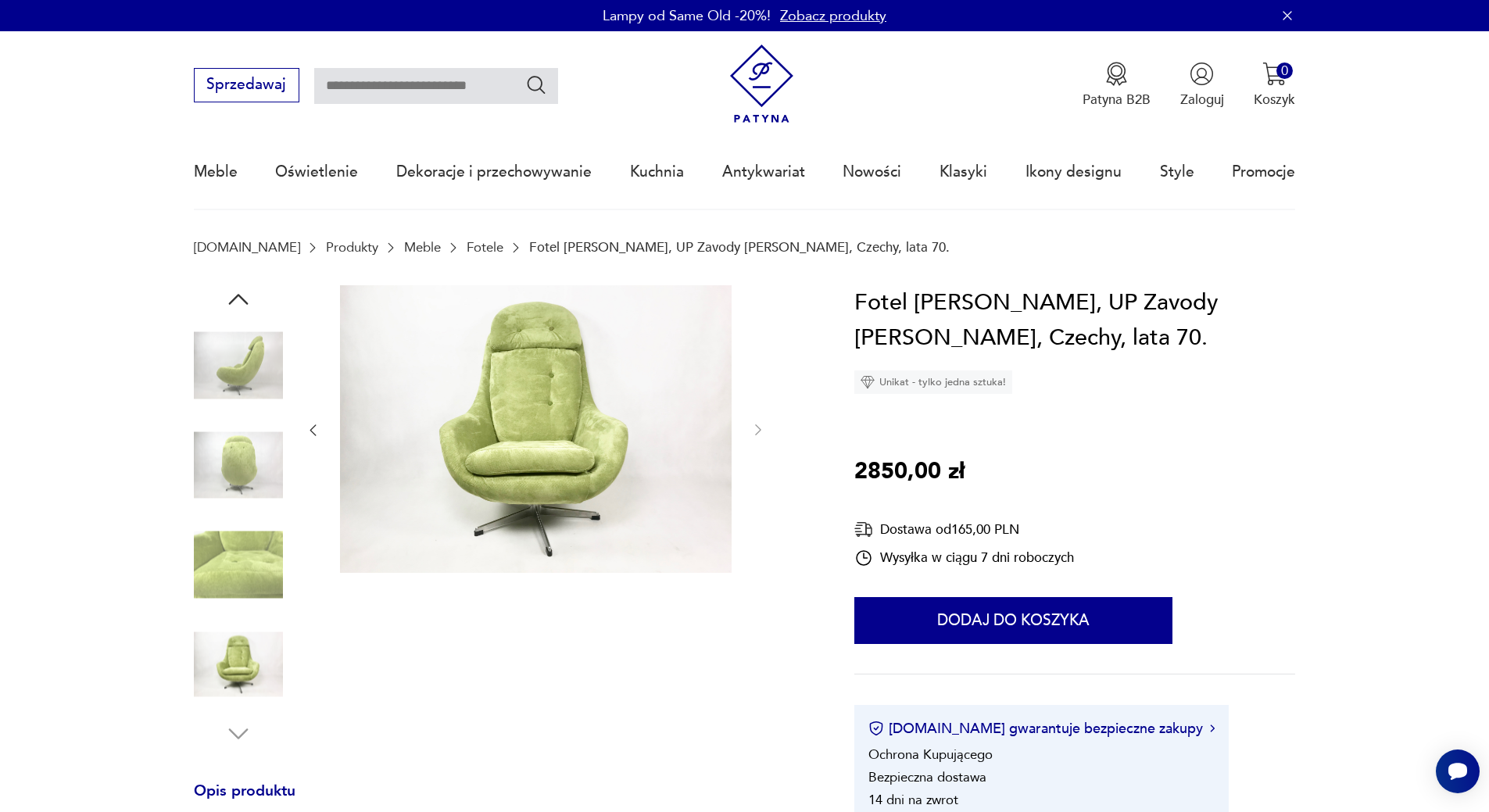
click at [230, 666] on img at bounding box center [238, 663] width 89 height 89
click at [242, 533] on img at bounding box center [238, 565] width 89 height 89
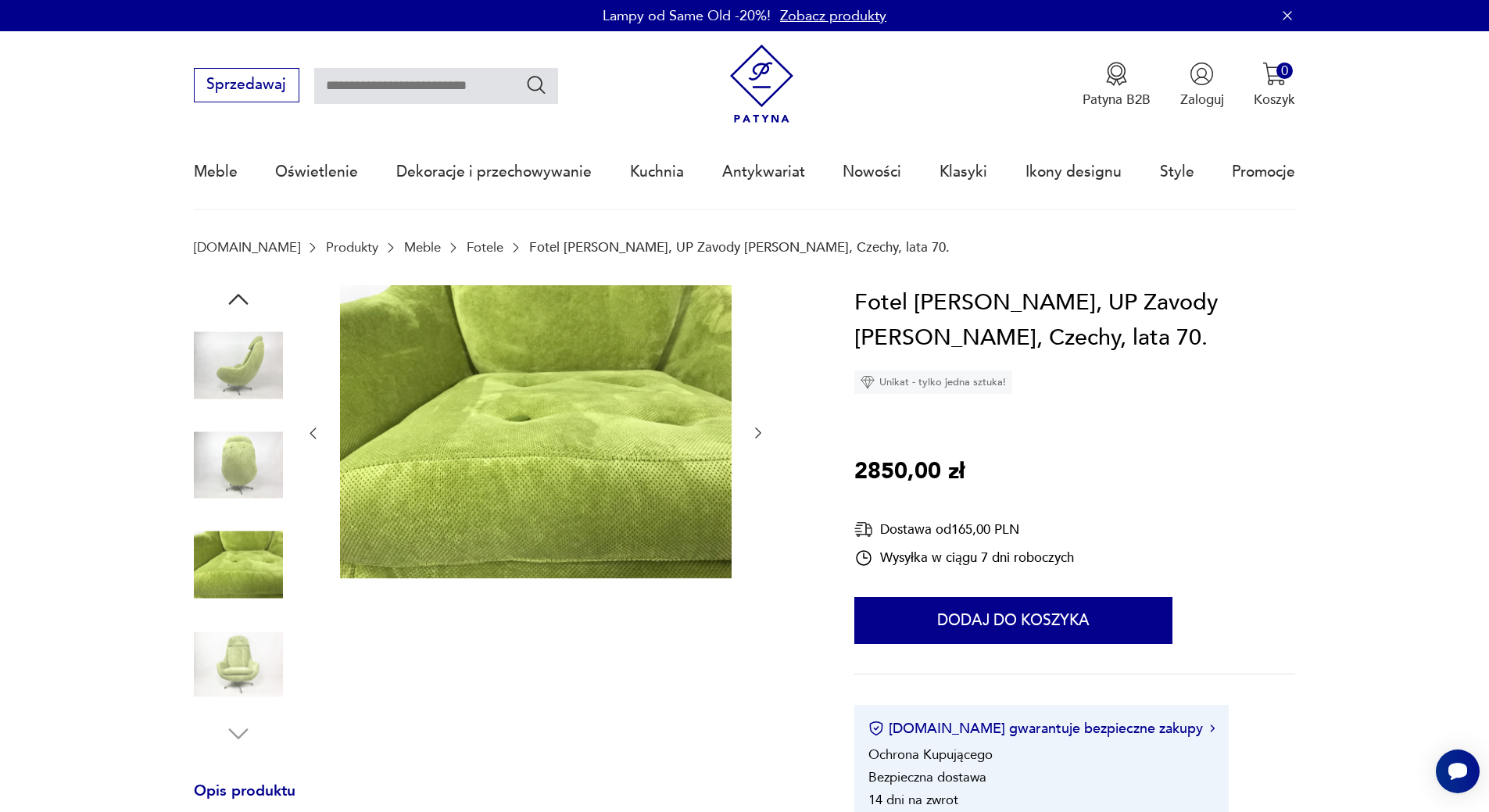
click at [259, 472] on img at bounding box center [238, 464] width 89 height 89
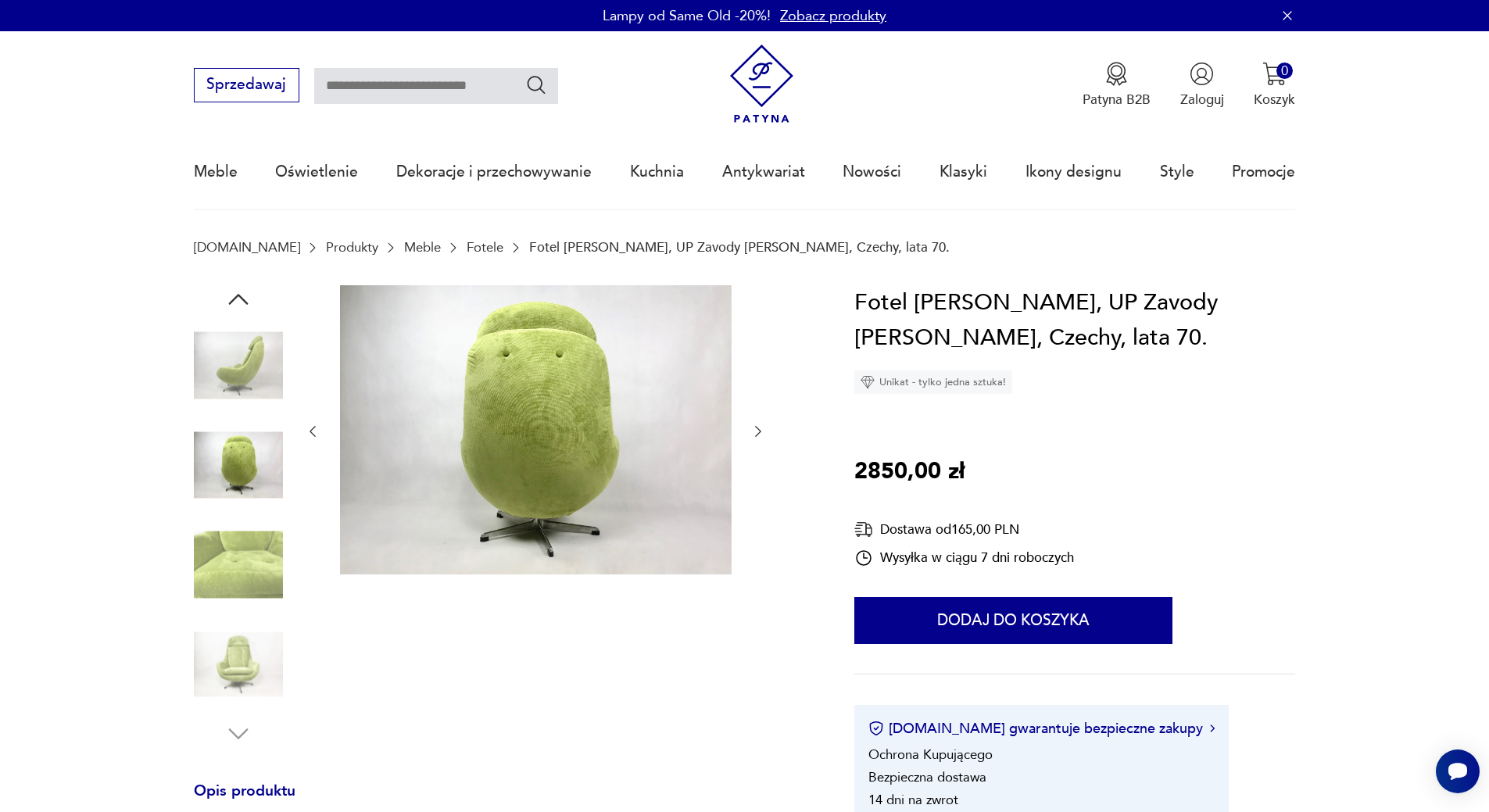
click at [243, 376] on img at bounding box center [238, 365] width 89 height 89
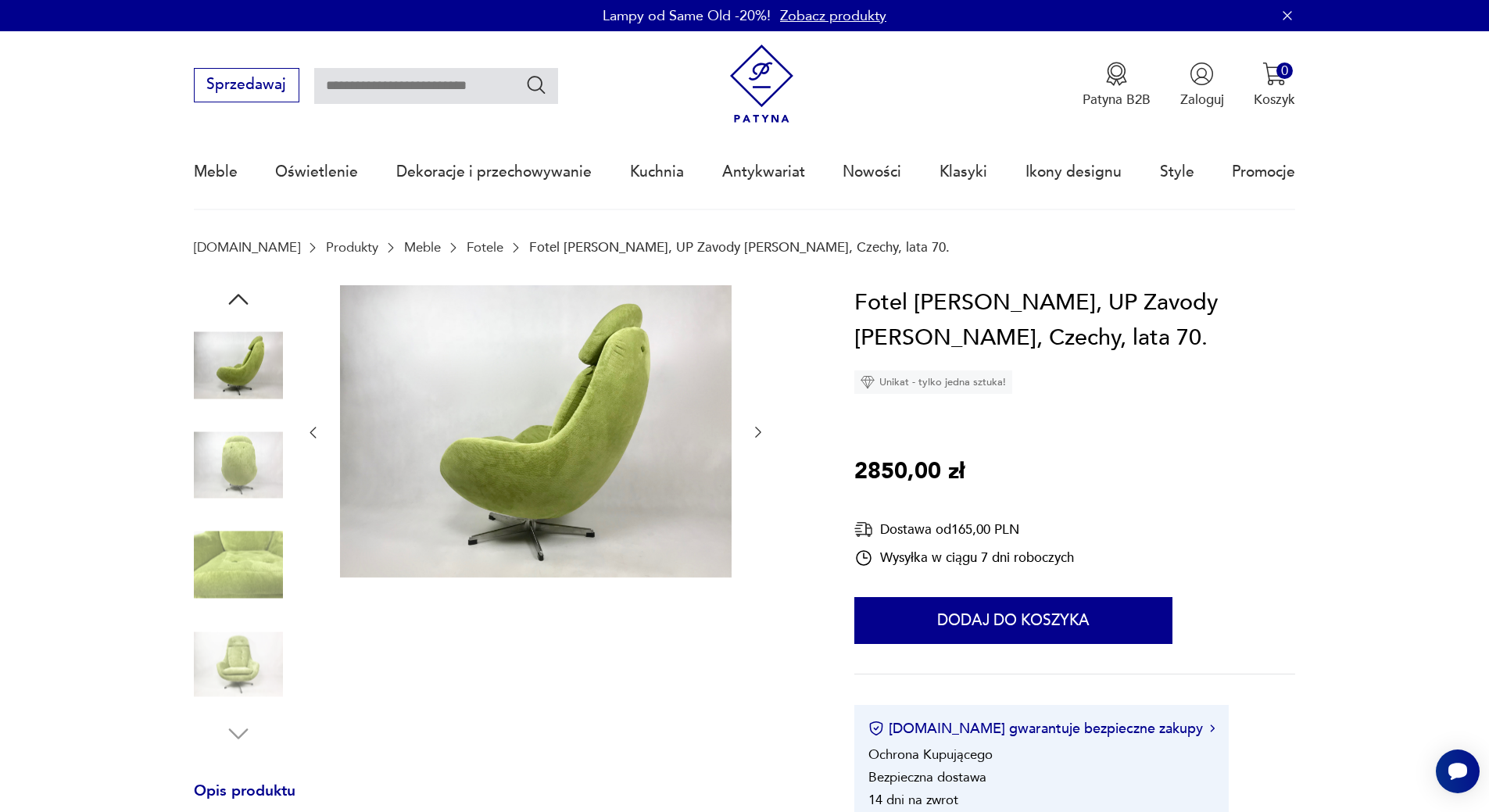
click at [759, 429] on icon "button" at bounding box center [757, 431] width 15 height 15
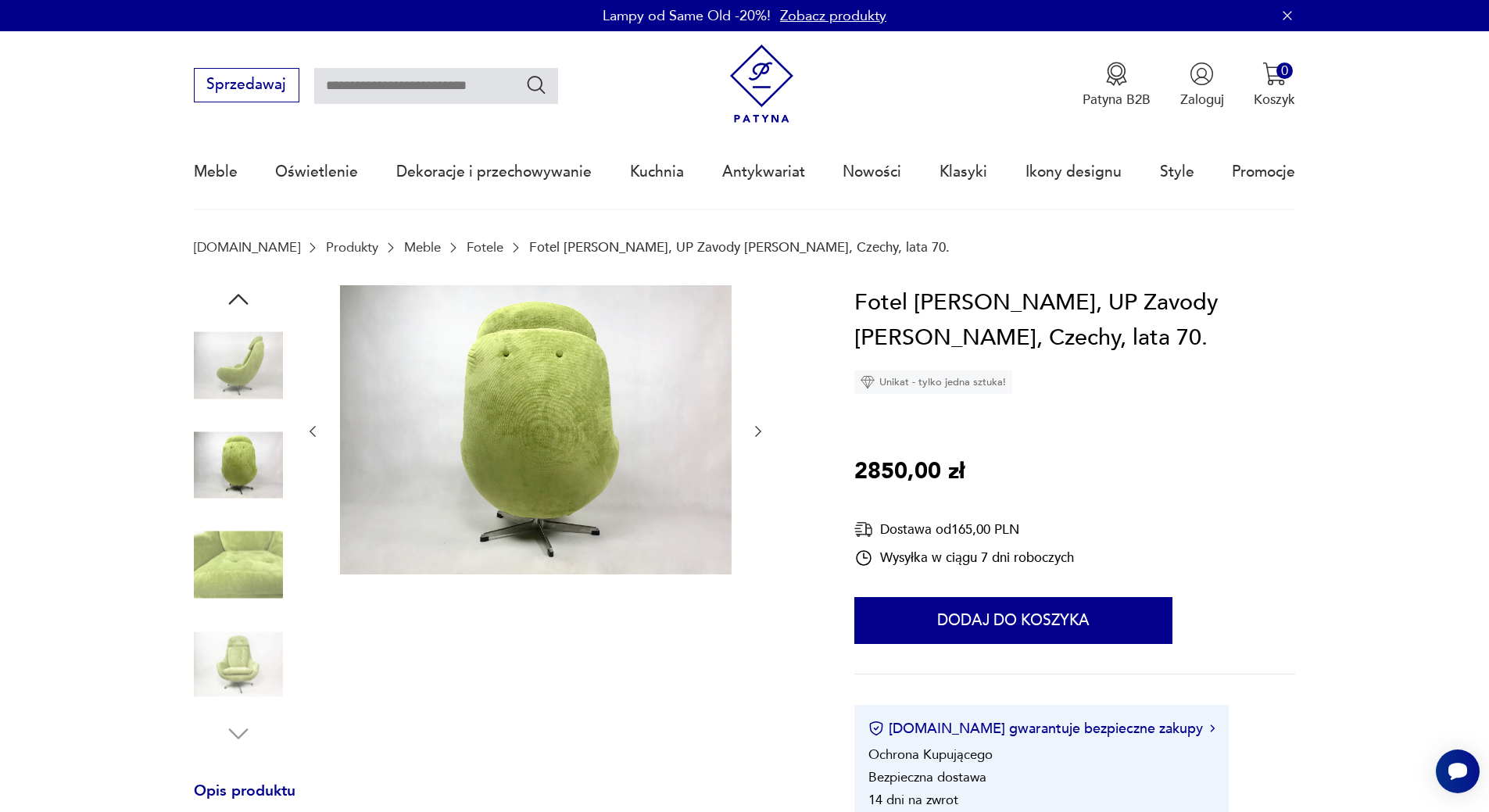
click at [759, 429] on icon "button" at bounding box center [757, 430] width 15 height 15
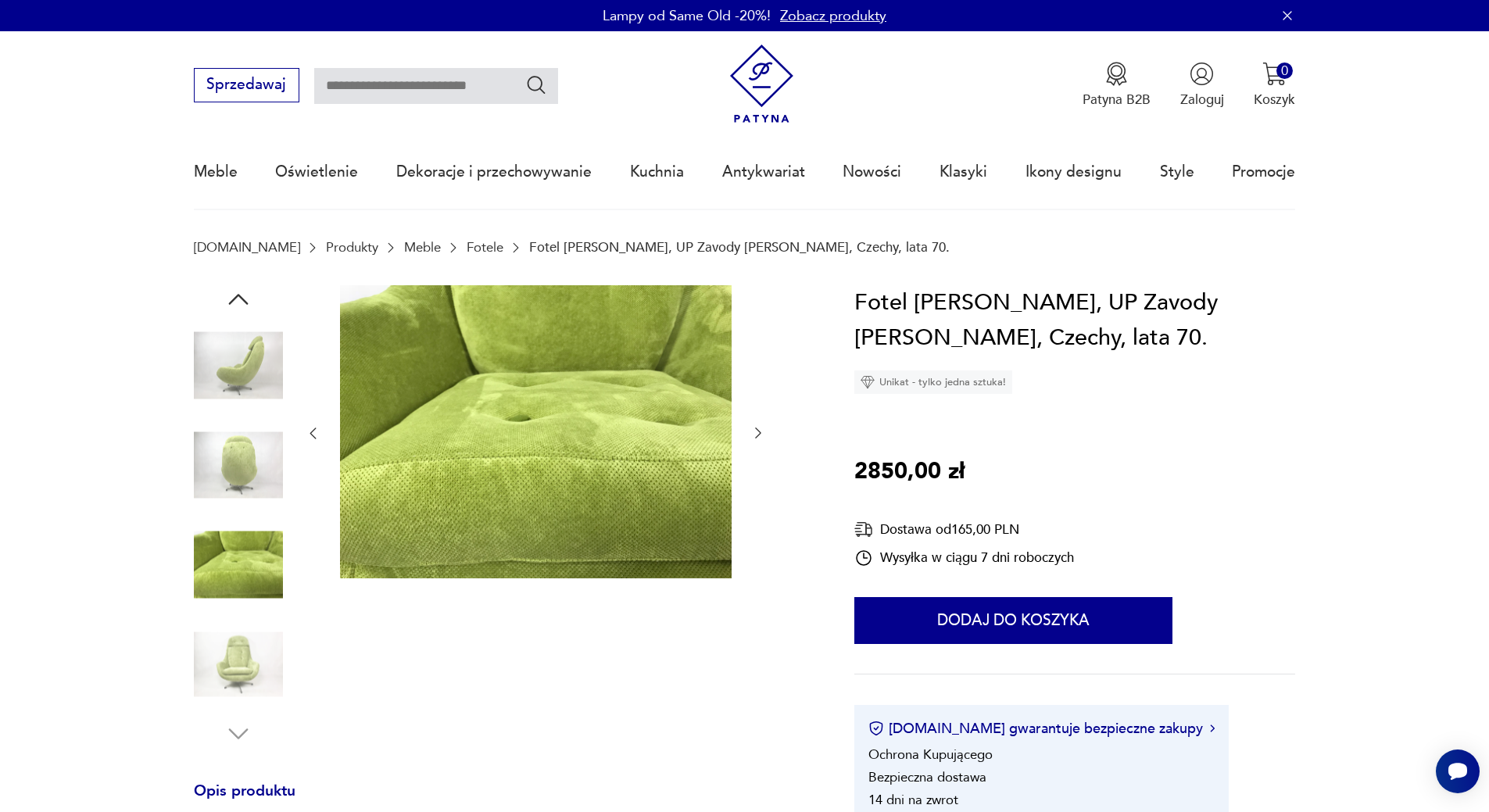
click at [759, 429] on icon "button" at bounding box center [757, 432] width 15 height 15
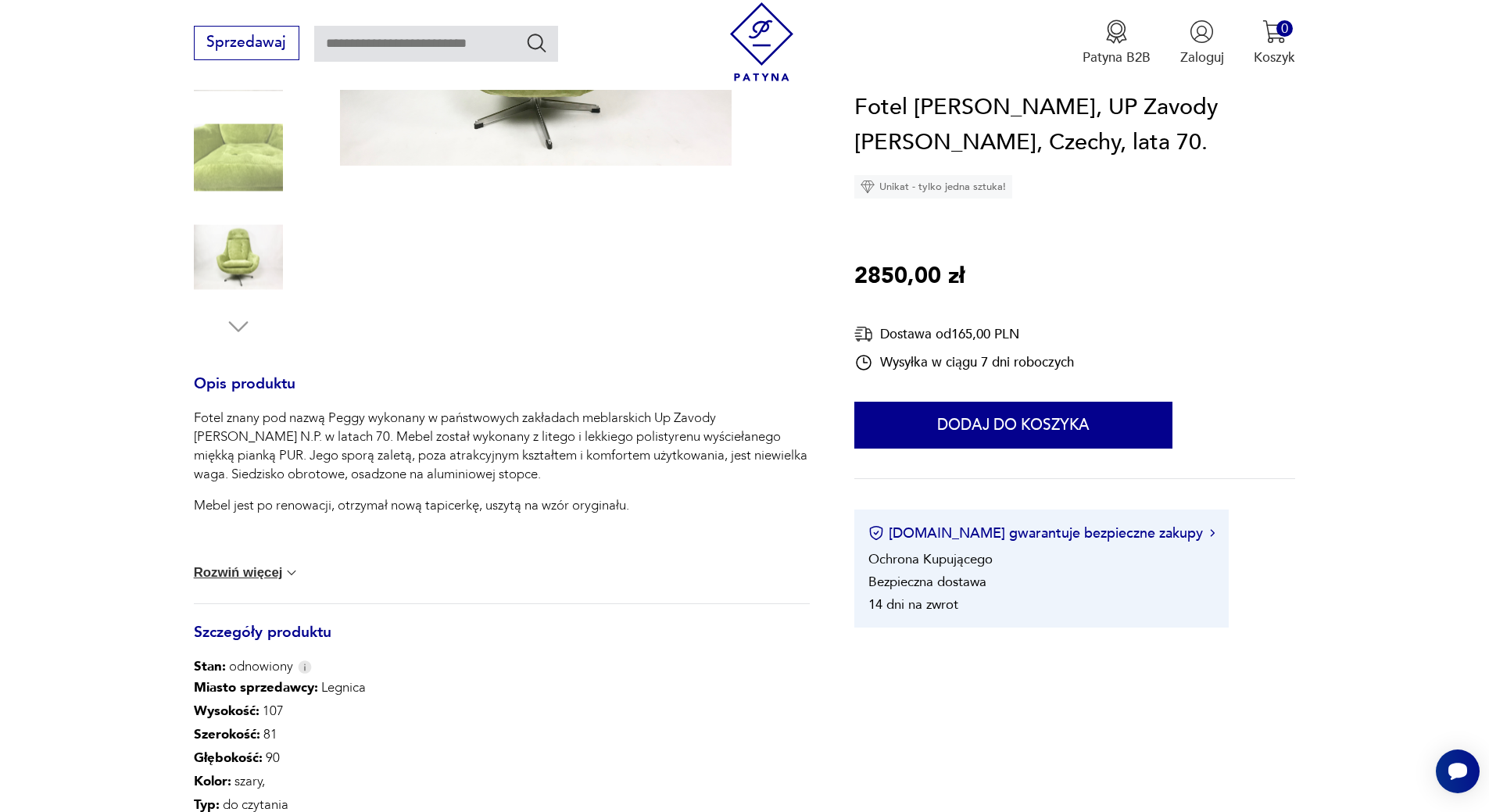
scroll to position [469, 0]
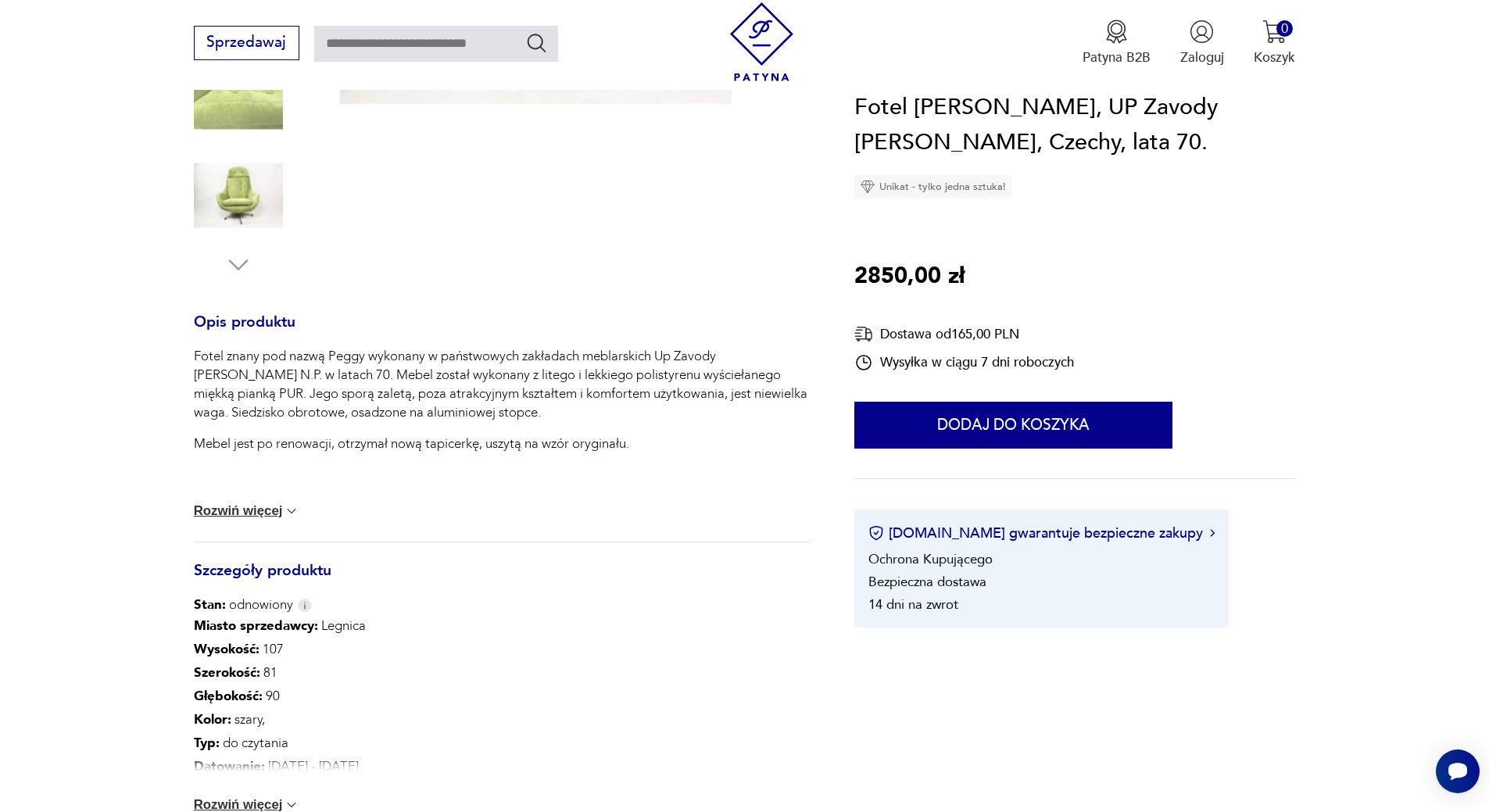
click at [281, 513] on button "Rozwiń więcej" at bounding box center [247, 510] width 107 height 15
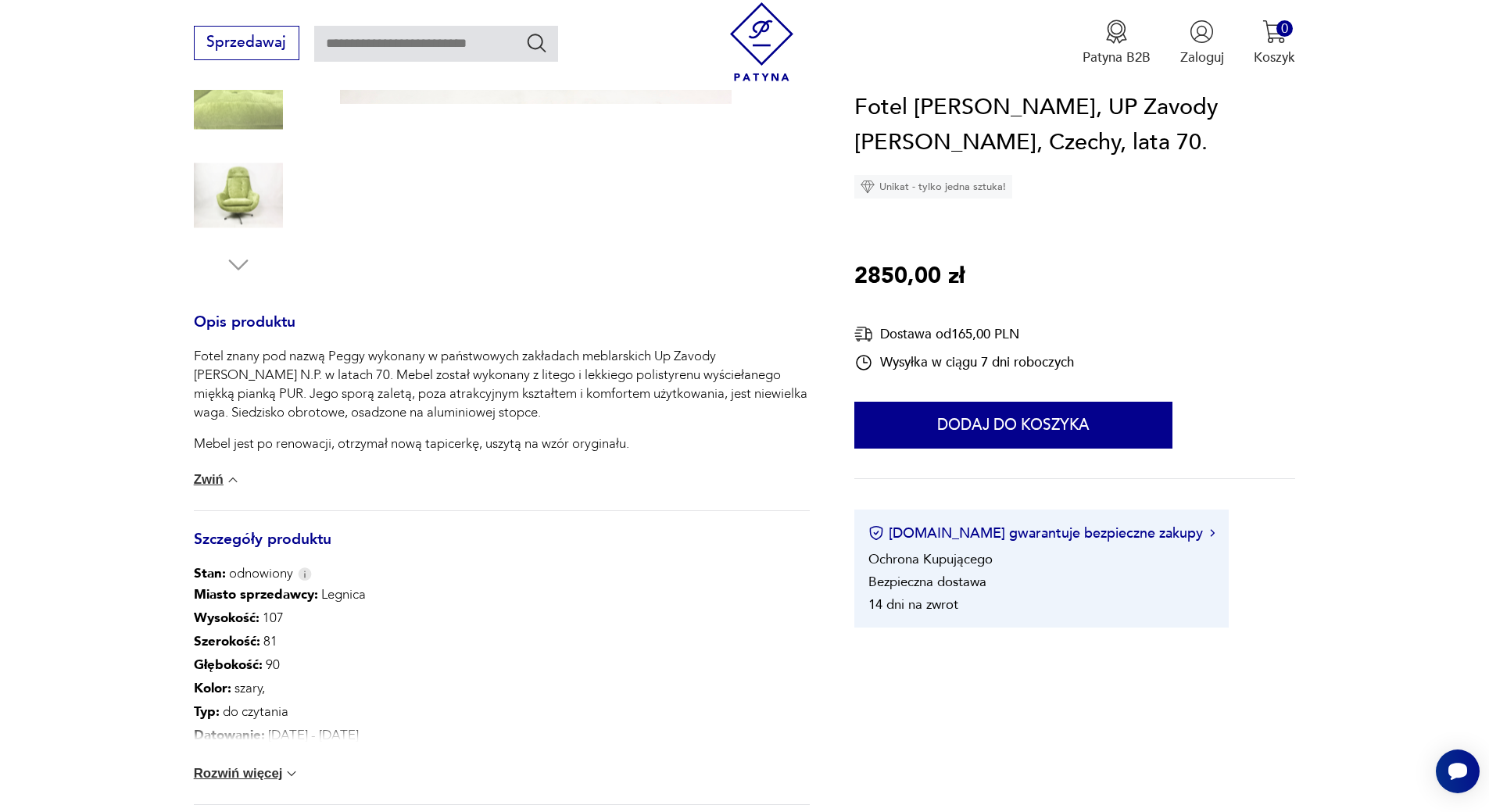
drag, startPoint x: 606, startPoint y: 767, endPoint x: 590, endPoint y: 771, distance: 16.5
drag, startPoint x: 590, startPoint y: 771, endPoint x: 393, endPoint y: 721, distance: 203.2
click at [397, 718] on p "Typ : do czytania" at bounding box center [325, 712] width 264 height 23
click at [283, 775] on button "Rozwiń więcej" at bounding box center [247, 773] width 107 height 15
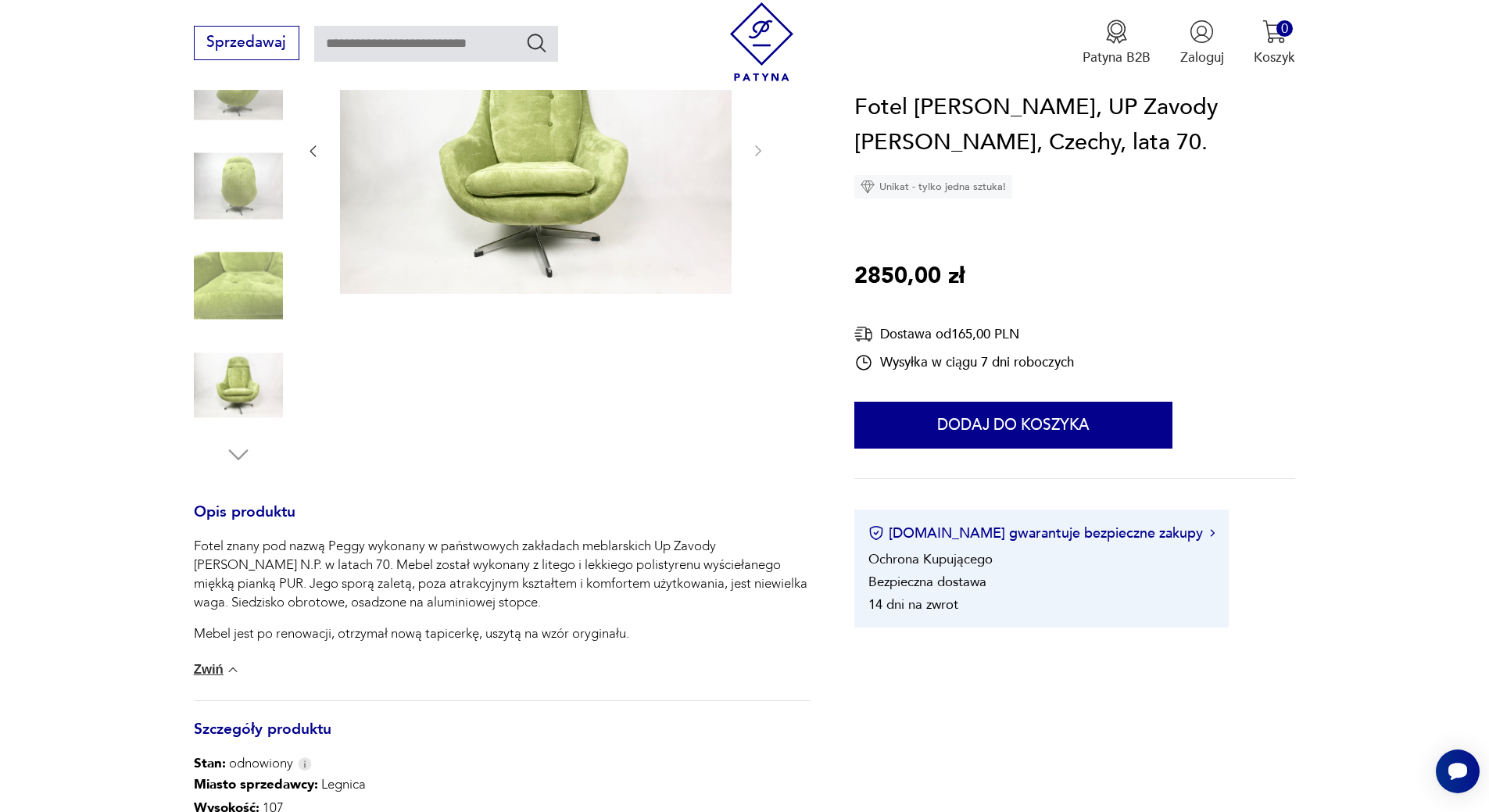
scroll to position [0, 0]
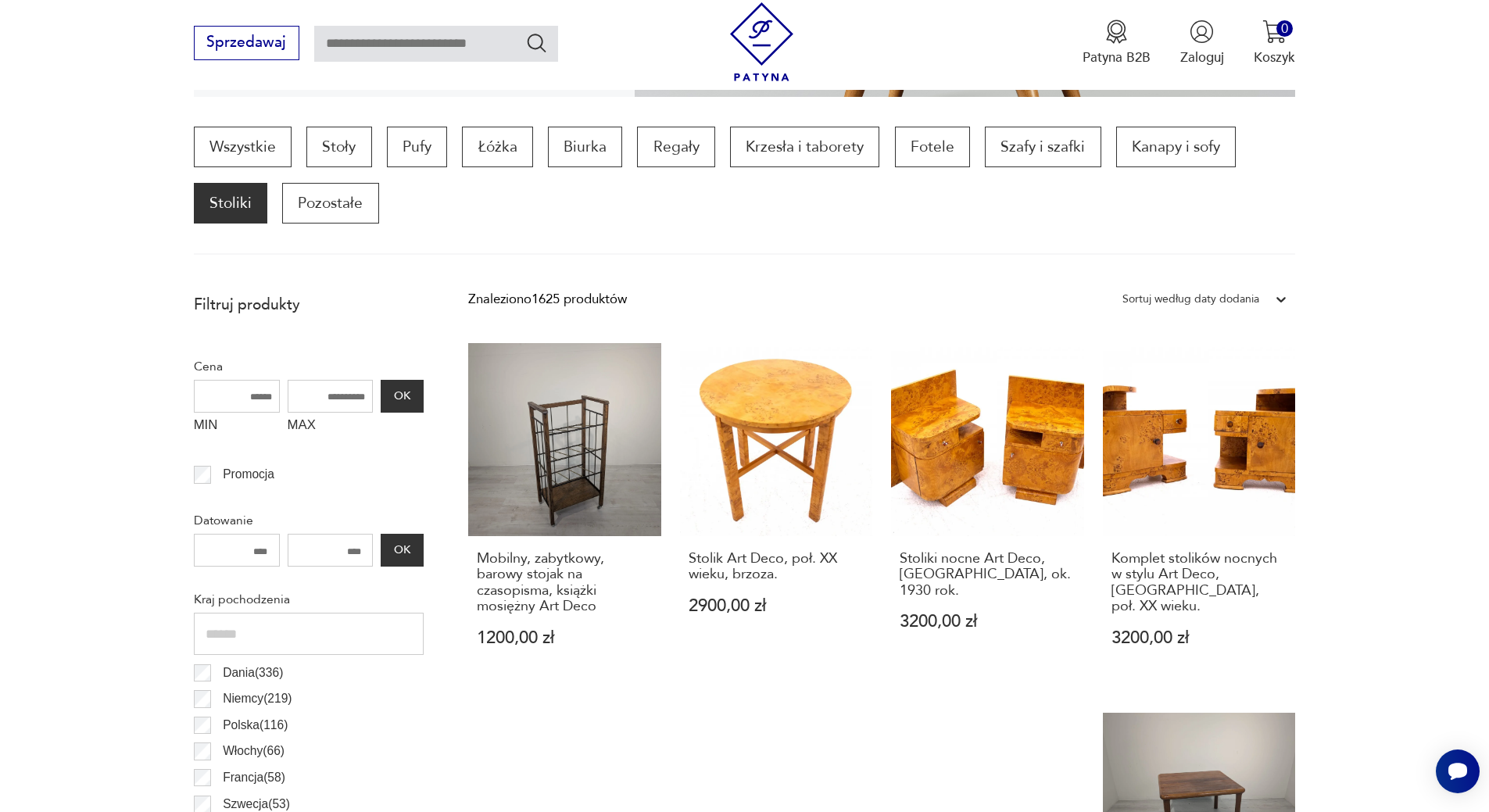
scroll to position [469, 0]
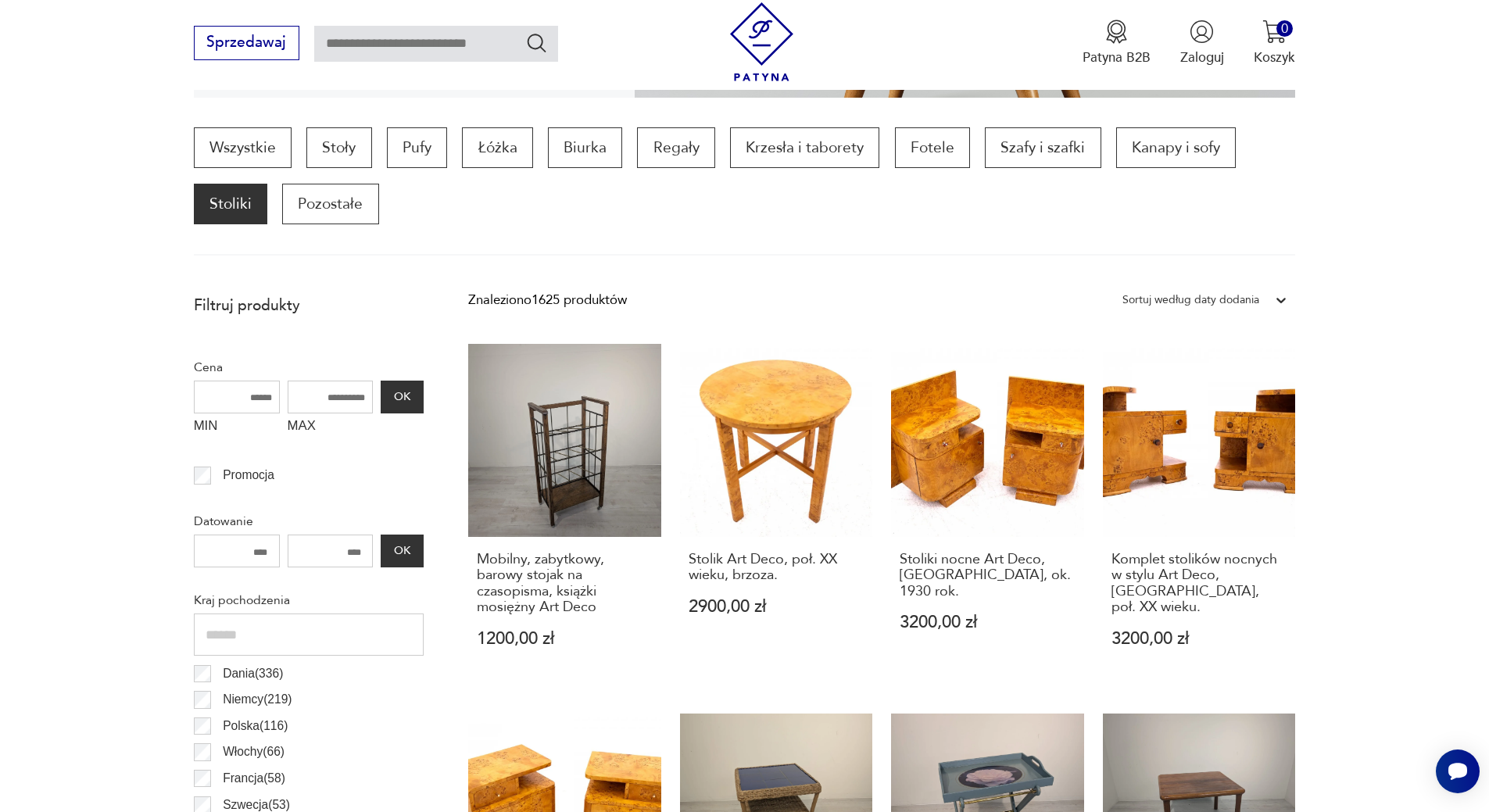
click at [1280, 298] on icon at bounding box center [1280, 299] width 15 height 15
drag, startPoint x: 1251, startPoint y: 381, endPoint x: 1250, endPoint y: 370, distance: 11.0
click at [1251, 378] on div "Sortuj według ceny (od najmniejszej)" at bounding box center [1204, 378] width 180 height 39
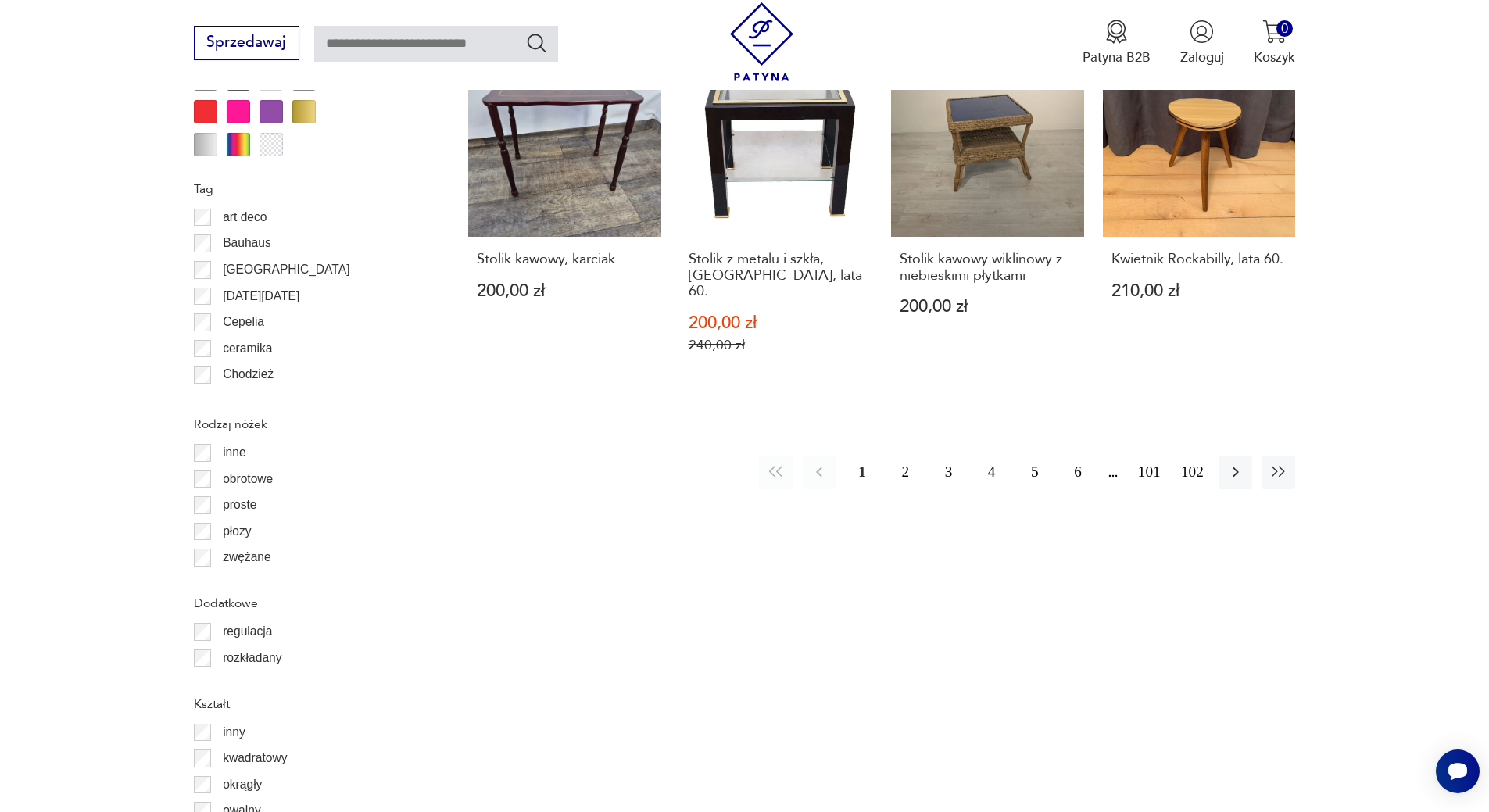
scroll to position [1844, 0]
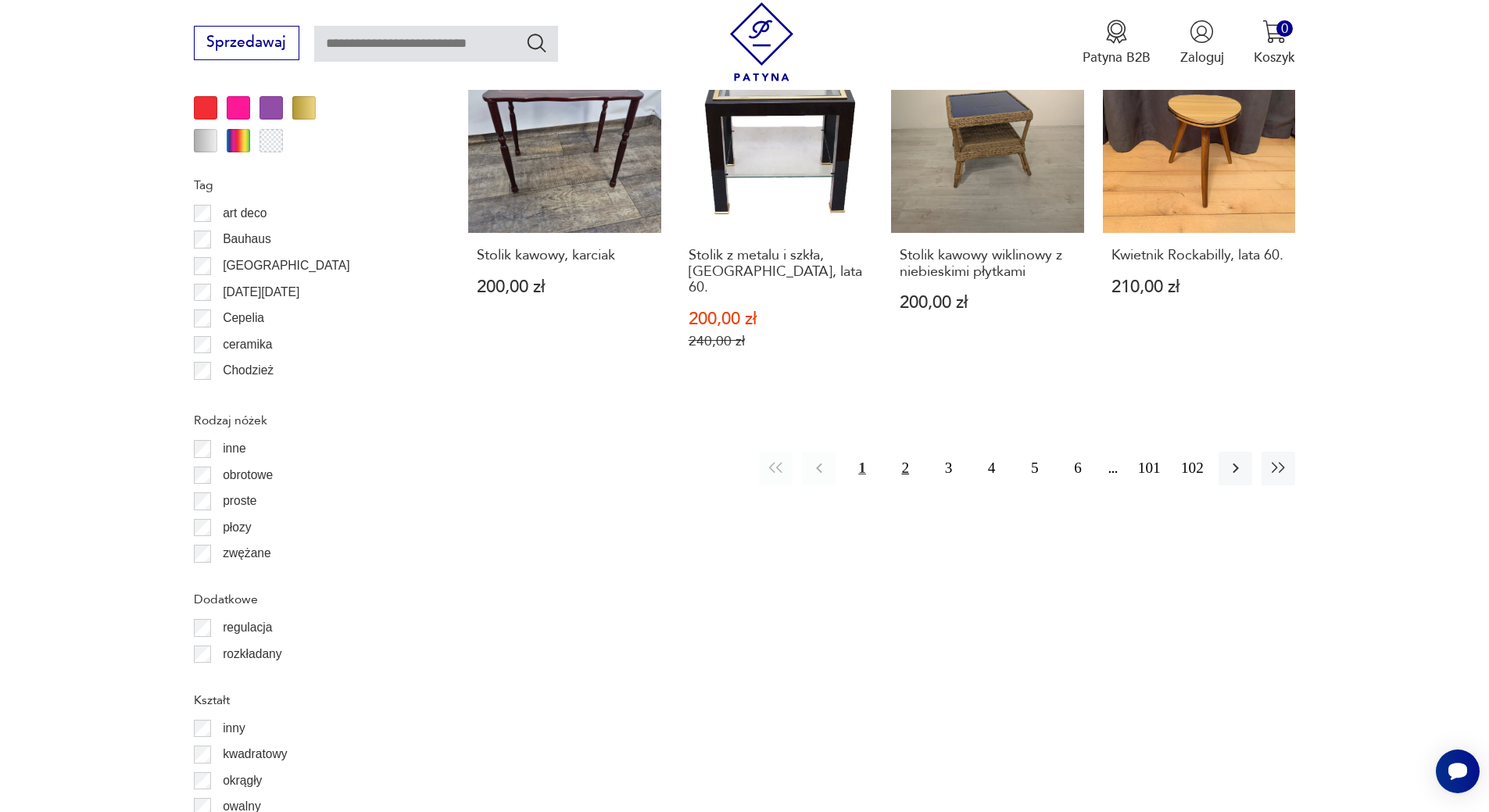
click at [905, 452] on button "2" at bounding box center [905, 468] width 33 height 33
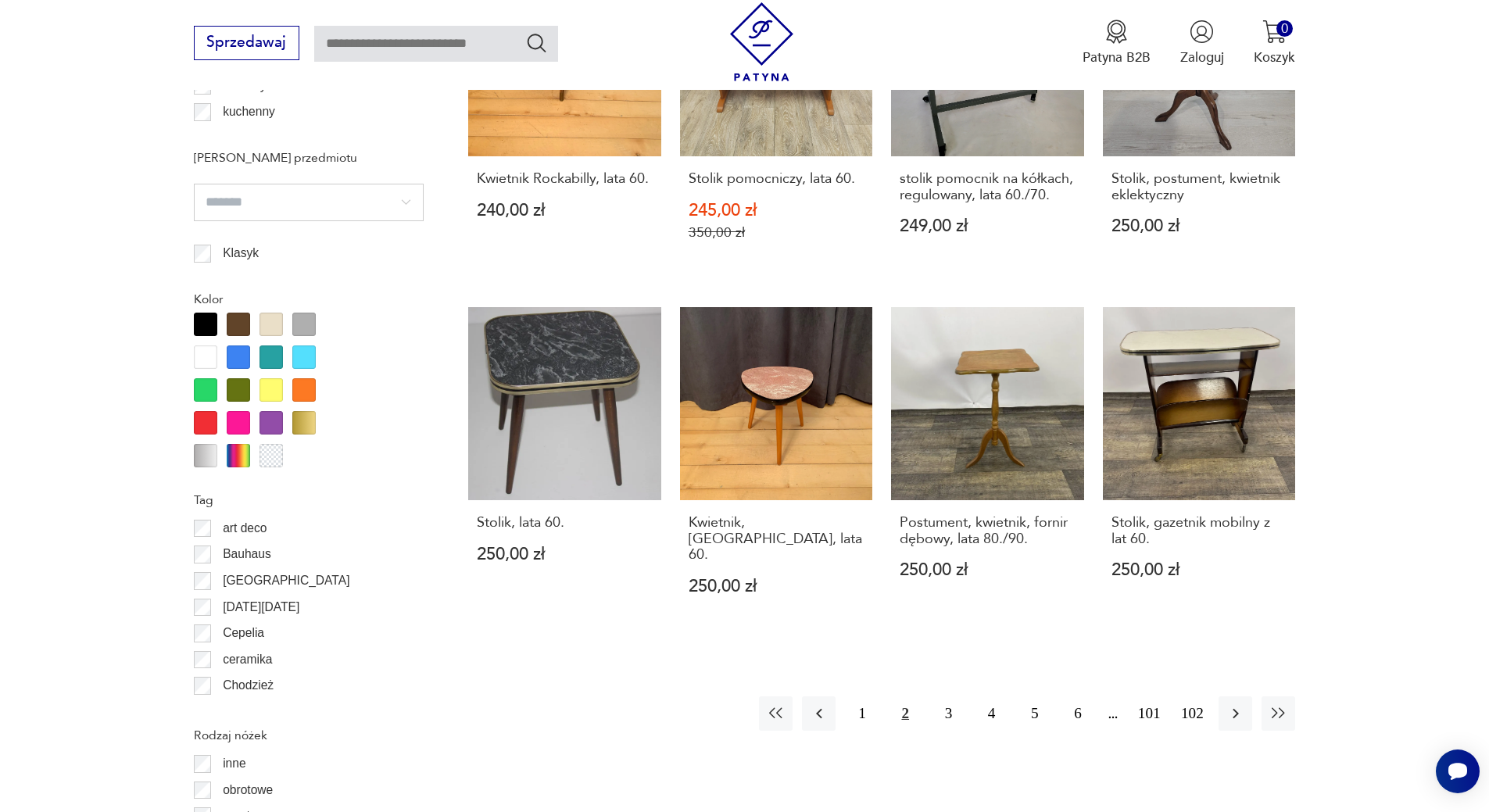
scroll to position [1687, 0]
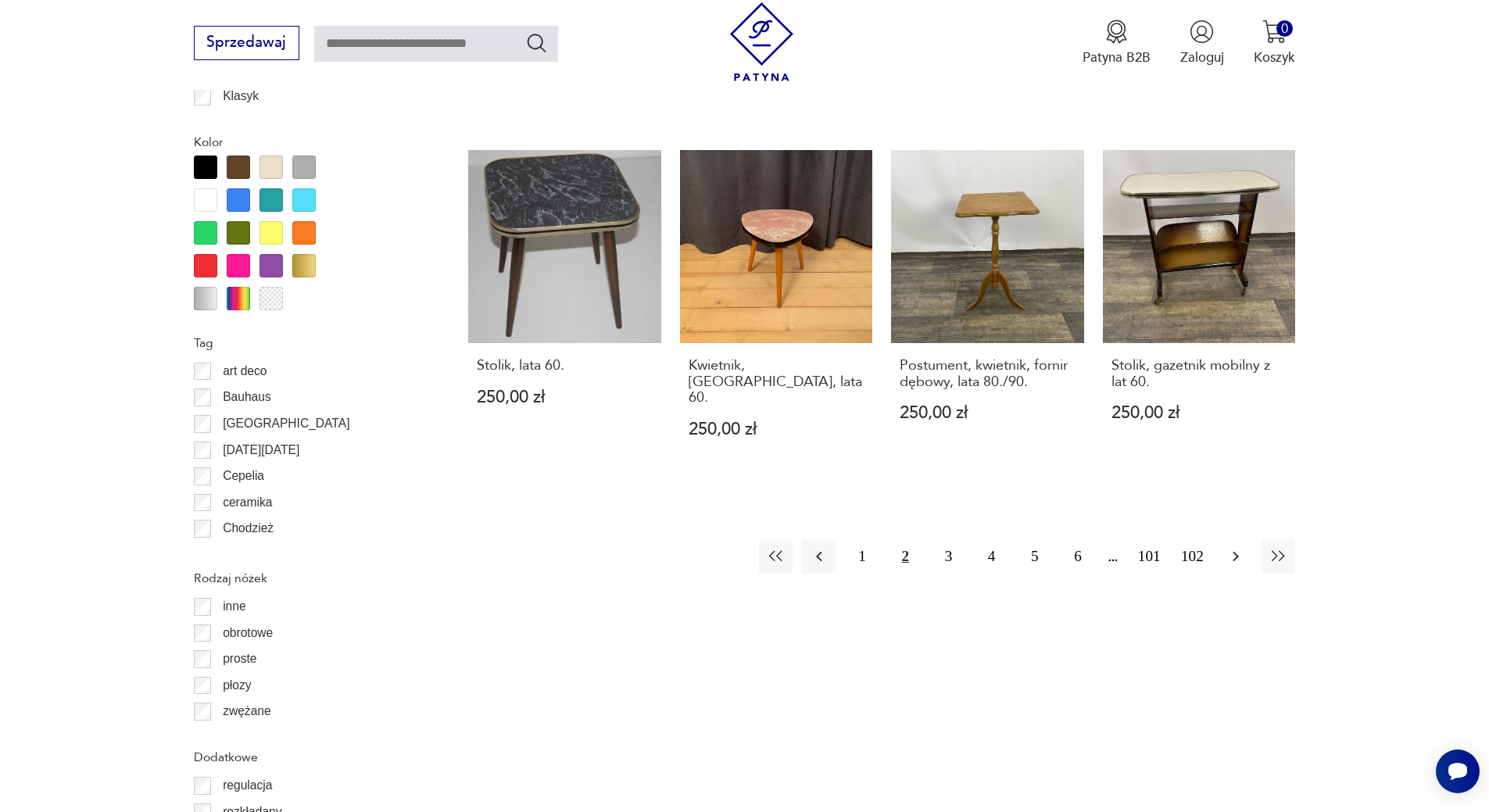
click at [1227, 547] on icon "button" at bounding box center [1235, 556] width 19 height 19
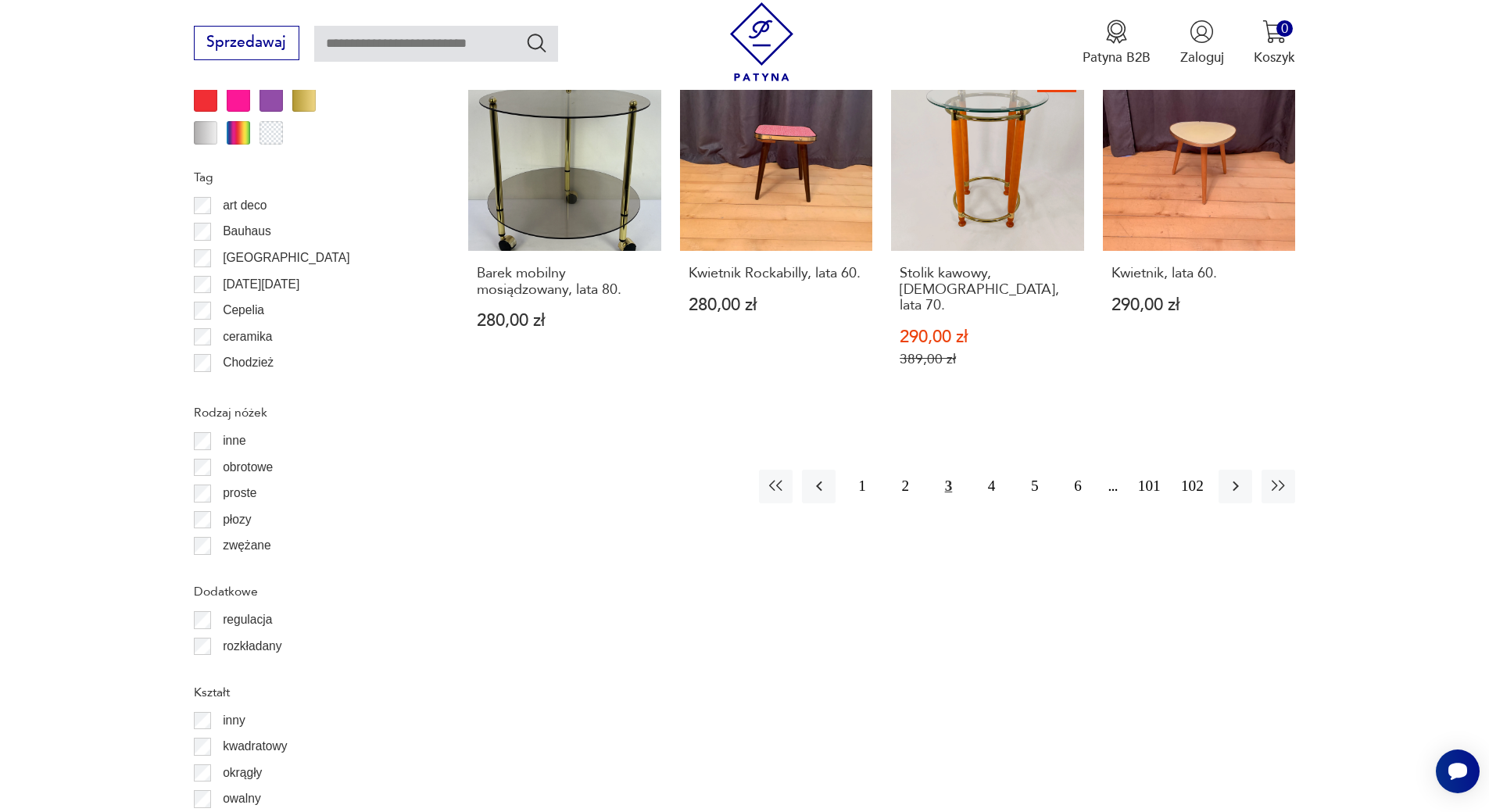
scroll to position [1864, 0]
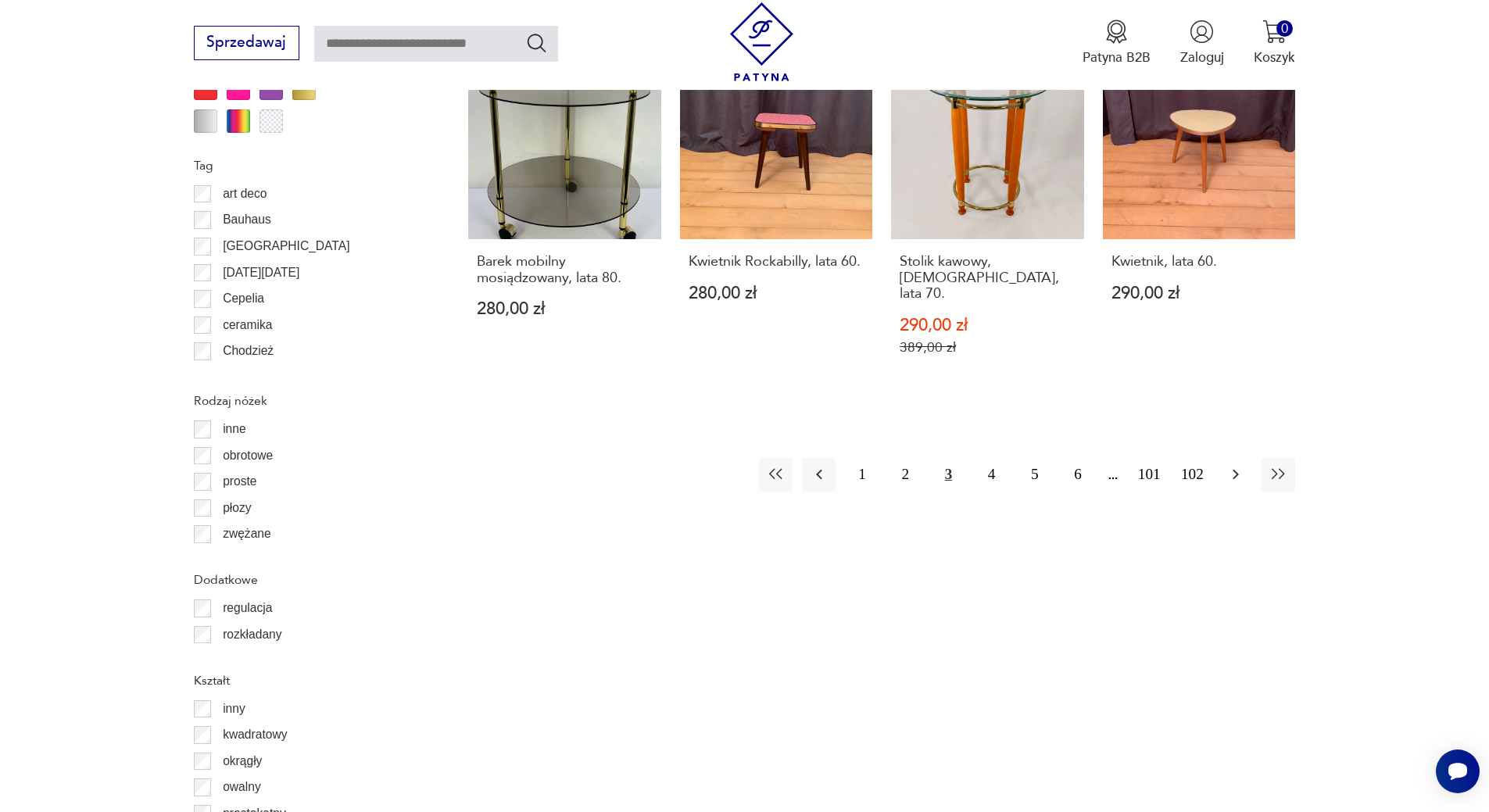
click at [1227, 465] on icon "button" at bounding box center [1235, 474] width 19 height 19
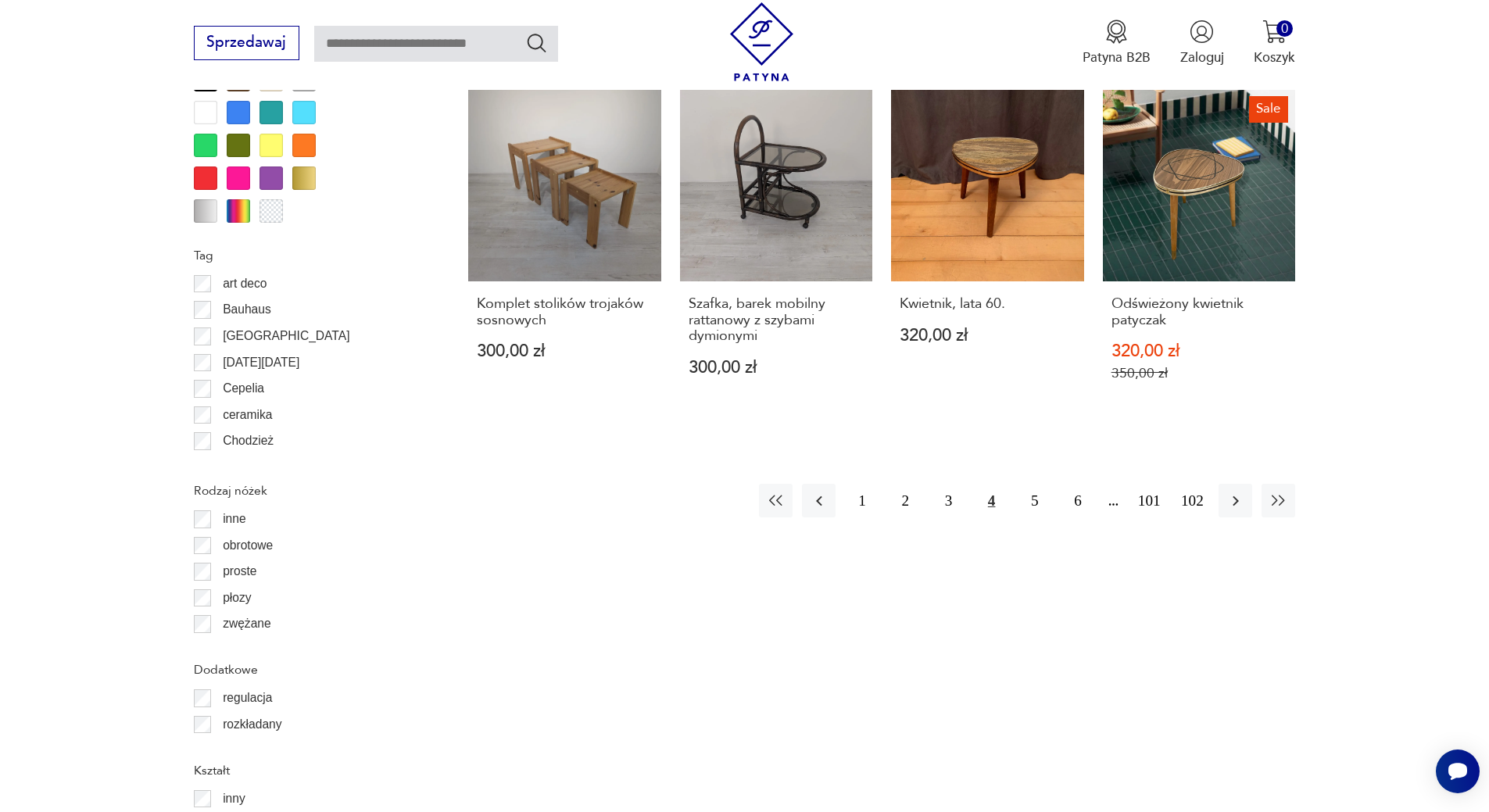
scroll to position [1767, 0]
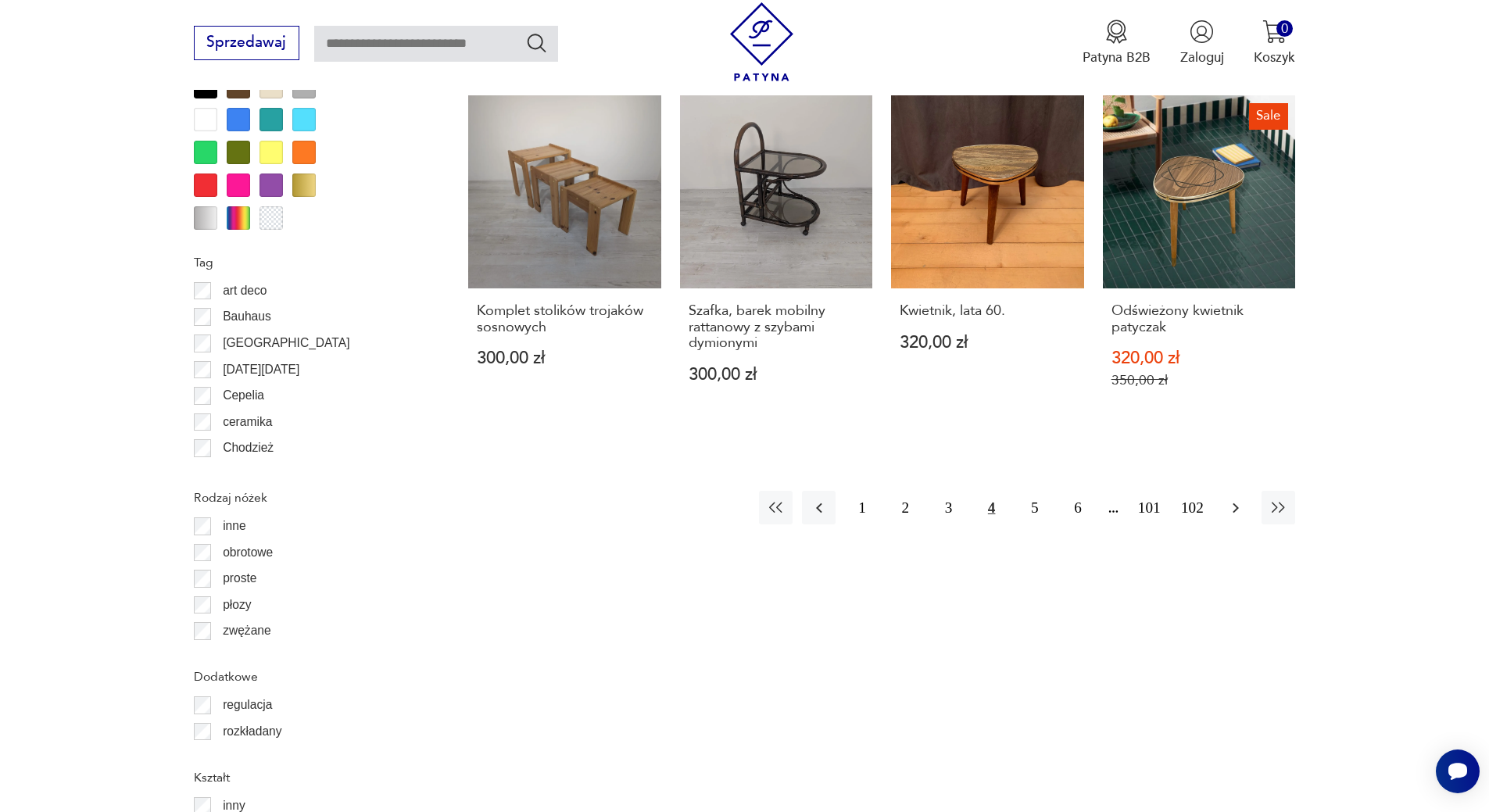
click at [1237, 510] on icon "button" at bounding box center [1235, 507] width 19 height 19
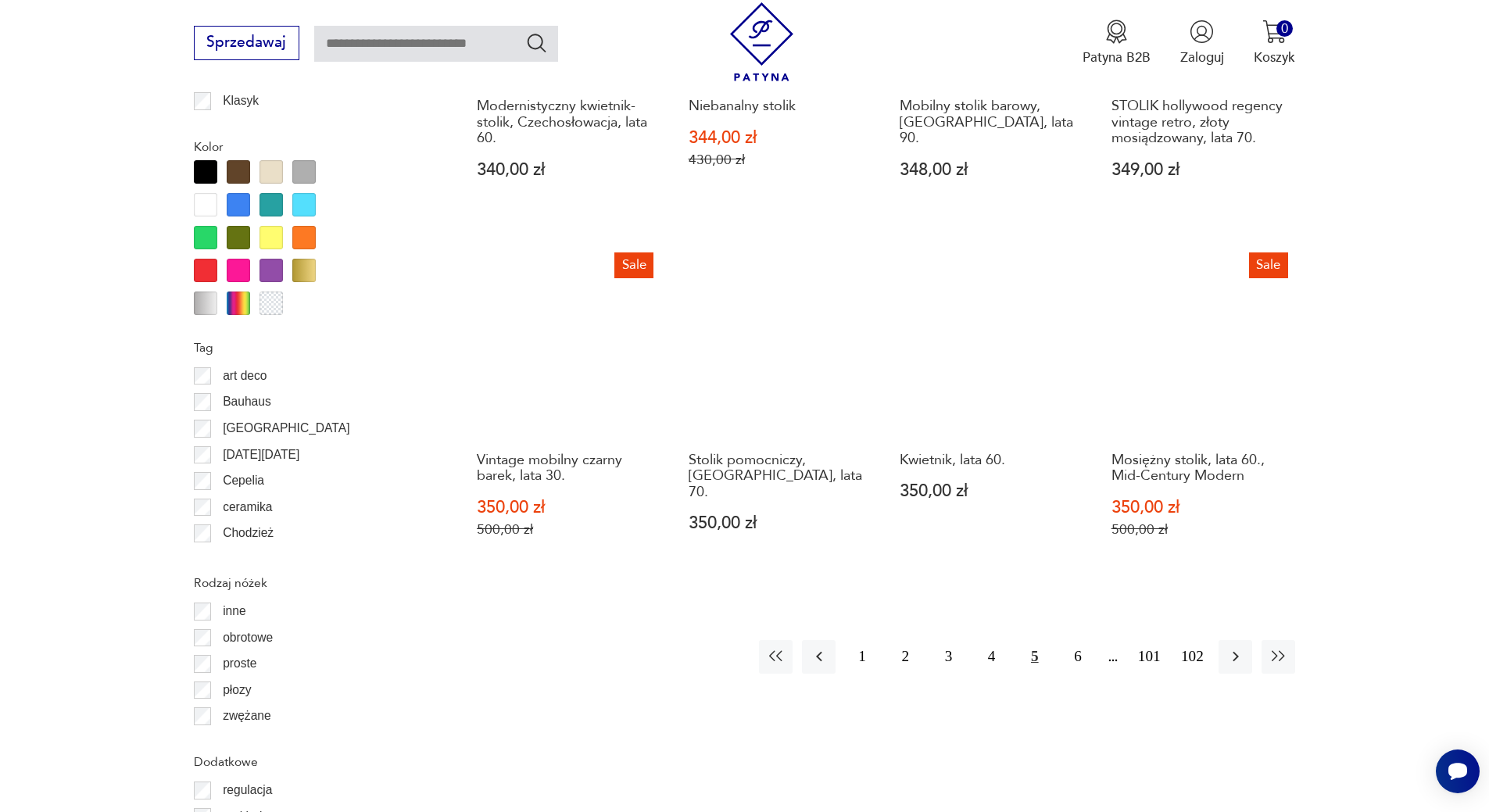
scroll to position [1741, 0]
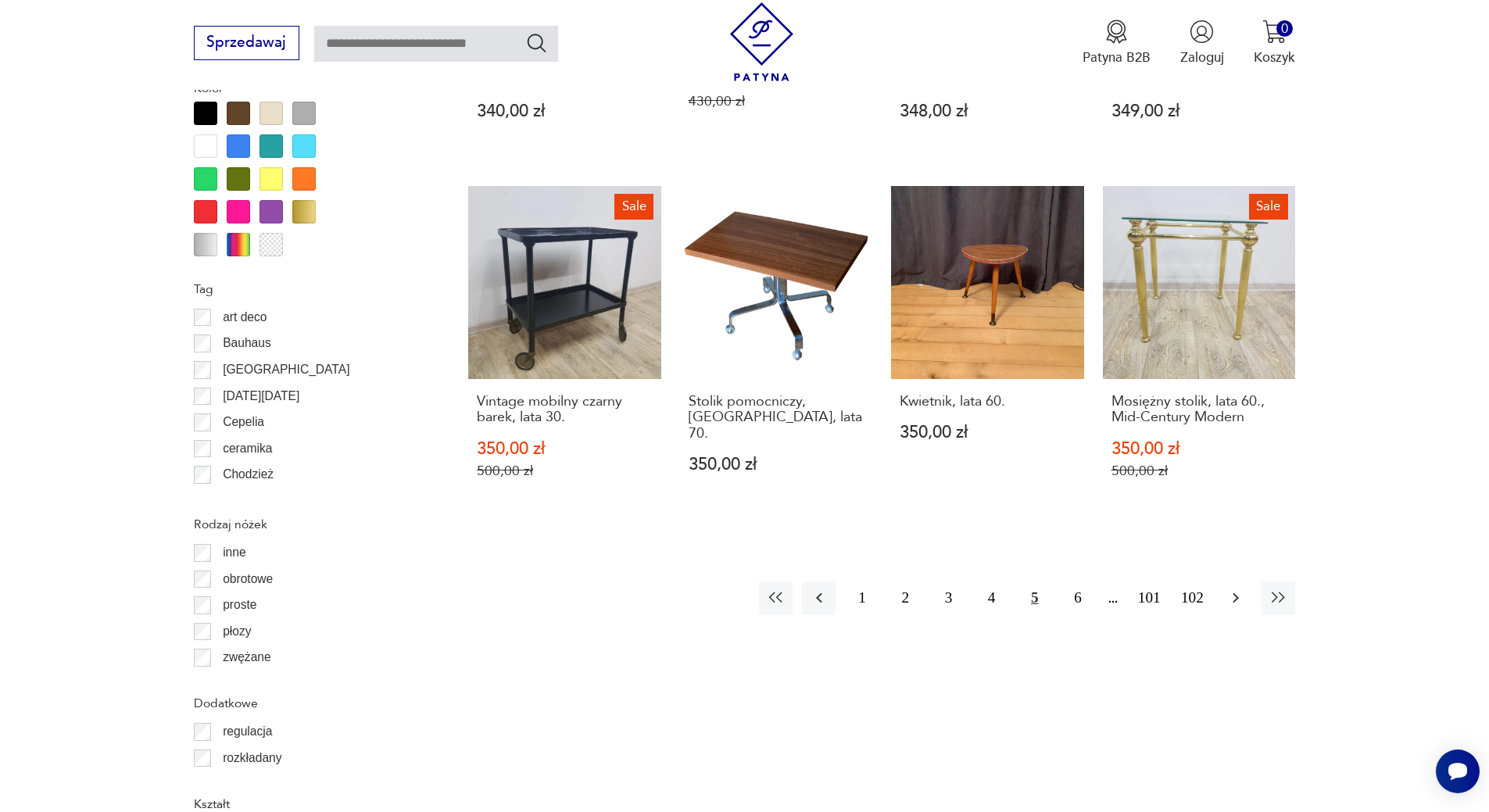
drag, startPoint x: 1234, startPoint y: 543, endPoint x: 1246, endPoint y: 544, distance: 12.0
click at [1234, 588] on icon "button" at bounding box center [1235, 597] width 19 height 19
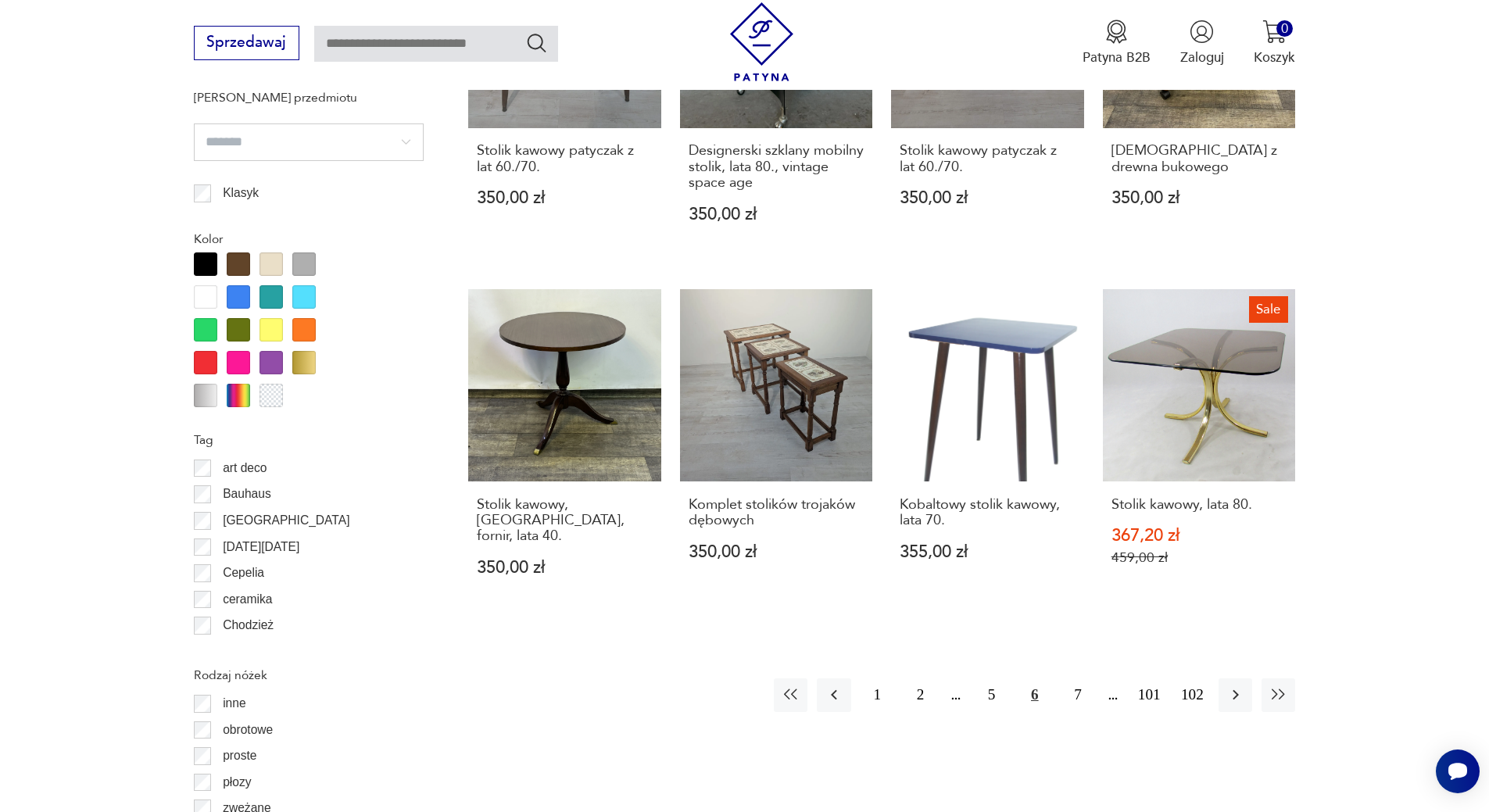
scroll to position [1656, 0]
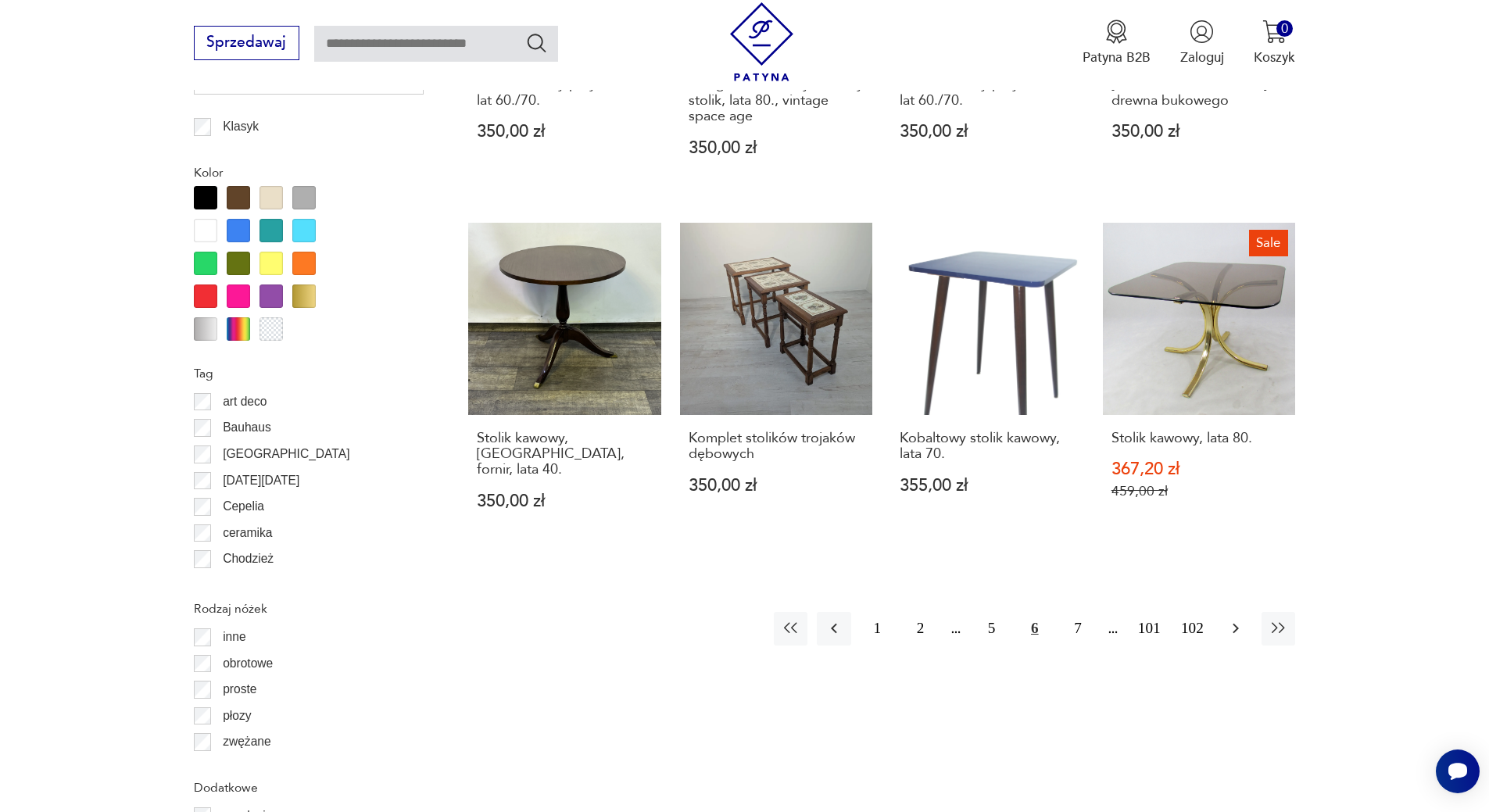
click at [1234, 624] on icon "button" at bounding box center [1235, 628] width 6 height 10
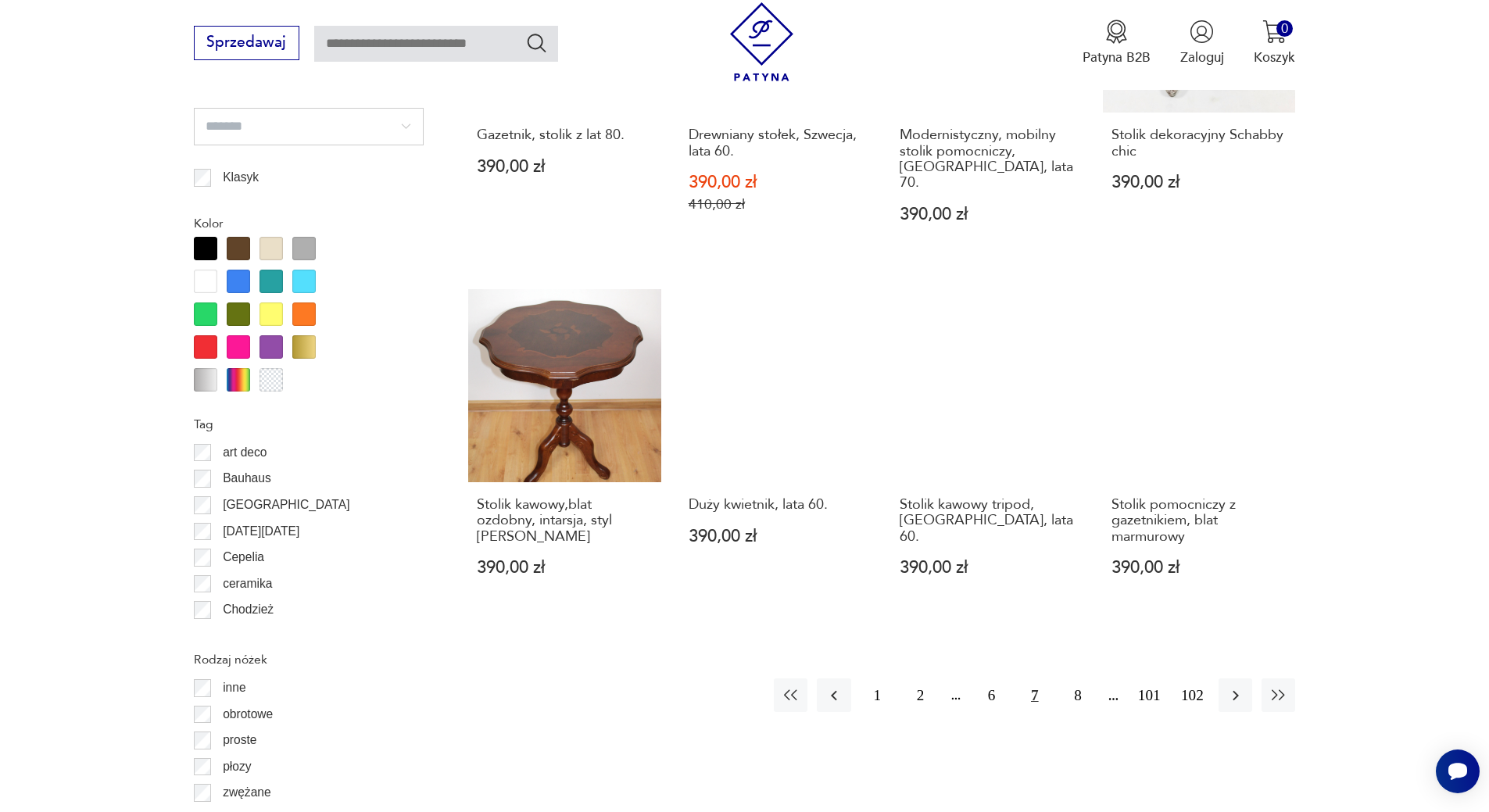
scroll to position [1613, 0]
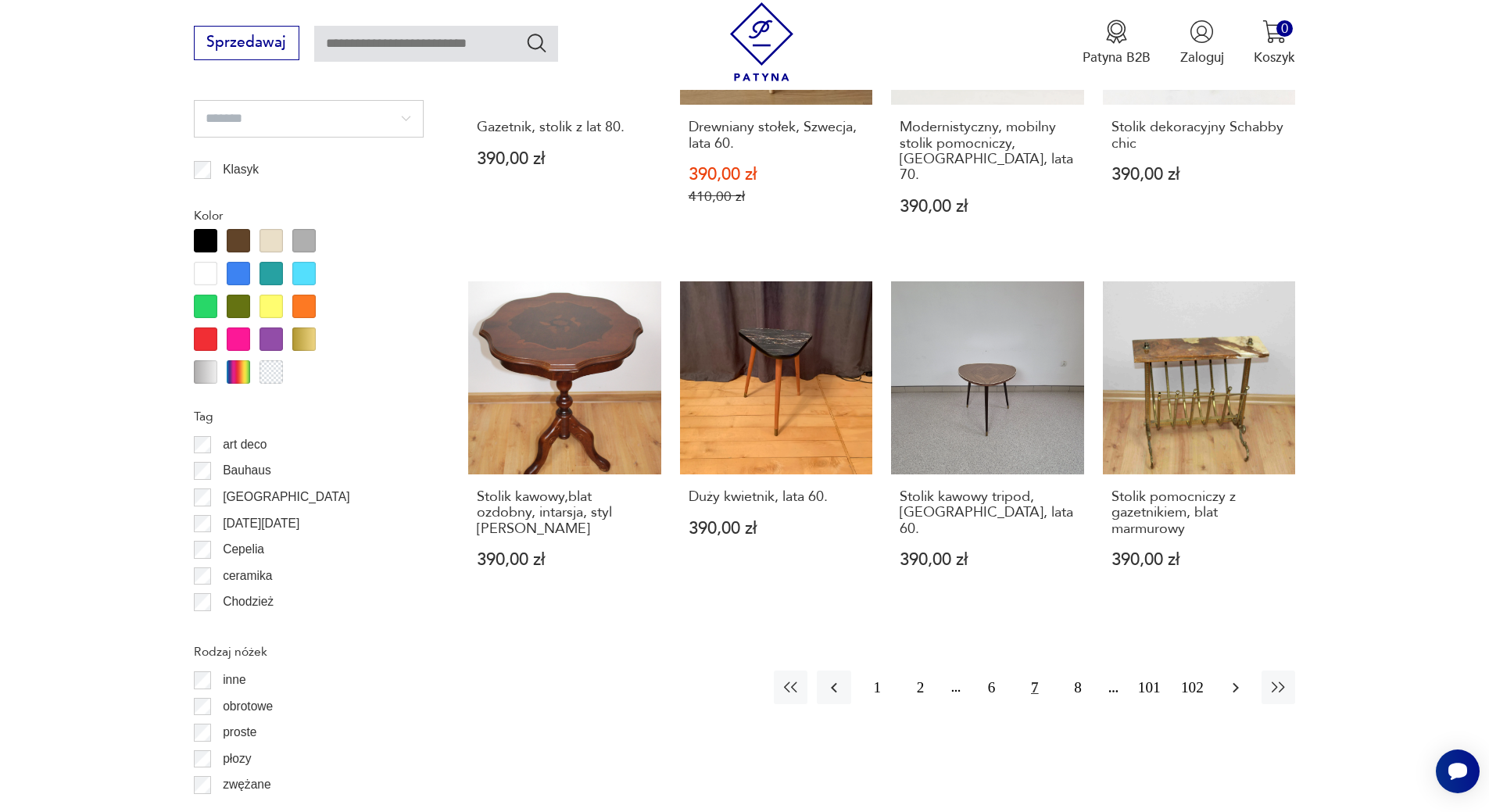
click at [1240, 678] on icon "button" at bounding box center [1235, 687] width 19 height 19
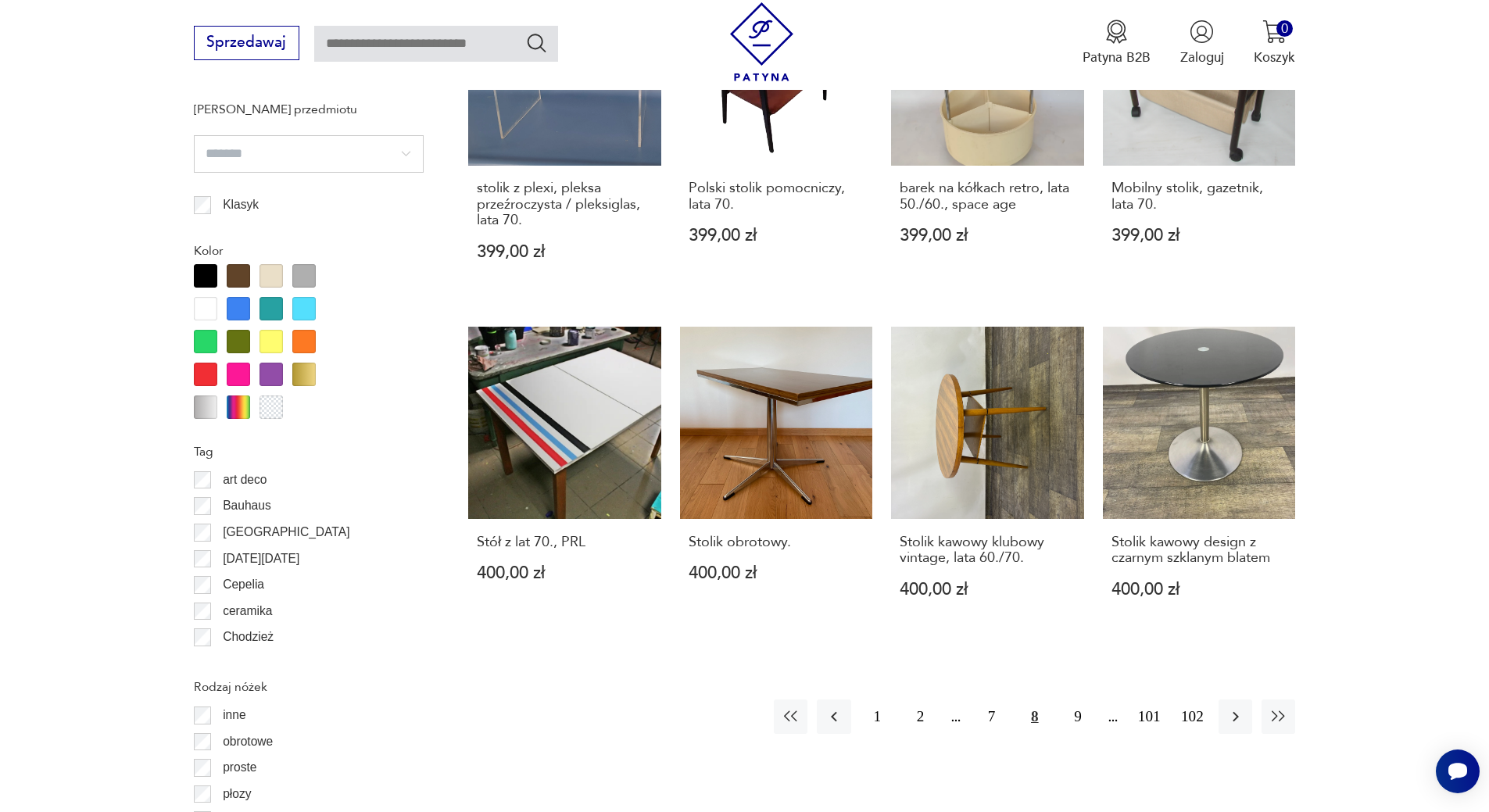
scroll to position [1614, 0]
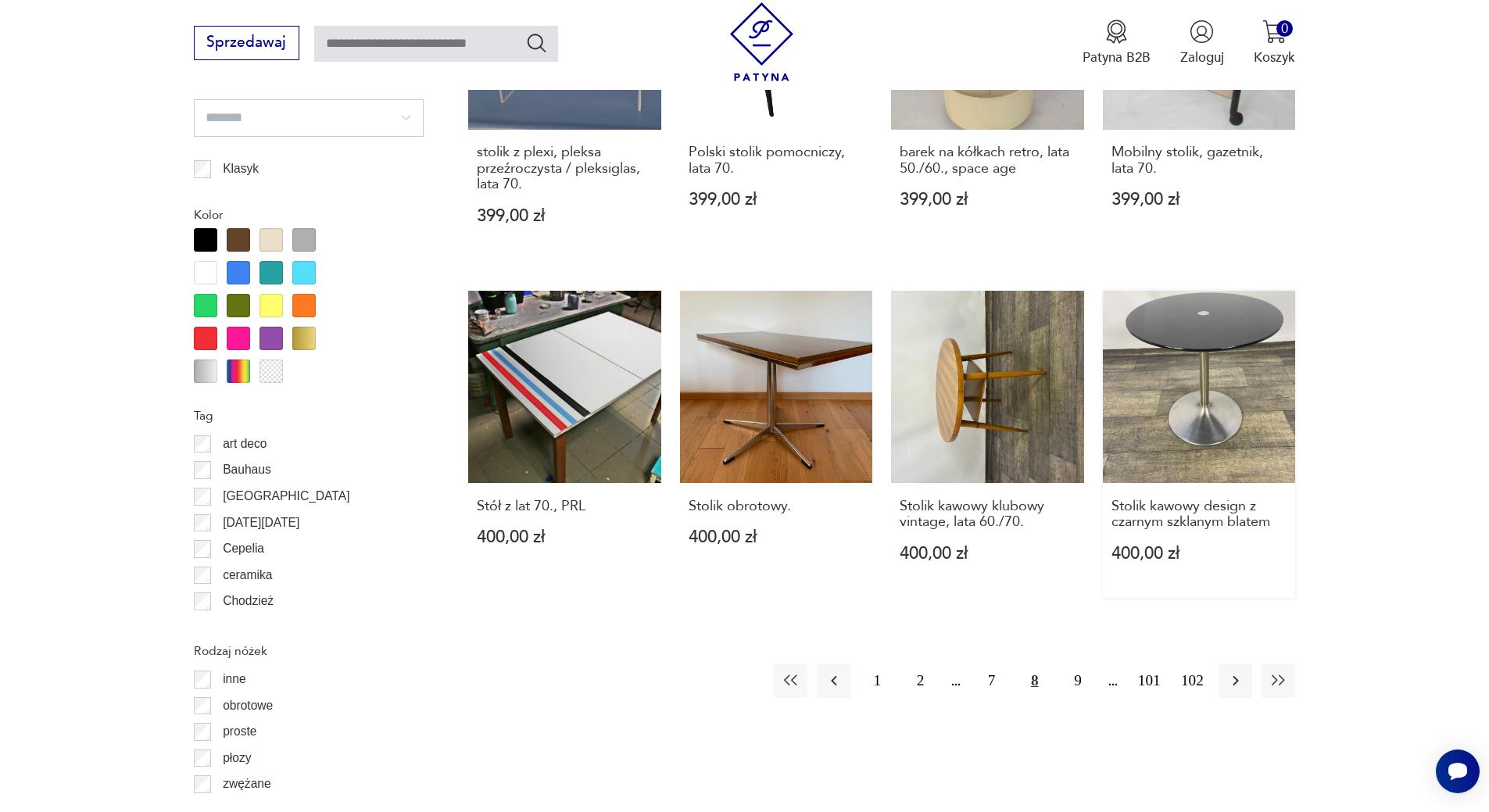
click at [1234, 351] on link "Stolik kawowy design z czarnym szklanym blatem 400,00 zł" at bounding box center [1199, 444] width 193 height 307
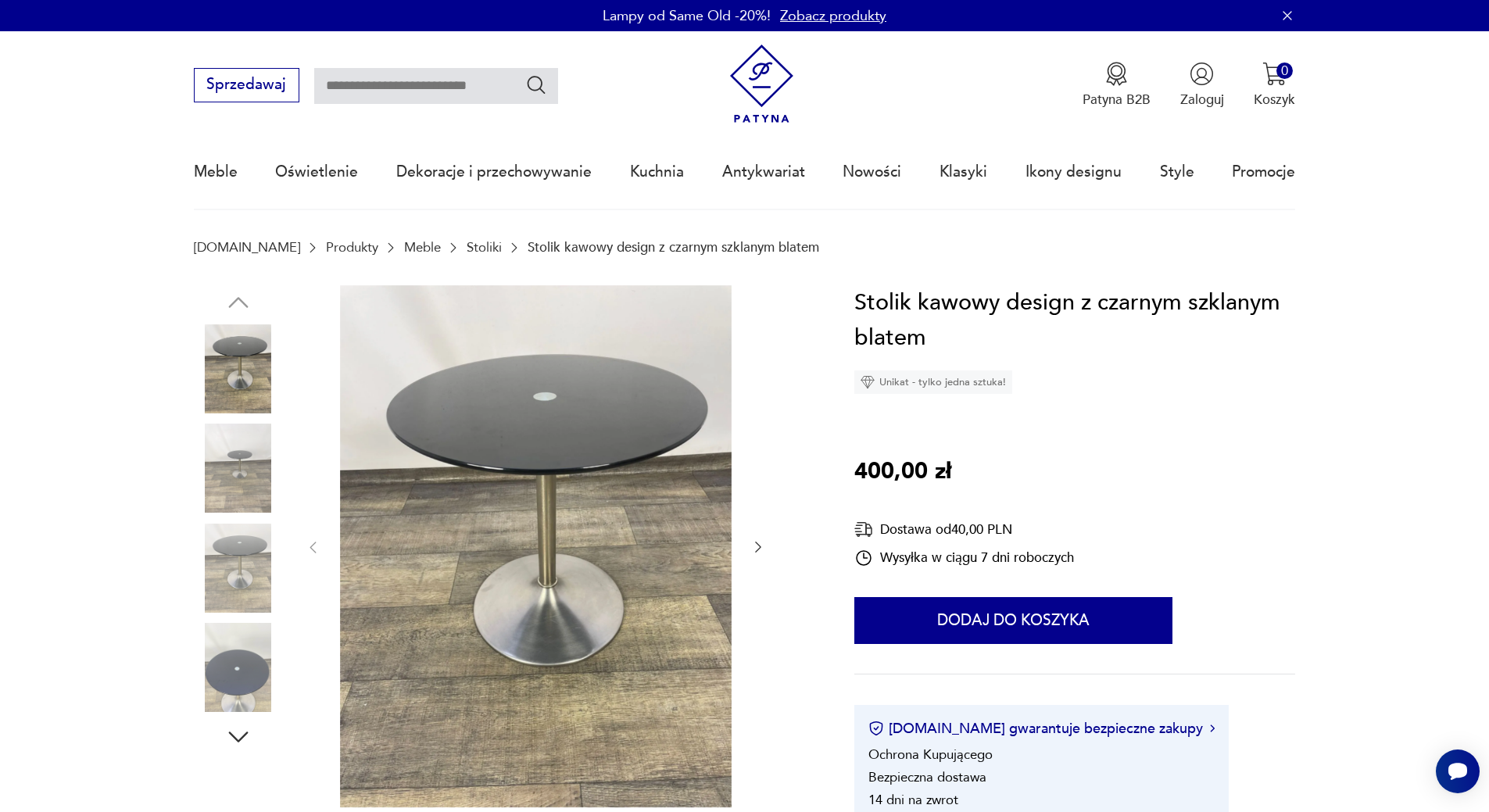
click at [262, 480] on img at bounding box center [238, 467] width 89 height 89
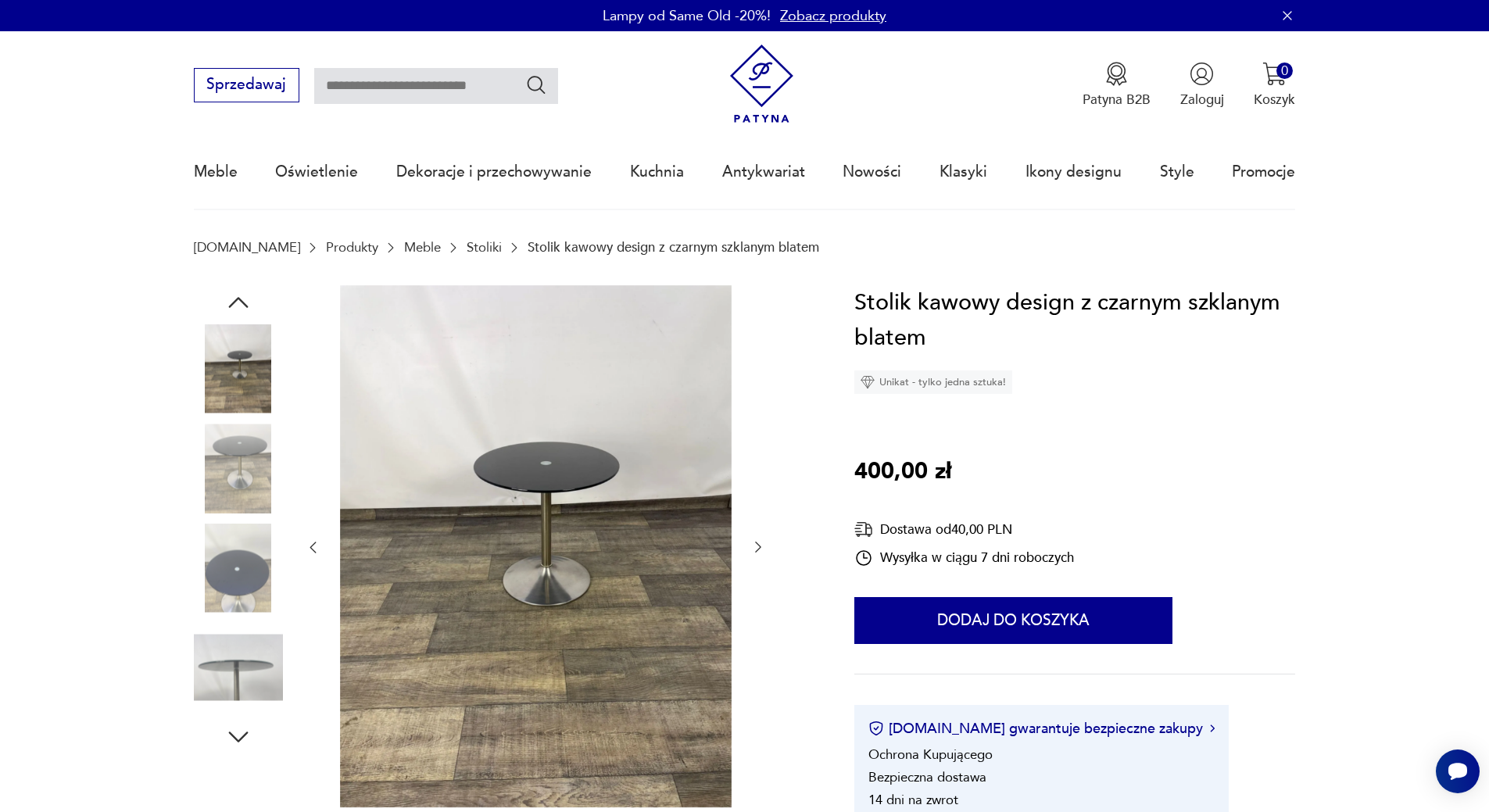
click at [247, 497] on img at bounding box center [238, 467] width 89 height 89
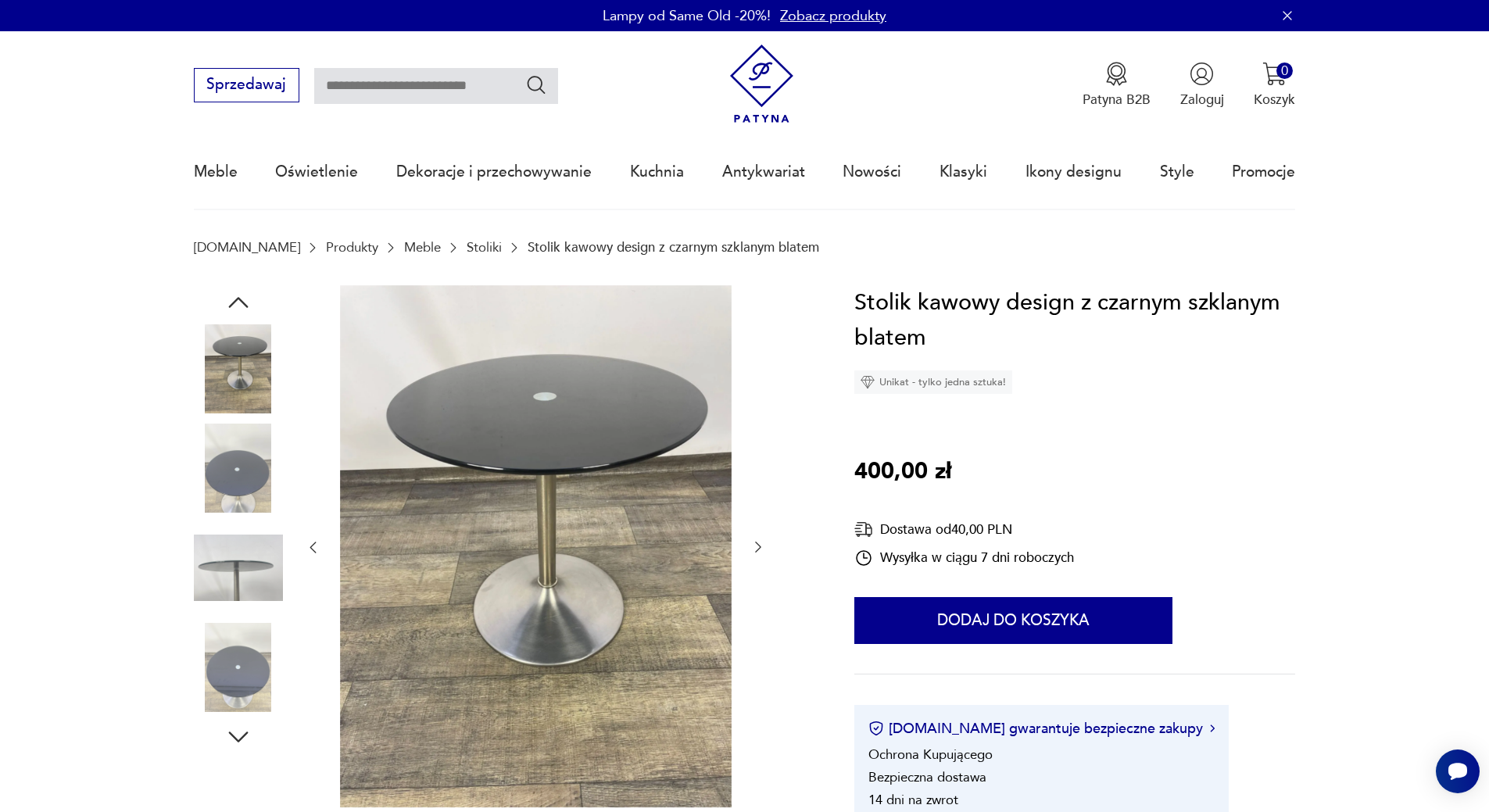
click at [260, 490] on img at bounding box center [238, 467] width 89 height 89
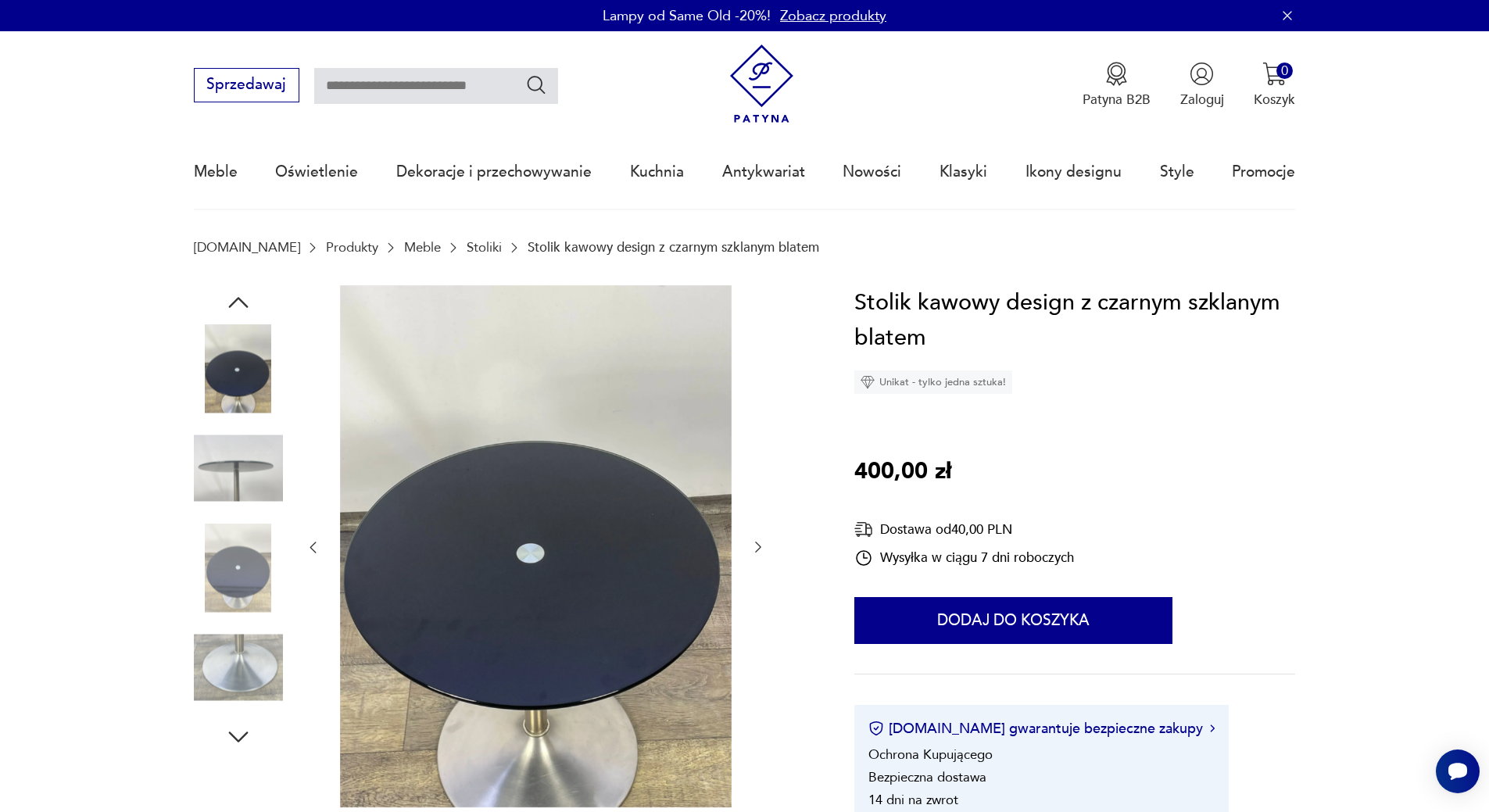
click at [248, 553] on img at bounding box center [238, 567] width 89 height 89
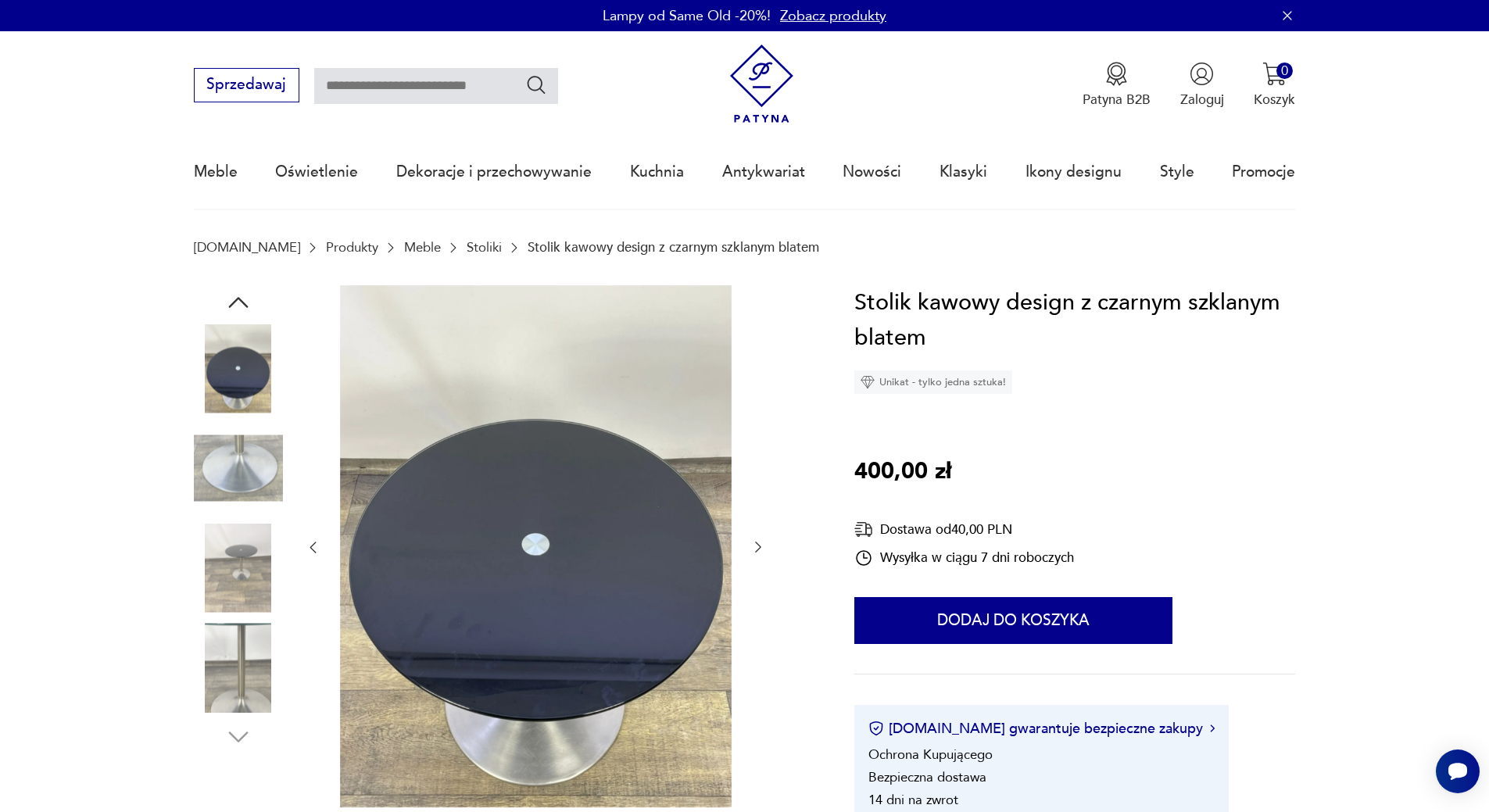
click at [250, 550] on img at bounding box center [238, 567] width 89 height 89
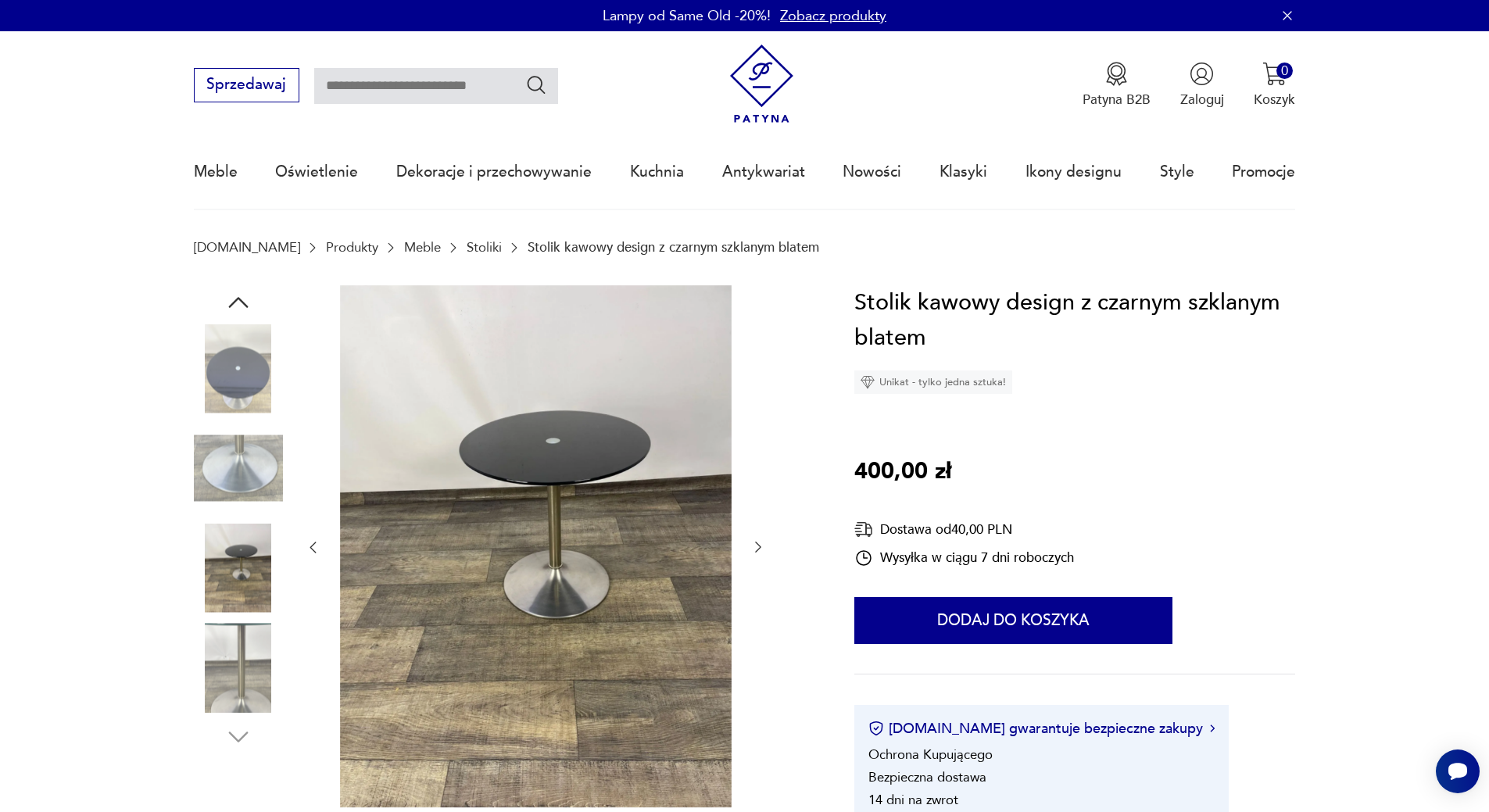
click at [234, 624] on img at bounding box center [238, 667] width 89 height 89
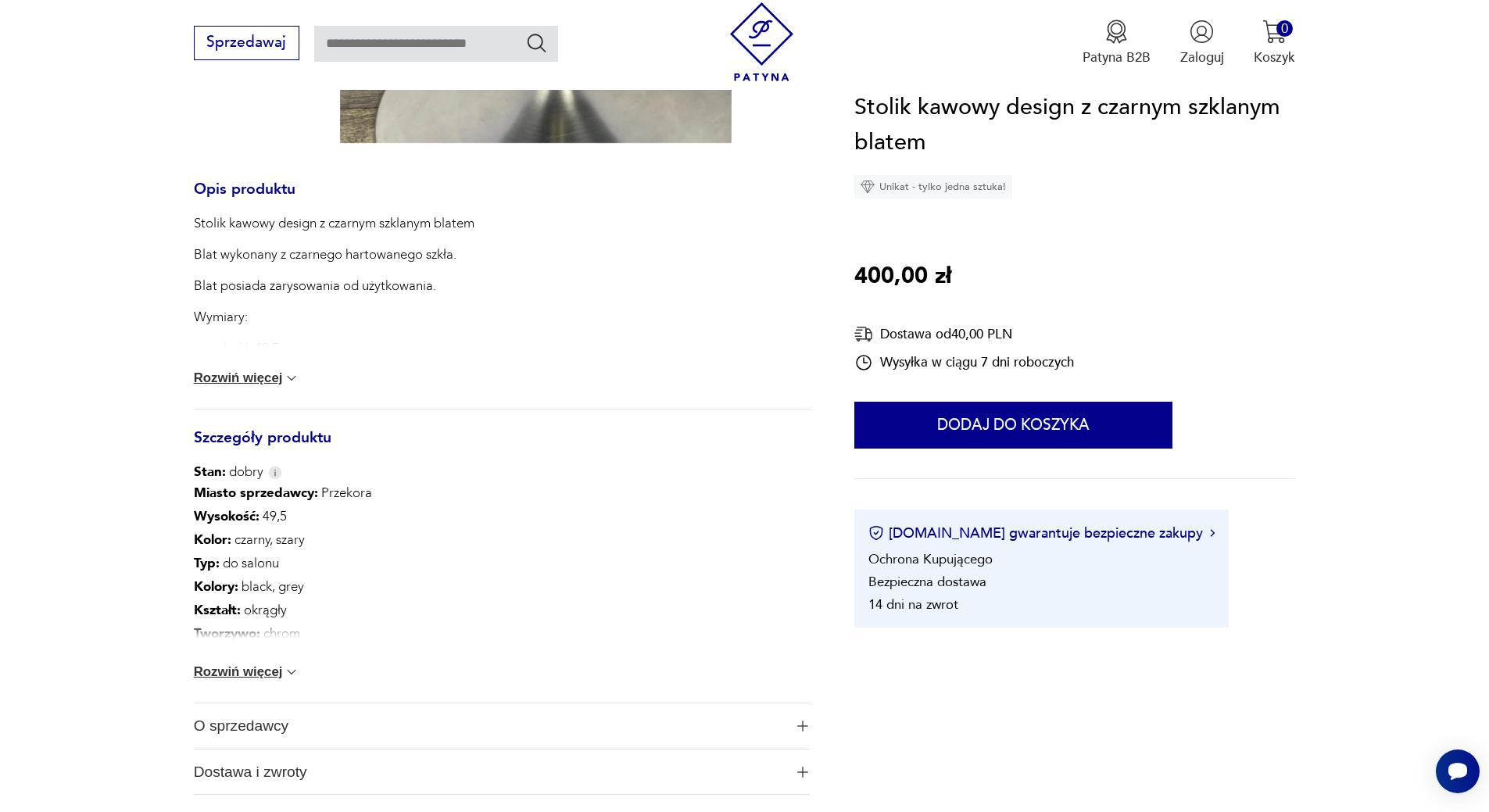
scroll to position [704, 0]
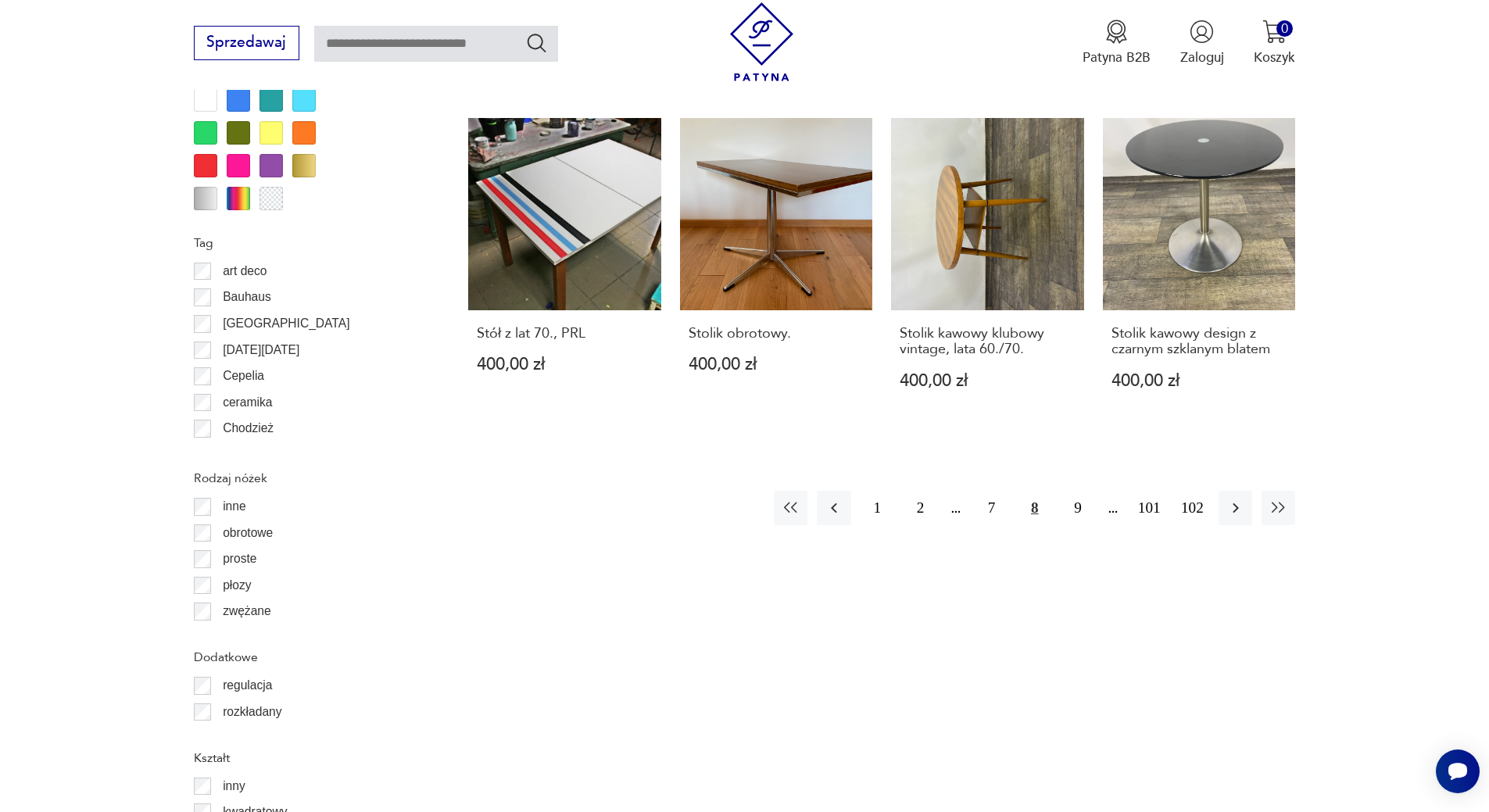
scroll to position [1708, 0]
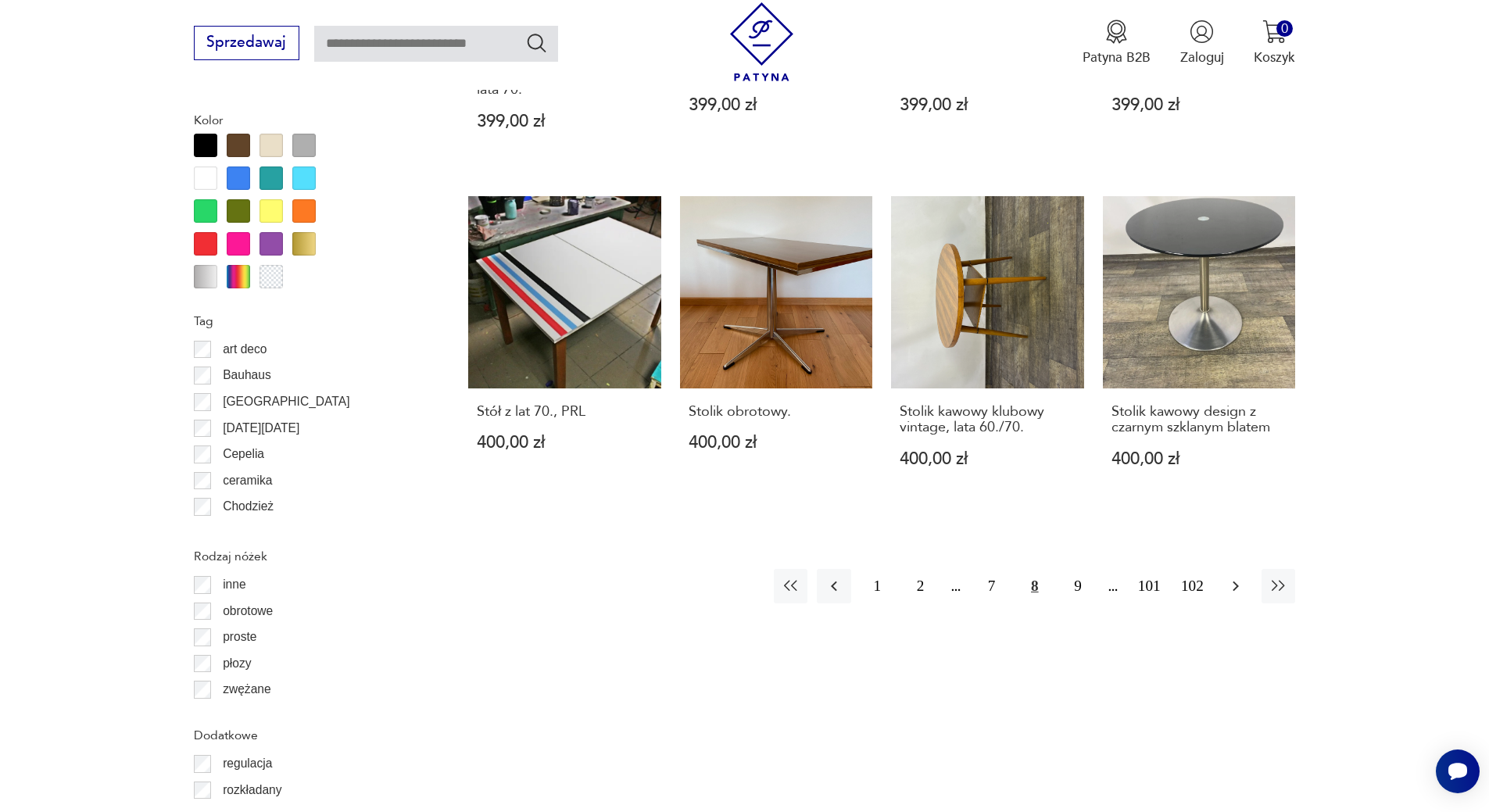
click at [1235, 576] on icon "button" at bounding box center [1235, 585] width 19 height 19
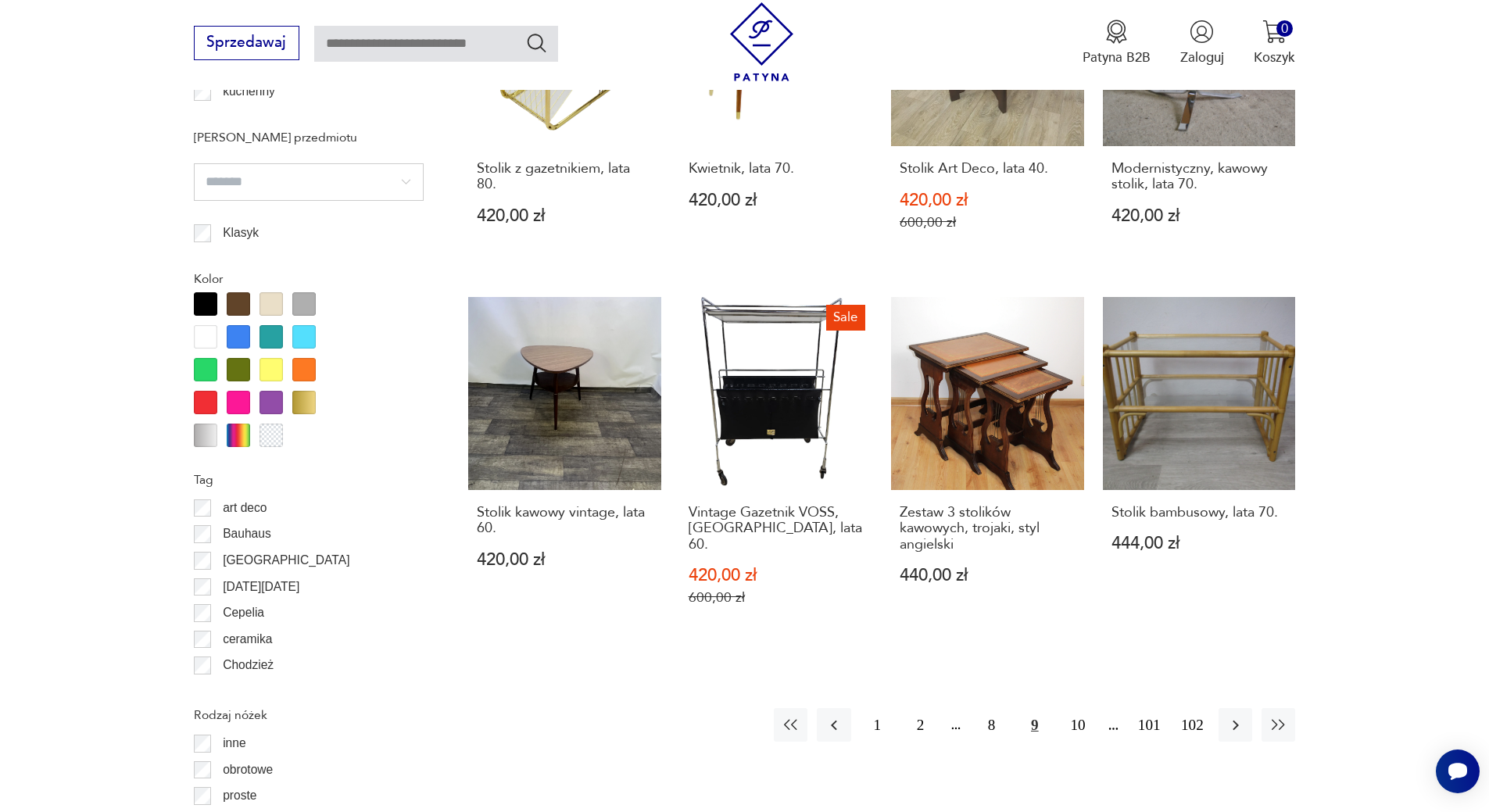
scroll to position [1635, 0]
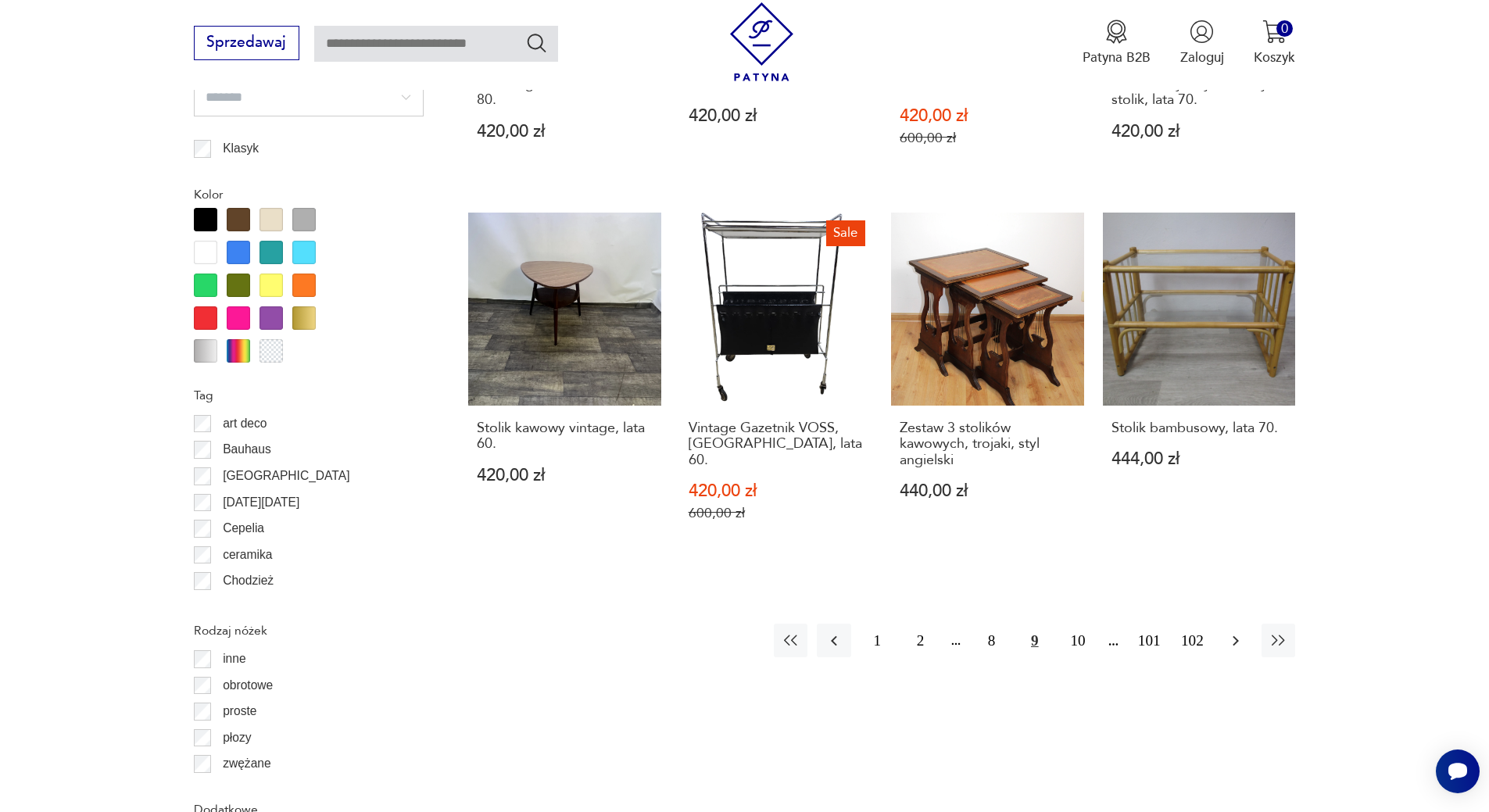
click at [1241, 631] on icon "button" at bounding box center [1235, 640] width 19 height 19
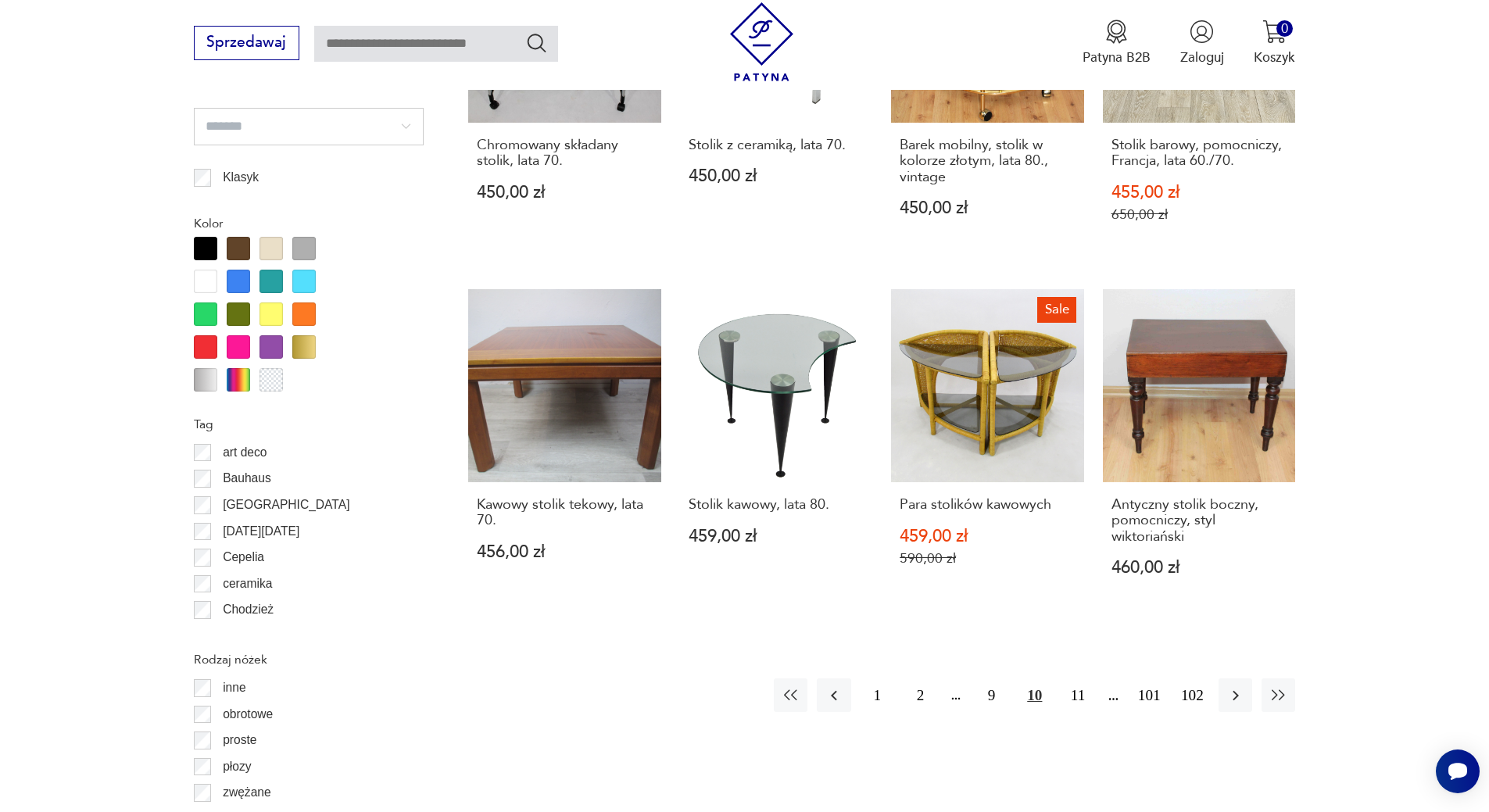
scroll to position [1835, 0]
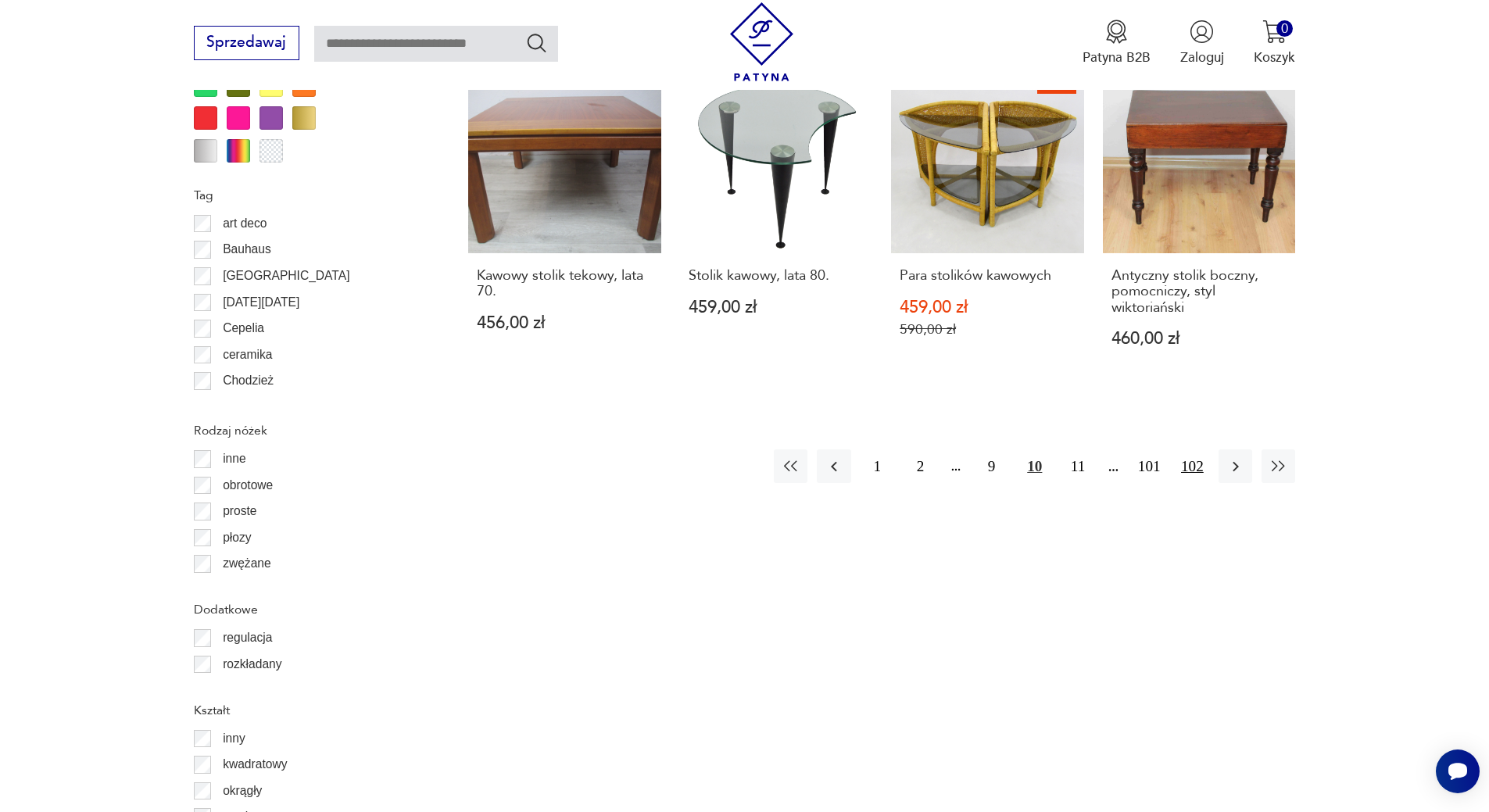
click at [1204, 473] on button "102" at bounding box center [1191, 465] width 33 height 33
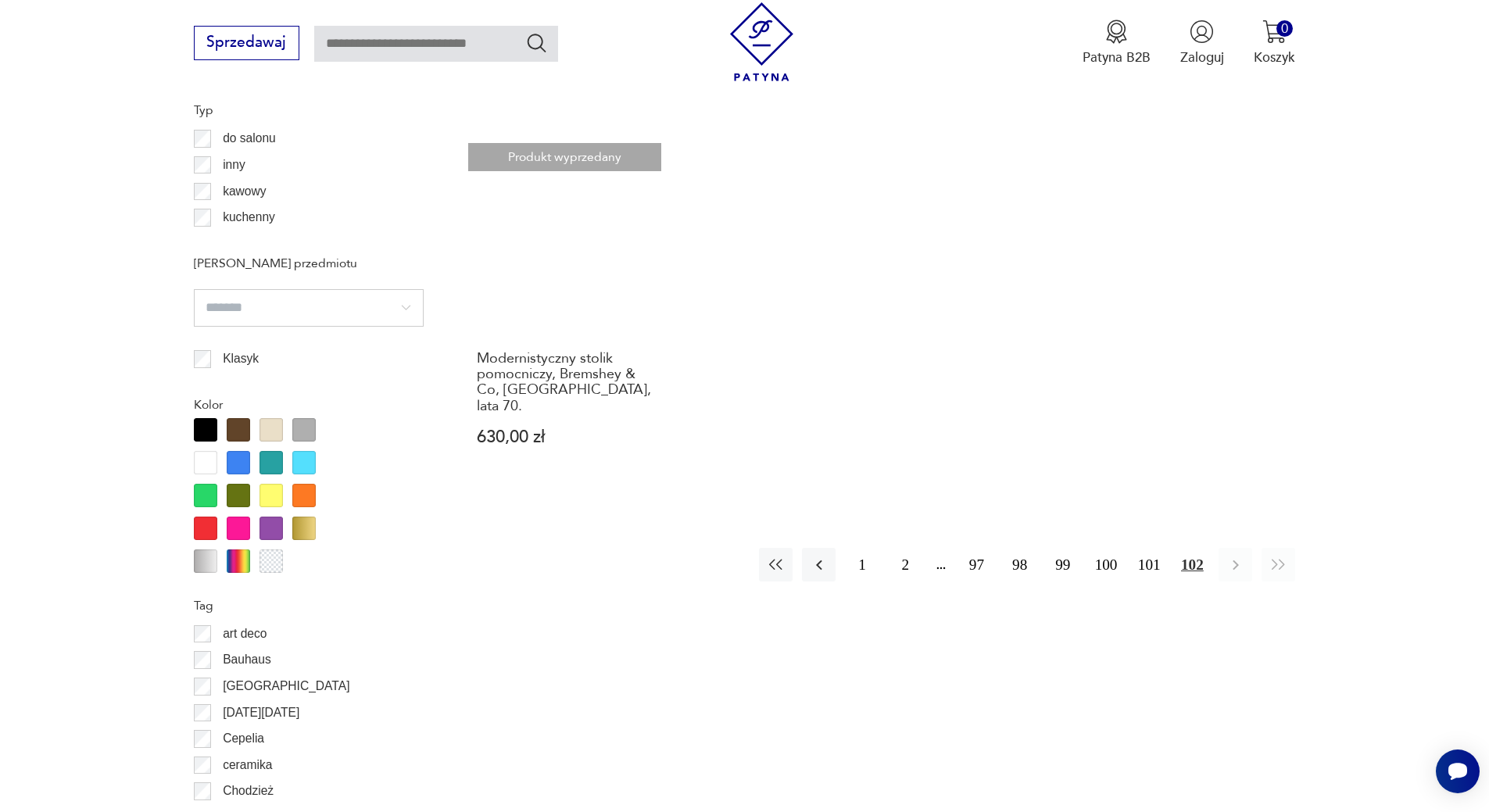
scroll to position [1458, 0]
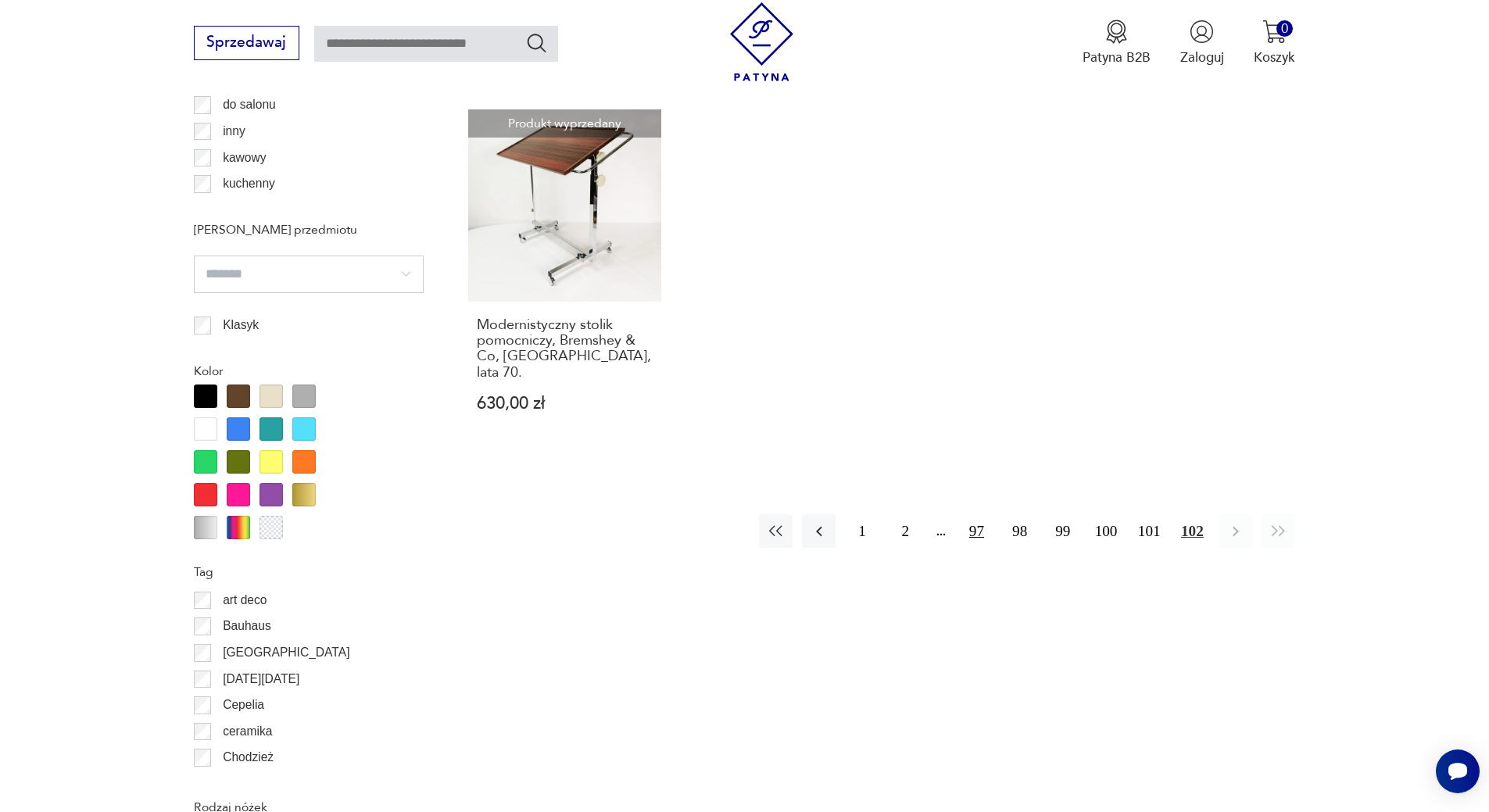
click at [974, 514] on button "97" at bounding box center [975, 531] width 33 height 33
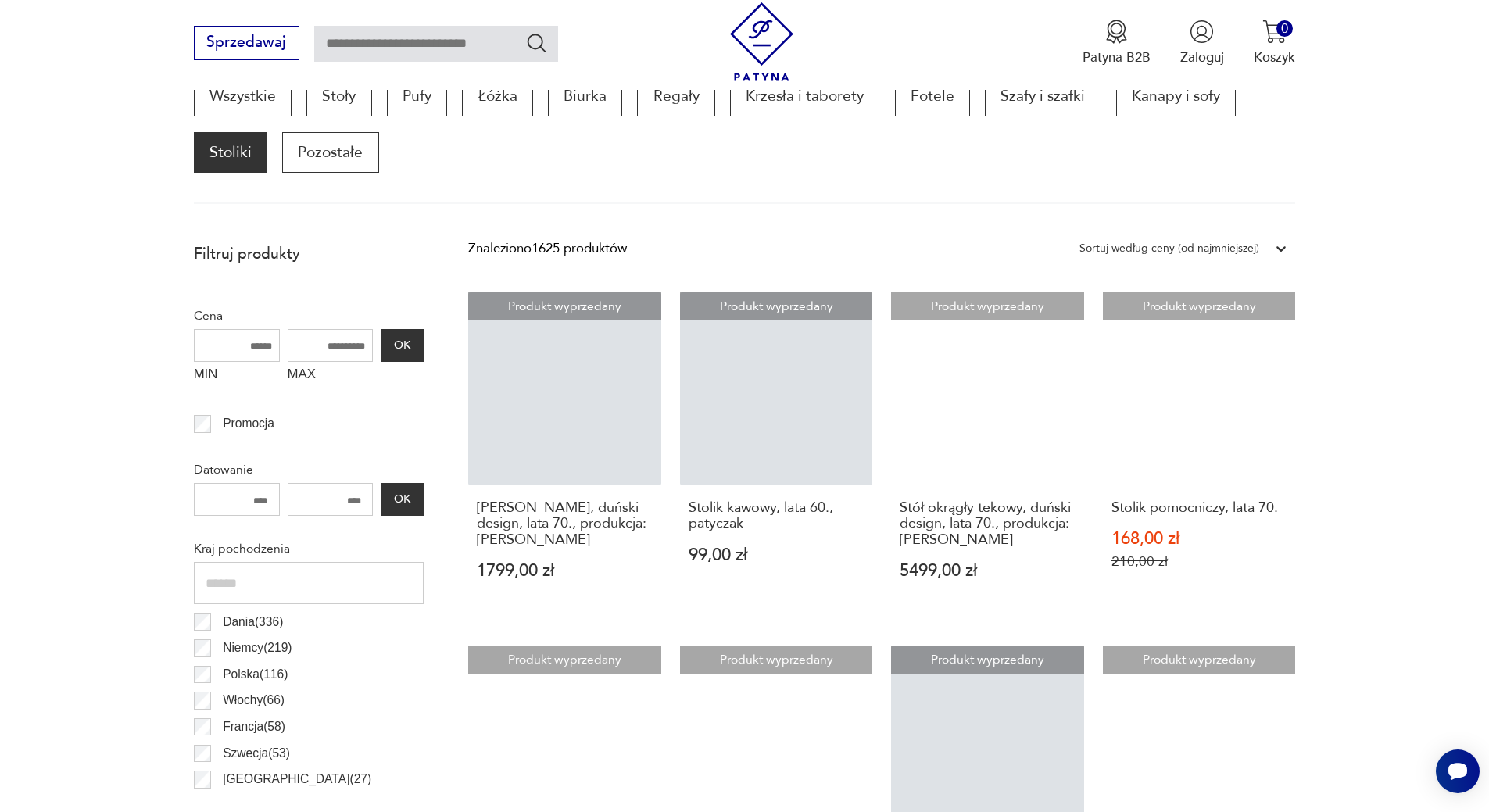
scroll to position [1848, 0]
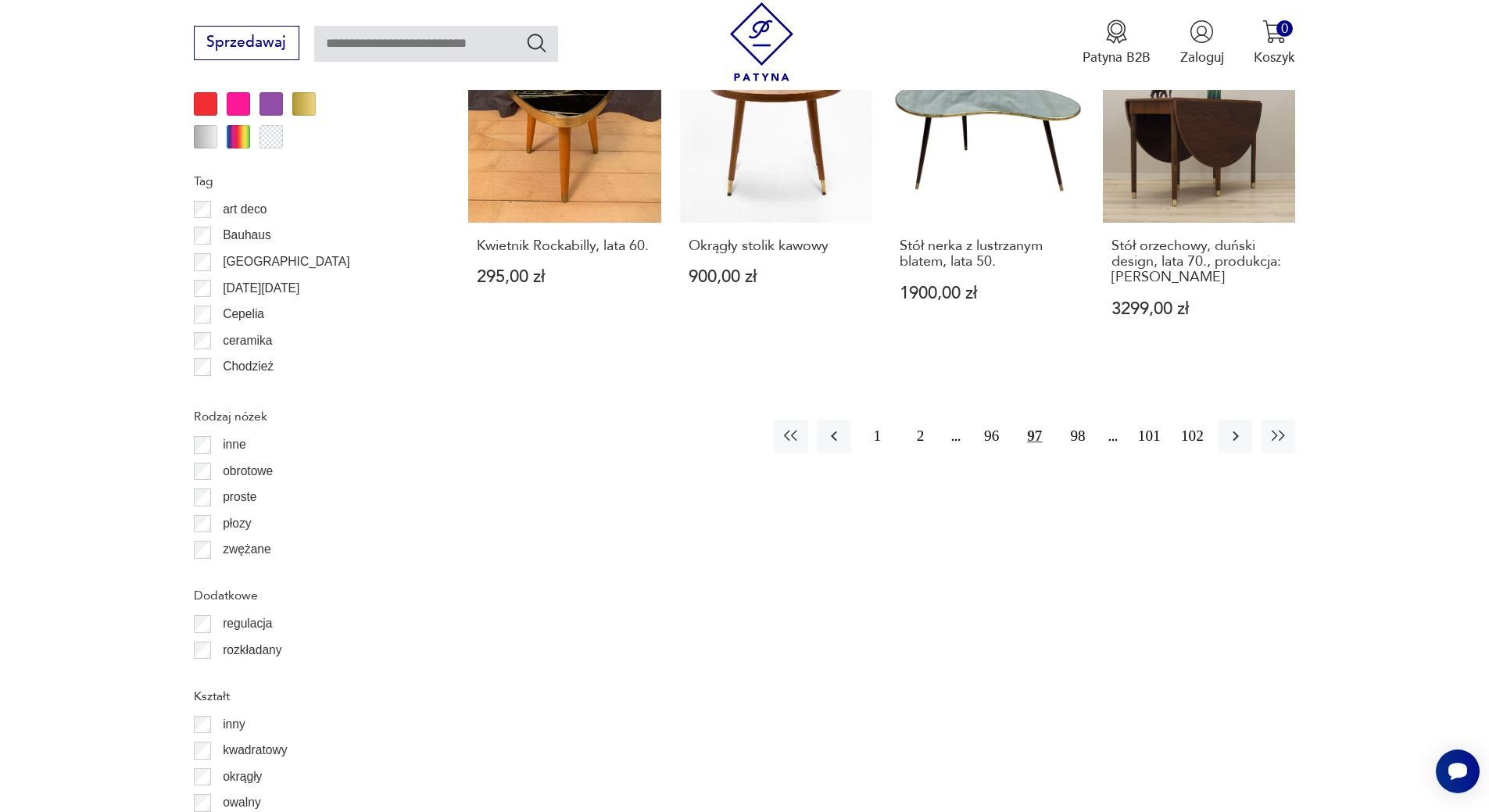
click at [959, 441] on div "1 2 96 97 98 101 102" at bounding box center [1034, 436] width 521 height 33
click at [912, 441] on button "2" at bounding box center [920, 436] width 33 height 33
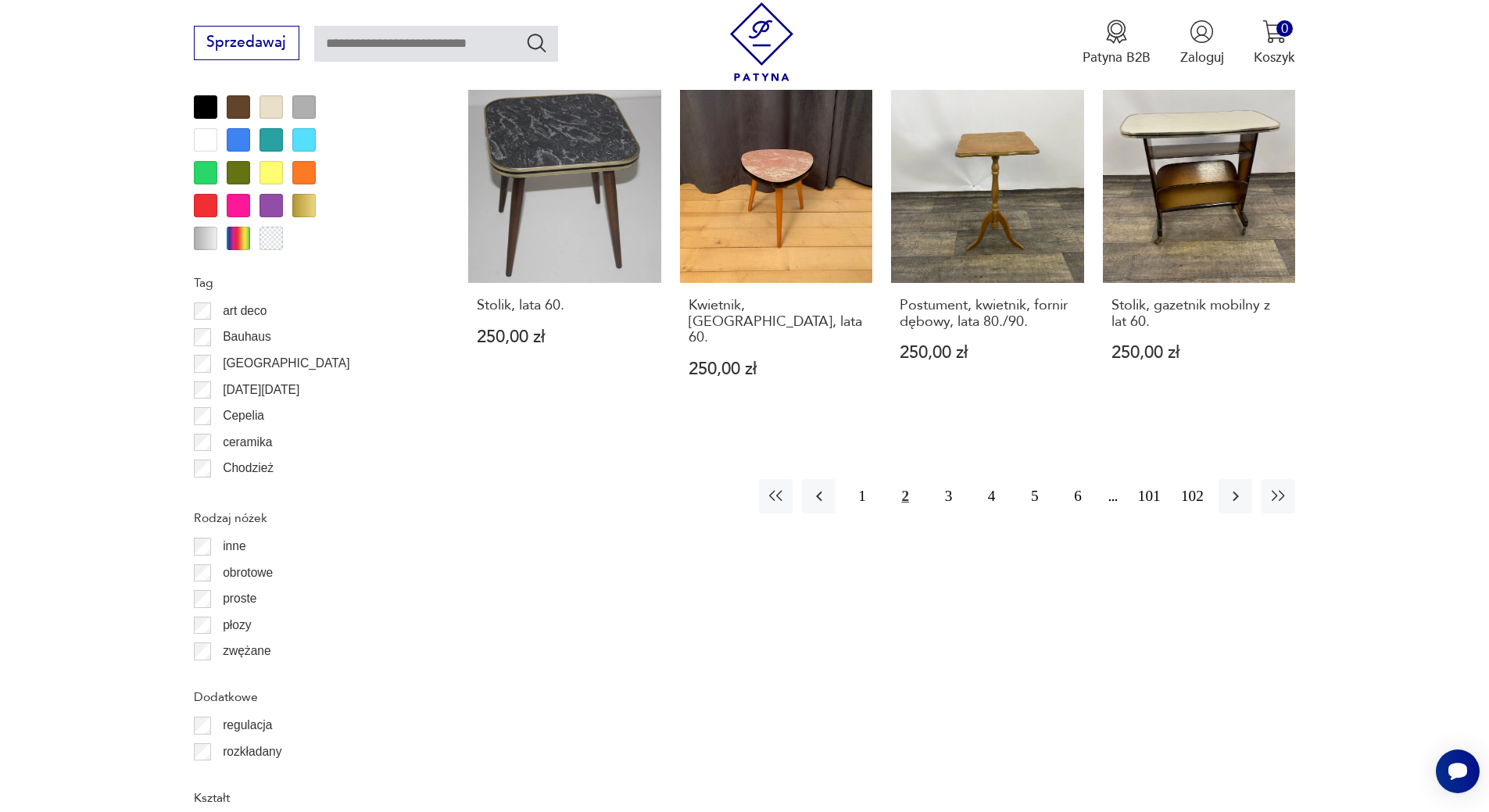
scroll to position [1554, 0]
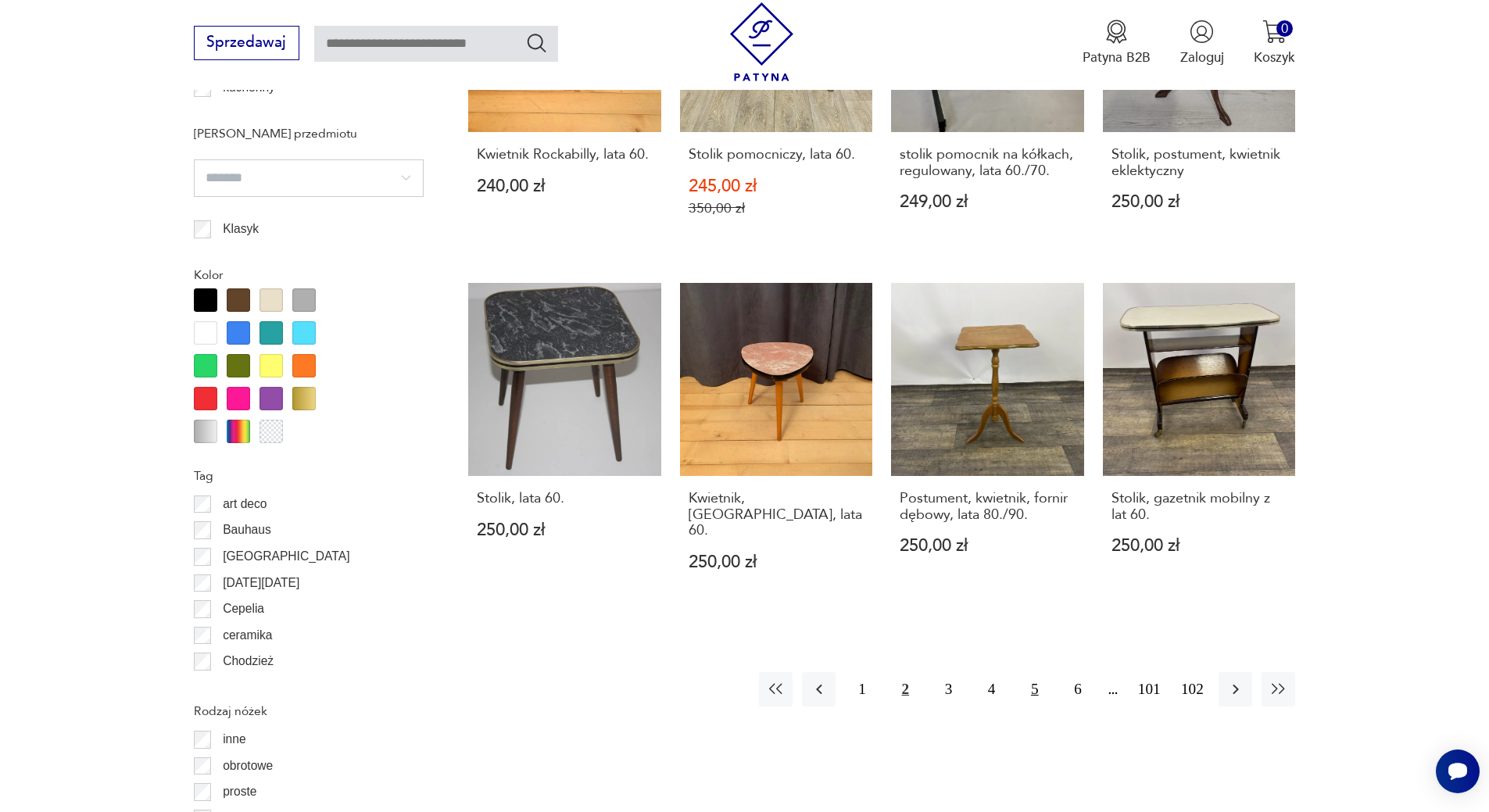
click at [1039, 673] on button "5" at bounding box center [1034, 688] width 33 height 33
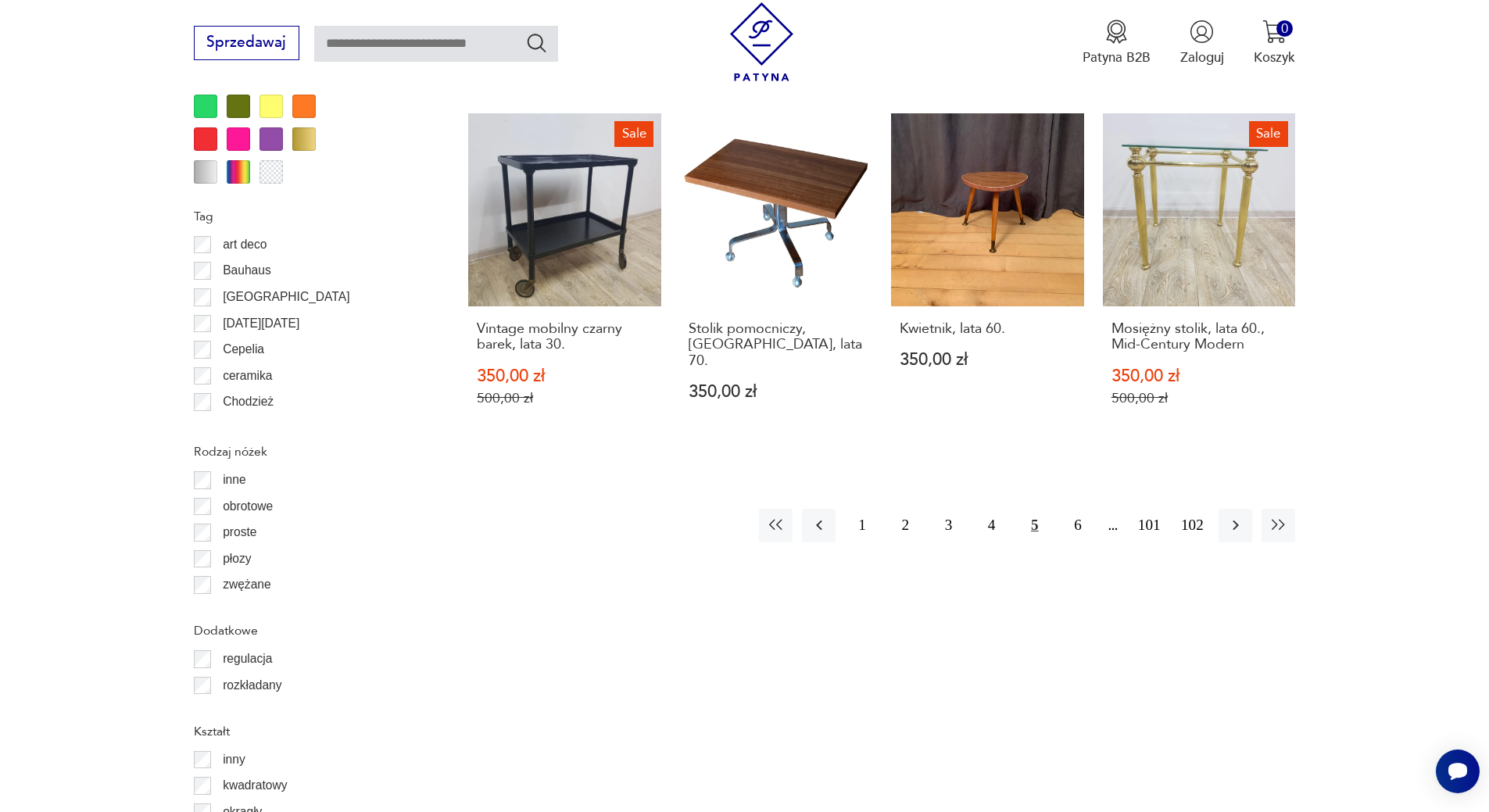
scroll to position [1798, 0]
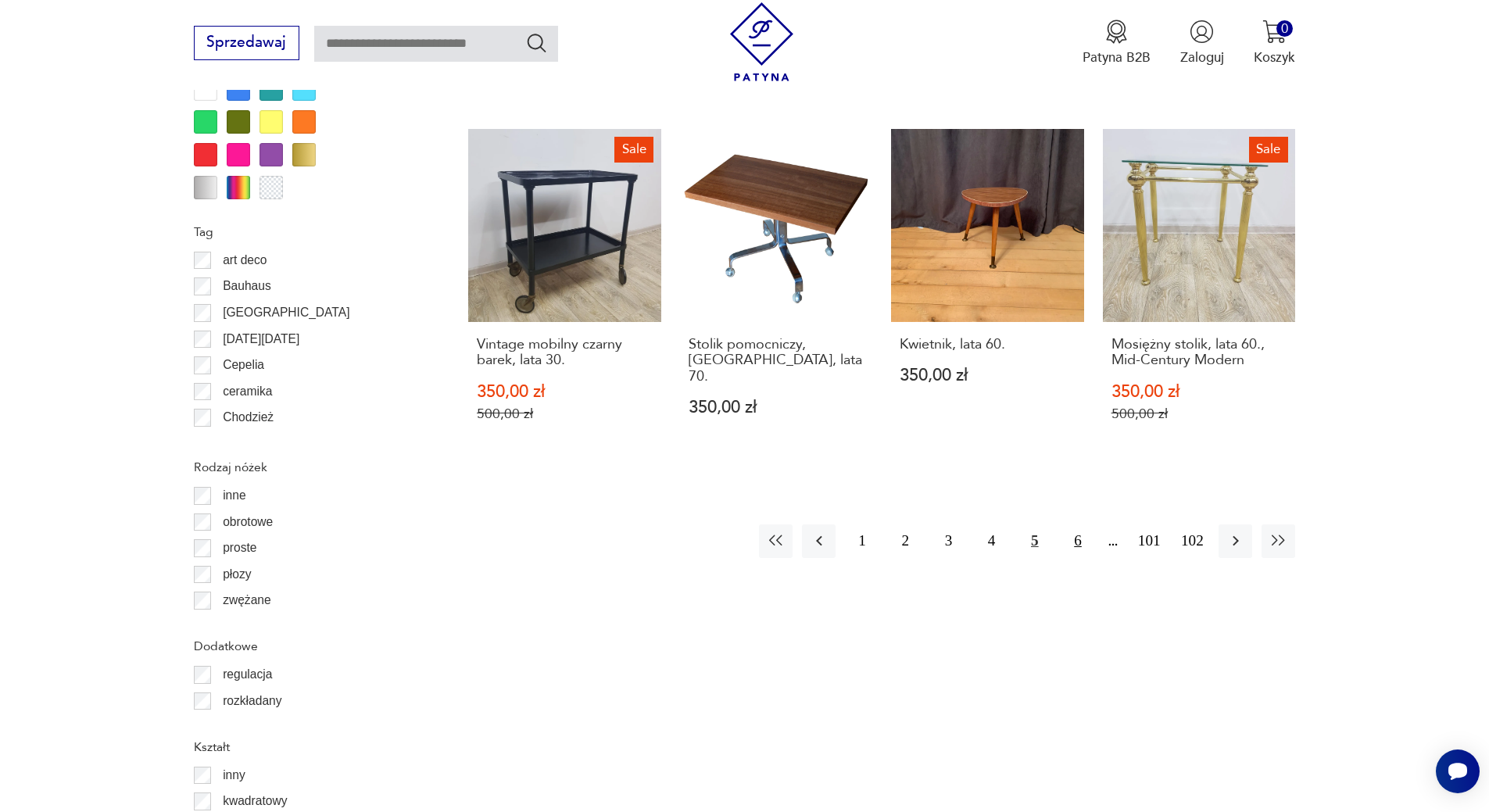
click at [1086, 524] on button "6" at bounding box center [1077, 540] width 33 height 33
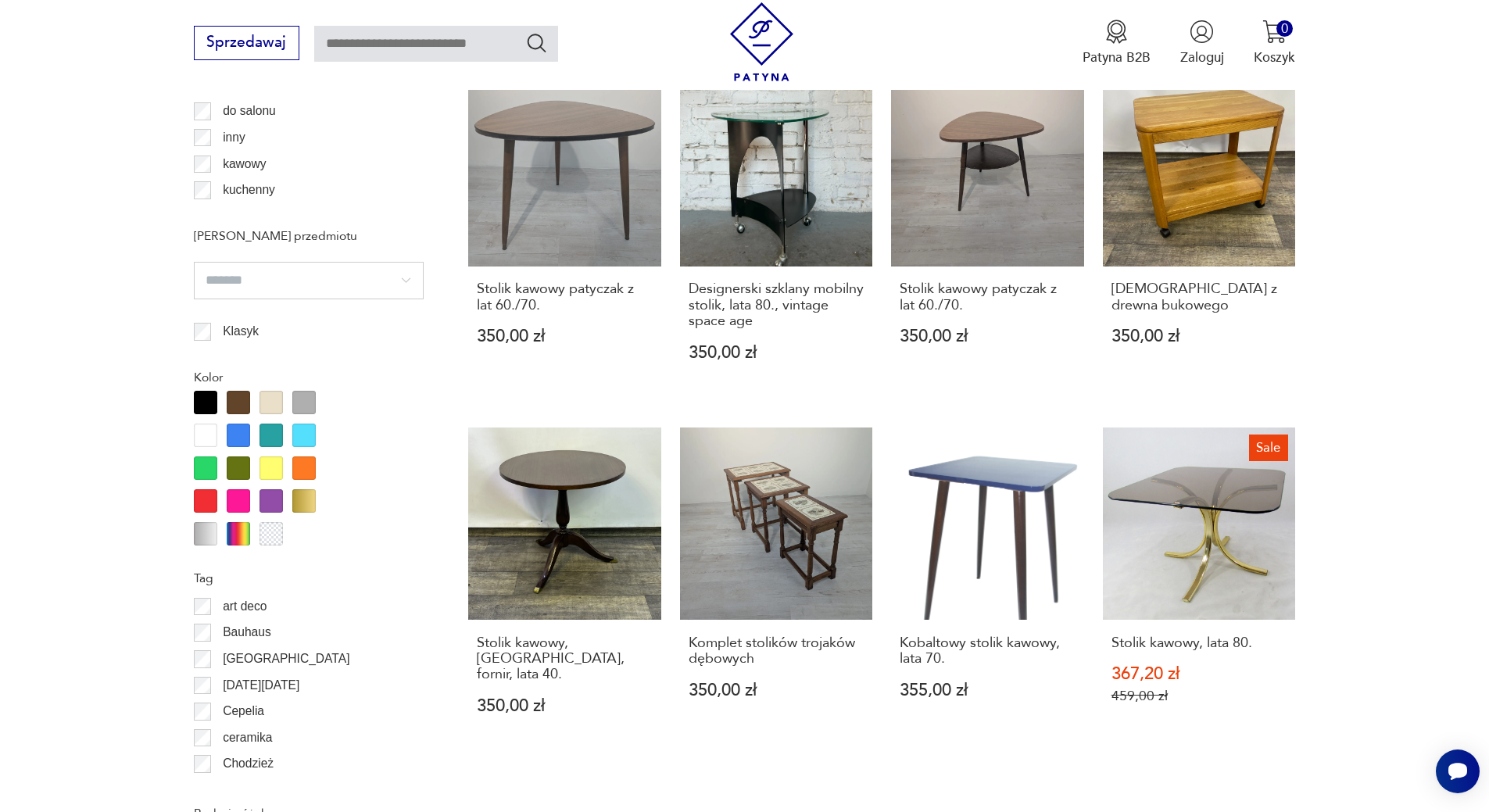
scroll to position [1546, 0]
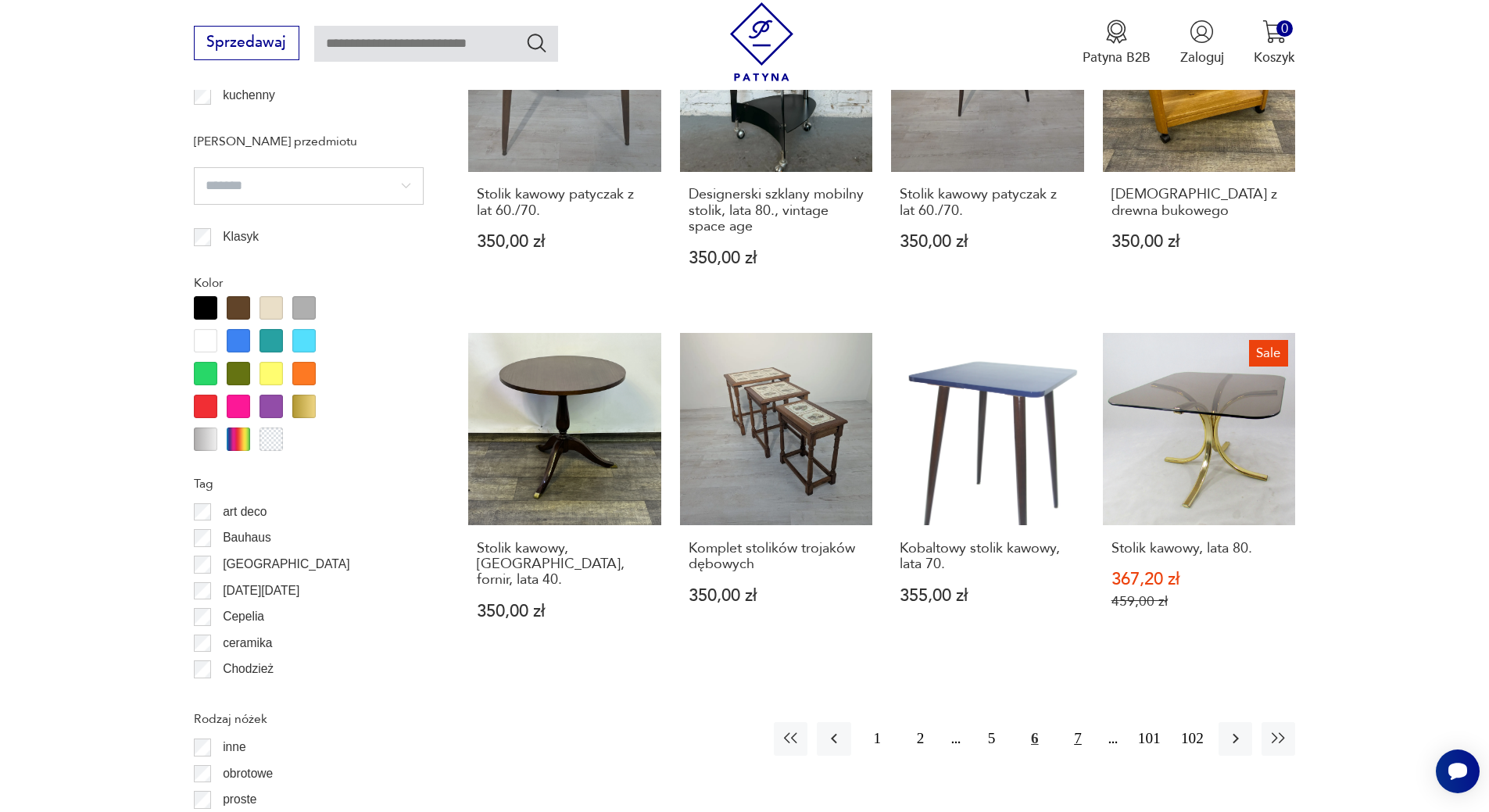
click at [1086, 731] on button "7" at bounding box center [1077, 738] width 33 height 33
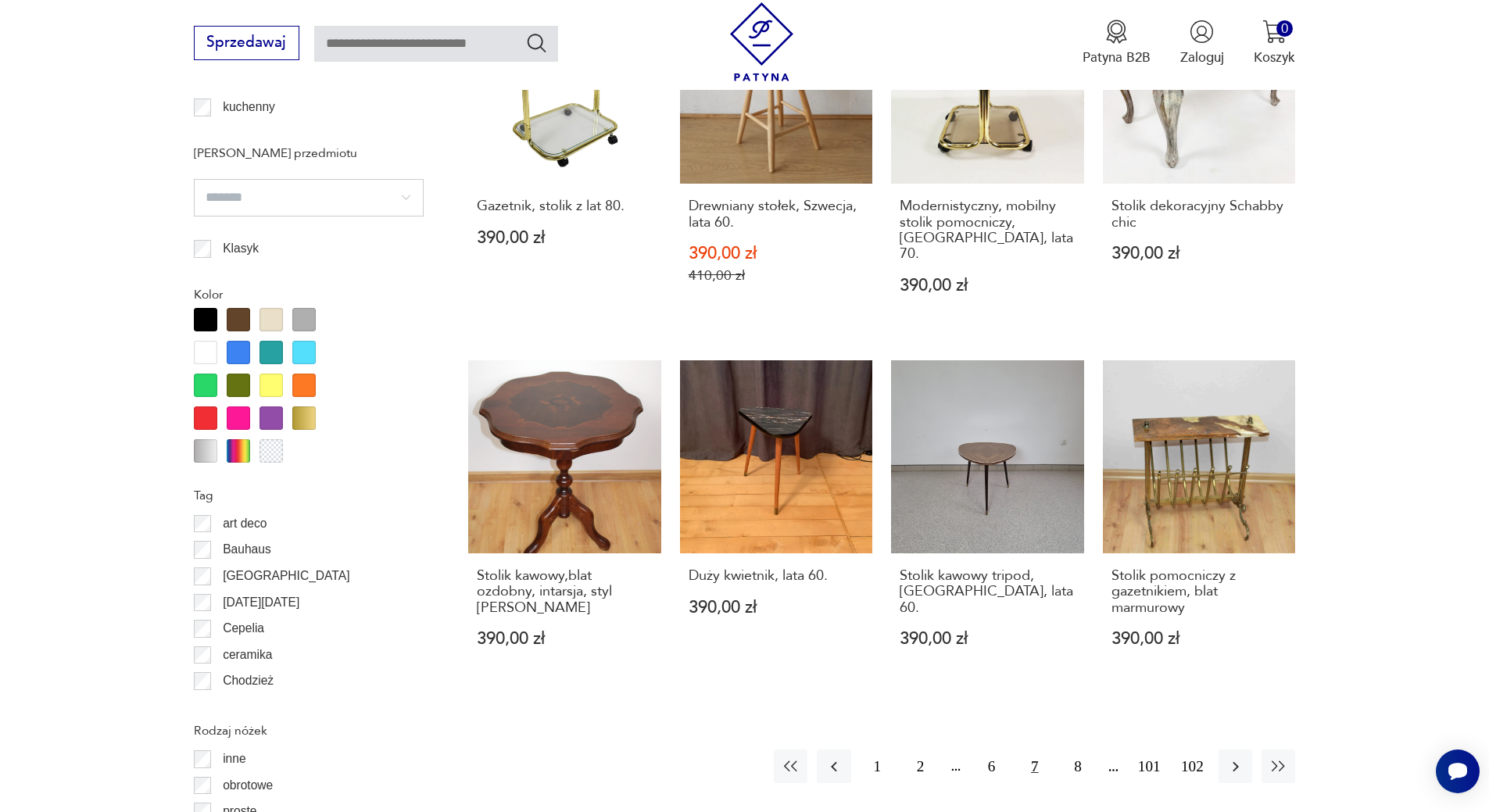
scroll to position [1727, 0]
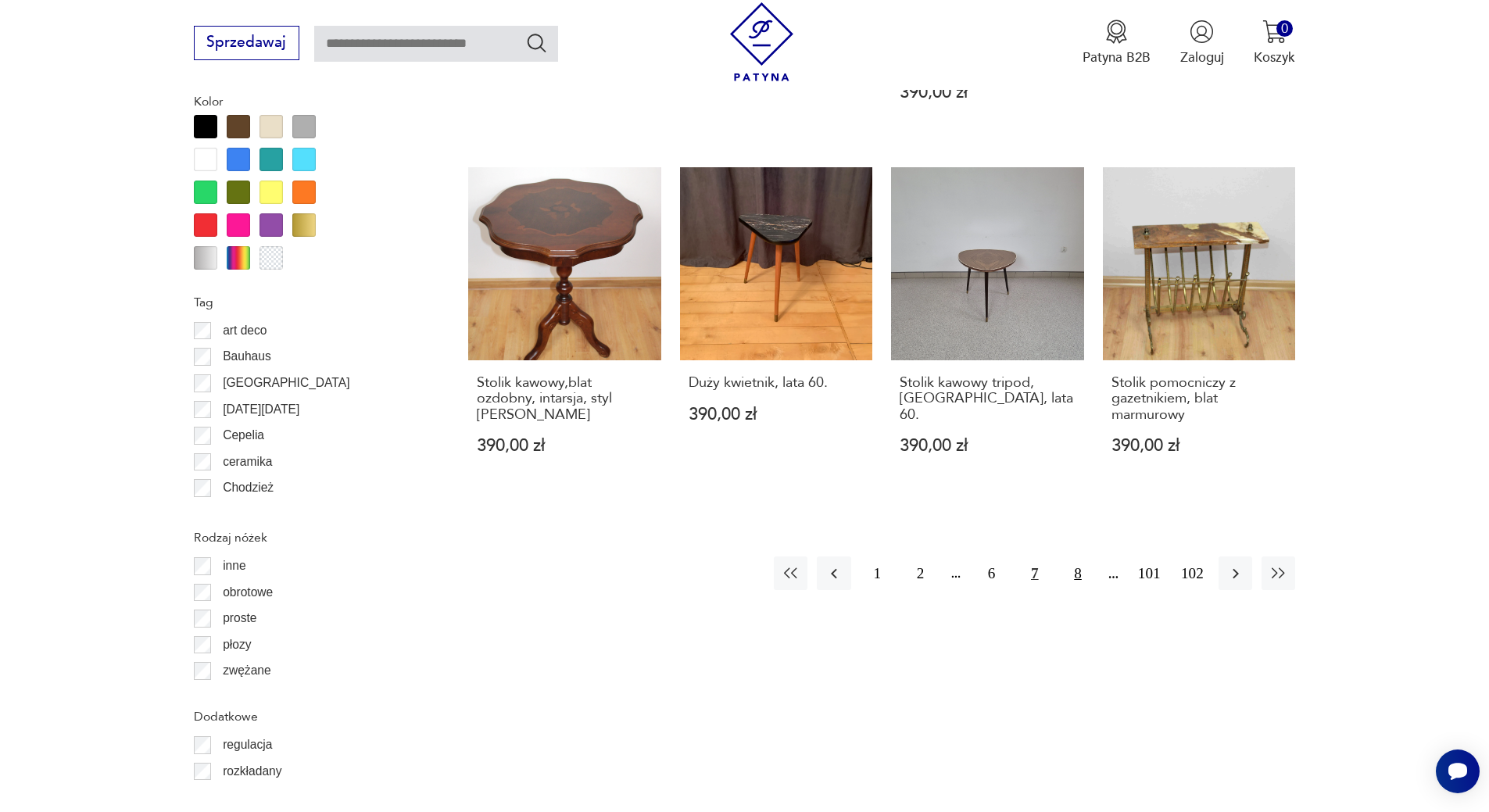
click at [1073, 563] on button "8" at bounding box center [1077, 573] width 33 height 33
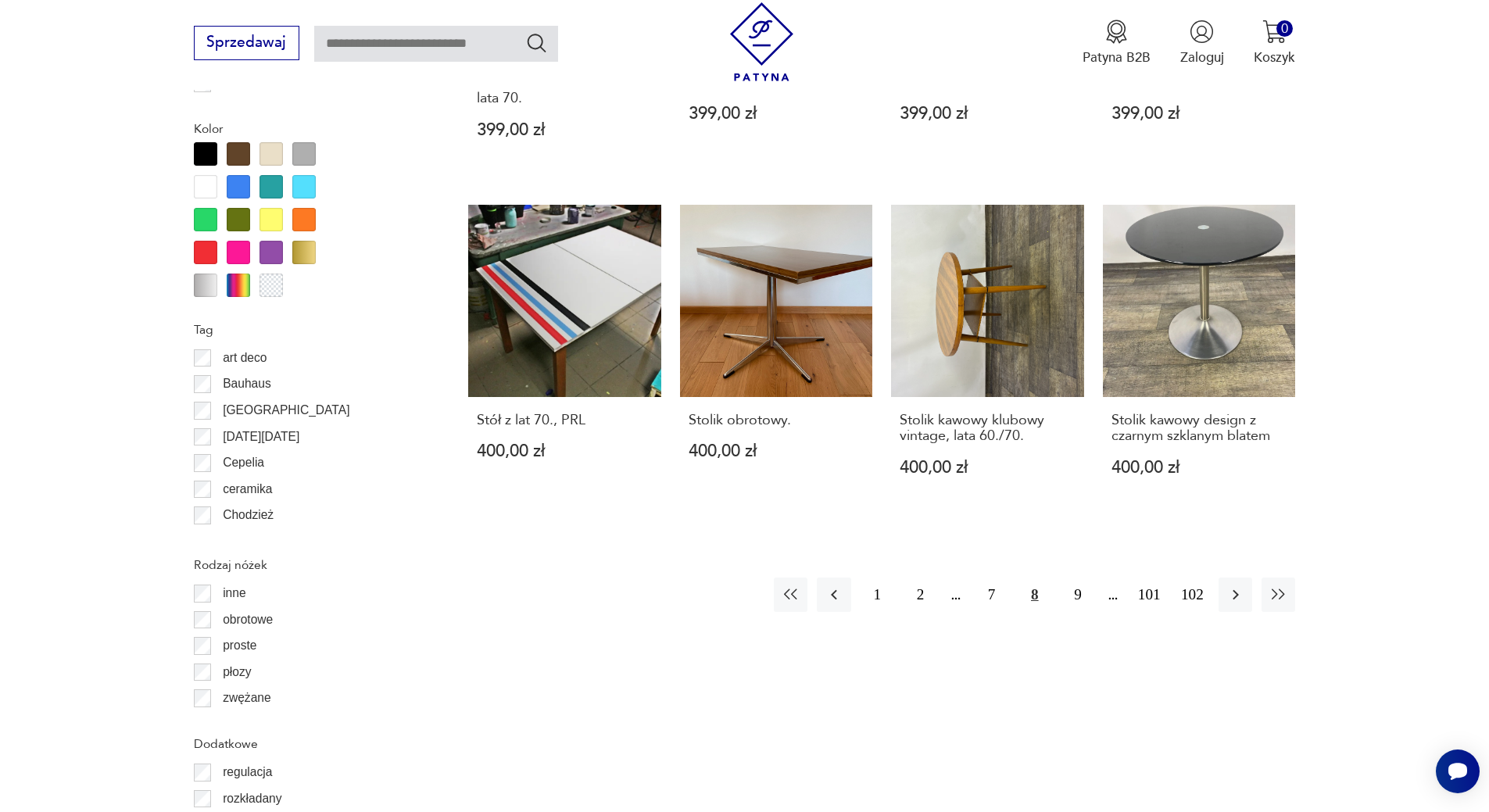
scroll to position [1665, 0]
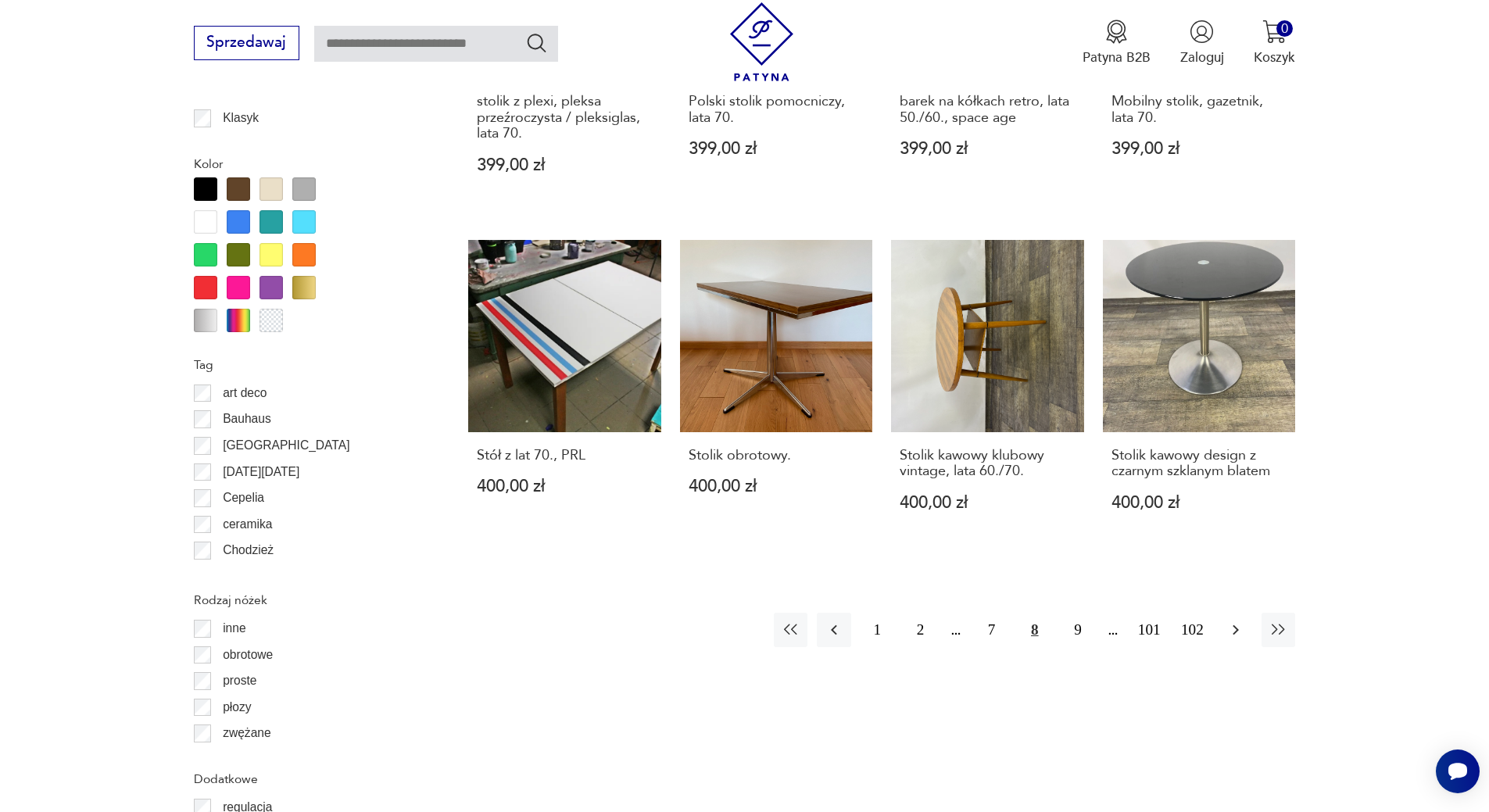
click at [1234, 620] on icon "button" at bounding box center [1235, 629] width 19 height 19
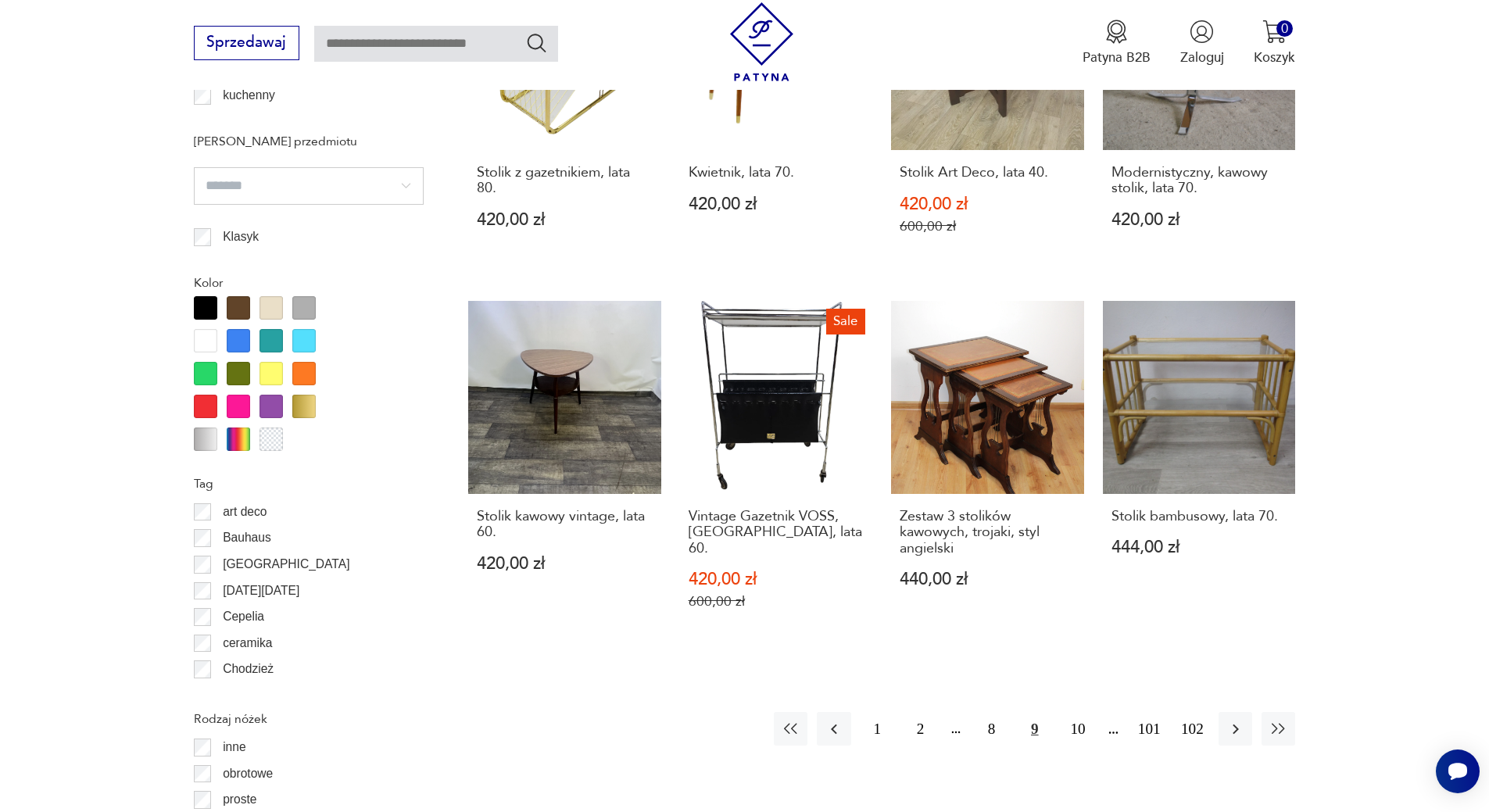
scroll to position [1703, 0]
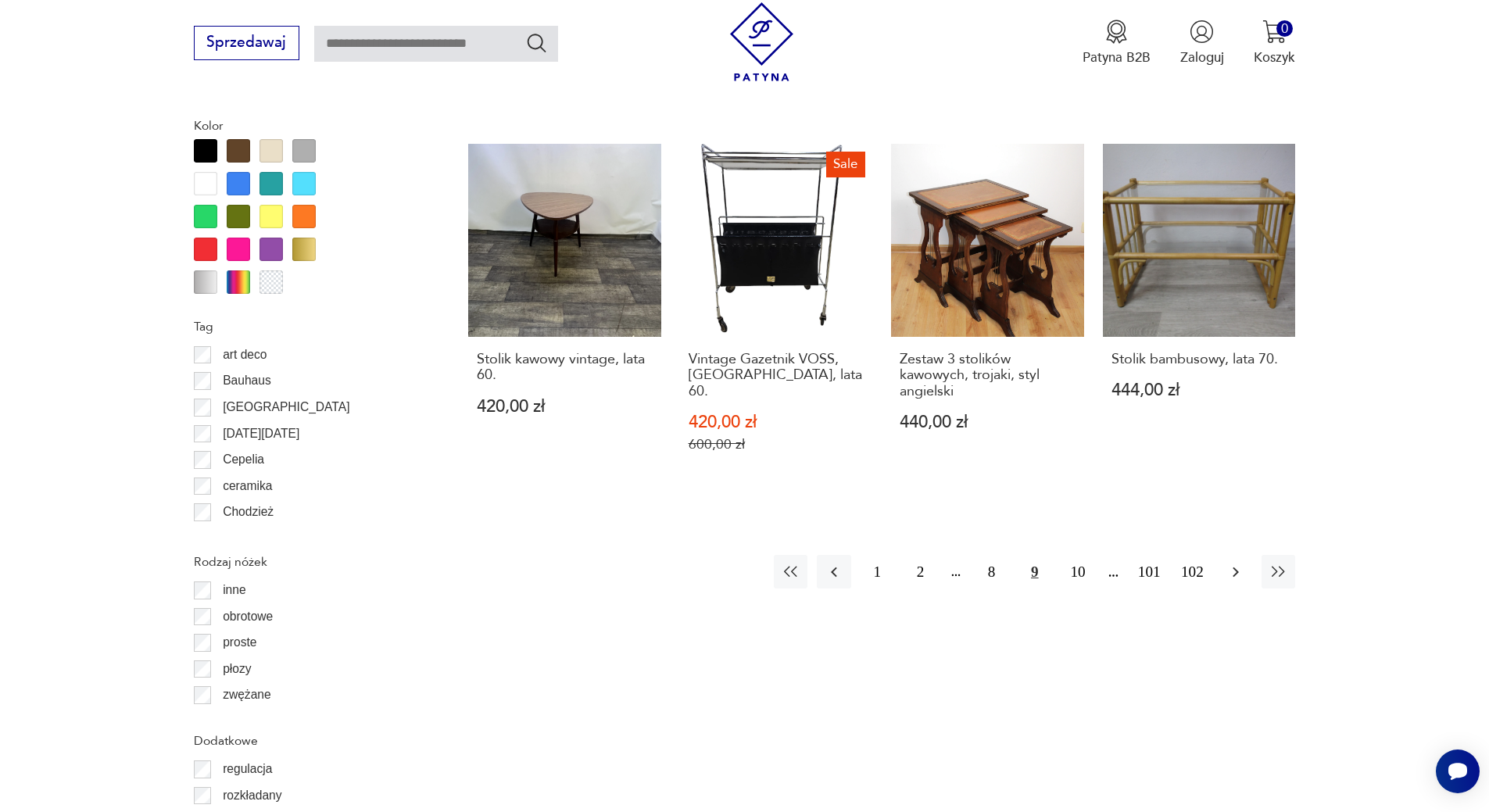
click at [1236, 563] on icon "button" at bounding box center [1235, 572] width 19 height 19
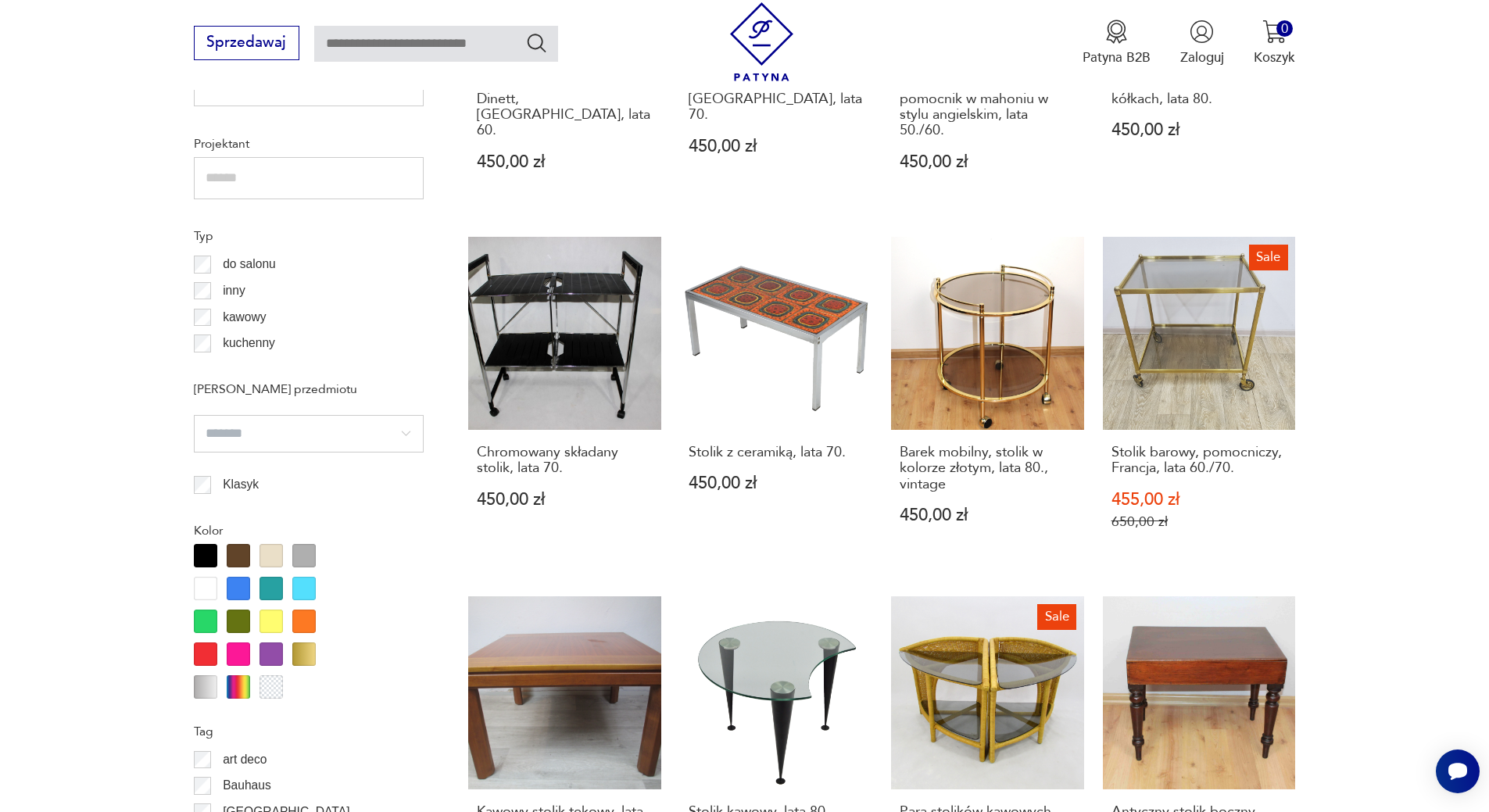
scroll to position [1536, 0]
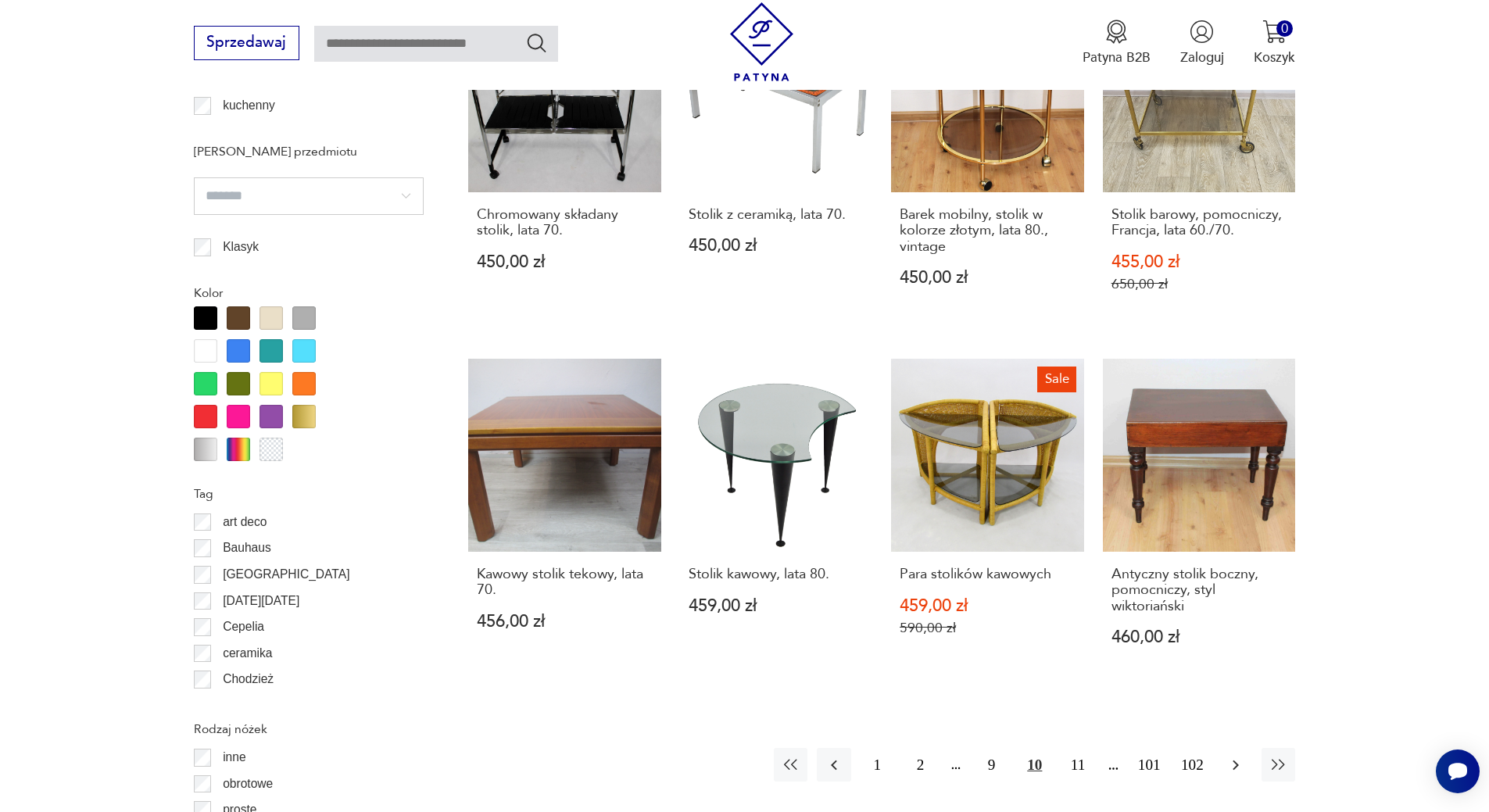
click at [1234, 771] on icon "button" at bounding box center [1235, 764] width 19 height 19
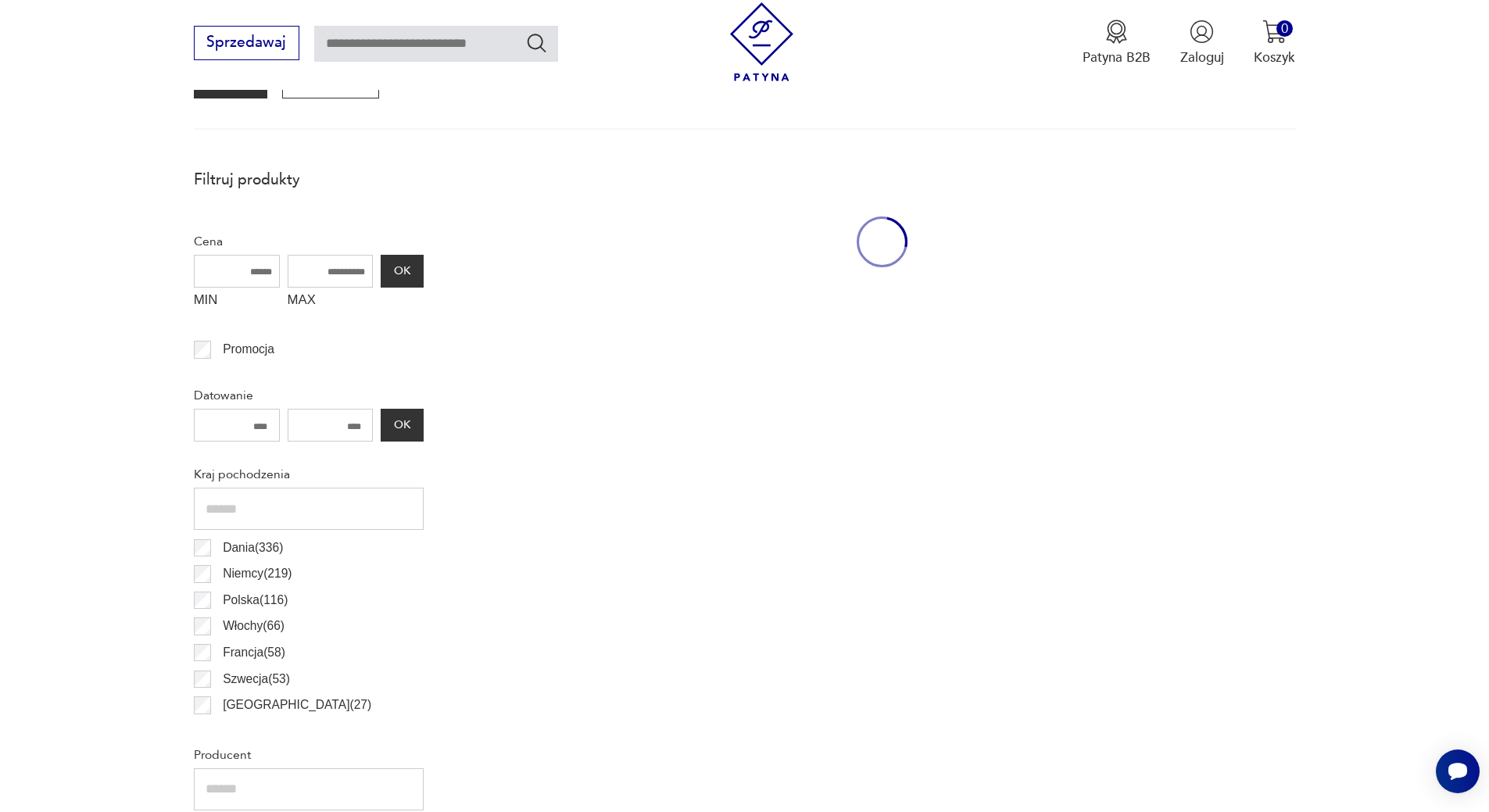
scroll to position [521, 0]
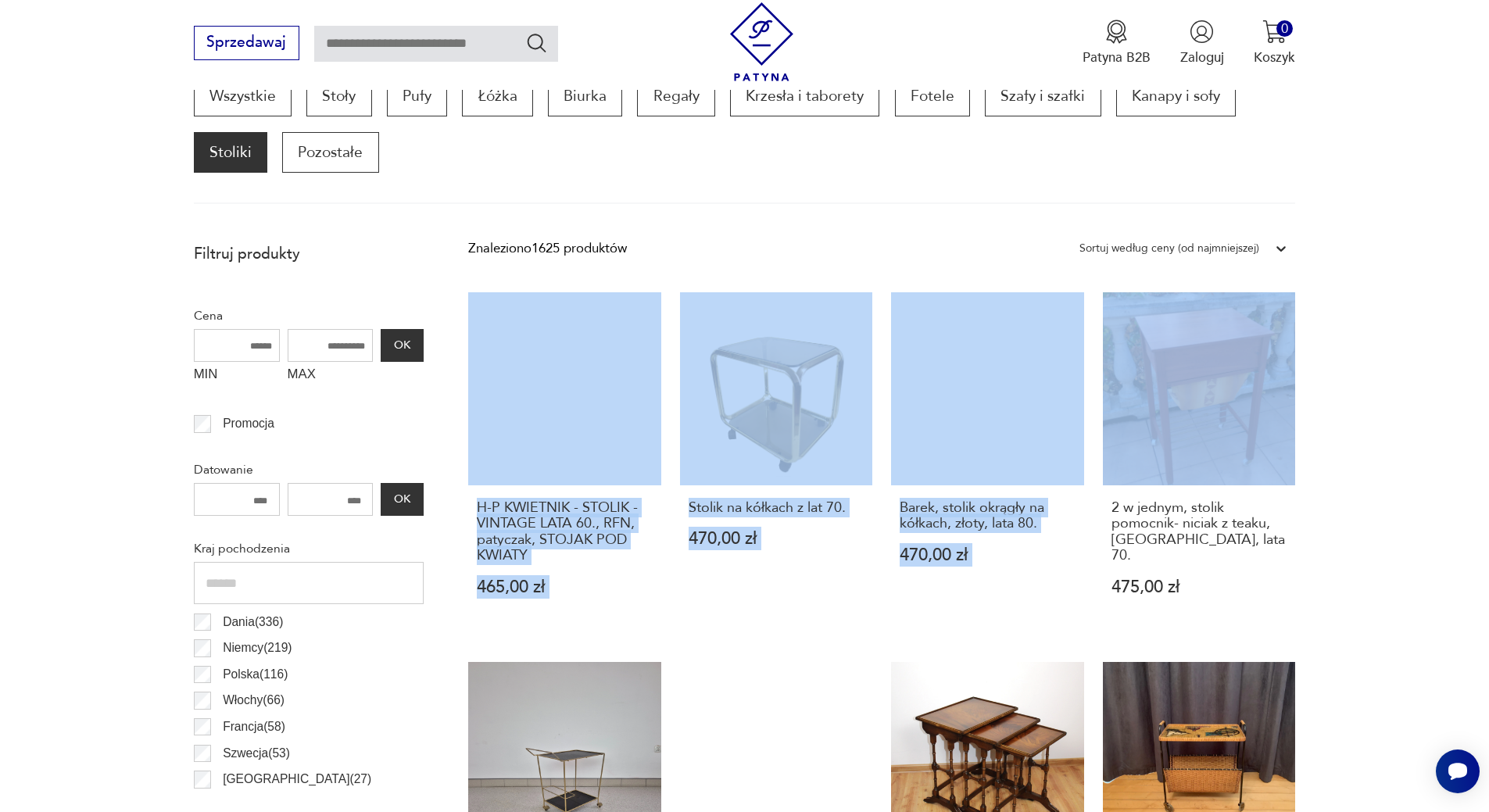
drag, startPoint x: 1488, startPoint y: 222, endPoint x: 1460, endPoint y: 274, distance: 59.1
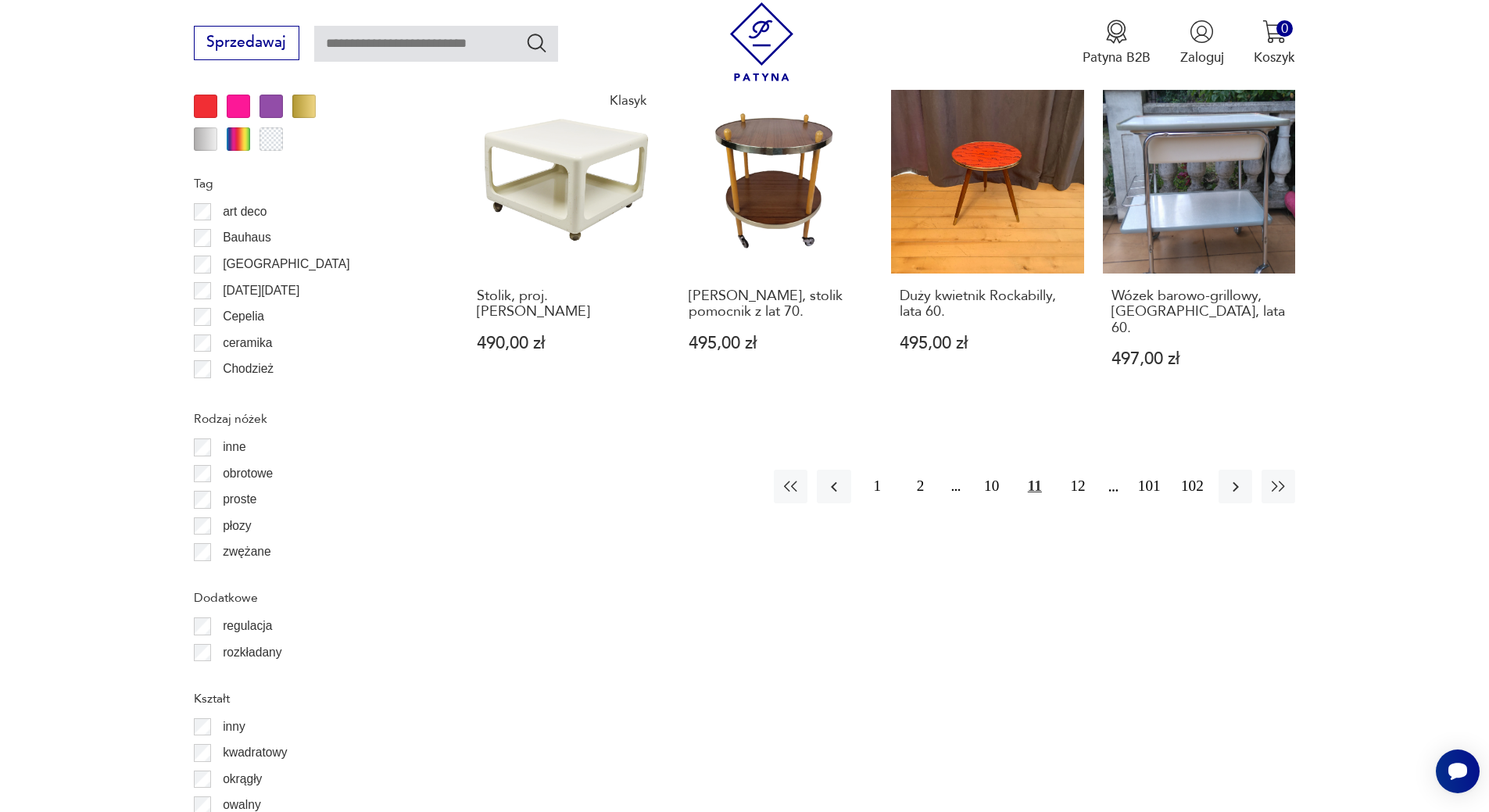
scroll to position [1848, 0]
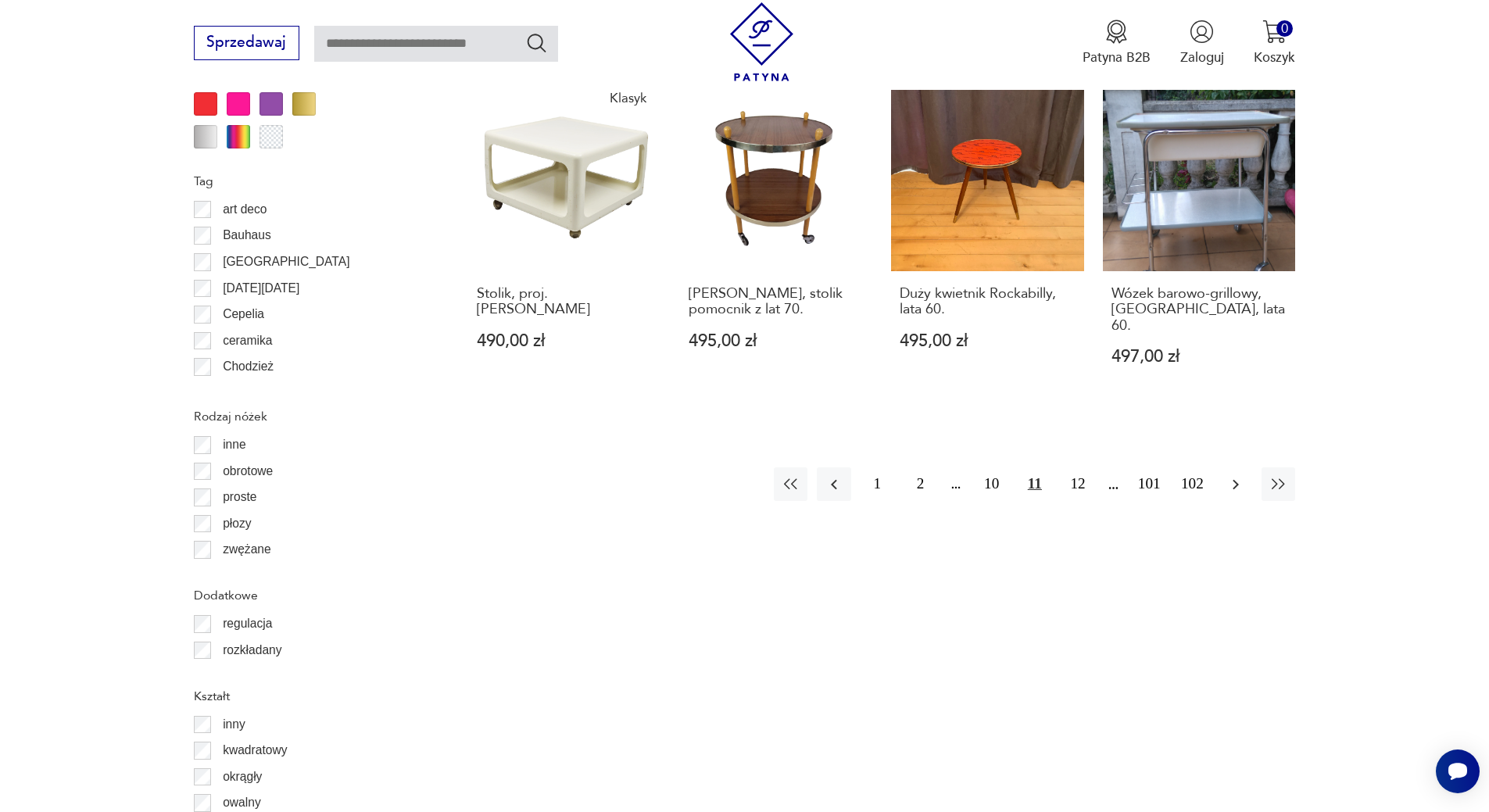
click at [1242, 475] on icon "button" at bounding box center [1235, 484] width 19 height 19
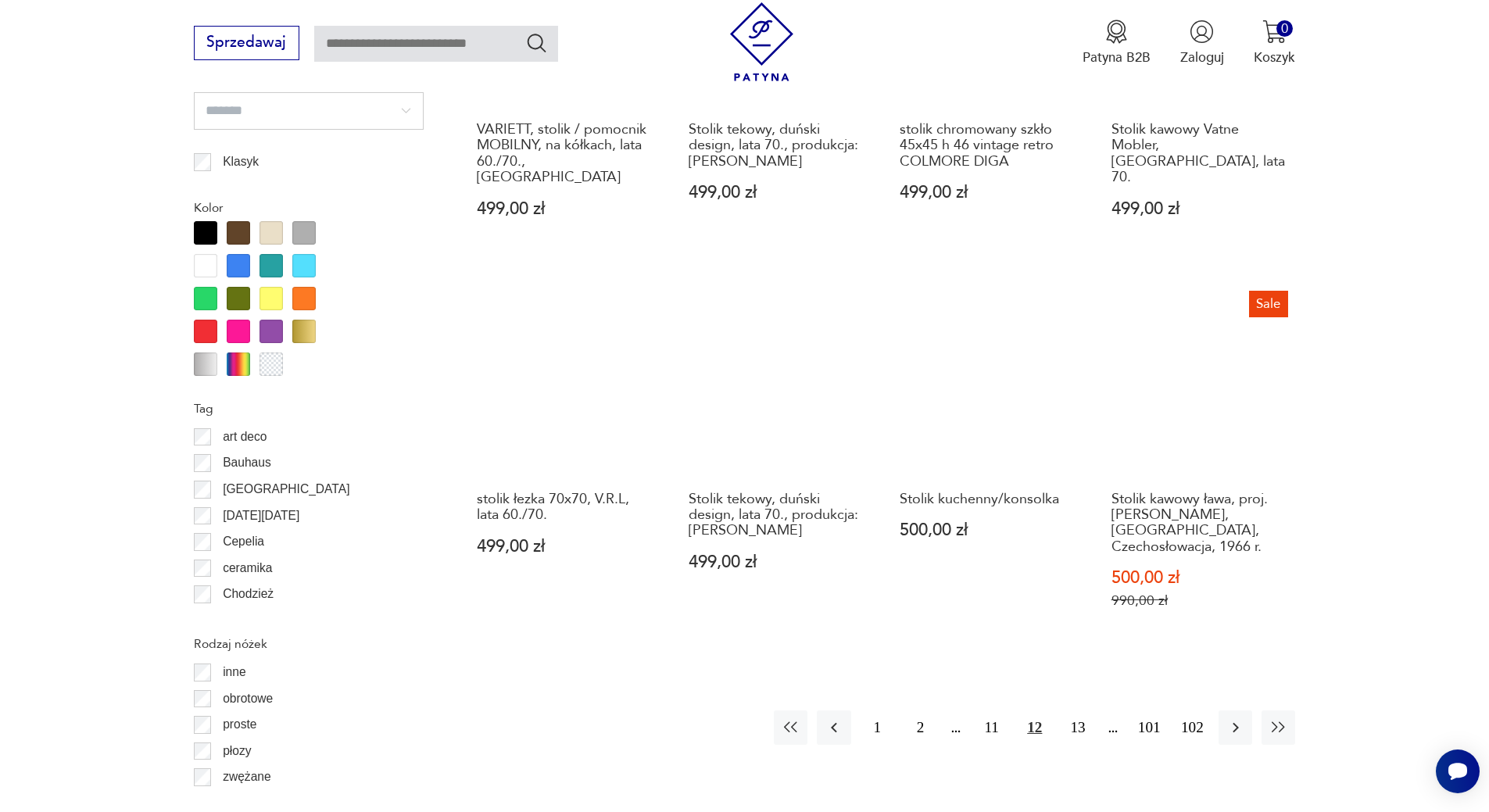
scroll to position [1692, 0]
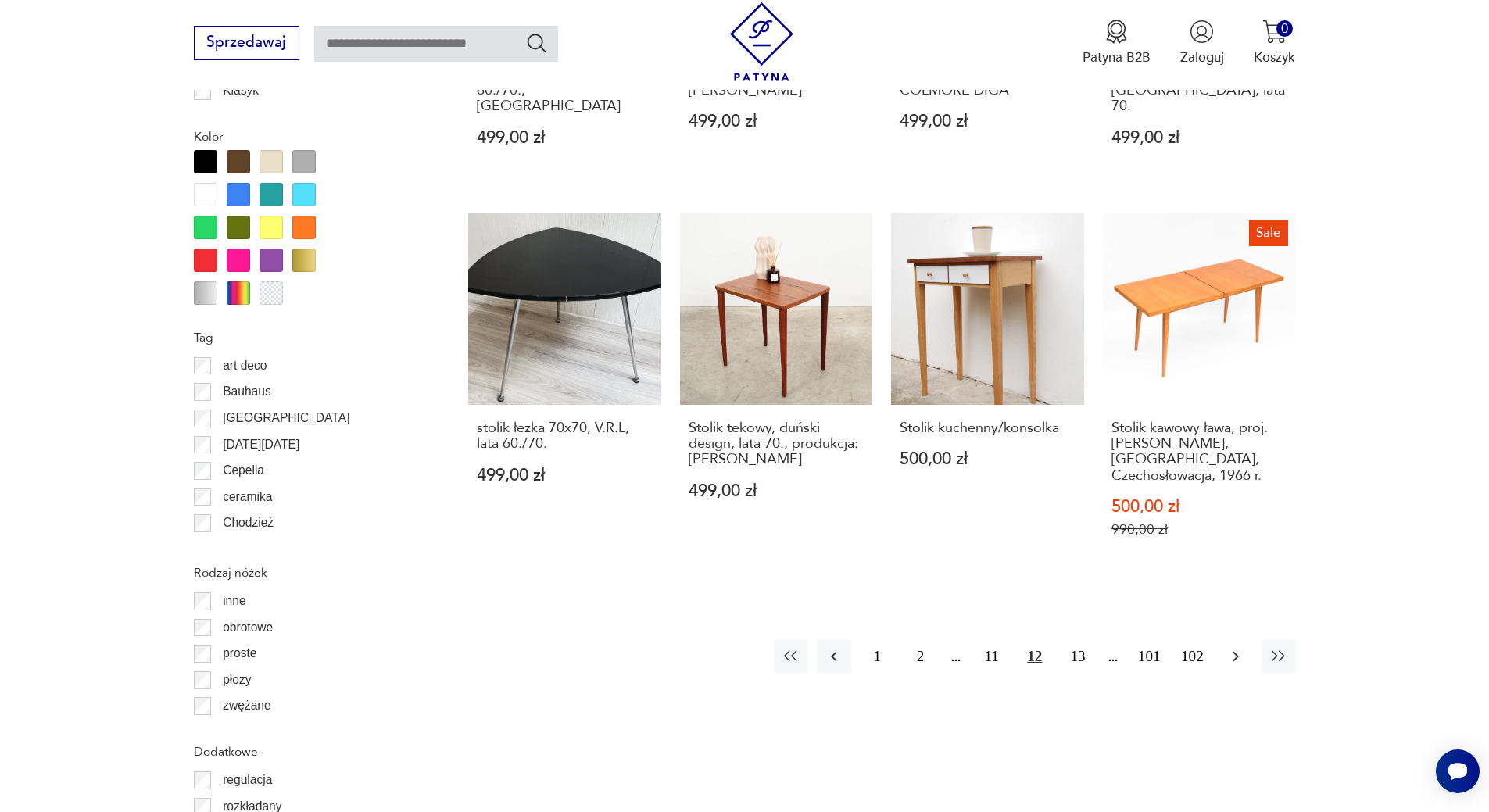
click at [1232, 647] on icon "button" at bounding box center [1235, 656] width 19 height 19
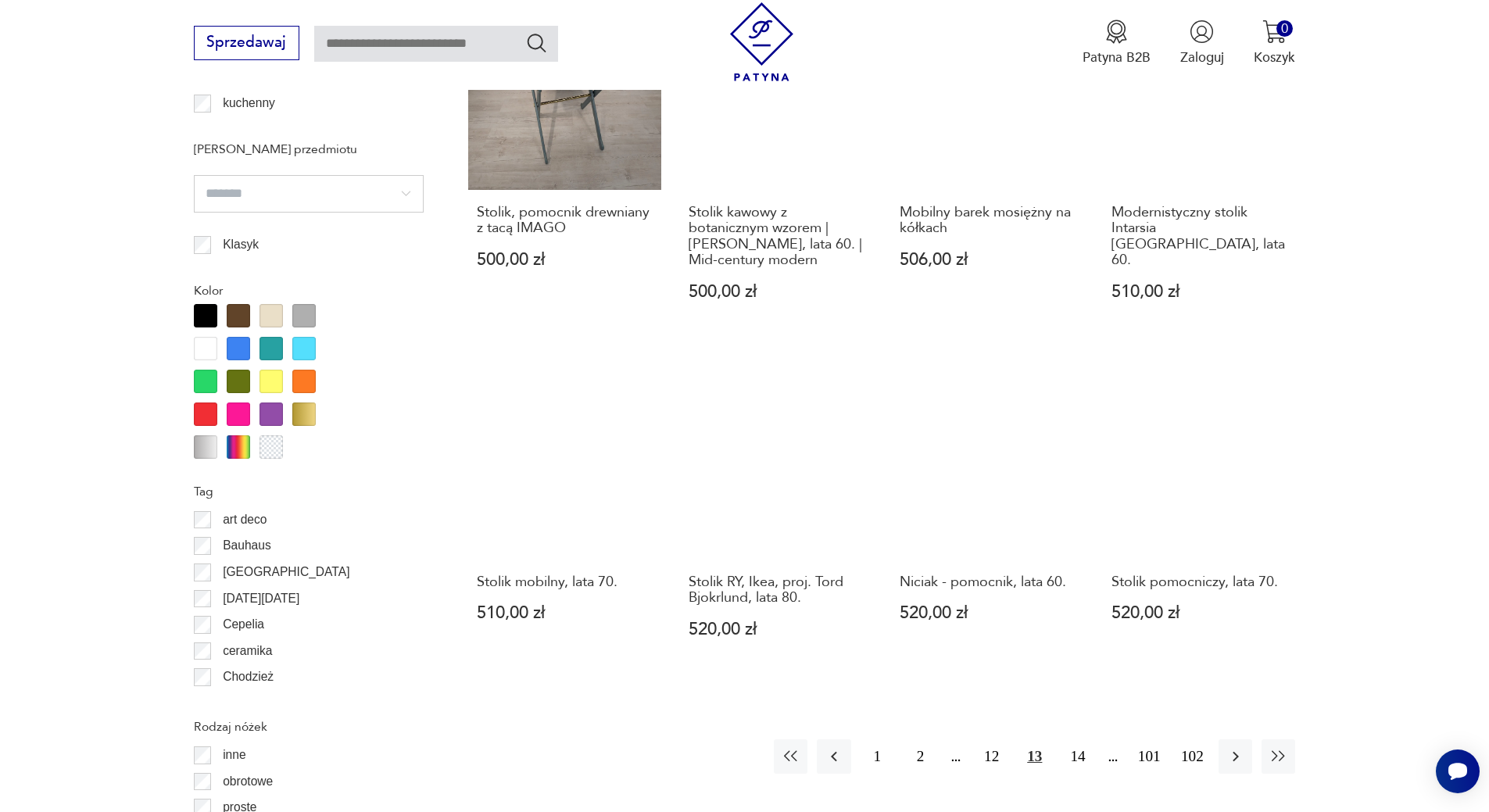
scroll to position [1550, 0]
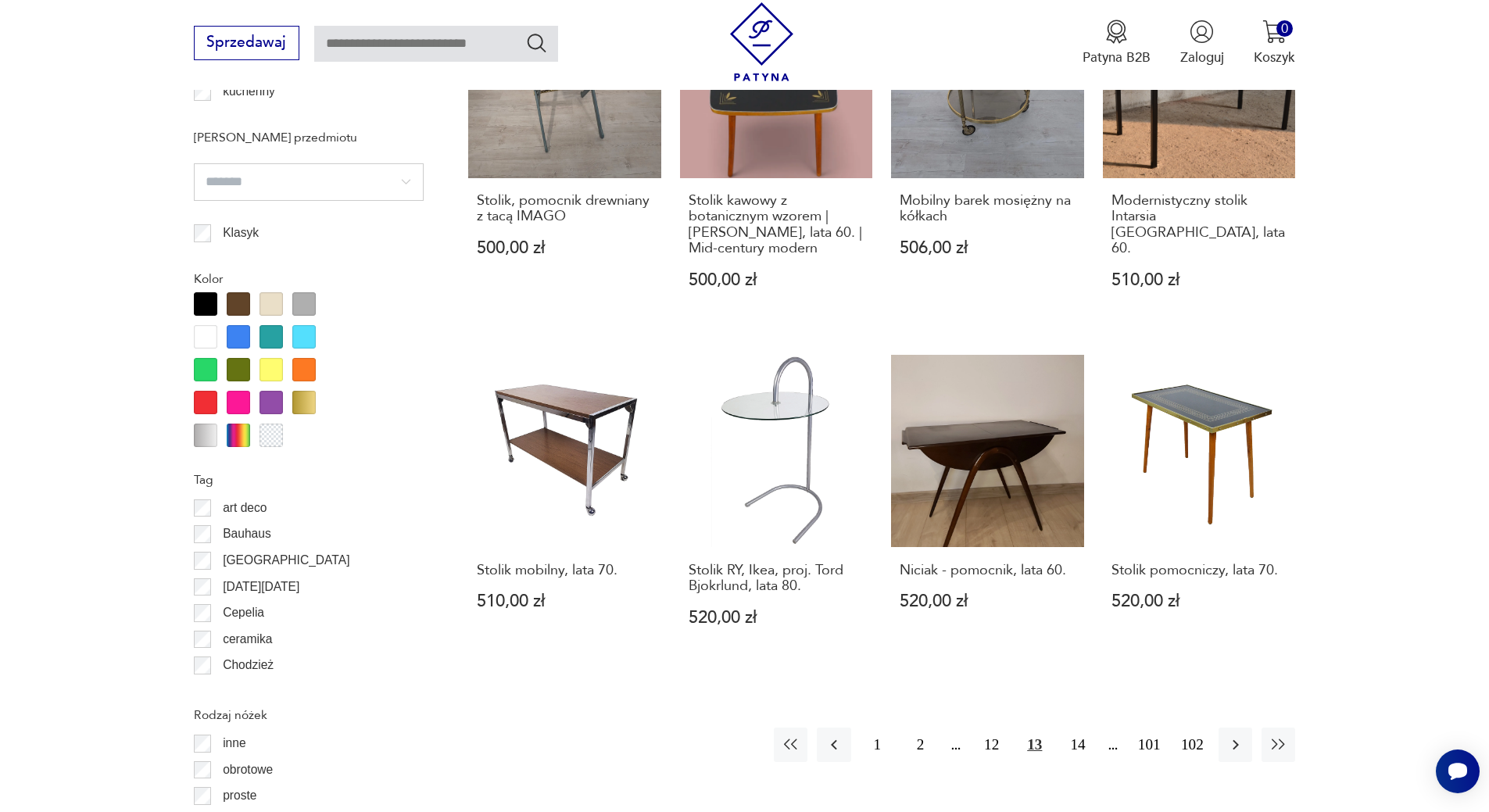
drag, startPoint x: 1465, startPoint y: 604, endPoint x: 1234, endPoint y: 787, distance: 294.7
click at [1442, 668] on section "Filtruj produkty Cena MIN MAX OK Promocja Datowanie OK Kraj pochodzenia Dania (…" at bounding box center [744, 524] width 1489 height 2639
click at [1236, 735] on icon "button" at bounding box center [1235, 744] width 19 height 19
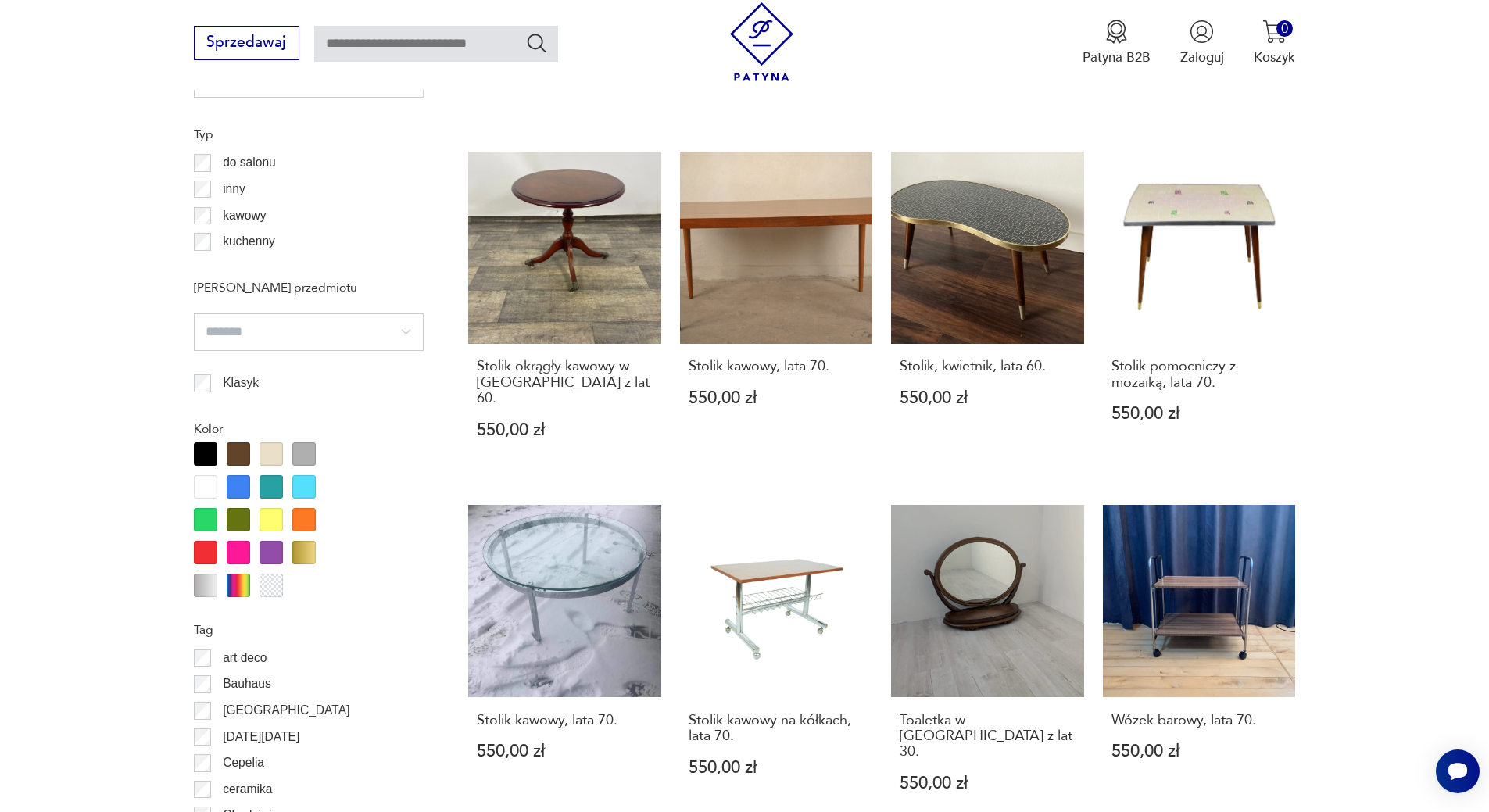
scroll to position [1542, 0]
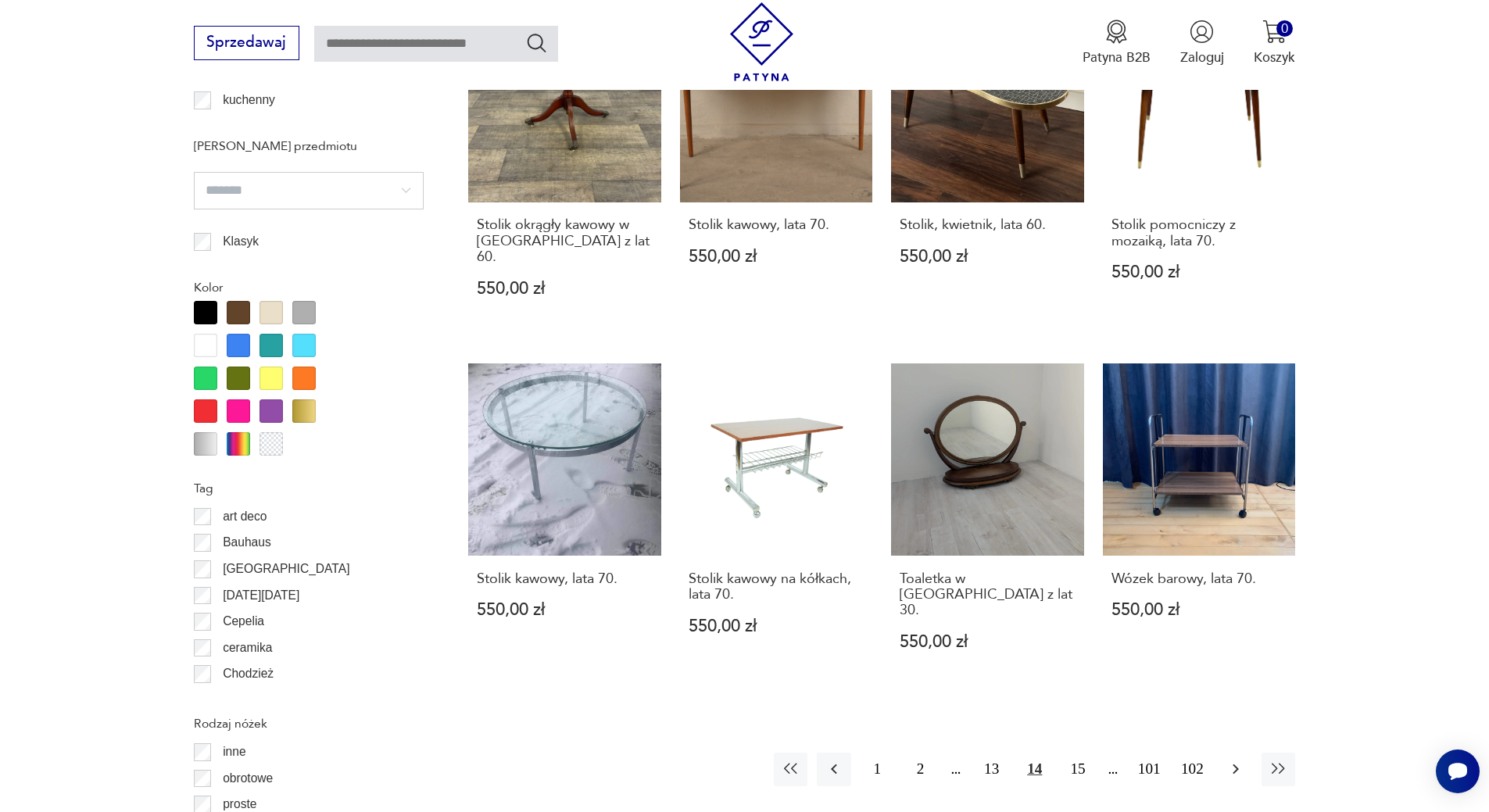
click at [1233, 759] on icon "button" at bounding box center [1235, 768] width 19 height 19
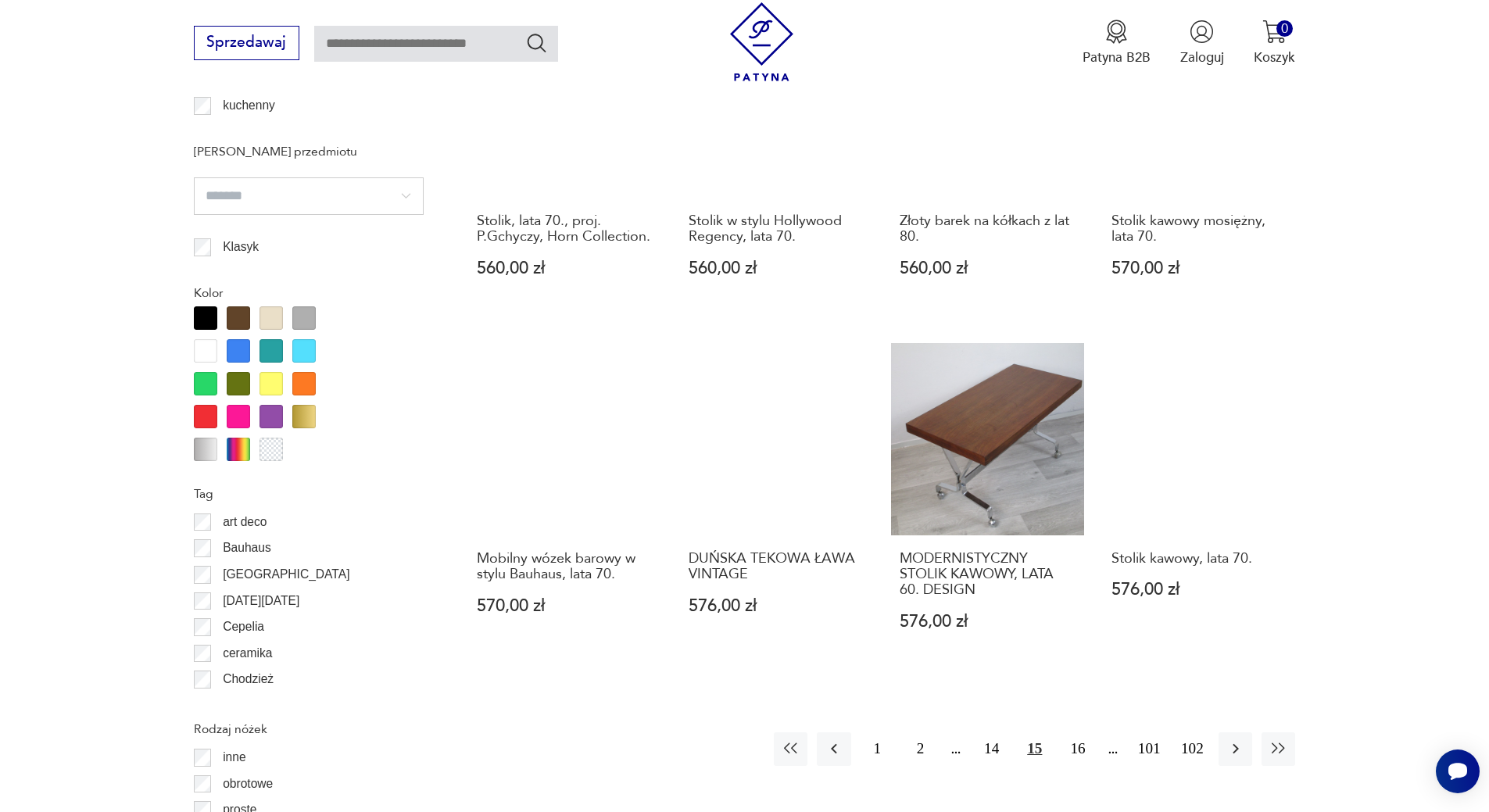
scroll to position [1614, 0]
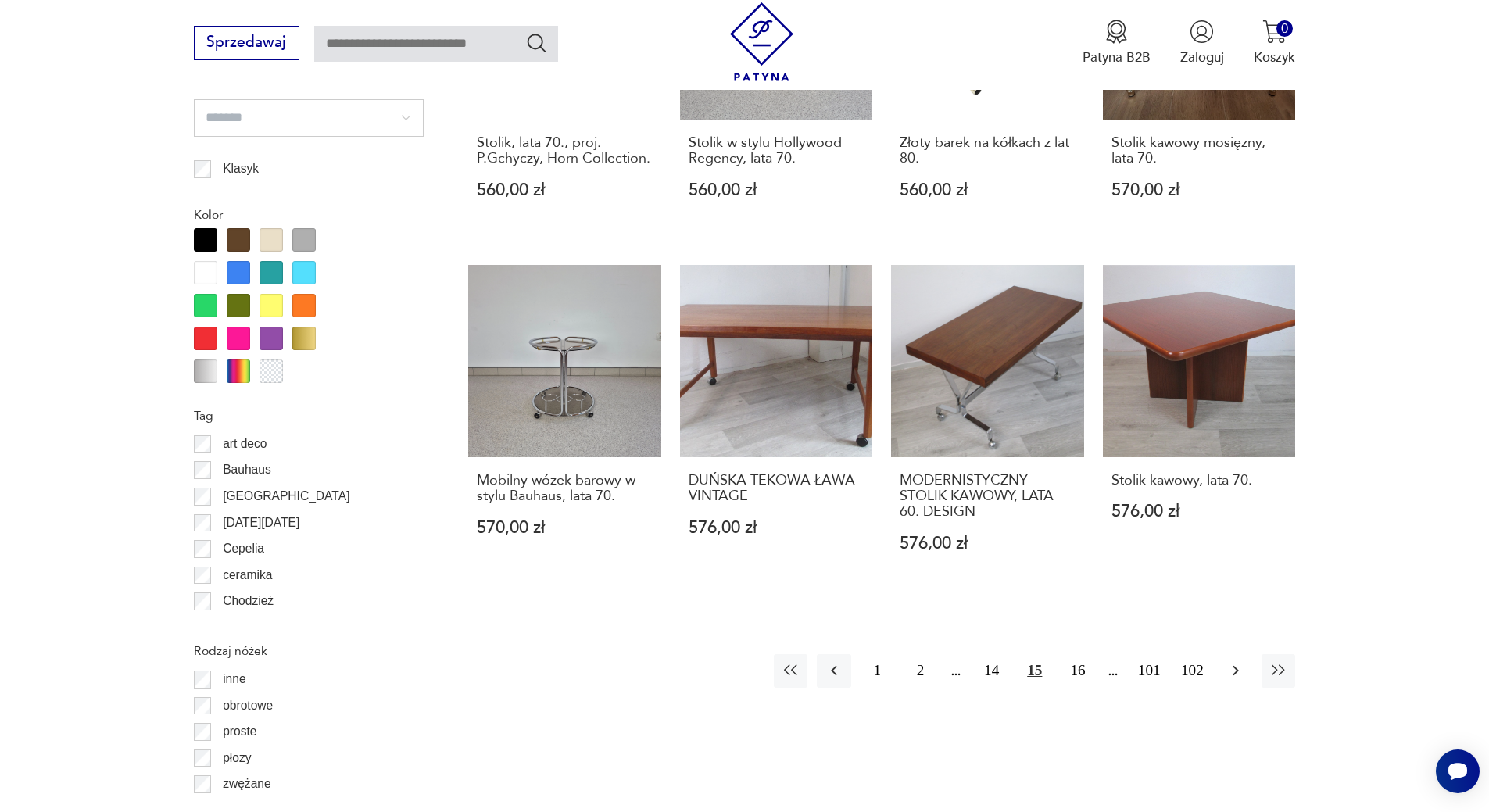
click at [1229, 679] on icon "button" at bounding box center [1235, 669] width 19 height 19
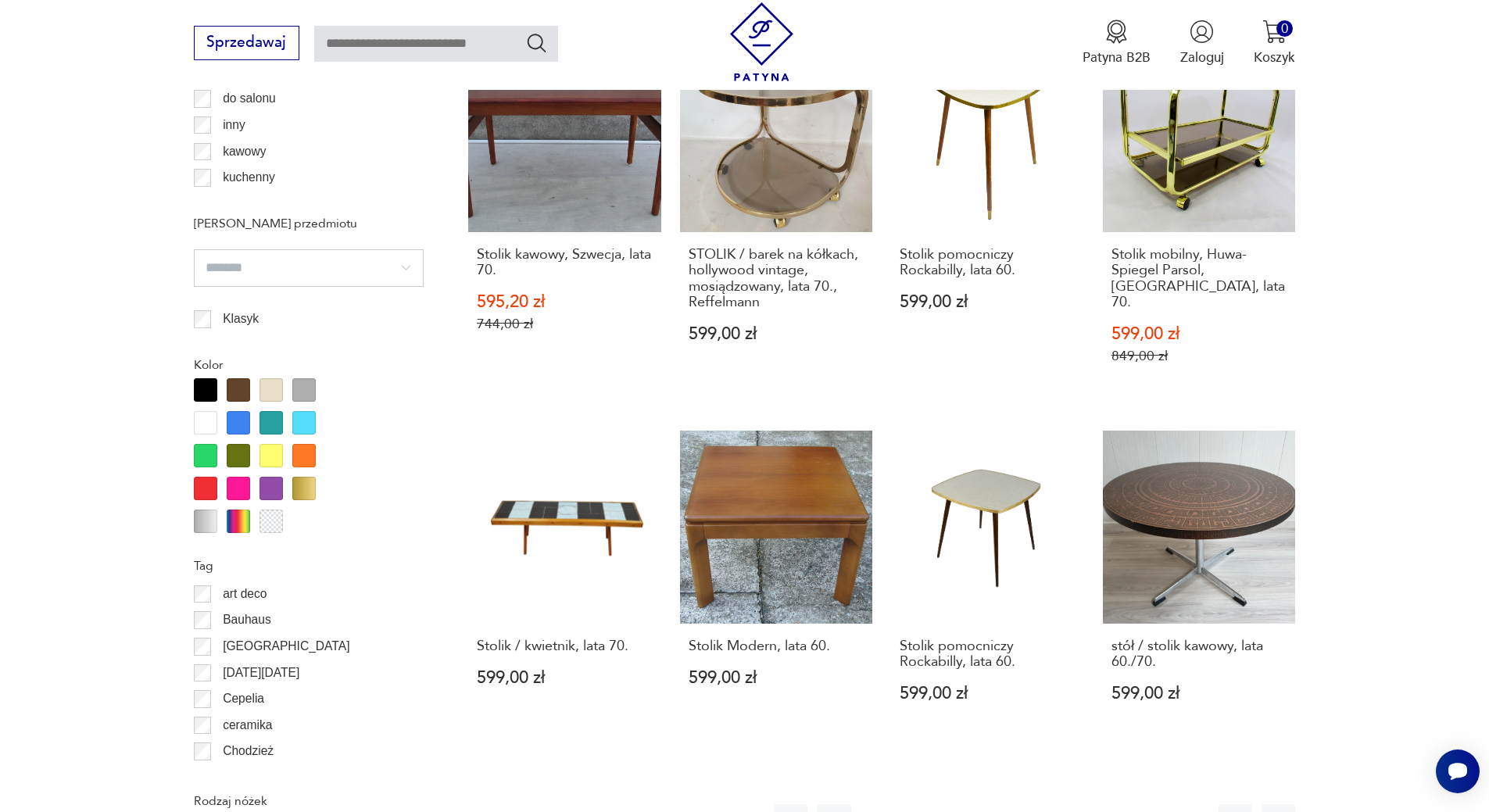
scroll to position [1538, 0]
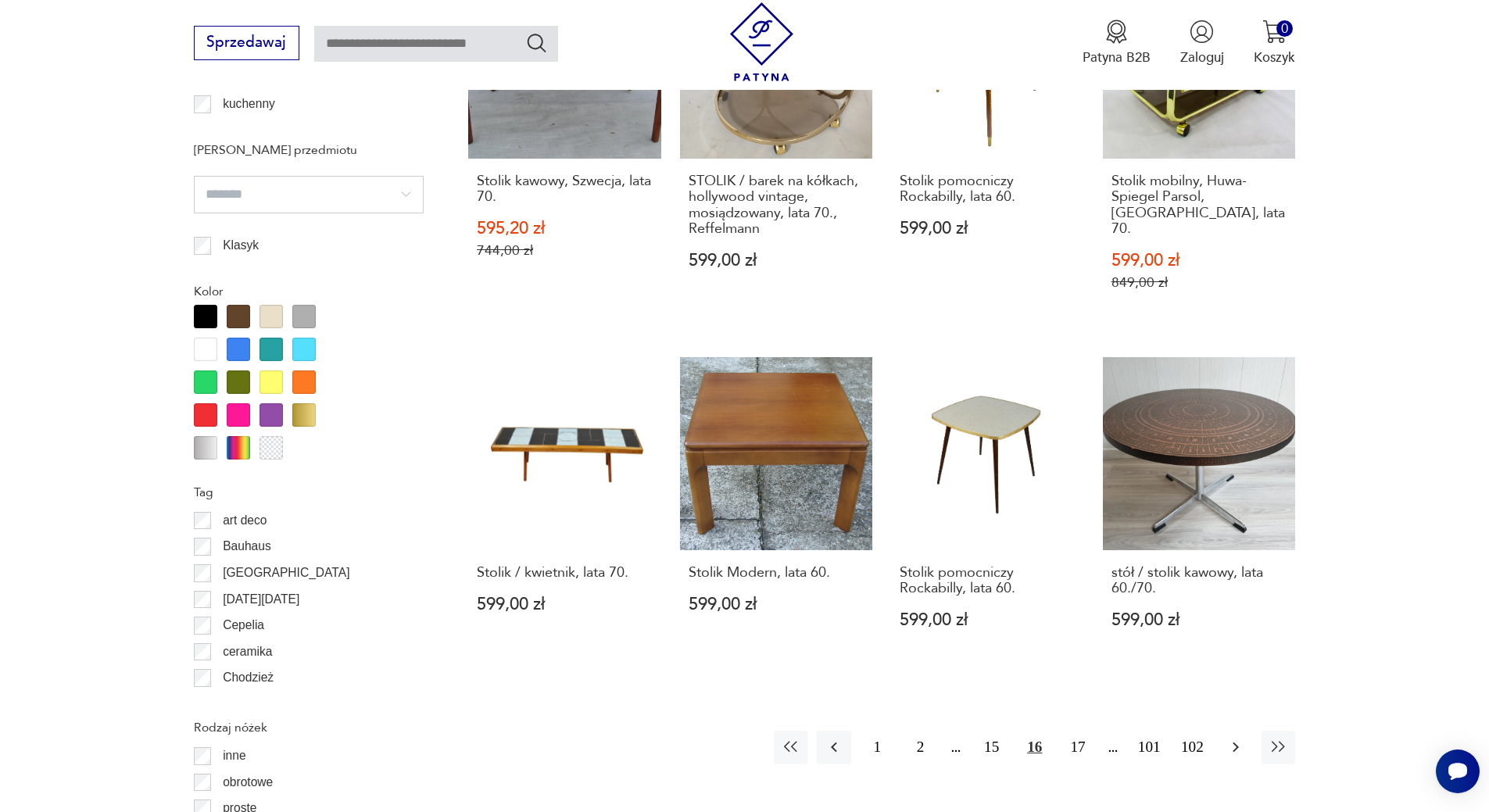
click at [1227, 738] on icon "button" at bounding box center [1235, 747] width 19 height 19
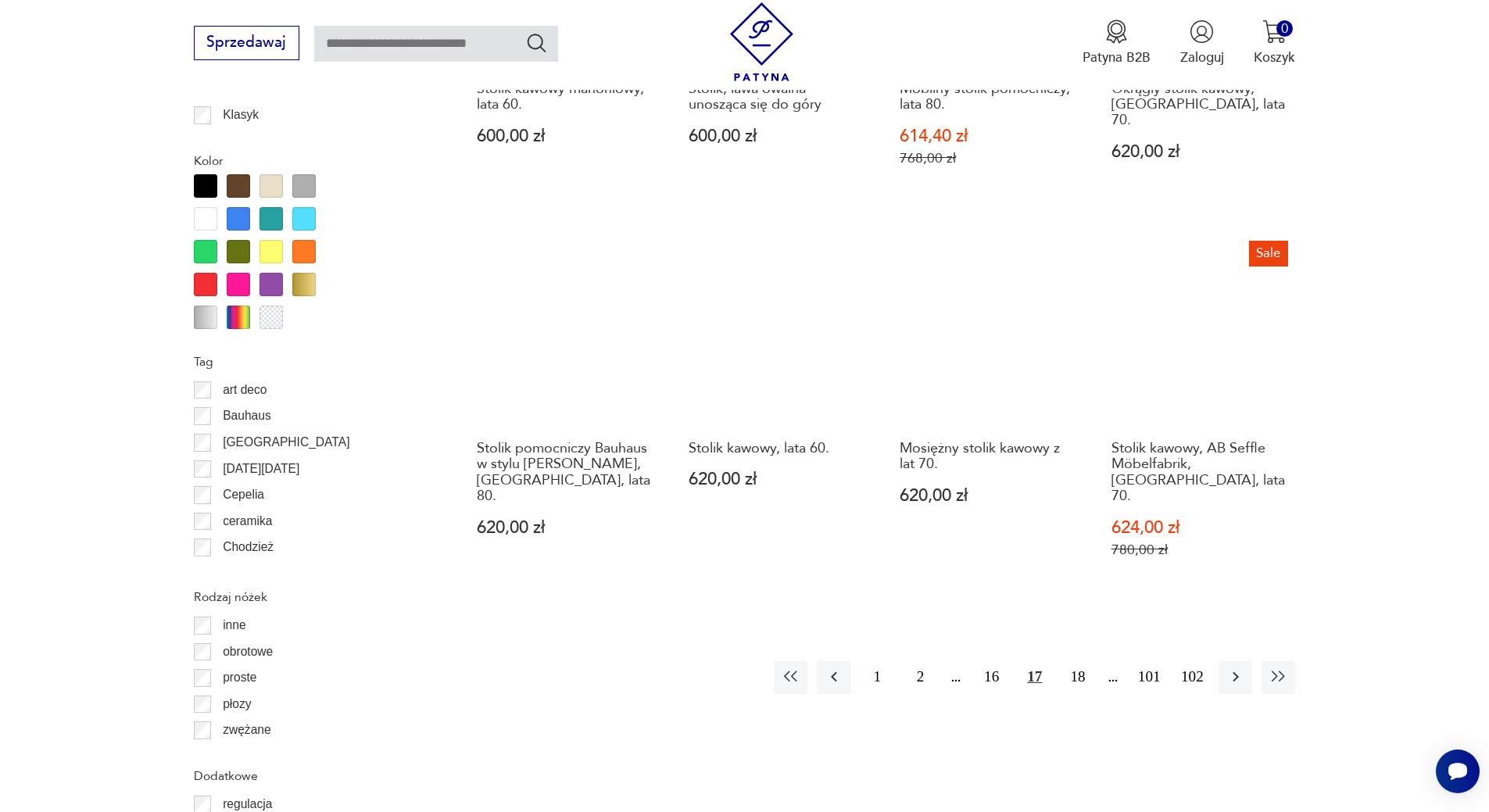
scroll to position [1699, 0]
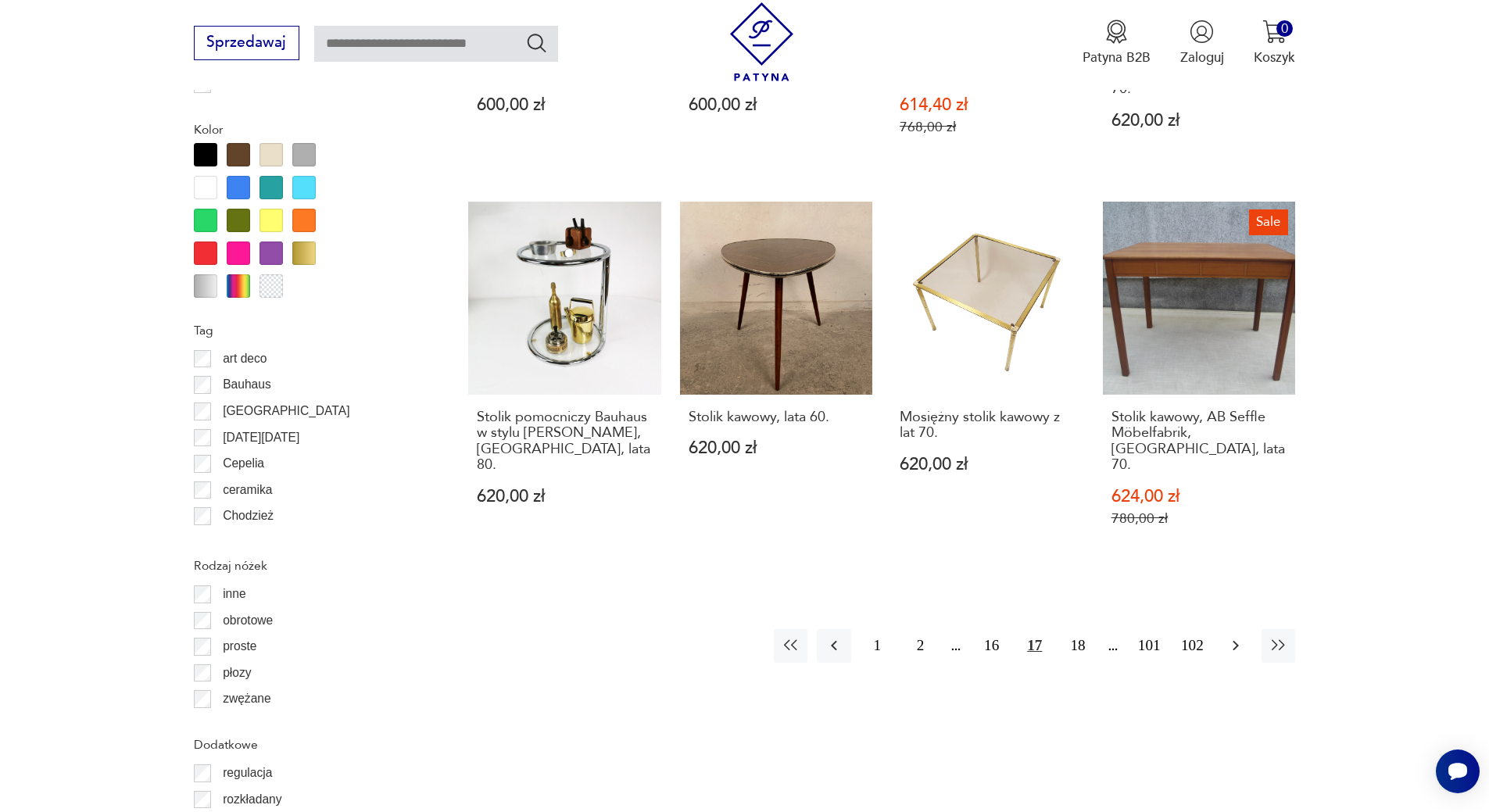
click at [1236, 641] on icon "button" at bounding box center [1235, 645] width 6 height 10
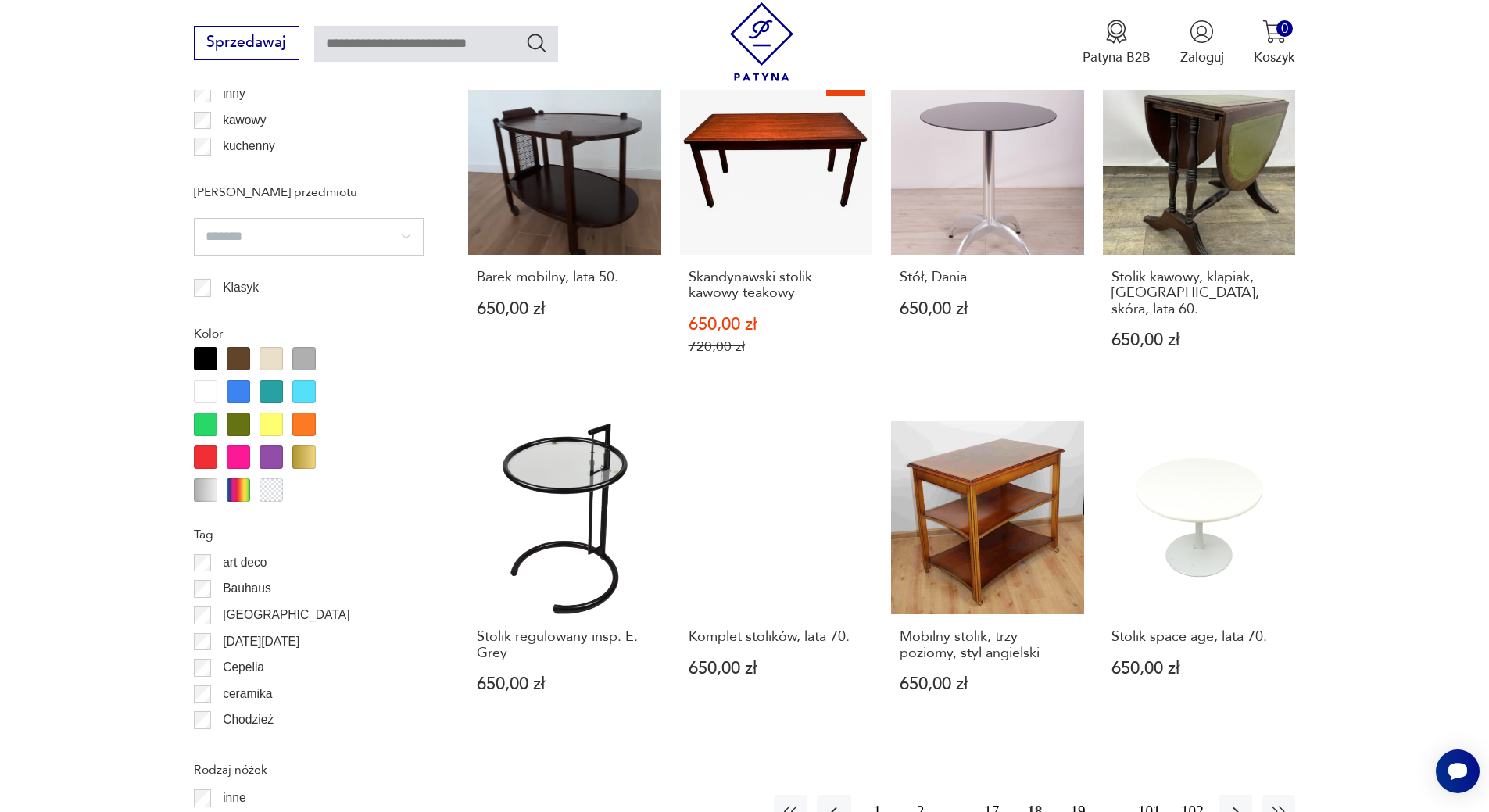
scroll to position [1531, 0]
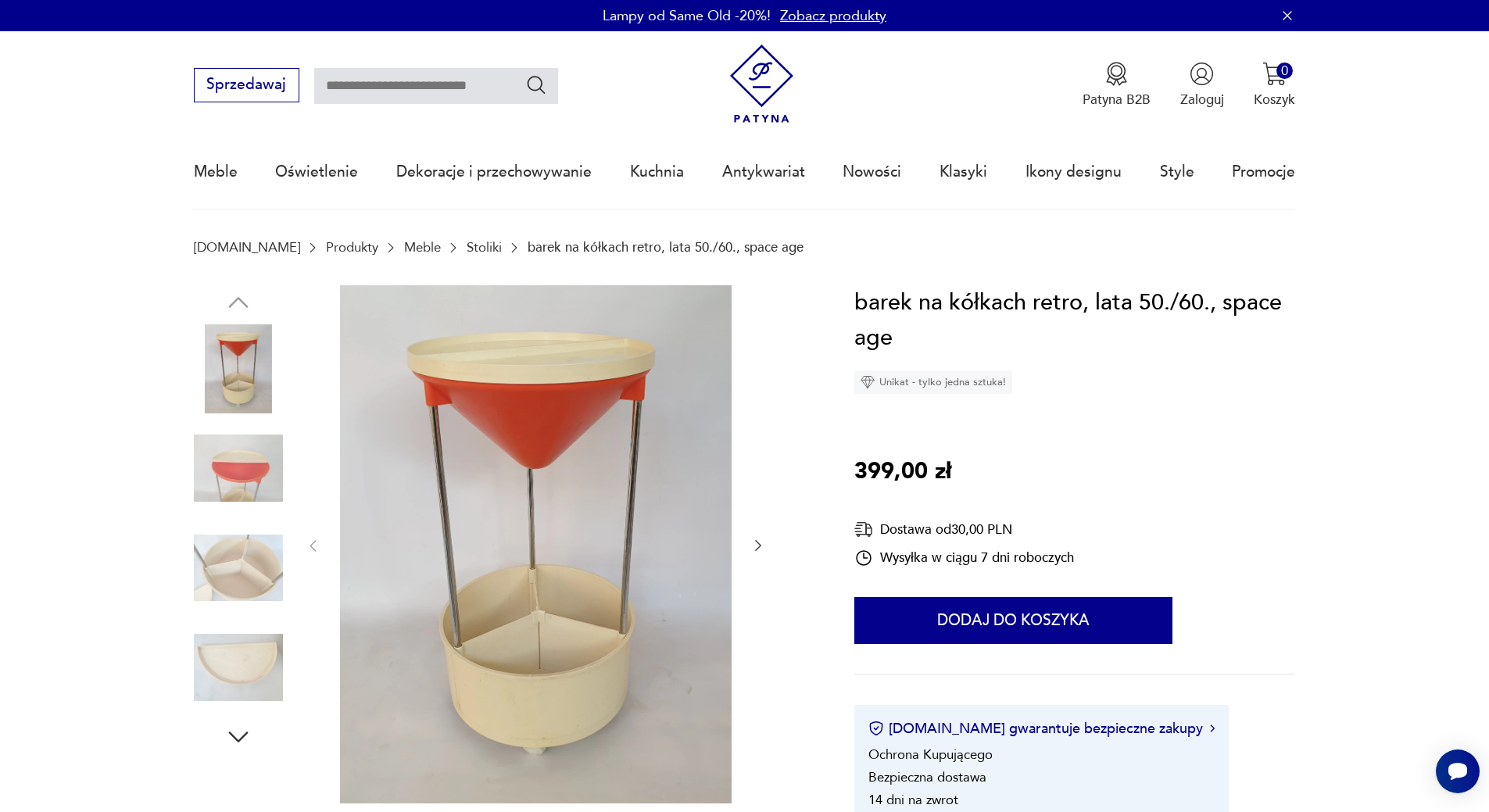
click at [240, 480] on img at bounding box center [238, 467] width 89 height 89
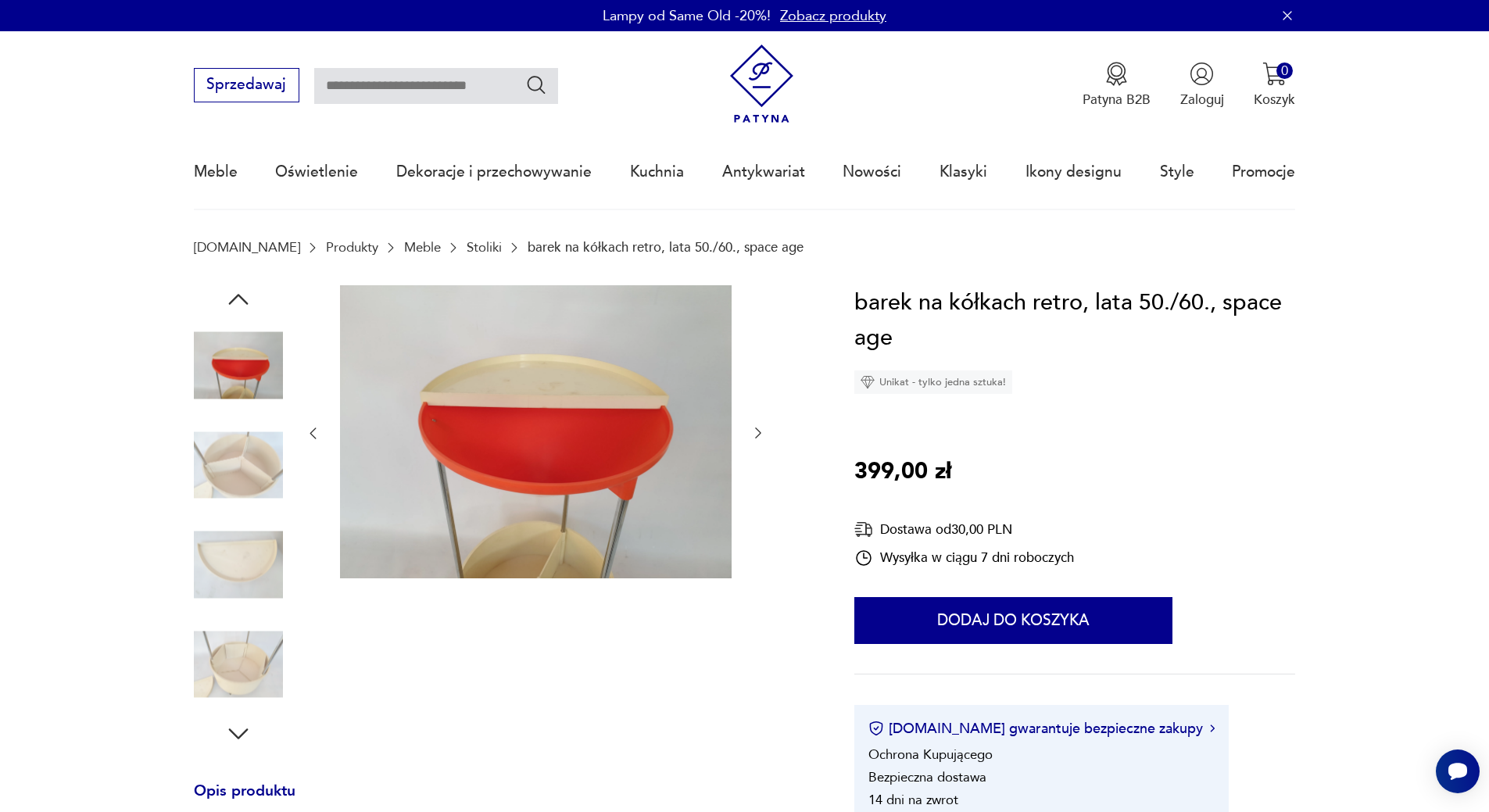
click at [243, 454] on img at bounding box center [238, 464] width 89 height 89
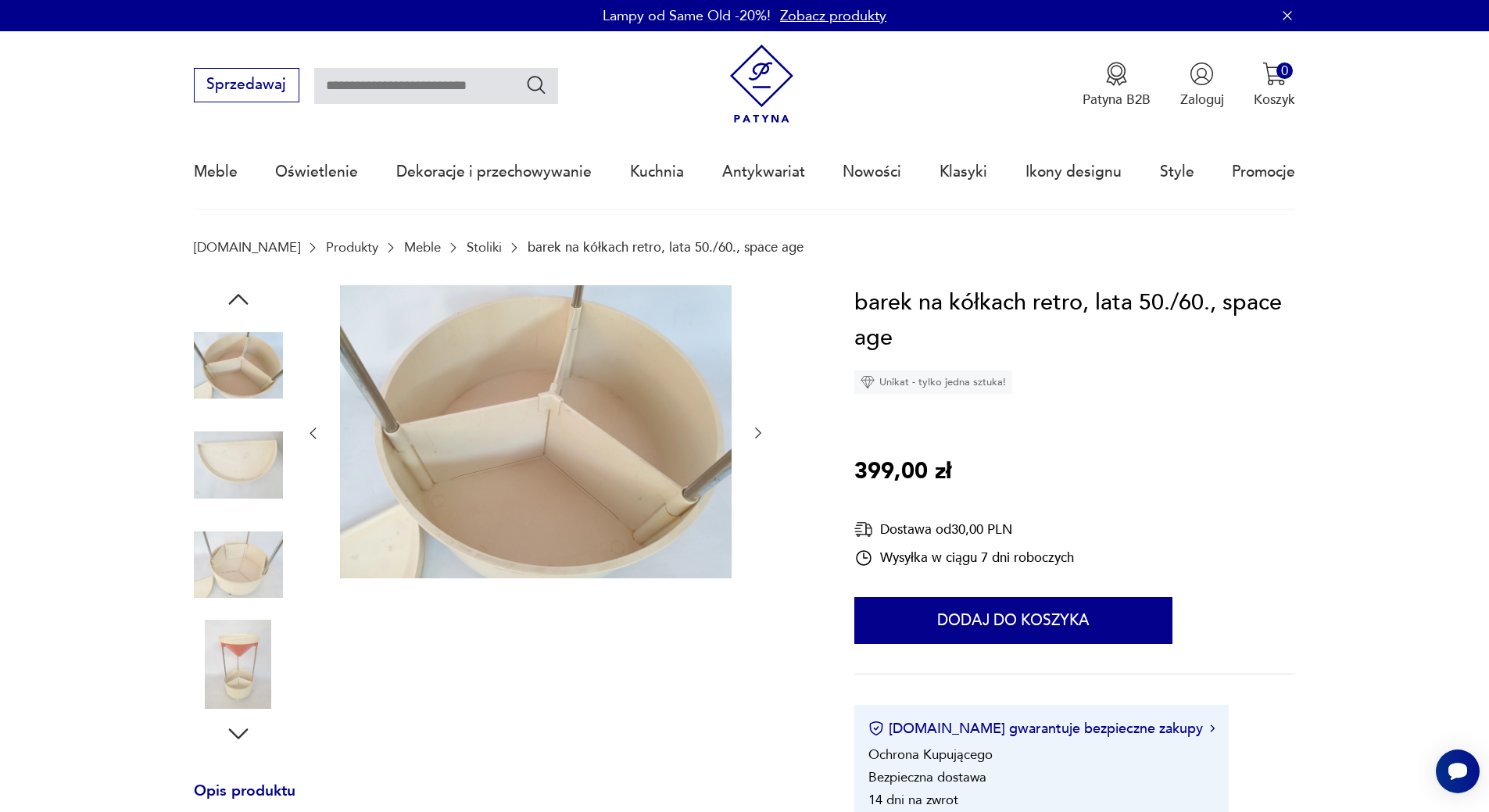
drag, startPoint x: 245, startPoint y: 456, endPoint x: 144, endPoint y: 505, distance: 112.3
click at [143, 502] on section "Opis produktu barek z lat 60 w stylu space age,w całości z tworzywa sztucznego …" at bounding box center [744, 769] width 1489 height 969
click at [256, 582] on img at bounding box center [238, 565] width 89 height 89
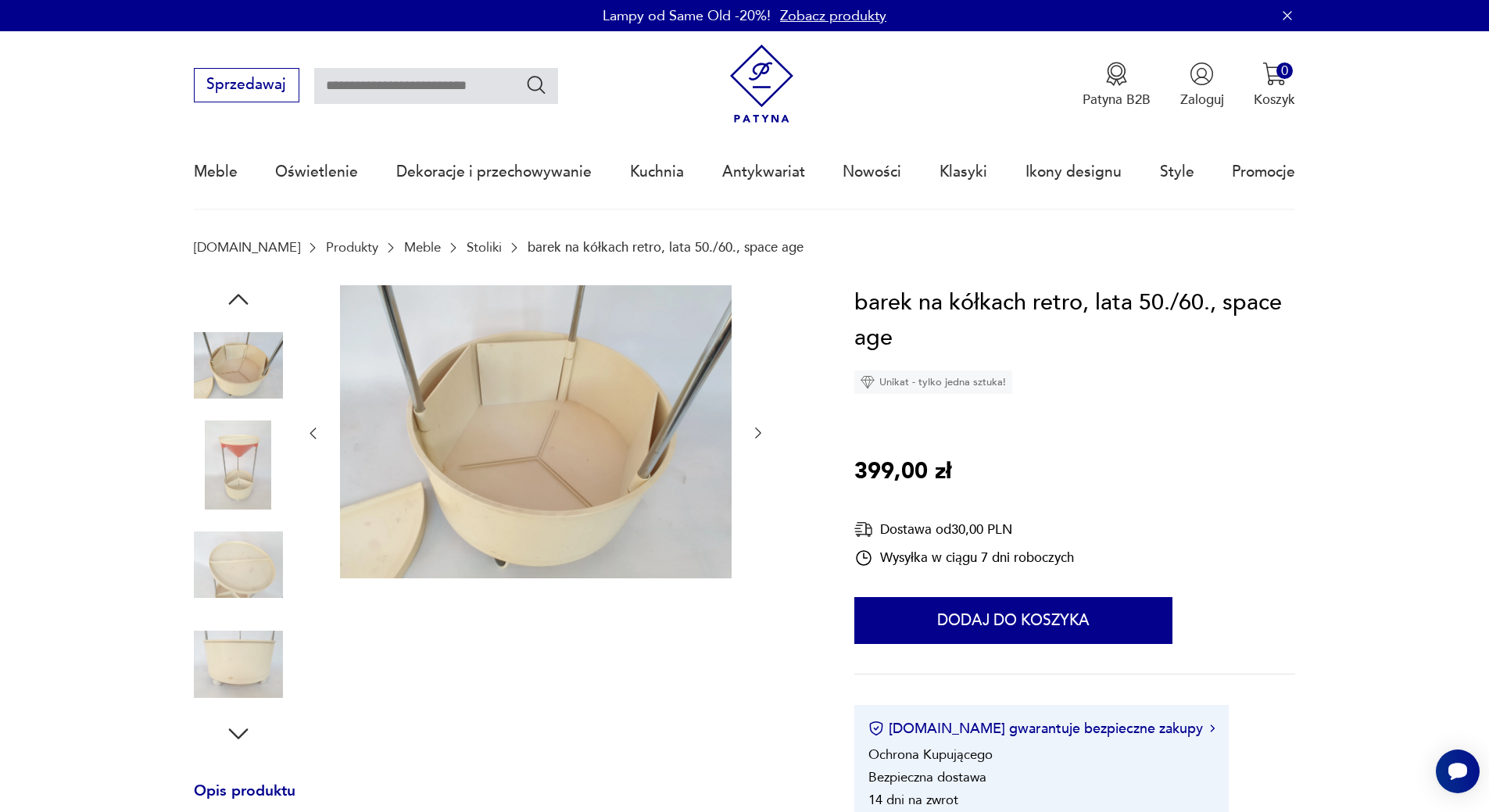
click at [238, 481] on img at bounding box center [238, 464] width 89 height 89
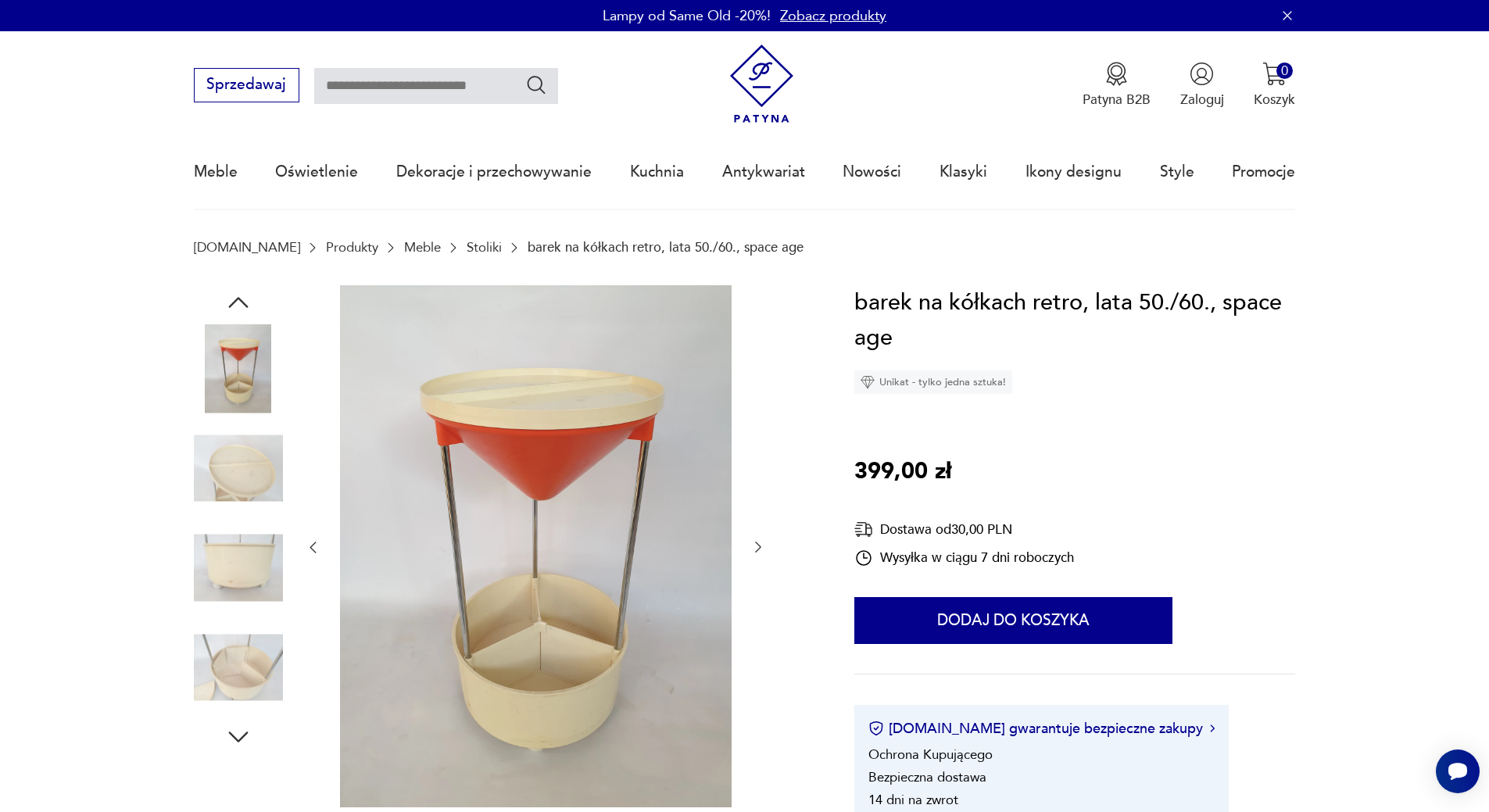
click at [238, 654] on img at bounding box center [238, 667] width 89 height 89
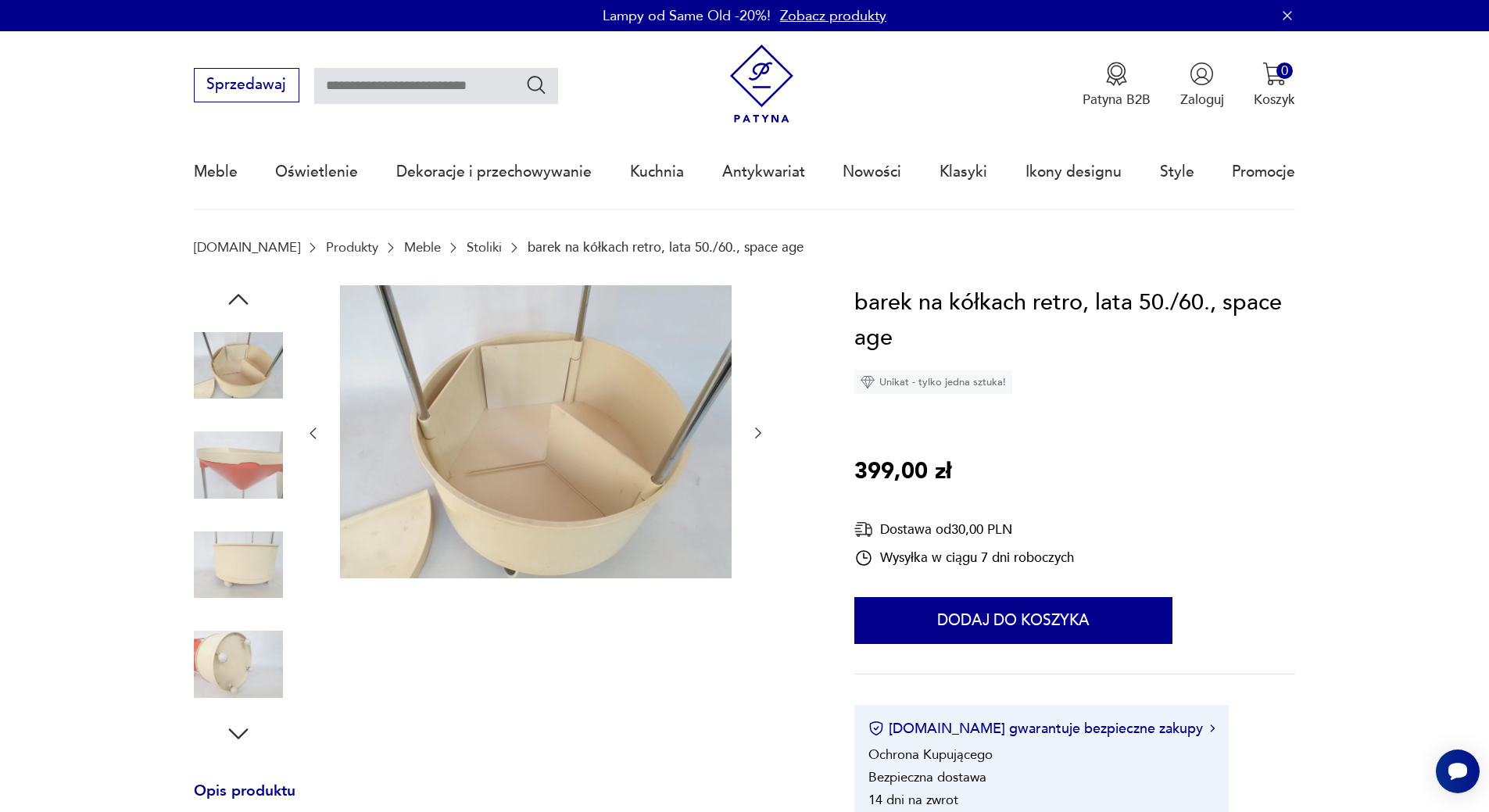
click at [235, 684] on img at bounding box center [238, 663] width 89 height 89
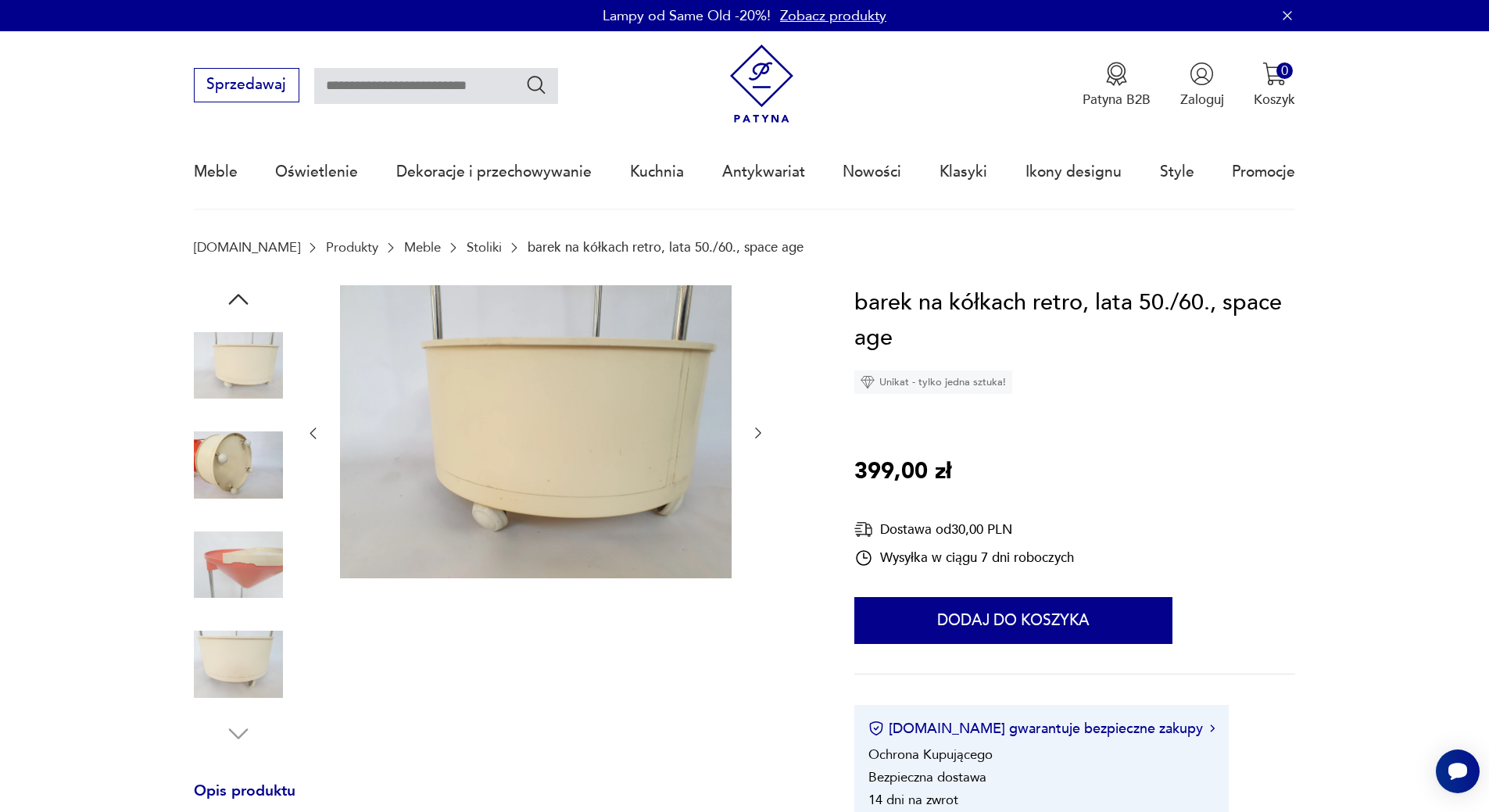
click at [239, 663] on img at bounding box center [238, 663] width 89 height 89
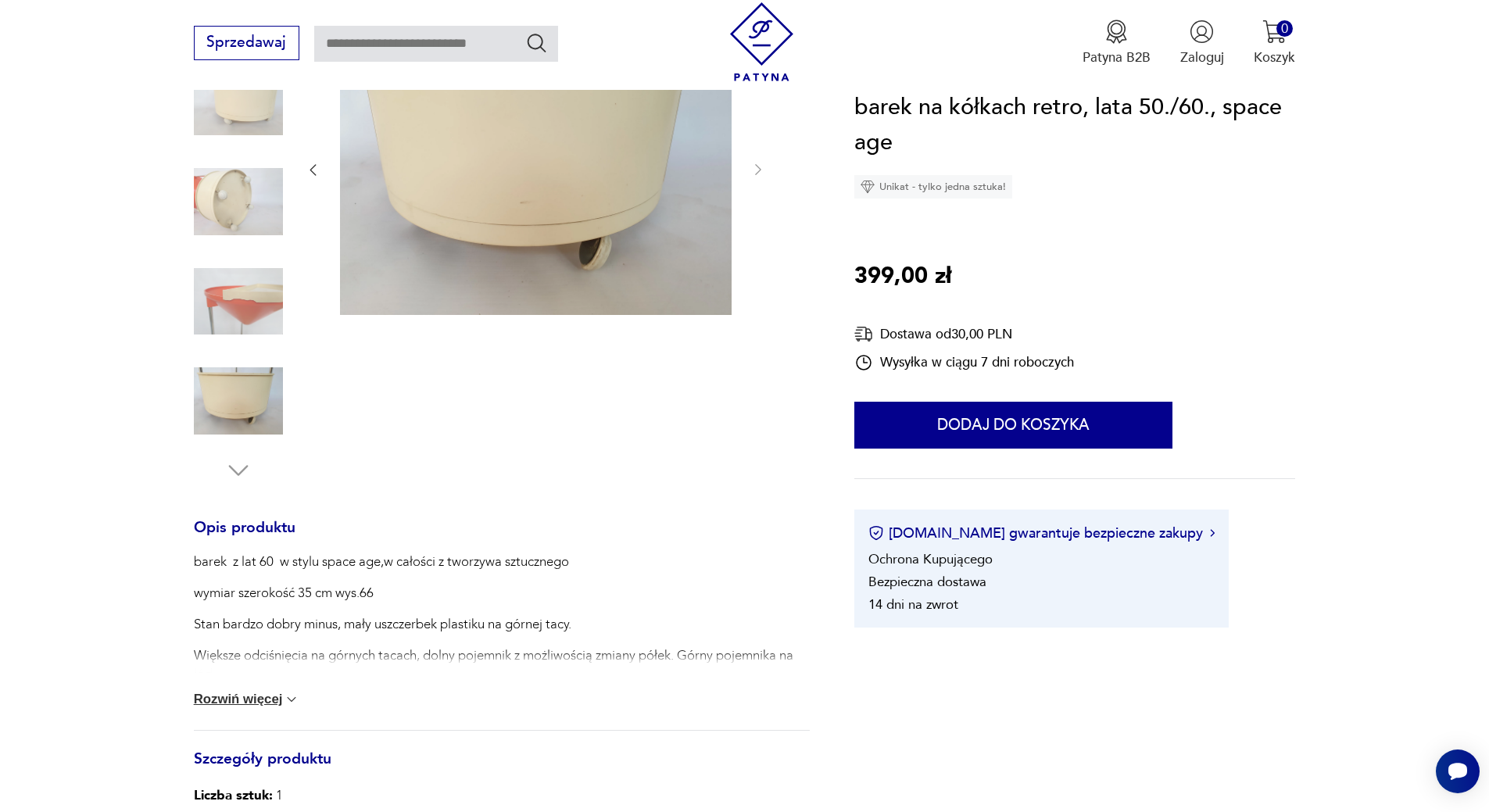
scroll to position [235, 0]
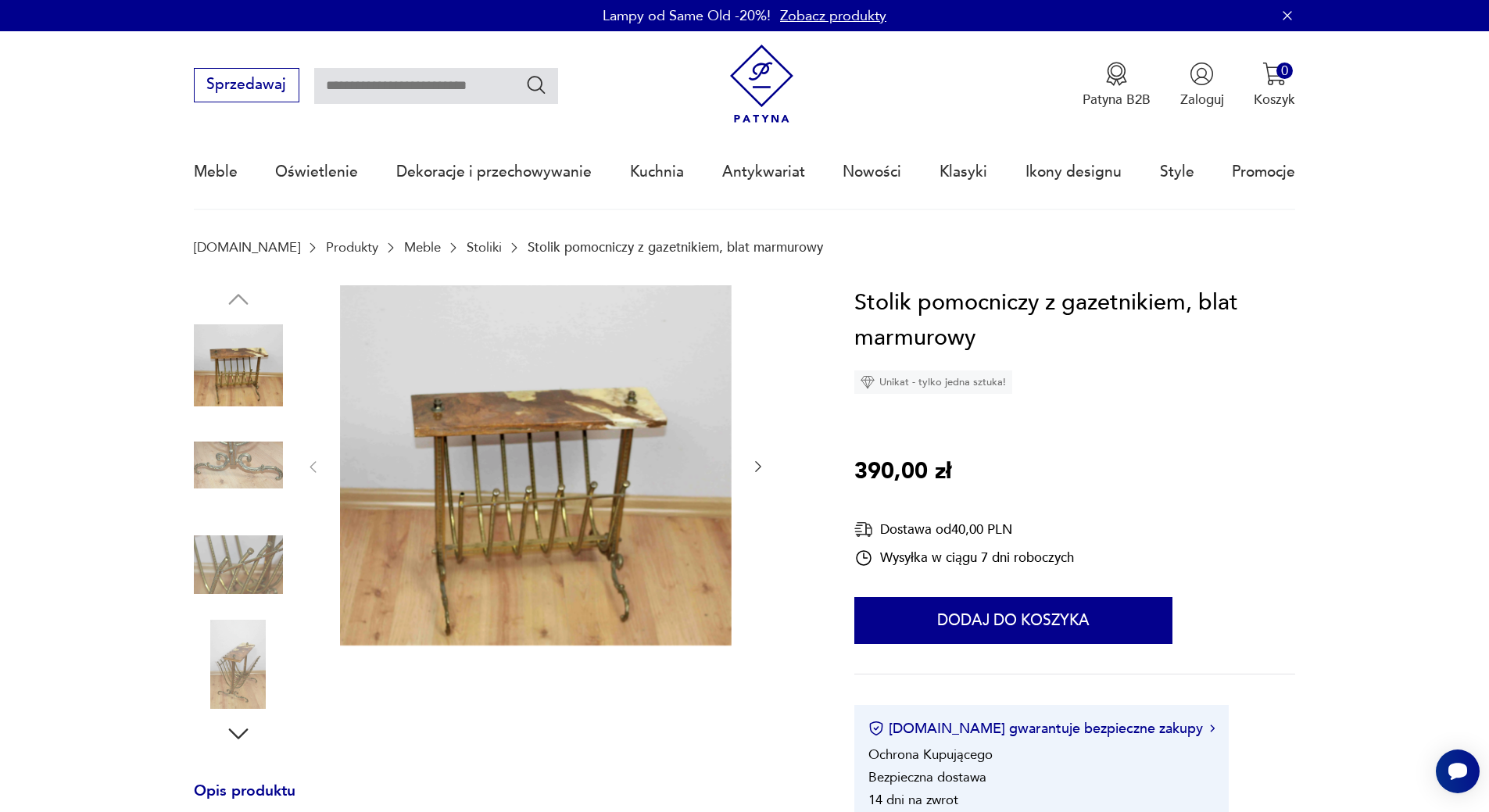
click at [230, 478] on img at bounding box center [238, 464] width 89 height 89
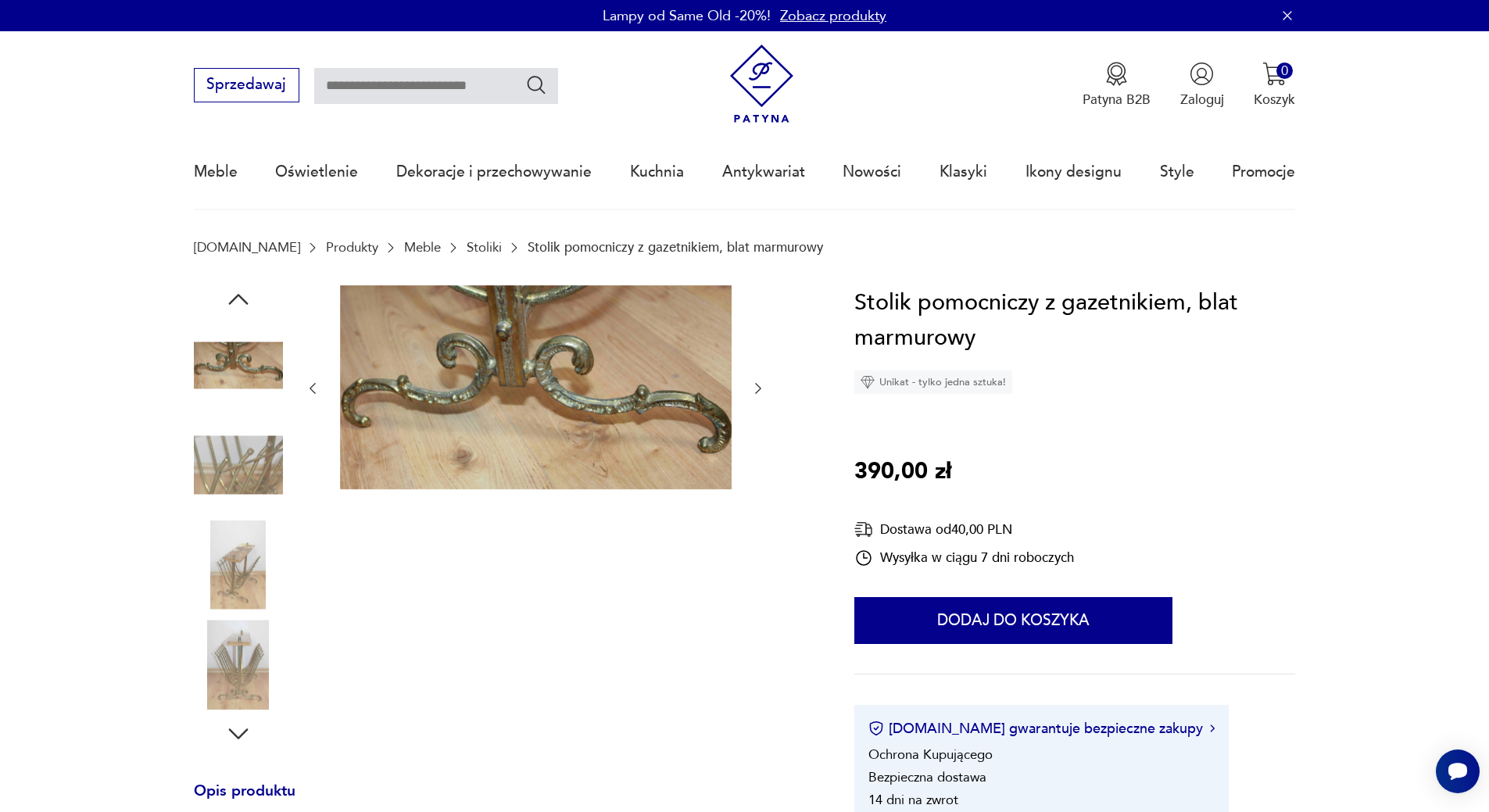
click at [218, 511] on div at bounding box center [238, 466] width 89 height 92
click at [242, 581] on img at bounding box center [238, 565] width 89 height 89
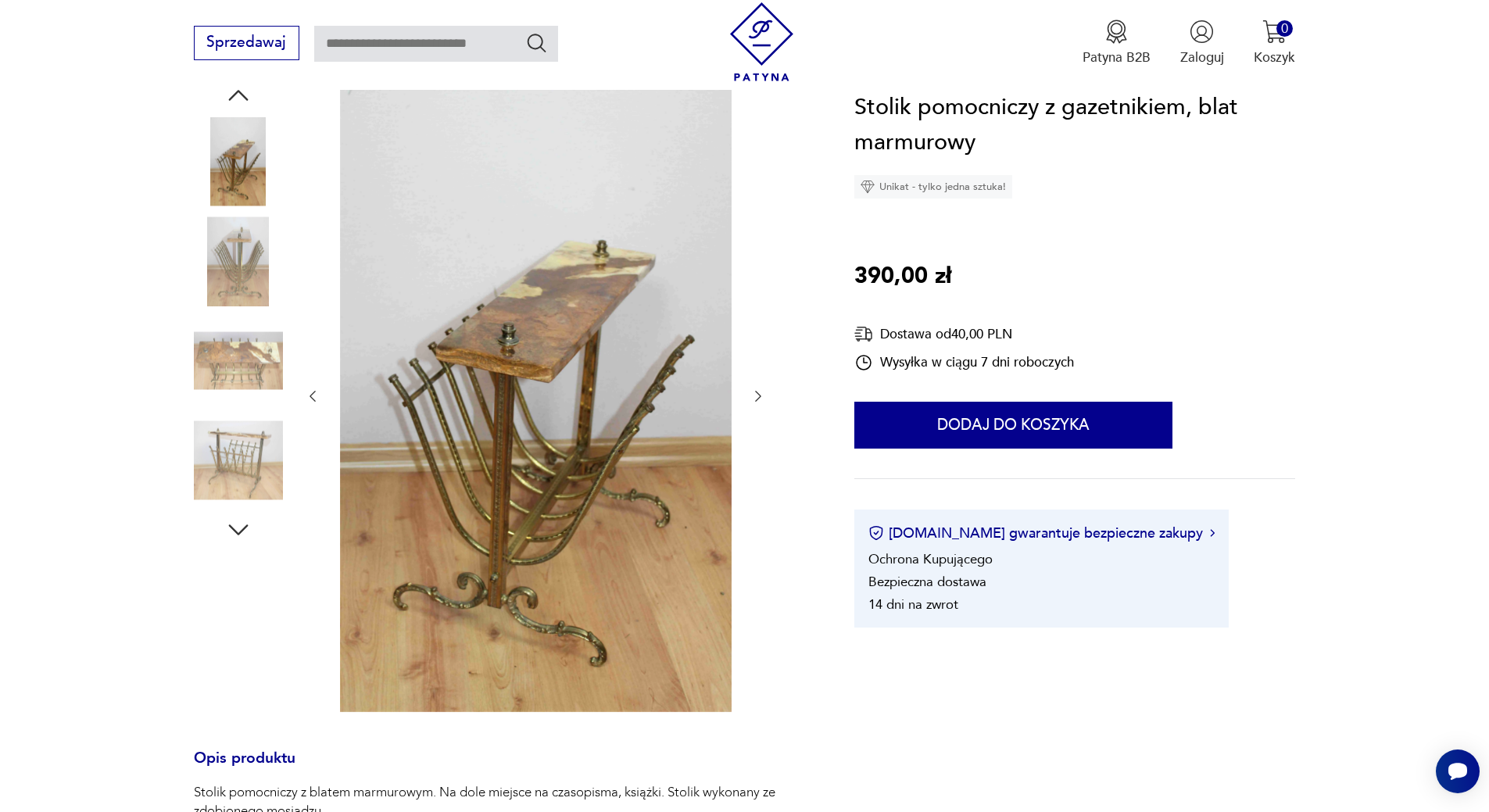
scroll to position [235, 0]
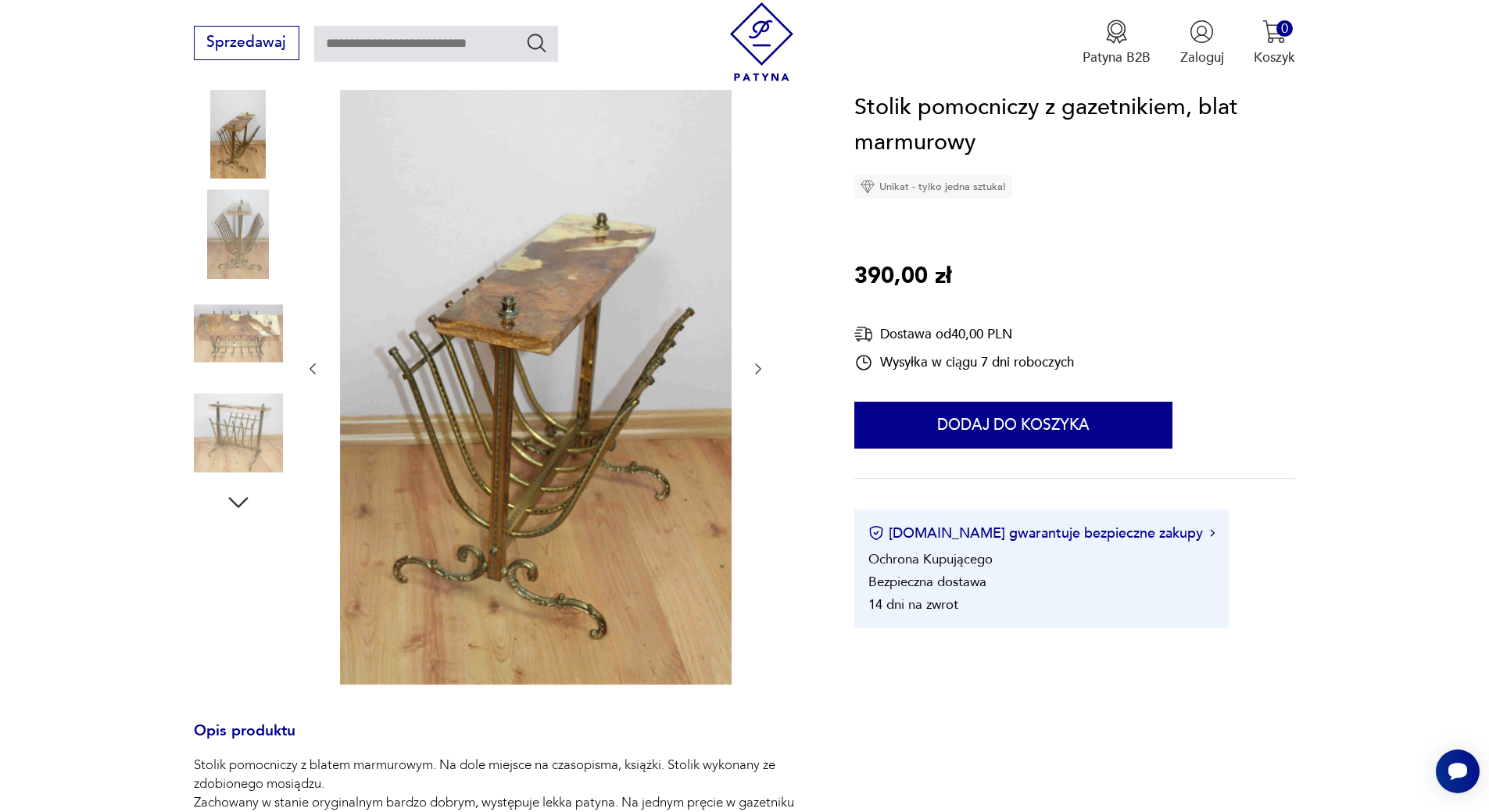
click at [235, 422] on img at bounding box center [238, 432] width 89 height 89
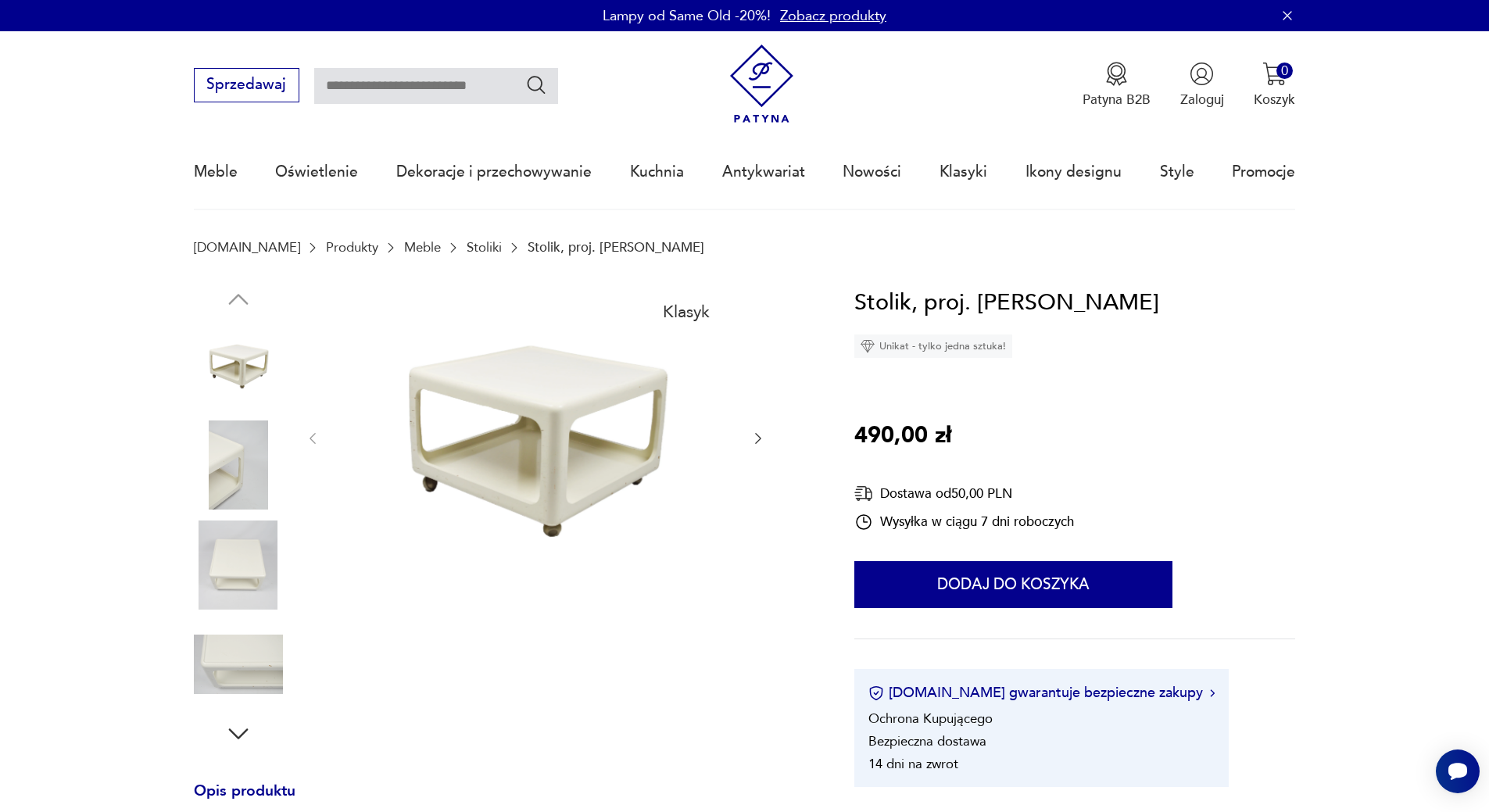
click at [240, 463] on img at bounding box center [238, 464] width 89 height 89
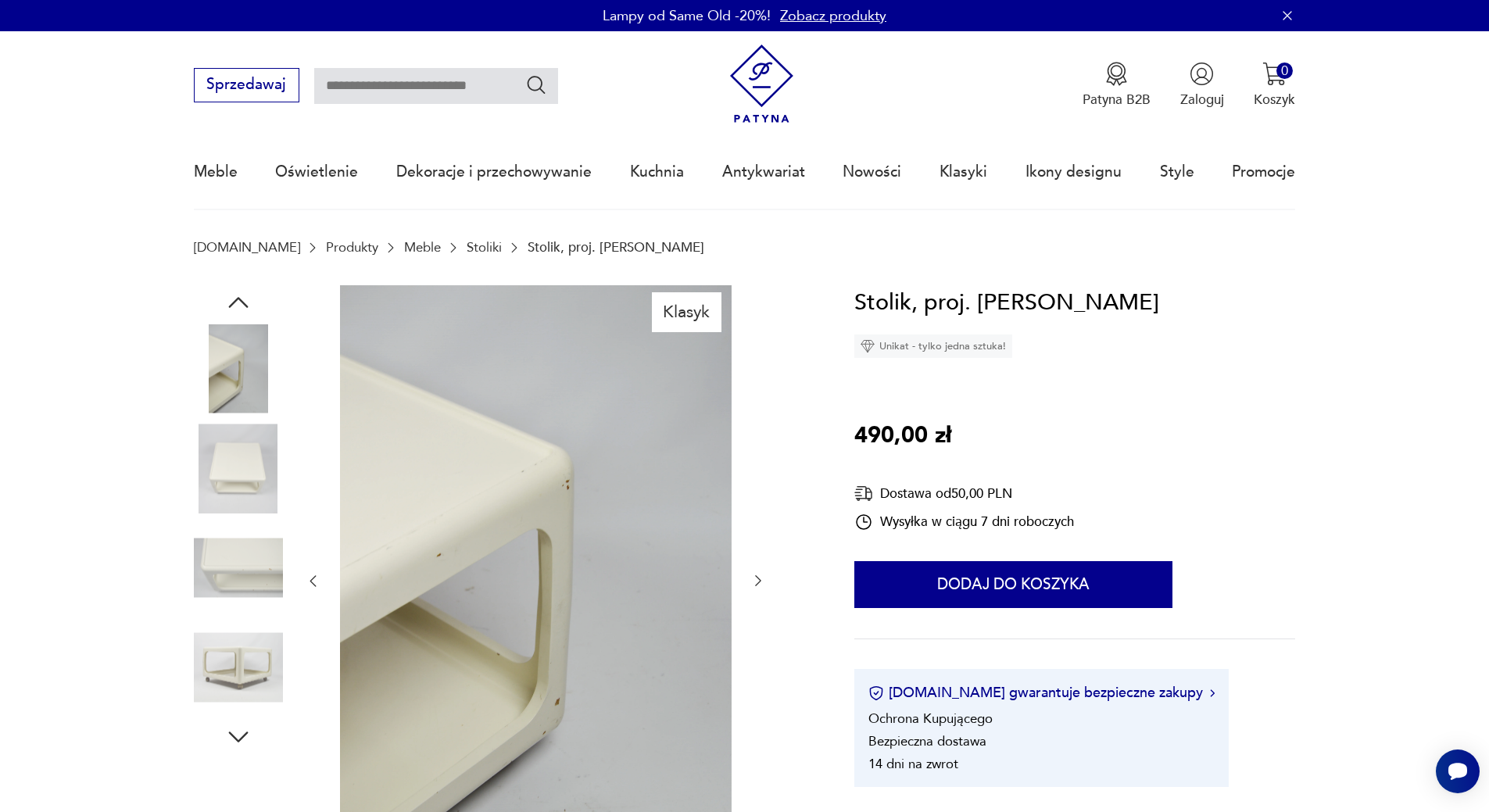
click at [252, 472] on img at bounding box center [238, 467] width 89 height 89
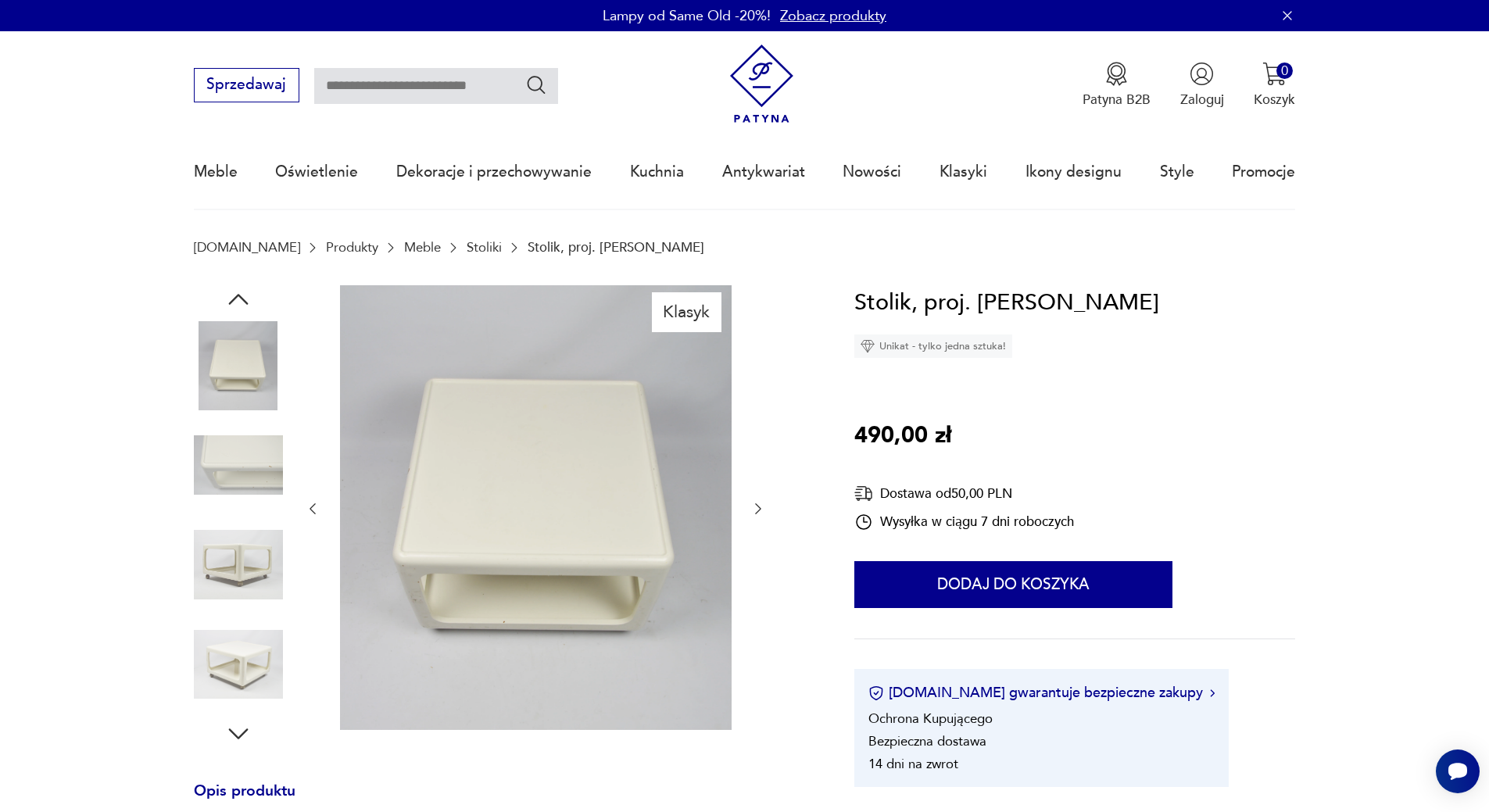
click at [240, 484] on img at bounding box center [238, 464] width 89 height 89
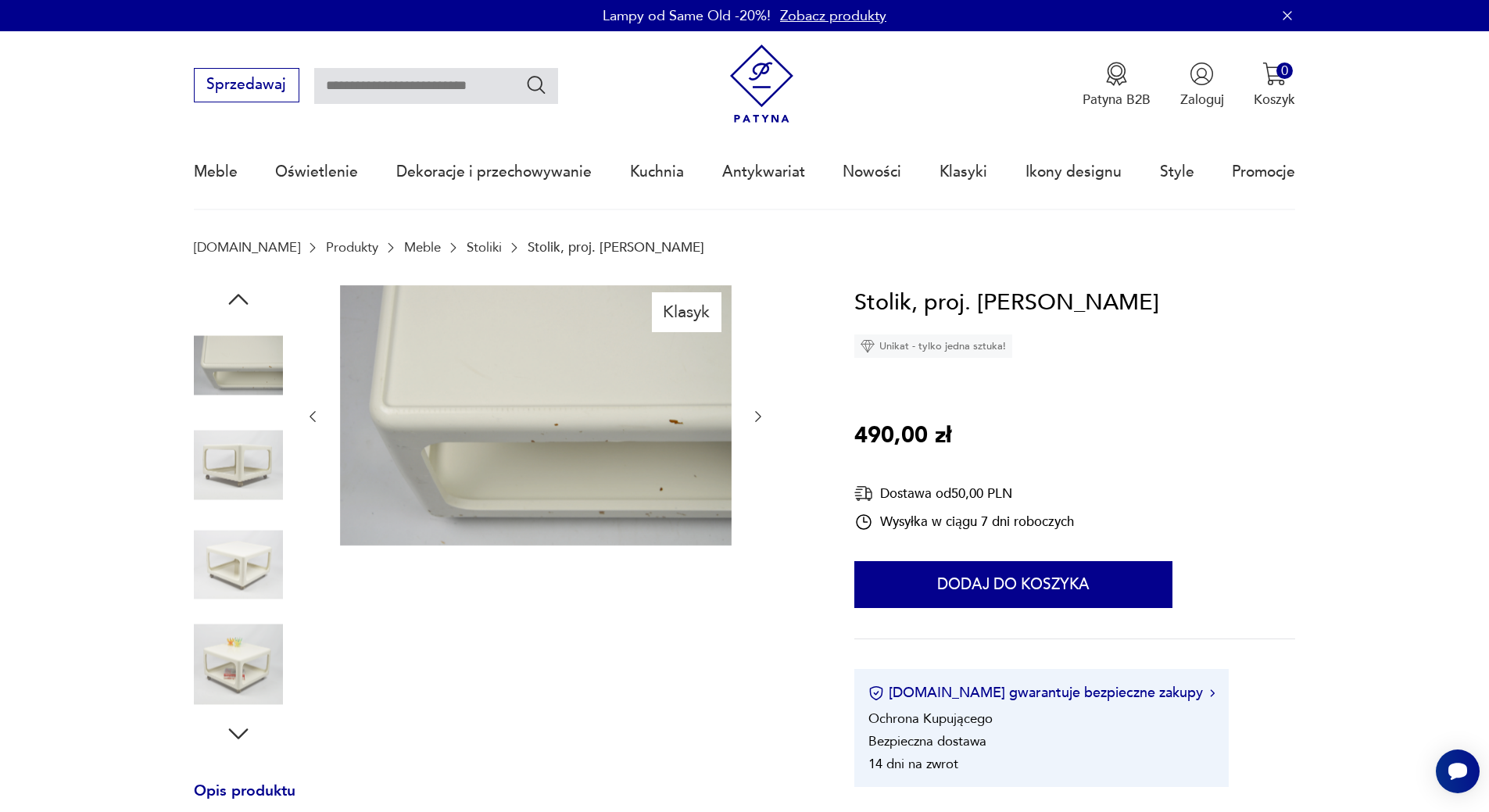
click at [240, 462] on img at bounding box center [238, 464] width 89 height 89
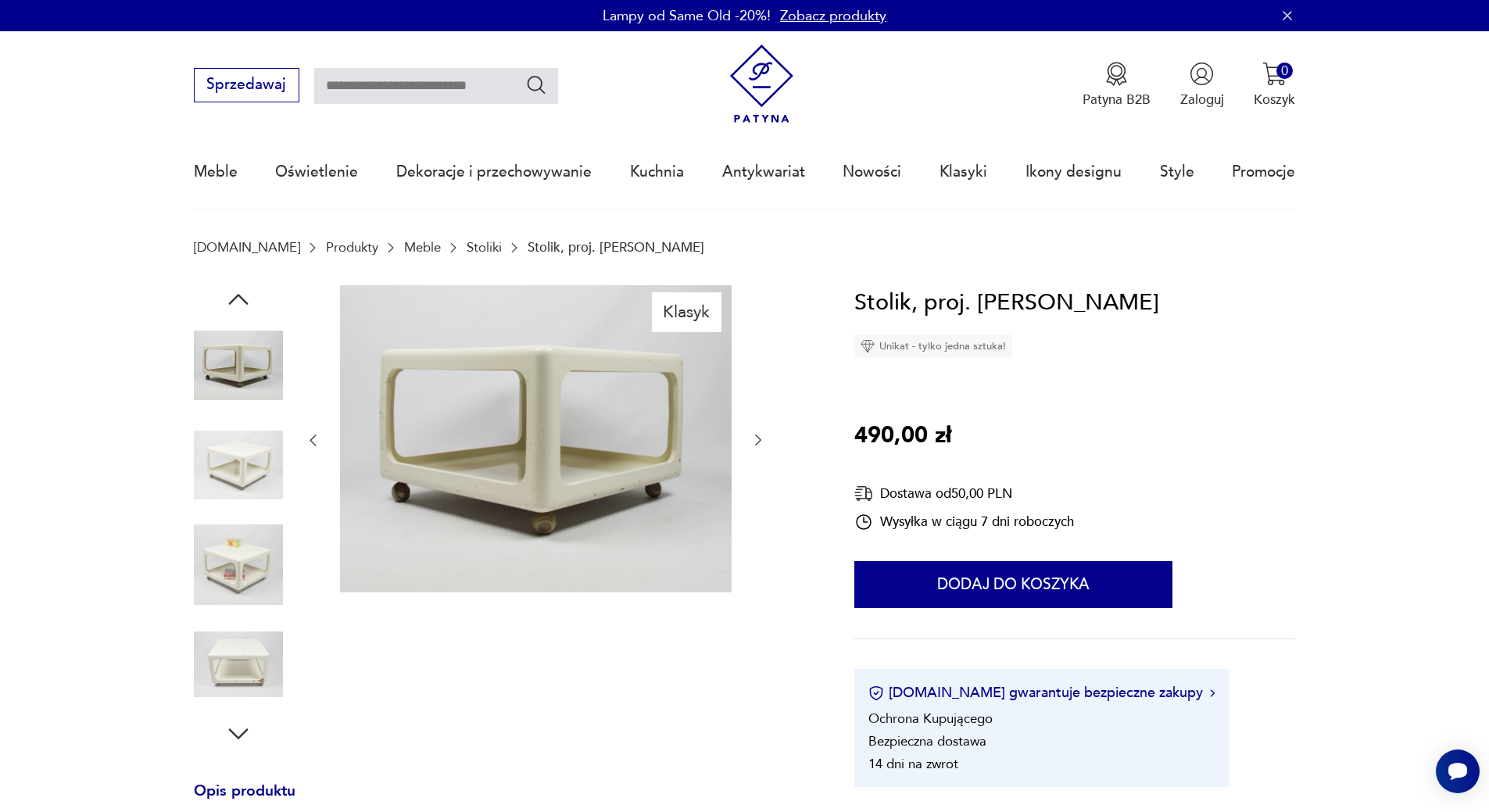
click at [240, 462] on img at bounding box center [238, 464] width 89 height 89
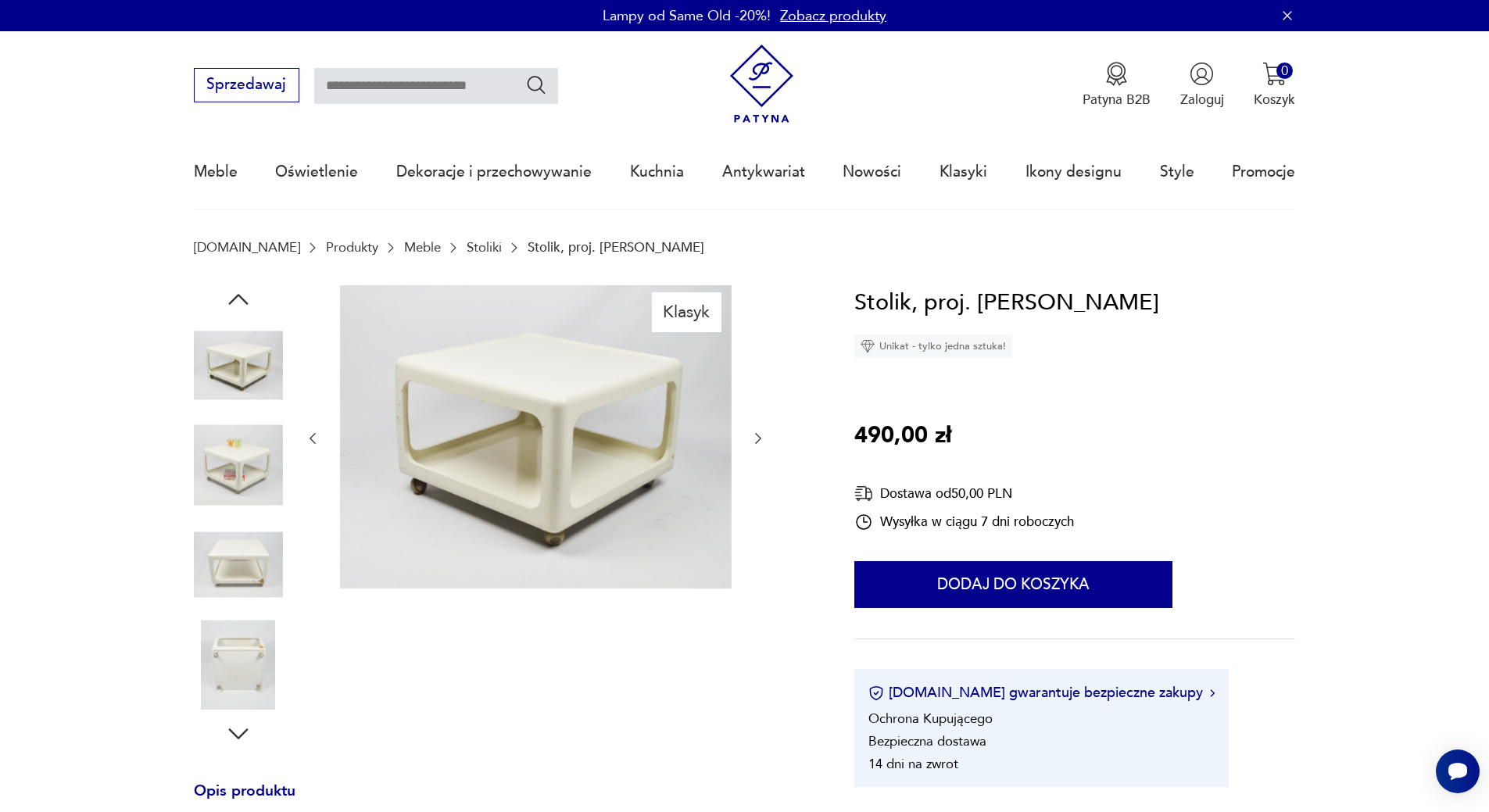
click at [240, 462] on img at bounding box center [238, 464] width 89 height 89
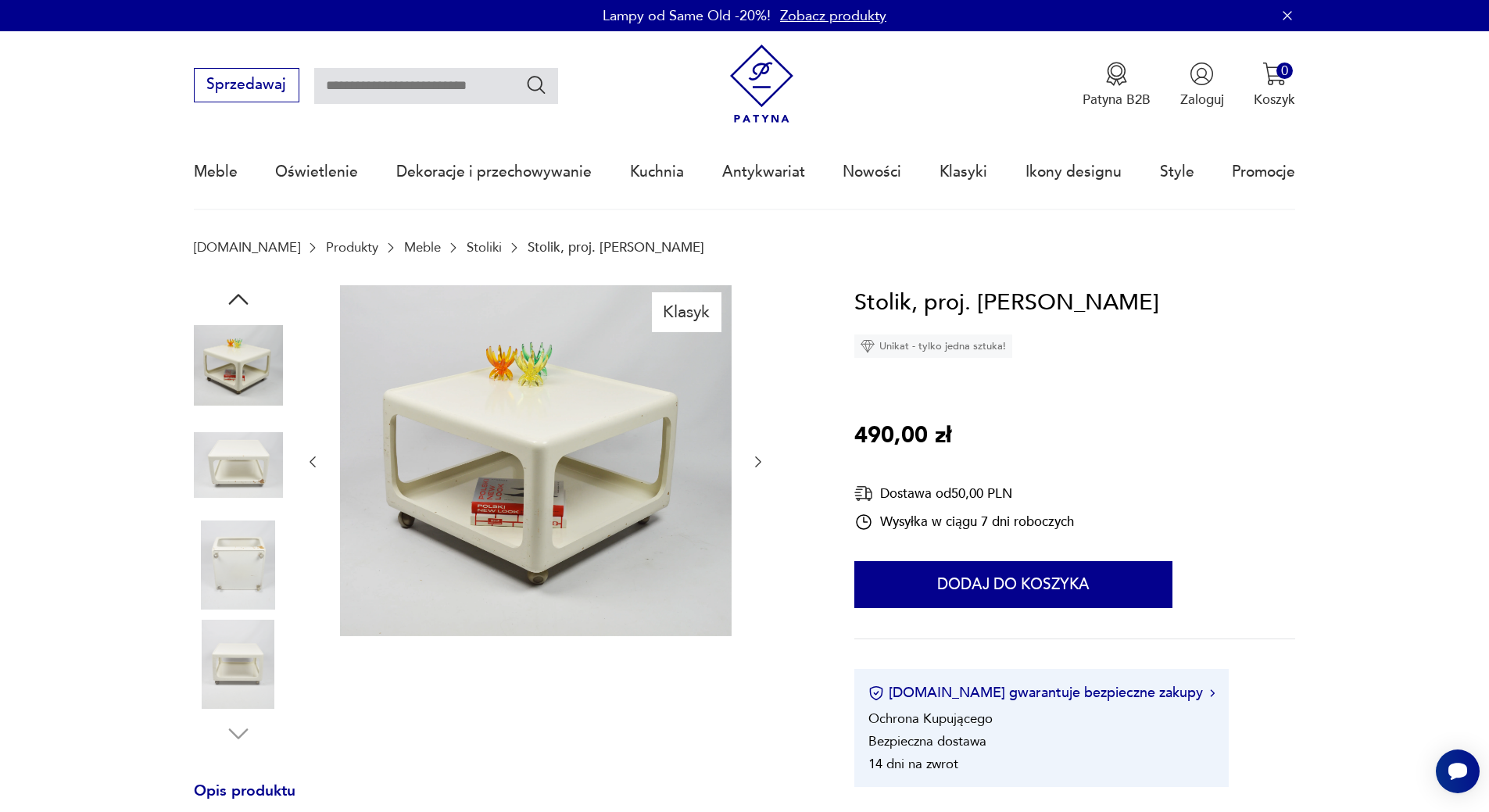
click at [238, 583] on img at bounding box center [238, 565] width 89 height 89
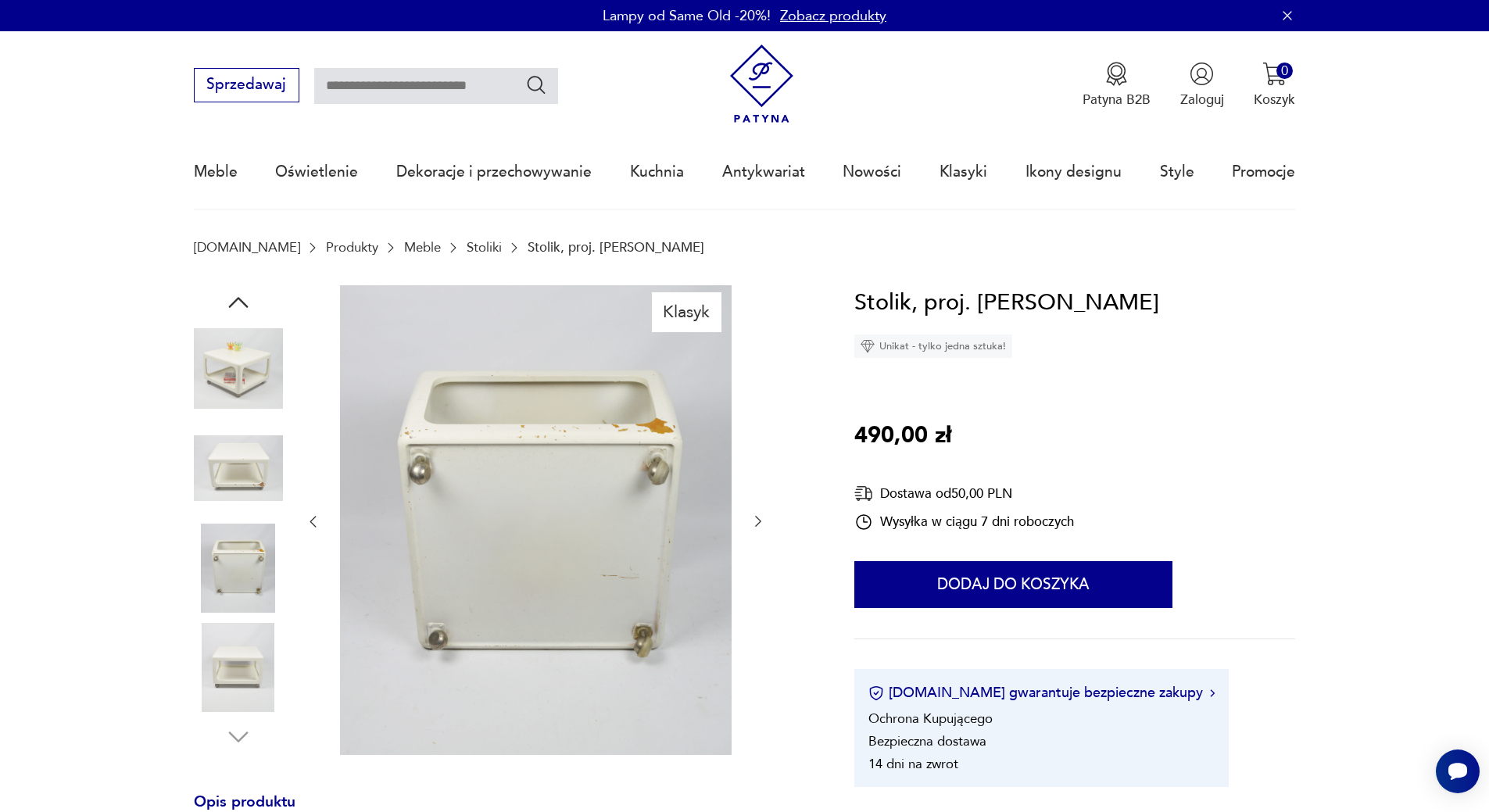
click at [229, 667] on img at bounding box center [238, 667] width 89 height 89
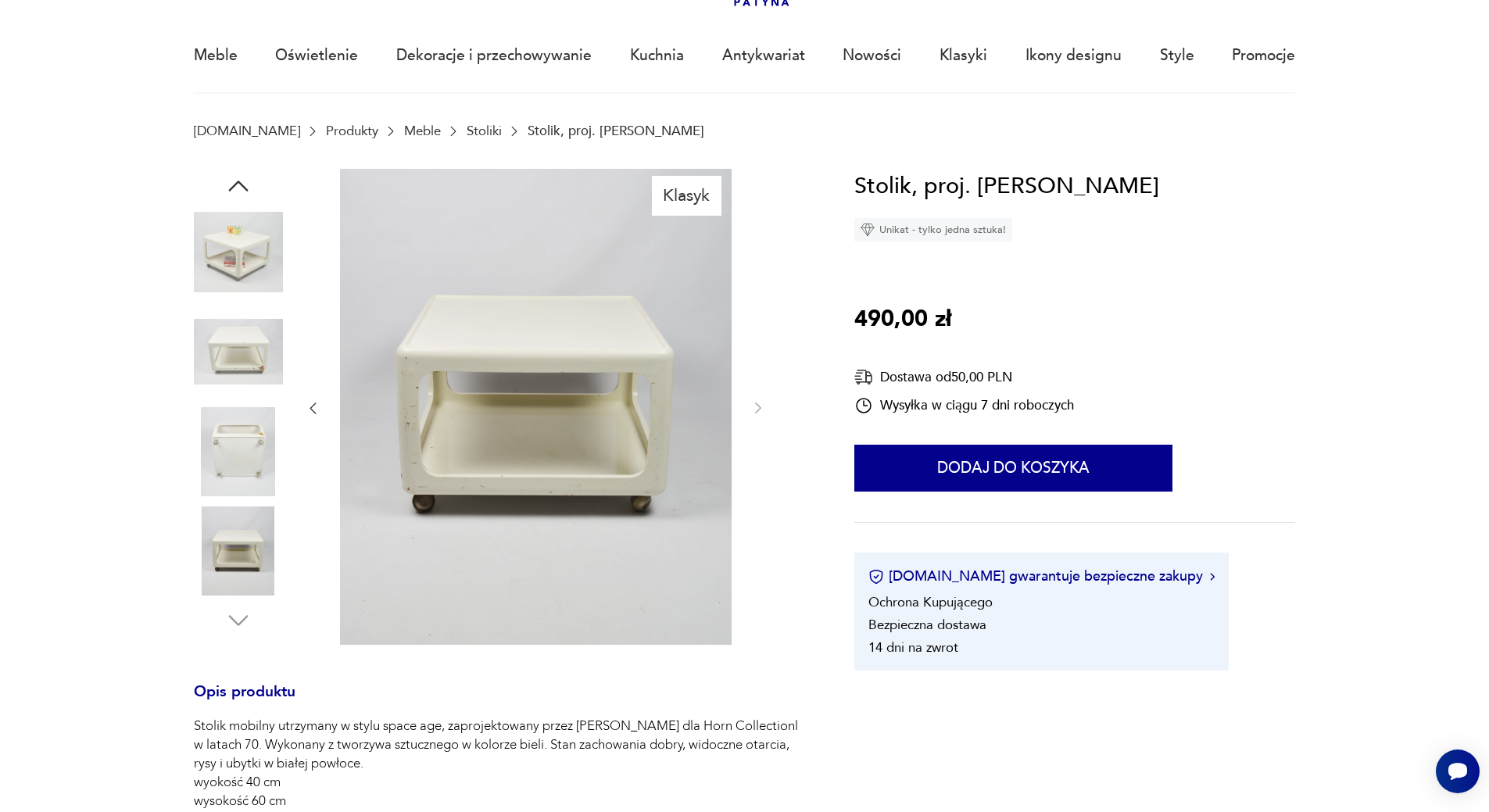
scroll to position [78, 0]
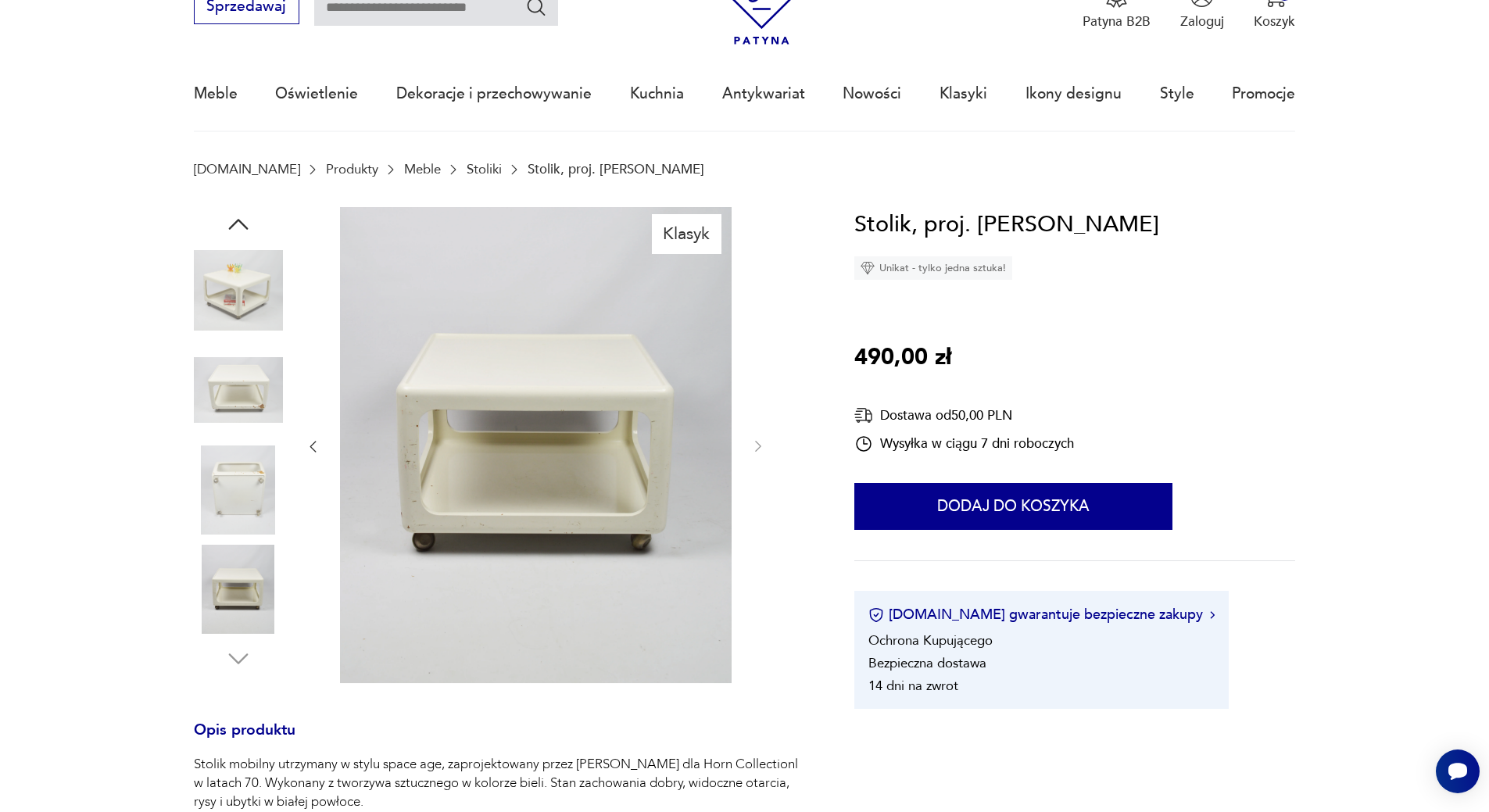
click at [416, 459] on img at bounding box center [535, 445] width 392 height 477
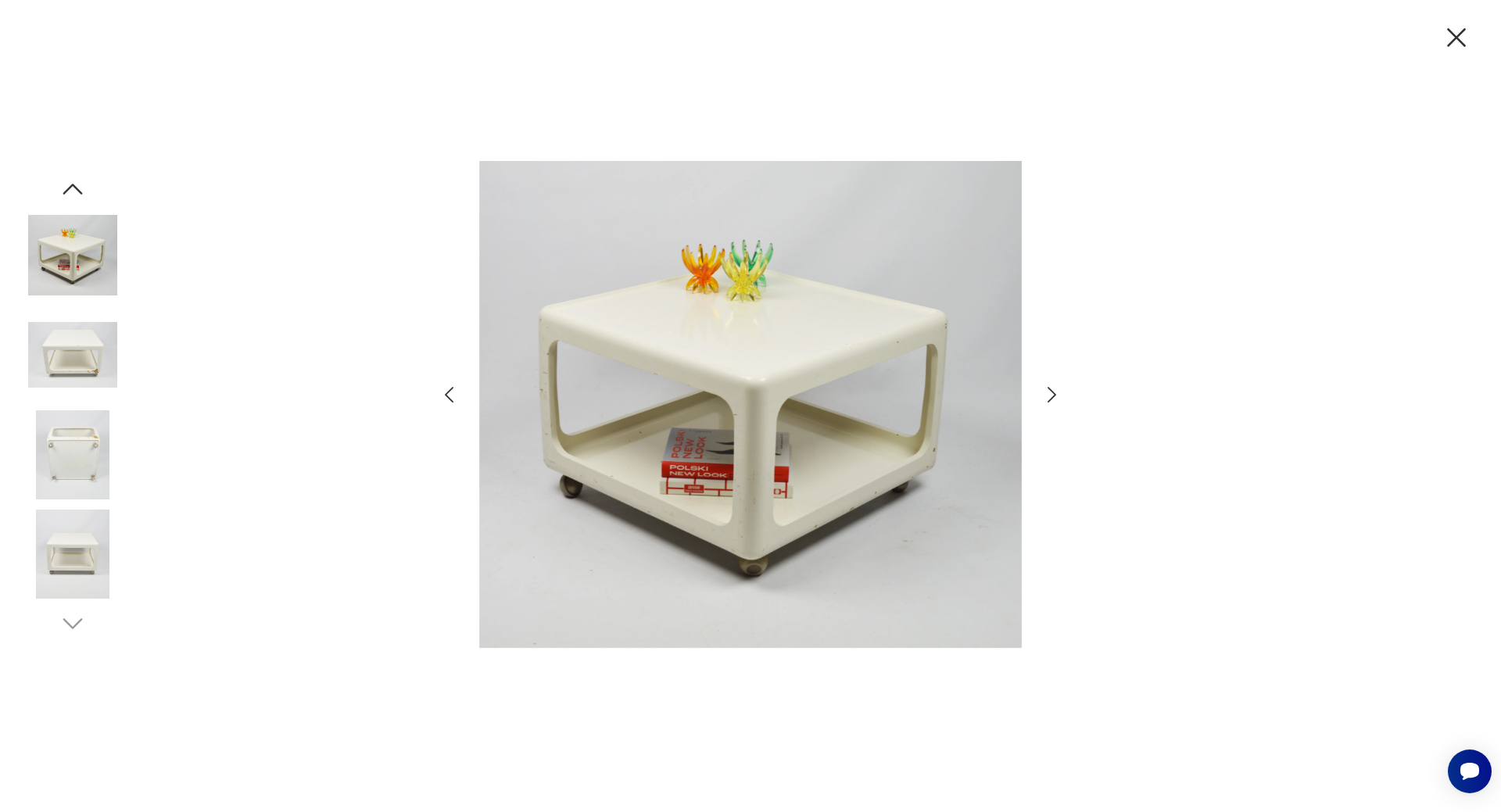
click at [1050, 399] on icon "button" at bounding box center [1051, 394] width 22 height 22
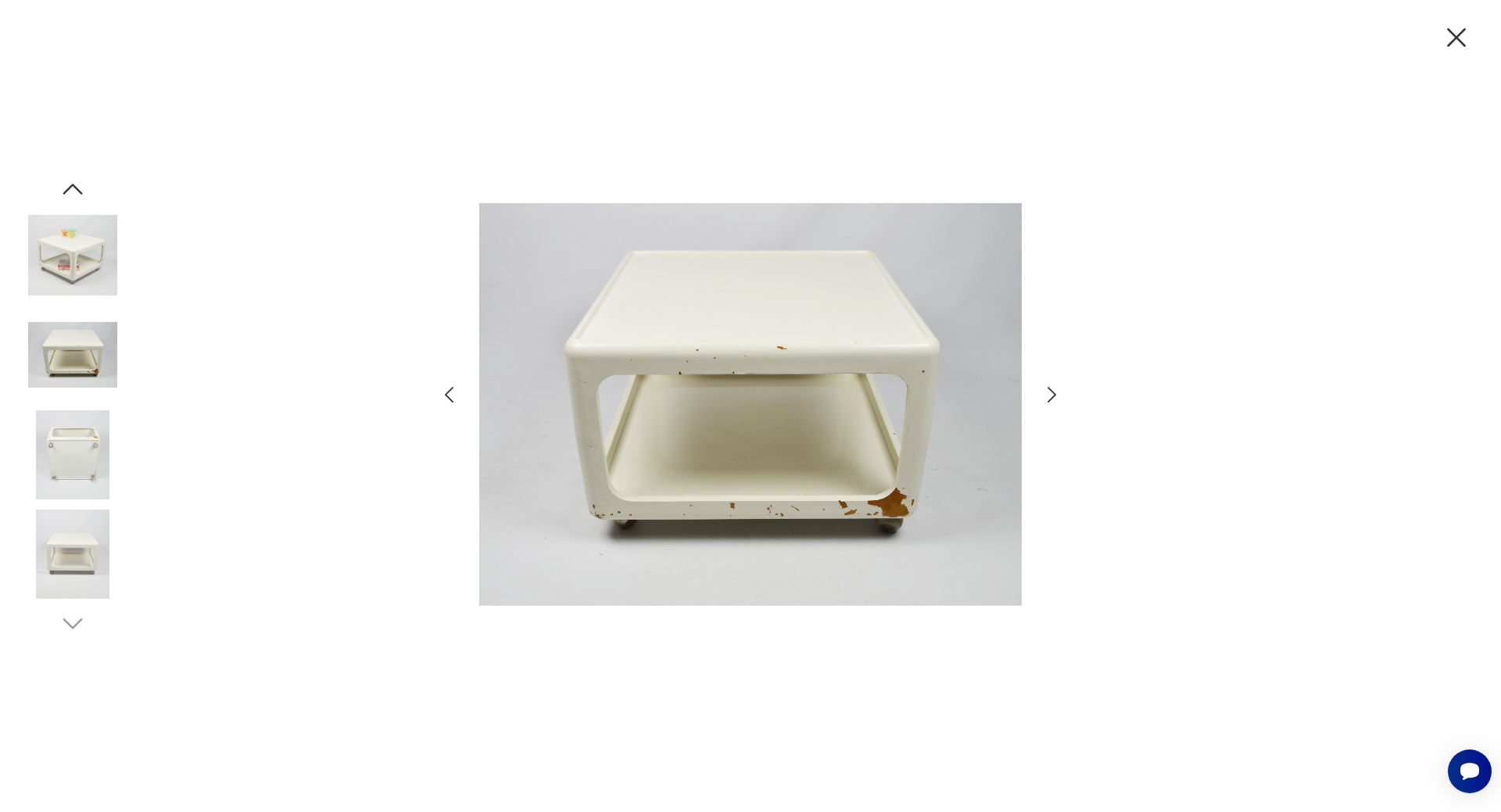
click at [1050, 394] on icon "button" at bounding box center [1051, 394] width 22 height 22
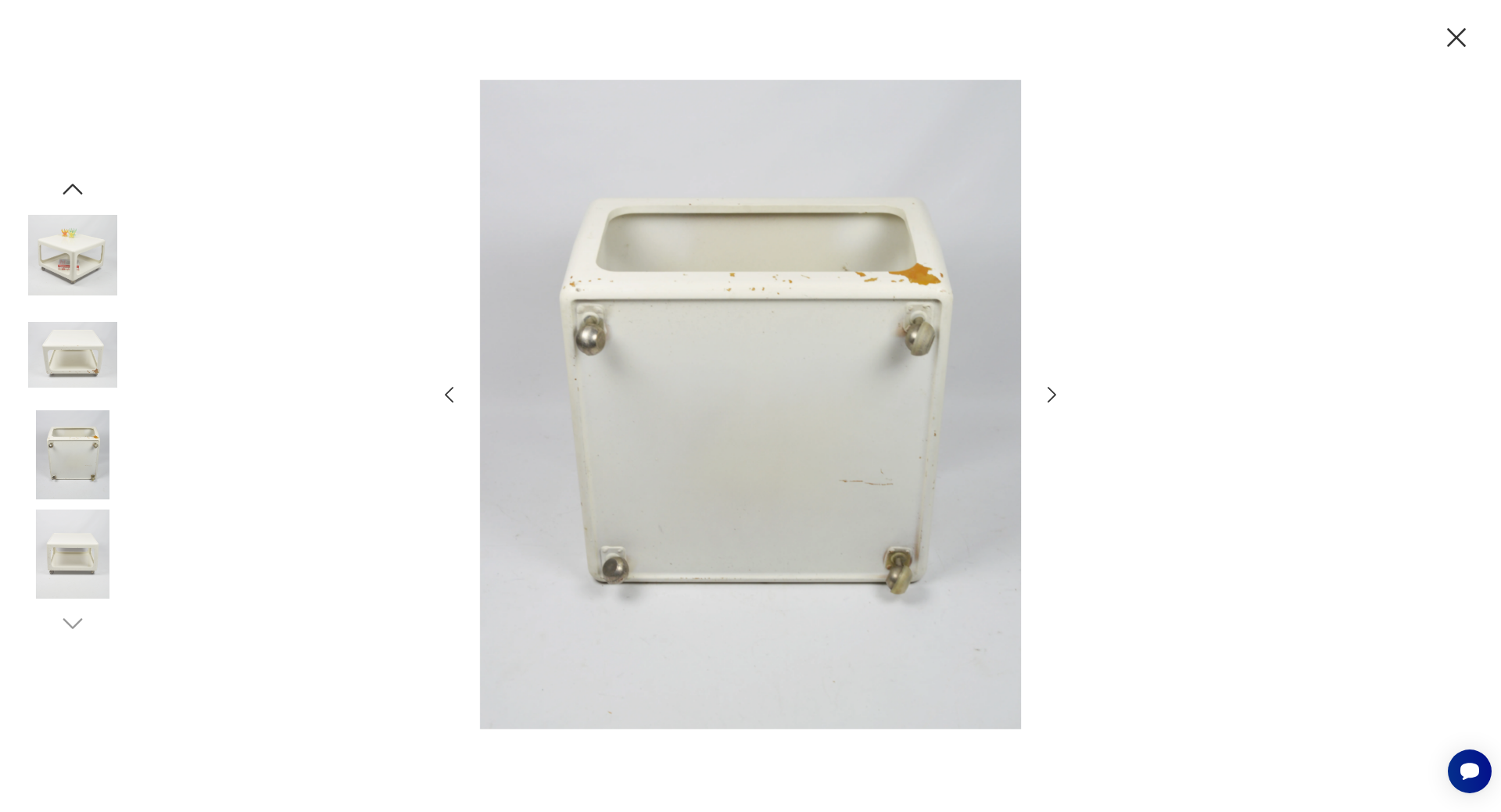
click at [1051, 393] on icon "button" at bounding box center [1051, 394] width 22 height 22
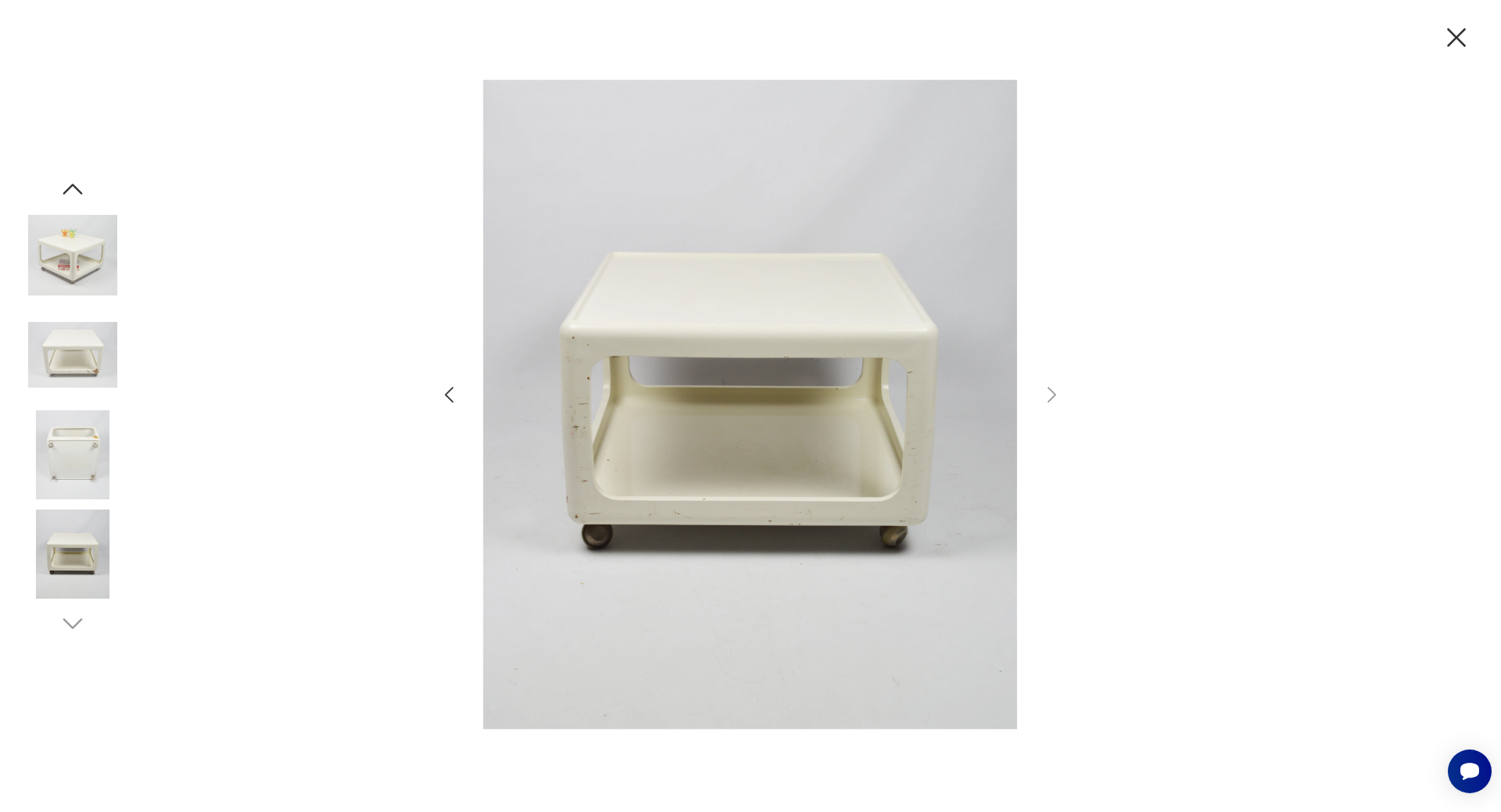
click at [1459, 38] on icon "button" at bounding box center [1456, 38] width 33 height 33
